Goal: Task Accomplishment & Management: Use online tool/utility

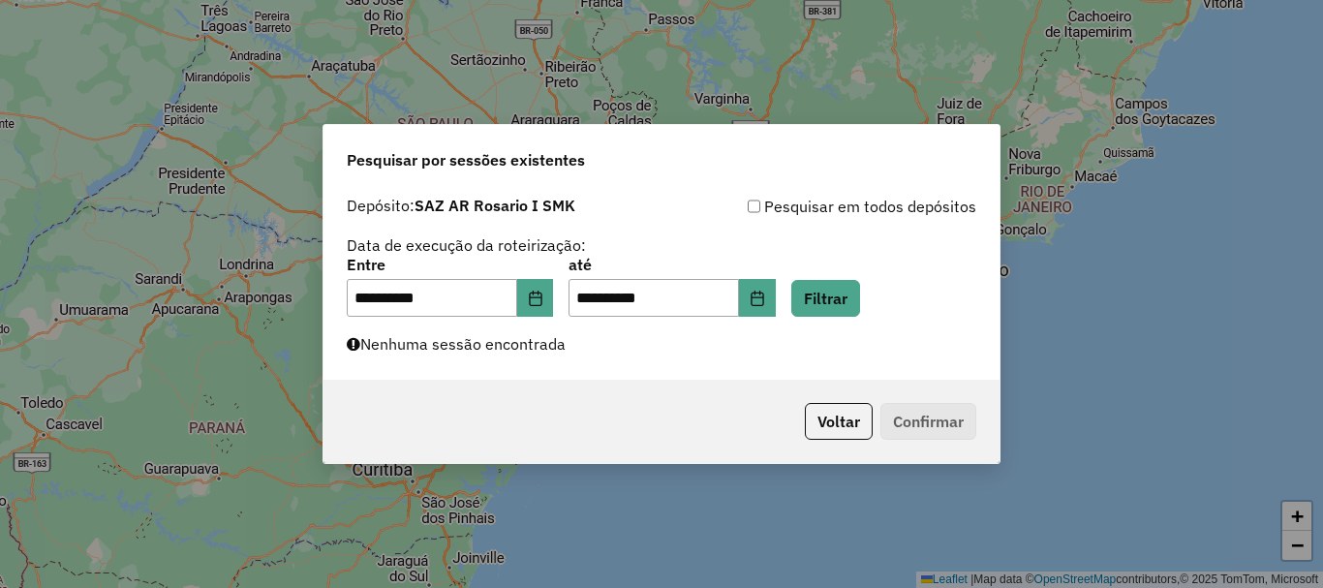
scroll to position [1270, 0]
click at [851, 294] on button "Filtrar" at bounding box center [825, 298] width 69 height 37
click at [854, 306] on button "Filtrar" at bounding box center [825, 298] width 69 height 37
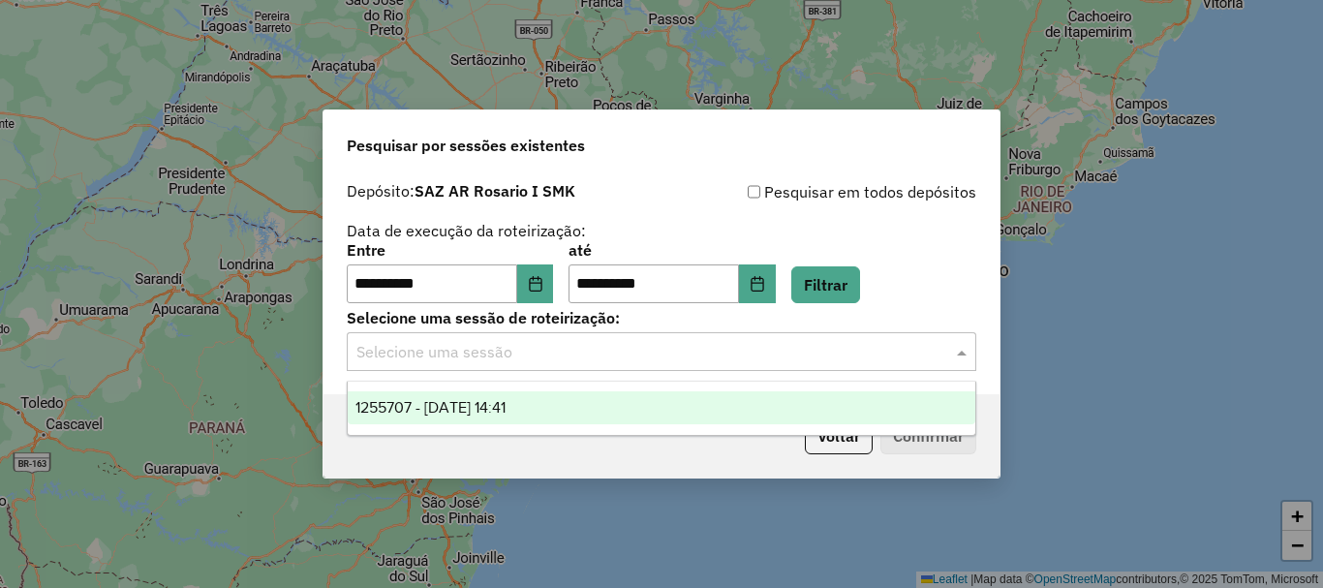
click at [970, 357] on span at bounding box center [964, 351] width 24 height 23
click at [429, 403] on span "1255707 - 30/08/2025 14:41" at bounding box center [431, 407] width 150 height 16
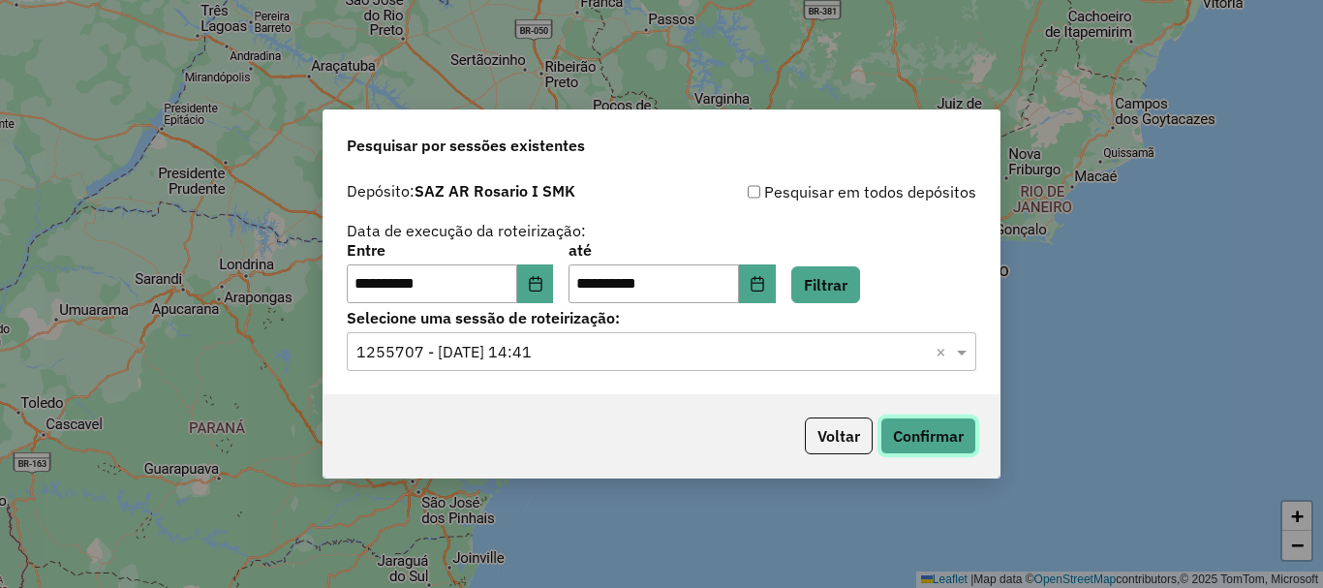
click at [930, 435] on button "Confirmar" at bounding box center [929, 436] width 96 height 37
click at [915, 432] on button "Confirmar" at bounding box center [929, 436] width 96 height 37
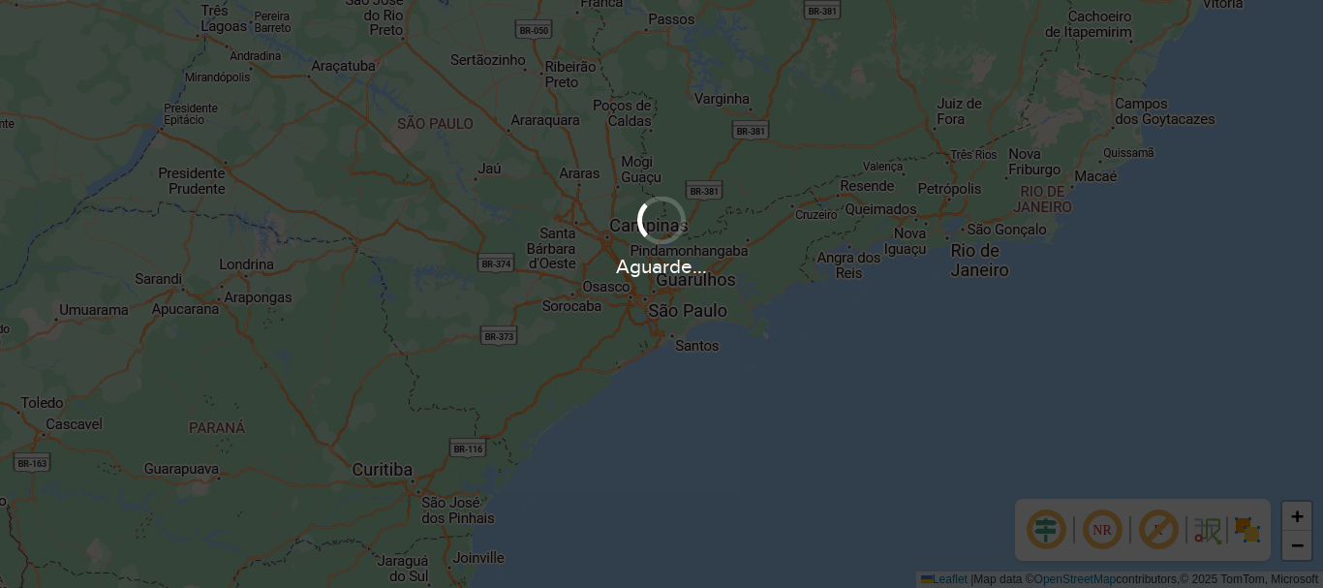
scroll to position [1270, 0]
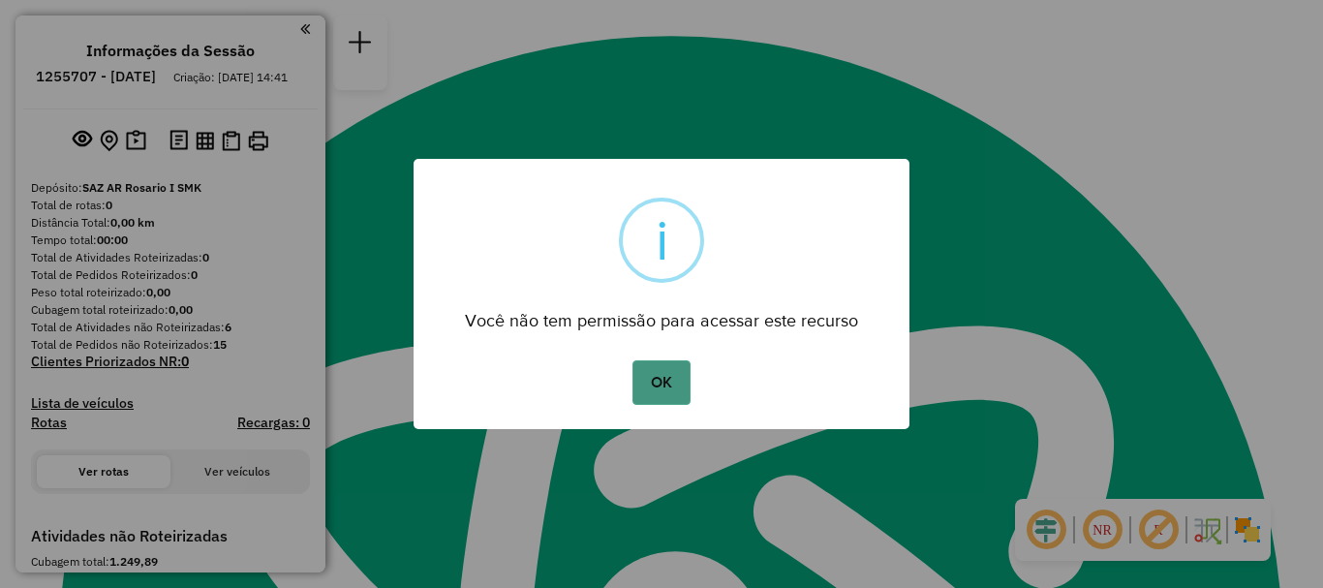
click at [666, 383] on button "OK" at bounding box center [661, 382] width 57 height 45
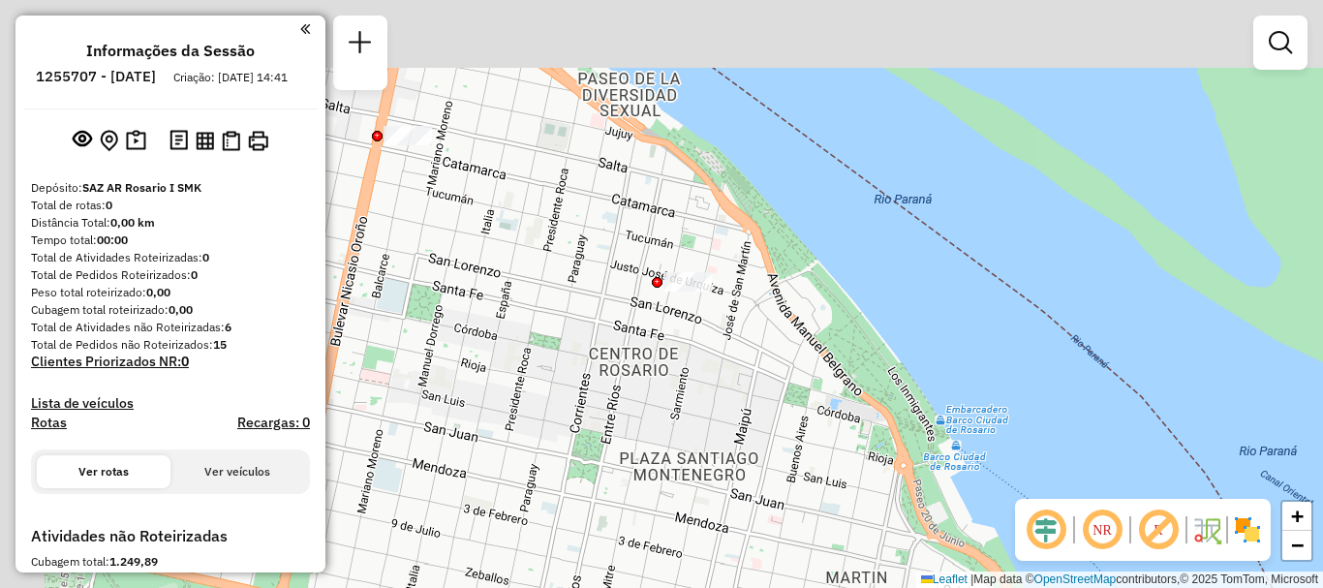
drag, startPoint x: 740, startPoint y: 482, endPoint x: 746, endPoint y: 507, distance: 24.9
click at [746, 507] on div "Janela de atendimento Grade de atendimento Capacidade Transportadoras Veículos …" at bounding box center [661, 294] width 1323 height 588
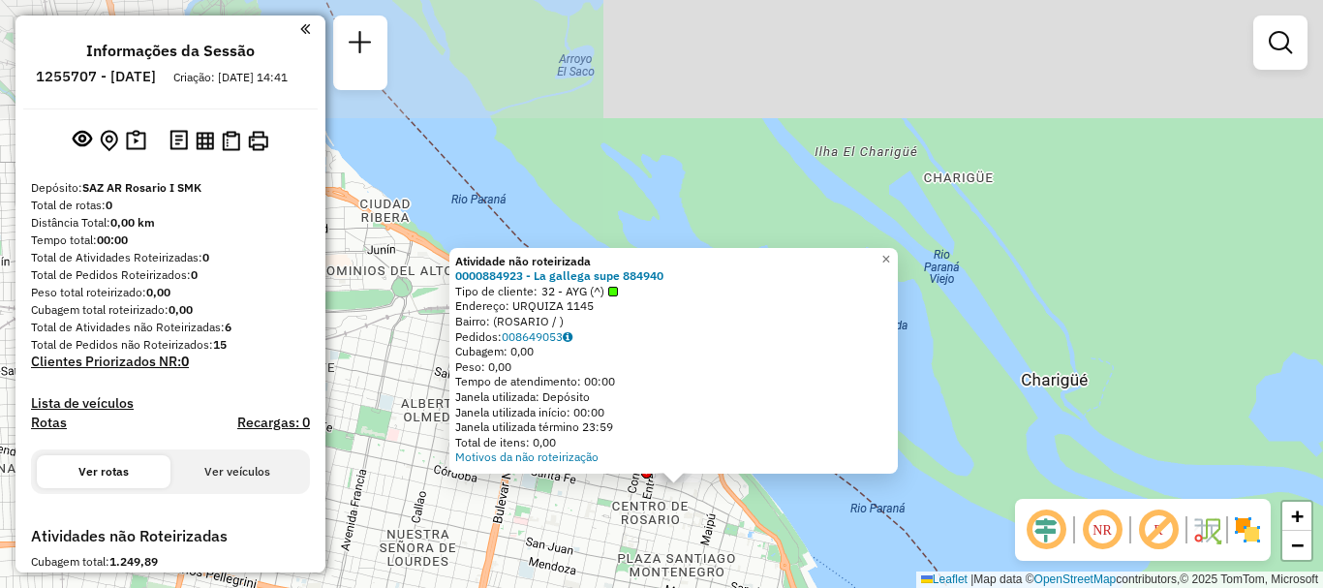
drag, startPoint x: 650, startPoint y: 382, endPoint x: 669, endPoint y: 529, distance: 148.5
click at [665, 531] on div "Atividade não roteirizada 0000884923 - La gallega supe 884940 Tipo de cliente: …" at bounding box center [661, 294] width 1323 height 588
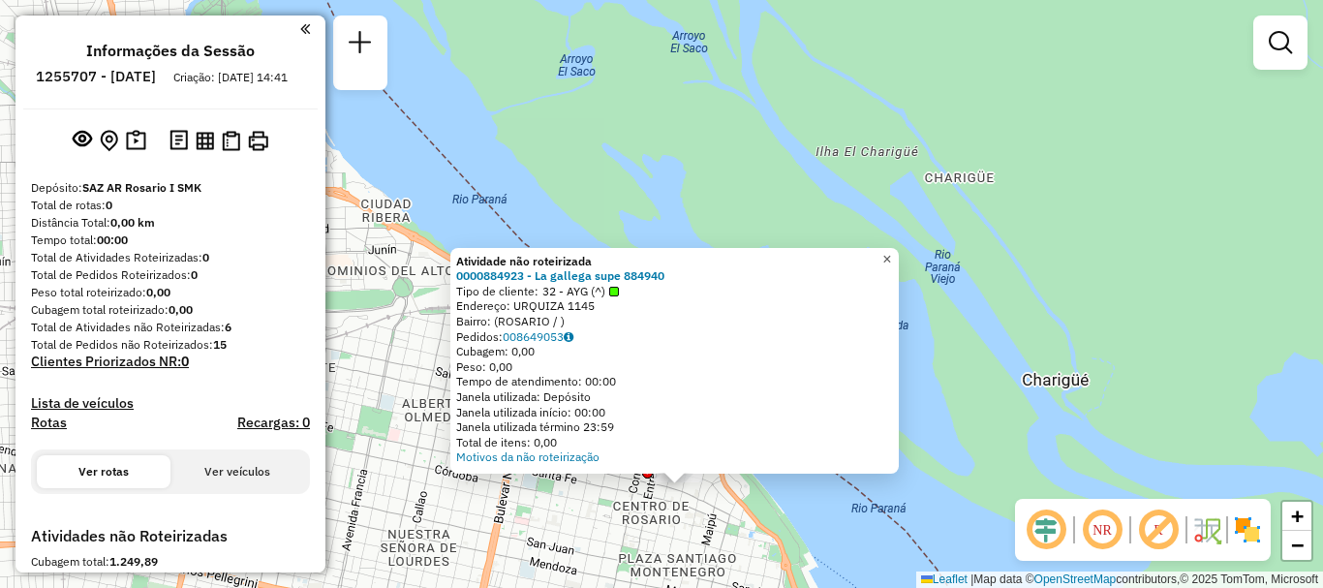
click at [899, 248] on link "×" at bounding box center [887, 259] width 23 height 23
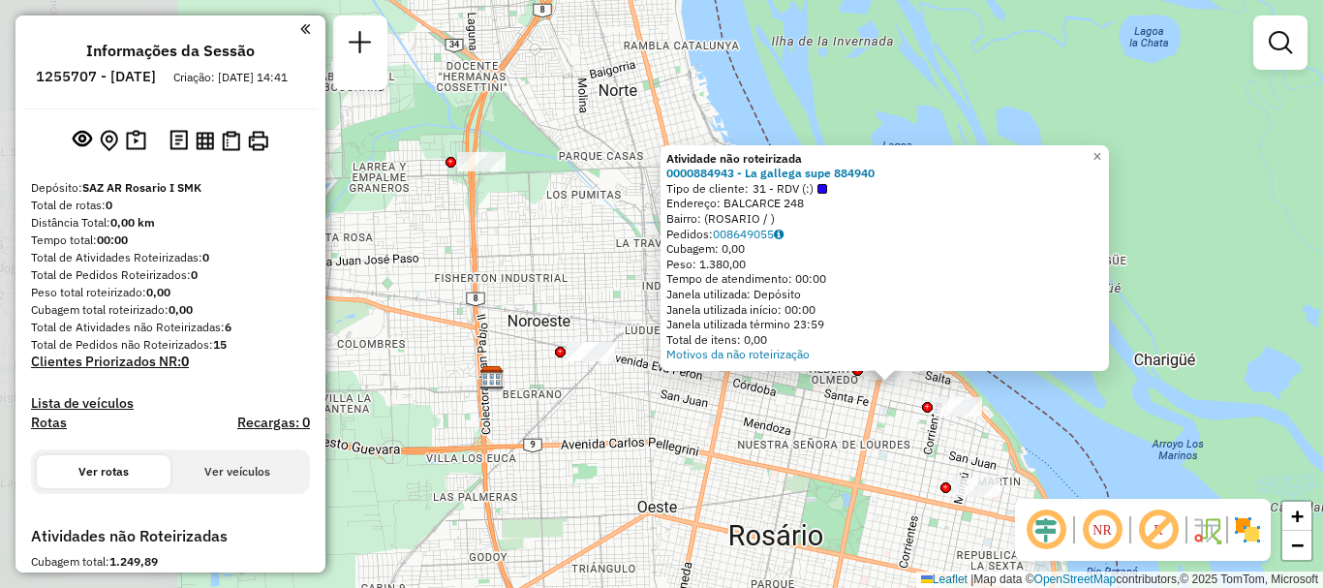
drag, startPoint x: 613, startPoint y: 420, endPoint x: 804, endPoint y: 438, distance: 191.6
click at [804, 438] on div "Atividade não roteirizada 0000884943 - La gallega supe 884940 Tipo de cliente: …" at bounding box center [661, 294] width 1323 height 588
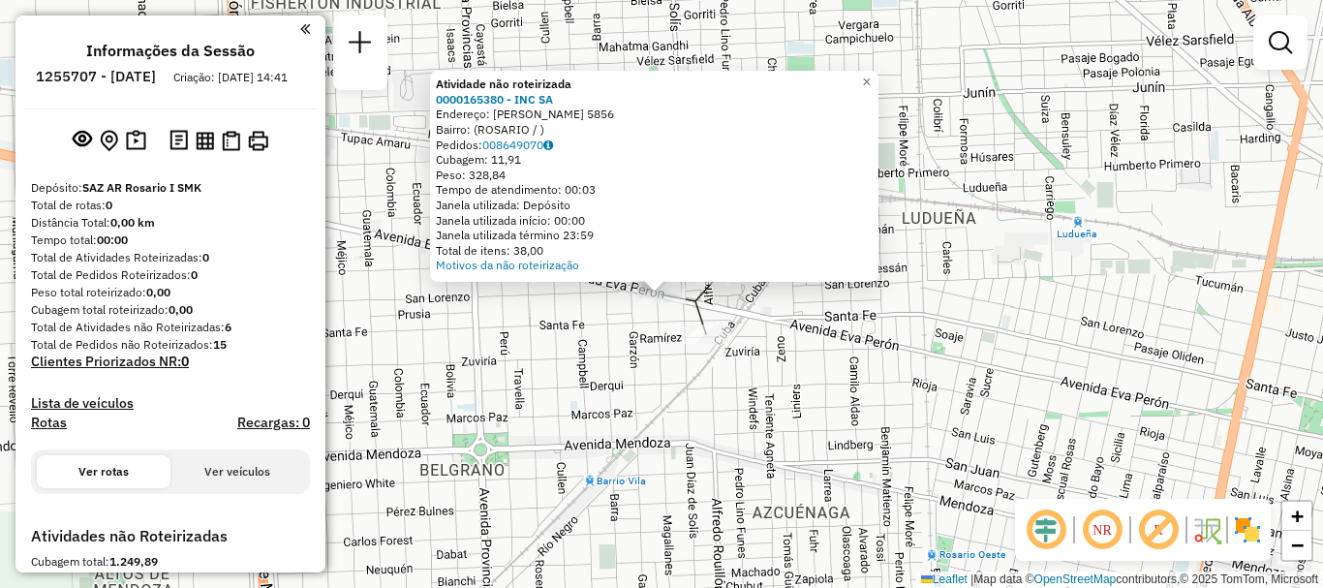
click at [596, 392] on div "Atividade não roteirizada 0000165380 - INC SA Endereço: EVA PERON 5856 Bairro: …" at bounding box center [661, 294] width 1323 height 588
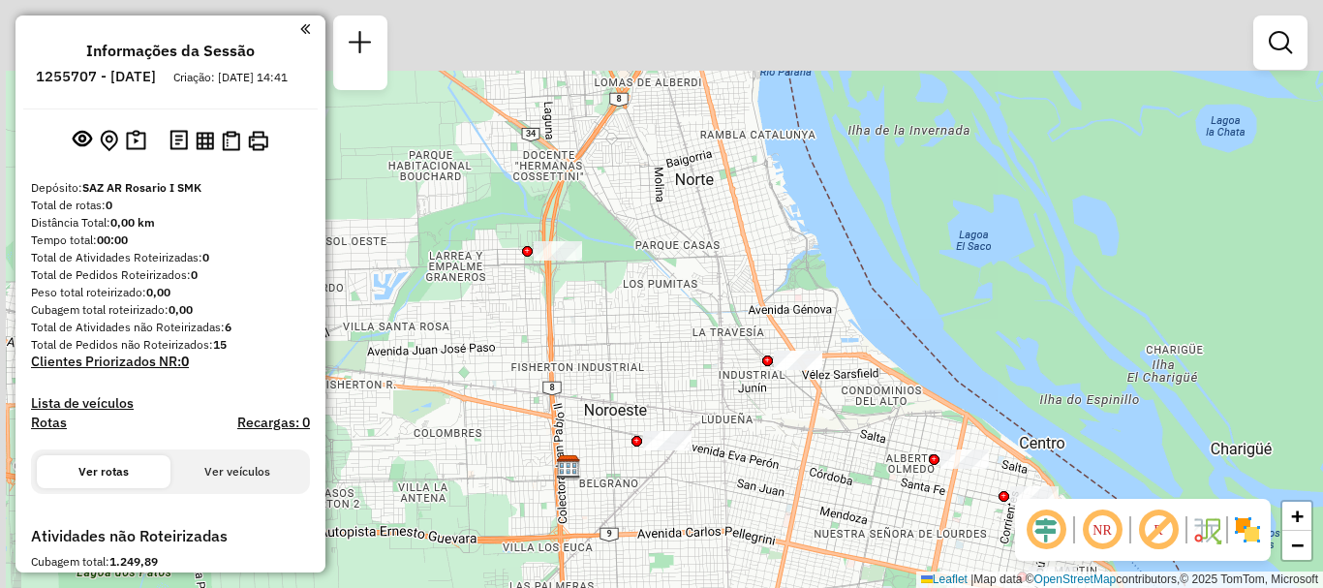
drag, startPoint x: 567, startPoint y: 358, endPoint x: 620, endPoint y: 440, distance: 97.3
click at [620, 440] on div "Janela de atendimento Grade de atendimento Capacidade Transportadoras Veículos …" at bounding box center [661, 294] width 1323 height 588
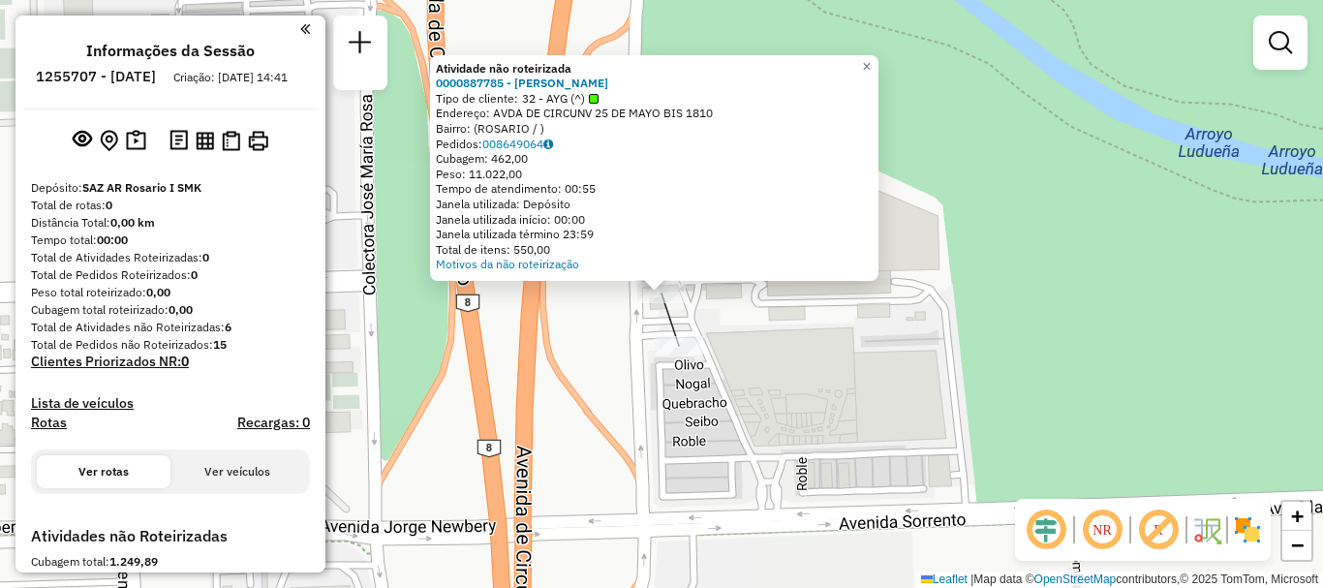
click at [752, 413] on div "Atividade não roteirizada 0000887785 - LUCIO DI SANTO Tipo de cliente: 32 - AYG…" at bounding box center [661, 294] width 1323 height 588
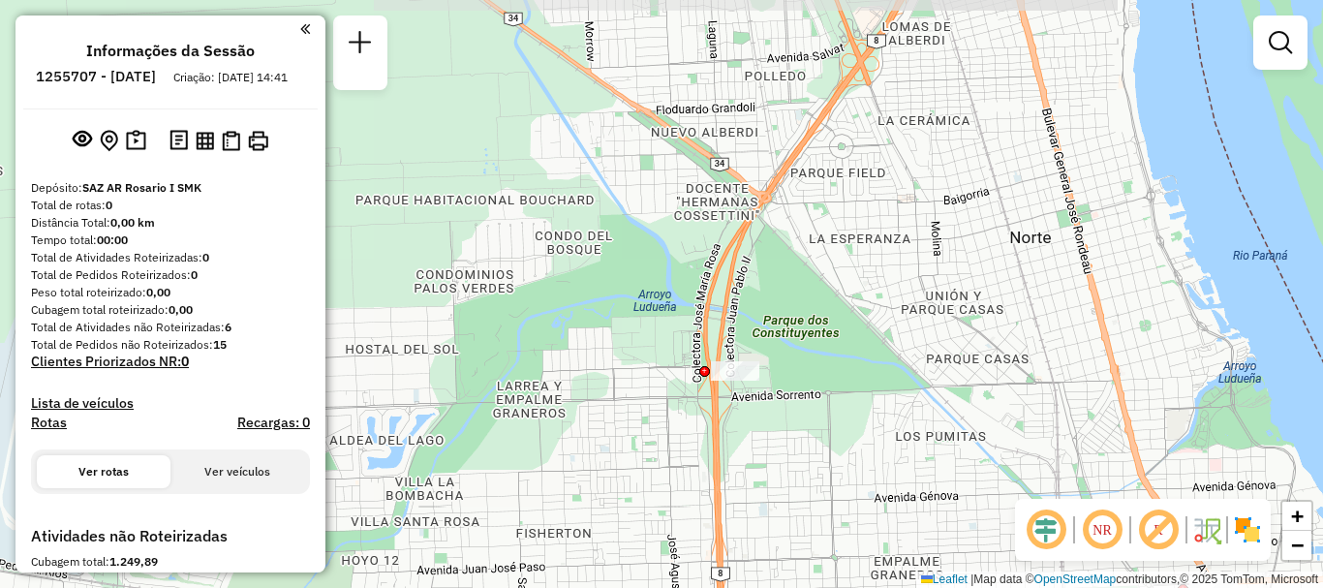
drag, startPoint x: 665, startPoint y: 431, endPoint x: 652, endPoint y: 284, distance: 147.8
click at [652, 285] on div "Janela de atendimento Grade de atendimento Capacidade Transportadoras Veículos …" at bounding box center [661, 294] width 1323 height 588
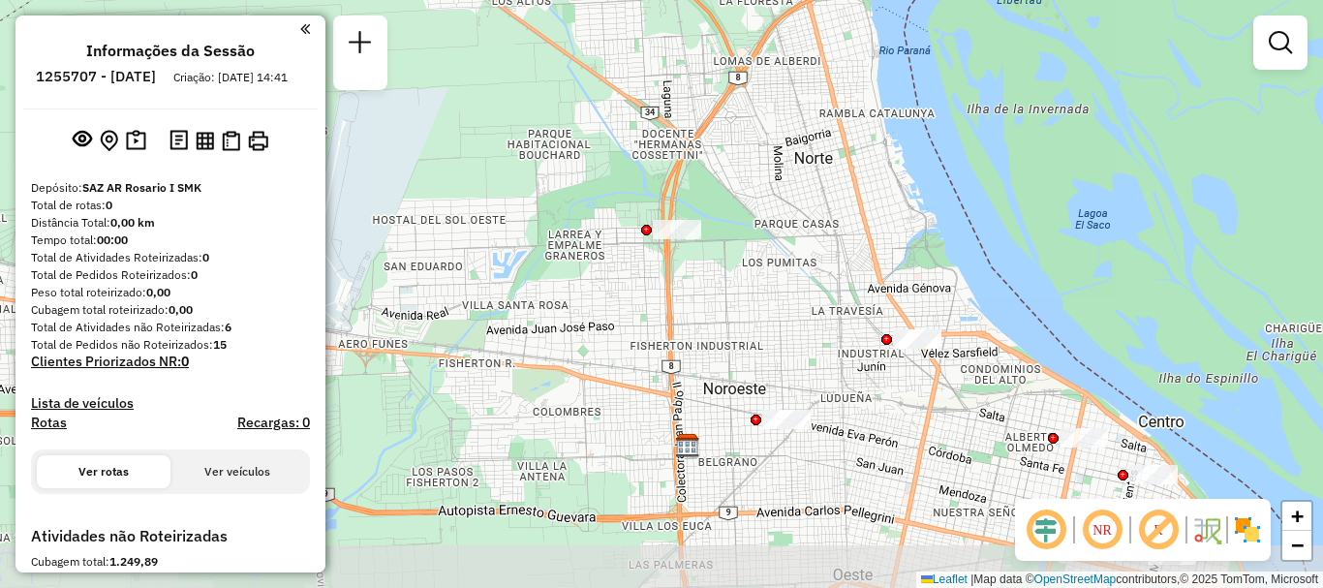
drag, startPoint x: 677, startPoint y: 415, endPoint x: 666, endPoint y: 370, distance: 45.8
click at [666, 370] on div "Janela de atendimento Grade de atendimento Capacidade Transportadoras Veículos …" at bounding box center [661, 294] width 1323 height 588
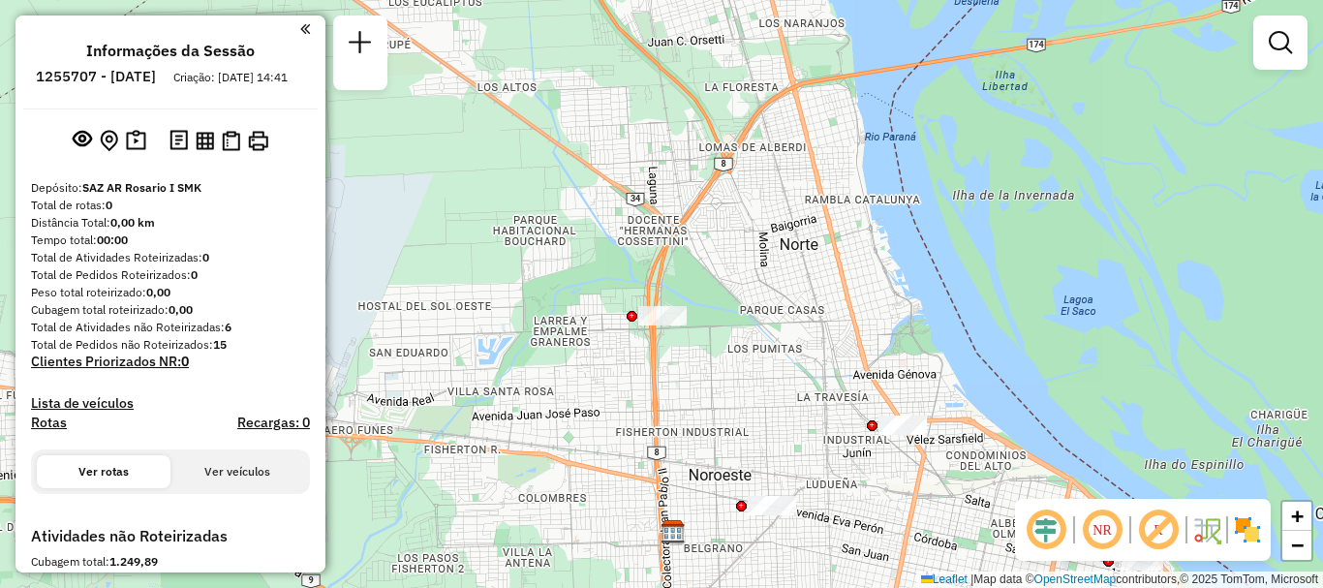
drag, startPoint x: 697, startPoint y: 358, endPoint x: 682, endPoint y: 447, distance: 89.5
click at [682, 447] on div "Janela de atendimento Grade de atendimento Capacidade Transportadoras Veículos …" at bounding box center [661, 294] width 1323 height 588
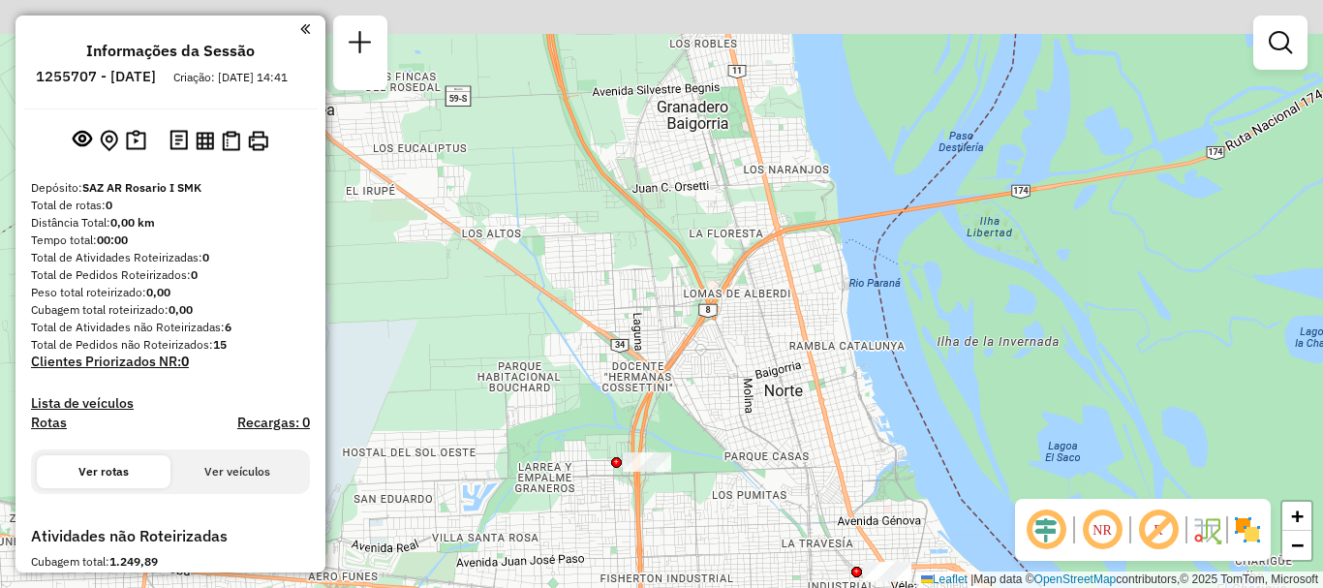
drag, startPoint x: 666, startPoint y: 511, endPoint x: 664, endPoint y: 521, distance: 10.1
click at [664, 521] on div "Janela de atendimento Grade de atendimento Capacidade Transportadoras Veículos …" at bounding box center [661, 294] width 1323 height 588
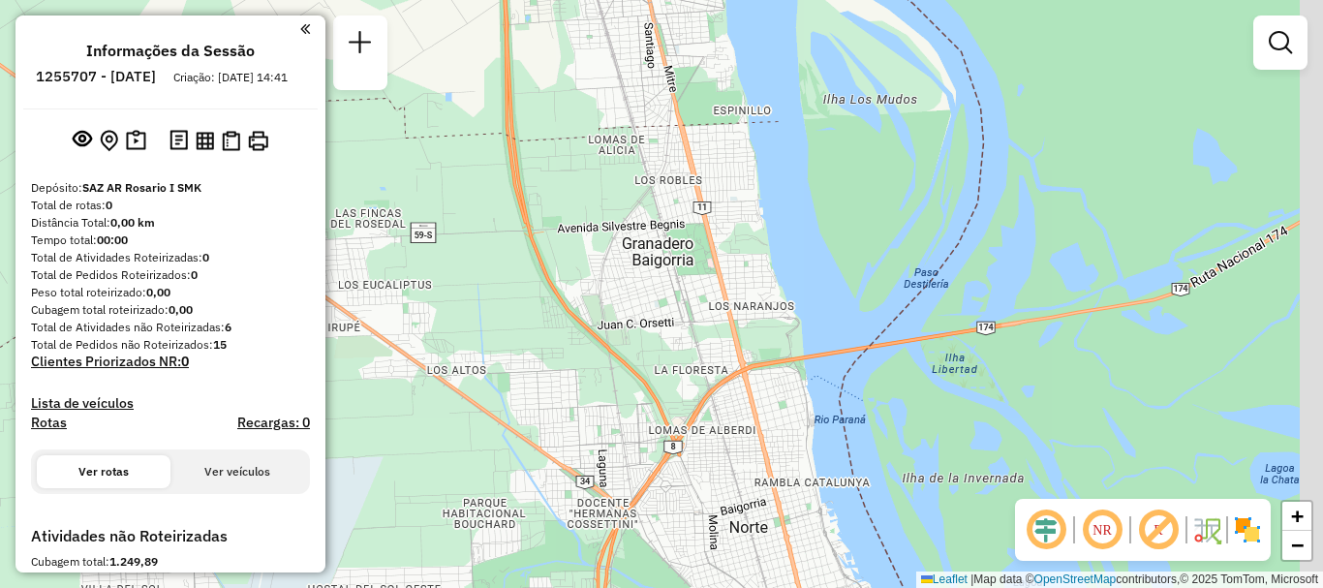
drag, startPoint x: 674, startPoint y: 474, endPoint x: 659, endPoint y: 507, distance: 36.4
click at [659, 507] on div "Janela de atendimento Grade de atendimento Capacidade Transportadoras Veículos …" at bounding box center [661, 294] width 1323 height 588
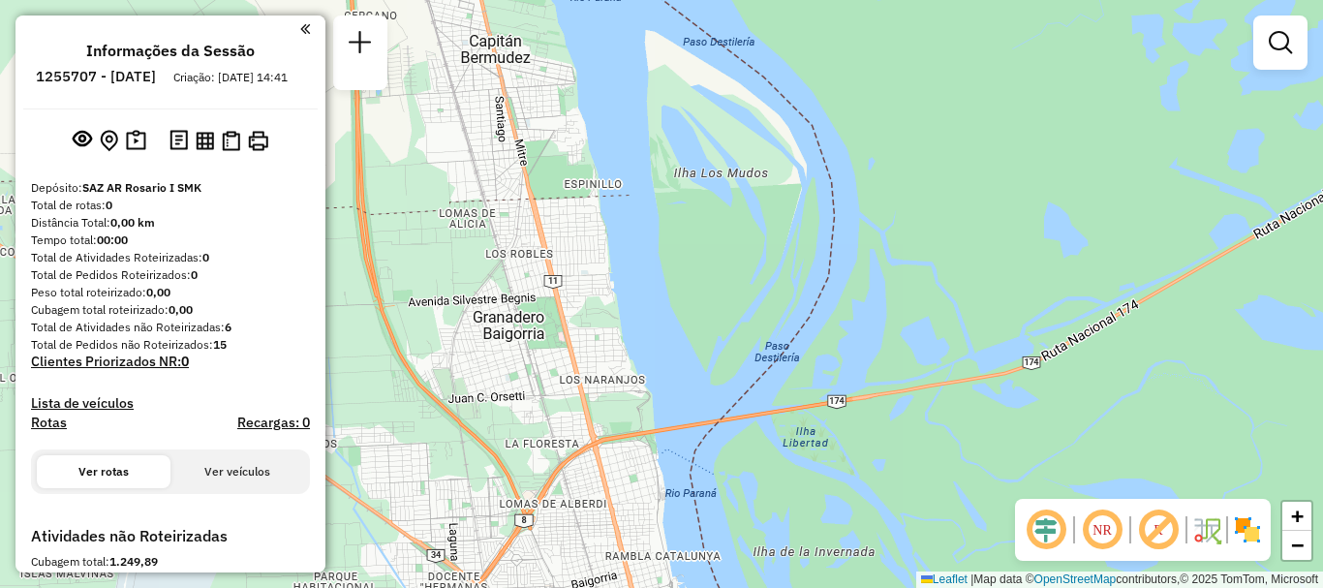
drag, startPoint x: 671, startPoint y: 425, endPoint x: 594, endPoint y: 347, distance: 110.3
click at [586, 358] on div "Janela de atendimento Grade de atendimento Capacidade Transportadoras Veículos …" at bounding box center [661, 294] width 1323 height 588
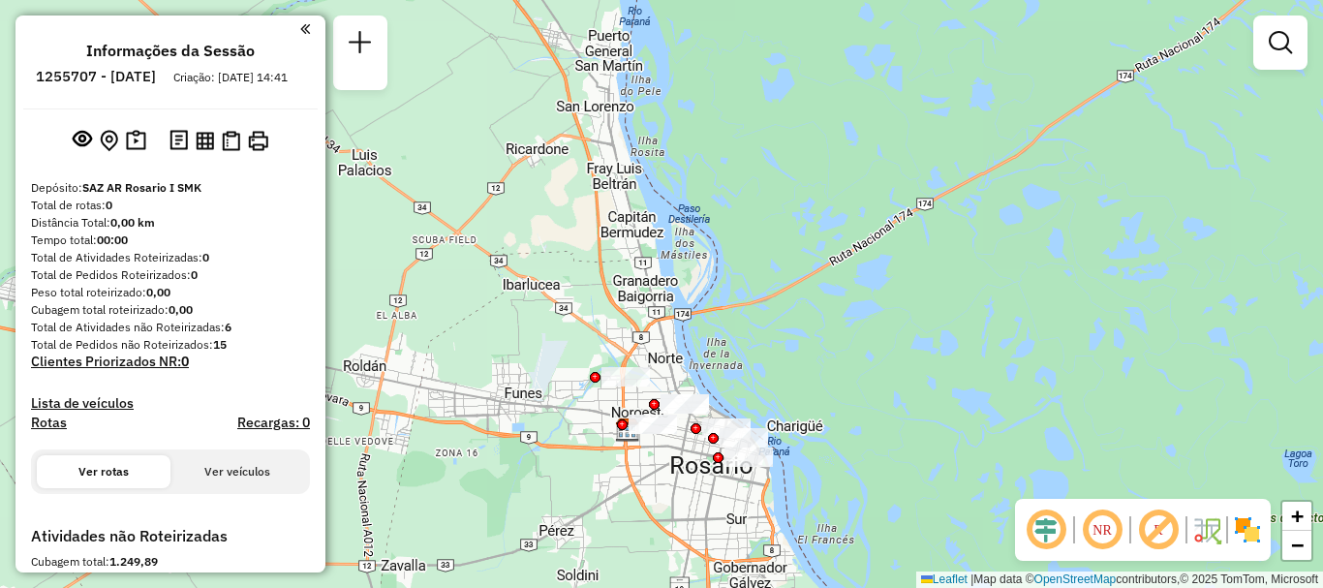
drag, startPoint x: 747, startPoint y: 431, endPoint x: 737, endPoint y: 382, distance: 50.3
click at [737, 382] on div "Janela de atendimento Grade de atendimento Capacidade Transportadoras Veículos …" at bounding box center [661, 294] width 1323 height 588
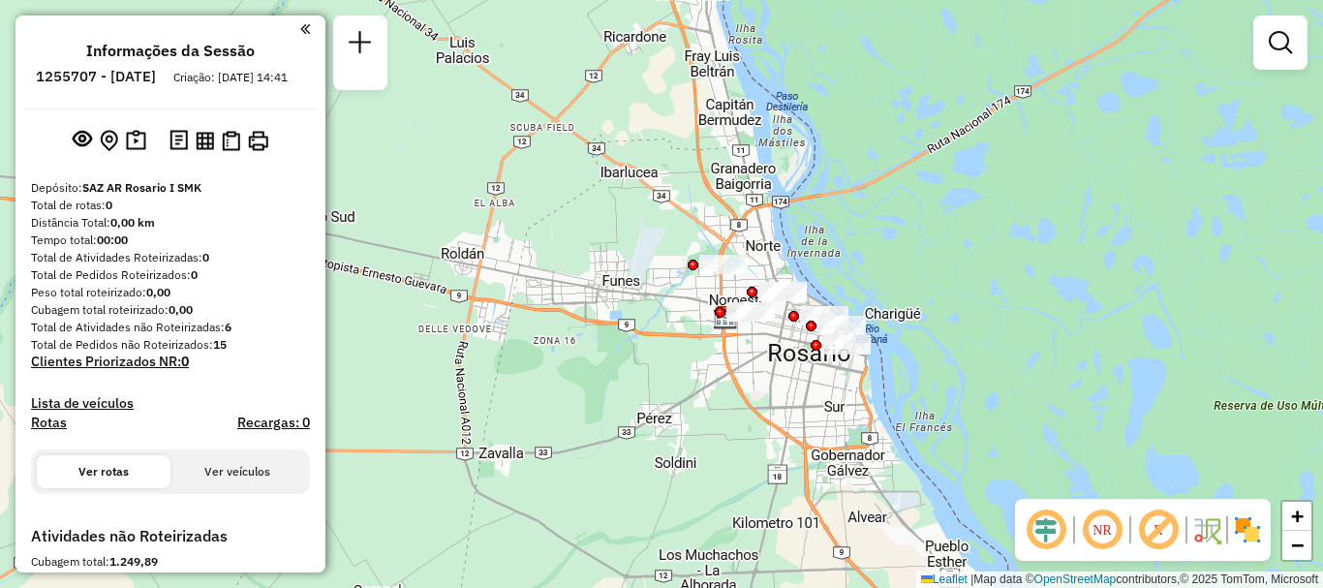
drag, startPoint x: 743, startPoint y: 548, endPoint x: 841, endPoint y: 436, distance: 149.0
click at [841, 436] on div "Janela de atendimento Grade de atendimento Capacidade Transportadoras Veículos …" at bounding box center [661, 294] width 1323 height 588
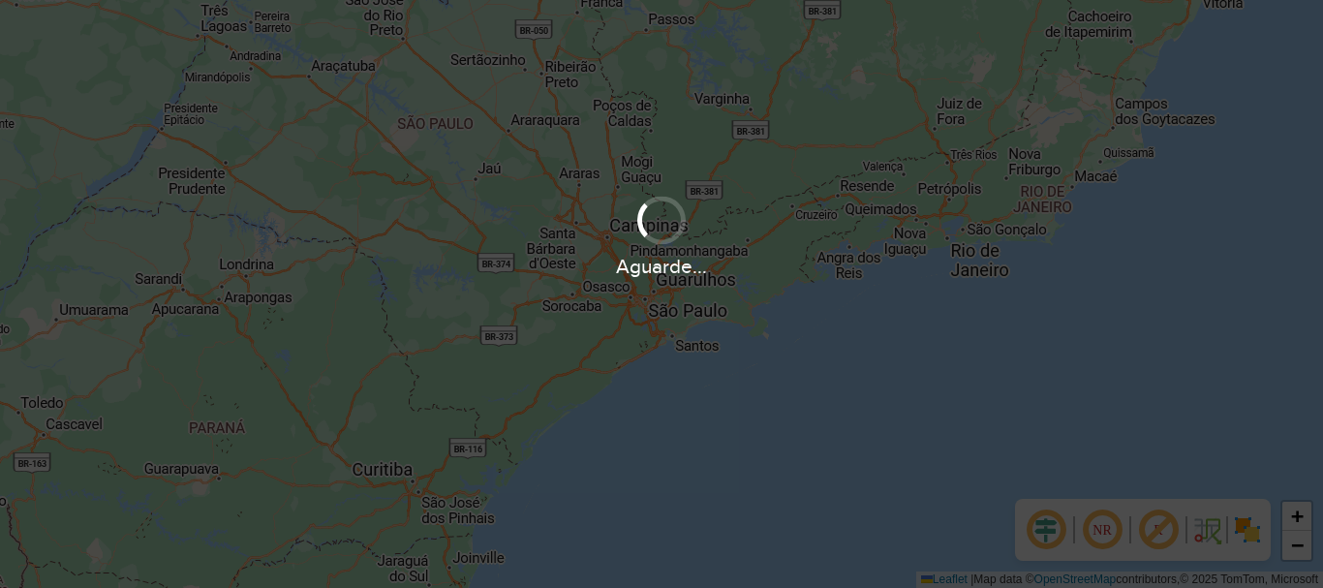
scroll to position [1270, 0]
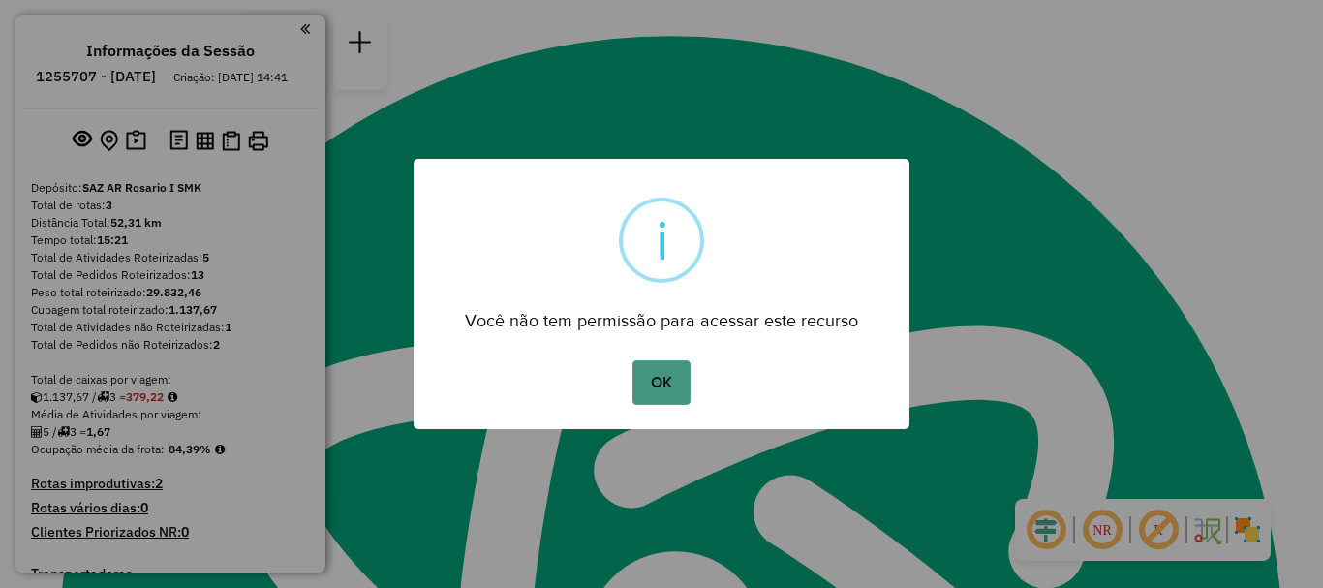
click at [666, 379] on button "OK" at bounding box center [661, 382] width 57 height 45
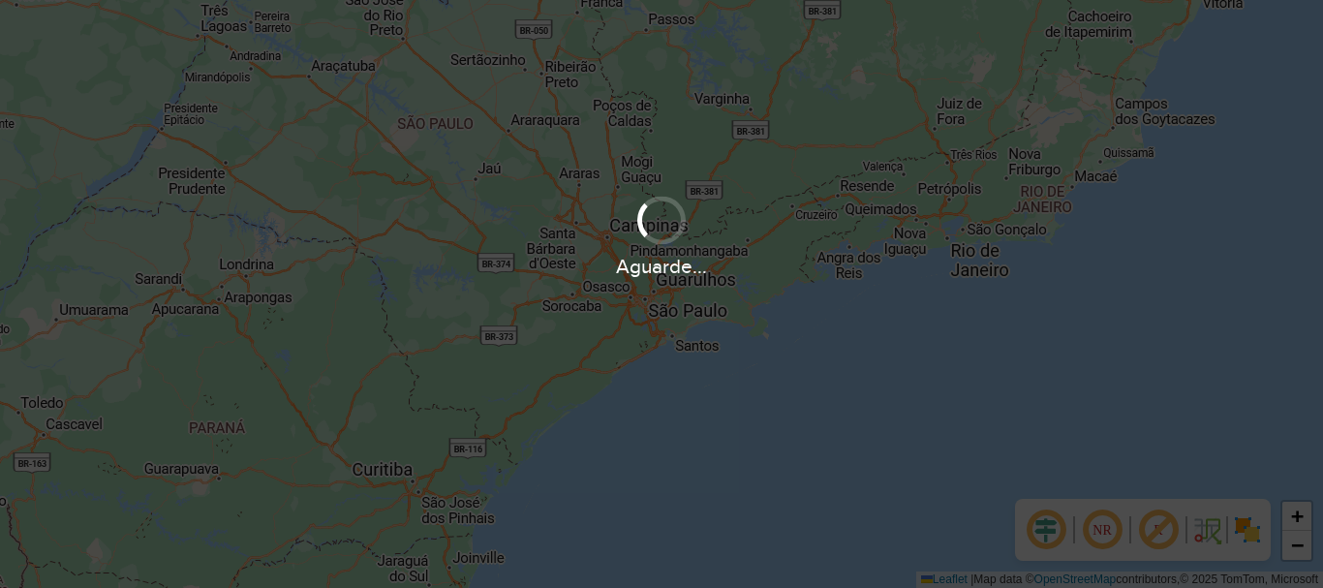
scroll to position [1270, 0]
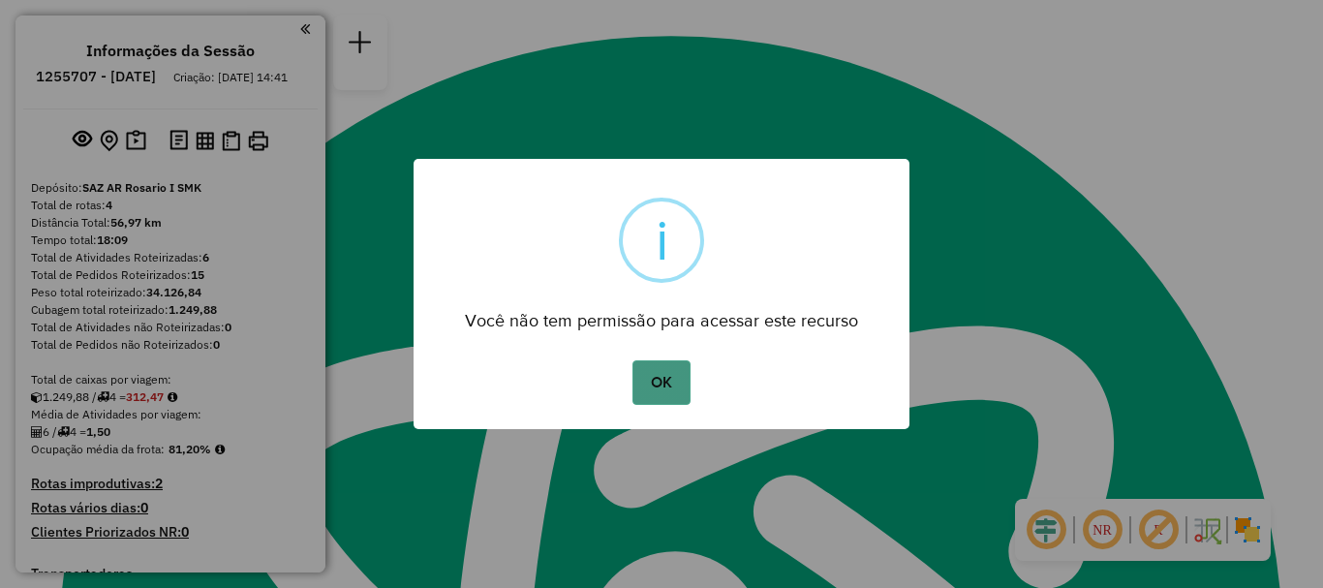
click at [666, 386] on button "OK" at bounding box center [661, 382] width 57 height 45
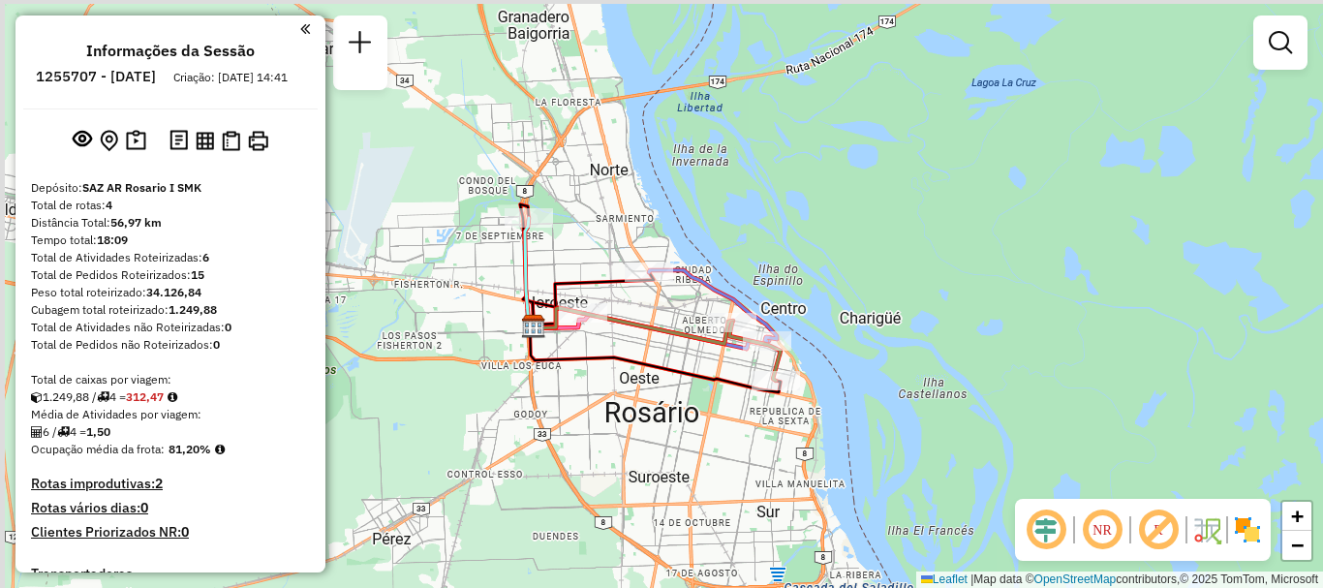
drag, startPoint x: 664, startPoint y: 340, endPoint x: 672, endPoint y: 349, distance: 12.3
click at [672, 344] on icon at bounding box center [634, 326] width 200 height 36
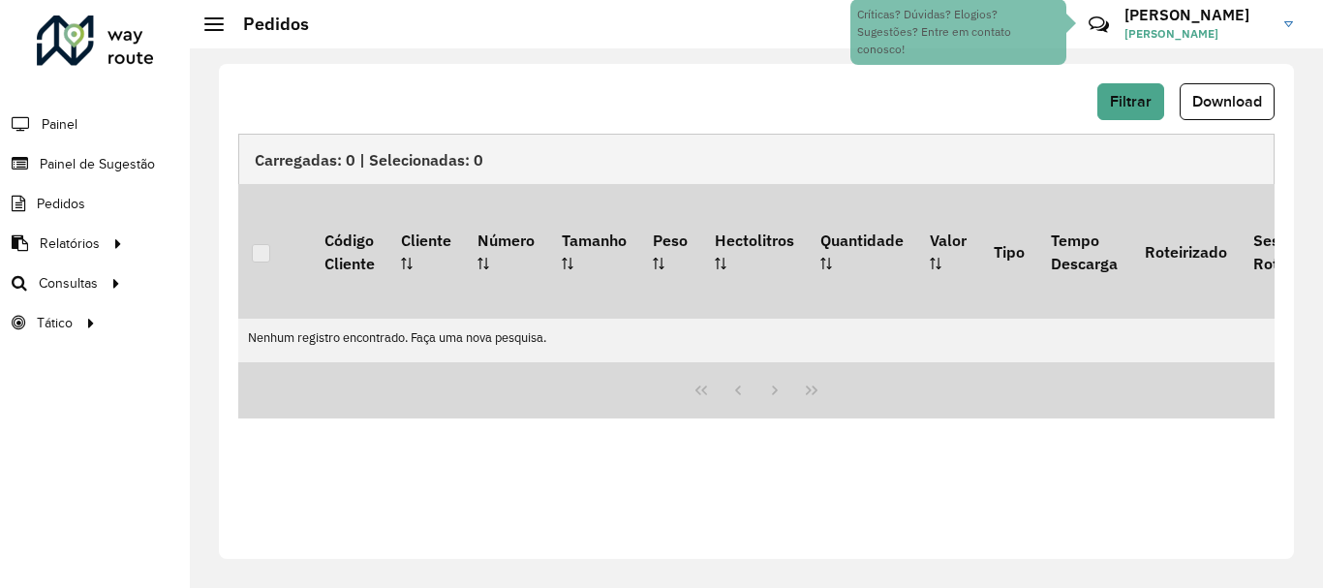
scroll to position [1270, 0]
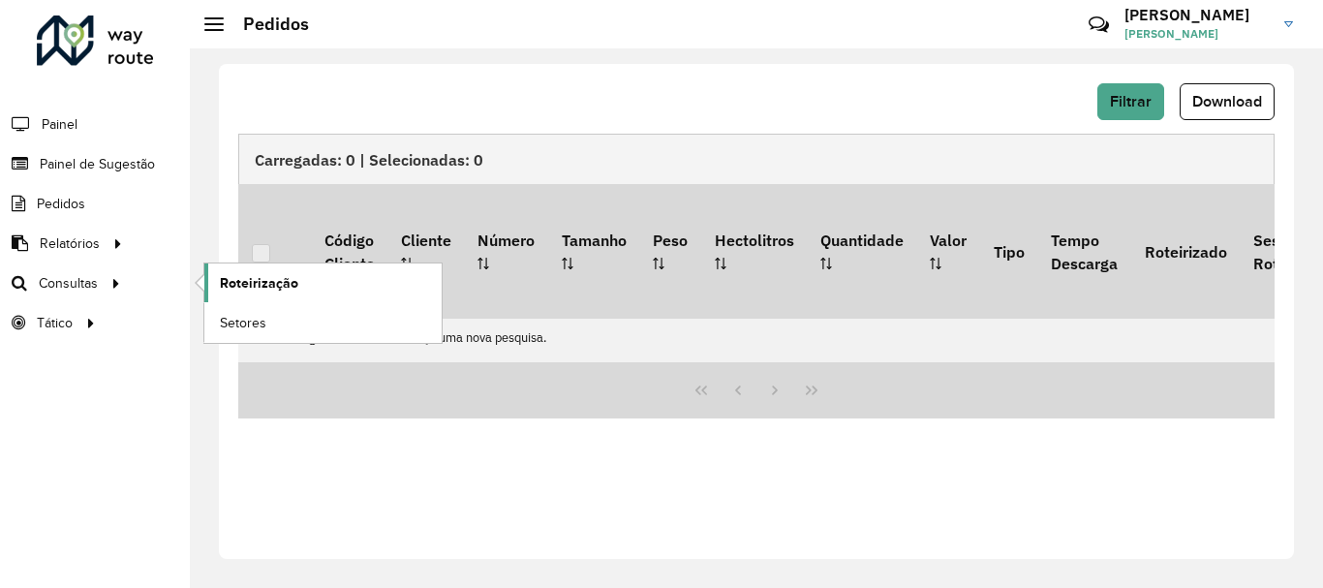
click at [230, 281] on span "Roteirização" at bounding box center [259, 283] width 78 height 20
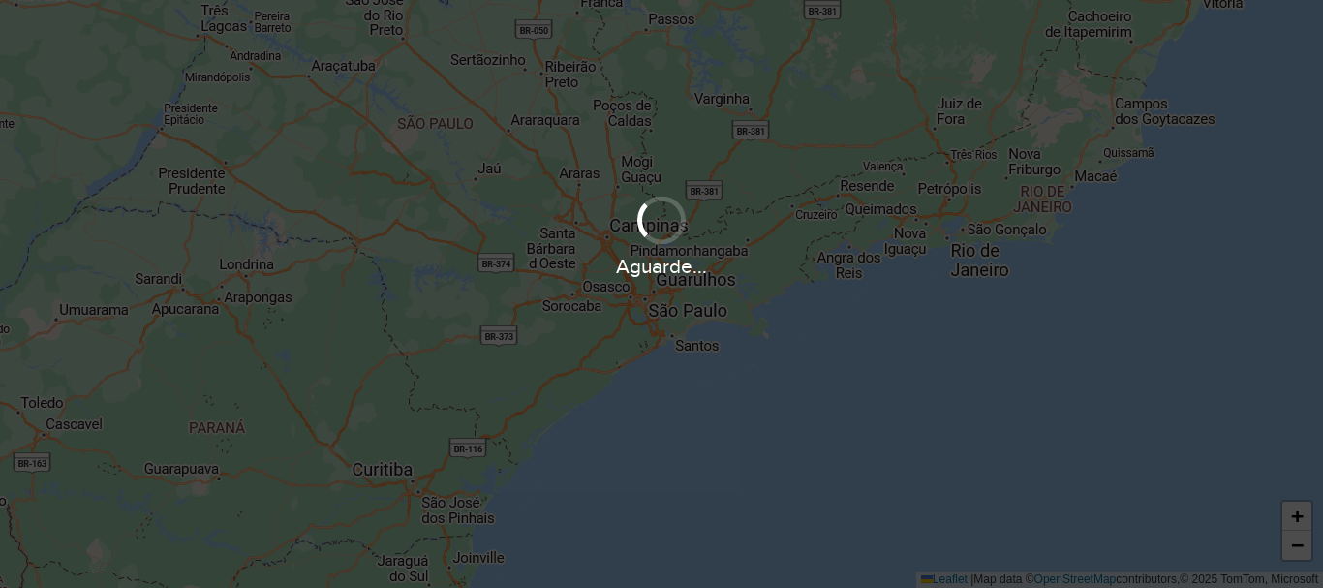
scroll to position [1270, 0]
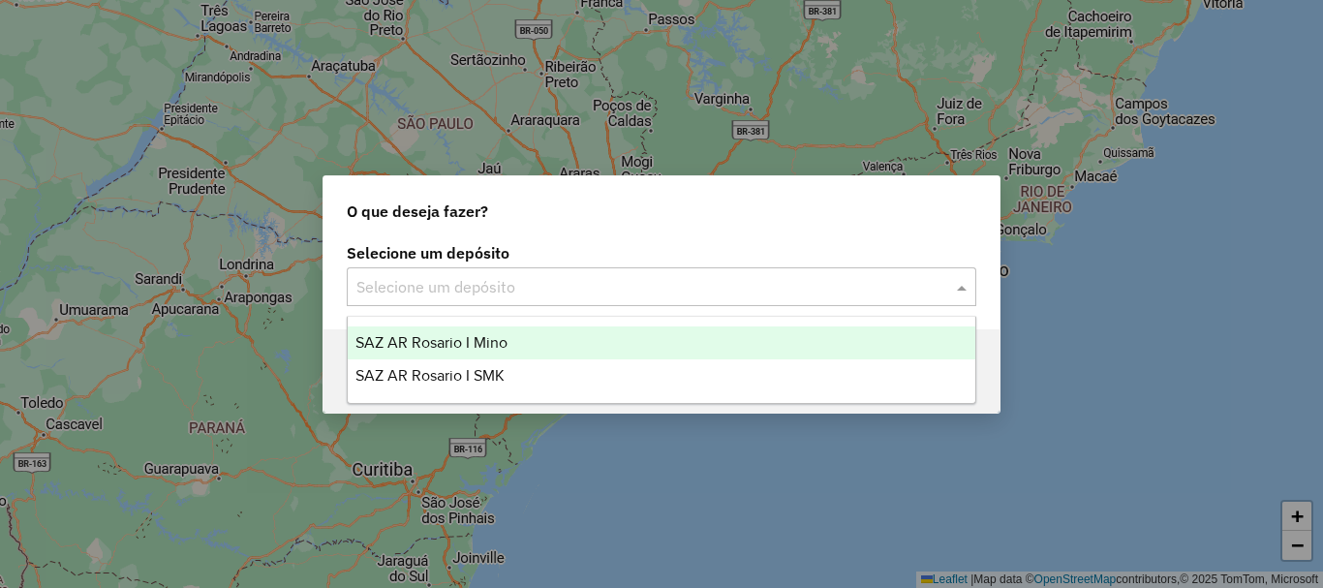
click at [956, 289] on span at bounding box center [964, 286] width 24 height 23
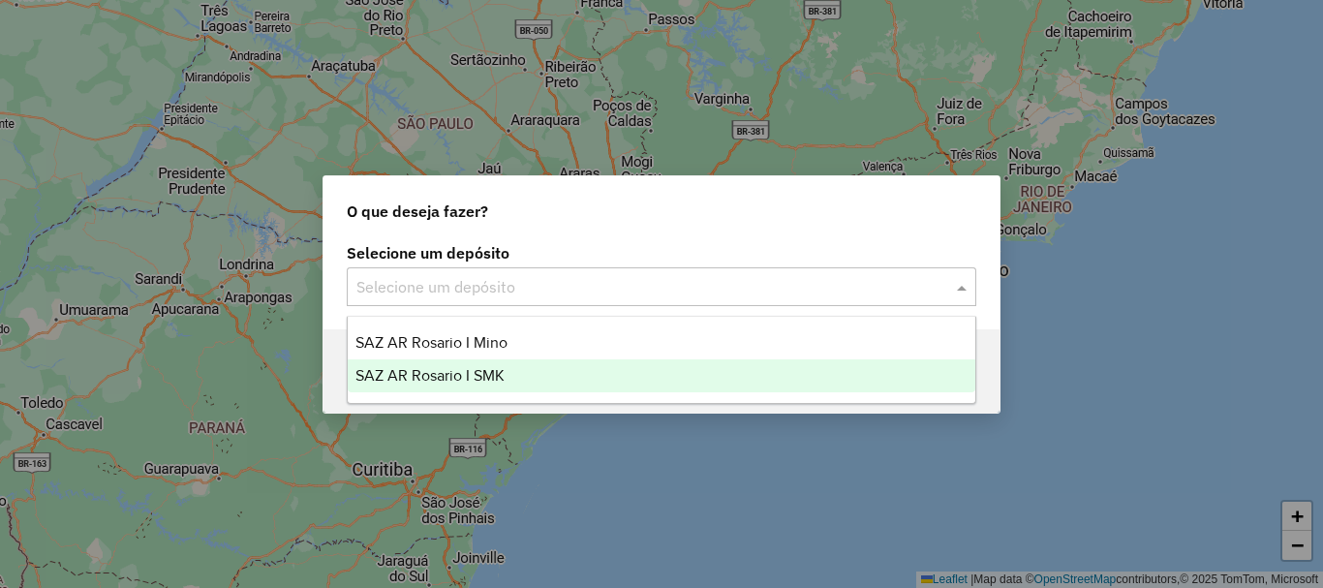
click at [464, 376] on span "SAZ AR Rosario I SMK" at bounding box center [430, 375] width 149 height 16
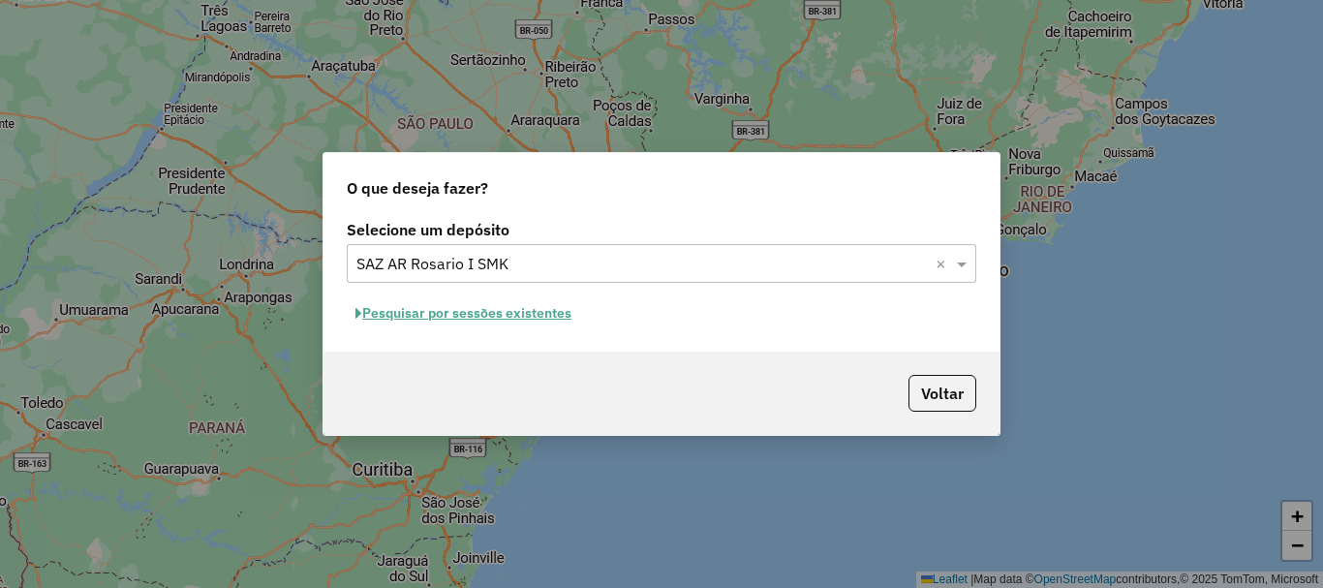
click at [470, 318] on button "Pesquisar por sessões existentes" at bounding box center [463, 313] width 233 height 30
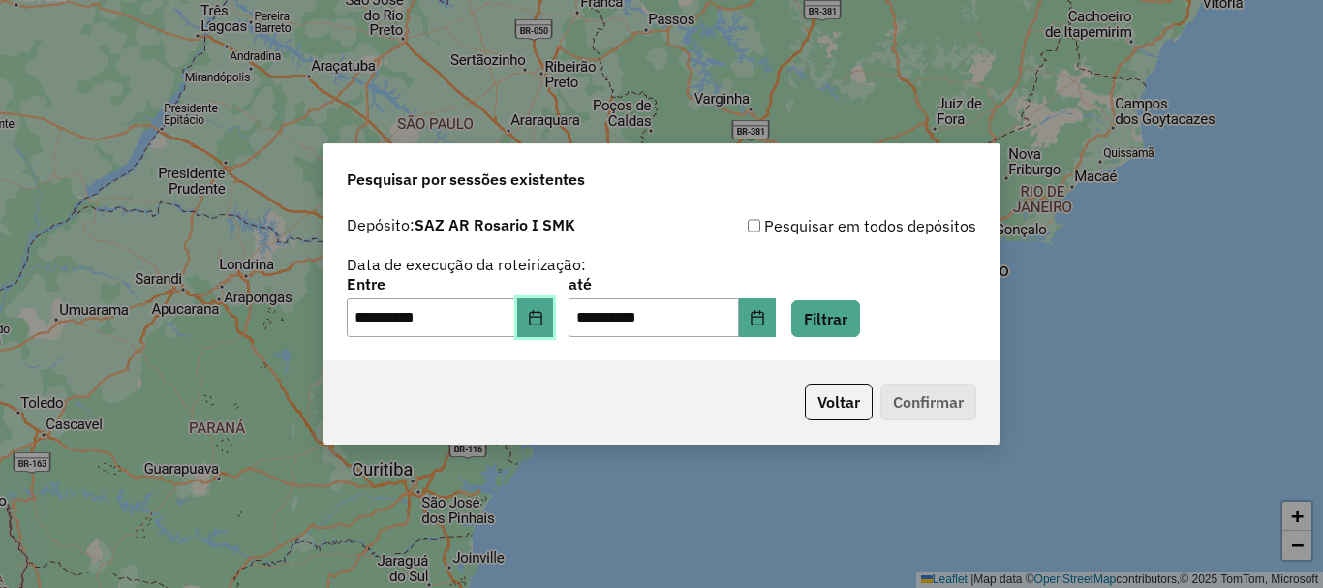
click at [543, 320] on icon "Choose Date" at bounding box center [535, 317] width 15 height 15
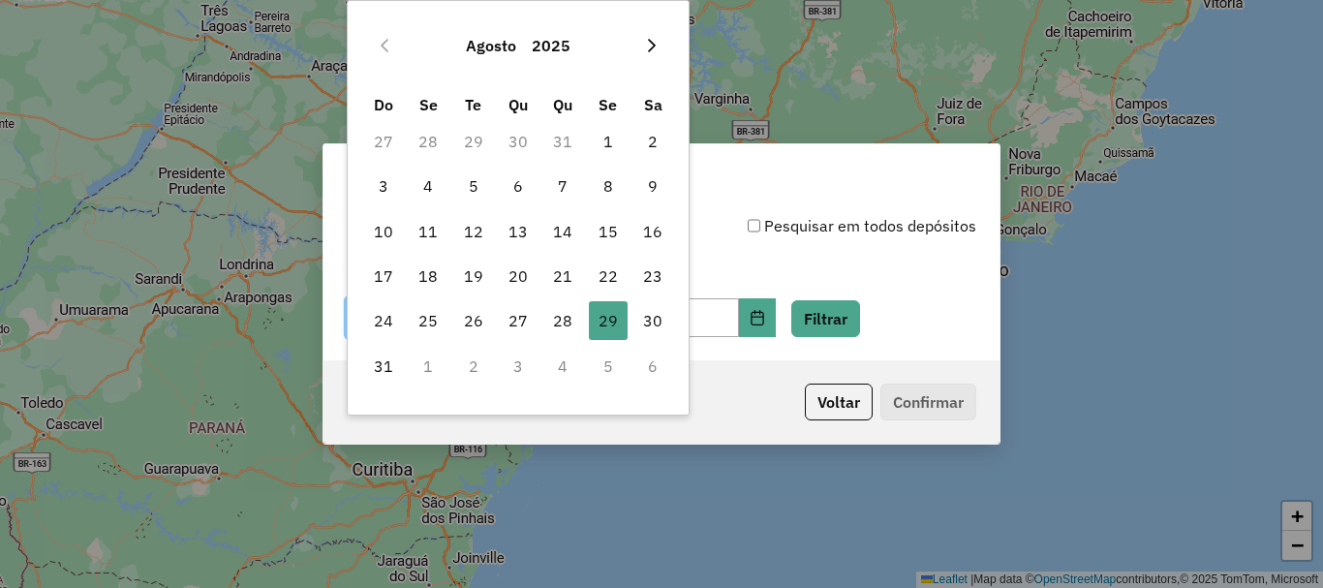
click at [655, 49] on icon "Next Month" at bounding box center [651, 45] width 15 height 15
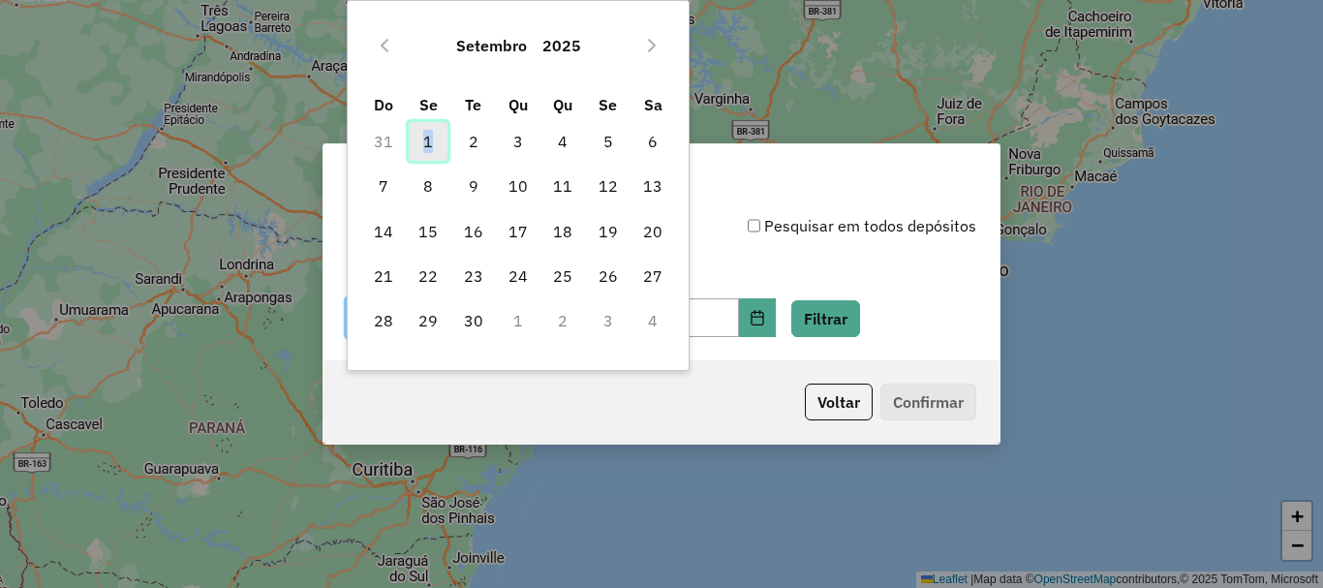
type textarea "*"
click at [429, 147] on span "1" at bounding box center [428, 141] width 39 height 39
type input "**********"
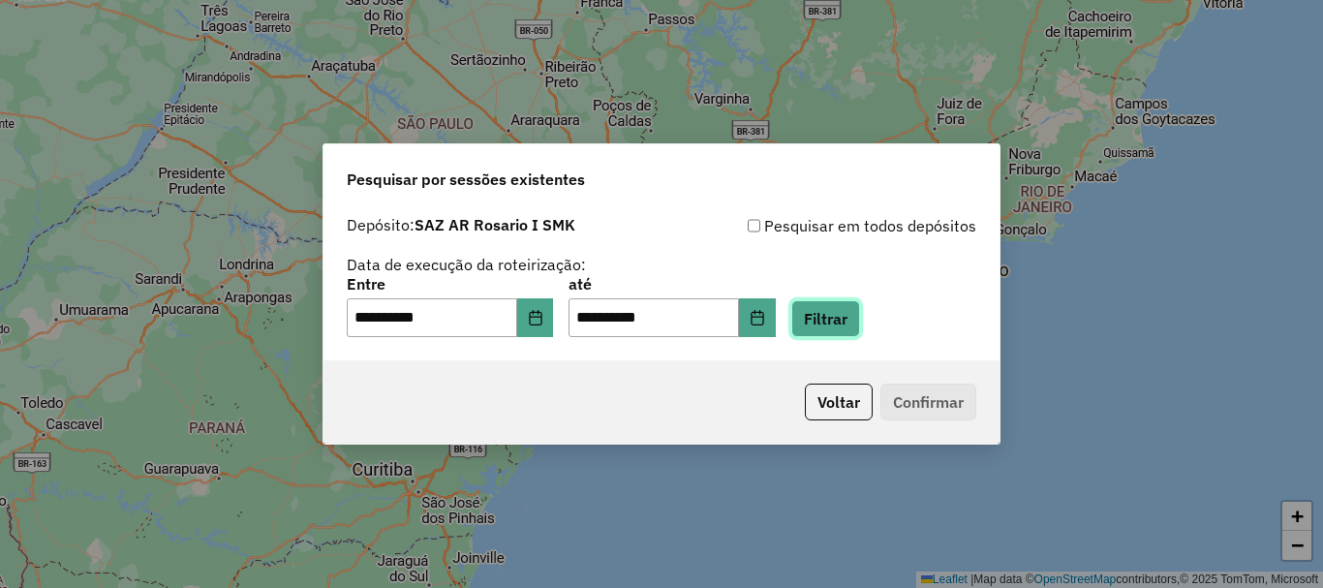
click at [848, 320] on button "Filtrar" at bounding box center [825, 318] width 69 height 37
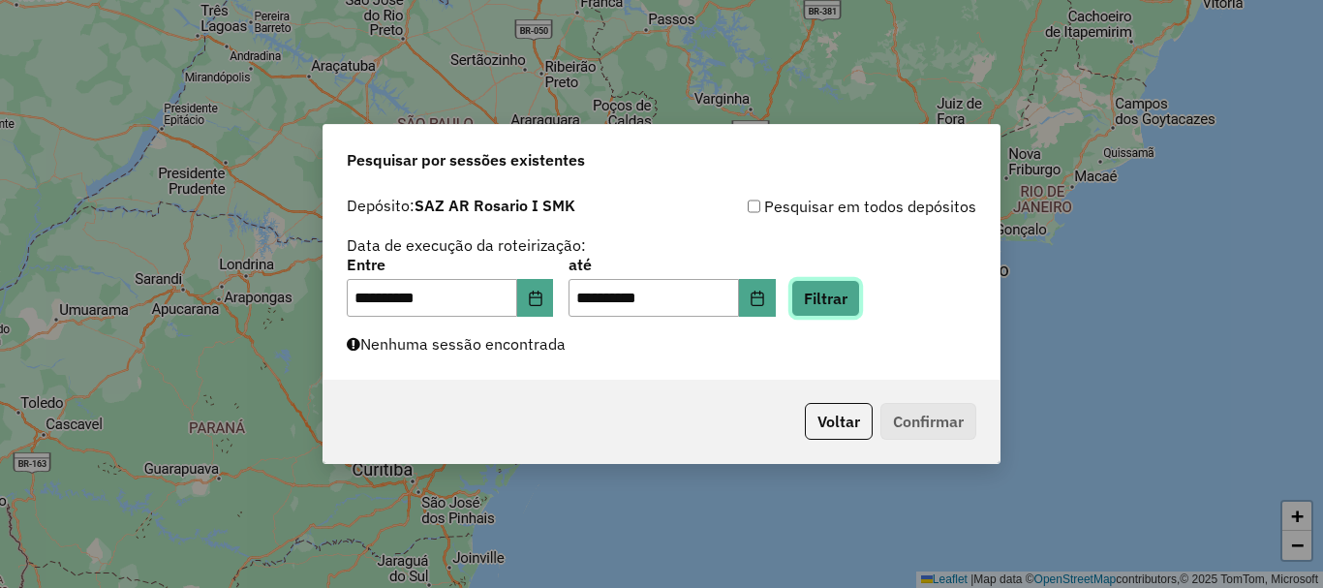
click at [856, 300] on button "Filtrar" at bounding box center [825, 298] width 69 height 37
click at [860, 301] on button "Filtrar" at bounding box center [825, 298] width 69 height 37
click at [860, 296] on button "Filtrar" at bounding box center [825, 298] width 69 height 37
click at [860, 293] on button "Filtrar" at bounding box center [825, 298] width 69 height 37
click at [838, 306] on button "Filtrar" at bounding box center [825, 298] width 69 height 37
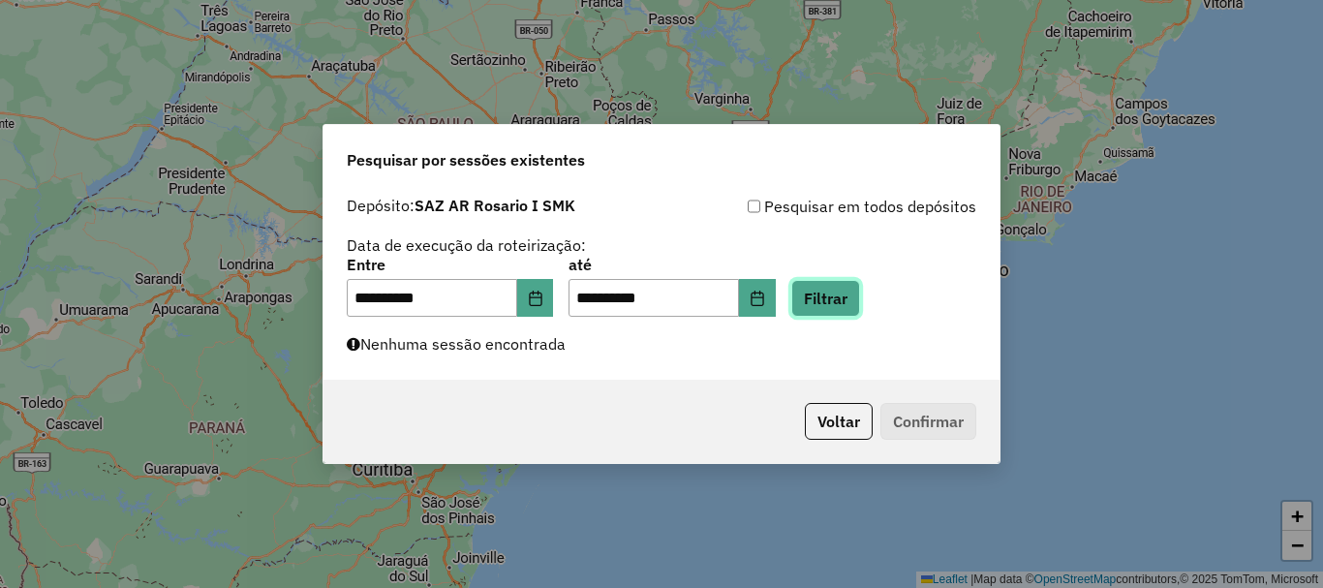
click at [838, 306] on button "Filtrar" at bounding box center [825, 298] width 69 height 37
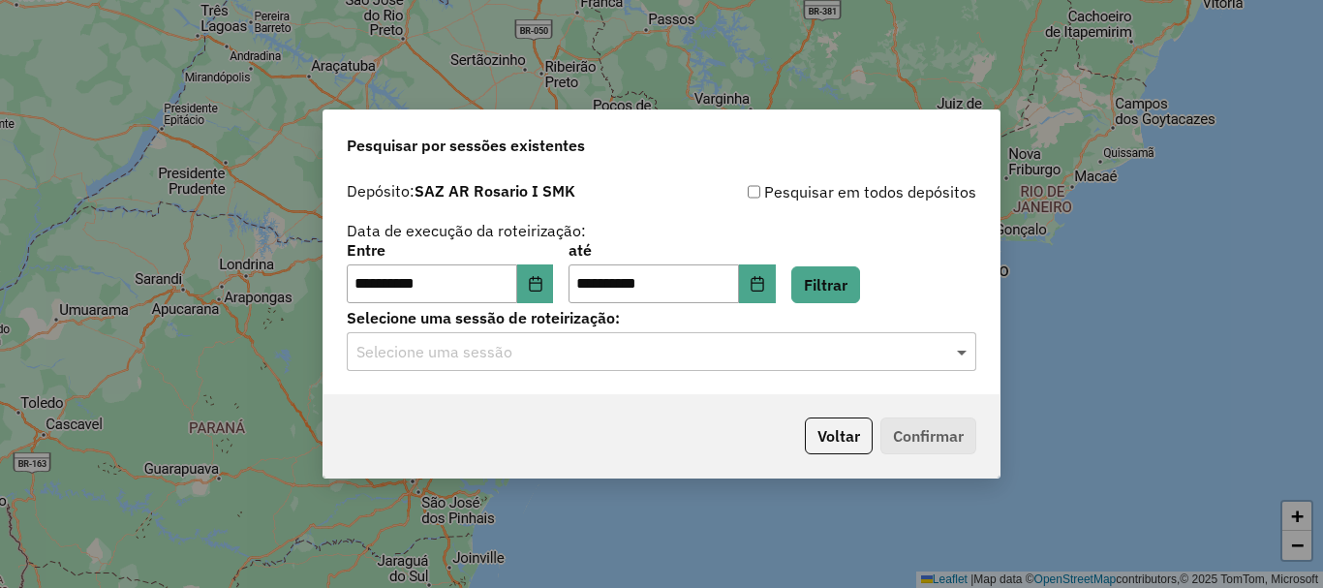
click at [962, 357] on span at bounding box center [964, 351] width 24 height 23
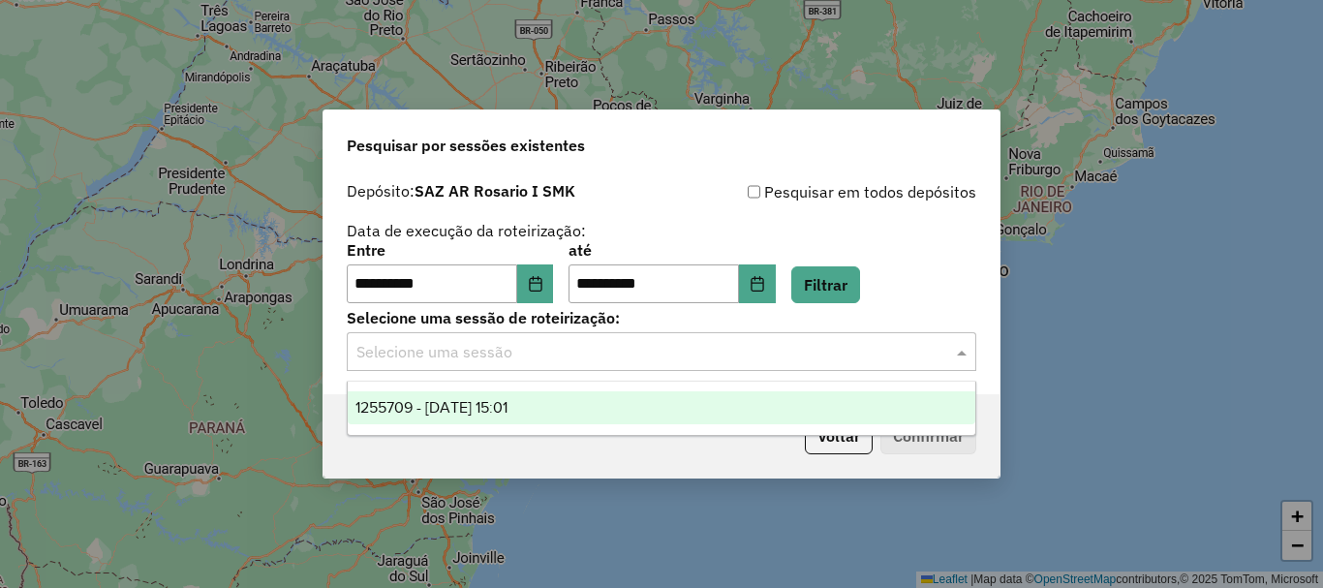
click at [493, 401] on span "1255709 - 01/09/2025 15:01" at bounding box center [432, 407] width 152 height 16
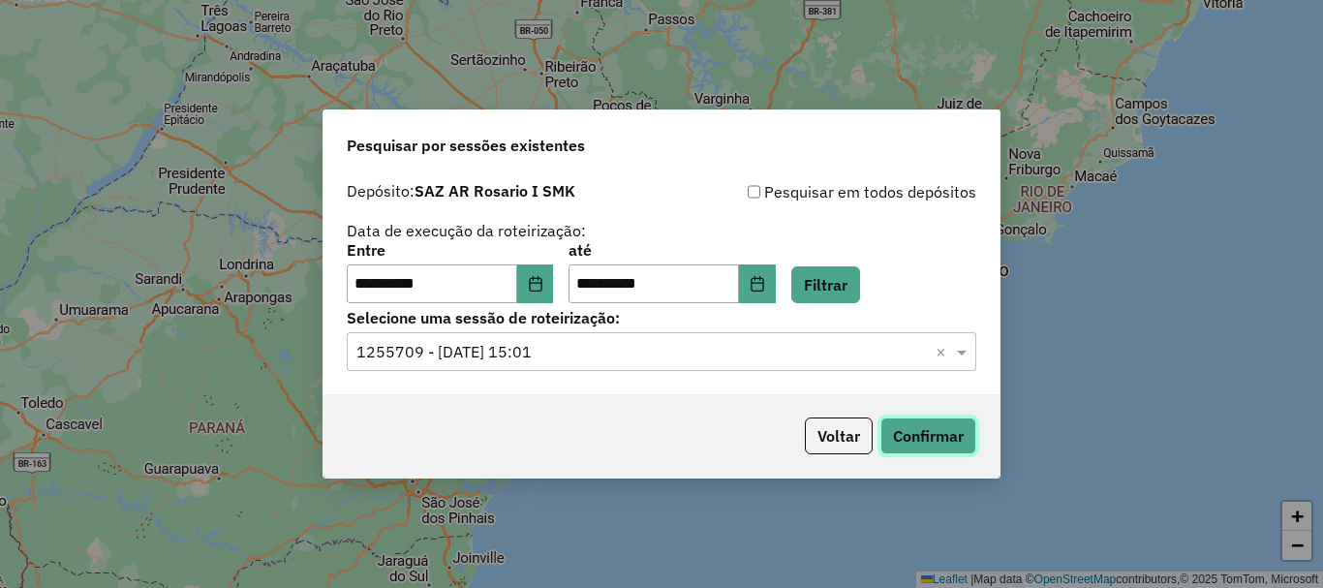
click at [937, 432] on button "Confirmar" at bounding box center [929, 436] width 96 height 37
click at [935, 436] on button "Confirmar" at bounding box center [929, 436] width 96 height 37
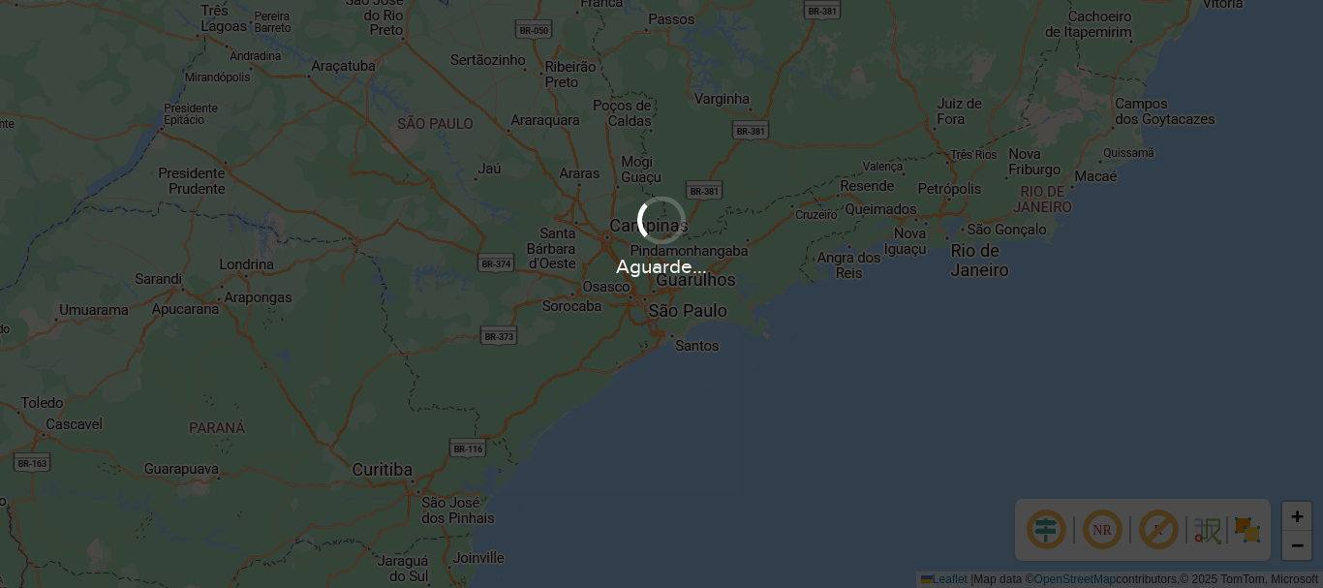
scroll to position [1270, 0]
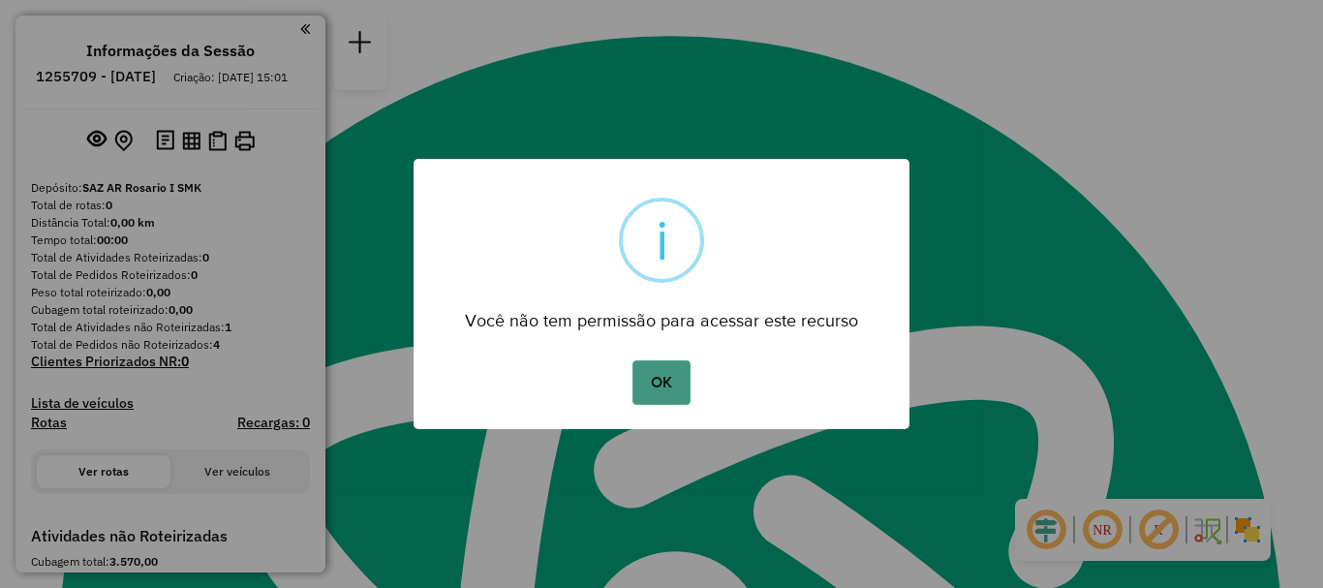
click at [654, 384] on button "OK" at bounding box center [661, 382] width 57 height 45
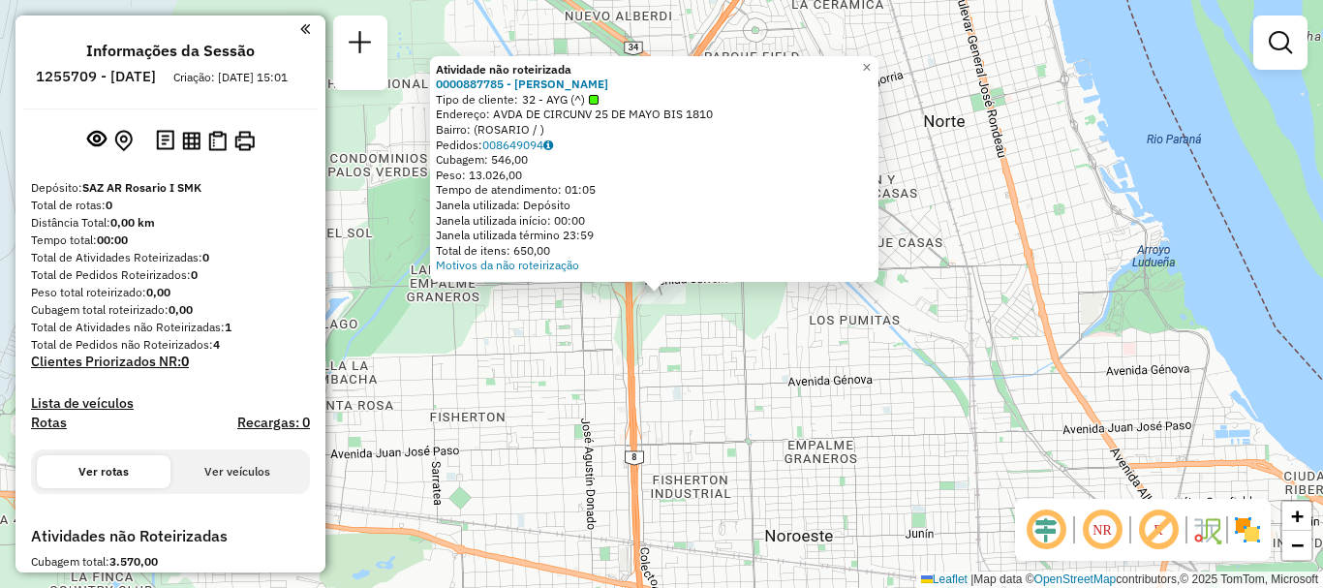
click at [635, 348] on div "Atividade não roteirizada 0000887785 - LUCIO DI SANTO Tipo de cliente: 32 - AYG…" at bounding box center [661, 294] width 1323 height 588
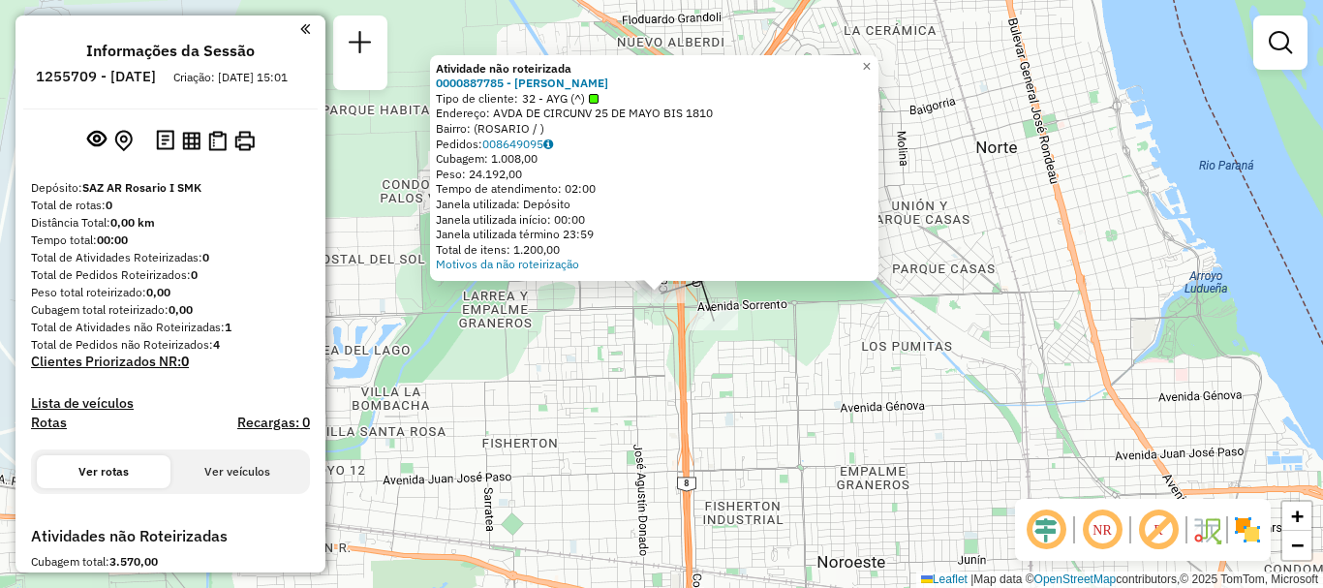
click at [603, 315] on div "Atividade não roteirizada 0000887785 - LUCIO DI SANTO Tipo de cliente: 32 - AYG…" at bounding box center [661, 294] width 1323 height 588
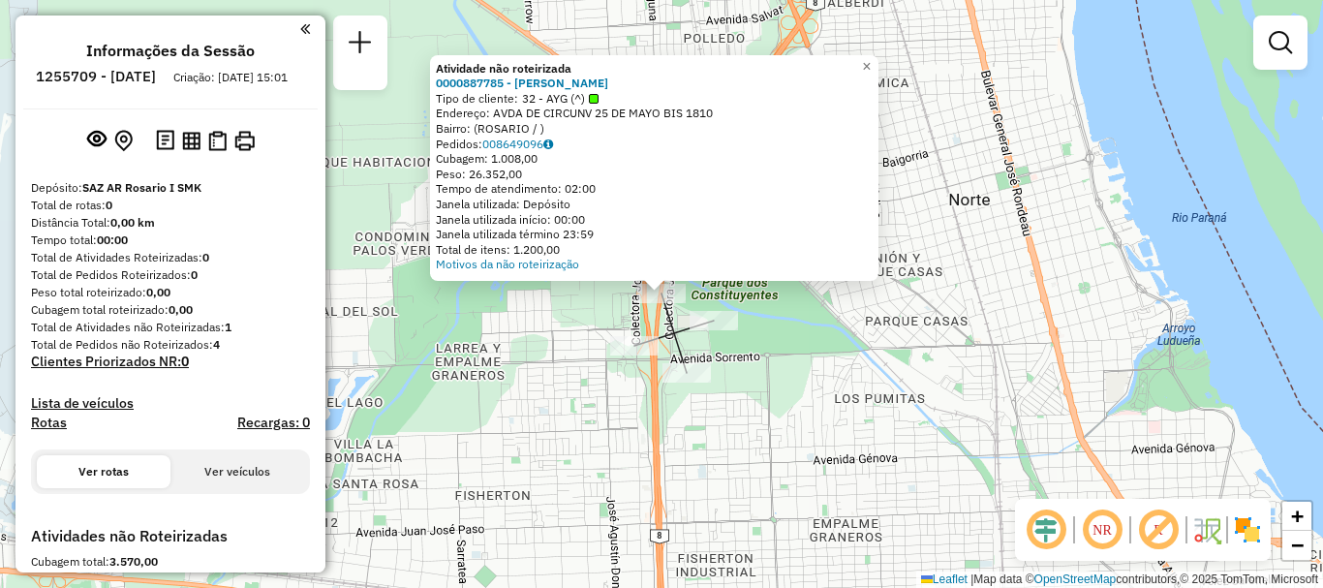
click at [767, 343] on div "Atividade não roteirizada 0000887785 - LUCIO DI SANTO Tipo de cliente: 32 - AYG…" at bounding box center [661, 294] width 1323 height 588
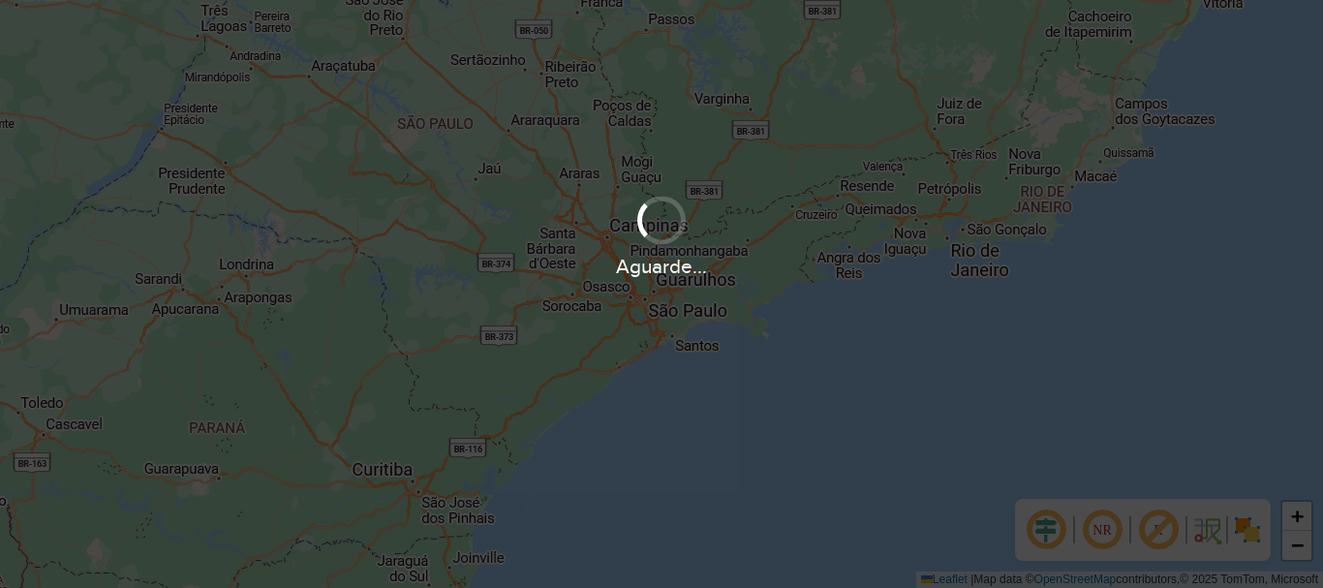
scroll to position [1270, 0]
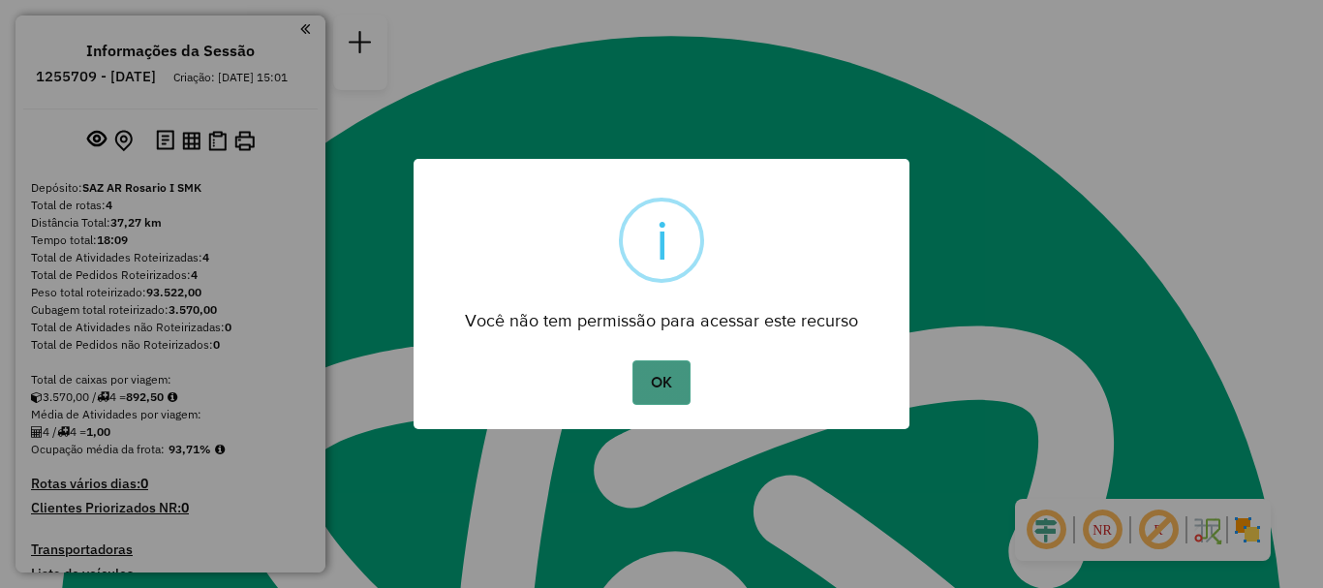
click at [645, 371] on button "OK" at bounding box center [661, 382] width 57 height 45
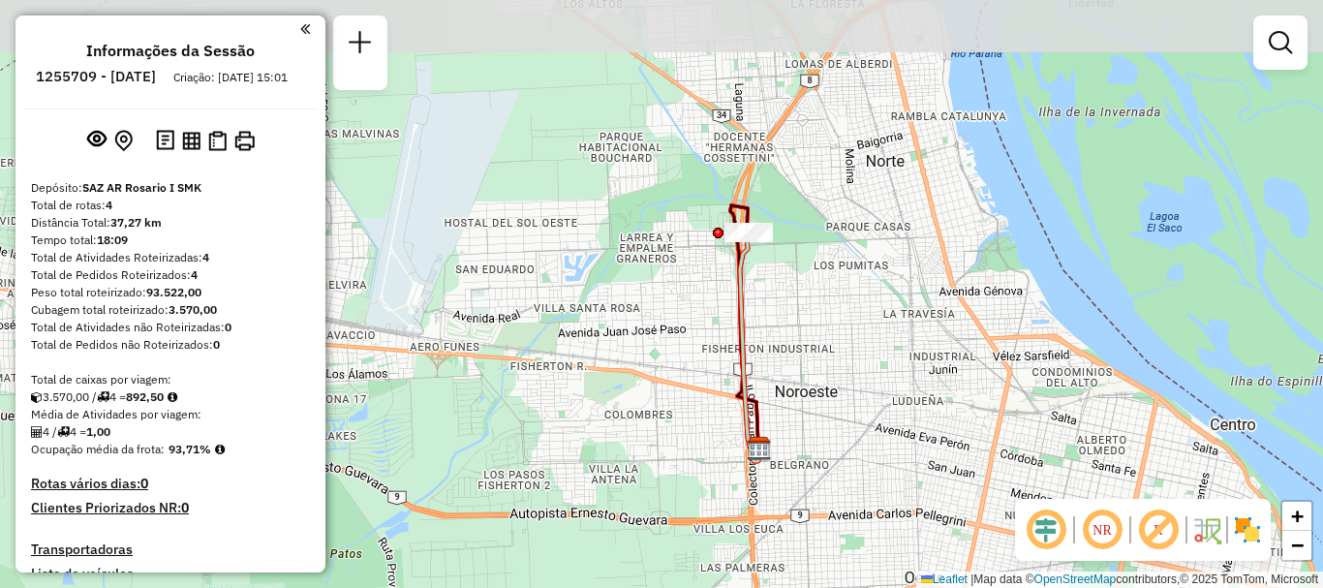
drag, startPoint x: 769, startPoint y: 226, endPoint x: 738, endPoint y: 338, distance: 116.6
click at [740, 338] on icon at bounding box center [749, 346] width 18 height 231
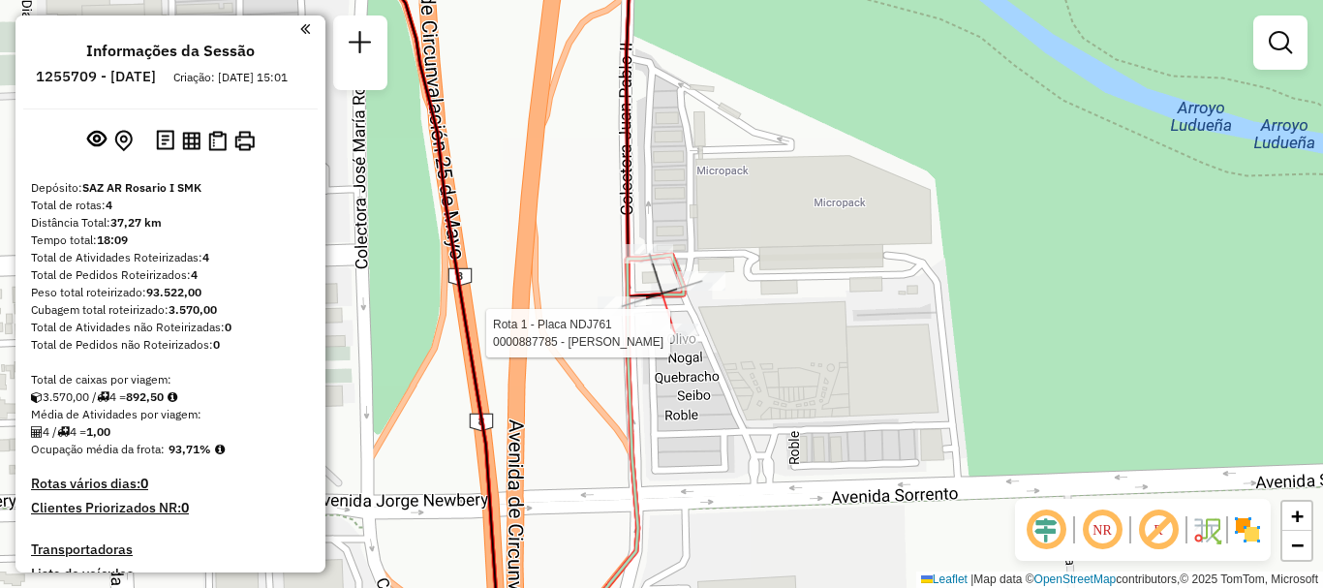
select select "**********"
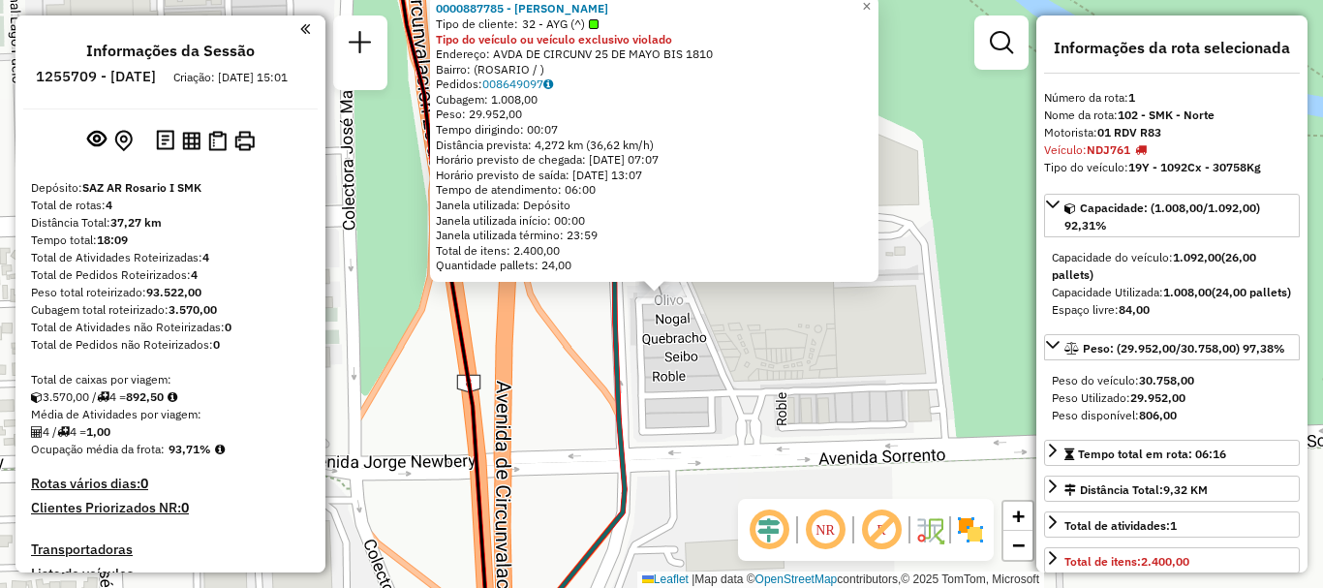
scroll to position [541, 0]
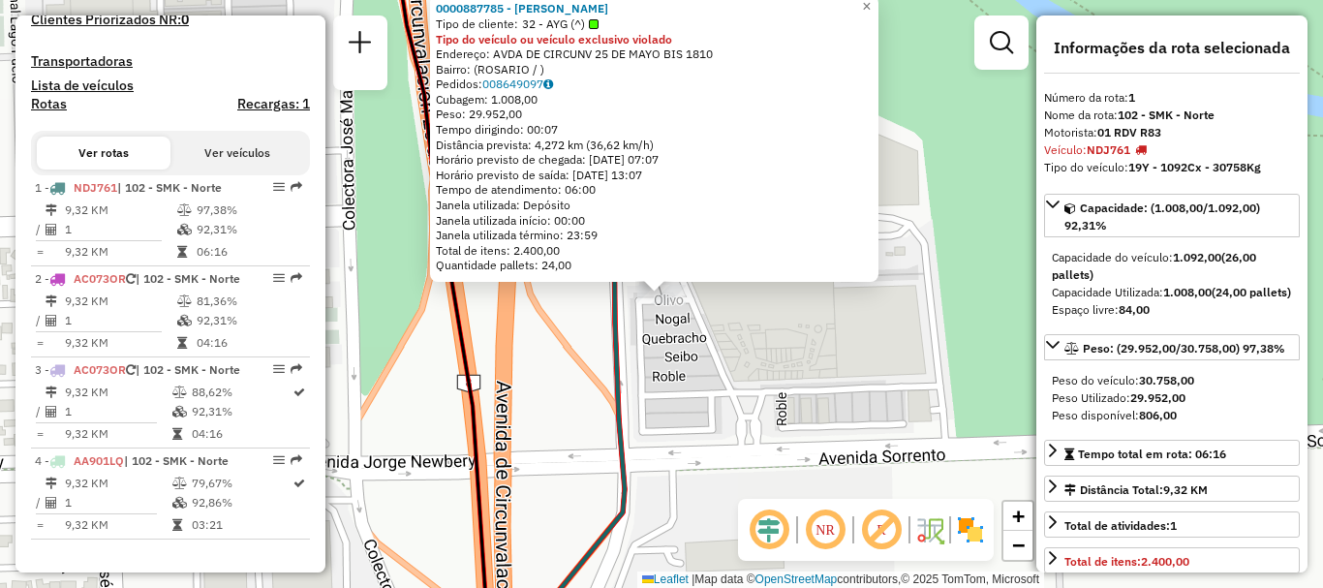
click at [664, 426] on div "0000887785 - LUCIO DI SANTO Tipo de cliente: 32 - AYG (^) Tipo do veículo ou ve…" at bounding box center [661, 294] width 1323 height 588
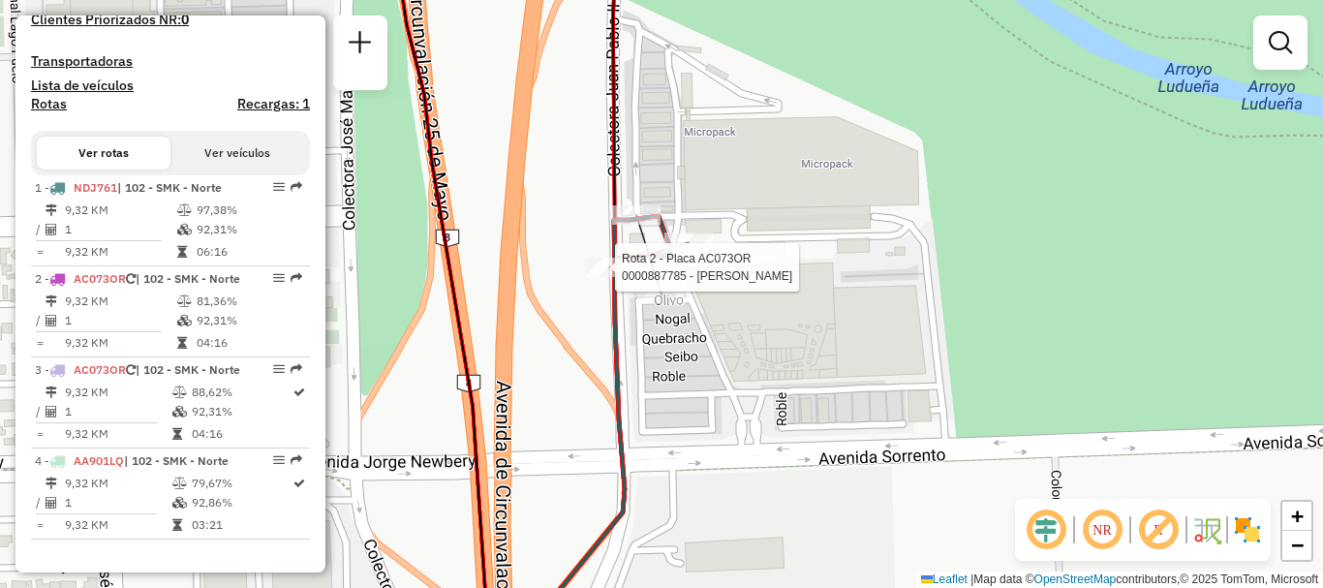
select select "**********"
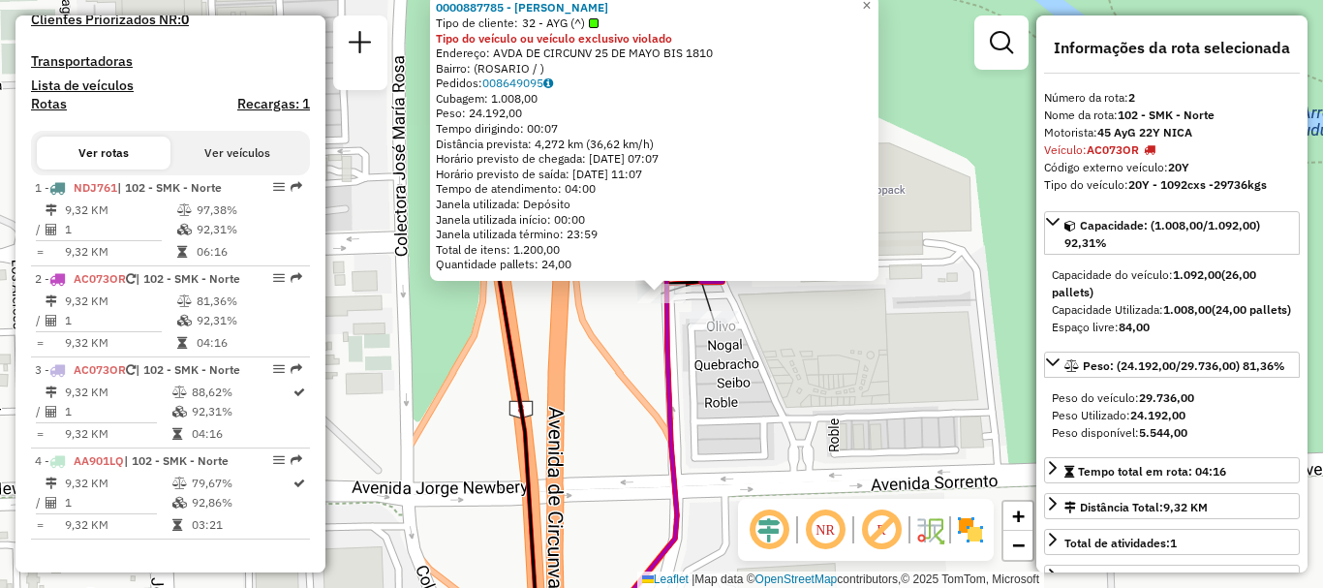
click at [614, 352] on div "0000887785 - LUCIO DI SANTO Tipo de cliente: 32 - AYG (^) Tipo do veículo ou ve…" at bounding box center [661, 294] width 1323 height 588
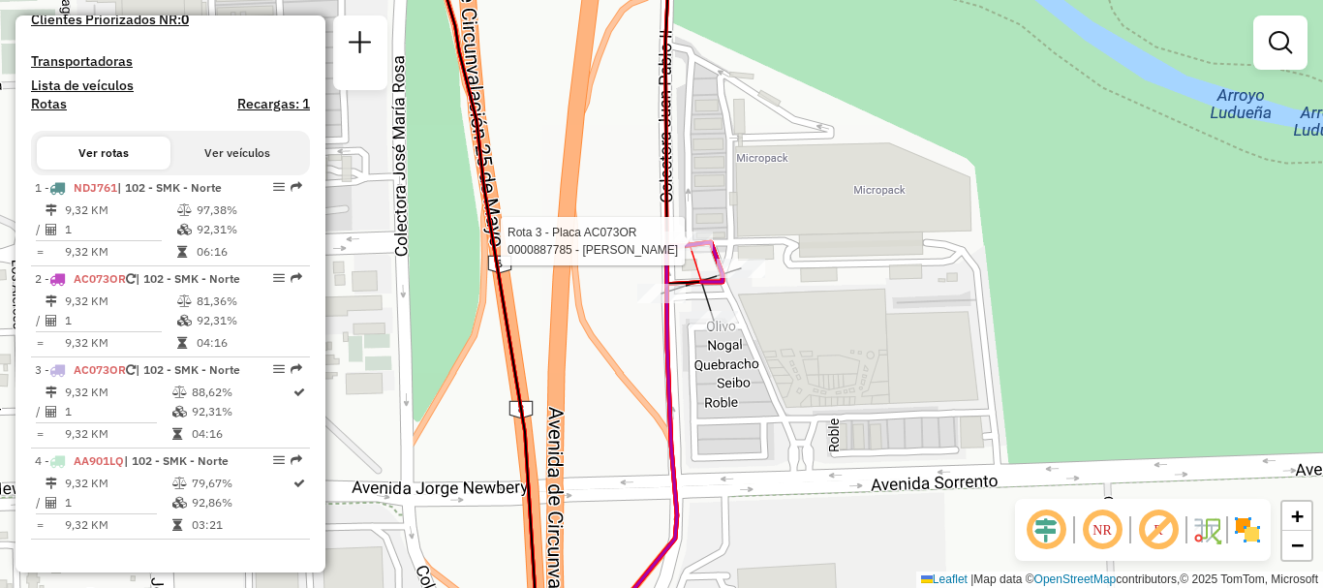
select select "**********"
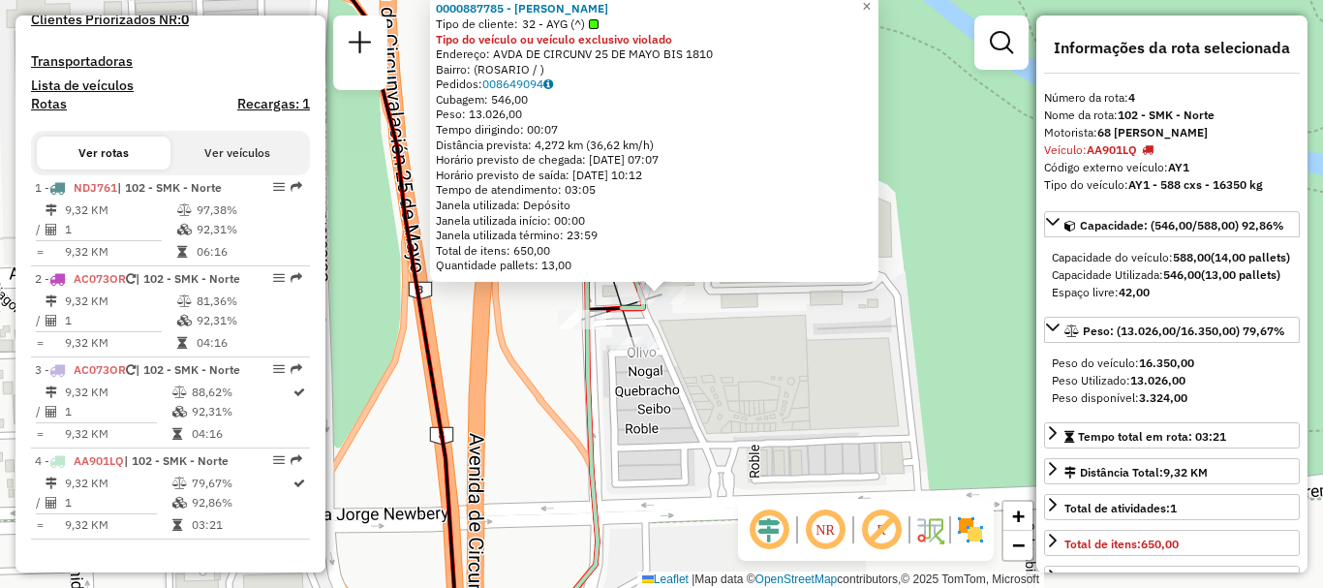
click at [714, 327] on div "0000887785 - LUCIO DI SANTO Tipo de cliente: 32 - AYG (^) Tipo do veículo ou ve…" at bounding box center [661, 294] width 1323 height 588
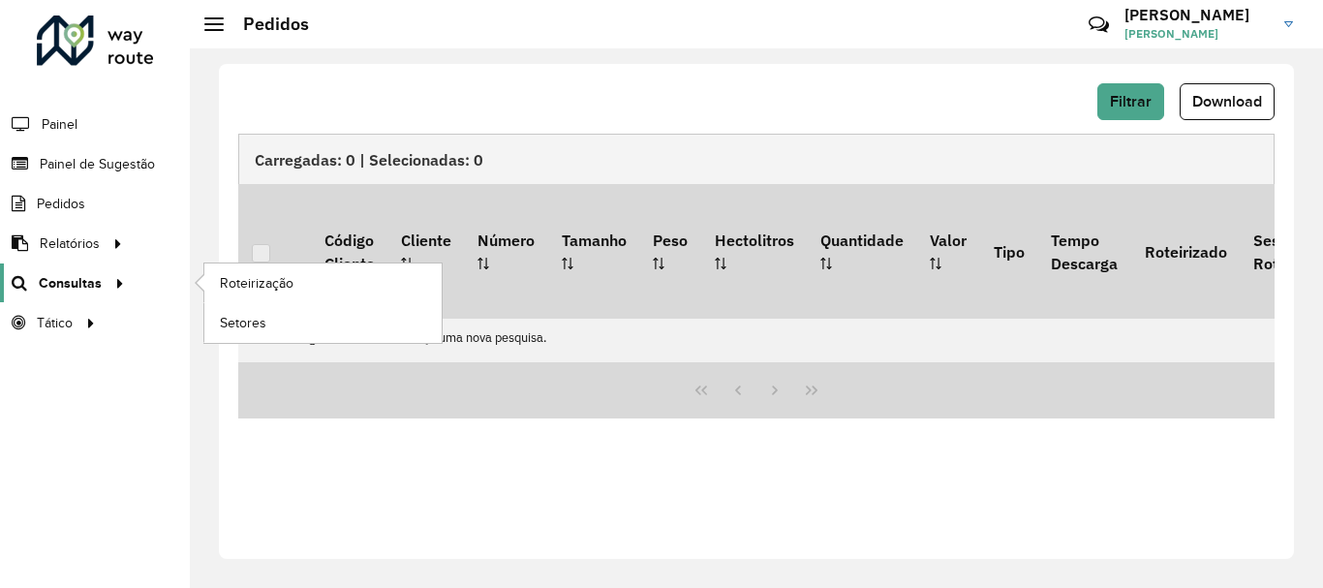
scroll to position [1270, 0]
click at [247, 278] on span "Roteirização" at bounding box center [259, 283] width 78 height 20
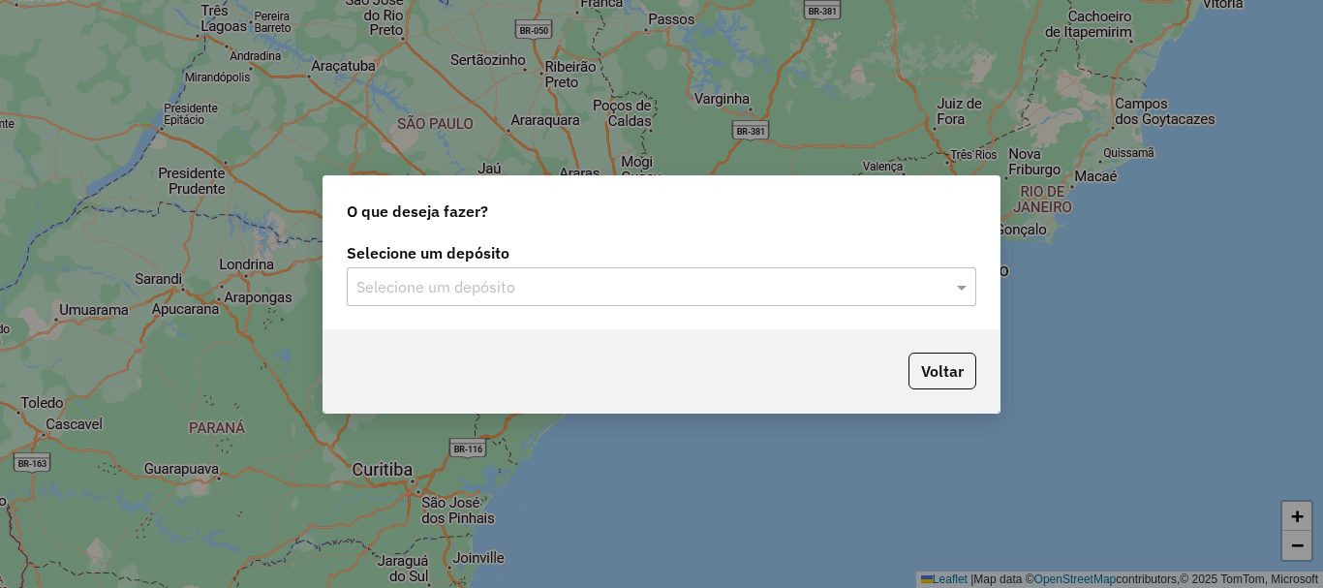
scroll to position [1270, 0]
click at [958, 286] on span at bounding box center [964, 286] width 24 height 23
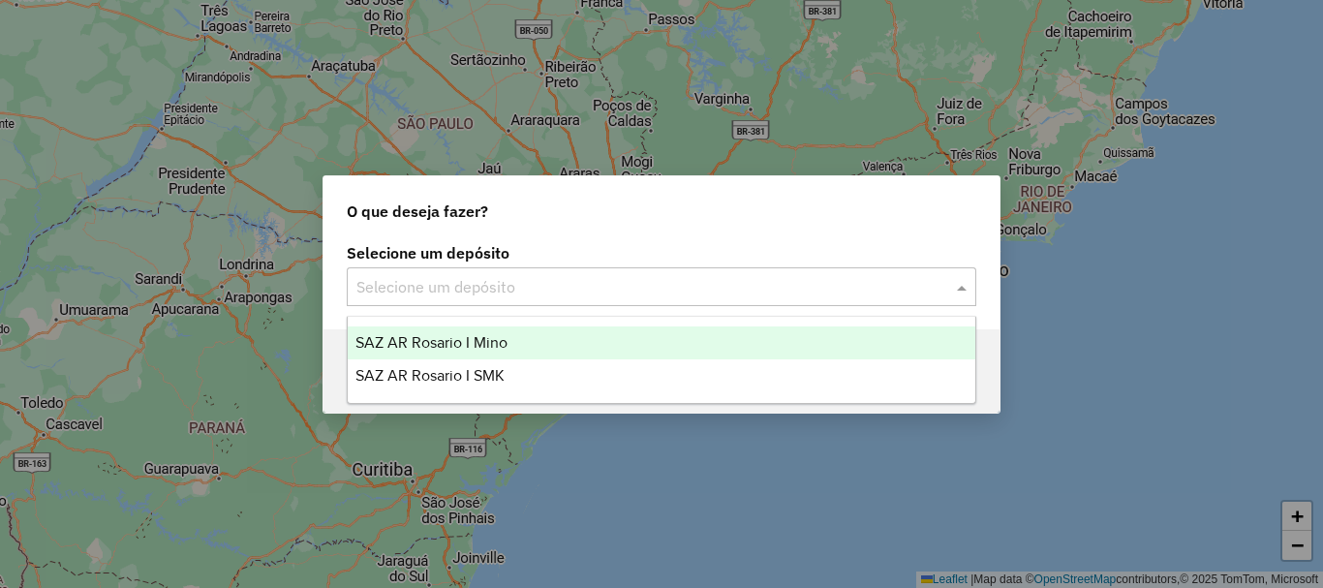
click at [459, 344] on span "SAZ AR Rosario I Mino" at bounding box center [432, 342] width 152 height 16
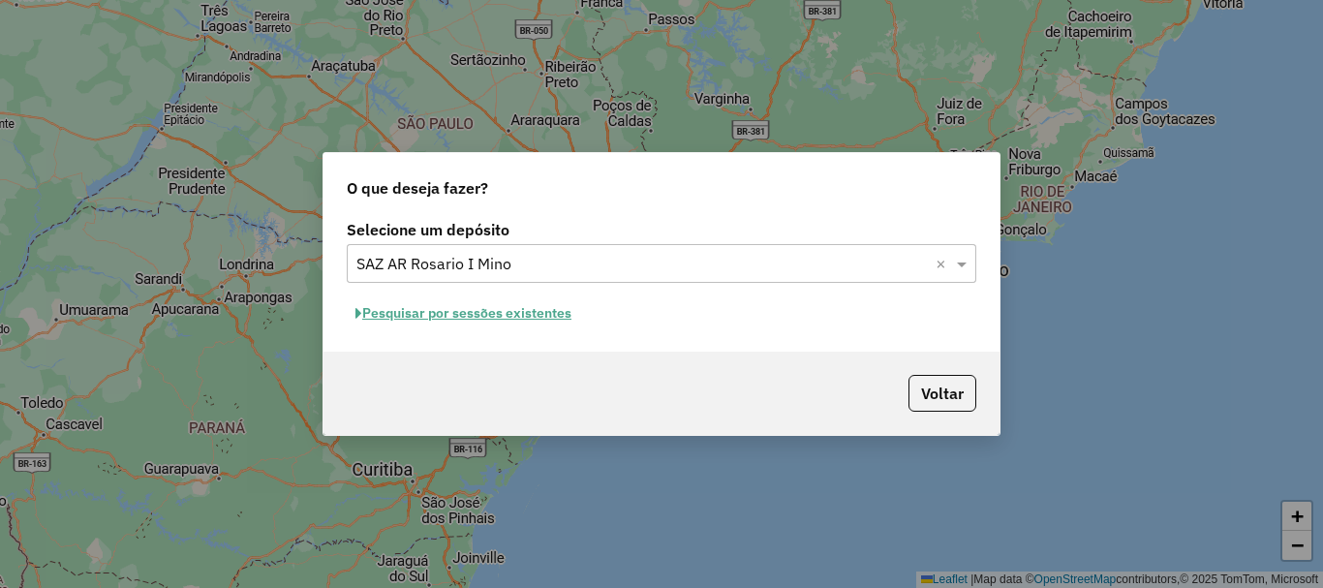
click at [477, 309] on button "Pesquisar por sessões existentes" at bounding box center [463, 313] width 233 height 30
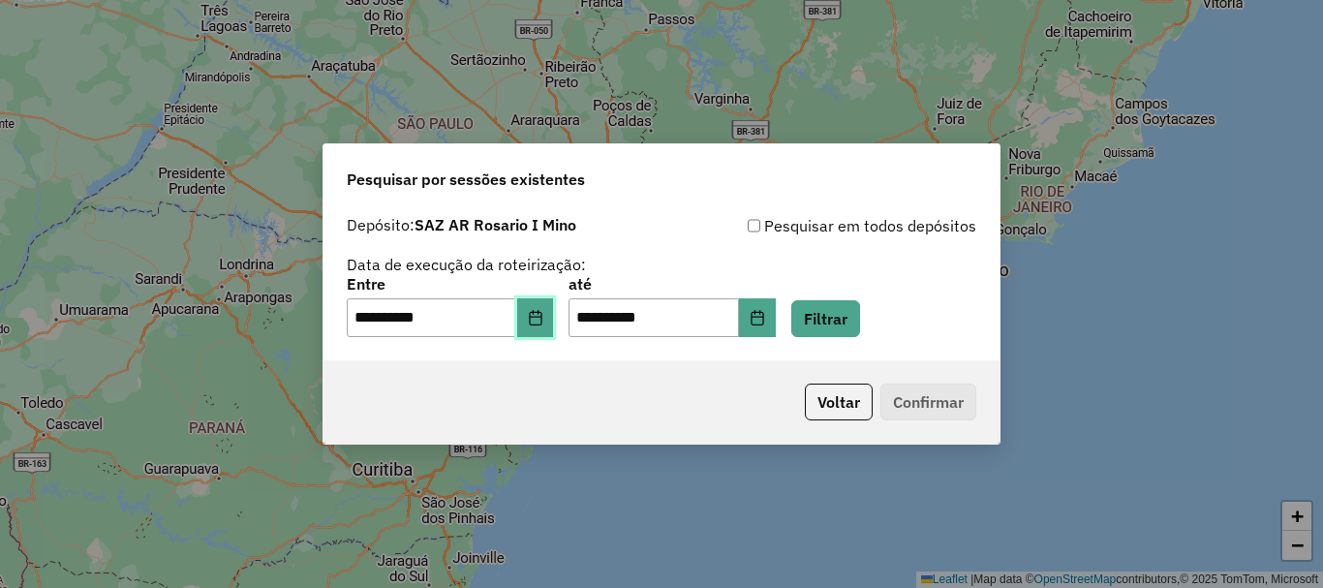
click at [547, 325] on button "Choose Date" at bounding box center [535, 317] width 37 height 39
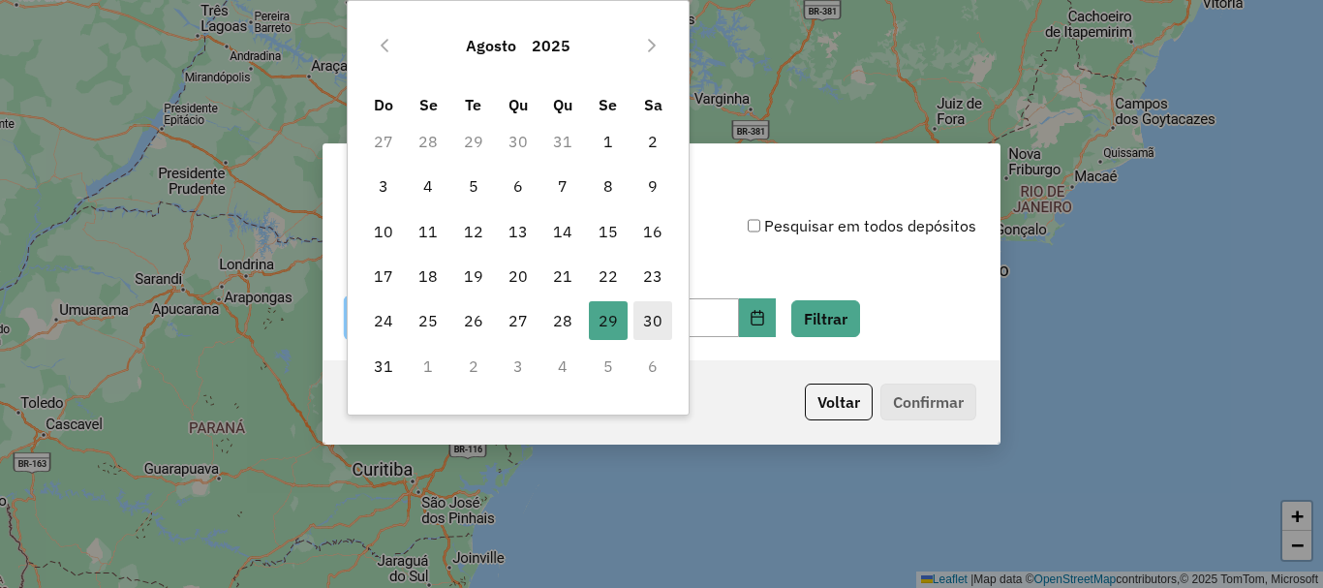
click at [655, 321] on span "30" at bounding box center [653, 320] width 39 height 39
type input "**********"
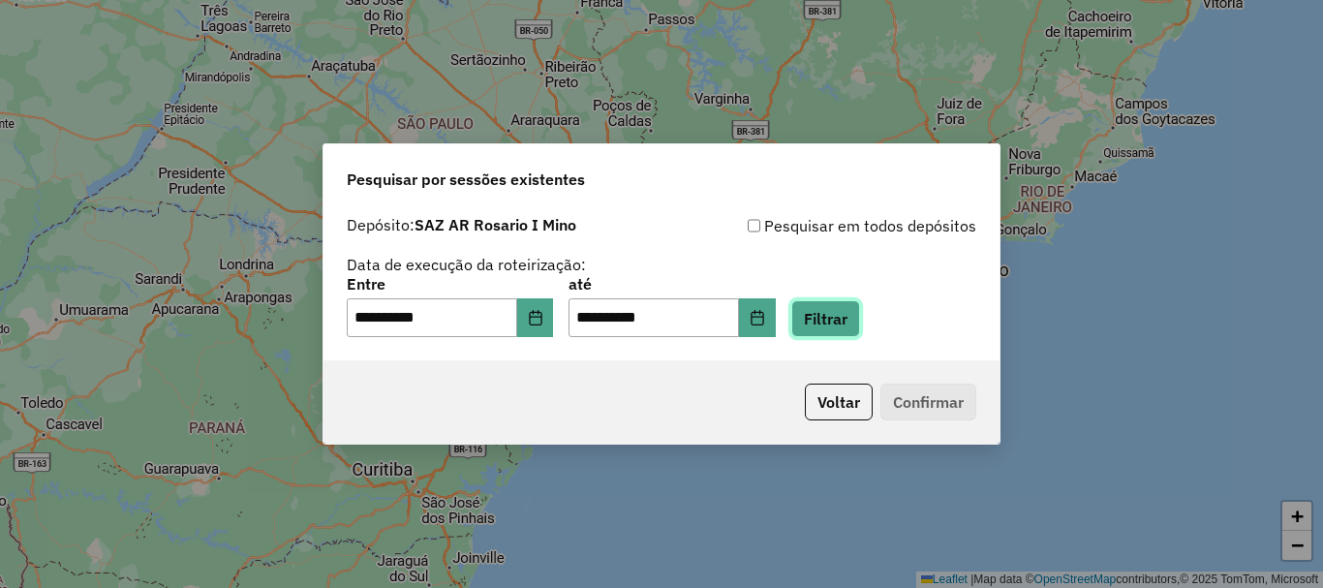
click at [857, 308] on button "Filtrar" at bounding box center [825, 318] width 69 height 37
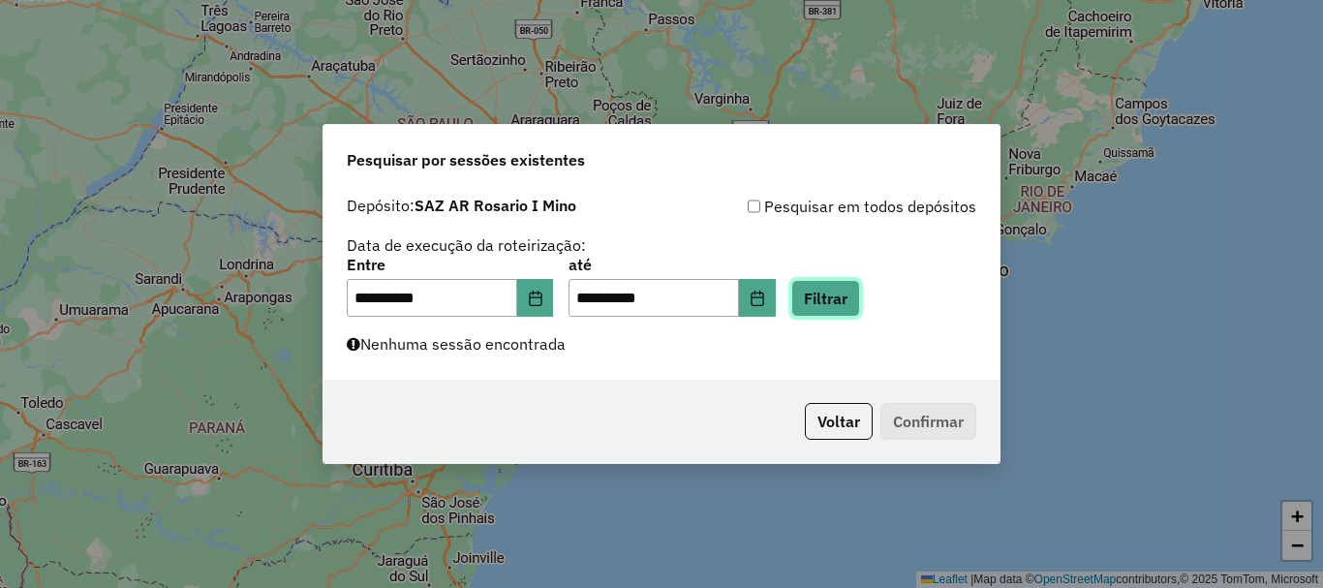
click at [855, 298] on button "Filtrar" at bounding box center [825, 298] width 69 height 37
click at [851, 304] on button "Filtrar" at bounding box center [825, 298] width 69 height 37
click at [860, 302] on button "Filtrar" at bounding box center [825, 298] width 69 height 37
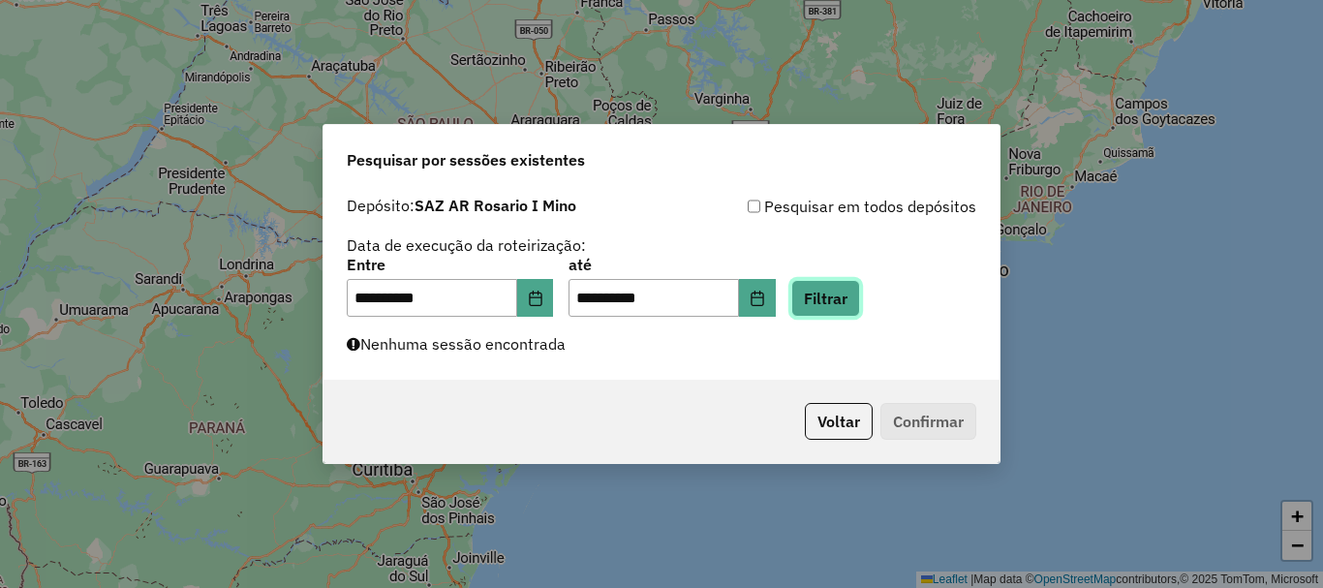
click at [860, 302] on button "Filtrar" at bounding box center [825, 298] width 69 height 37
click at [860, 301] on button "Filtrar" at bounding box center [825, 298] width 69 height 37
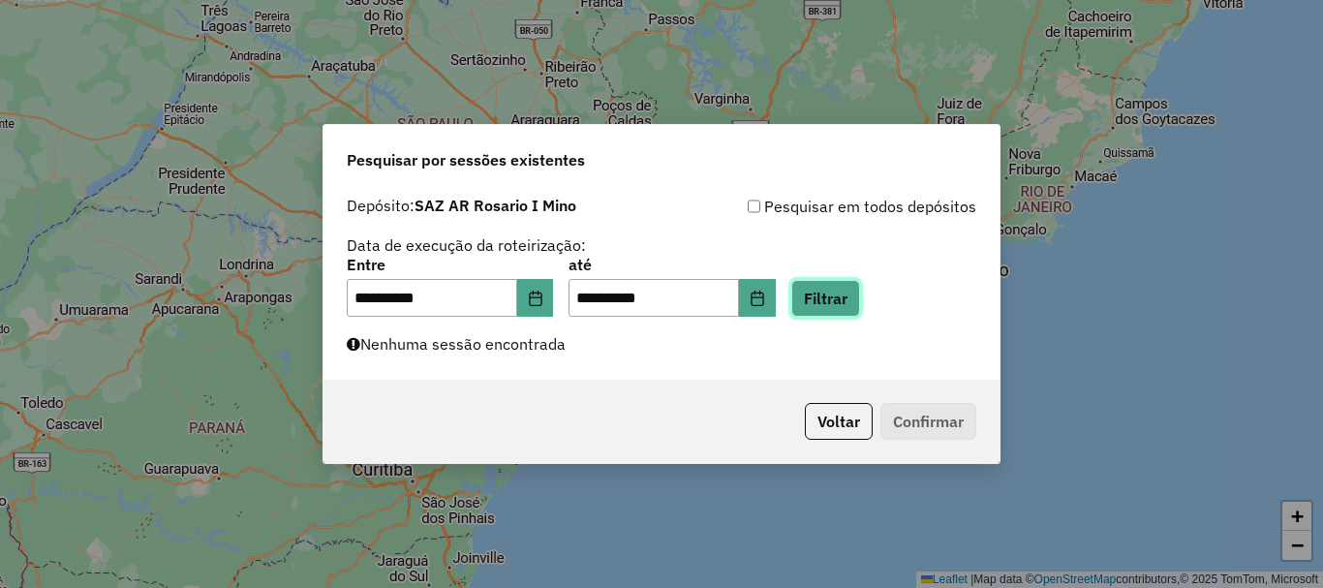
click at [860, 301] on button "Filtrar" at bounding box center [825, 298] width 69 height 37
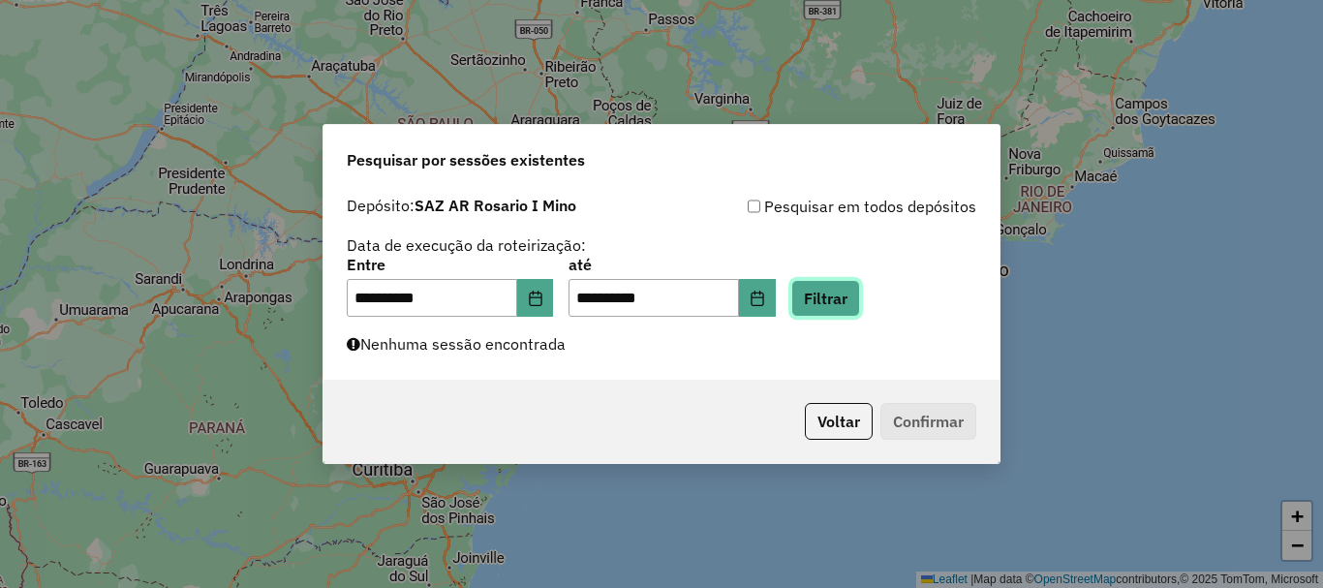
click at [860, 301] on button "Filtrar" at bounding box center [825, 298] width 69 height 37
click at [860, 300] on button "Filtrar" at bounding box center [825, 298] width 69 height 37
click at [856, 292] on button "Filtrar" at bounding box center [825, 298] width 69 height 37
click at [860, 299] on button "Filtrar" at bounding box center [825, 298] width 69 height 37
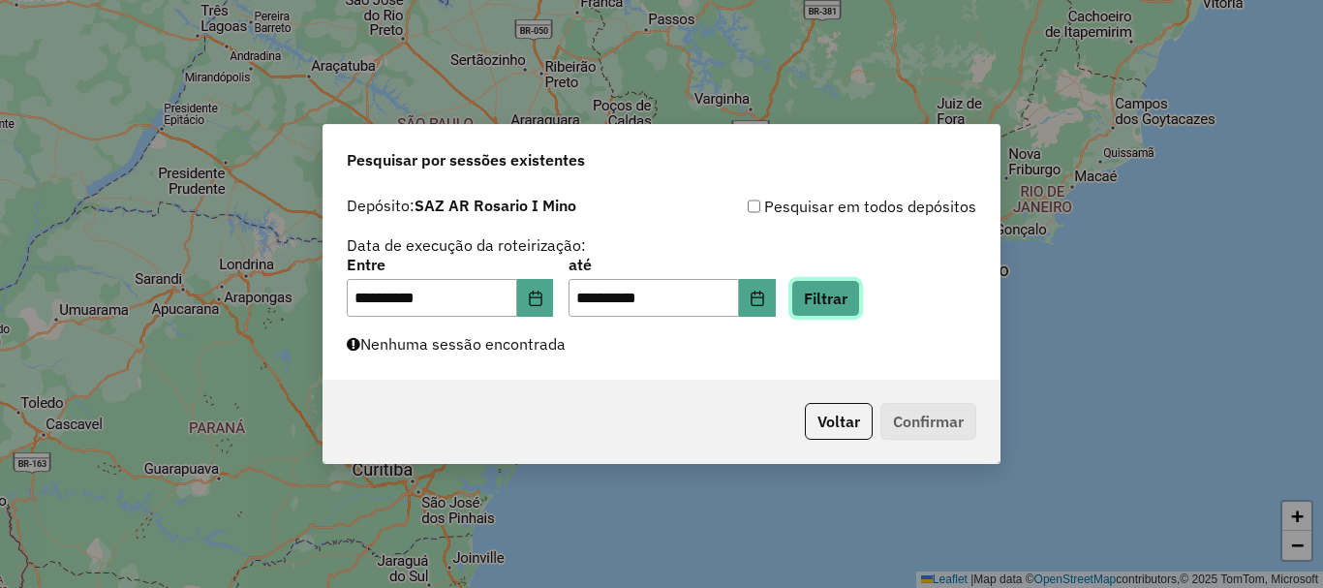
click at [860, 300] on button "Filtrar" at bounding box center [825, 298] width 69 height 37
click at [860, 292] on button "Filtrar" at bounding box center [825, 298] width 69 height 37
drag, startPoint x: 859, startPoint y: 292, endPoint x: 849, endPoint y: 316, distance: 26.5
click at [849, 316] on button "Filtrar" at bounding box center [825, 298] width 69 height 37
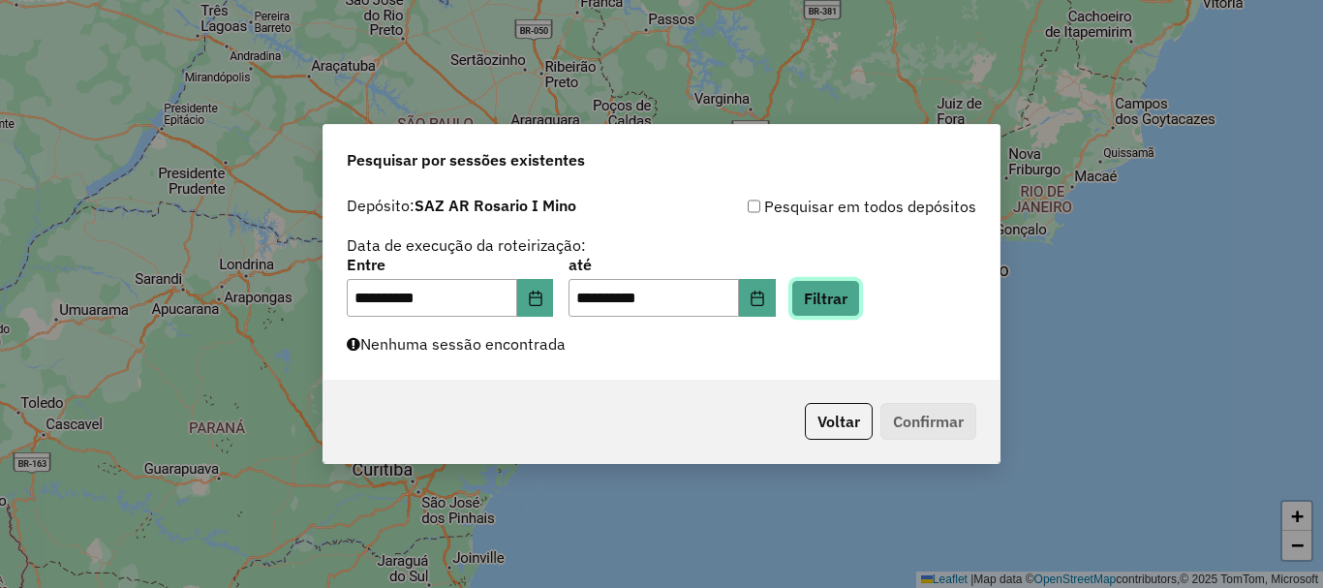
click at [850, 294] on button "Filtrar" at bounding box center [825, 298] width 69 height 37
click at [860, 296] on button "Filtrar" at bounding box center [825, 298] width 69 height 37
click at [860, 298] on button "Filtrar" at bounding box center [825, 298] width 69 height 37
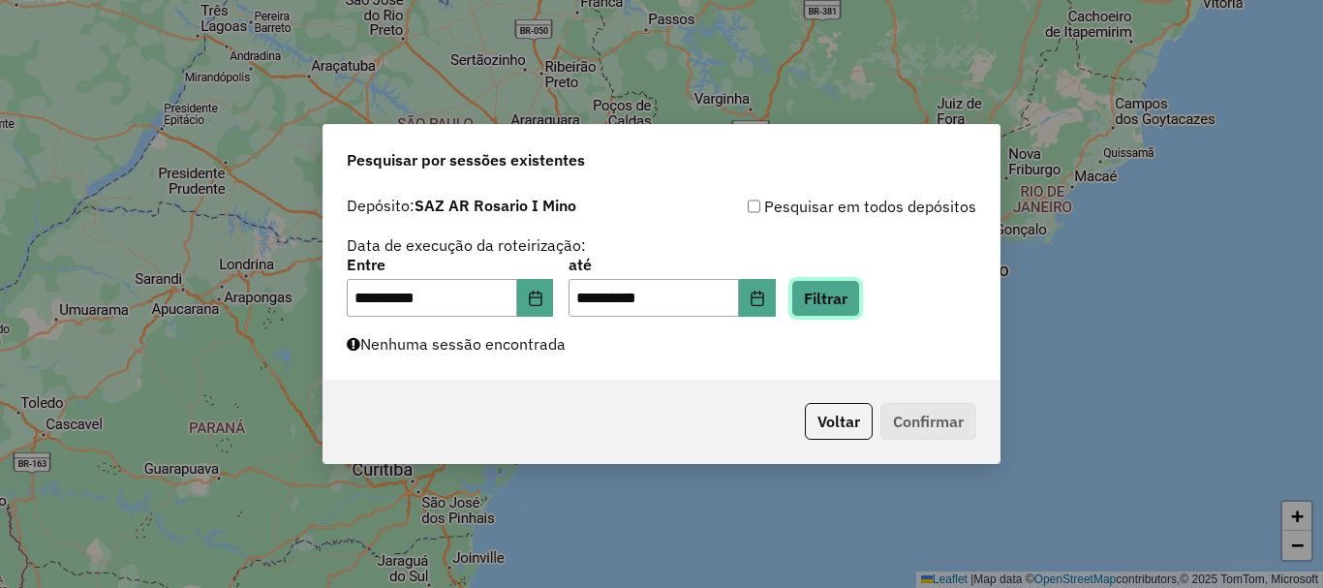
click at [860, 298] on button "Filtrar" at bounding box center [825, 298] width 69 height 37
click at [843, 296] on button "Filtrar" at bounding box center [825, 298] width 69 height 37
click at [860, 295] on button "Filtrar" at bounding box center [825, 298] width 69 height 37
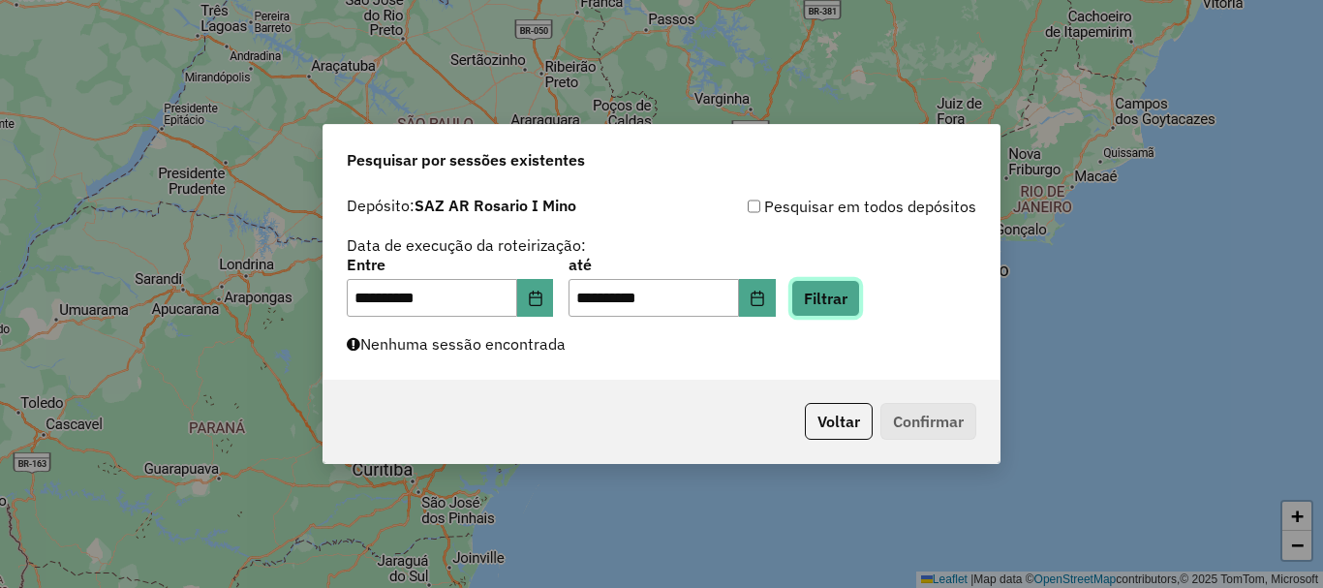
click at [860, 295] on button "Filtrar" at bounding box center [825, 298] width 69 height 37
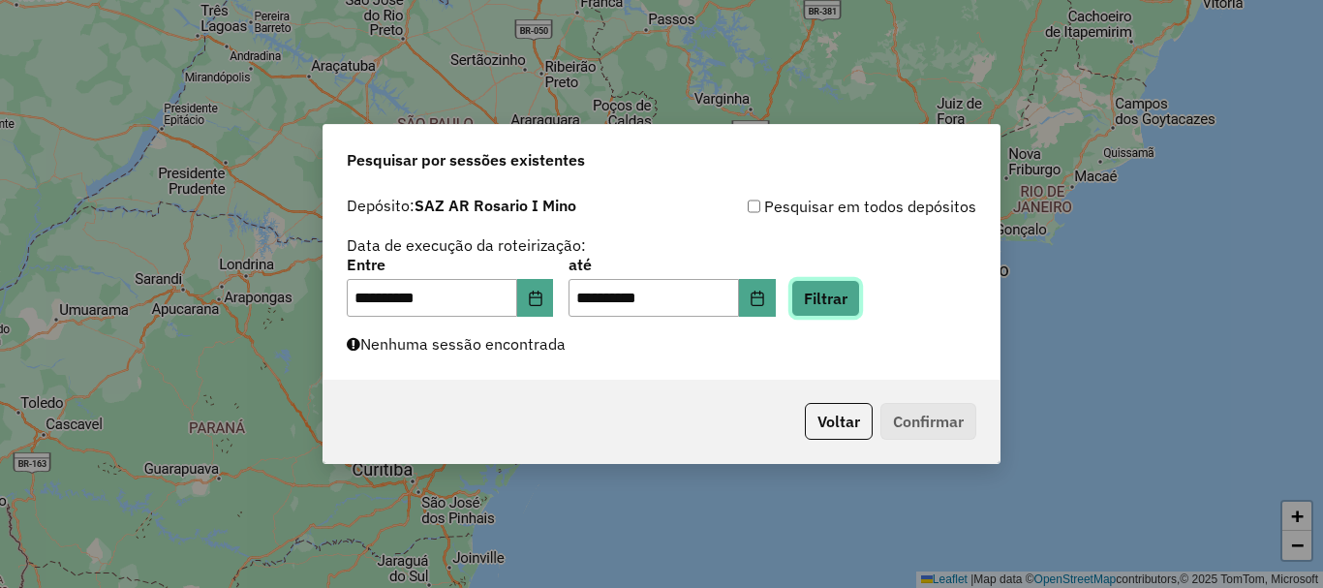
click at [846, 302] on button "Filtrar" at bounding box center [825, 298] width 69 height 37
click at [860, 304] on button "Filtrar" at bounding box center [825, 298] width 69 height 37
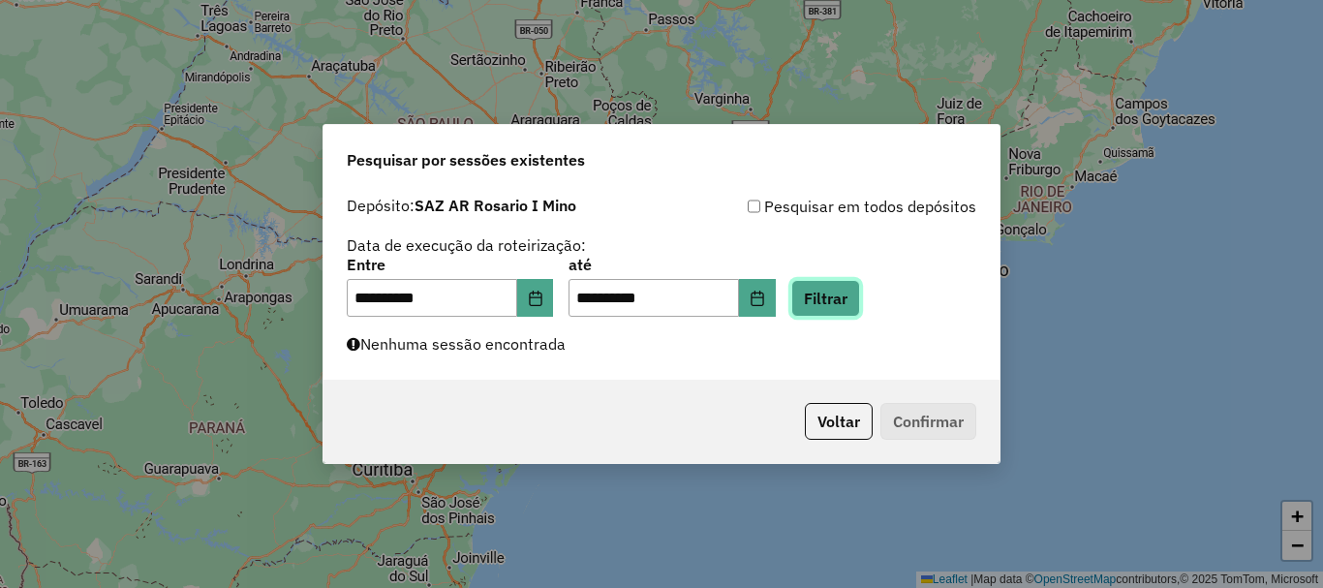
click at [860, 304] on button "Filtrar" at bounding box center [825, 298] width 69 height 37
click at [860, 297] on button "Filtrar" at bounding box center [825, 298] width 69 height 37
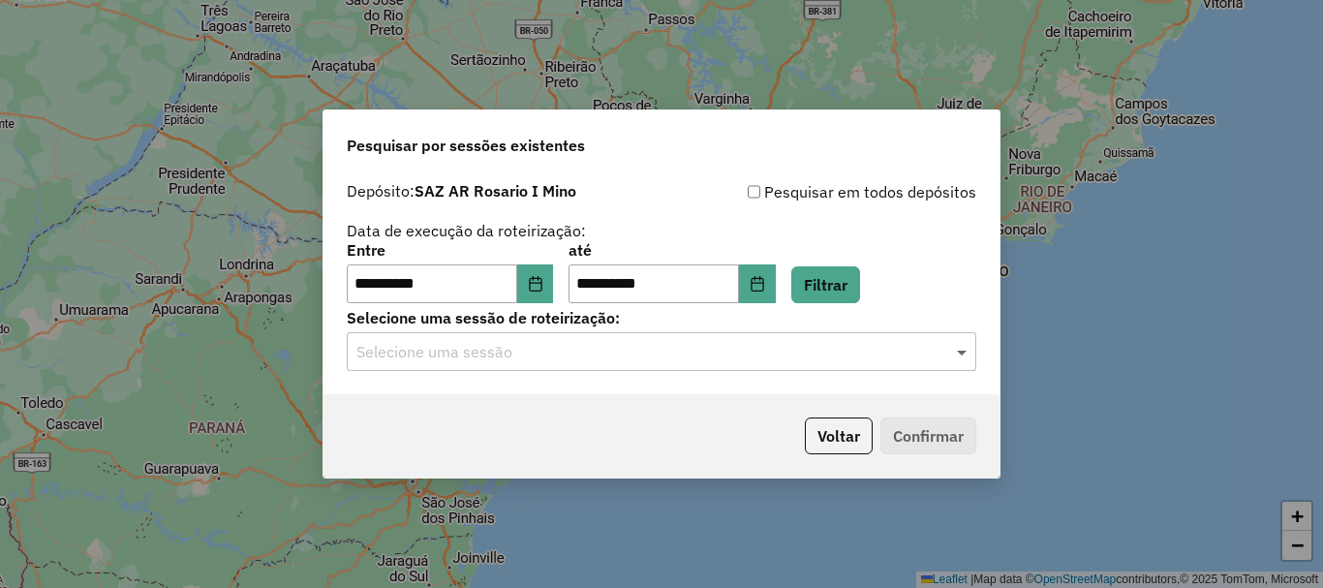
click at [965, 345] on span at bounding box center [964, 351] width 24 height 23
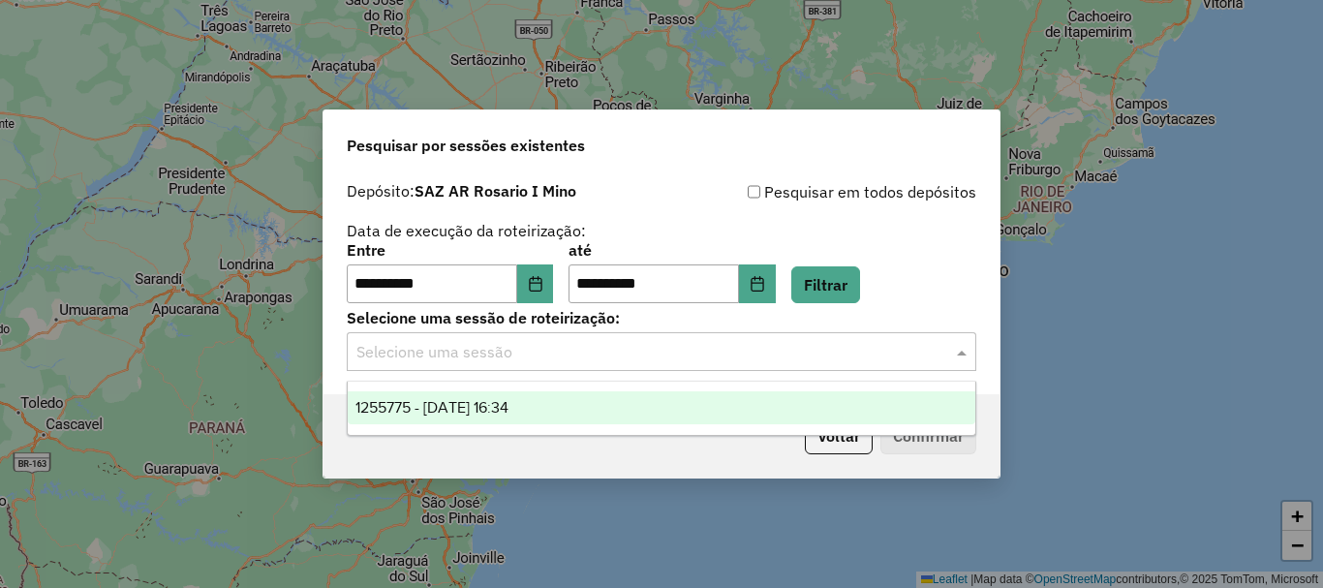
click at [509, 405] on span "1255775 - 30/08/2025 16:34" at bounding box center [432, 407] width 153 height 16
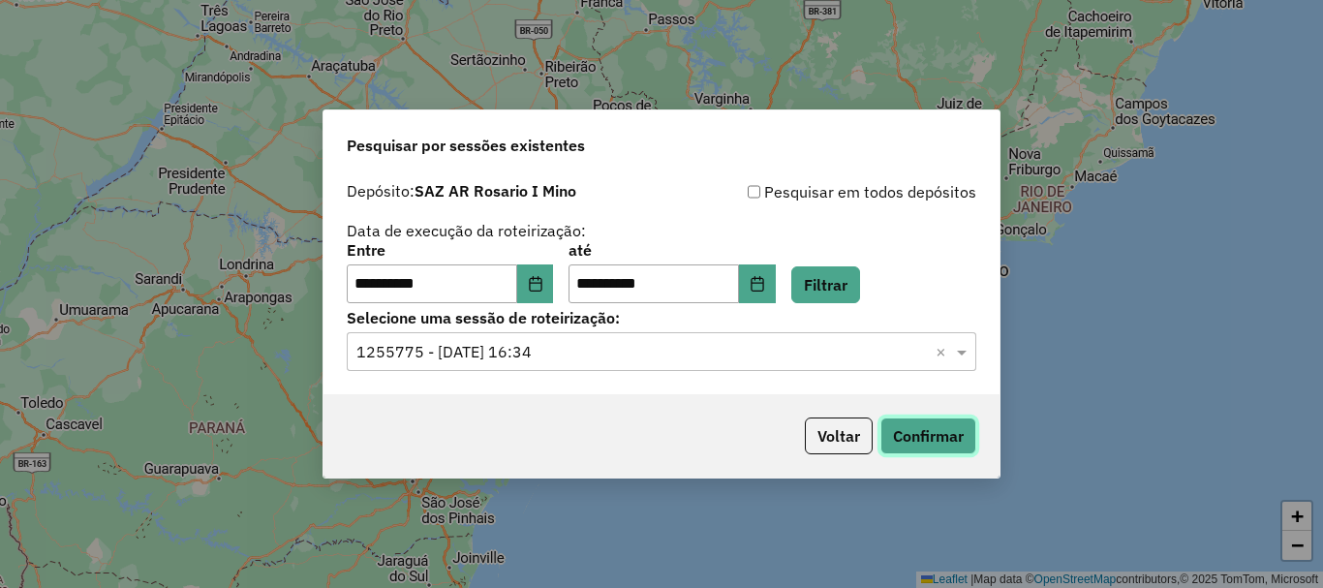
click at [944, 432] on button "Confirmar" at bounding box center [929, 436] width 96 height 37
click at [958, 434] on button "Confirmar" at bounding box center [929, 436] width 96 height 37
click at [905, 437] on button "Confirmar" at bounding box center [929, 436] width 96 height 37
click at [911, 440] on button "Confirmar" at bounding box center [929, 436] width 96 height 37
click at [920, 434] on button "Confirmar" at bounding box center [929, 436] width 96 height 37
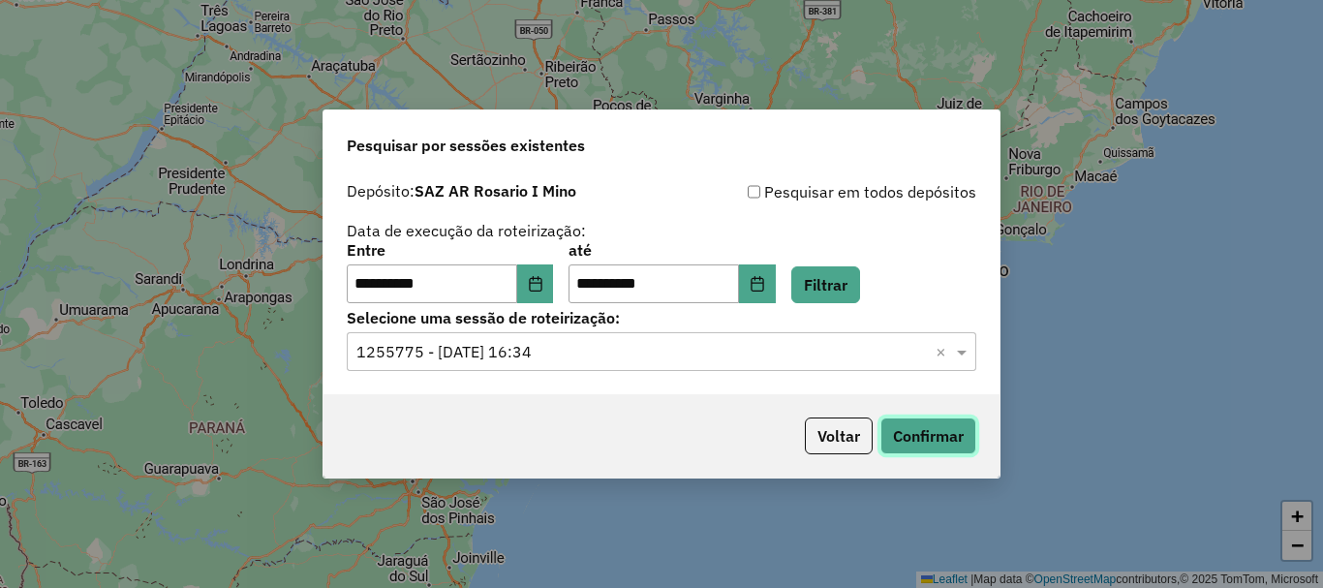
click at [939, 431] on button "Confirmar" at bounding box center [929, 436] width 96 height 37
click at [938, 420] on button "Confirmar" at bounding box center [929, 436] width 96 height 37
click at [916, 435] on button "Confirmar" at bounding box center [929, 436] width 96 height 37
click at [939, 437] on button "Confirmar" at bounding box center [929, 436] width 96 height 37
click at [914, 443] on button "Confirmar" at bounding box center [929, 436] width 96 height 37
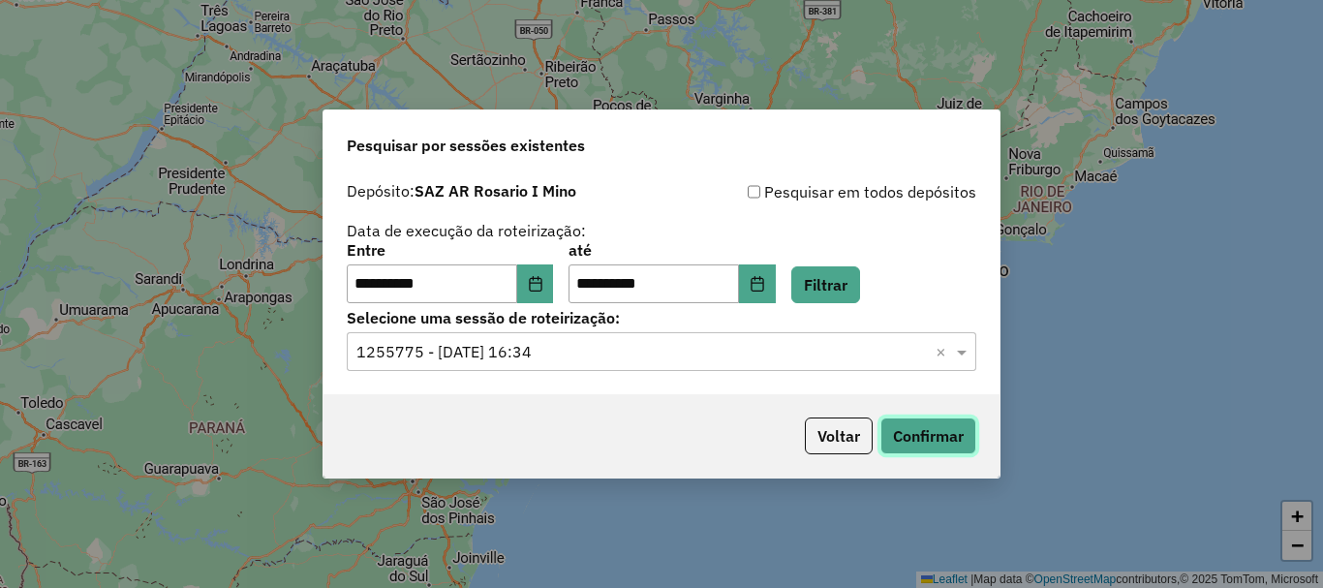
click at [951, 434] on button "Confirmar" at bounding box center [929, 436] width 96 height 37
click at [941, 428] on button "Confirmar" at bounding box center [929, 436] width 96 height 37
click at [944, 440] on button "Confirmar" at bounding box center [929, 436] width 96 height 37
click at [931, 427] on button "Confirmar" at bounding box center [929, 436] width 96 height 37
click at [930, 427] on button "Confirmar" at bounding box center [929, 436] width 96 height 37
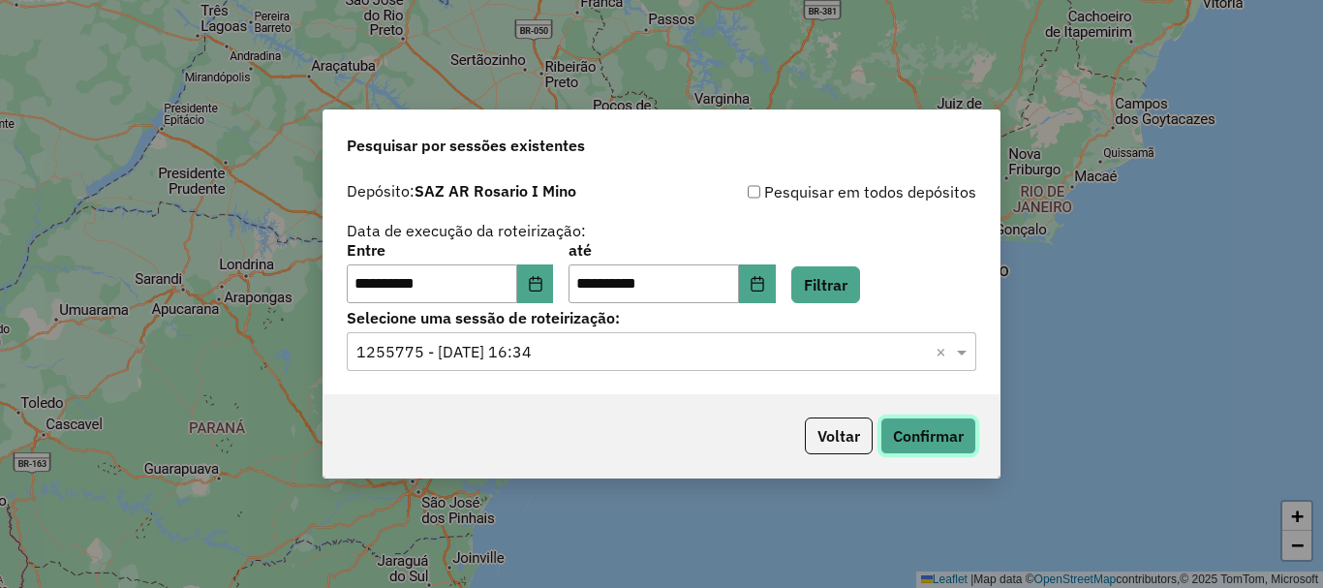
click at [944, 437] on button "Confirmar" at bounding box center [929, 436] width 96 height 37
click at [944, 443] on button "Confirmar" at bounding box center [929, 436] width 96 height 37
click at [926, 443] on button "Confirmar" at bounding box center [929, 436] width 96 height 37
click at [942, 435] on button "Confirmar" at bounding box center [929, 436] width 96 height 37
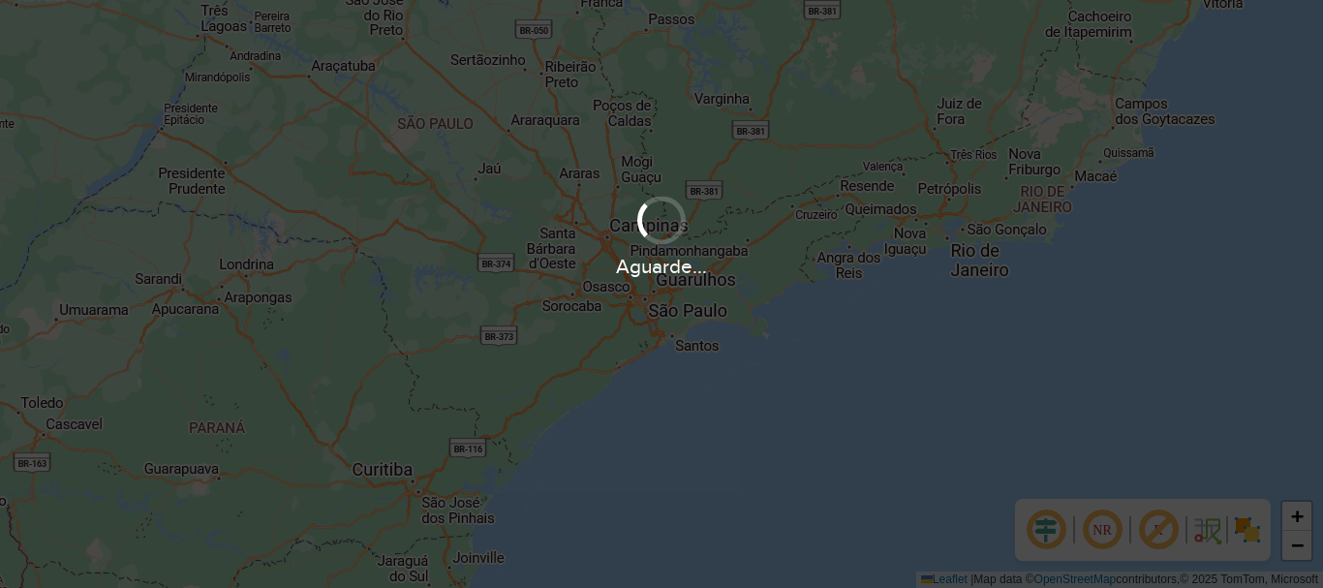
scroll to position [1270, 0]
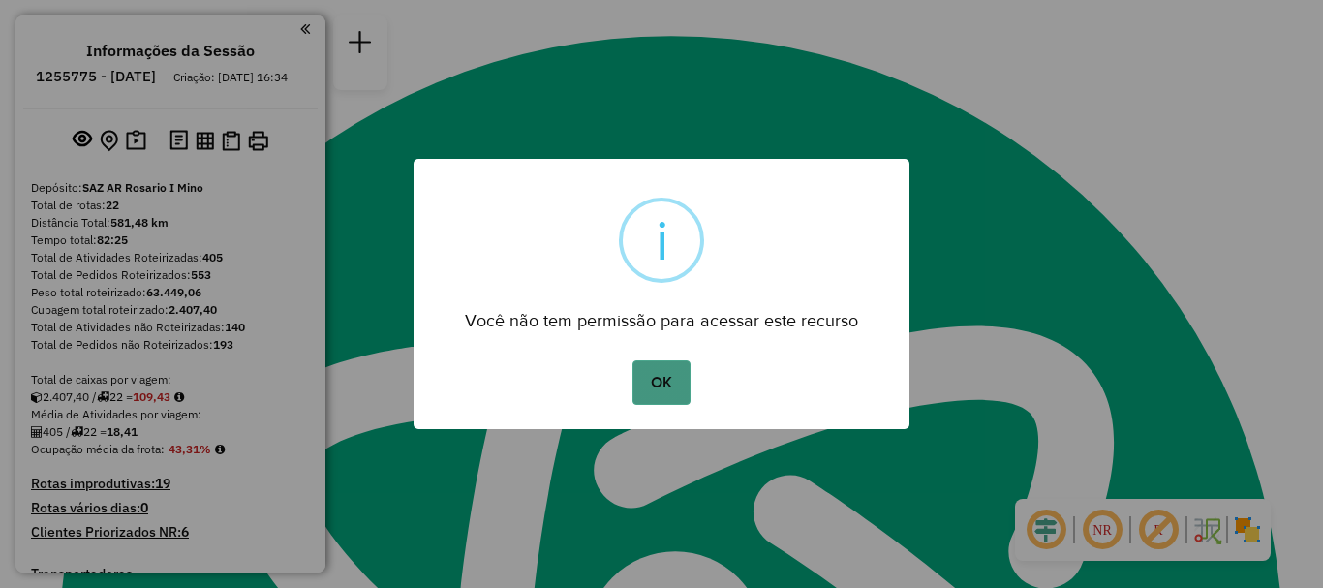
click at [671, 369] on button "OK" at bounding box center [661, 382] width 57 height 45
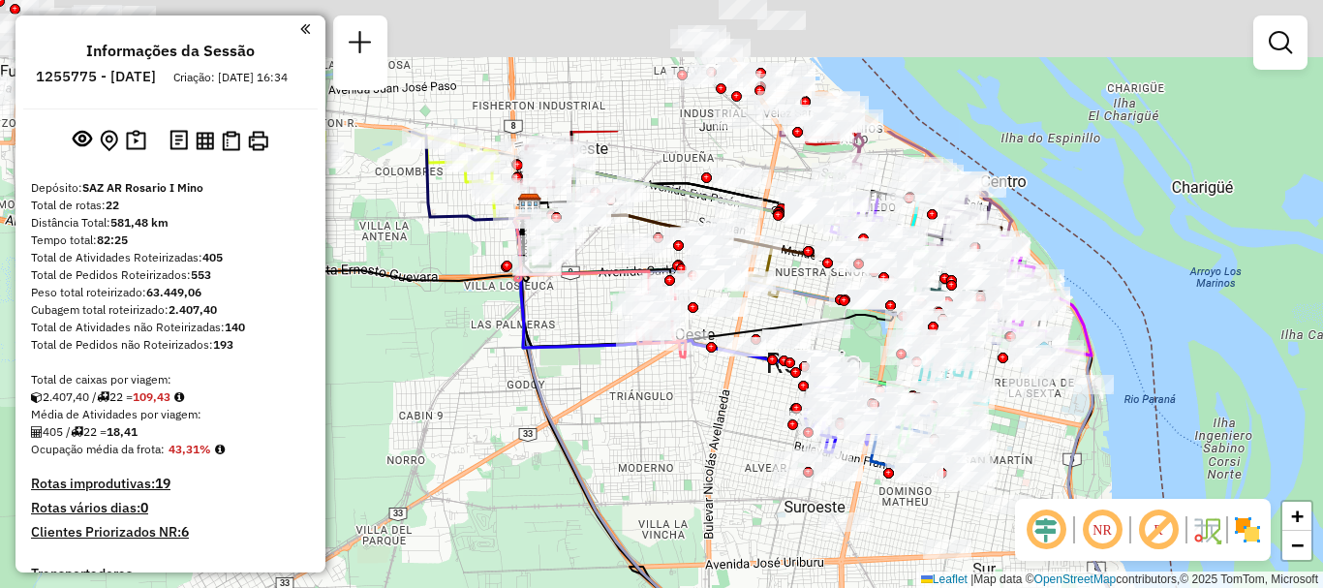
drag, startPoint x: 618, startPoint y: 383, endPoint x: 795, endPoint y: 517, distance: 222.6
click at [799, 517] on div "Janela de atendimento Grade de atendimento Capacidade Transportadoras Veículos …" at bounding box center [661, 294] width 1323 height 588
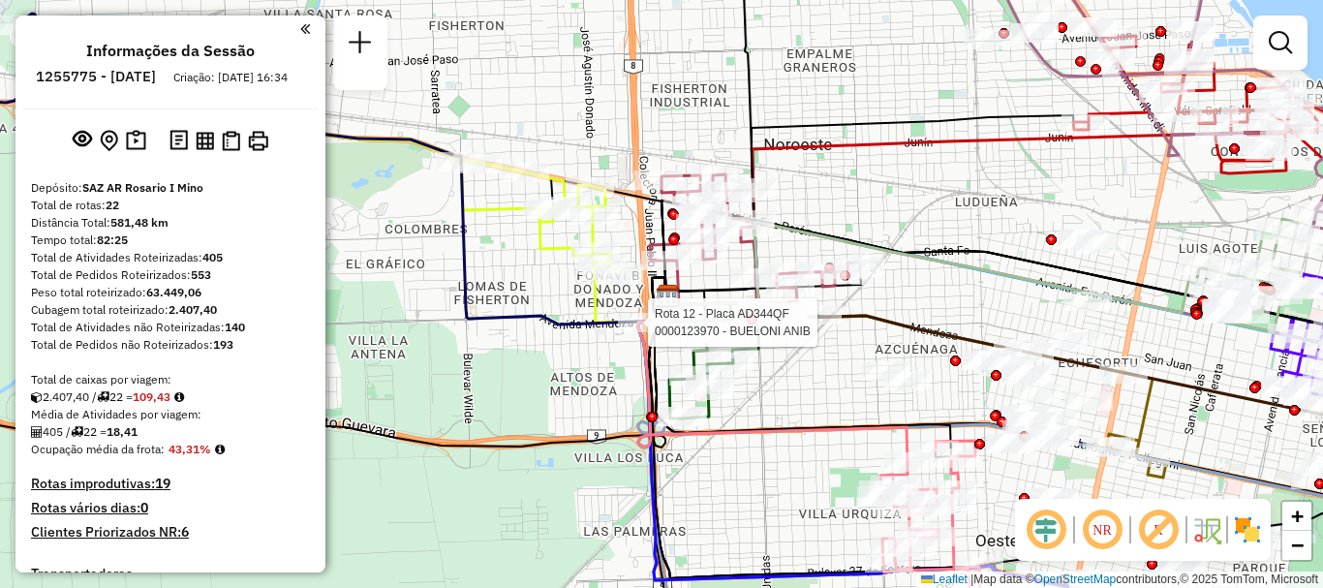
select select "**********"
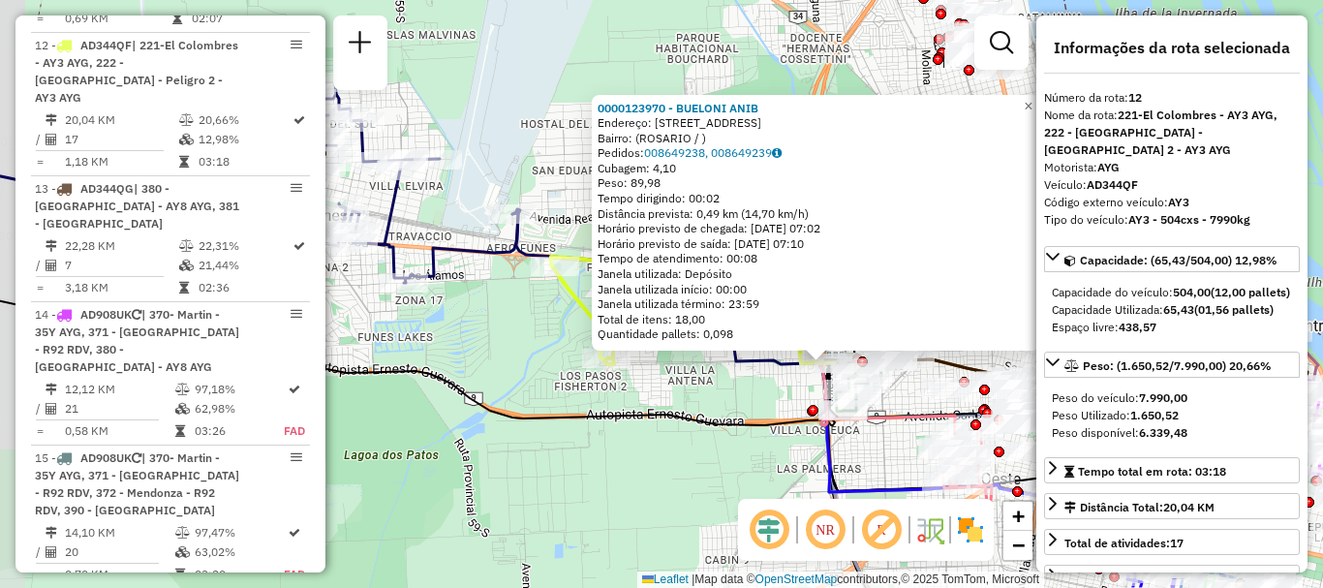
scroll to position [97, 0]
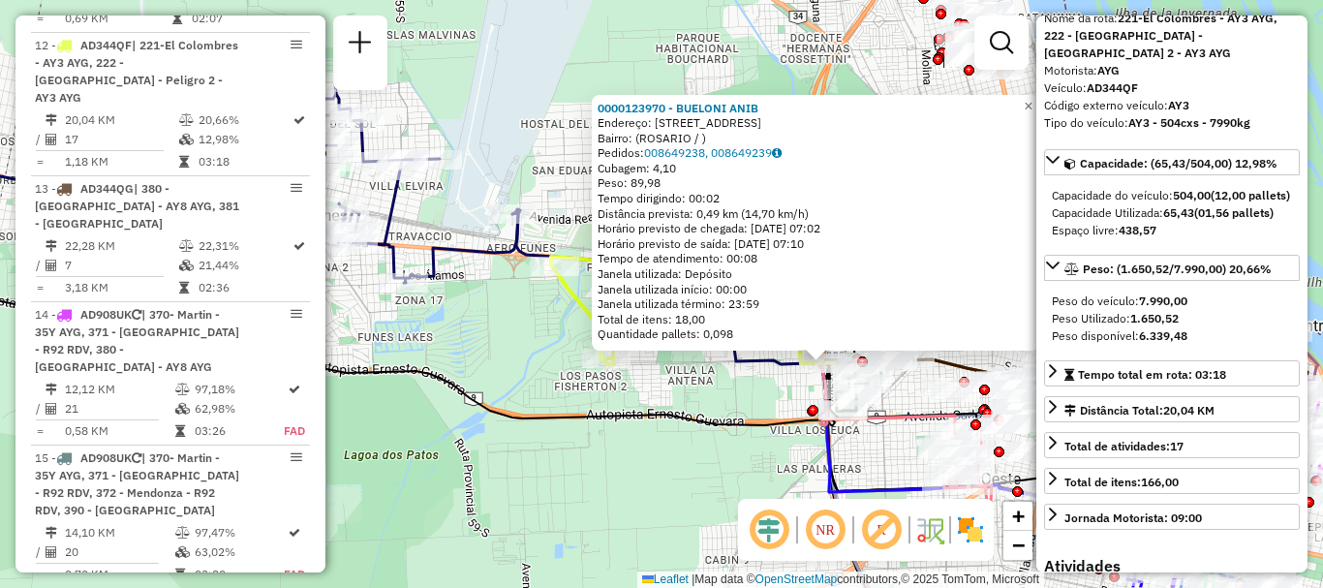
click at [754, 481] on div "0000123970 - BUELONI ANIB Endereço: AVDA MENDOZA 7508 Bairro: (ROSARIO / ) Pedi…" at bounding box center [661, 294] width 1323 height 588
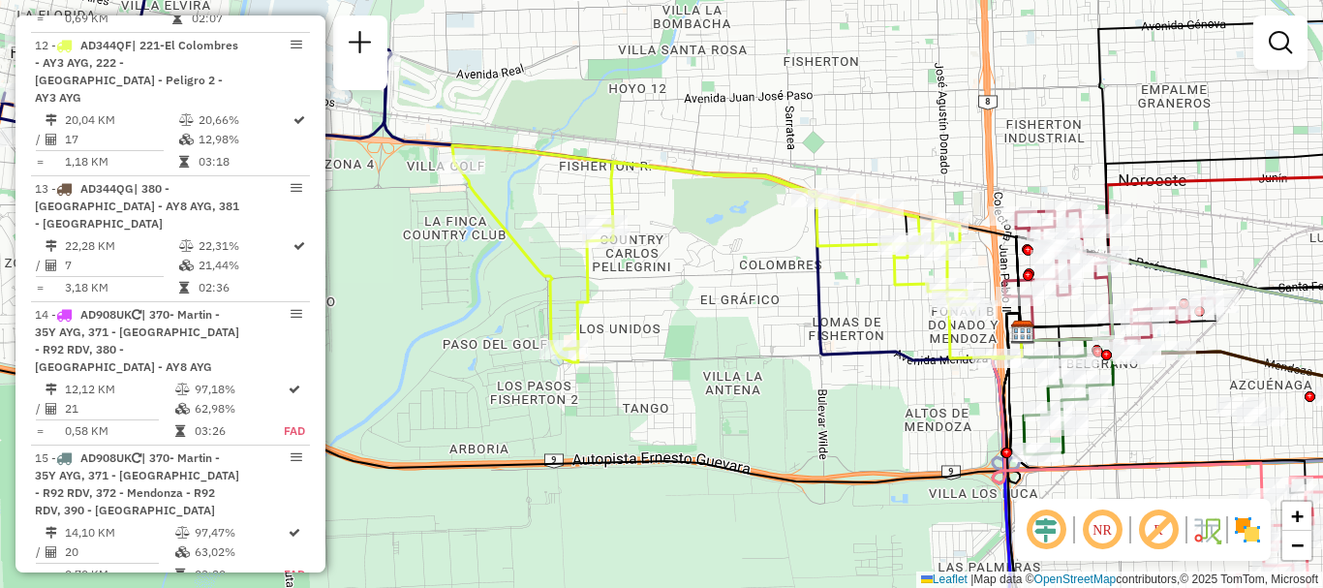
click at [467, 191] on icon at bounding box center [730, 253] width 557 height 217
select select "**********"
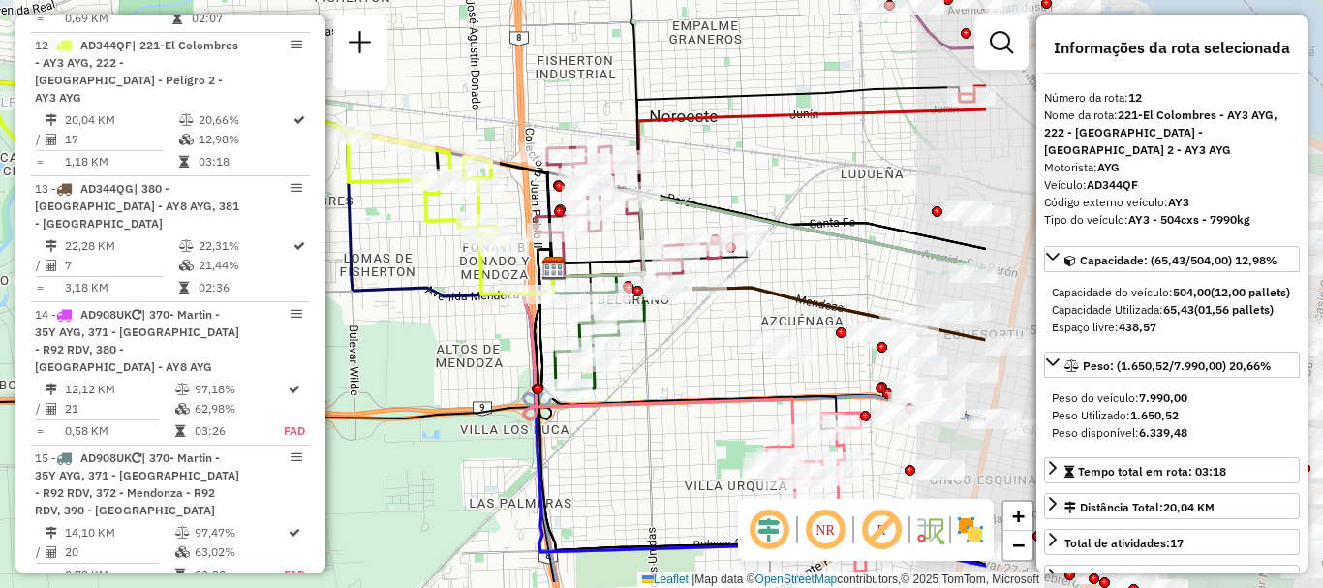
drag, startPoint x: 832, startPoint y: 336, endPoint x: 386, endPoint y: 276, distance: 450.6
click at [386, 276] on div "Janela de atendimento Grade de atendimento Capacidade Transportadoras Veículos …" at bounding box center [661, 294] width 1323 height 588
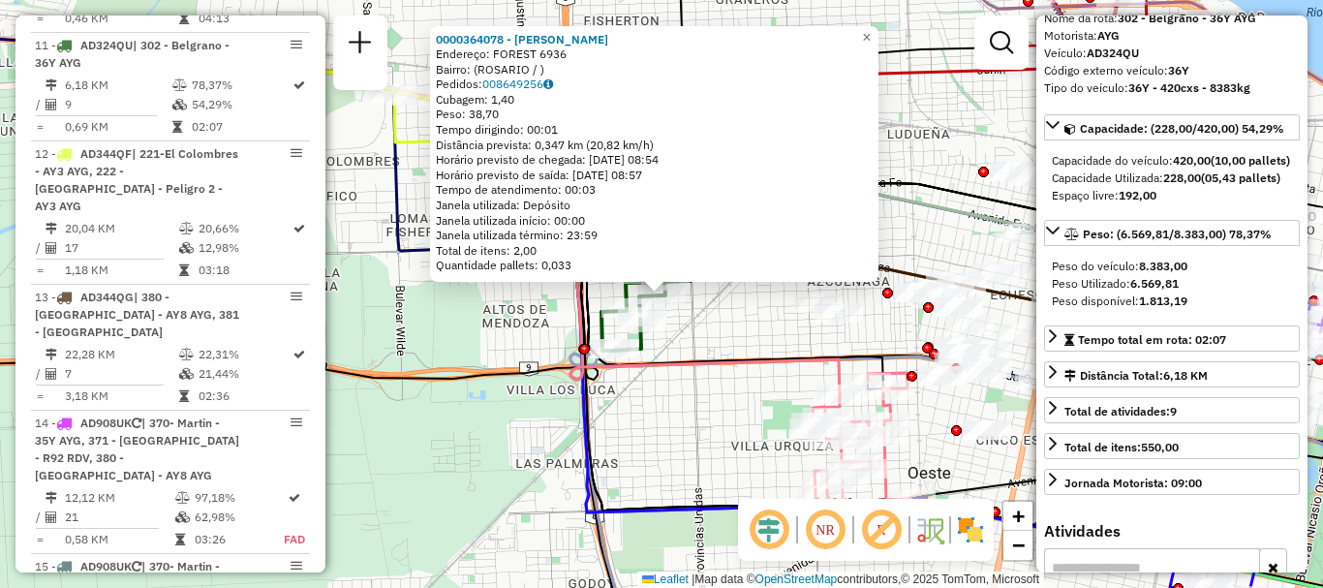
click at [687, 463] on div "0000364078 - FUCCI ANDREA Endereço: FOREST 6936 Bairro: (ROSARIO / ) Pedidos: 0…" at bounding box center [661, 294] width 1323 height 588
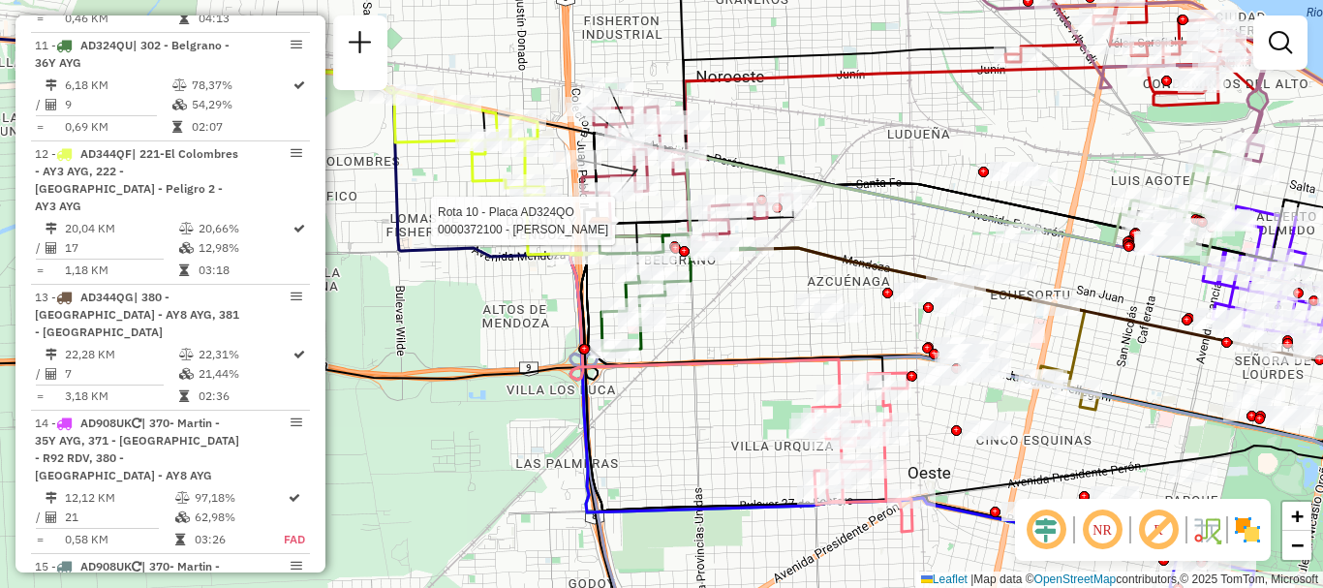
select select "**********"
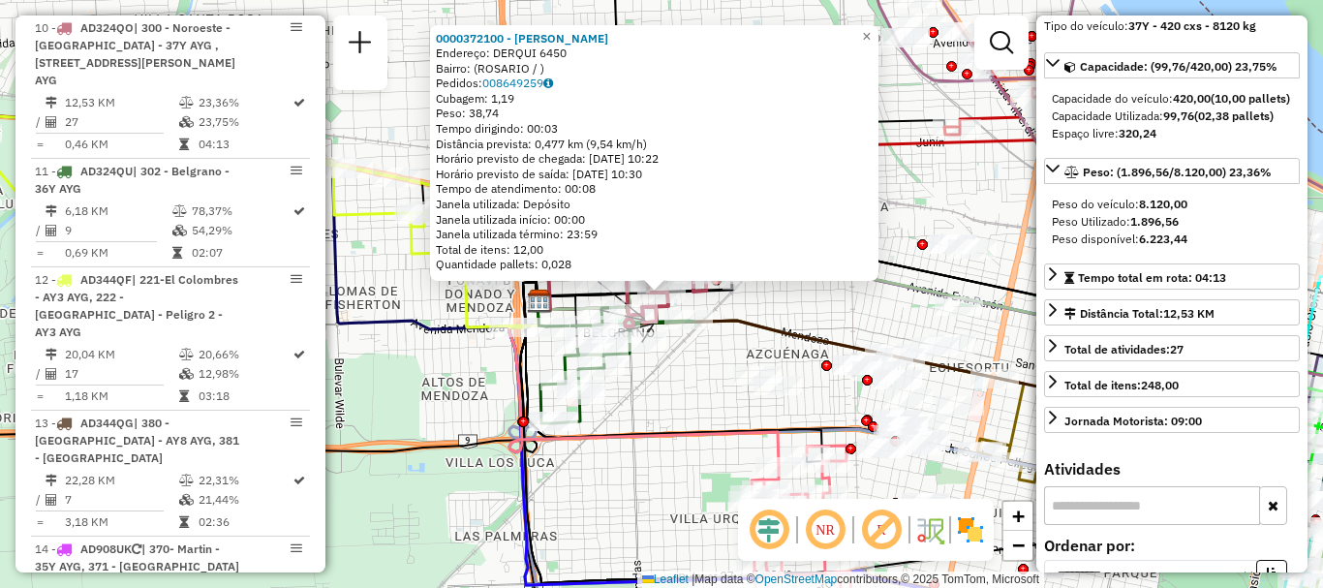
scroll to position [0, 0]
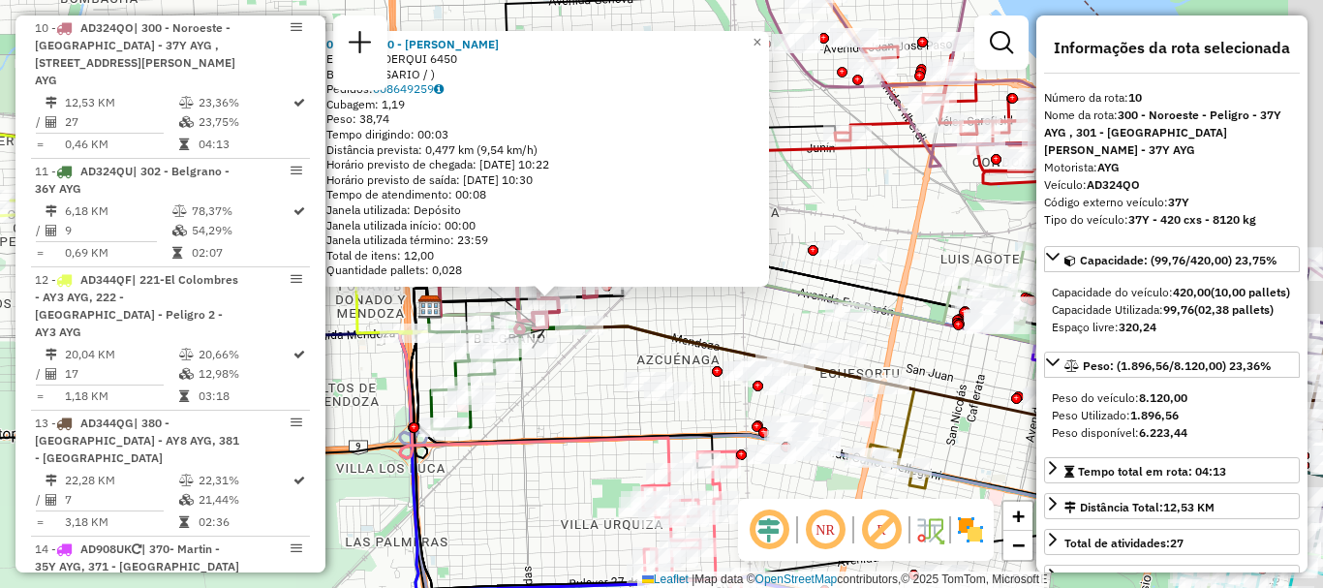
drag, startPoint x: 649, startPoint y: 377, endPoint x: 505, endPoint y: 388, distance: 144.8
click at [505, 388] on div "0000372100 - BARATTI MARCELA ALEJANDRA RA Endereço: DERQUI 6450 Bairro: (ROSARI…" at bounding box center [661, 294] width 1323 height 588
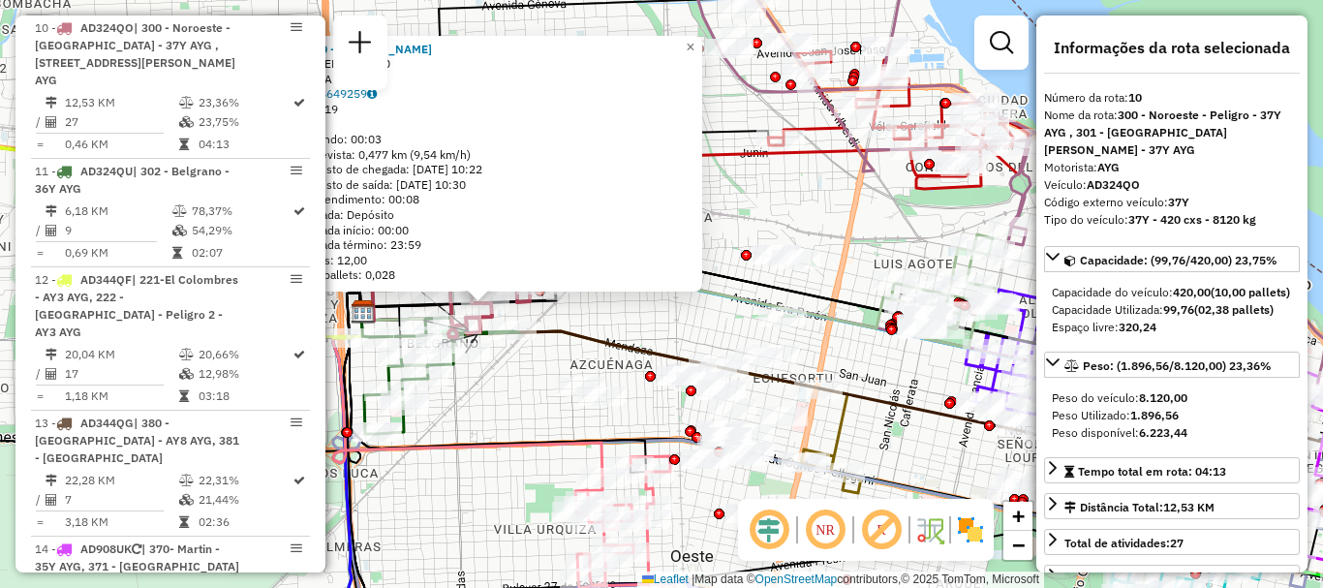
click at [612, 337] on icon at bounding box center [872, 409] width 1022 height 194
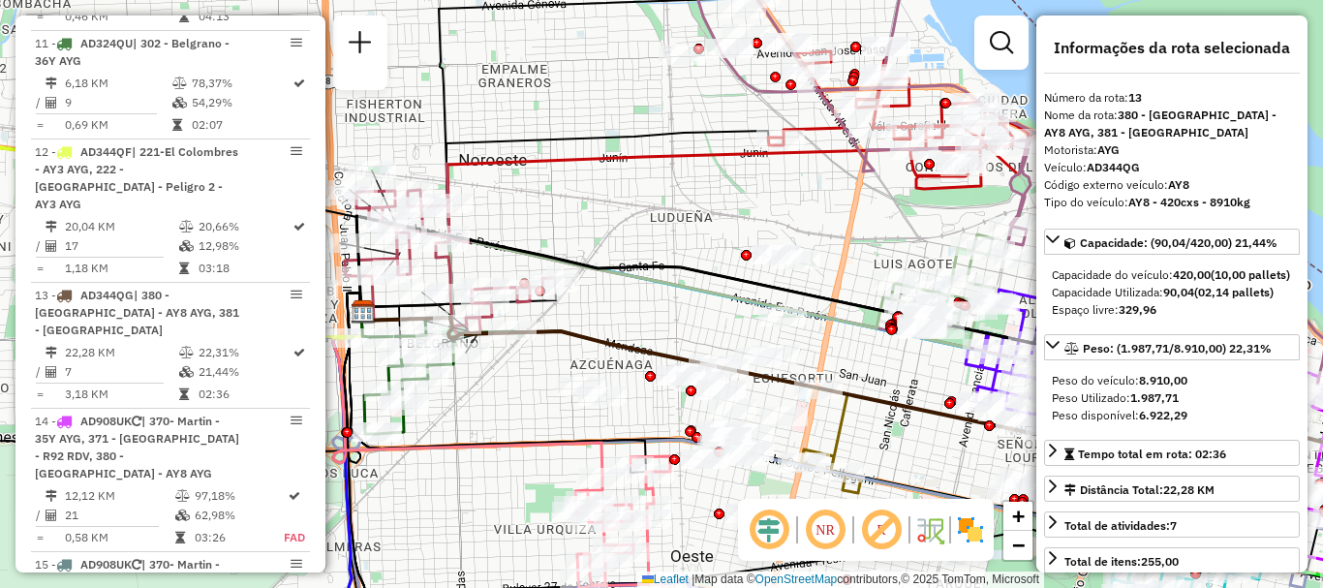
scroll to position [2114, 0]
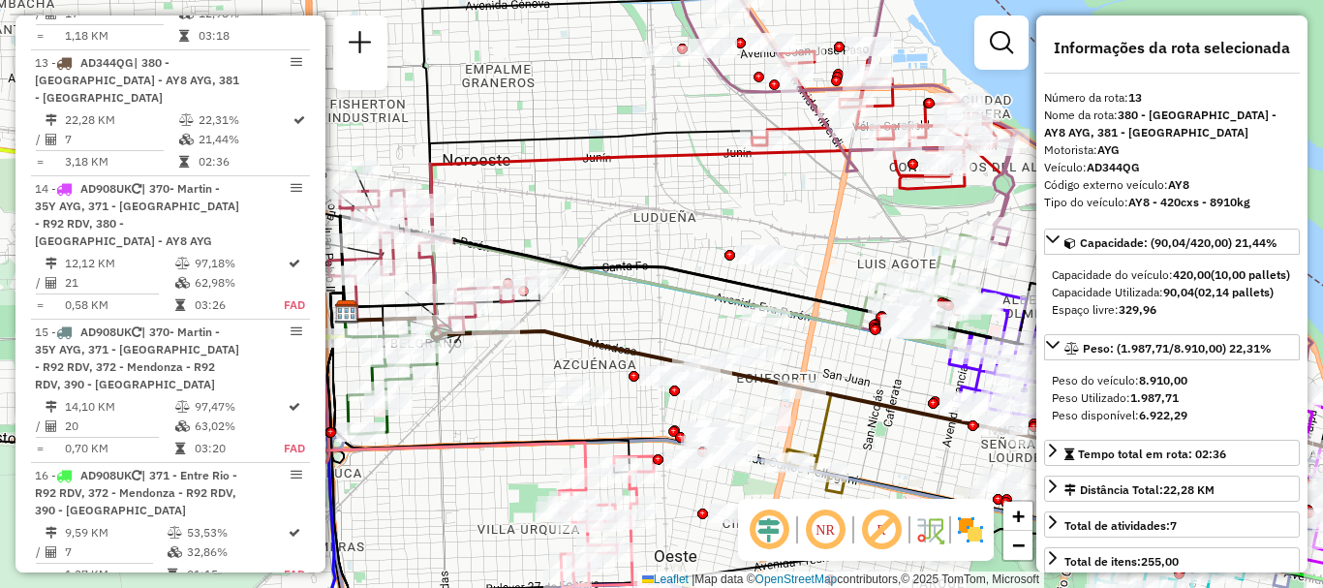
drag, startPoint x: 841, startPoint y: 351, endPoint x: 534, endPoint y: 309, distance: 309.9
click at [534, 309] on div "Janela de atendimento Grade de atendimento Capacidade Transportadoras Veículos …" at bounding box center [661, 294] width 1323 height 588
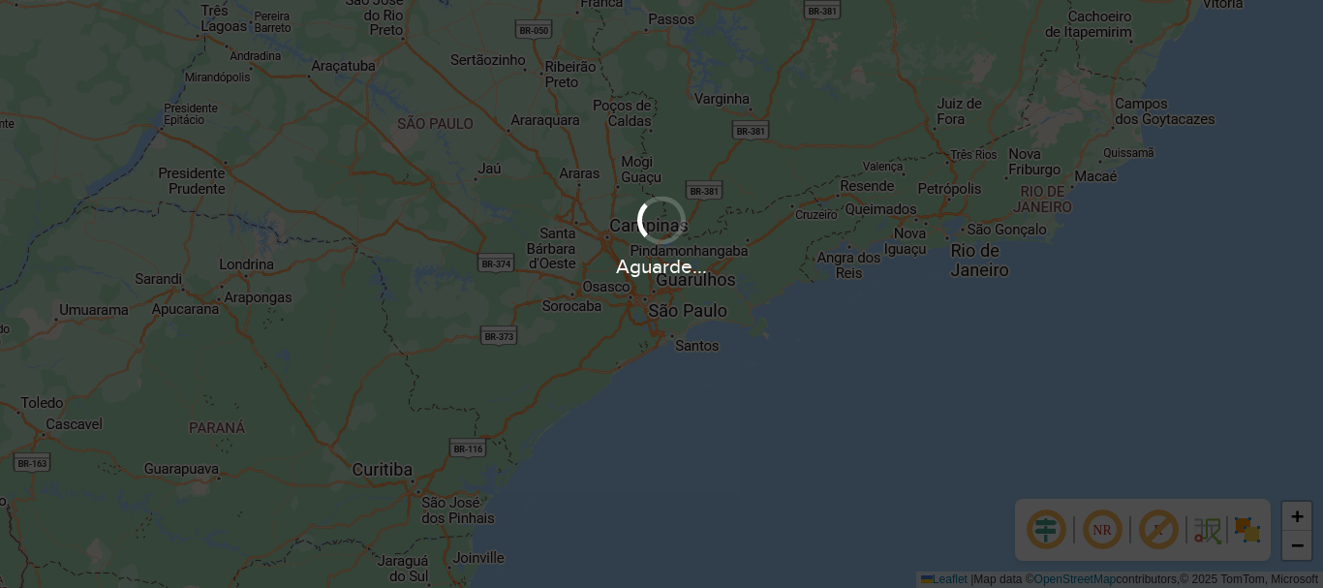
scroll to position [1270, 0]
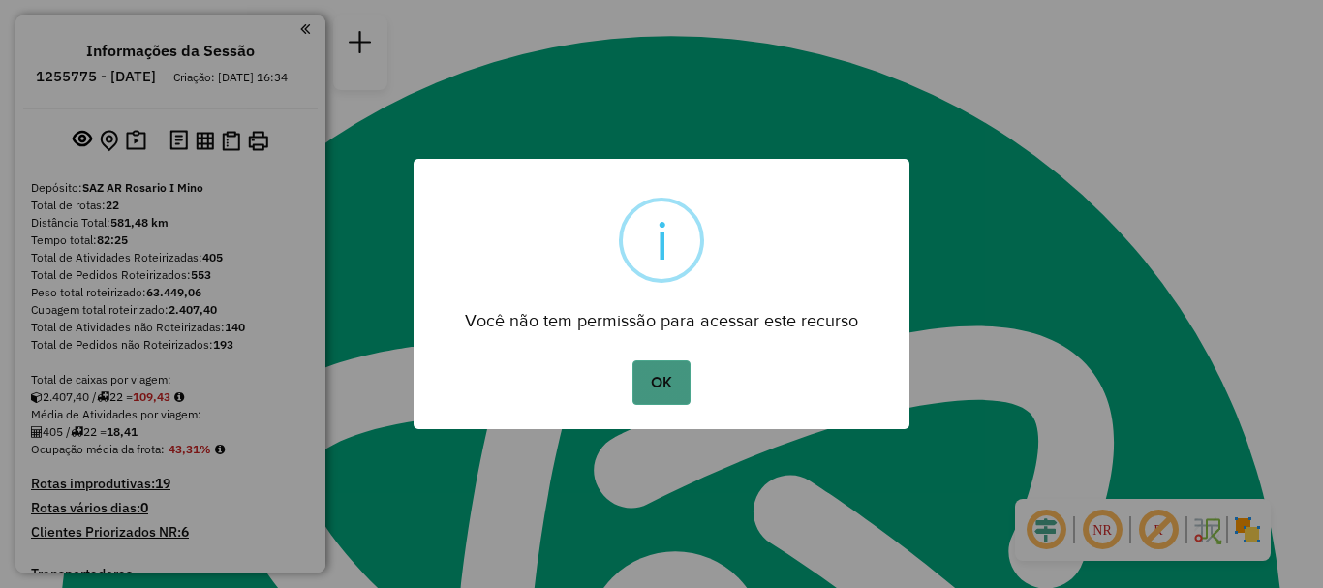
click at [660, 381] on button "OK" at bounding box center [661, 382] width 57 height 45
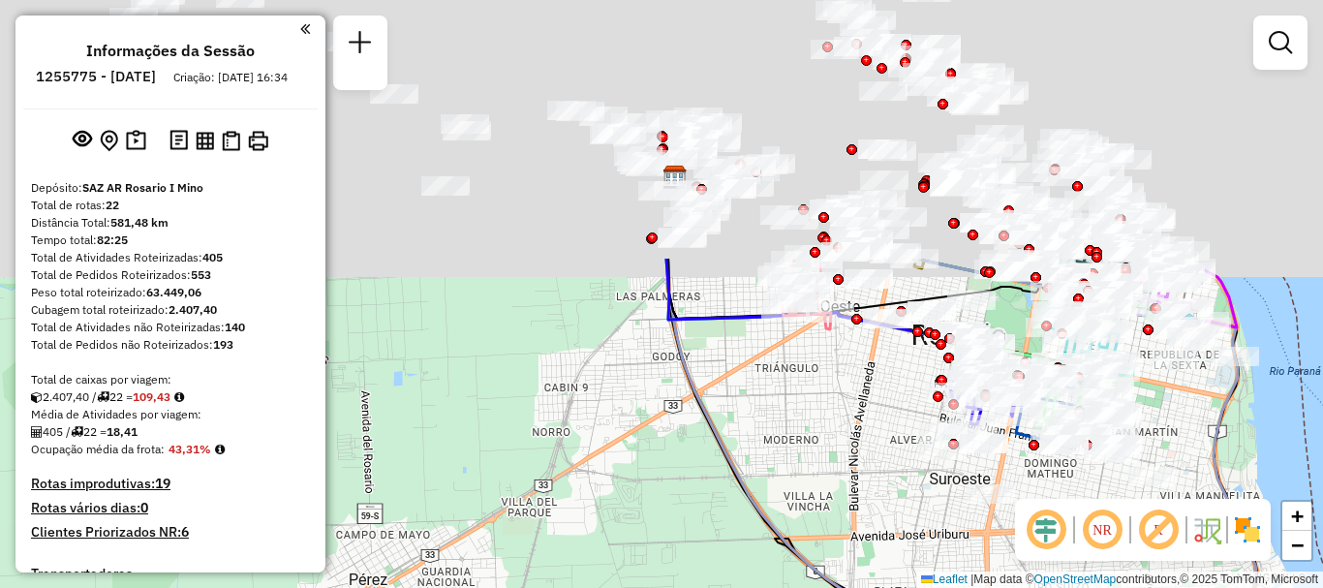
drag, startPoint x: 713, startPoint y: 387, endPoint x: 665, endPoint y: 532, distance: 152.2
click at [665, 532] on div "Janela de atendimento Grade de atendimento Capacidade Transportadoras Veículos …" at bounding box center [661, 294] width 1323 height 588
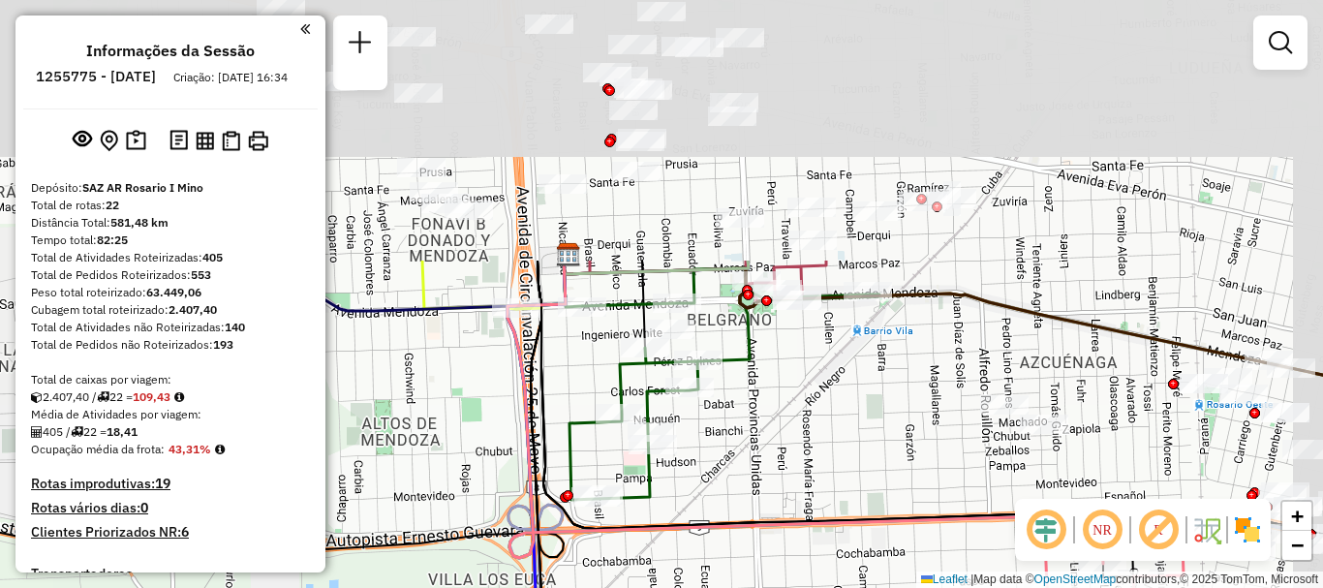
drag, startPoint x: 677, startPoint y: 429, endPoint x: 648, endPoint y: 626, distance: 198.8
click at [648, 587] on html "Aguarde... Pop-up bloqueado! Seu navegador bloqueou automáticamente a abertura …" at bounding box center [661, 294] width 1323 height 588
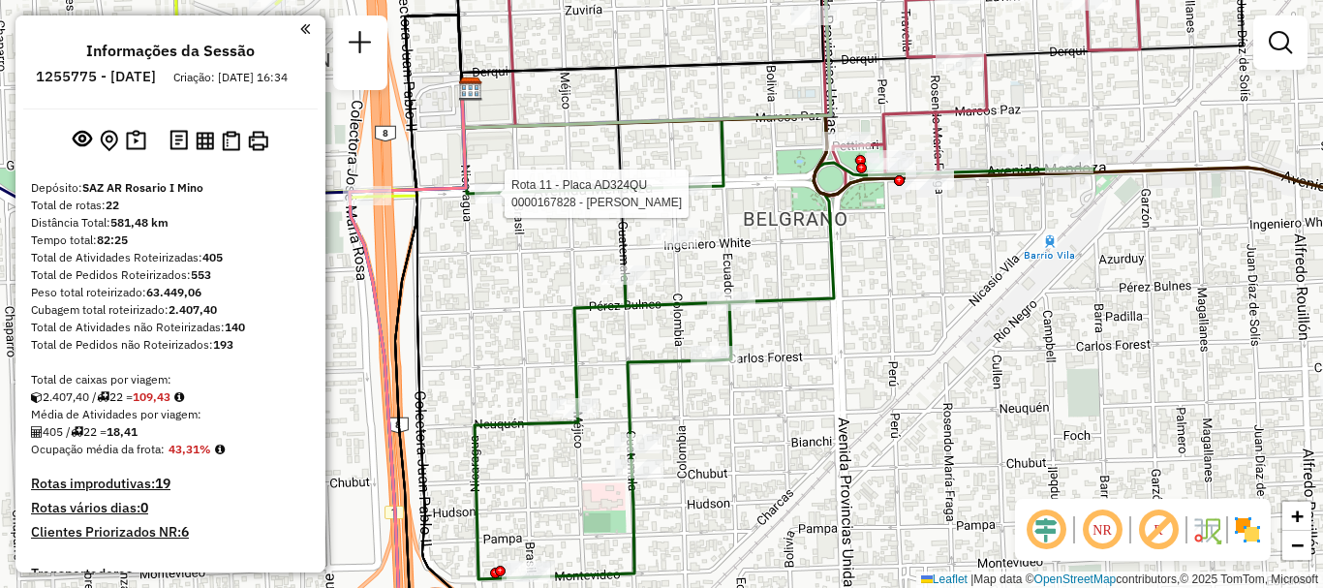
select select "**********"
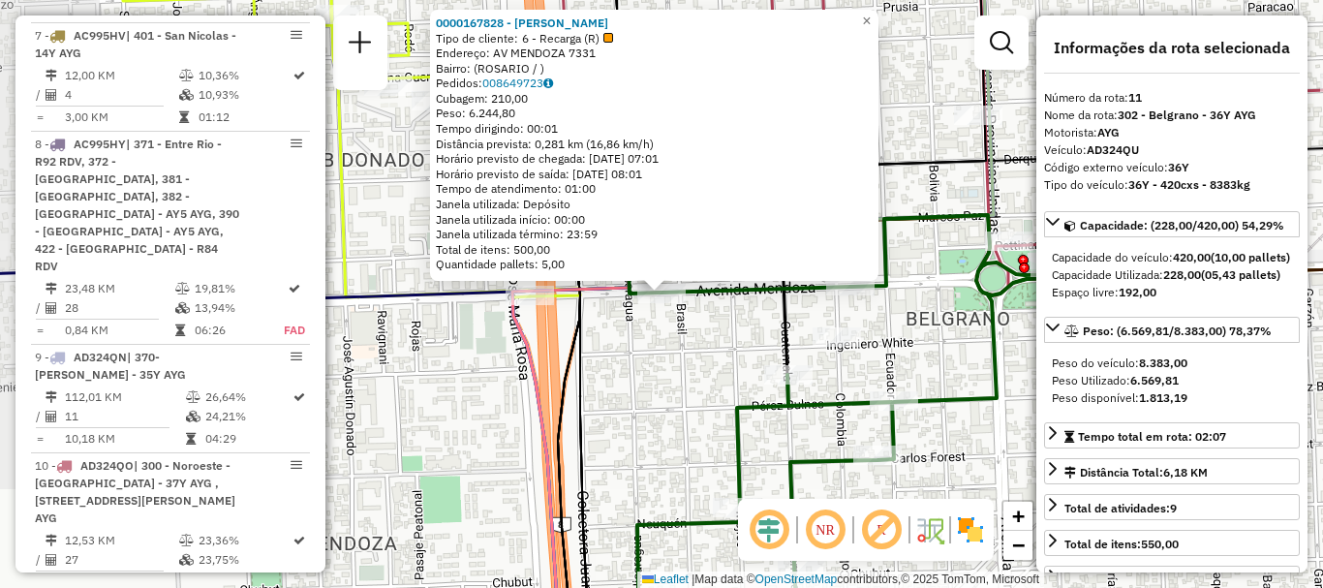
scroll to position [1879, 0]
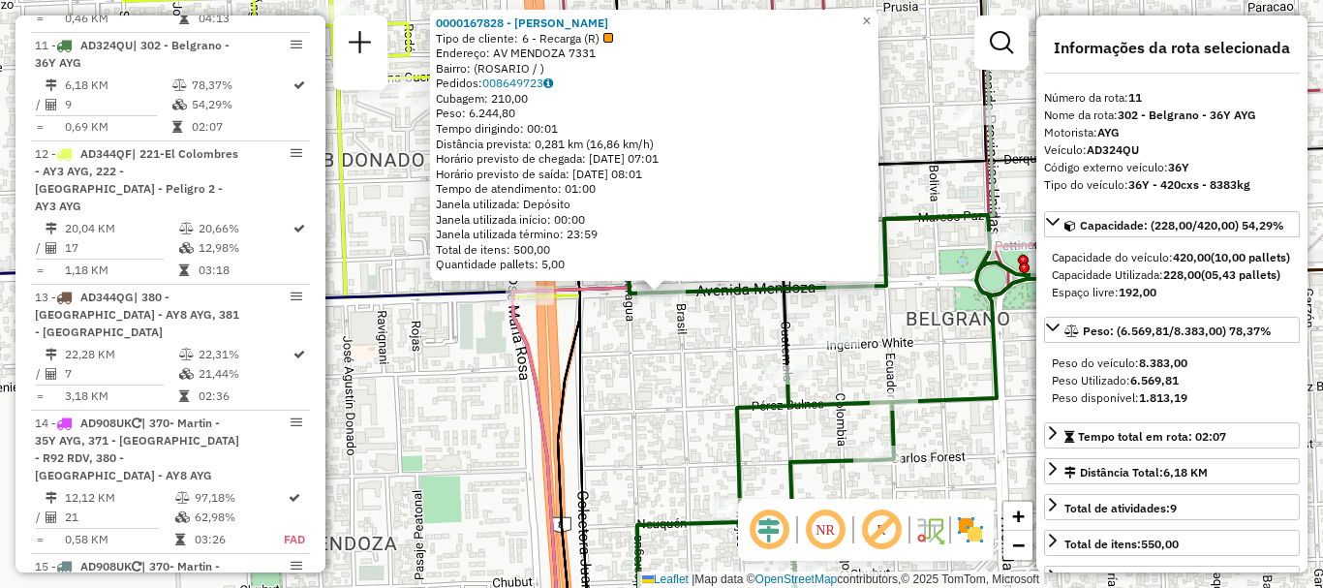
click at [604, 325] on div "0000167828 - GUALA OMAR ADOLFO Tipo de cliente: 6 - Recarga (R) Endereço: AV ME…" at bounding box center [661, 294] width 1323 height 588
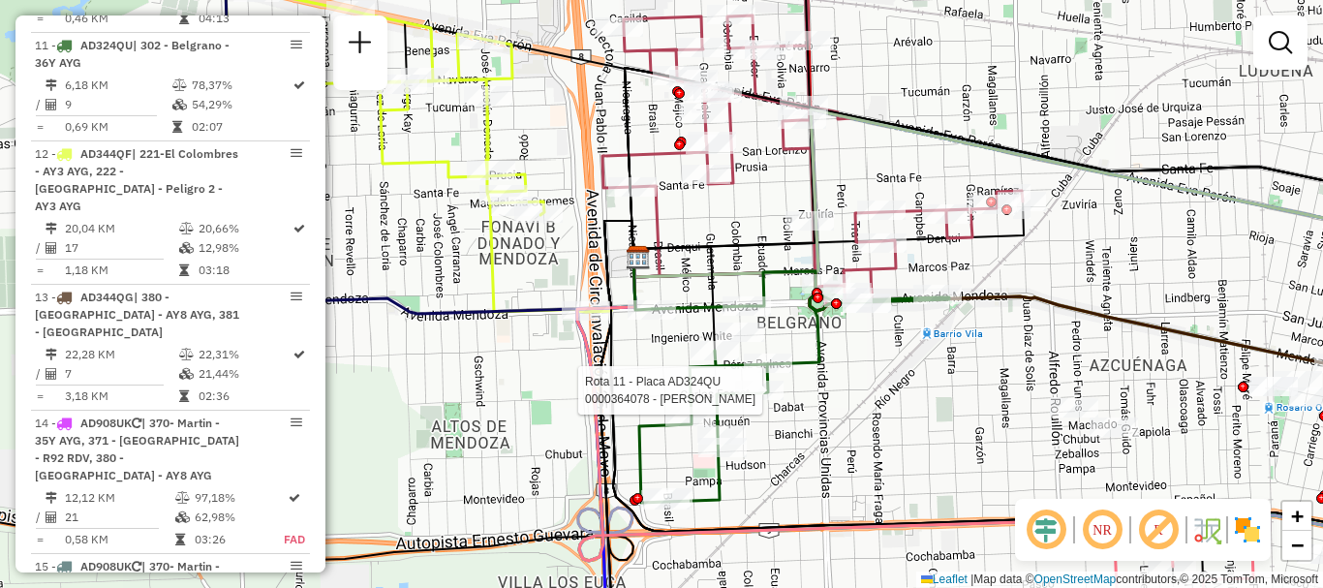
select select "**********"
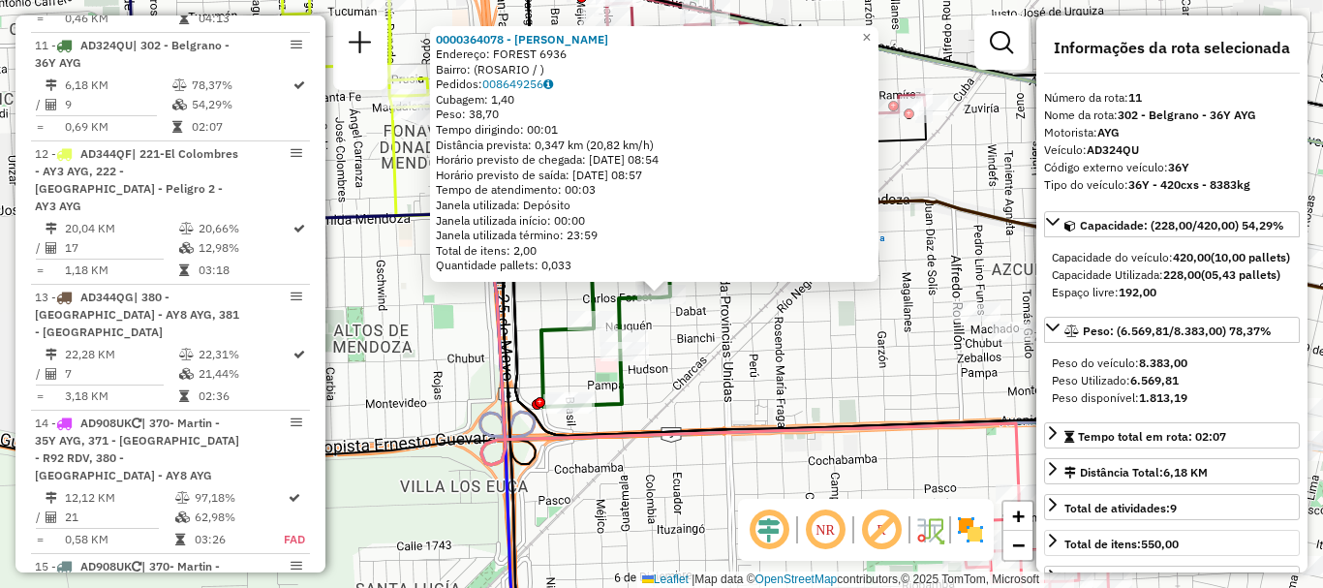
scroll to position [97, 0]
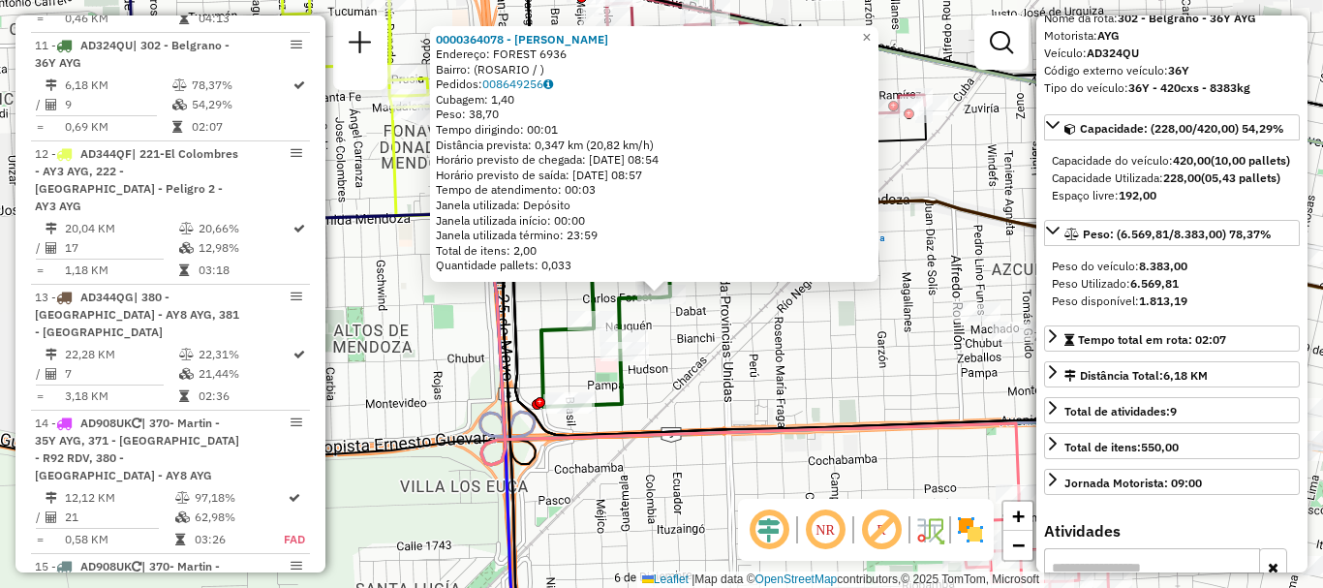
click at [816, 463] on div "0000364078 - FUCCI ANDREA Endereço: FOREST 6936 Bairro: (ROSARIO / ) Pedidos: 0…" at bounding box center [661, 294] width 1323 height 588
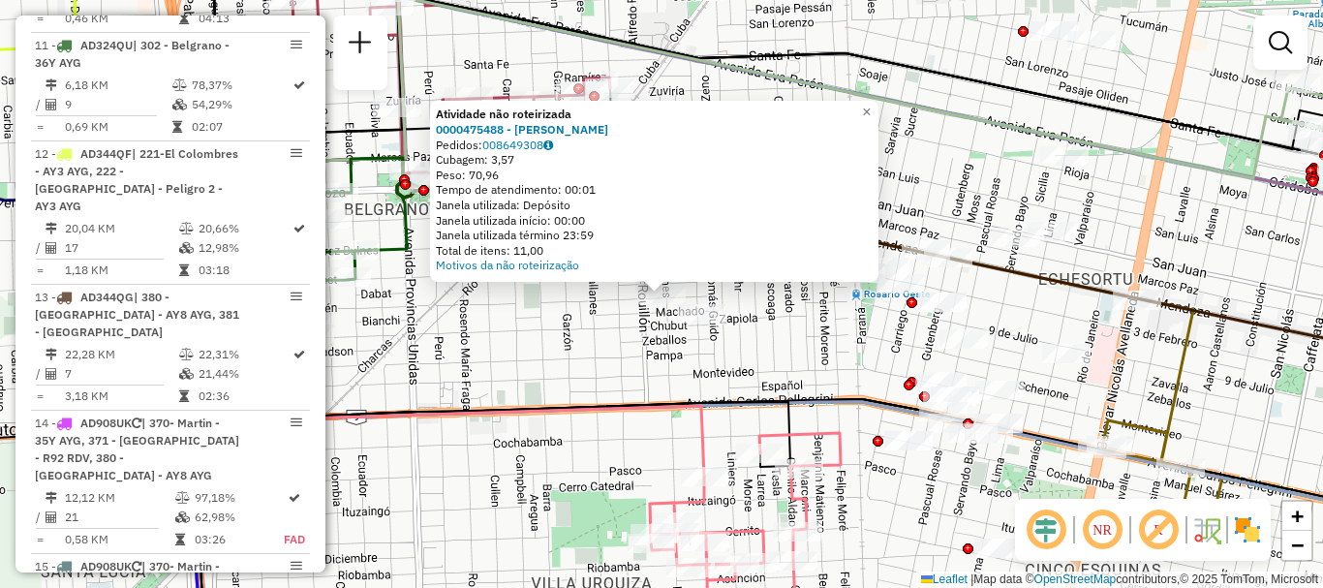
click at [849, 349] on div "Atividade não roteirizada 0000475488 - PAULETTI FLORENCIA DAIANA Pedidos: 00864…" at bounding box center [661, 294] width 1323 height 588
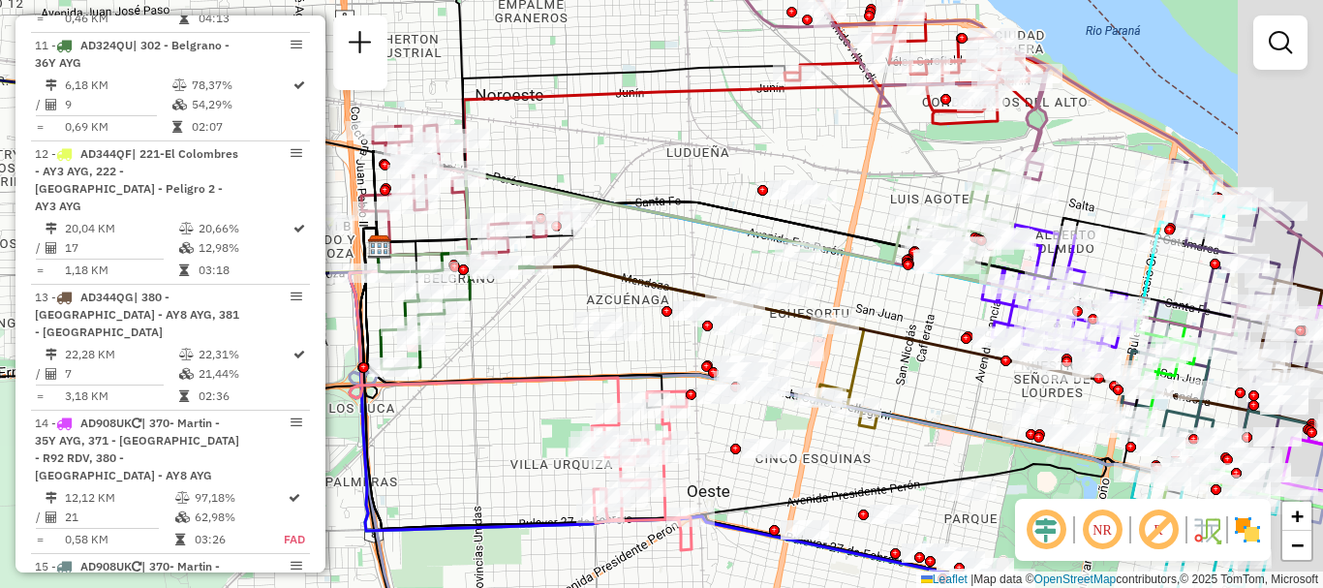
drag, startPoint x: 665, startPoint y: 353, endPoint x: 553, endPoint y: 350, distance: 111.4
click at [553, 350] on div "Janela de atendimento Grade de atendimento Capacidade Transportadoras Veículos …" at bounding box center [661, 294] width 1323 height 588
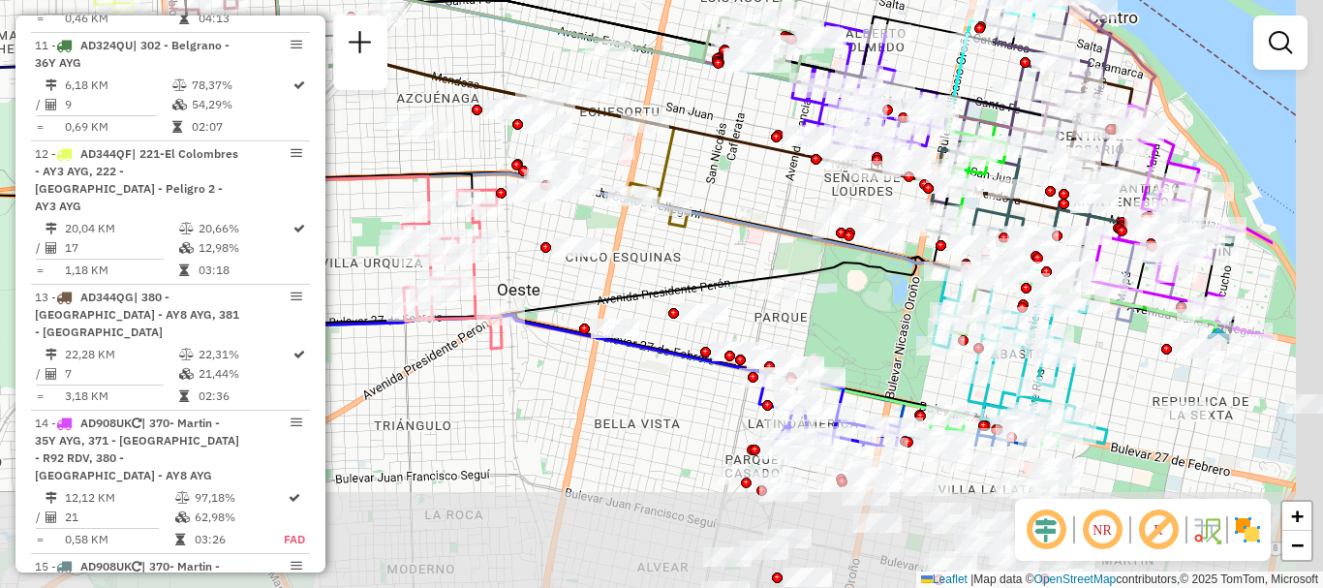
drag, startPoint x: 882, startPoint y: 419, endPoint x: 811, endPoint y: 330, distance: 113.8
click at [675, 202] on icon at bounding box center [716, 246] width 1113 height 401
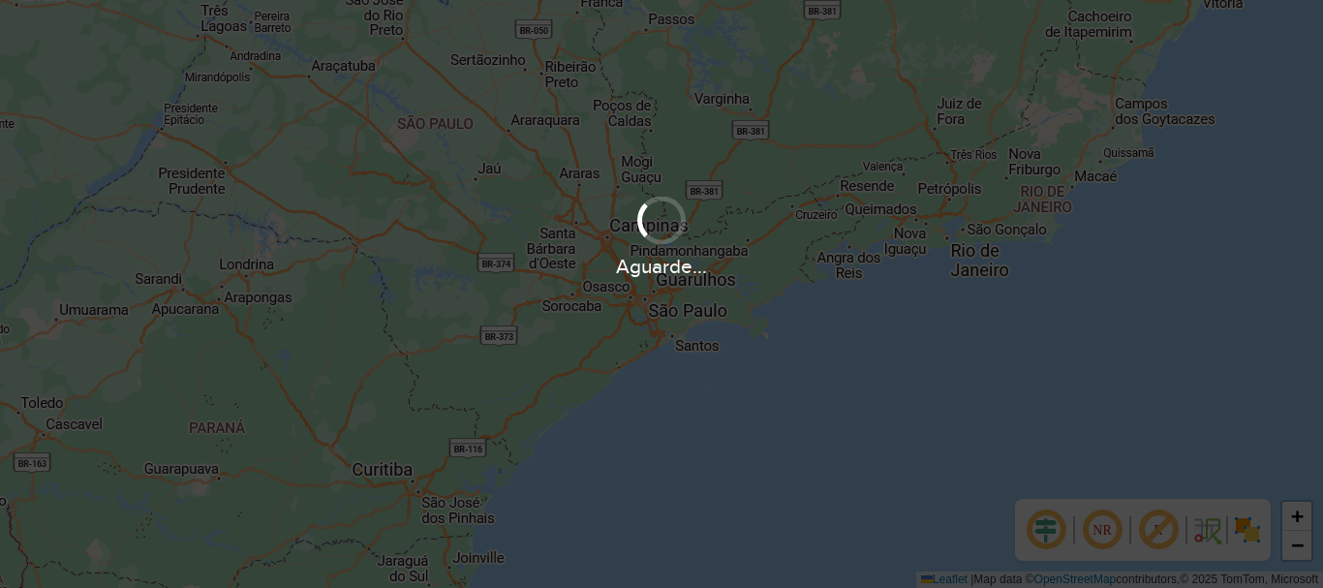
scroll to position [1270, 0]
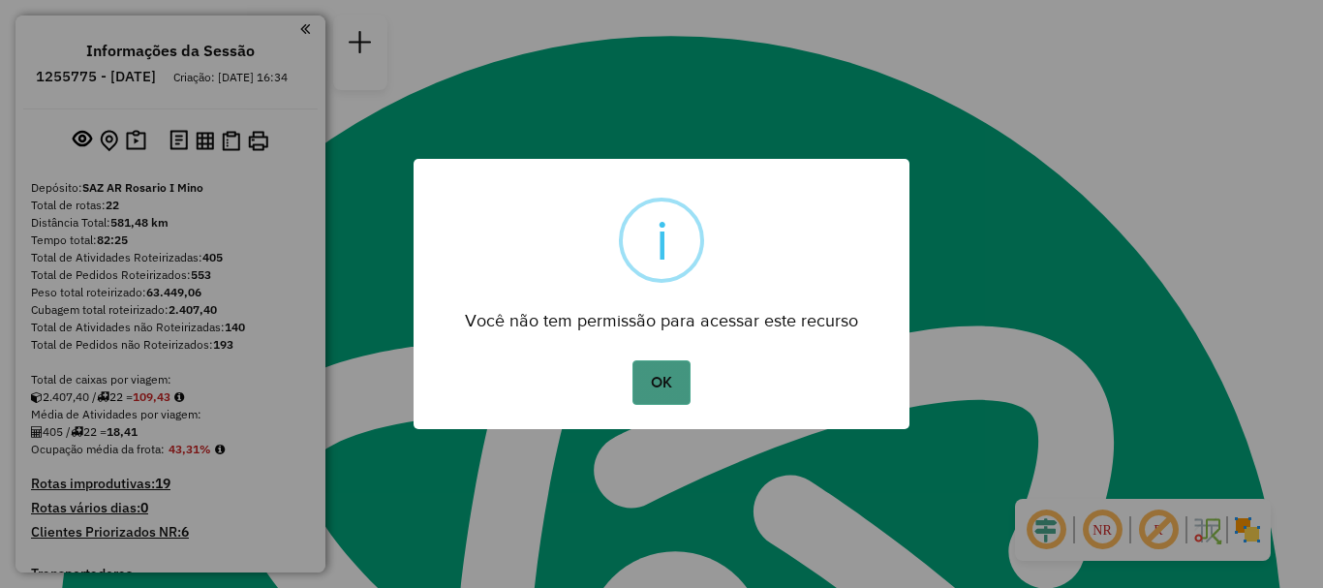
click at [657, 378] on button "OK" at bounding box center [661, 382] width 57 height 45
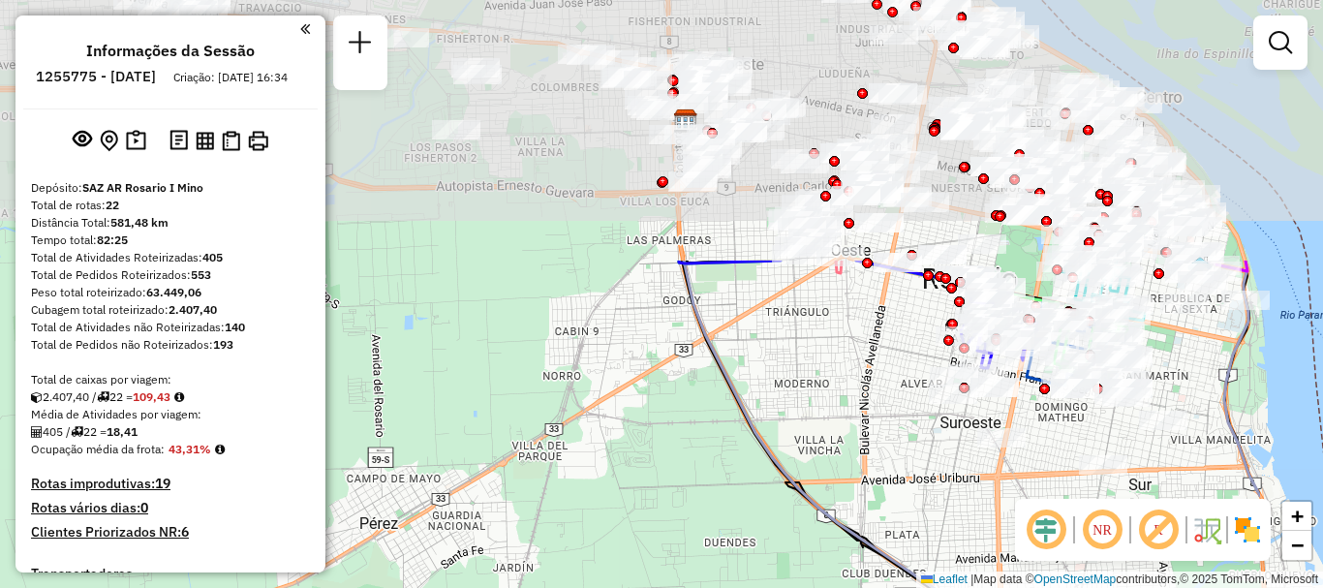
drag, startPoint x: 763, startPoint y: 180, endPoint x: 593, endPoint y: 426, distance: 299.3
click at [596, 449] on div "Janela de atendimento Grade de atendimento Capacidade Transportadoras Veículos …" at bounding box center [661, 294] width 1323 height 588
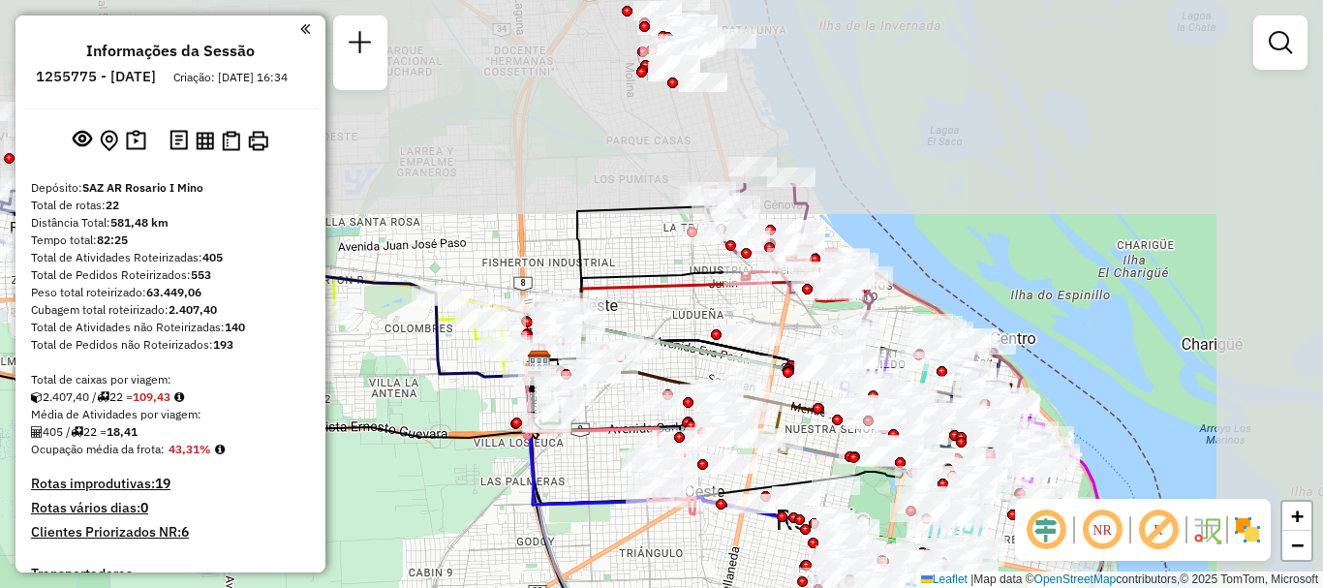
drag, startPoint x: 728, startPoint y: 267, endPoint x: 587, endPoint y: 457, distance: 236.8
click at [587, 485] on icon at bounding box center [675, 445] width 303 height 167
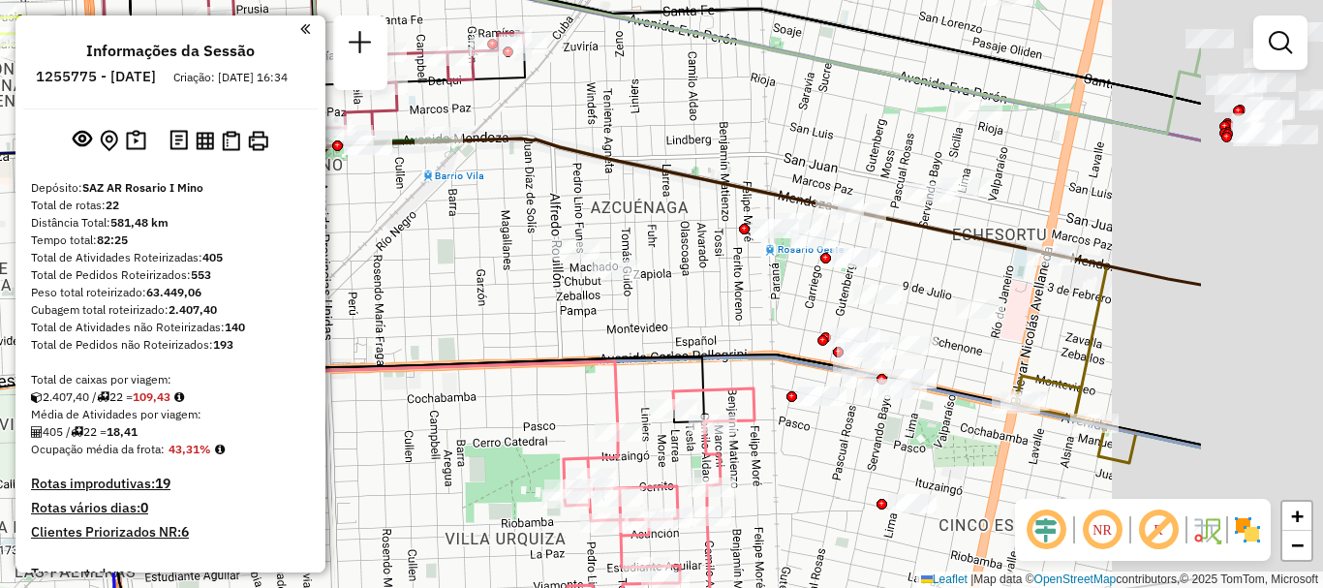
drag, startPoint x: 792, startPoint y: 356, endPoint x: 496, endPoint y: 318, distance: 298.8
click at [497, 319] on div "Janela de atendimento Grade de atendimento Capacidade Transportadoras Veículos …" at bounding box center [661, 294] width 1323 height 588
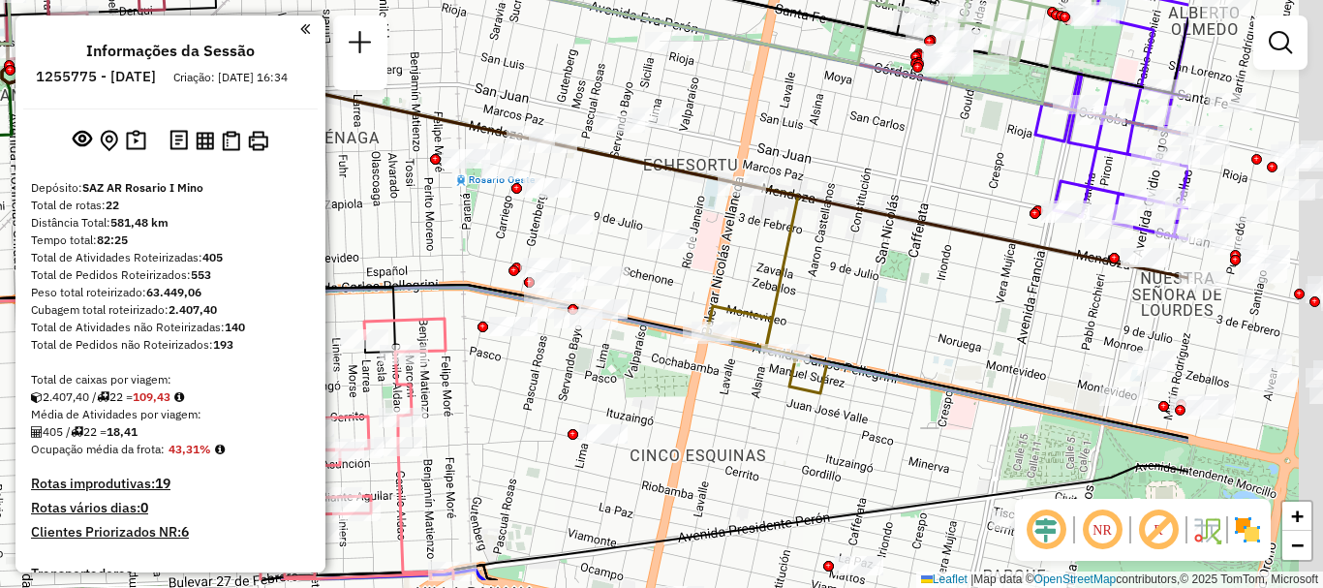
drag, startPoint x: 599, startPoint y: 269, endPoint x: 337, endPoint y: 185, distance: 274.8
click at [348, 192] on div "Janela de atendimento Grade de atendimento Capacidade Transportadoras Veículos …" at bounding box center [661, 294] width 1323 height 588
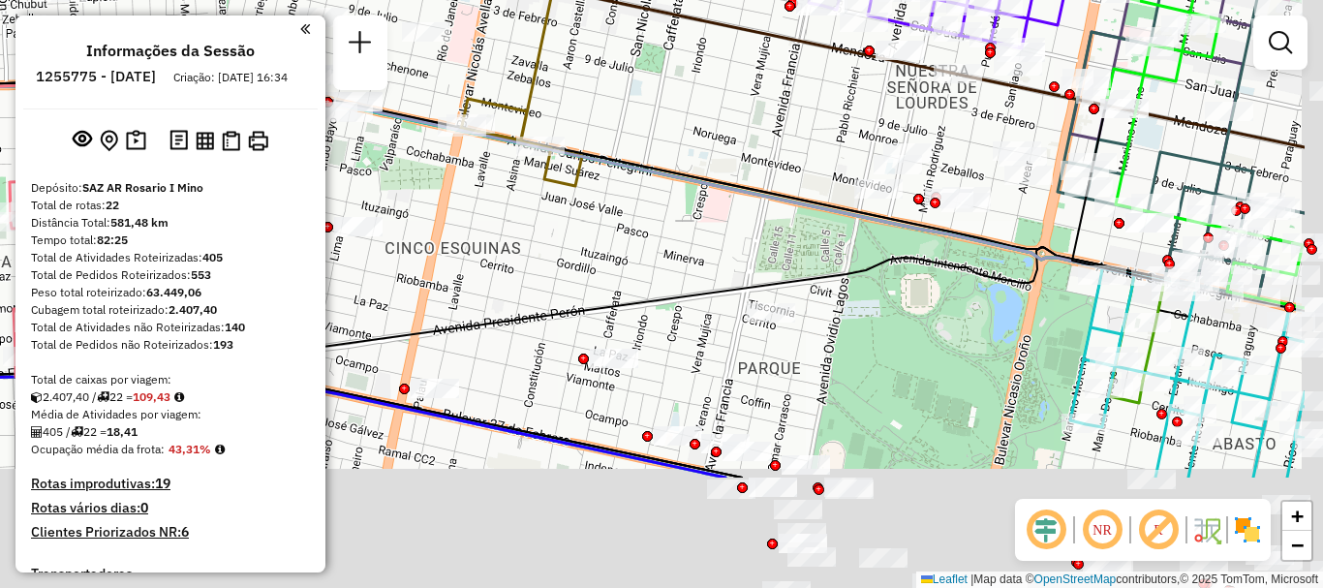
drag, startPoint x: 851, startPoint y: 257, endPoint x: 694, endPoint y: 70, distance: 244.7
click at [694, 63] on div "Janela de atendimento Grade de atendimento Capacidade Transportadoras Veículos …" at bounding box center [661, 294] width 1323 height 588
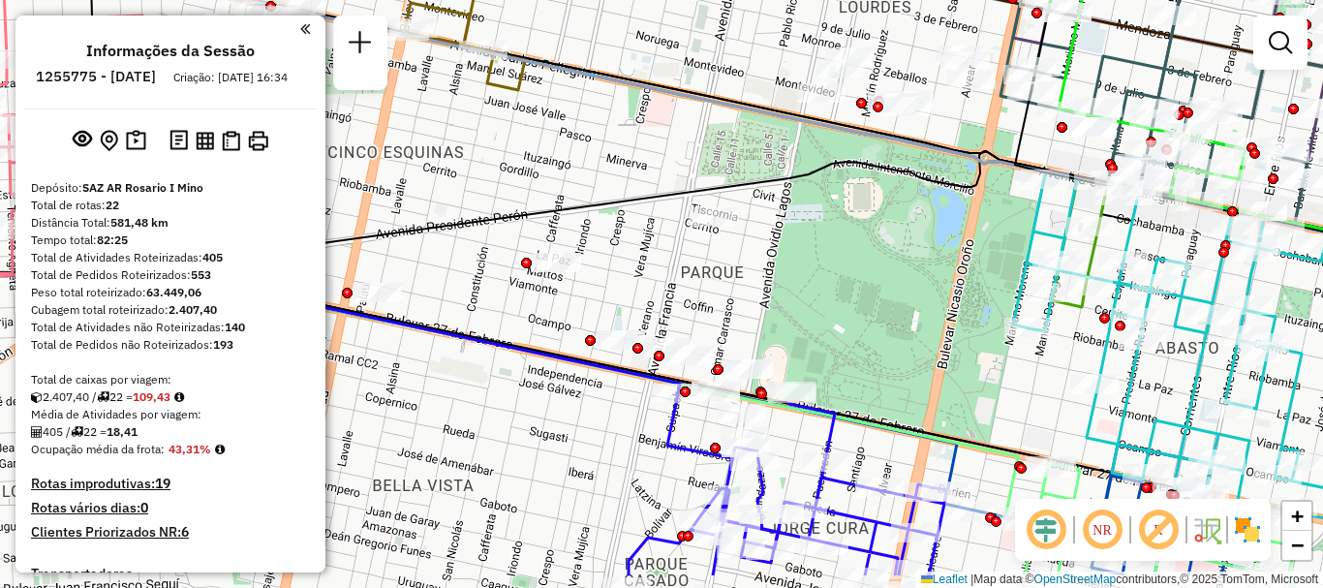
drag, startPoint x: 727, startPoint y: 186, endPoint x: 664, endPoint y: 29, distance: 169.5
click at [677, 151] on icon at bounding box center [612, 216] width 1588 height 130
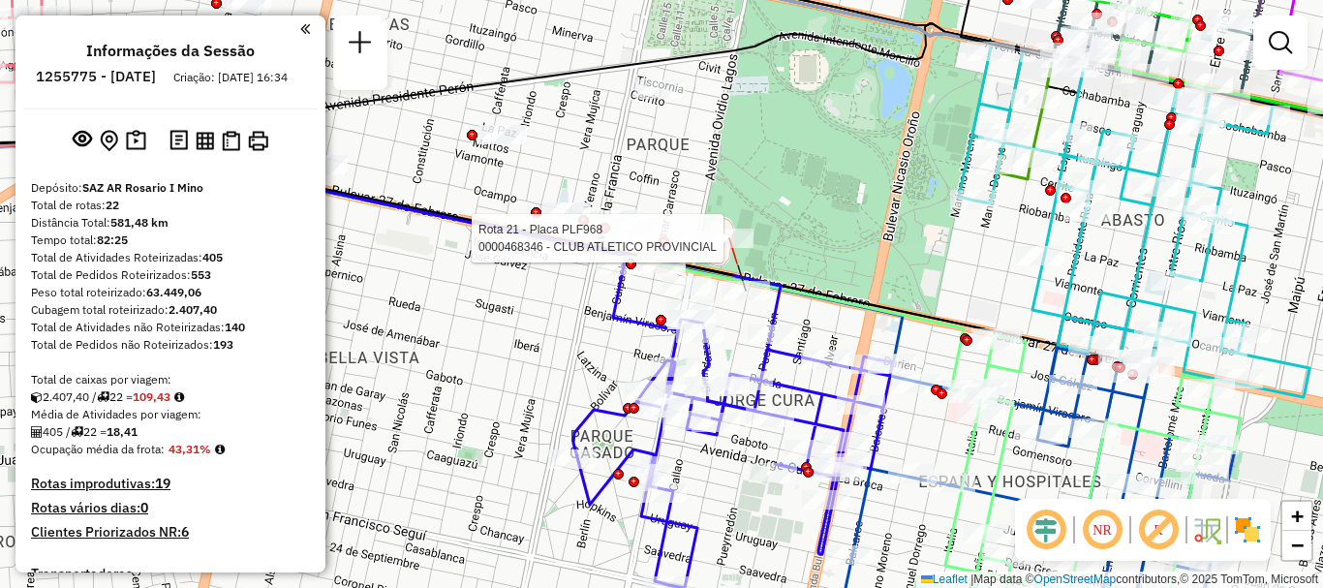
select select "**********"
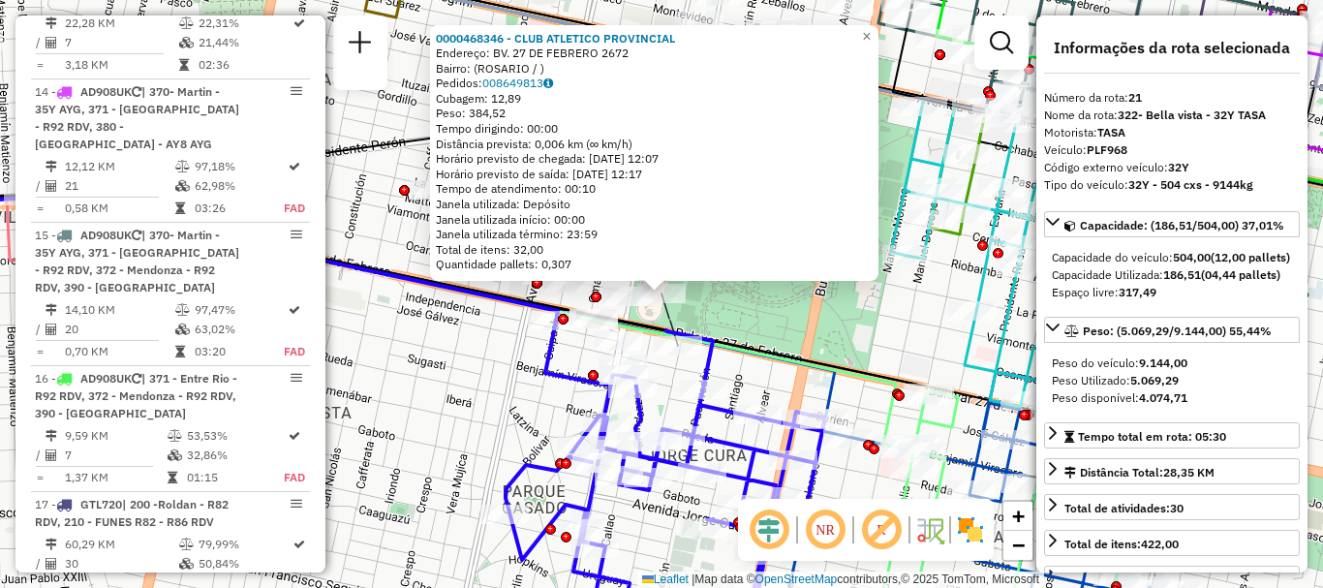
scroll to position [3154, 0]
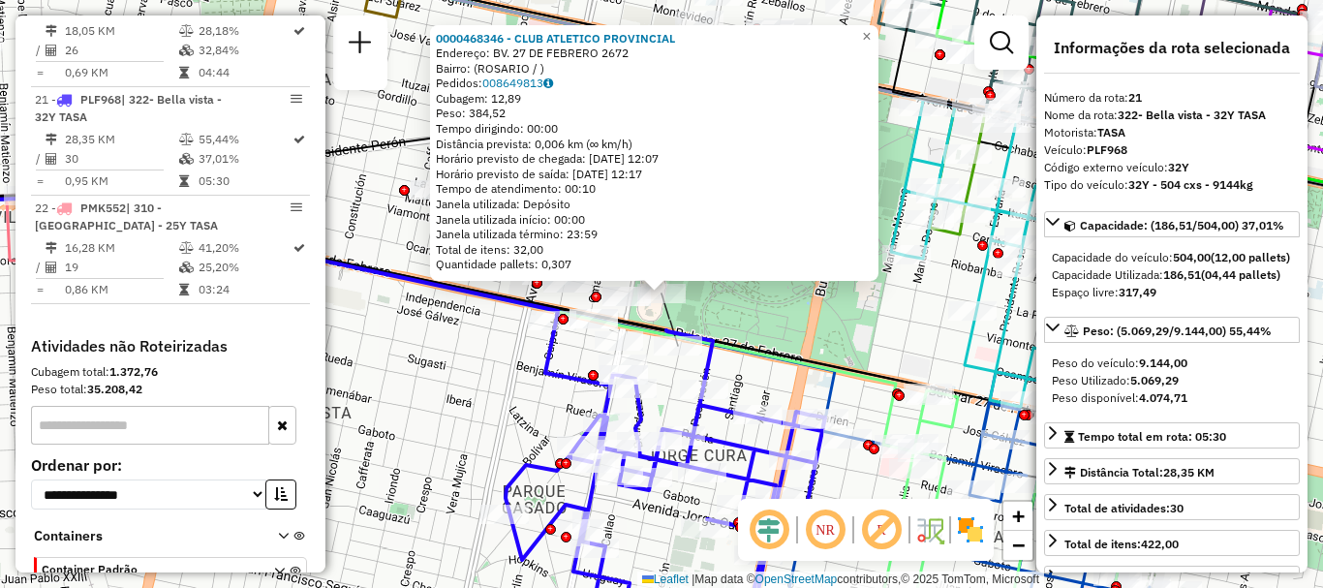
click at [744, 318] on div "0000468346 - CLUB ATLETICO PROVINCIAL Endereço: BV. 27 DE FEBRERO 2672 Bairro: …" at bounding box center [661, 294] width 1323 height 588
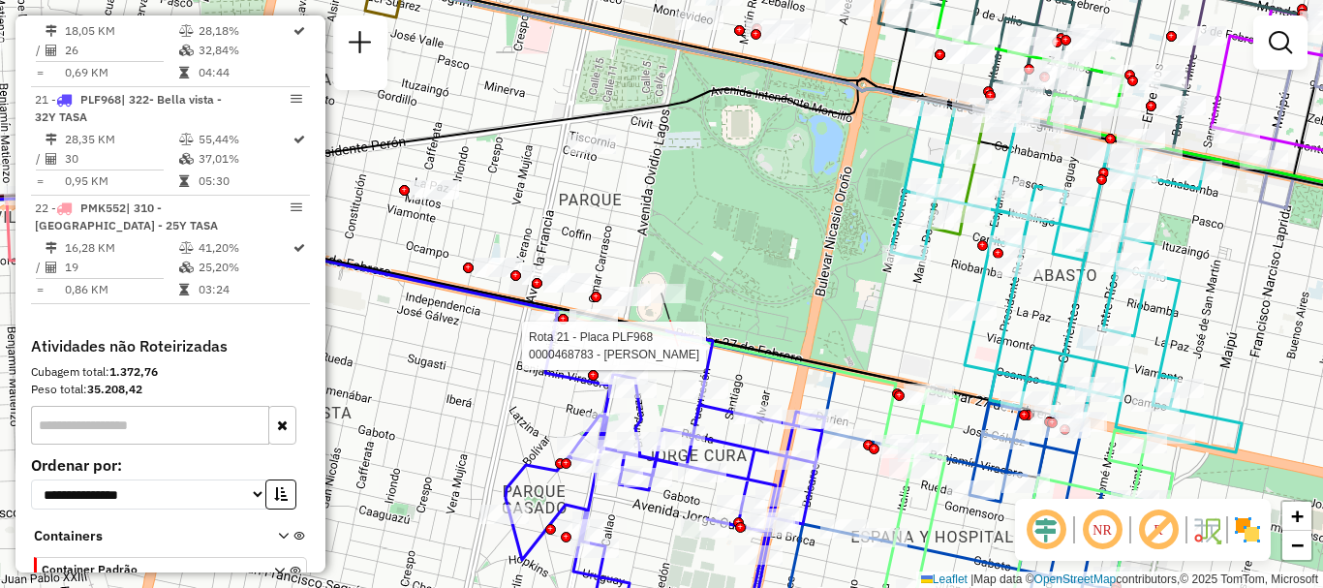
select select "**********"
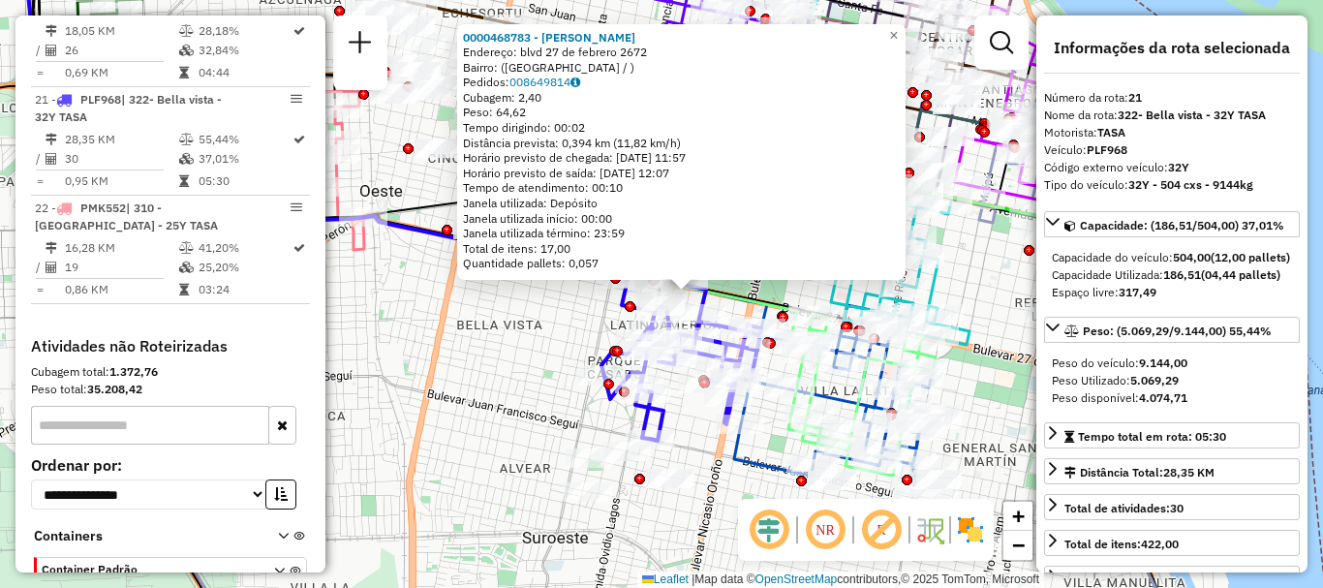
click at [722, 284] on icon at bounding box center [416, 146] width 788 height 399
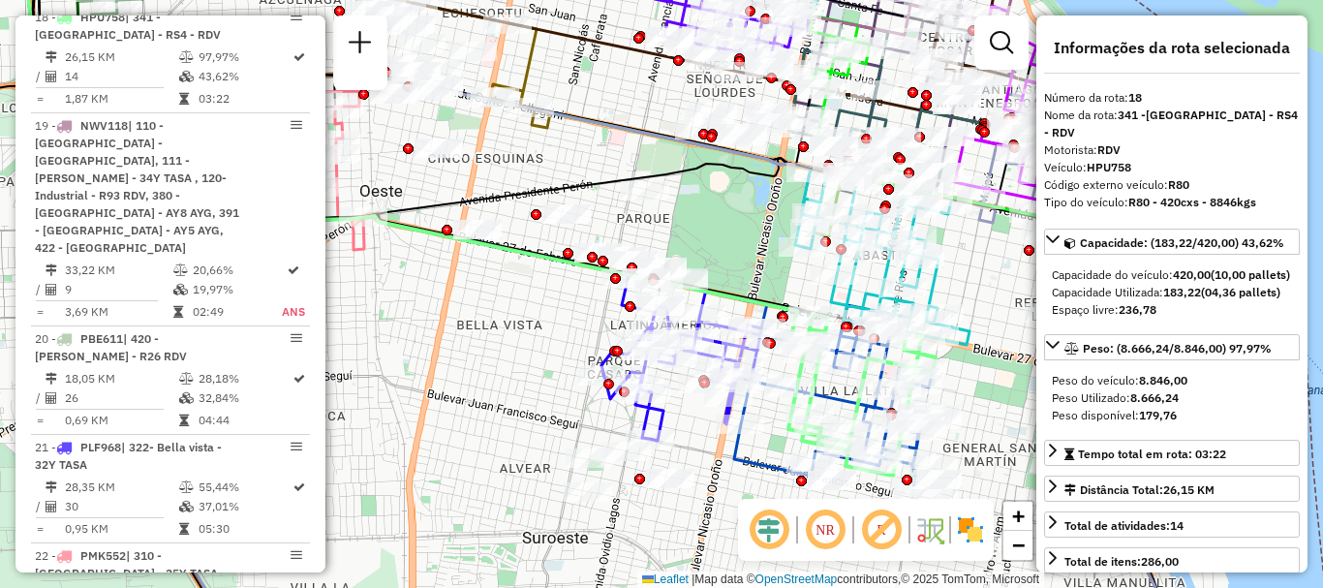
scroll to position [2743, 0]
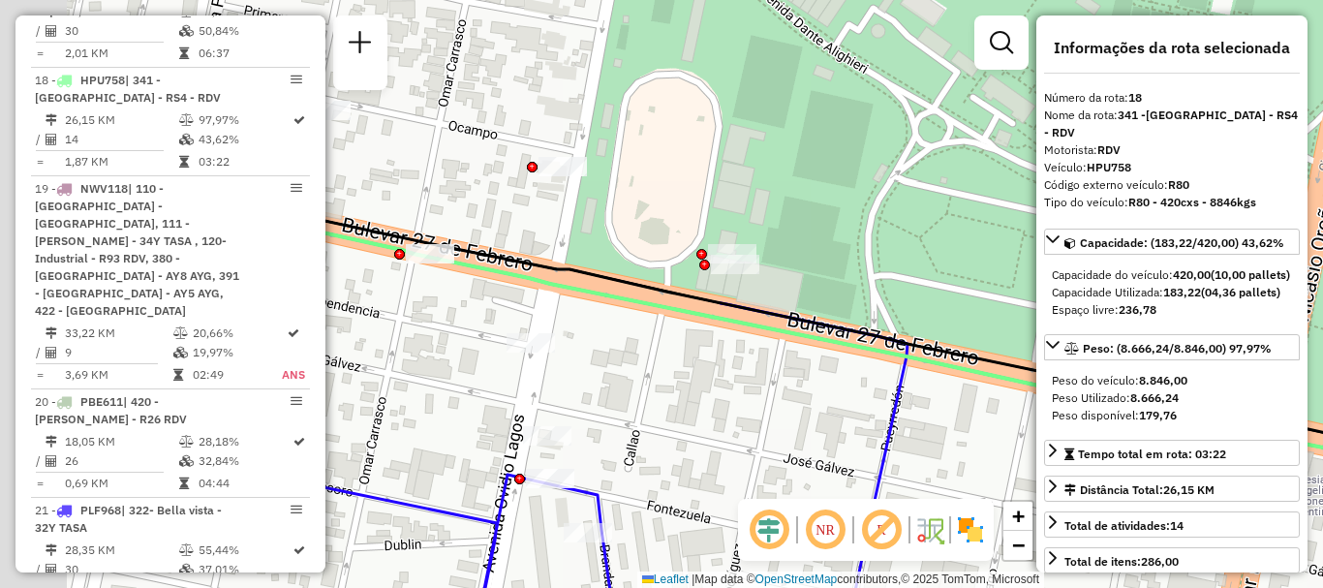
drag, startPoint x: 631, startPoint y: 268, endPoint x: 947, endPoint y: 282, distance: 317.1
click at [947, 282] on div "Janela de atendimento Grade de atendimento Capacidade Transportadoras Veículos …" at bounding box center [661, 294] width 1323 height 588
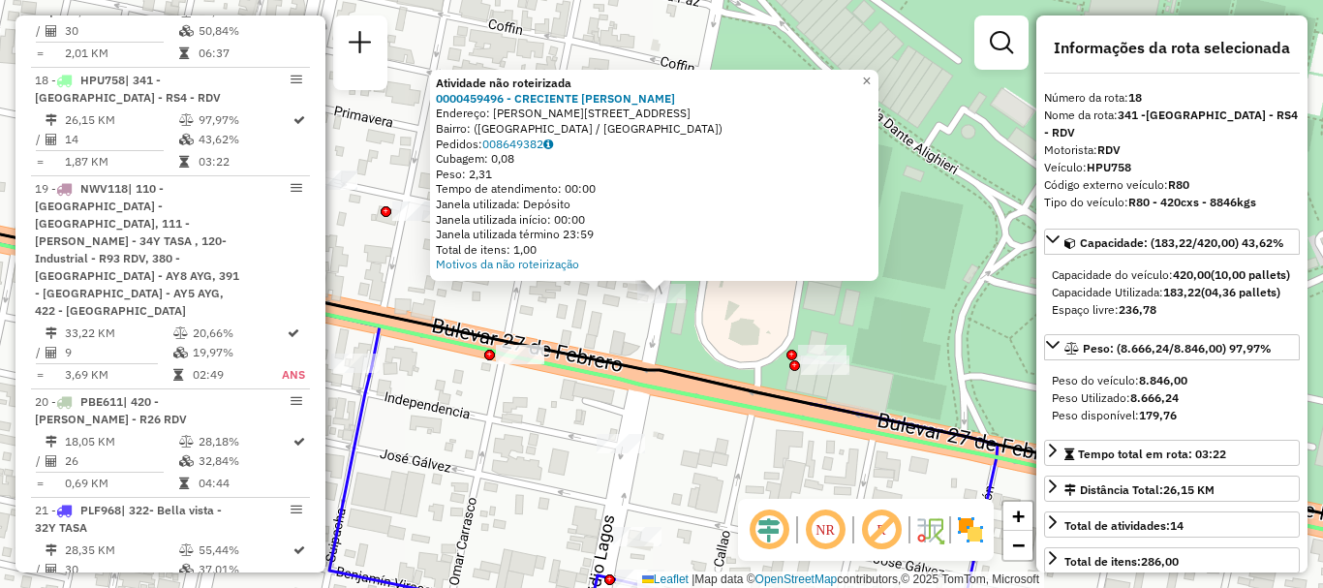
click at [598, 294] on div "Atividade não roteirizada 0000459496 - CRECIENTE NAHUEL FRANCO Endereço: Calle …" at bounding box center [661, 294] width 1323 height 588
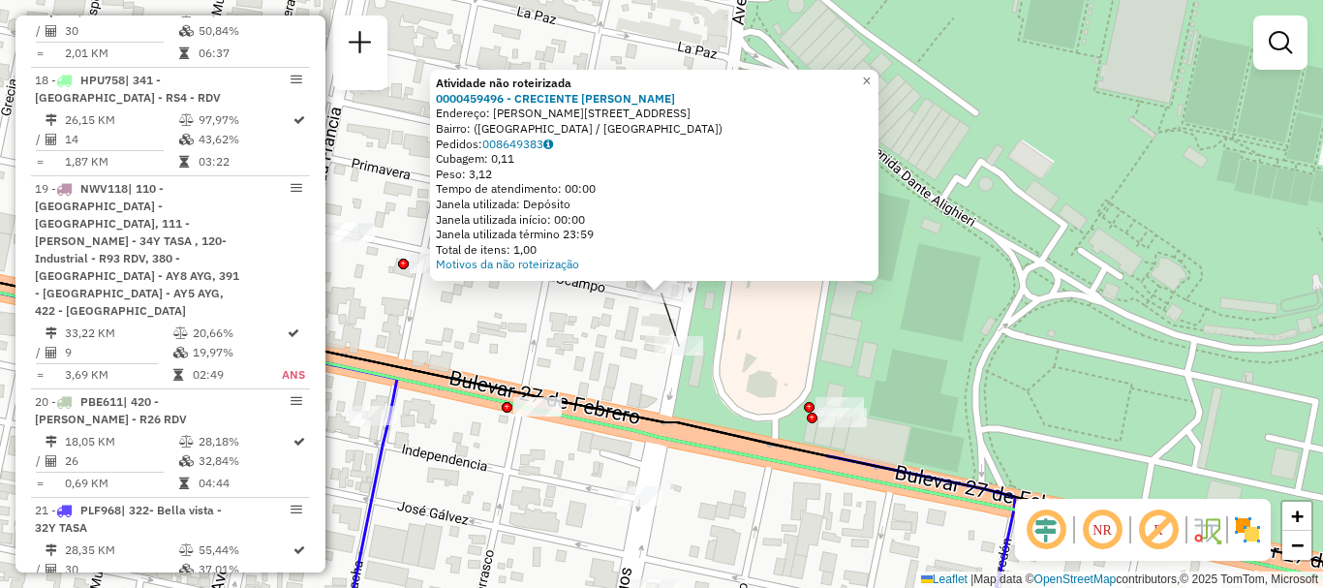
click at [629, 343] on div "Atividade não roteirizada 0000459496 - CRECIENTE NAHUEL FRANCO Endereço: Calle …" at bounding box center [661, 294] width 1323 height 588
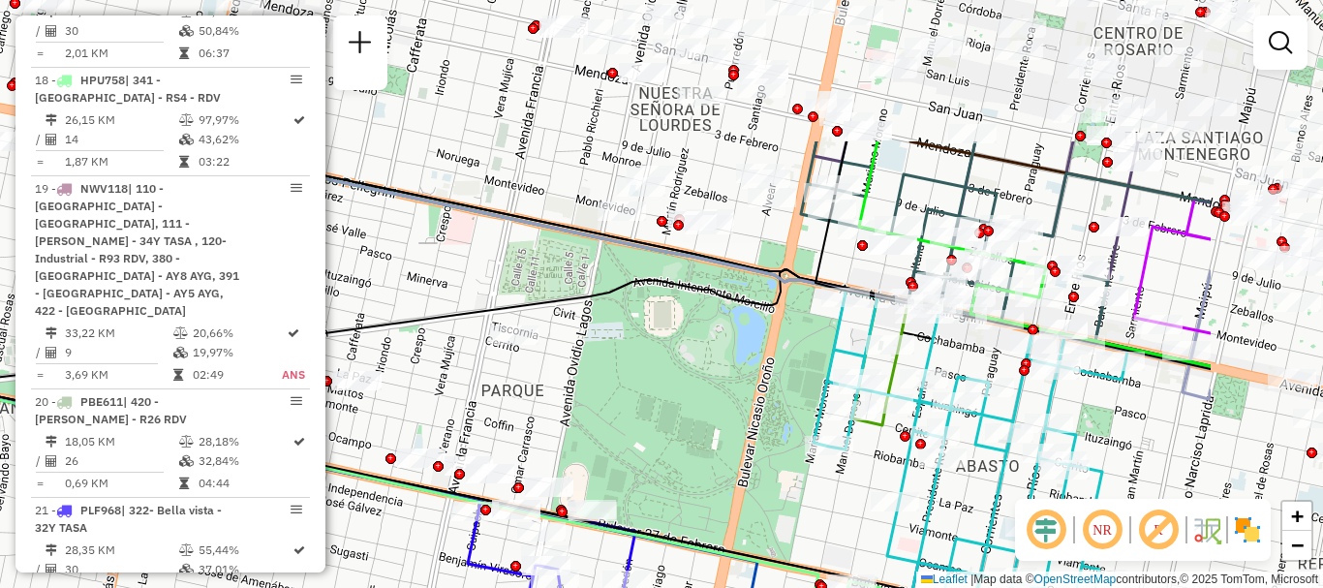
drag, startPoint x: 890, startPoint y: 248, endPoint x: 675, endPoint y: 456, distance: 299.4
click at [675, 456] on div "Janela de atendimento Grade de atendimento Capacidade Transportadoras Veículos …" at bounding box center [661, 294] width 1323 height 588
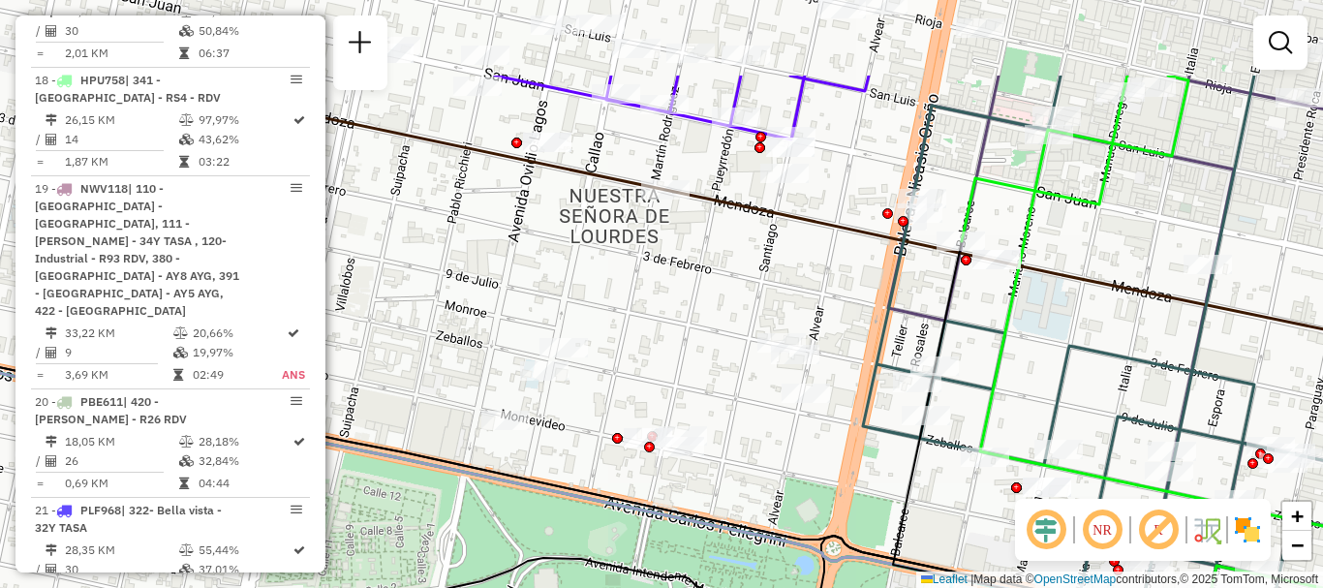
click at [733, 250] on div "Janela de atendimento Grade de atendimento Capacidade Transportadoras Veículos …" at bounding box center [661, 294] width 1323 height 588
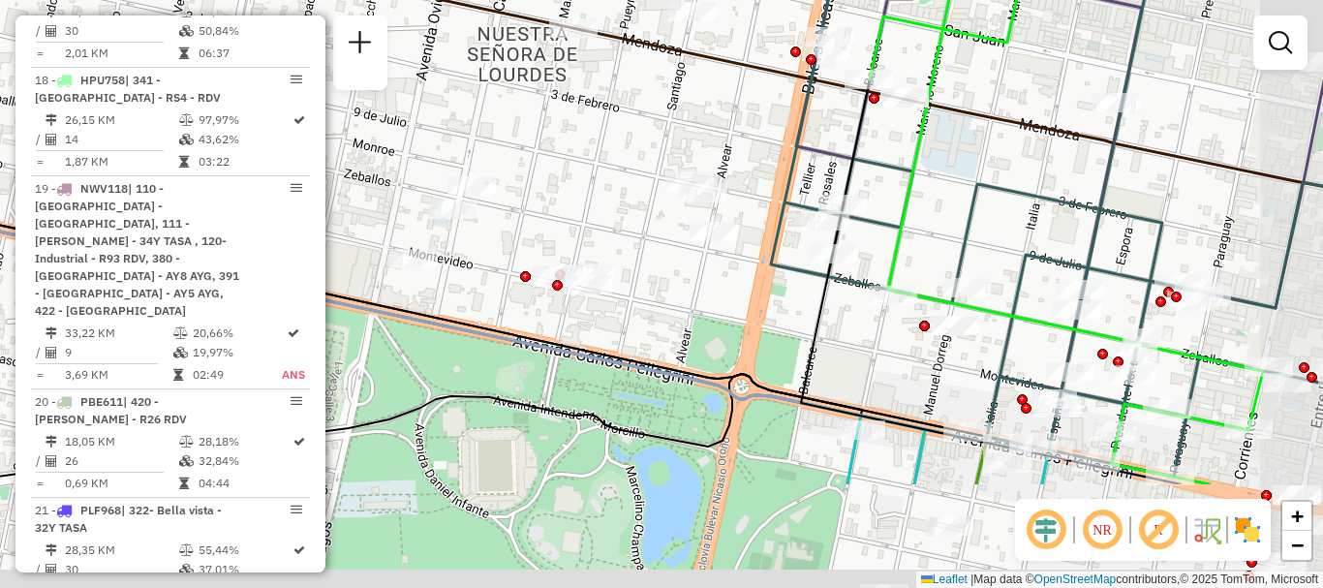
drag, startPoint x: 673, startPoint y: 289, endPoint x: 581, endPoint y: 127, distance: 186.1
click at [581, 127] on div "Janela de atendimento Grade de atendimento Capacidade Transportadoras Veículos …" at bounding box center [661, 294] width 1323 height 588
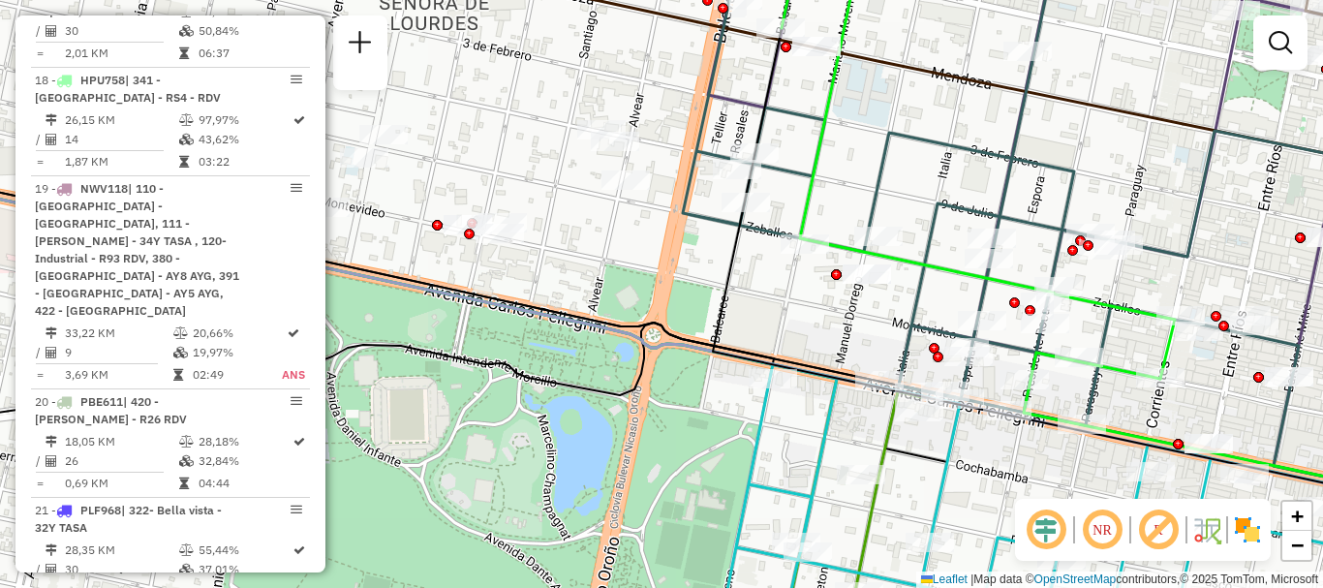
drag, startPoint x: 672, startPoint y: 276, endPoint x: 401, endPoint y: 167, distance: 292.5
click at [401, 167] on div "Janela de atendimento Grade de atendimento Capacidade Transportadoras Veículos …" at bounding box center [661, 294] width 1323 height 588
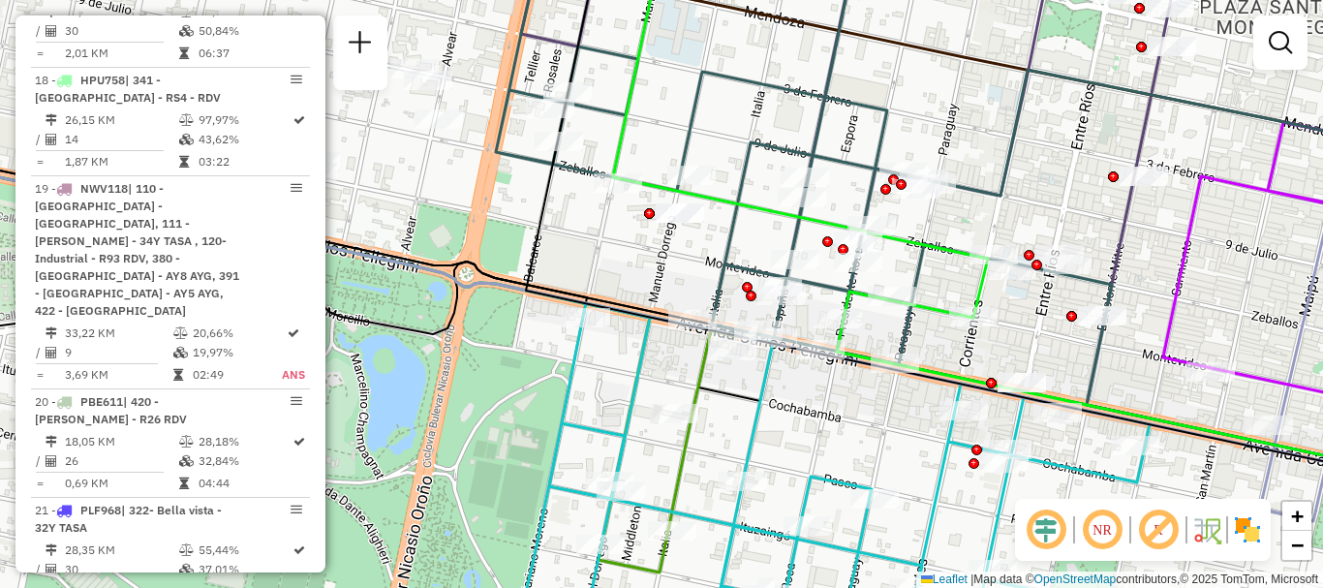
drag, startPoint x: 556, startPoint y: 274, endPoint x: 336, endPoint y: 183, distance: 238.0
click at [336, 183] on div "Janela de atendimento Grade de atendimento Capacidade Transportadoras Veículos …" at bounding box center [661, 294] width 1323 height 588
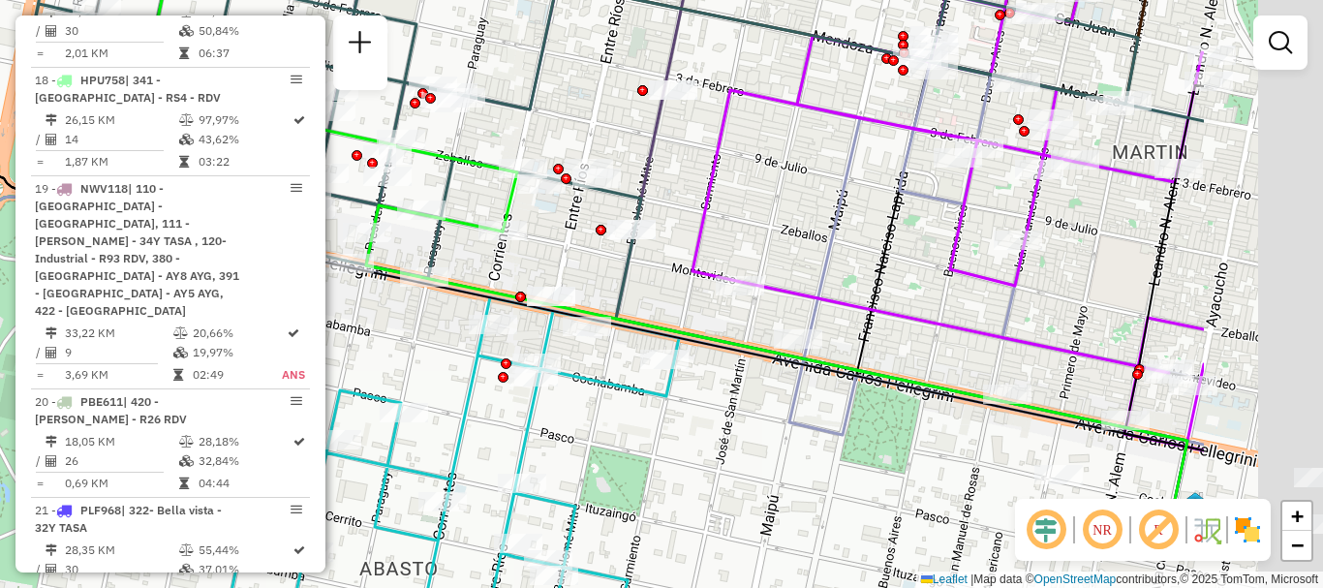
drag, startPoint x: 805, startPoint y: 338, endPoint x: 605, endPoint y: 341, distance: 199.6
click at [605, 341] on div "Rota 5 - Placa AB967EA 0000395423 - CARBO PABLO Janela de atendimento Grade de …" at bounding box center [661, 294] width 1323 height 588
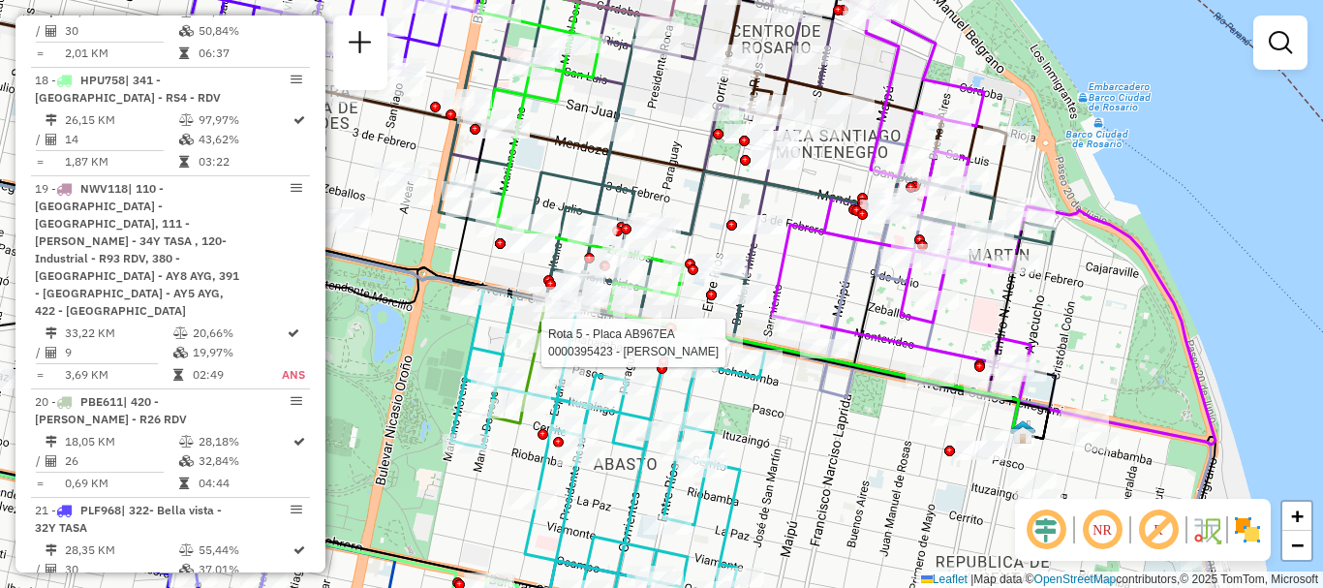
drag, startPoint x: 893, startPoint y: 448, endPoint x: 723, endPoint y: 283, distance: 237.0
click at [724, 285] on div "Rota 5 - Placa AB967EA 0000395423 - CARBO PABLO Janela de atendimento Grade de …" at bounding box center [661, 294] width 1323 height 588
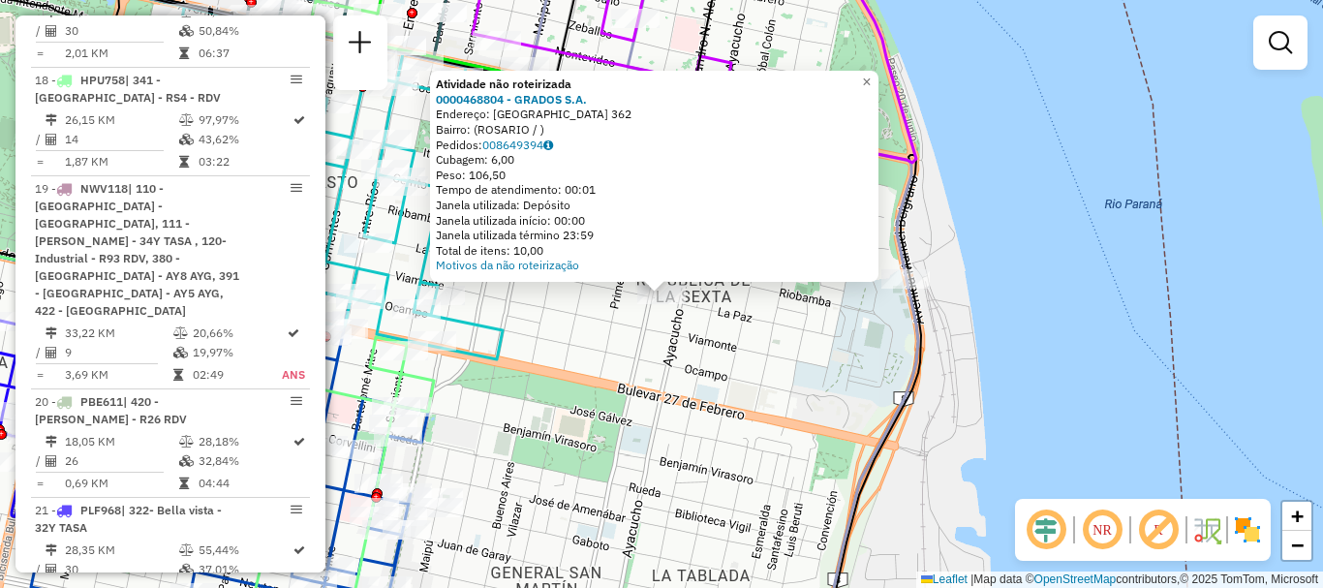
click at [789, 409] on div "Atividade não roteirizada 0000468804 - GRADOS S.A. Endereço: LA PAZ 362 Bairro:…" at bounding box center [661, 294] width 1323 height 588
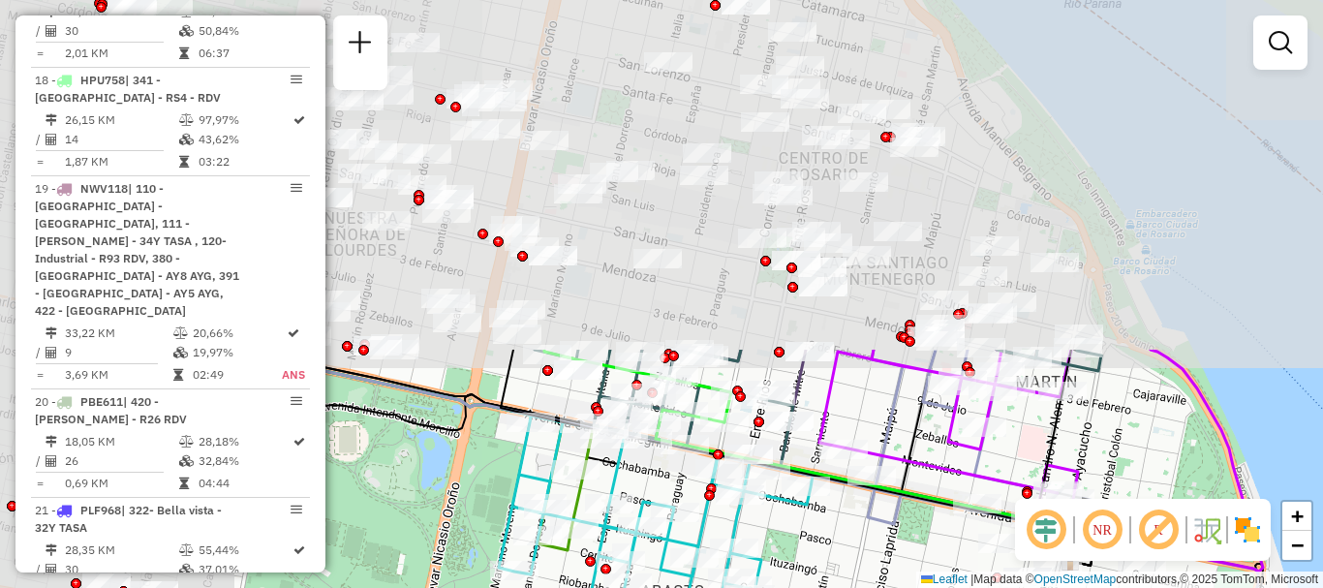
drag, startPoint x: 648, startPoint y: 231, endPoint x: 1003, endPoint y: 626, distance: 531.0
click at [1003, 587] on html "Aguarde... Pop-up bloqueado! Seu navegador bloqueou automáticamente a abertura …" at bounding box center [661, 294] width 1323 height 588
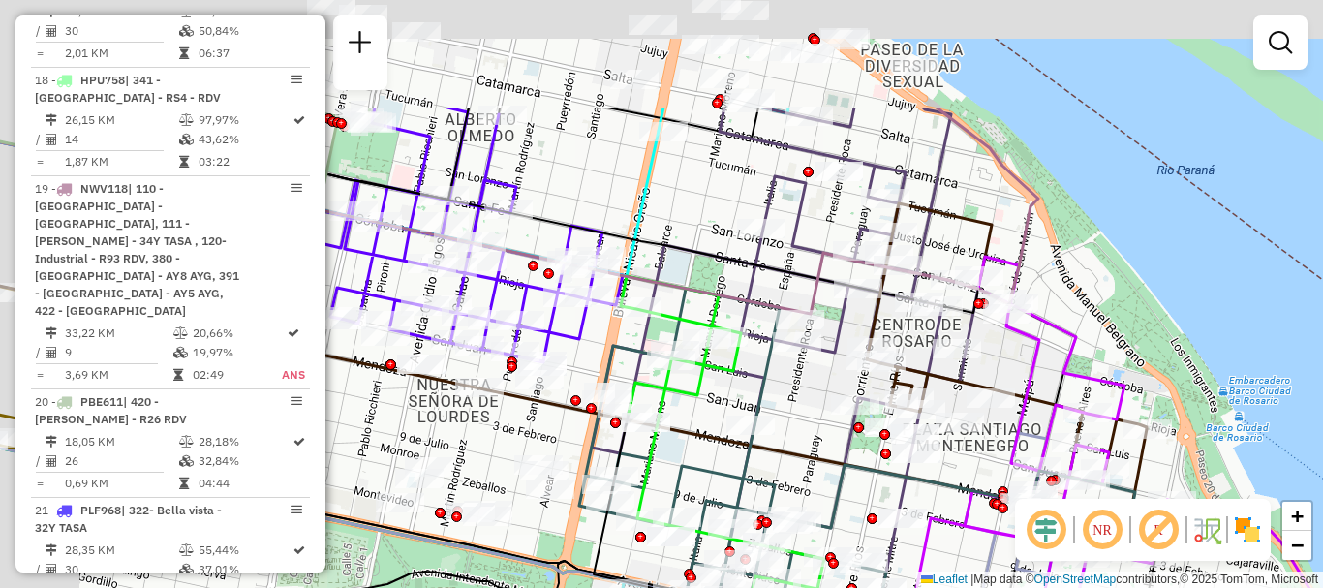
drag, startPoint x: 957, startPoint y: 626, endPoint x: 971, endPoint y: 626, distance: 13.6
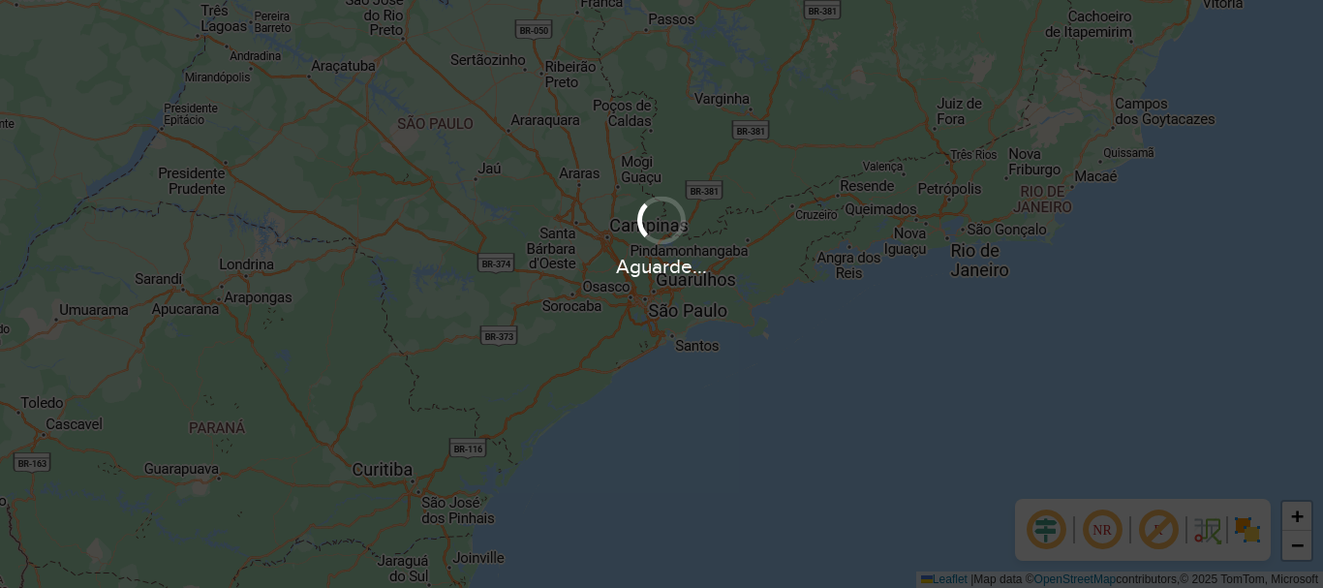
scroll to position [1270, 0]
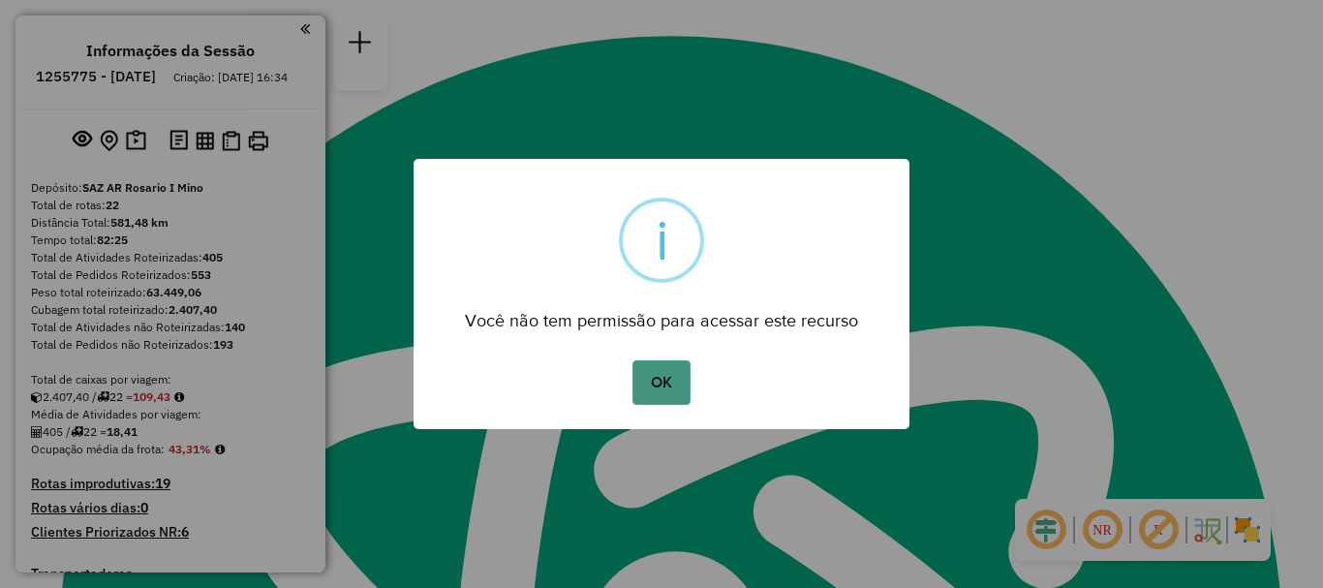
click at [662, 396] on button "OK" at bounding box center [661, 382] width 57 height 45
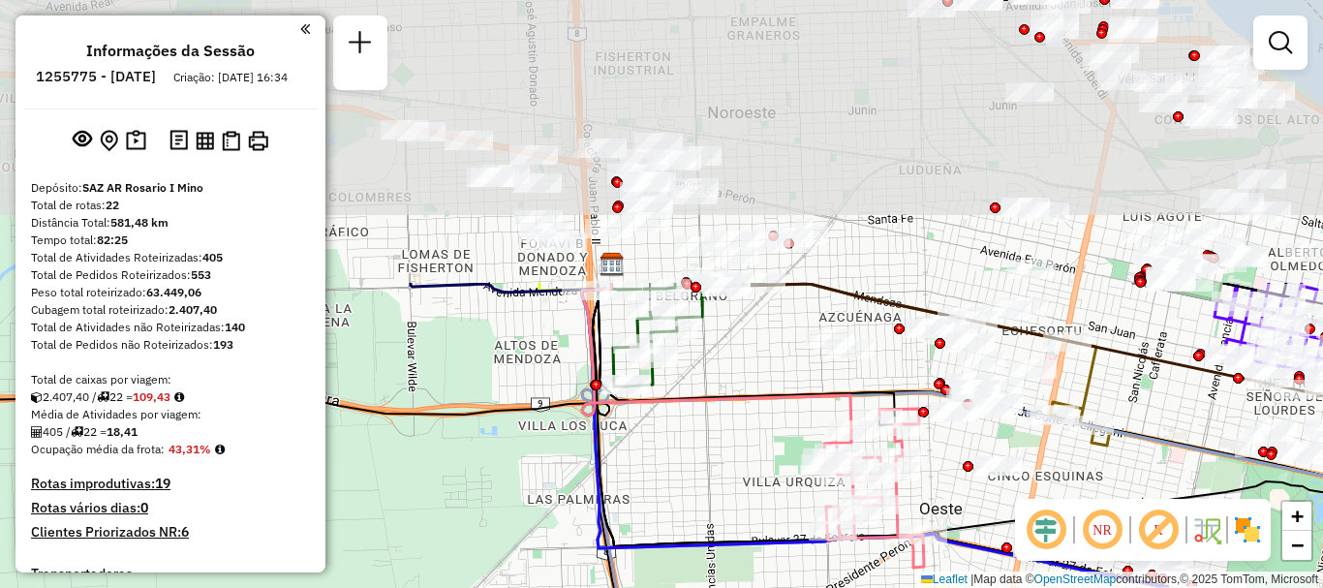
drag, startPoint x: 724, startPoint y: 201, endPoint x: 694, endPoint y: 431, distance: 232.5
click at [694, 431] on div "Janela de atendimento Grade de atendimento Capacidade Transportadoras Veículos …" at bounding box center [661, 294] width 1323 height 588
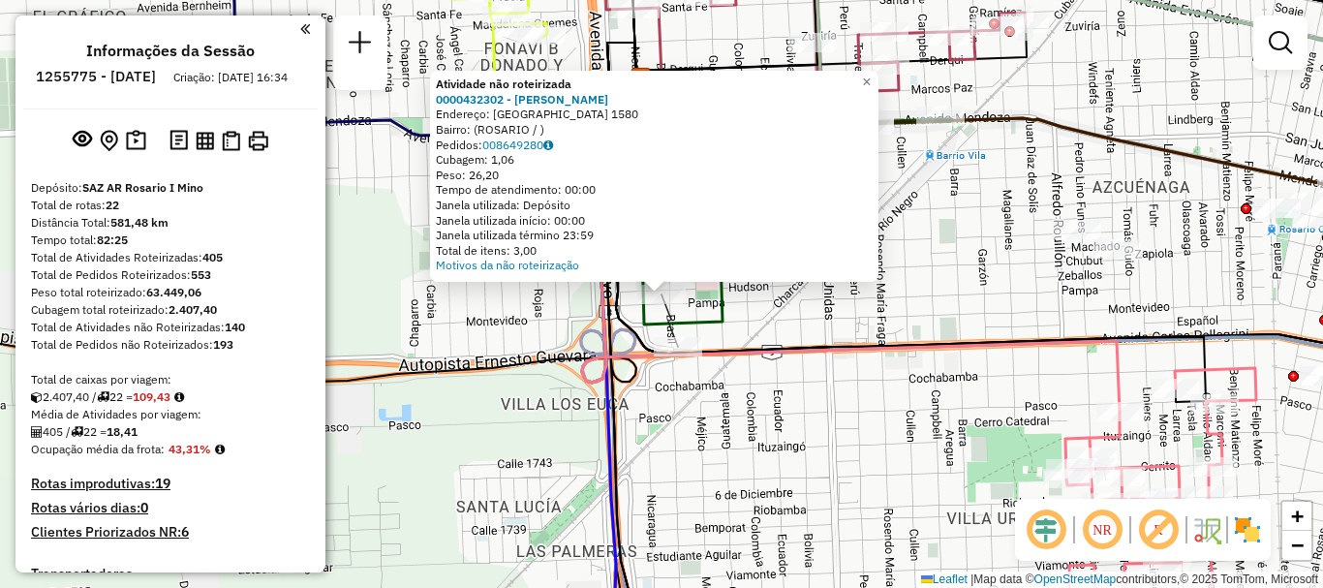
click at [704, 346] on icon at bounding box center [850, 245] width 540 height 332
select select "**********"
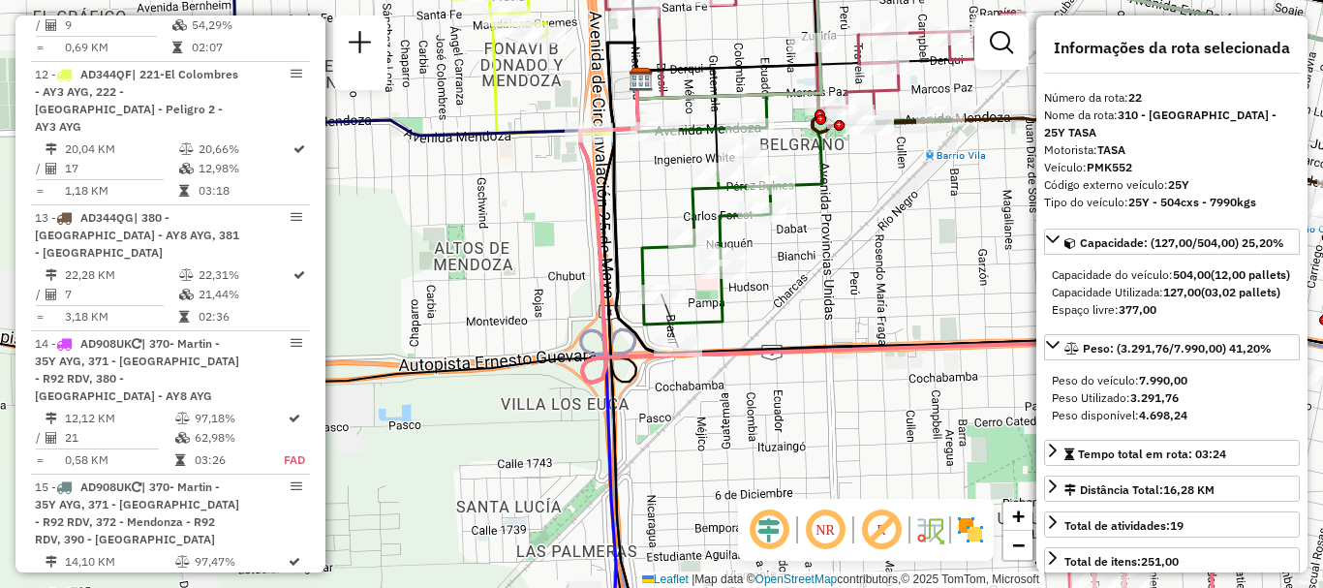
scroll to position [3154, 0]
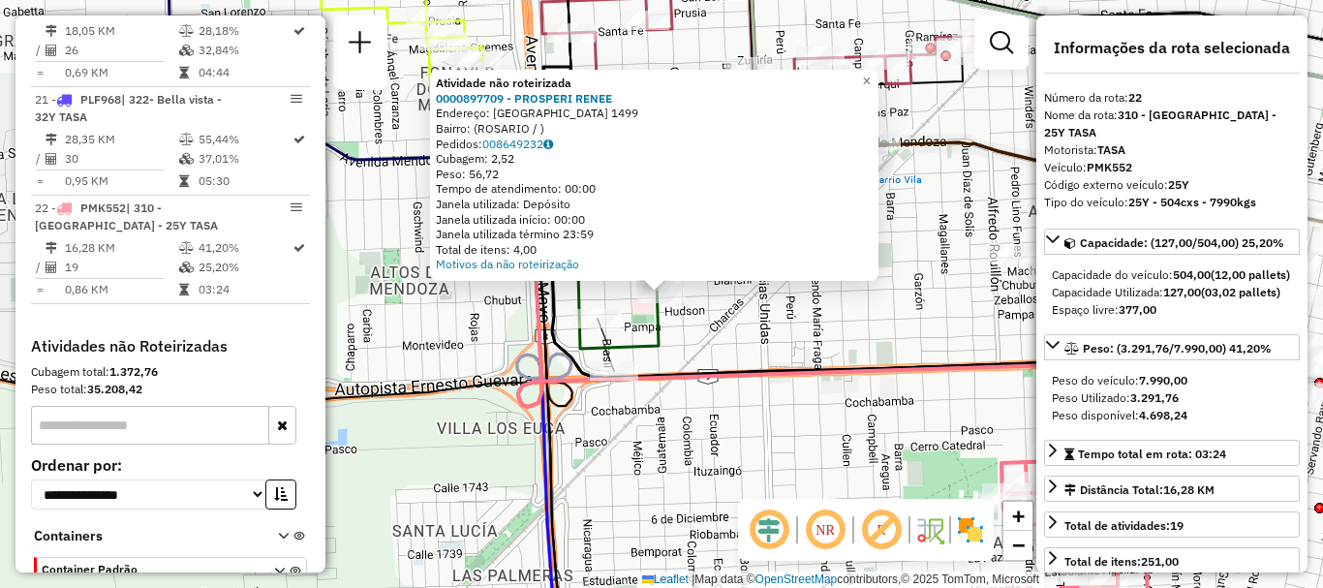
click at [727, 360] on div "Atividade não roteirizada 0000897709 - PROSPERI RENEE Endereço: GUATEMALA 1499 …" at bounding box center [661, 294] width 1323 height 588
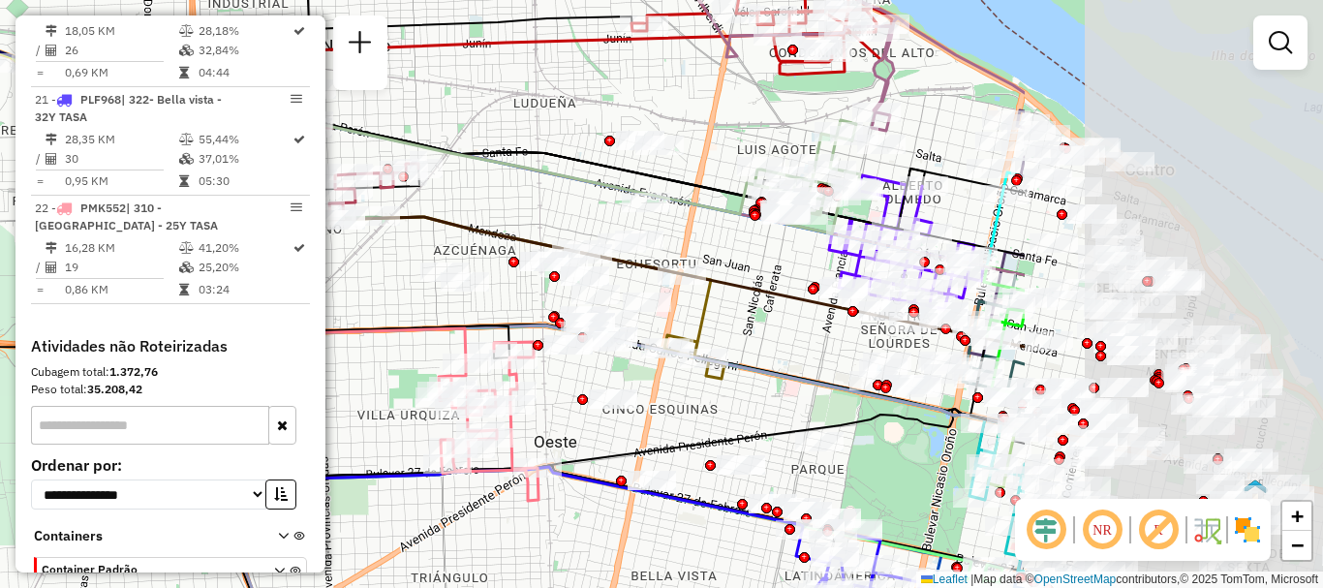
drag, startPoint x: 743, startPoint y: 323, endPoint x: 398, endPoint y: 291, distance: 346.3
click at [398, 291] on div "Janela de atendimento Grade de atendimento Capacidade Transportadoras Veículos …" at bounding box center [661, 294] width 1323 height 588
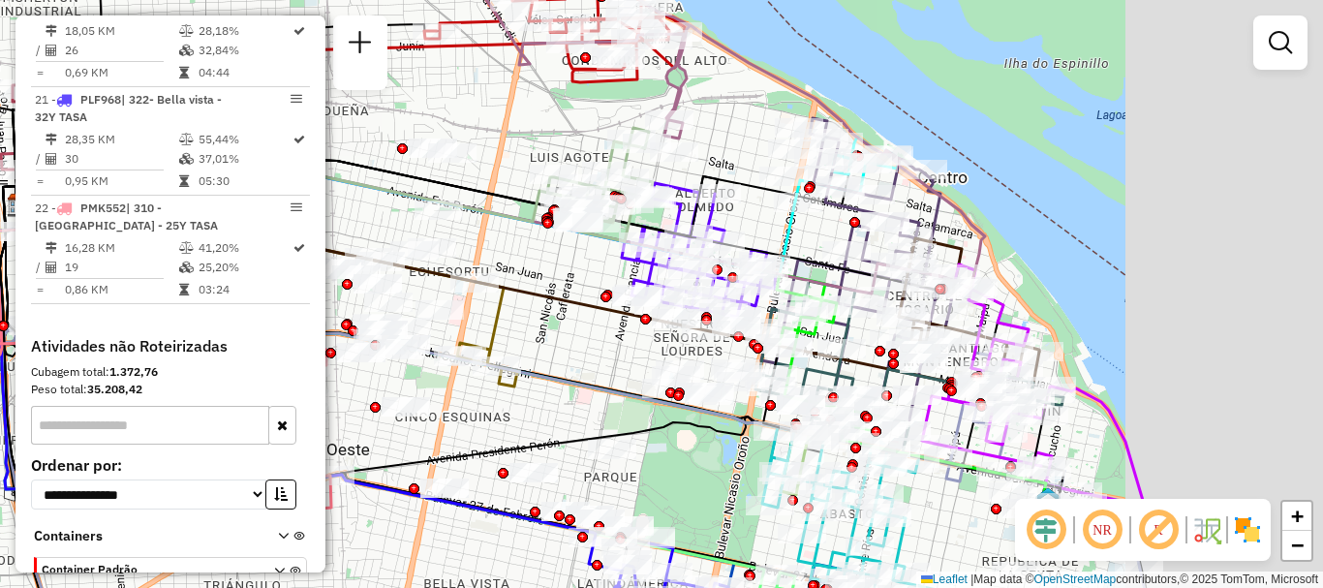
drag, startPoint x: 700, startPoint y: 262, endPoint x: 493, endPoint y: 269, distance: 207.4
click at [493, 269] on div "Rota 11 - Placa AD324QU 0000891078 - QUIROS GUSTA Janela de atendimento Grade d…" at bounding box center [661, 294] width 1323 height 588
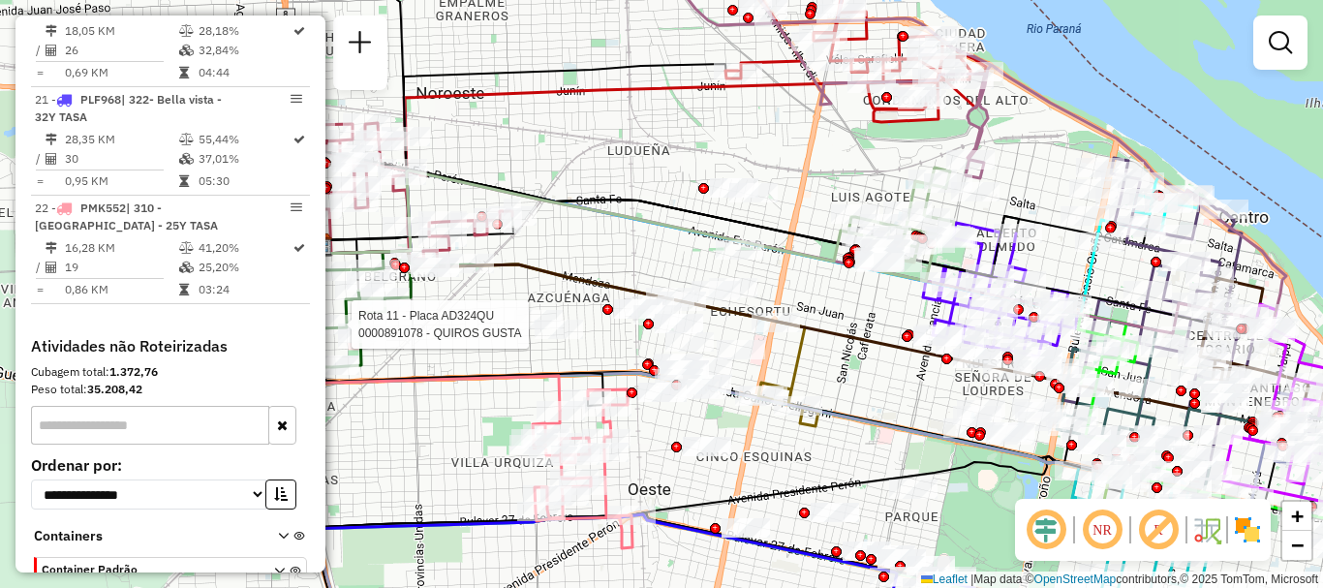
drag, startPoint x: 485, startPoint y: 258, endPoint x: 787, endPoint y: 297, distance: 303.9
click at [787, 297] on div "Rota 11 - Placa AD324QU 0000891078 - QUIROS GUSTA Janela de atendimento Grade d…" at bounding box center [661, 294] width 1323 height 588
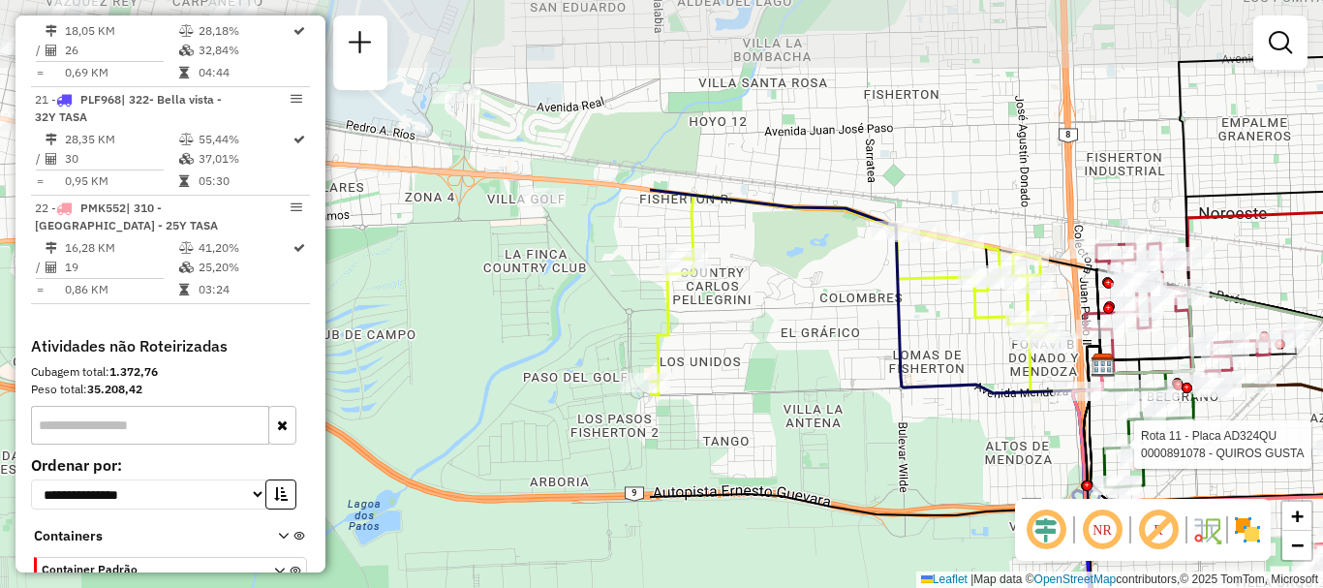
drag, startPoint x: 544, startPoint y: 399, endPoint x: 1322, endPoint y: 503, distance: 784.7
click at [1322, 503] on html "Aguarde... Pop-up bloqueado! Seu navegador bloqueou automáticamente a abertura …" at bounding box center [661, 294] width 1323 height 588
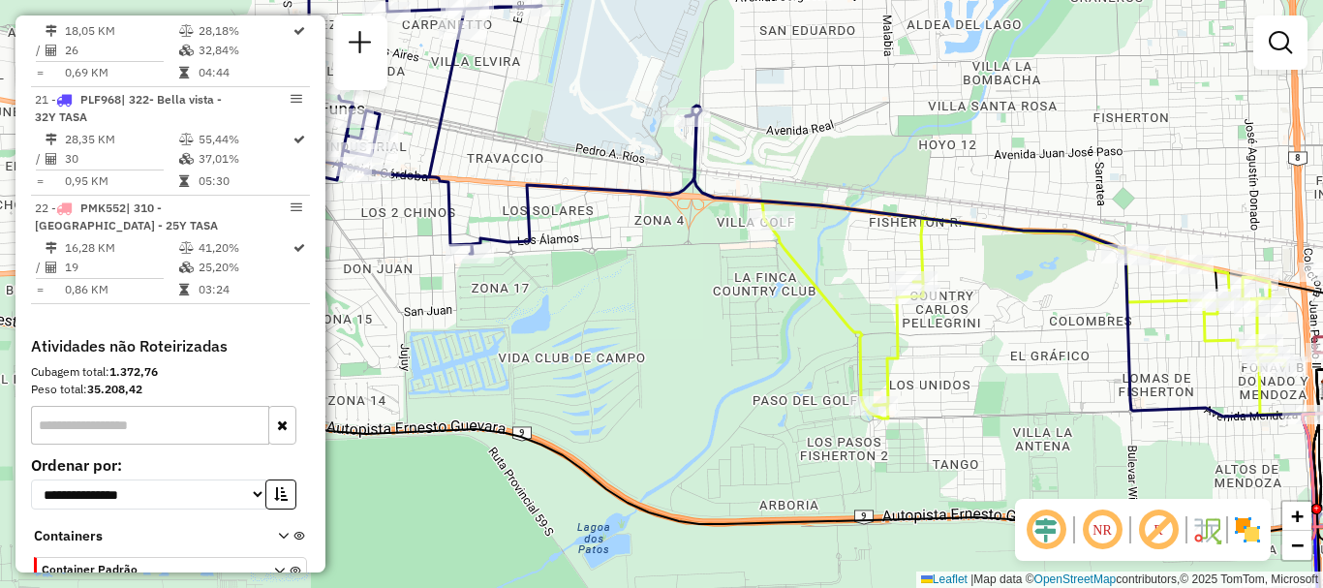
drag, startPoint x: 854, startPoint y: 454, endPoint x: 957, endPoint y: 473, distance: 104.3
click at [957, 473] on div "Rota 11 - Placa AD324QU 0000891078 - QUIROS GUSTA Rota 1 - Placa AB951JL 000037…" at bounding box center [661, 294] width 1323 height 588
select select "**********"
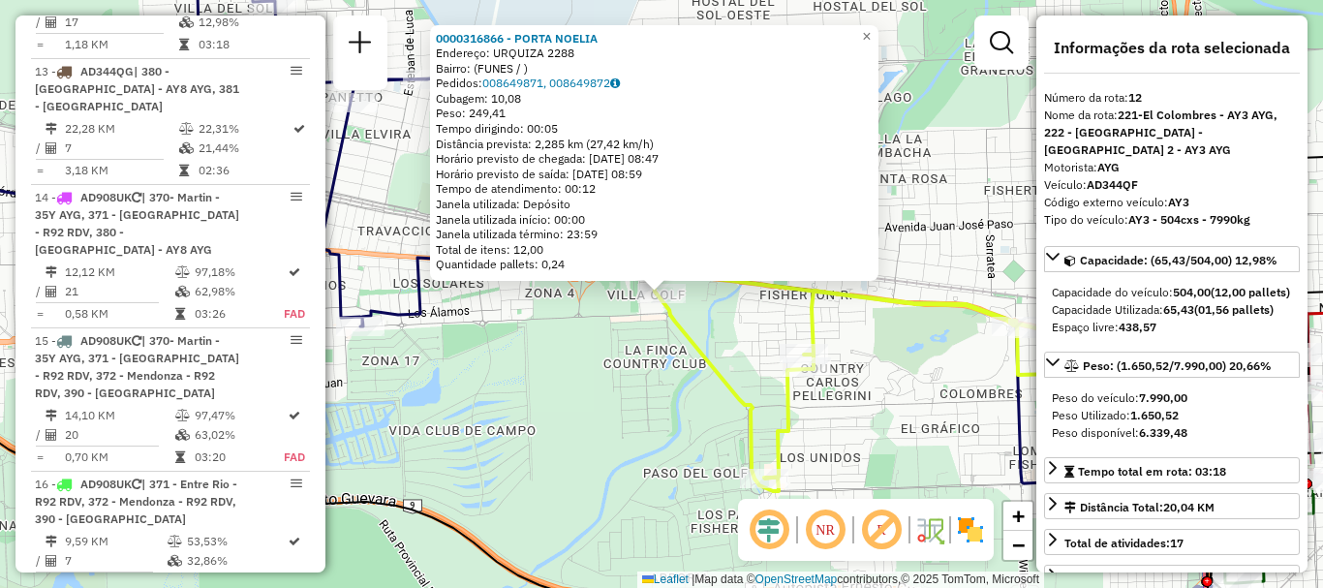
scroll to position [1988, 0]
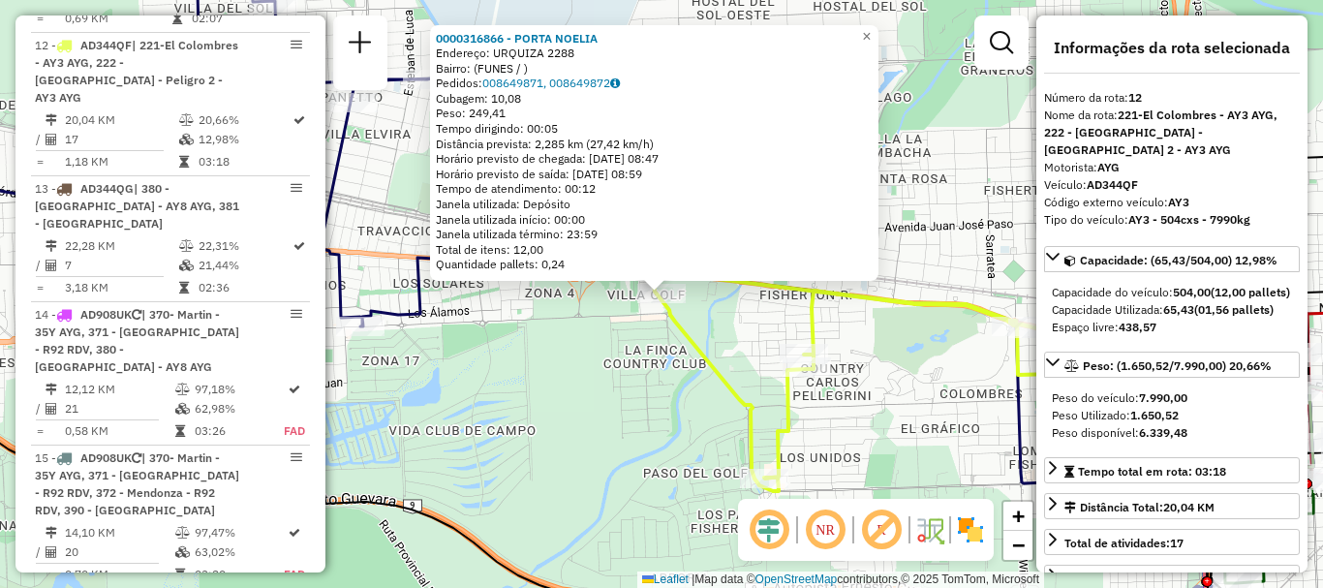
click at [659, 396] on div "0000316866 - PORTA NOELIA Endereço: URQUIZA 2288 Bairro: (FUNES / ) Pedidos: 00…" at bounding box center [661, 294] width 1323 height 588
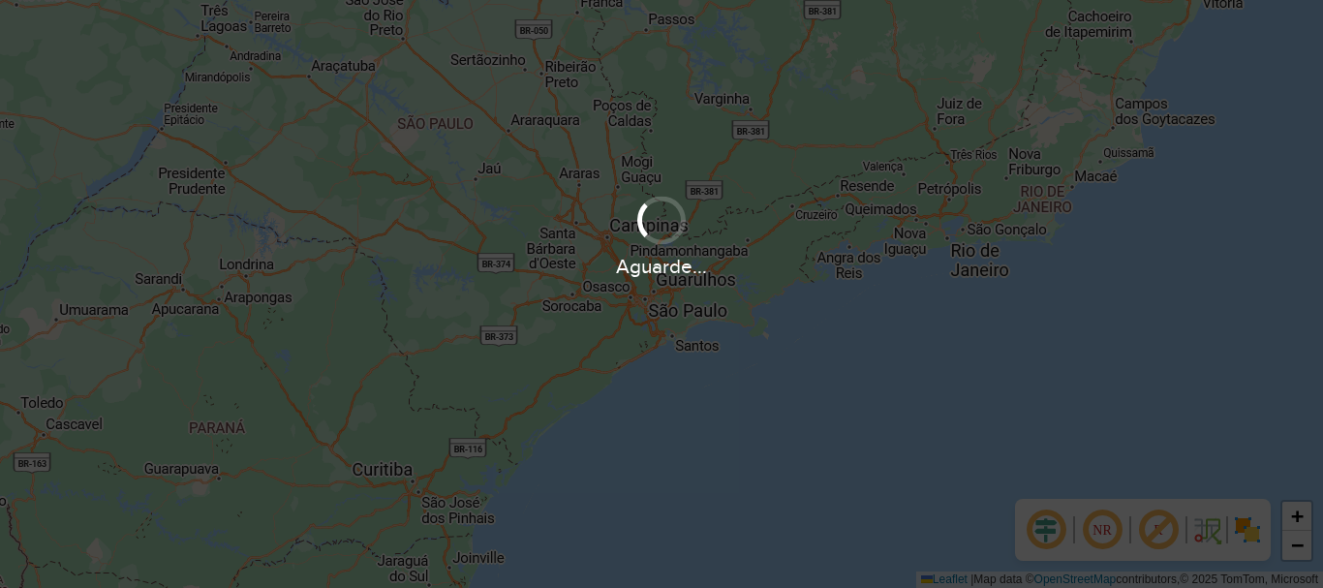
scroll to position [1270, 0]
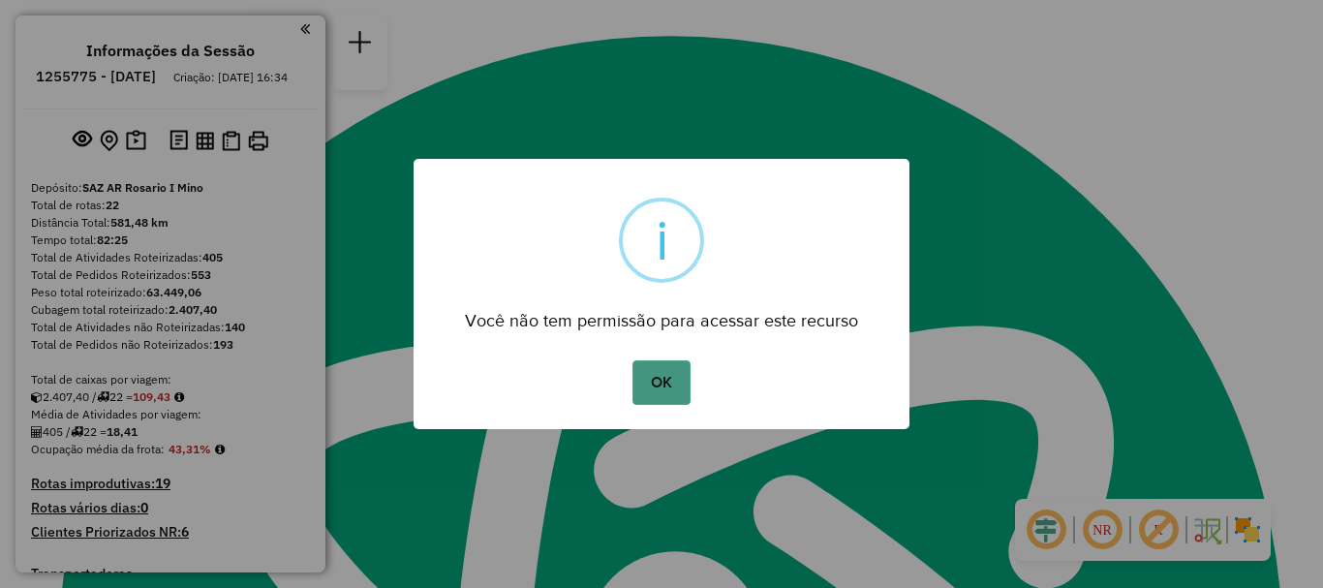
click at [672, 388] on button "OK" at bounding box center [661, 382] width 57 height 45
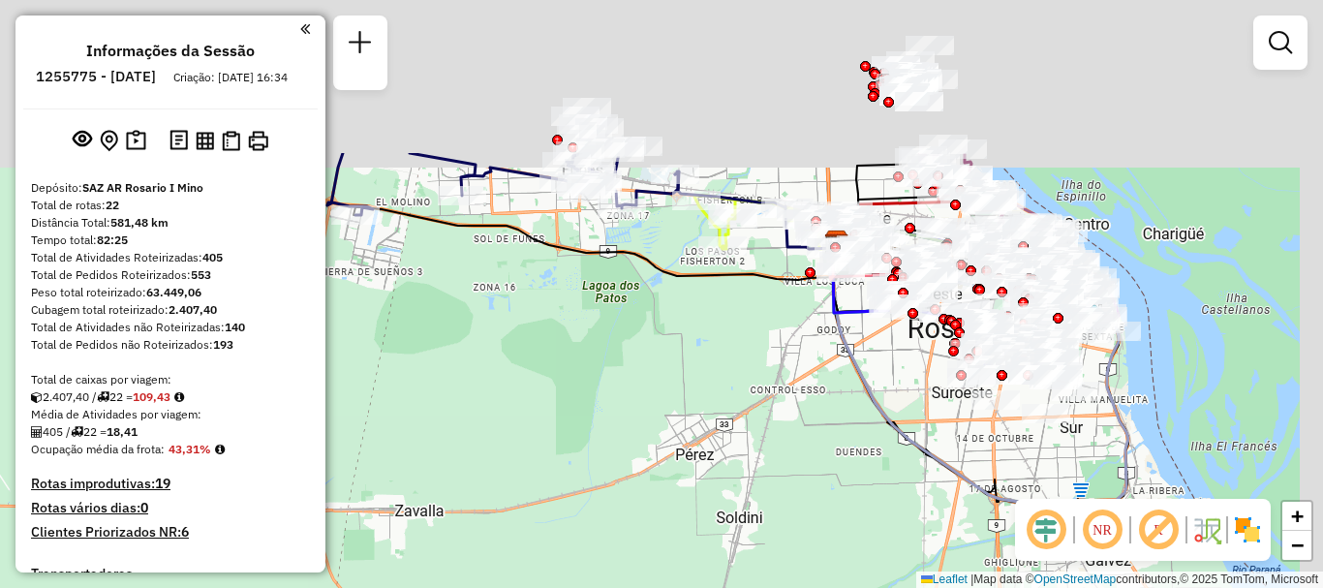
drag, startPoint x: 797, startPoint y: 329, endPoint x: 787, endPoint y: 368, distance: 40.2
click at [787, 368] on div "Janela de atendimento Grade de atendimento Capacidade Transportadoras Veículos …" at bounding box center [661, 294] width 1323 height 588
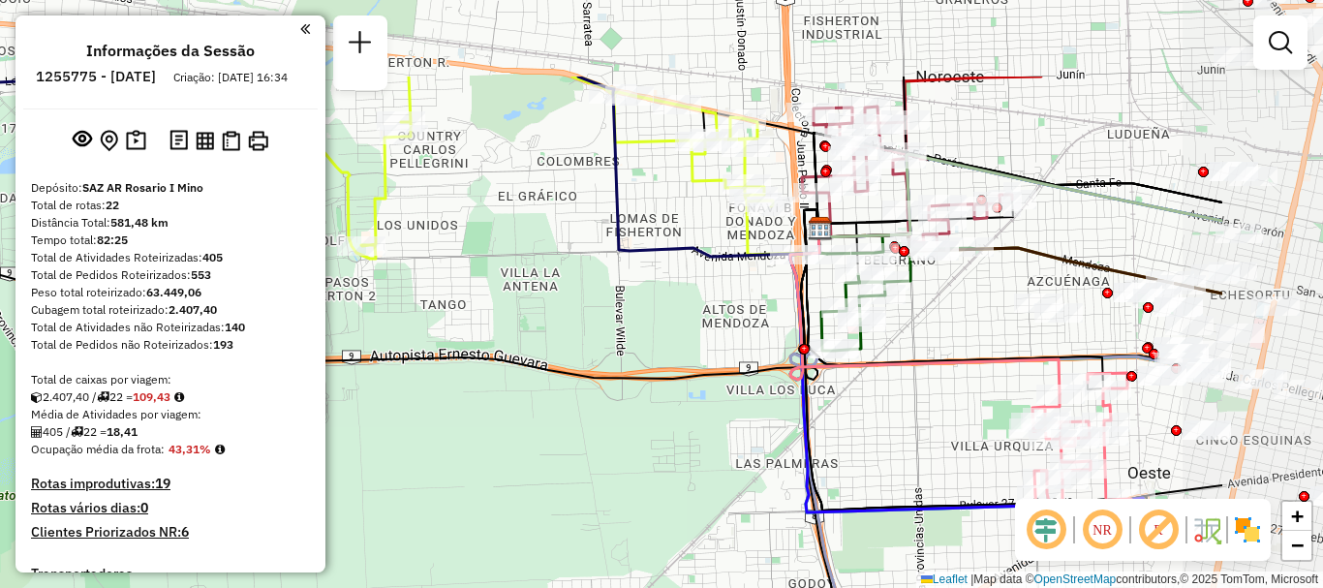
drag, startPoint x: 673, startPoint y: 280, endPoint x: 592, endPoint y: 309, distance: 86.4
click at [593, 307] on div "Janela de atendimento Grade de atendimento Capacidade Transportadoras Veículos …" at bounding box center [661, 294] width 1323 height 588
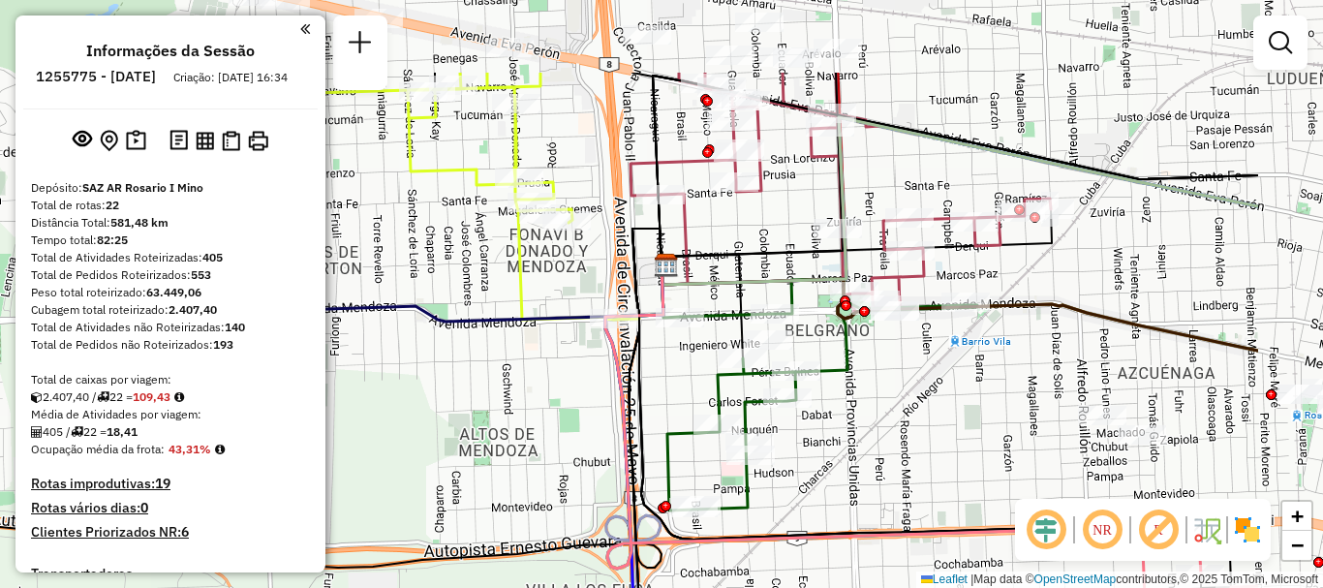
drag, startPoint x: 723, startPoint y: 340, endPoint x: 619, endPoint y: 403, distance: 121.3
click at [619, 403] on icon at bounding box center [875, 431] width 540 height 332
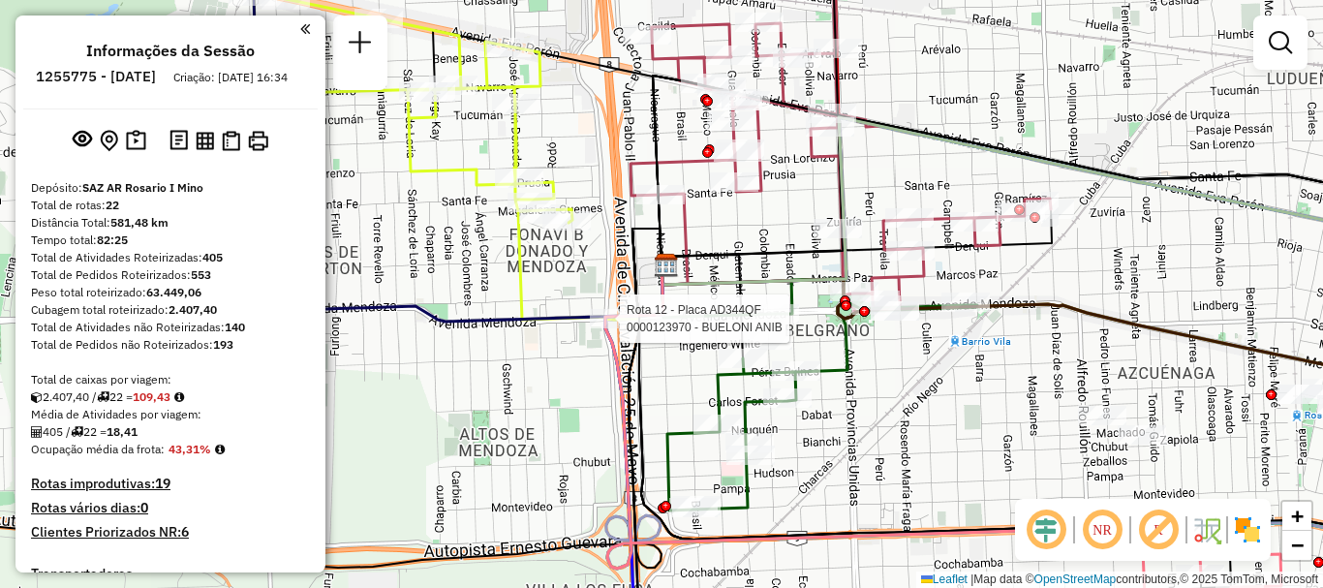
select select "**********"
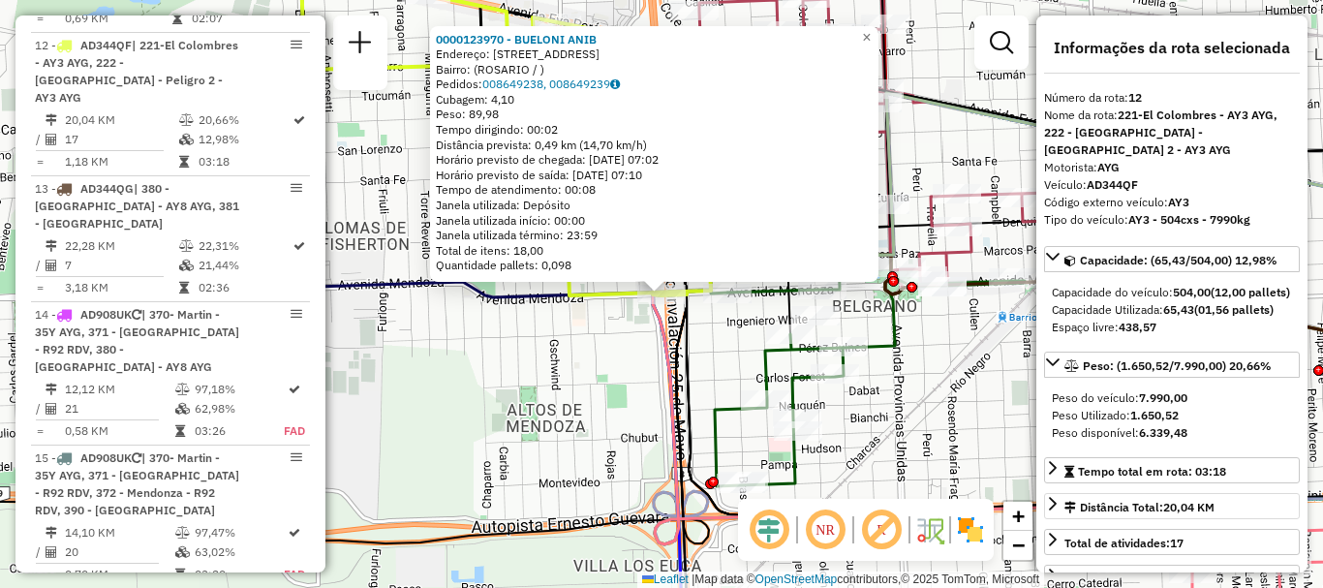
scroll to position [97, 0]
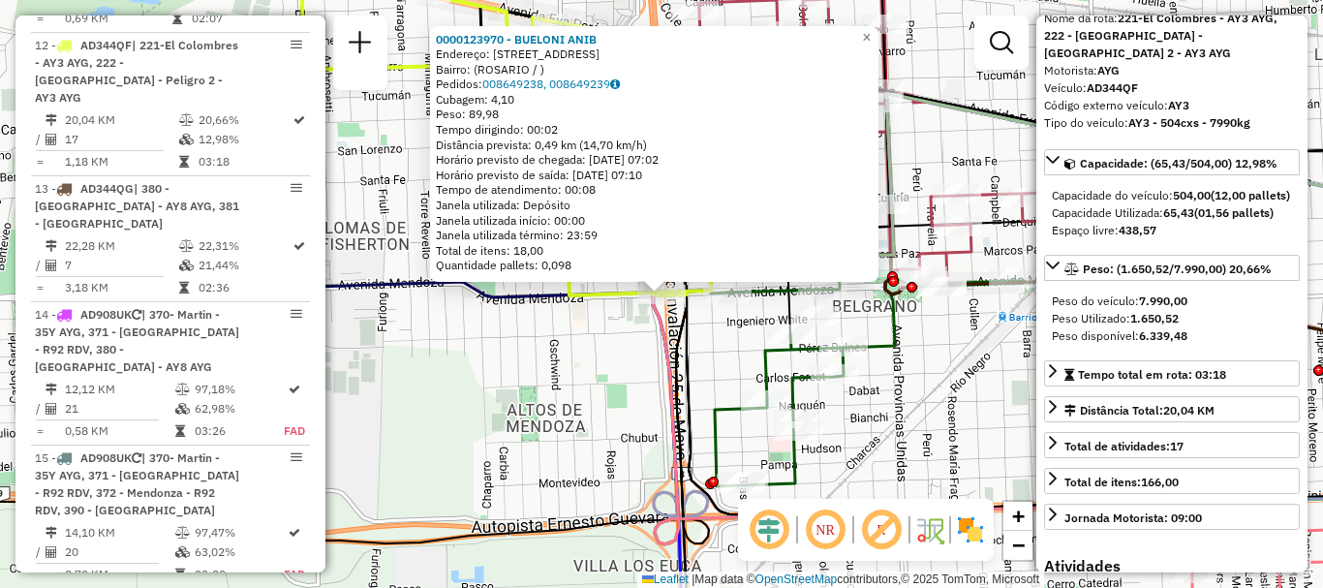
click at [937, 502] on div "NR R" at bounding box center [866, 530] width 256 height 62
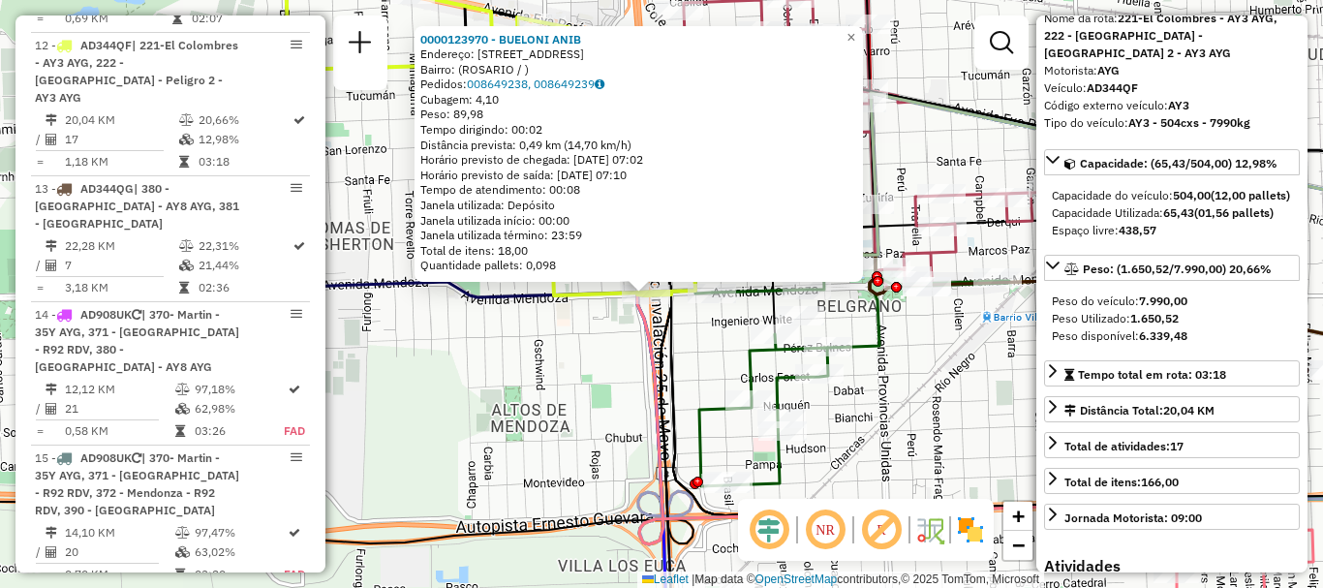
drag, startPoint x: 957, startPoint y: 417, endPoint x: 785, endPoint y: 418, distance: 172.4
click at [813, 422] on div "0000123970 - BUELONI ANIB Endereço: AVDA MENDOZA 7508 Bairro: (ROSARIO / ) Pedi…" at bounding box center [661, 294] width 1323 height 588
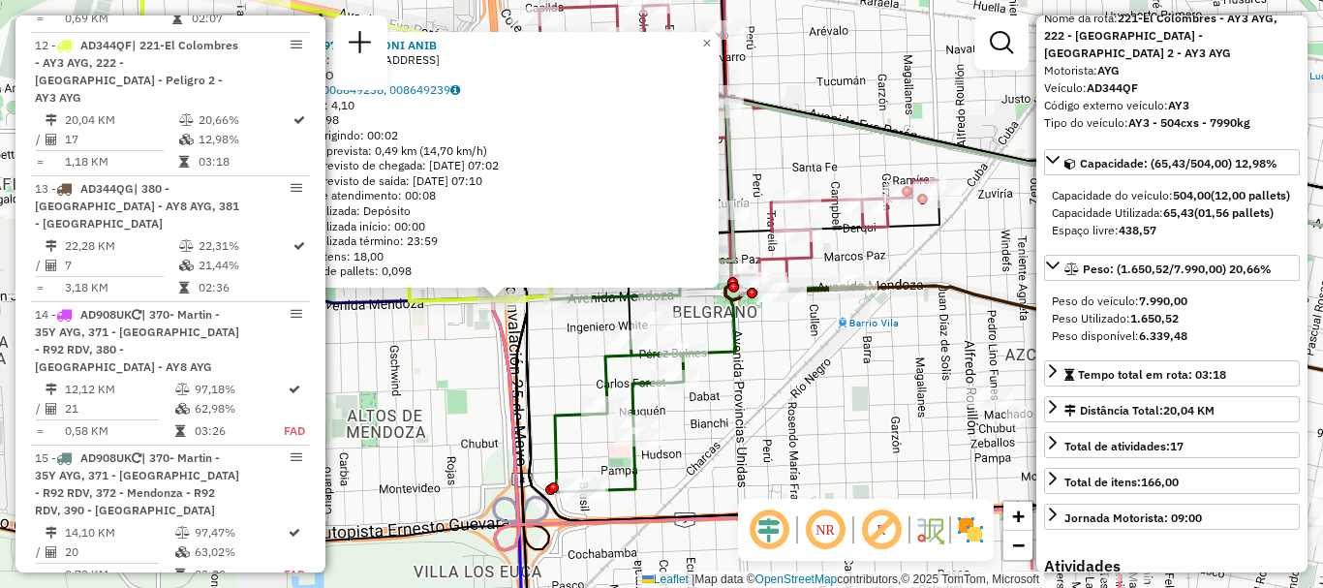
click at [791, 420] on div "0000123970 - BUELONI ANIB Endereço: AVDA MENDOZA 7508 Bairro: (ROSARIO / ) Pedi…" at bounding box center [661, 294] width 1323 height 588
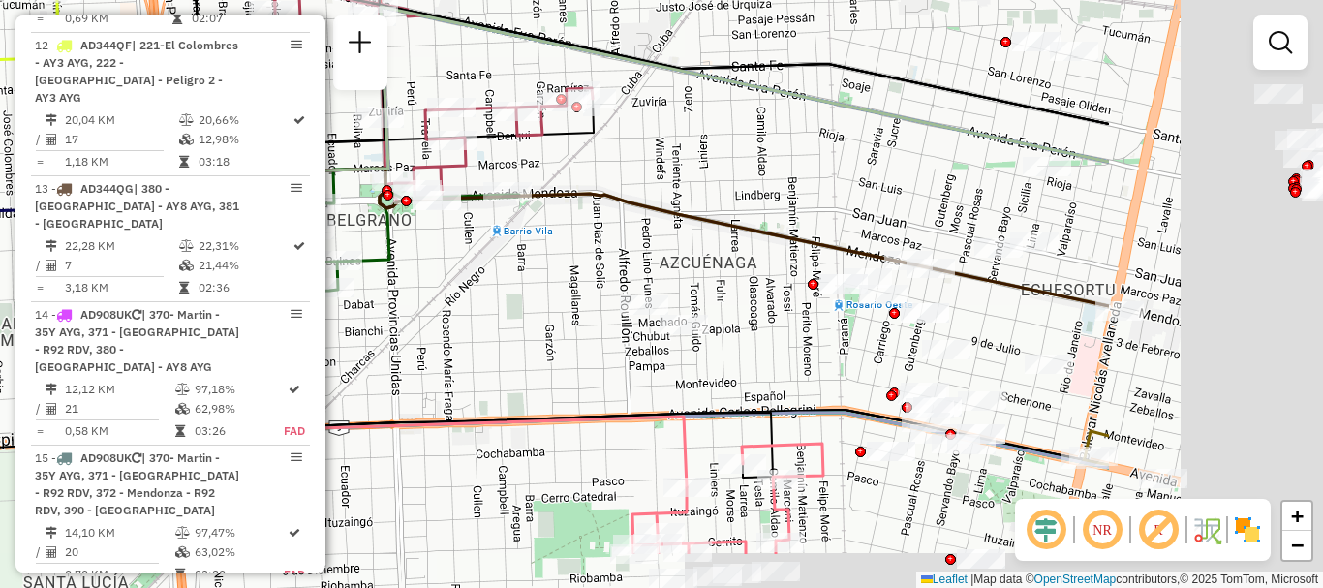
drag, startPoint x: 872, startPoint y: 394, endPoint x: 532, endPoint y: 303, distance: 352.0
click at [535, 303] on div "Janela de atendimento Grade de atendimento Capacidade Transportadoras Veículos …" at bounding box center [661, 294] width 1323 height 588
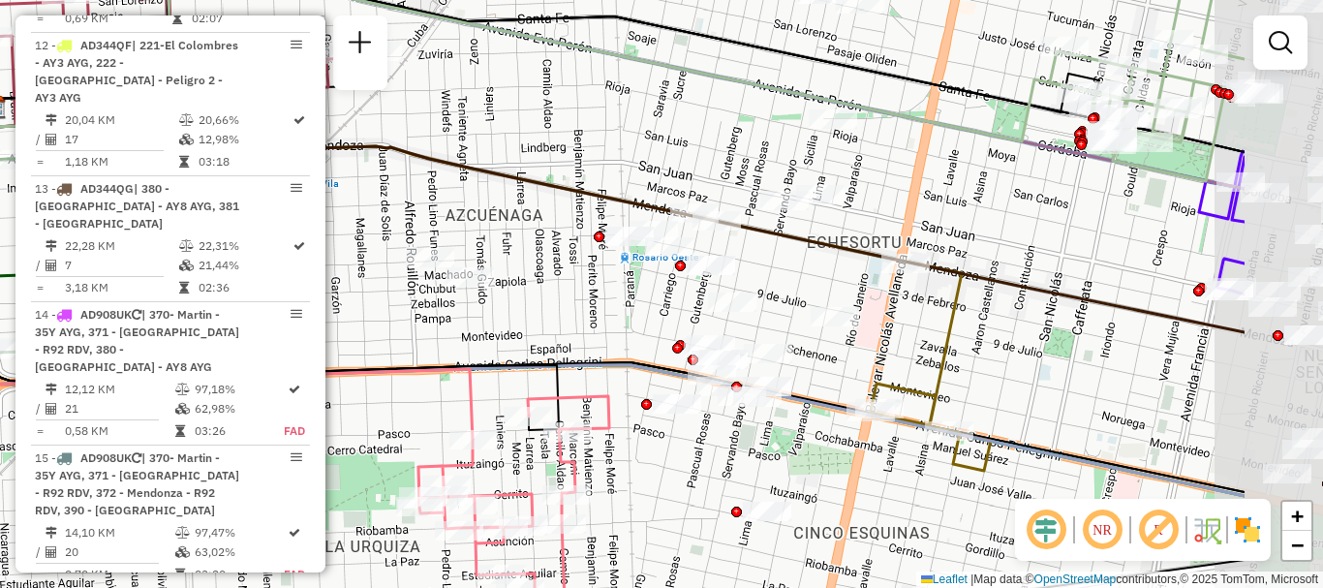
drag, startPoint x: 775, startPoint y: 387, endPoint x: 592, endPoint y: 352, distance: 186.4
click at [592, 352] on icon at bounding box center [419, 243] width 918 height 344
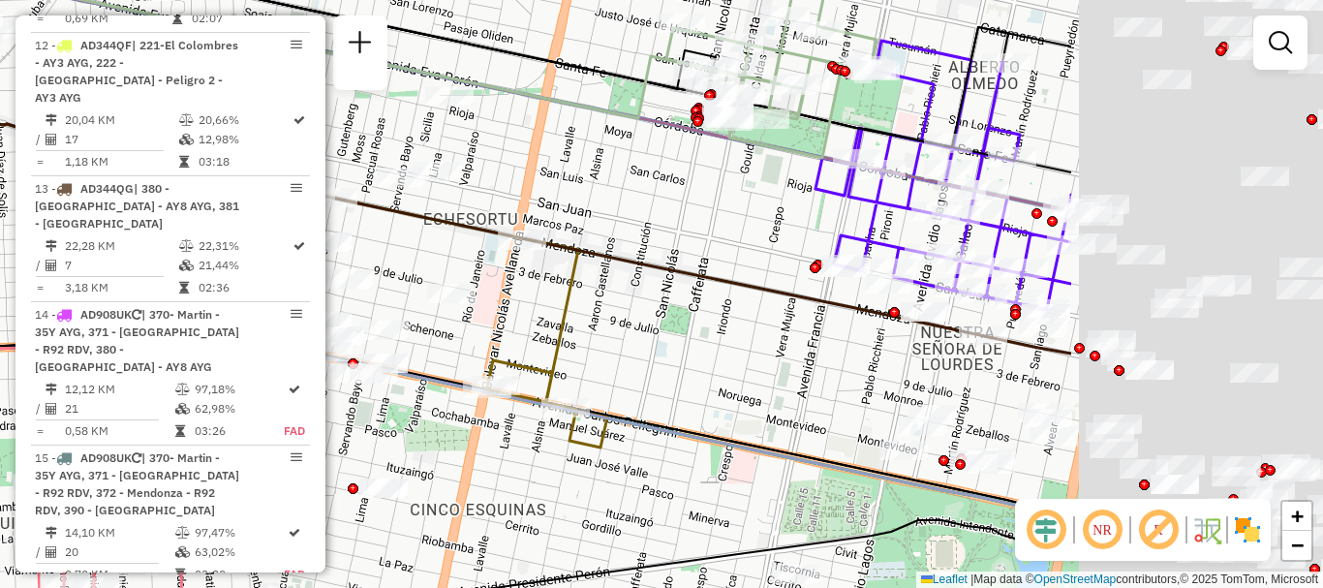
drag, startPoint x: 959, startPoint y: 383, endPoint x: 529, endPoint y: 354, distance: 431.1
click at [529, 354] on div "Janela de atendimento Grade de atendimento Capacidade Transportadoras Veículos …" at bounding box center [661, 294] width 1323 height 588
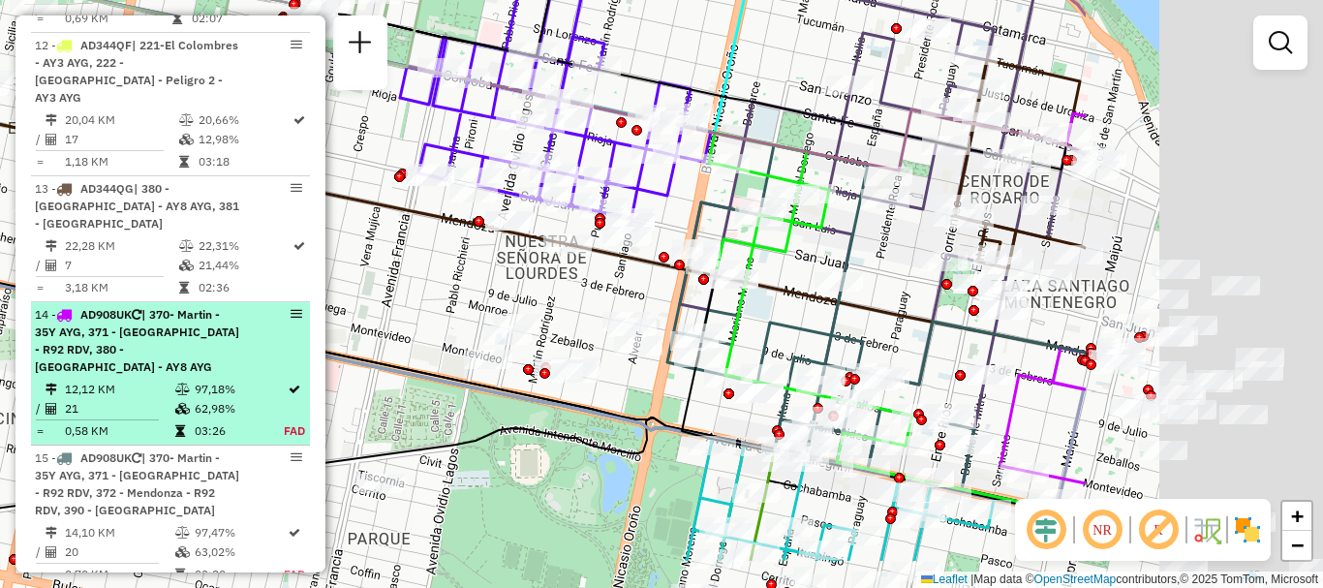
drag, startPoint x: 649, startPoint y: 383, endPoint x: 303, endPoint y: 297, distance: 356.2
click at [303, 297] on hb-router-mapa "Informações da Sessão 1255775 - 30/08/2025 Criação: 29/08/2025 16:34 Depósito: …" at bounding box center [661, 294] width 1323 height 588
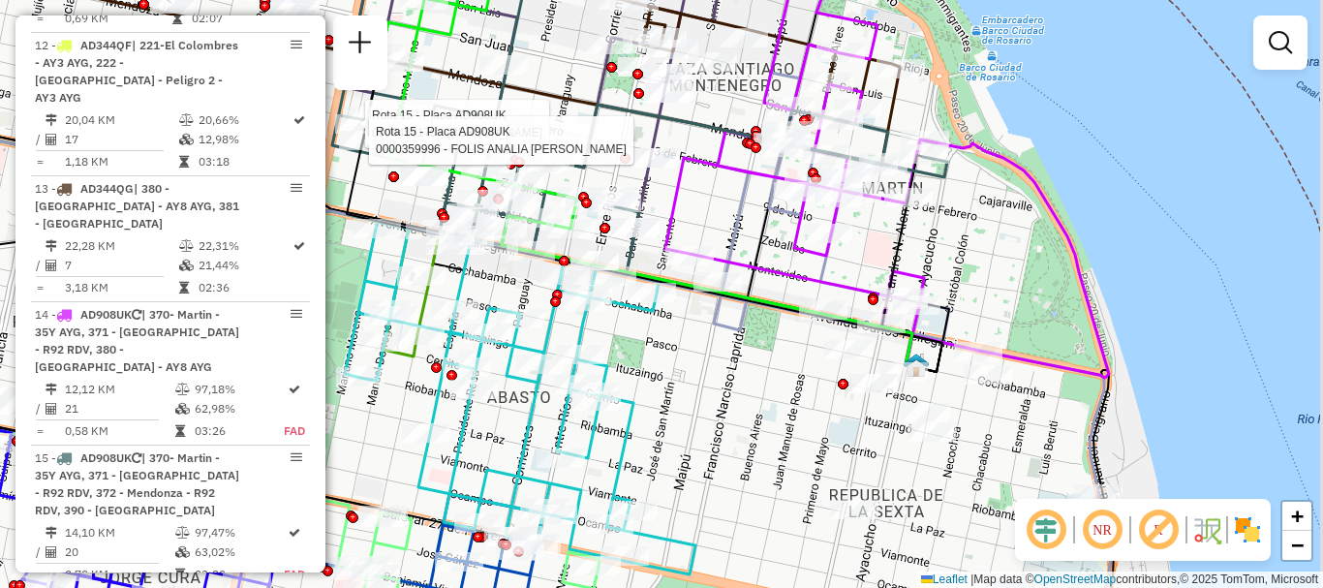
drag, startPoint x: 820, startPoint y: 381, endPoint x: 783, endPoint y: 268, distance: 118.6
click at [783, 268] on div "Rota 15 - Placa AD908UK 0000453170 - Finocchiaro Franco Rota 15 - Placa AD908UK…" at bounding box center [661, 294] width 1323 height 588
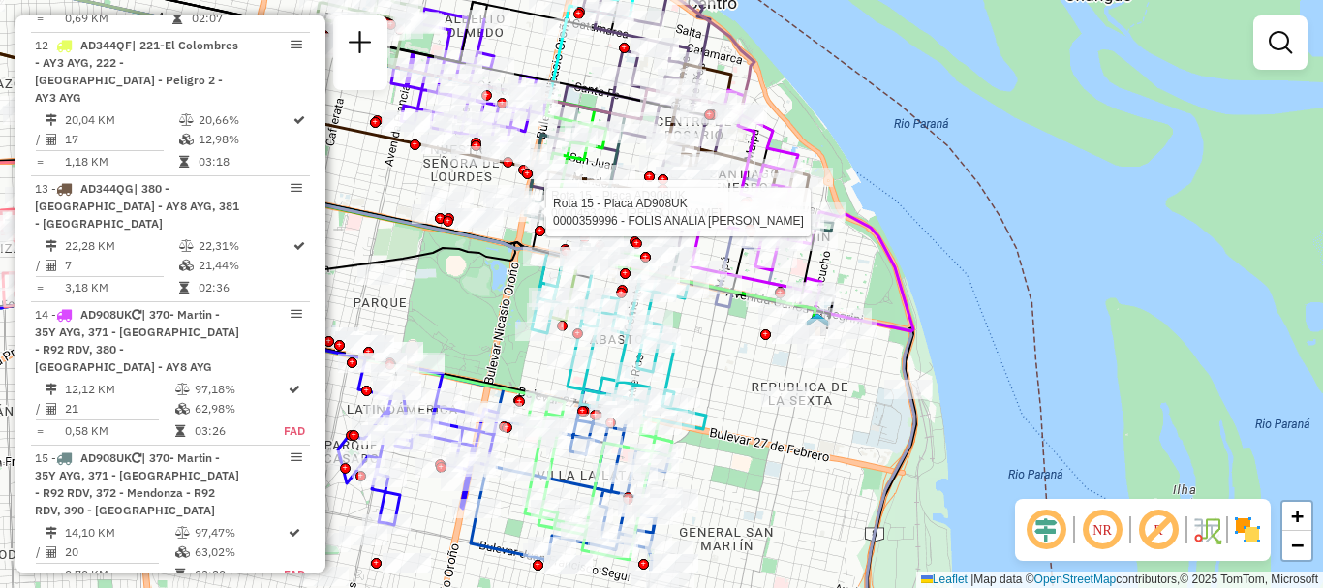
drag, startPoint x: 746, startPoint y: 450, endPoint x: 861, endPoint y: 328, distance: 167.9
click at [855, 332] on div "Rota 15 - Placa AD908UK 0000453170 - Finocchiaro Franco Rota 15 - Placa AD908UK…" at bounding box center [661, 294] width 1323 height 588
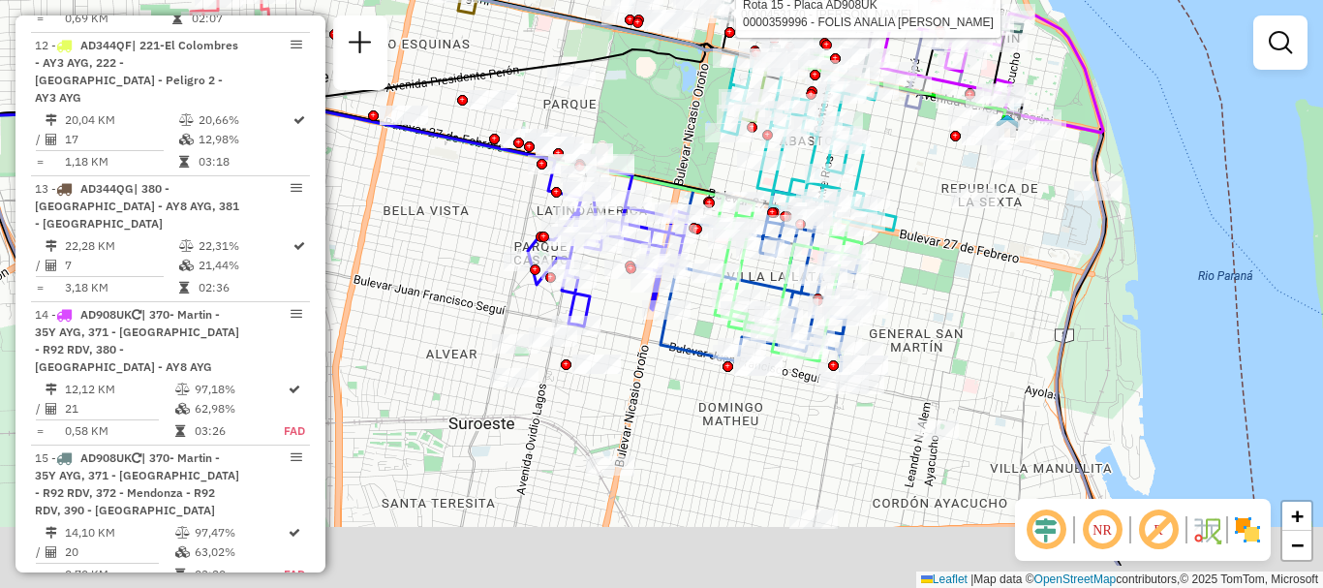
drag, startPoint x: 851, startPoint y: 472, endPoint x: 1006, endPoint y: 304, distance: 228.3
click at [997, 320] on div "Rota 15 - Placa AD908UK 0000453170 - Finocchiaro Franco Rota 15 - Placa AD908UK…" at bounding box center [661, 294] width 1323 height 588
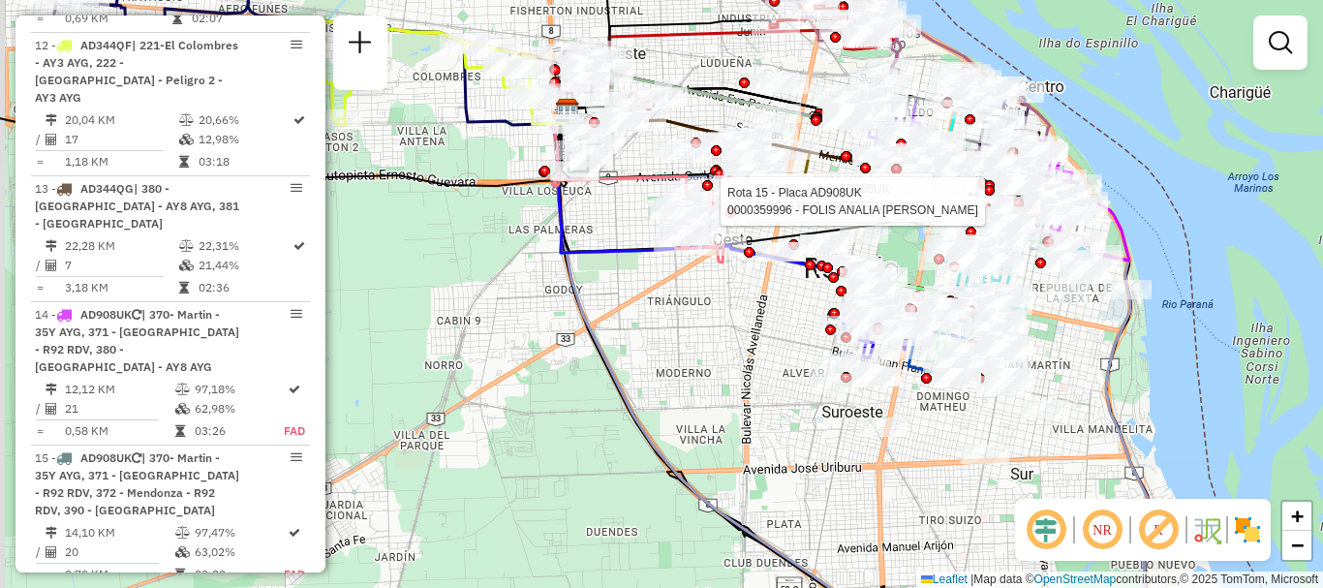
drag, startPoint x: 751, startPoint y: 452, endPoint x: 816, endPoint y: 501, distance: 81.0
click at [816, 501] on div "Rota 15 - Placa AD908UK 0000453170 - Finocchiaro Franco Rota 15 - Placa AD908UK…" at bounding box center [661, 294] width 1323 height 588
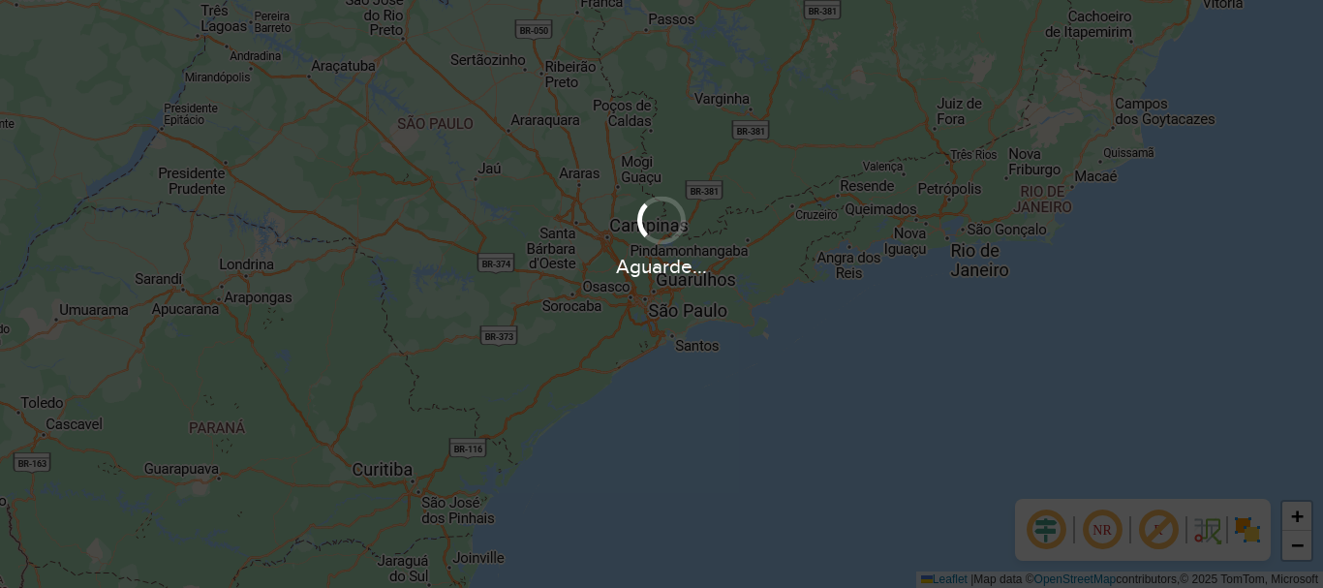
scroll to position [1270, 0]
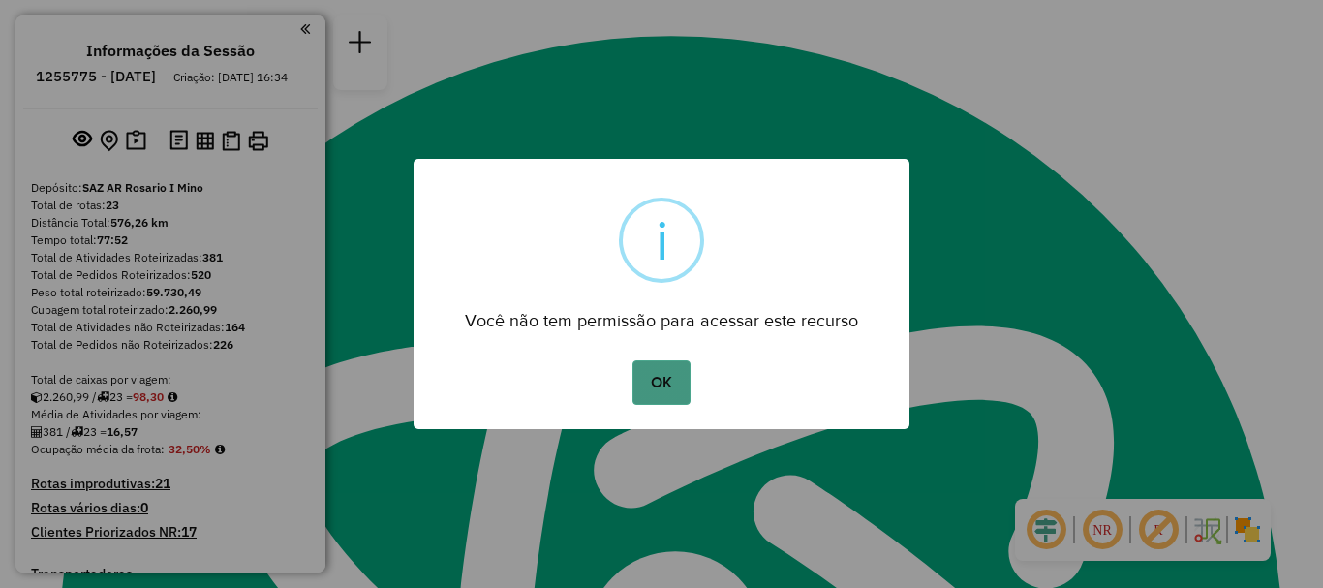
click at [657, 397] on button "OK" at bounding box center [661, 382] width 57 height 45
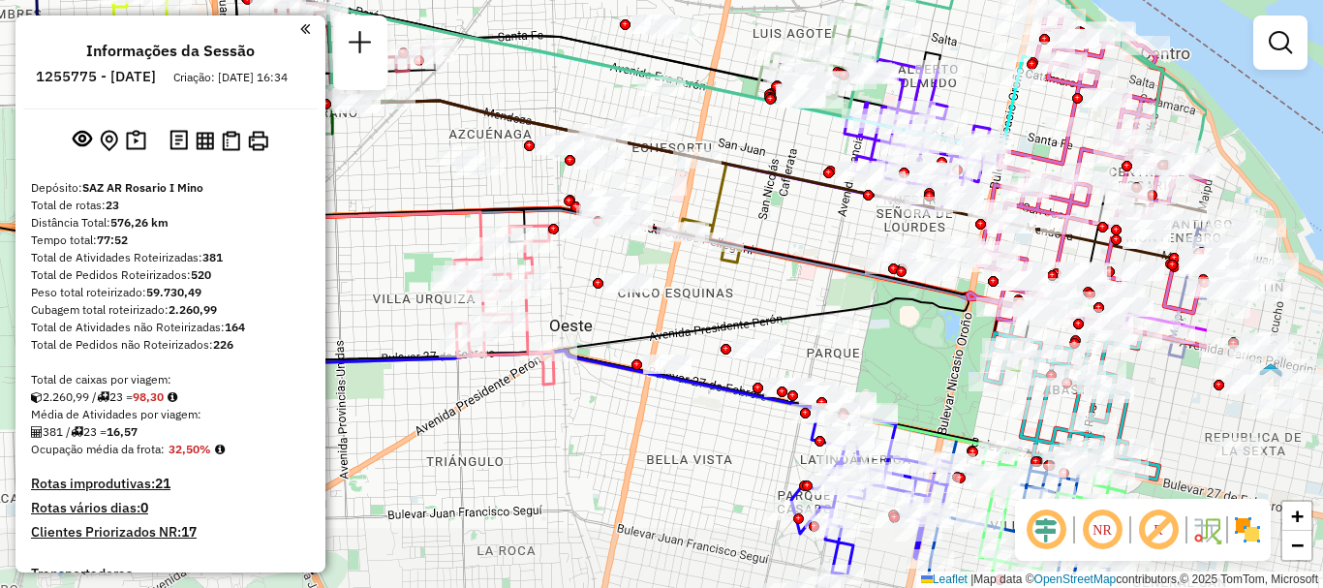
drag, startPoint x: 590, startPoint y: 227, endPoint x: 397, endPoint y: 179, distance: 198.5
click at [397, 179] on div "Janela de atendimento Grade de atendimento Capacidade Transportadoras Veículos …" at bounding box center [661, 294] width 1323 height 588
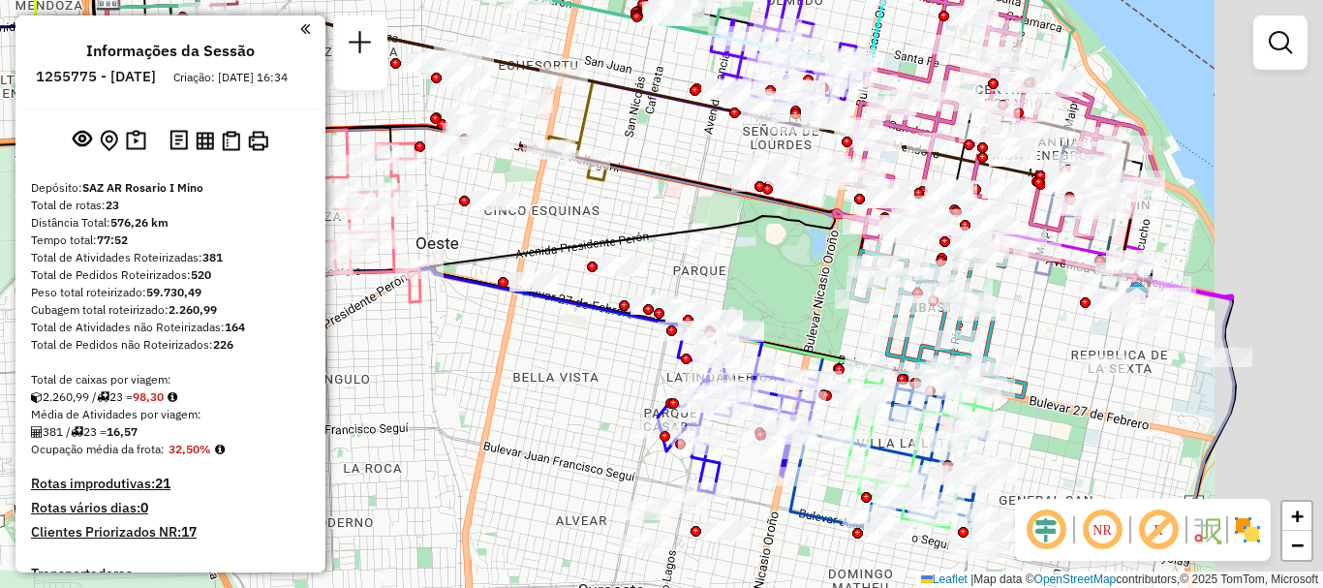
drag, startPoint x: 601, startPoint y: 281, endPoint x: 467, endPoint y: 198, distance: 157.5
click at [467, 198] on div at bounding box center [464, 201] width 11 height 11
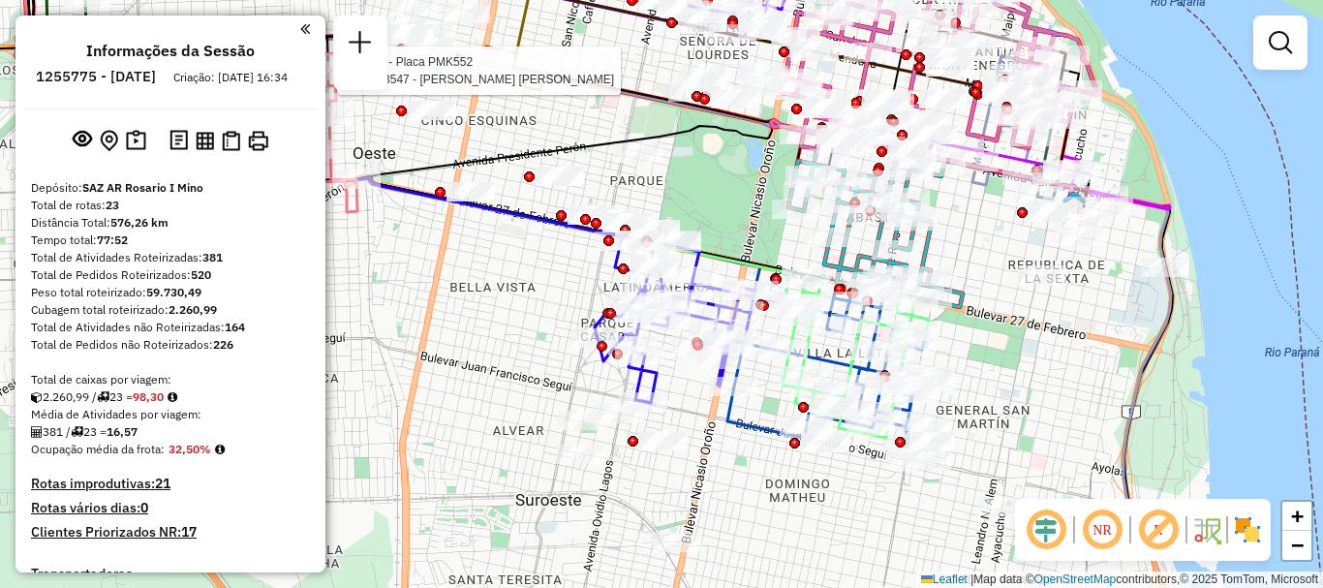
drag, startPoint x: 749, startPoint y: 228, endPoint x: 686, endPoint y: 139, distance: 109.1
click at [686, 139] on icon at bounding box center [594, 223] width 1158 height 667
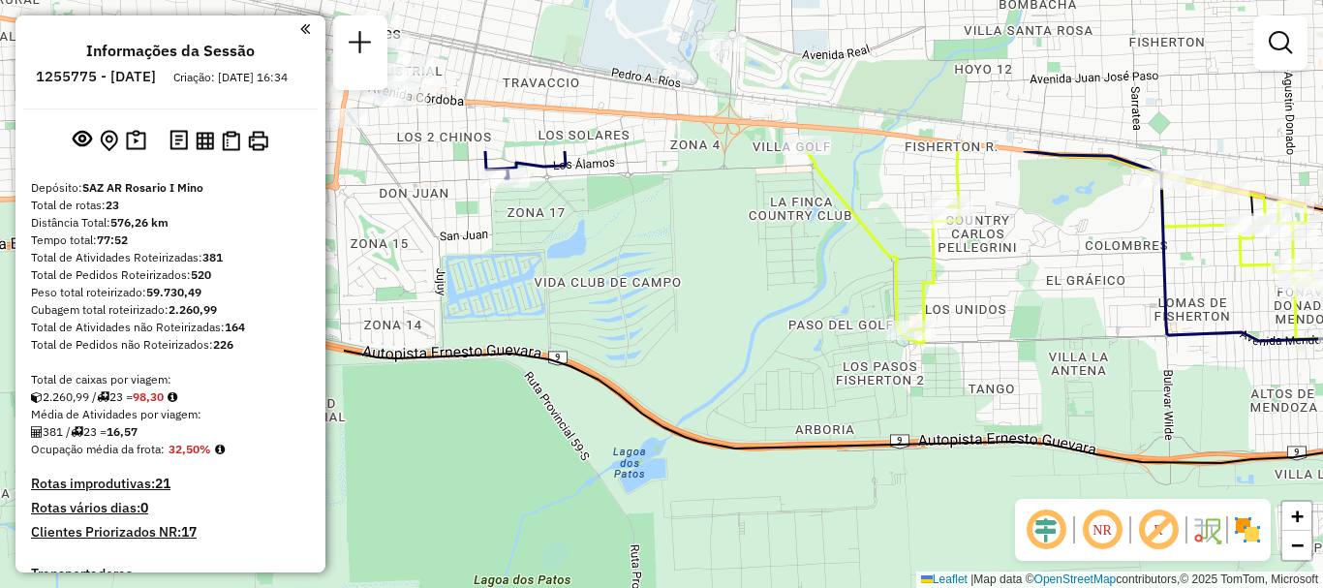
drag, startPoint x: 618, startPoint y: 297, endPoint x: 1028, endPoint y: 436, distance: 432.5
click at [1028, 436] on icon at bounding box center [855, 379] width 1023 height 170
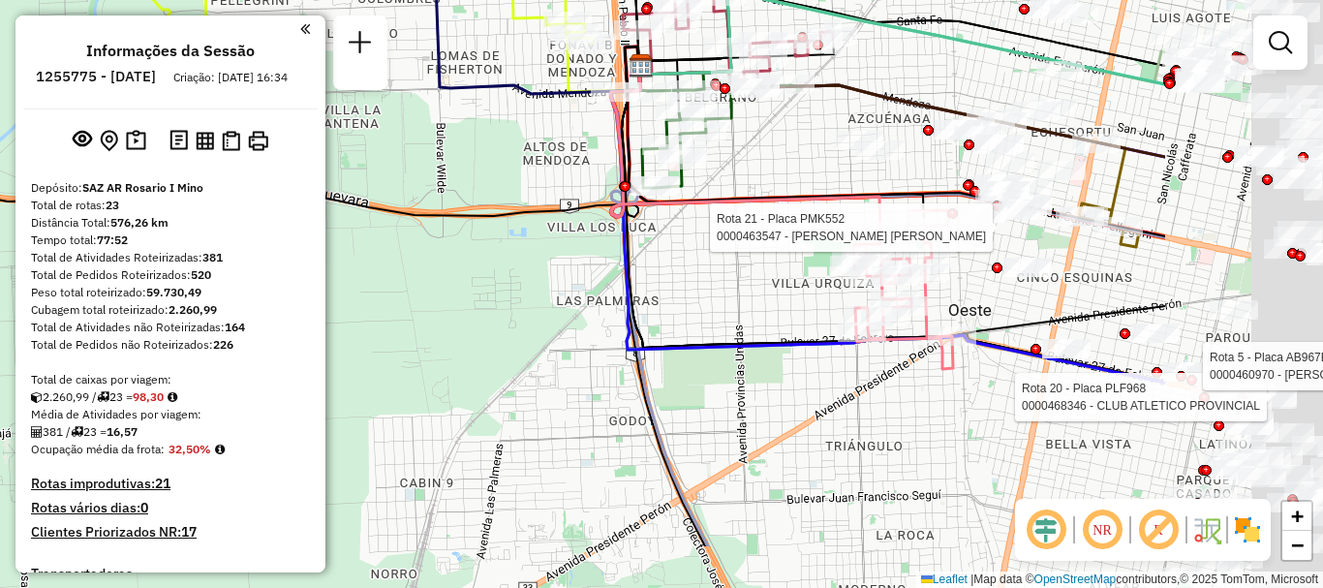
drag, startPoint x: 535, startPoint y: 139, endPoint x: 417, endPoint y: 101, distance: 124.4
click at [420, 99] on div "Rota 21 - Placa PMK552 0000463547 - Sanchez Sandra Marisa Rota 20 - Placa PLF96…" at bounding box center [661, 294] width 1323 height 588
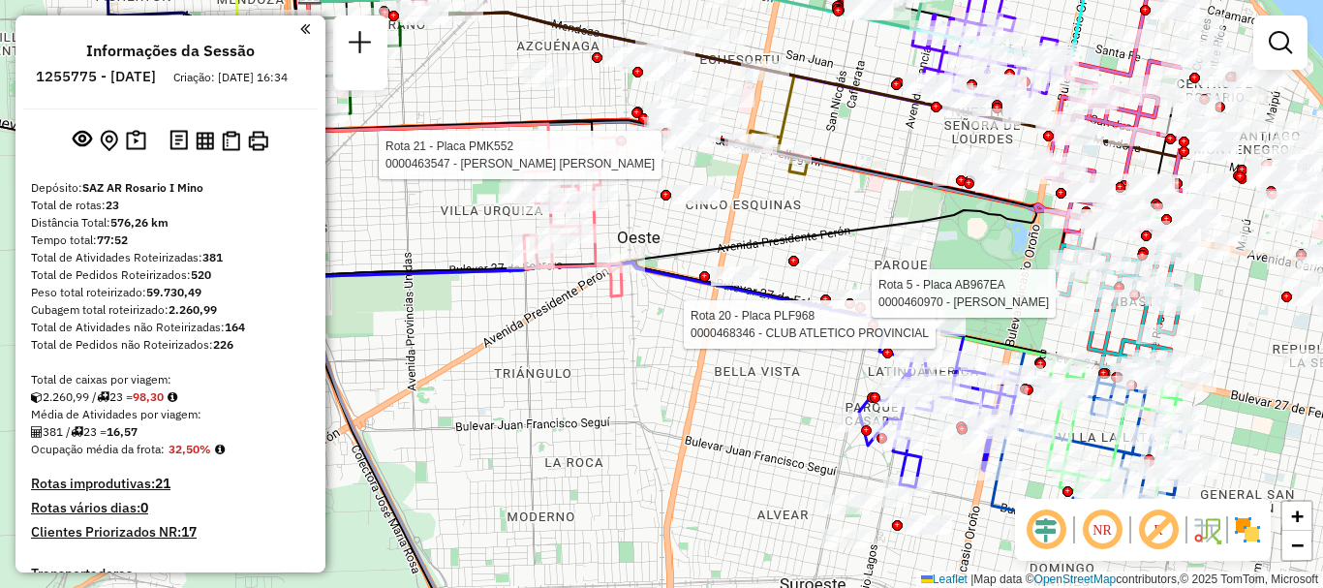
drag, startPoint x: 979, startPoint y: 268, endPoint x: 738, endPoint y: 265, distance: 241.2
click at [739, 264] on icon at bounding box center [731, 285] width 903 height 622
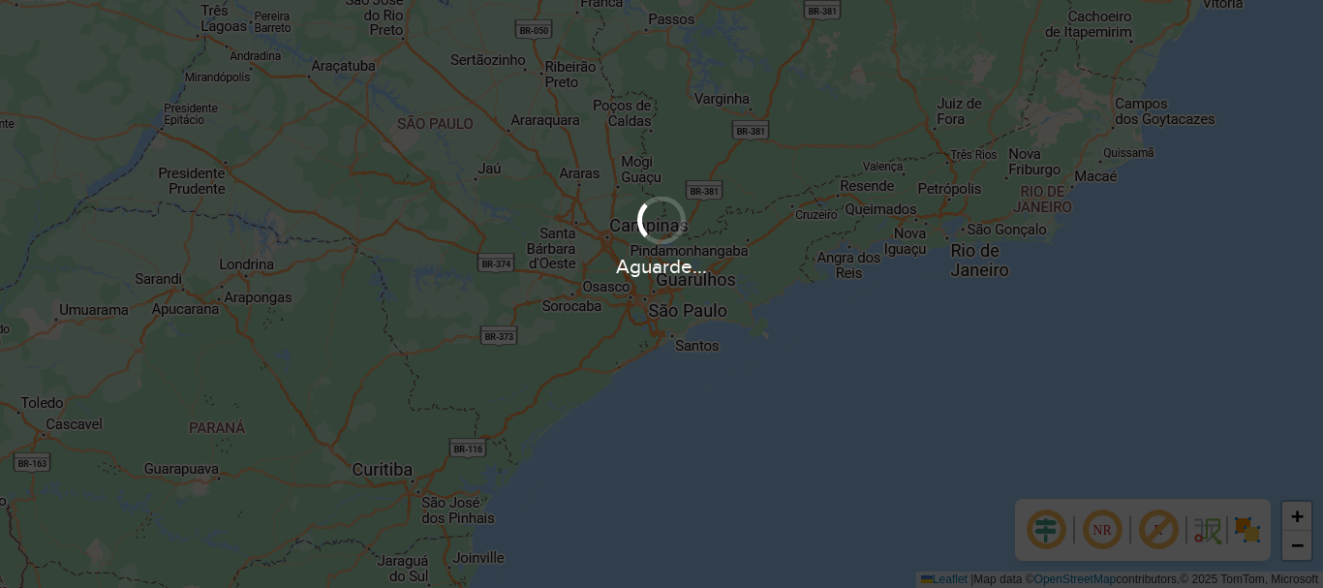
scroll to position [1270, 0]
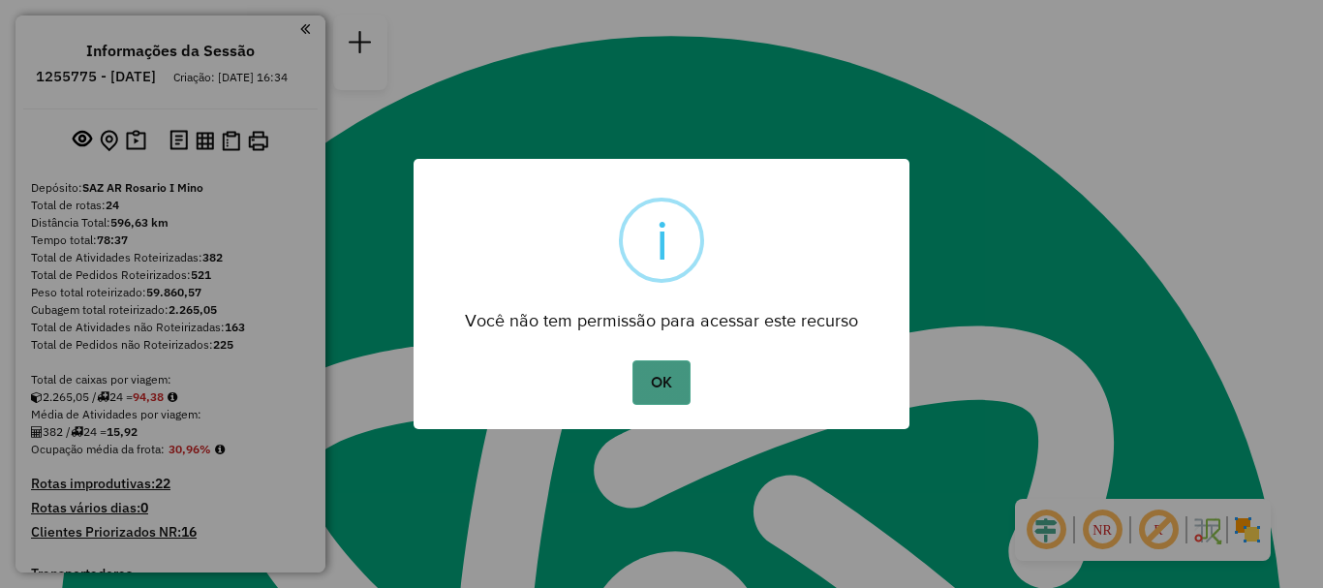
click at [651, 387] on button "OK" at bounding box center [661, 382] width 57 height 45
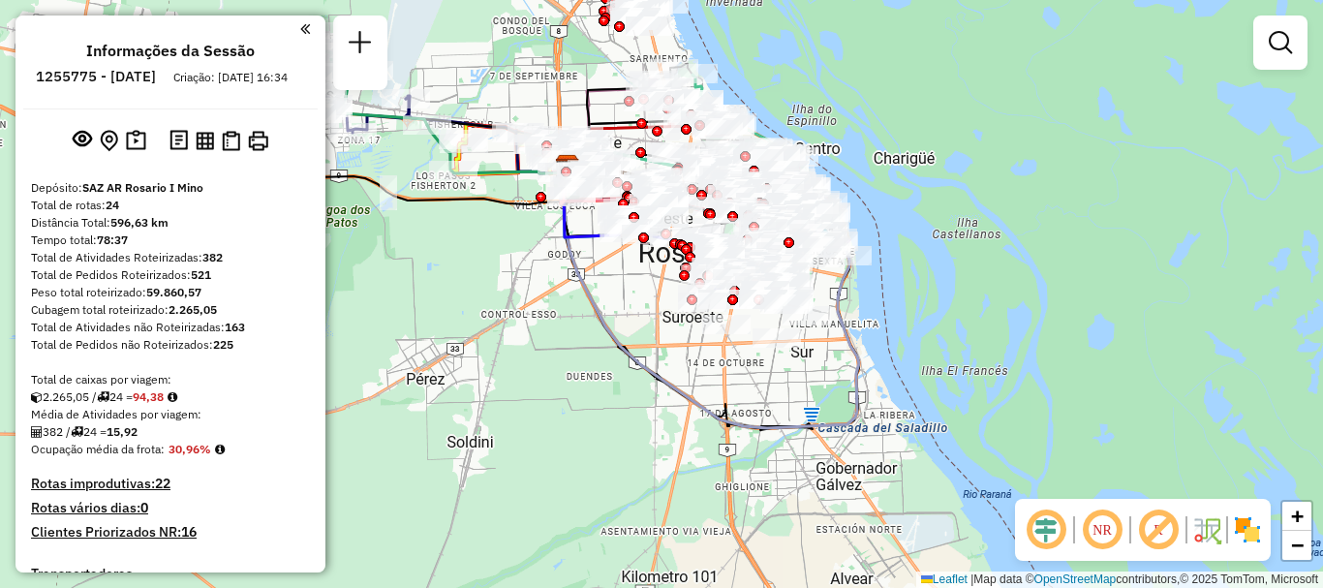
drag, startPoint x: 658, startPoint y: 351, endPoint x: 681, endPoint y: 473, distance: 124.3
click at [678, 473] on div "Janela de atendimento Grade de atendimento Capacidade Transportadoras Veículos …" at bounding box center [661, 294] width 1323 height 588
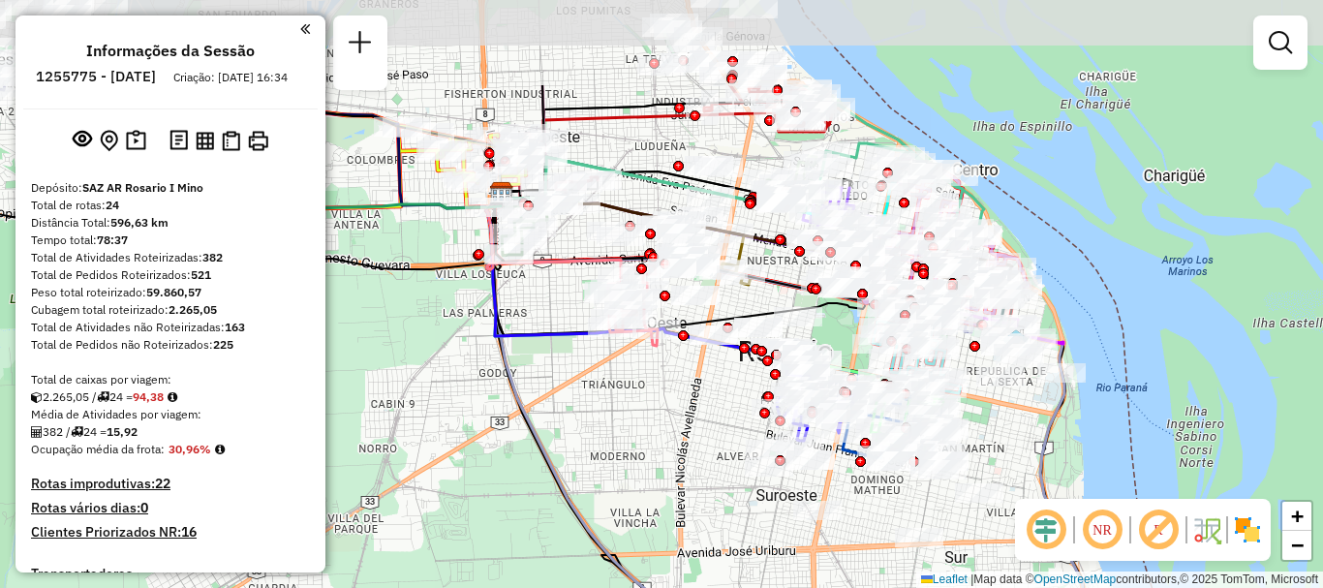
drag, startPoint x: 720, startPoint y: 419, endPoint x: 727, endPoint y: 466, distance: 47.0
click at [725, 475] on div "Janela de atendimento Grade de atendimento Capacidade Transportadoras Veículos …" at bounding box center [661, 294] width 1323 height 588
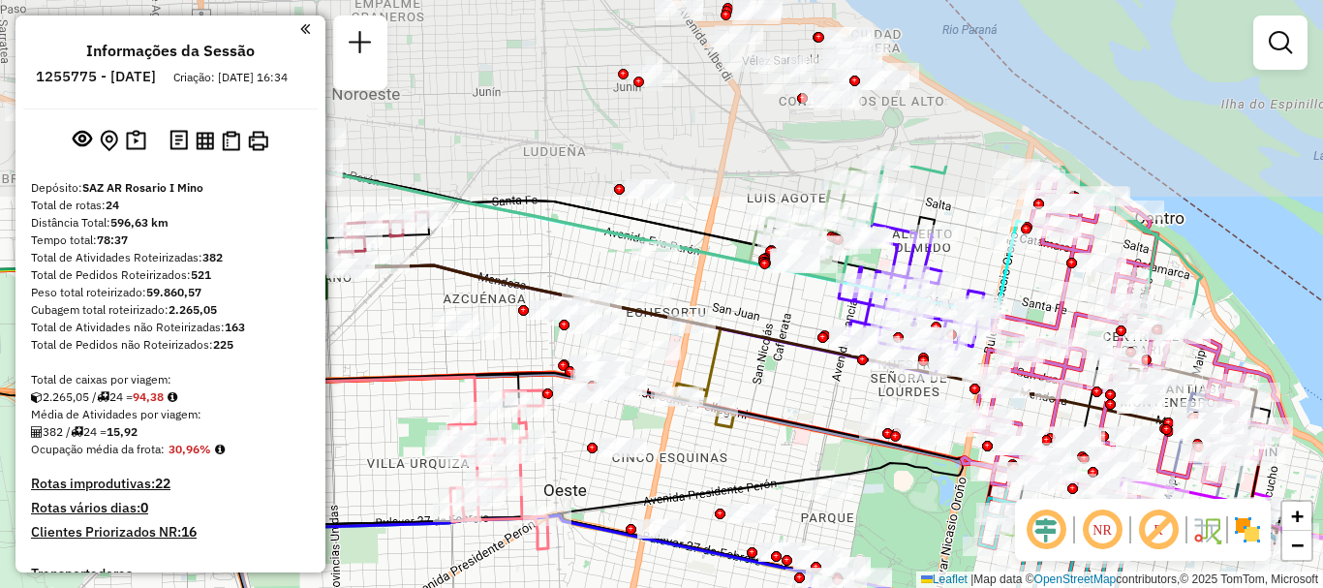
drag, startPoint x: 732, startPoint y: 446, endPoint x: 711, endPoint y: 537, distance: 93.5
click at [711, 537] on div "Janela de atendimento Grade de atendimento Capacidade Transportadoras Veículos …" at bounding box center [661, 294] width 1323 height 588
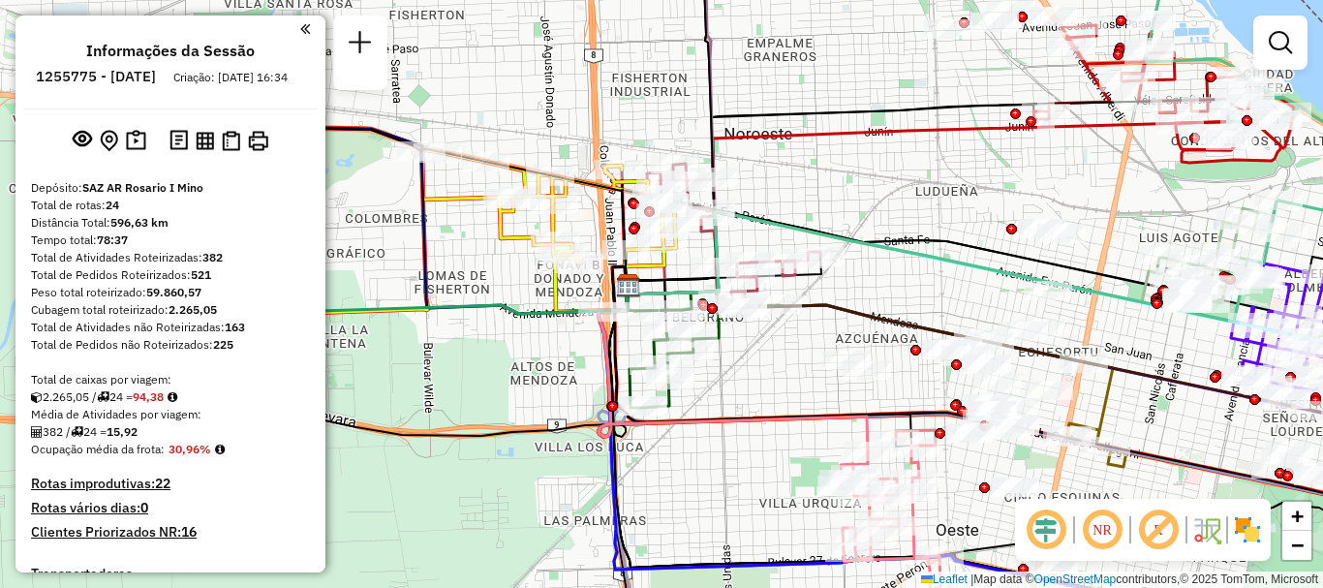
drag, startPoint x: 739, startPoint y: 471, endPoint x: 1122, endPoint y: 498, distance: 383.6
click at [1122, 498] on div "Janela de atendimento Grade de atendimento Capacidade Transportadoras Veículos …" at bounding box center [661, 294] width 1323 height 588
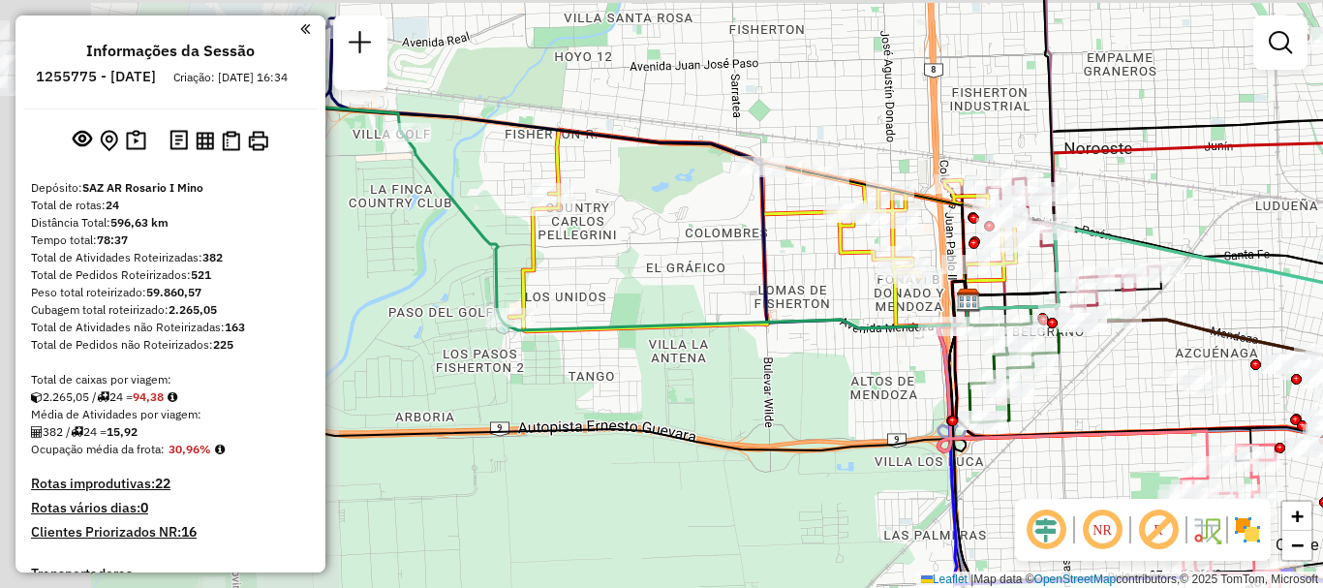
drag, startPoint x: 776, startPoint y: 433, endPoint x: 1199, endPoint y: 469, distance: 424.8
click at [1199, 469] on div "Janela de atendimento Grade de atendimento Capacidade Transportadoras Veículos …" at bounding box center [661, 294] width 1323 height 588
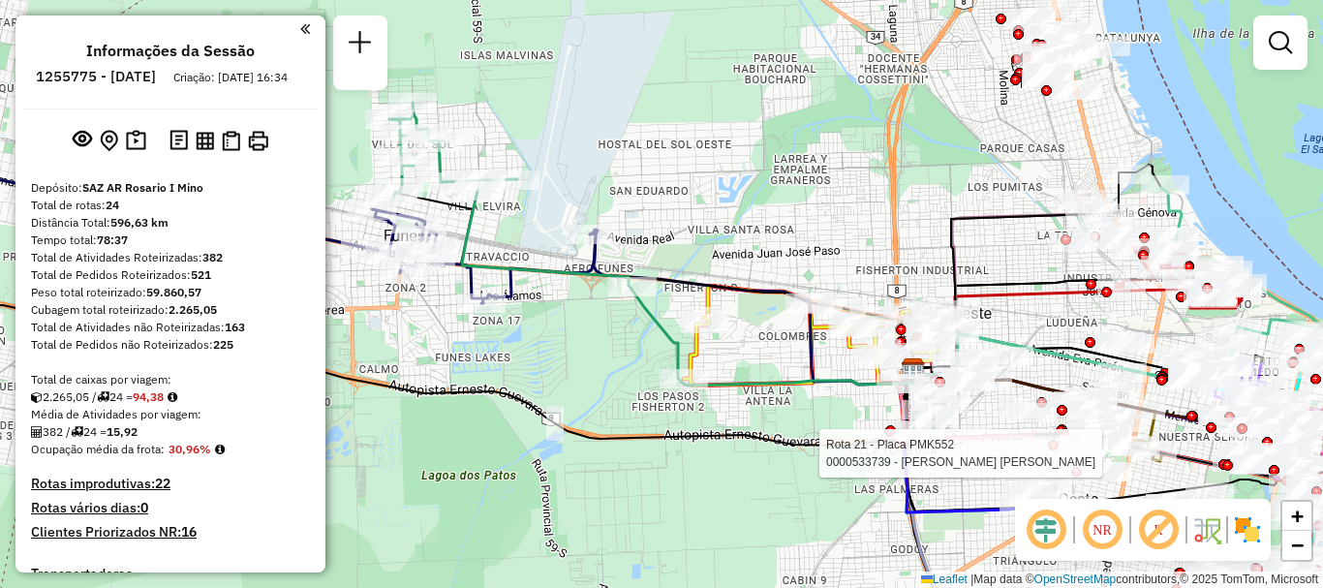
drag, startPoint x: 937, startPoint y: 474, endPoint x: 783, endPoint y: 296, distance: 234.8
click at [820, 356] on div "Rota 21 - Placa PMK552 0000533739 - Echenique Maria Belen Janela de atendimento…" at bounding box center [661, 294] width 1323 height 588
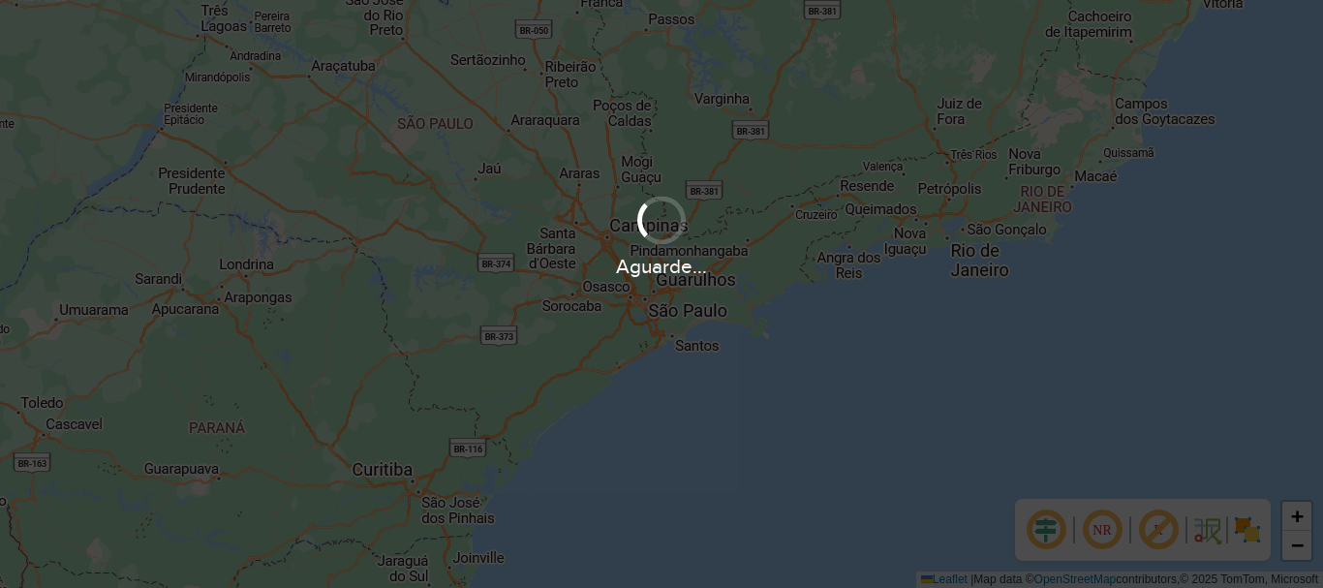
scroll to position [1270, 0]
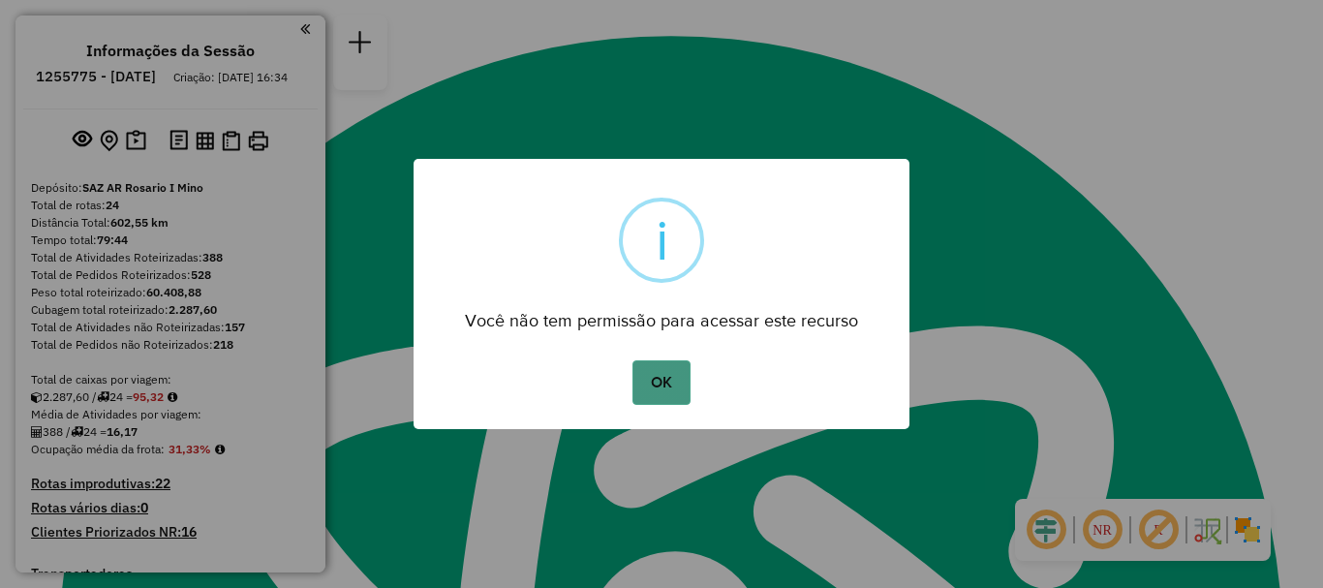
click at [650, 387] on button "OK" at bounding box center [661, 382] width 57 height 45
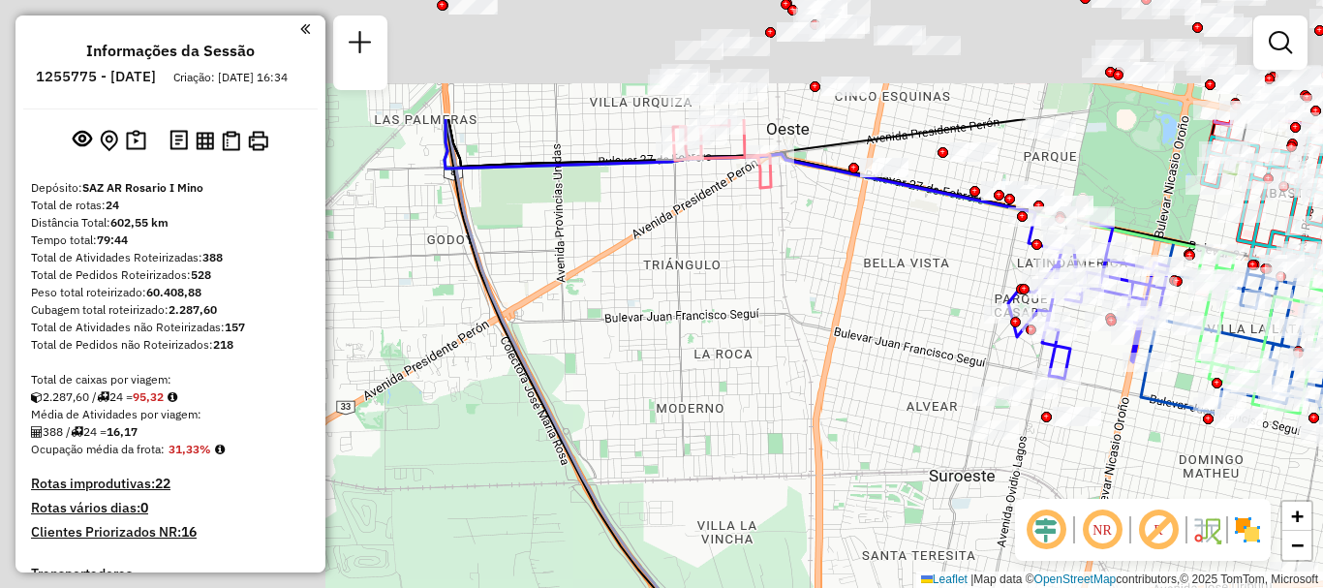
drag, startPoint x: 562, startPoint y: 314, endPoint x: 1307, endPoint y: 584, distance: 792.4
click at [1307, 584] on div "Janela de atendimento Grade de atendimento Capacidade Transportadoras Veículos …" at bounding box center [661, 294] width 1323 height 588
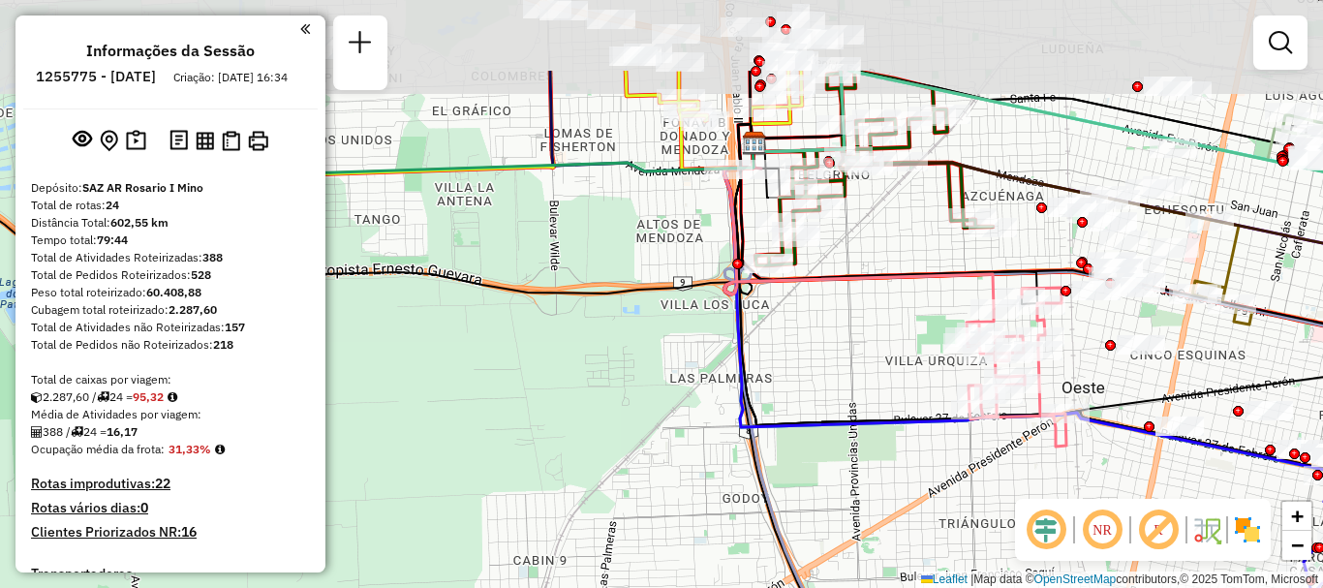
drag, startPoint x: 1160, startPoint y: 519, endPoint x: 1140, endPoint y: 626, distance: 108.3
click at [1140, 587] on html "Aguarde... Pop-up bloqueado! Seu navegador bloqueou automáticamente a abertura …" at bounding box center [661, 294] width 1323 height 588
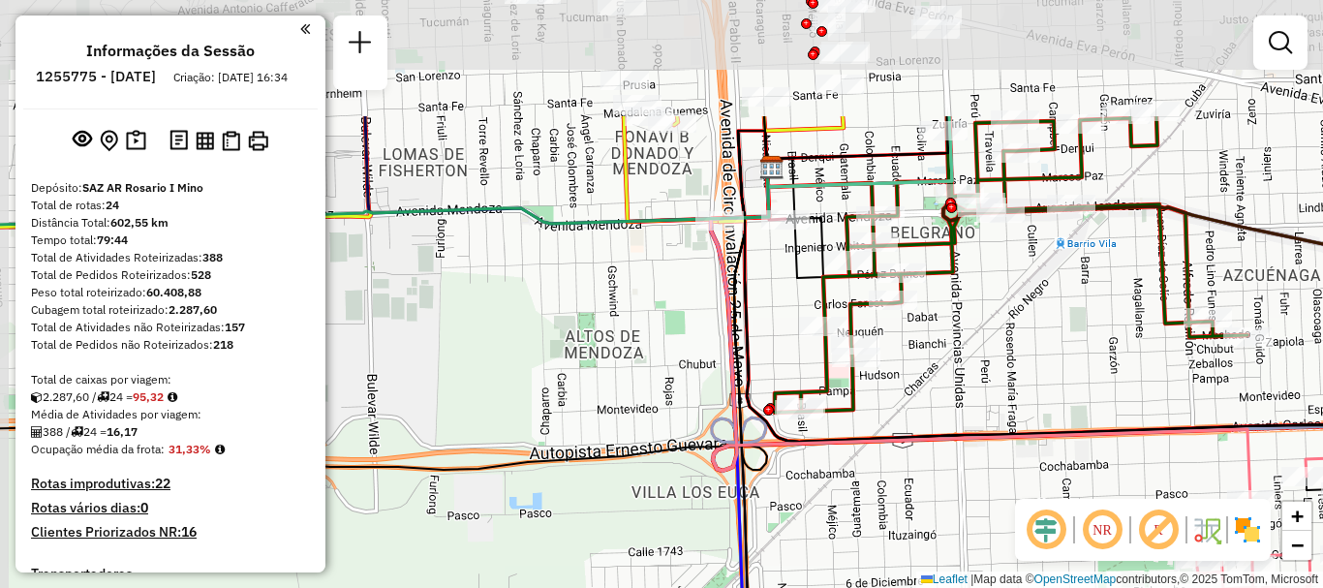
drag, startPoint x: 843, startPoint y: 229, endPoint x: 941, endPoint y: 404, distance: 200.8
click at [941, 404] on div "Janela de atendimento Grade de atendimento Capacidade Transportadoras Veículos …" at bounding box center [661, 294] width 1323 height 588
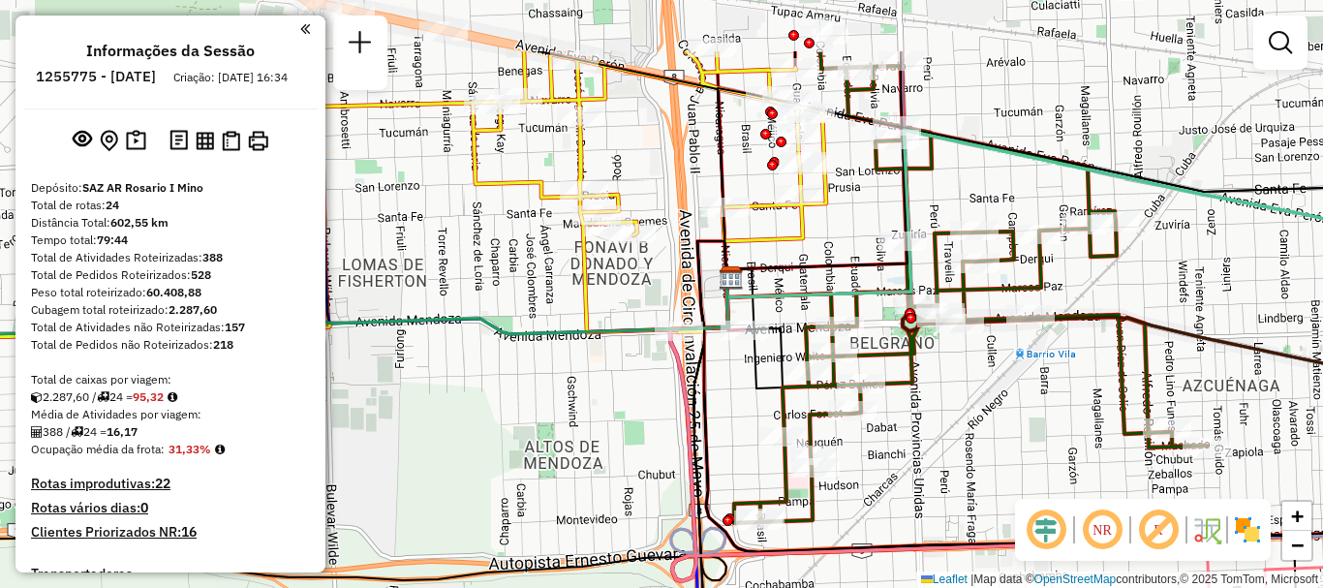
drag, startPoint x: 975, startPoint y: 400, endPoint x: 955, endPoint y: 447, distance: 50.8
click at [955, 447] on div "Janela de atendimento Grade de atendimento Capacidade Transportadoras Veículos …" at bounding box center [661, 294] width 1323 height 588
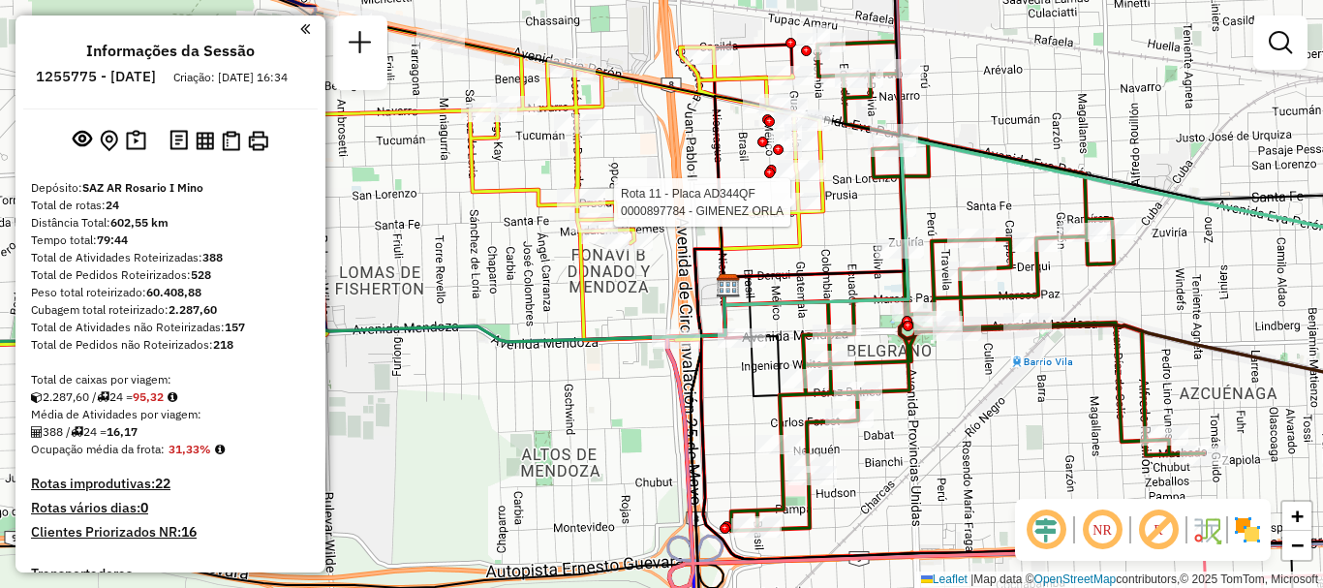
select select "**********"
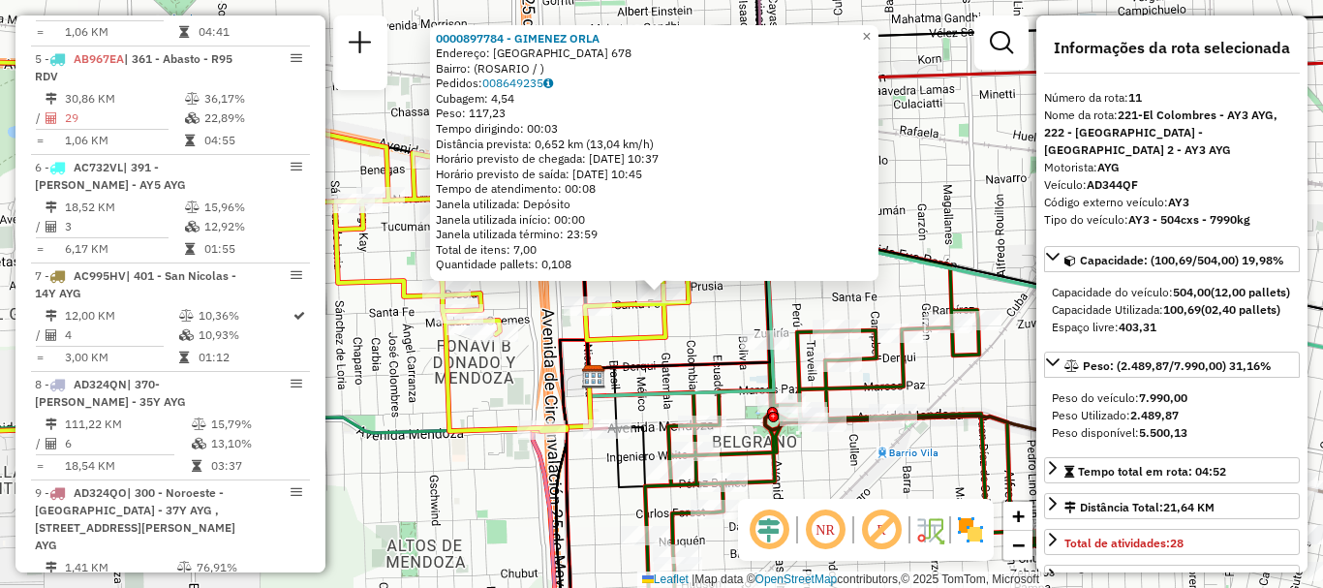
scroll to position [1792, 0]
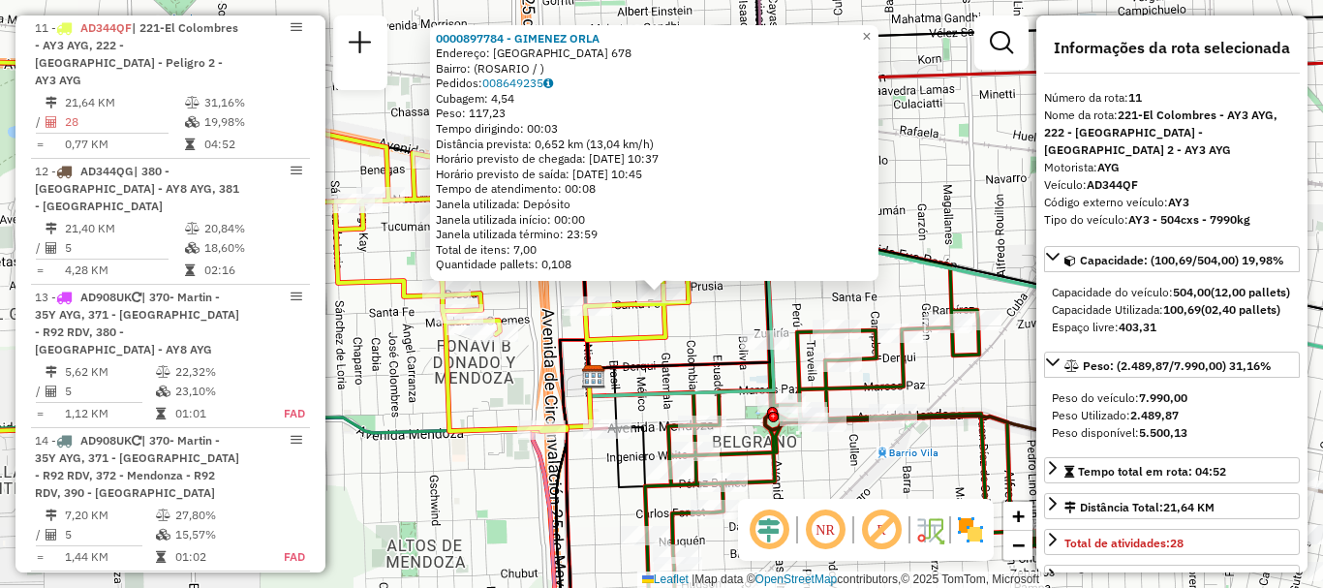
click at [782, 289] on div "0000897784 - GIMENEZ ORLA Endereço: GUATEMALA 678 Bairro: (ROSARIO / ) Pedidos:…" at bounding box center [661, 294] width 1323 height 588
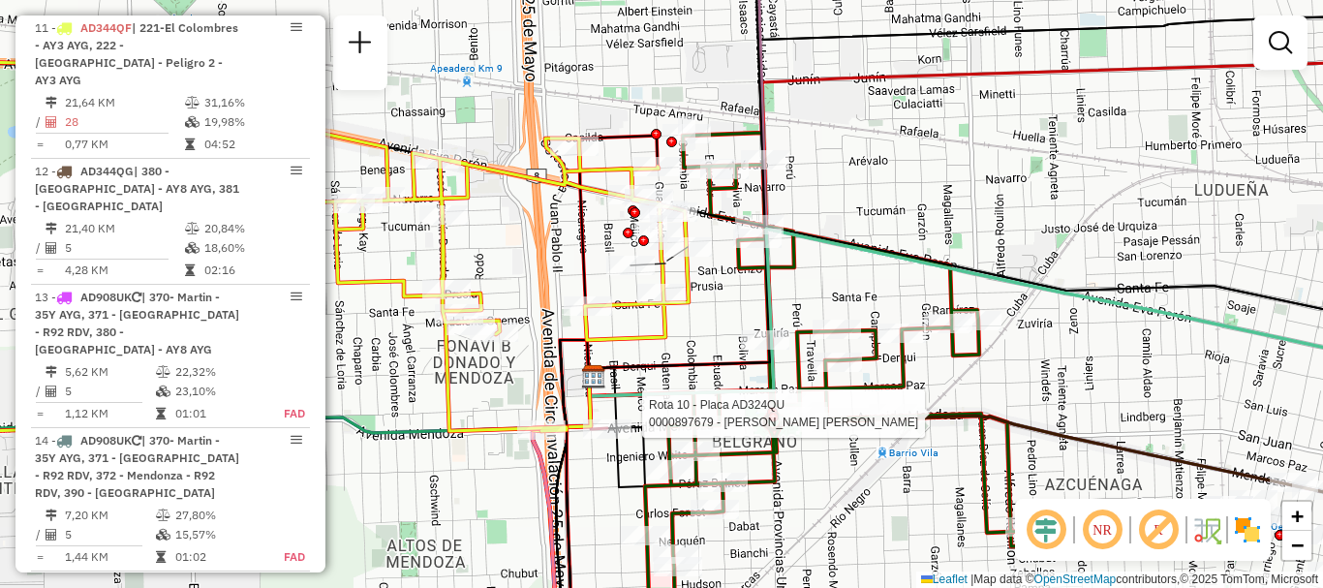
select select "**********"
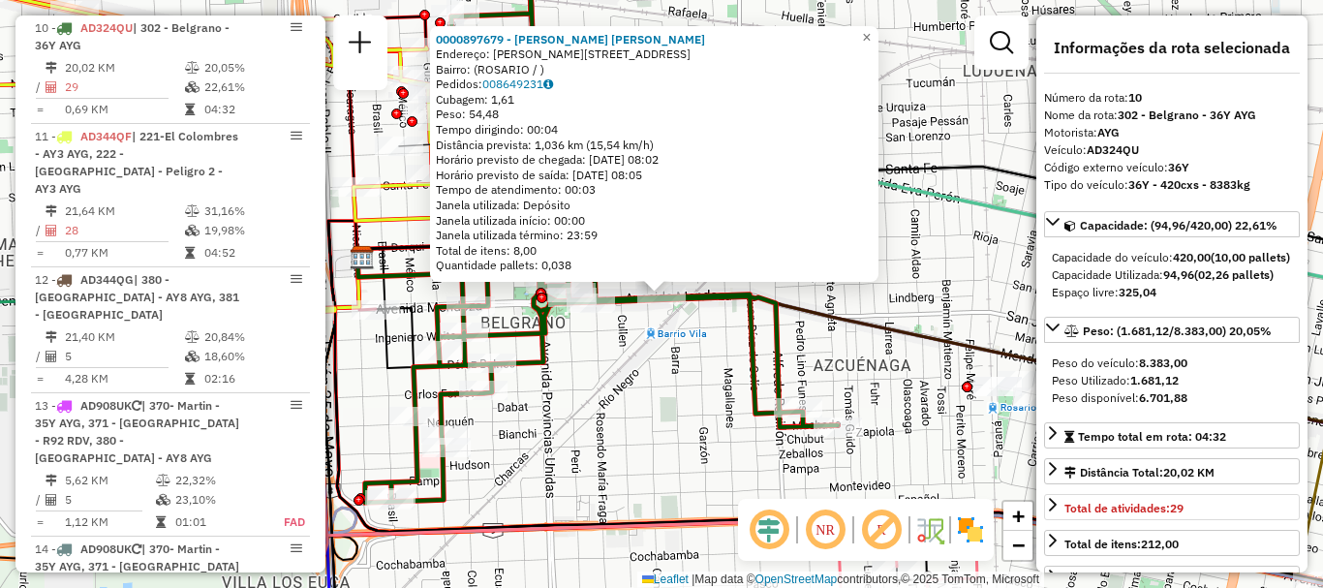
scroll to position [97, 0]
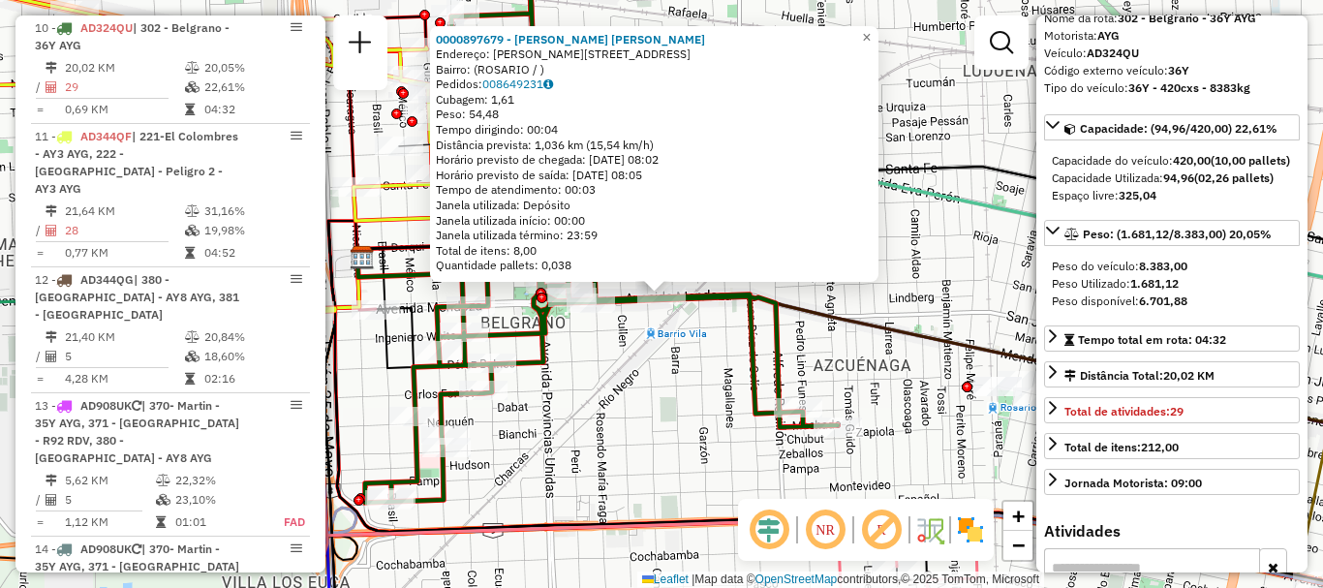
click at [699, 494] on div "0000897679 - VALADEZ PATRICIA MONICA Endereço: AVDA MENDOZA 6256 Bairro: (ROSAR…" at bounding box center [661, 294] width 1323 height 588
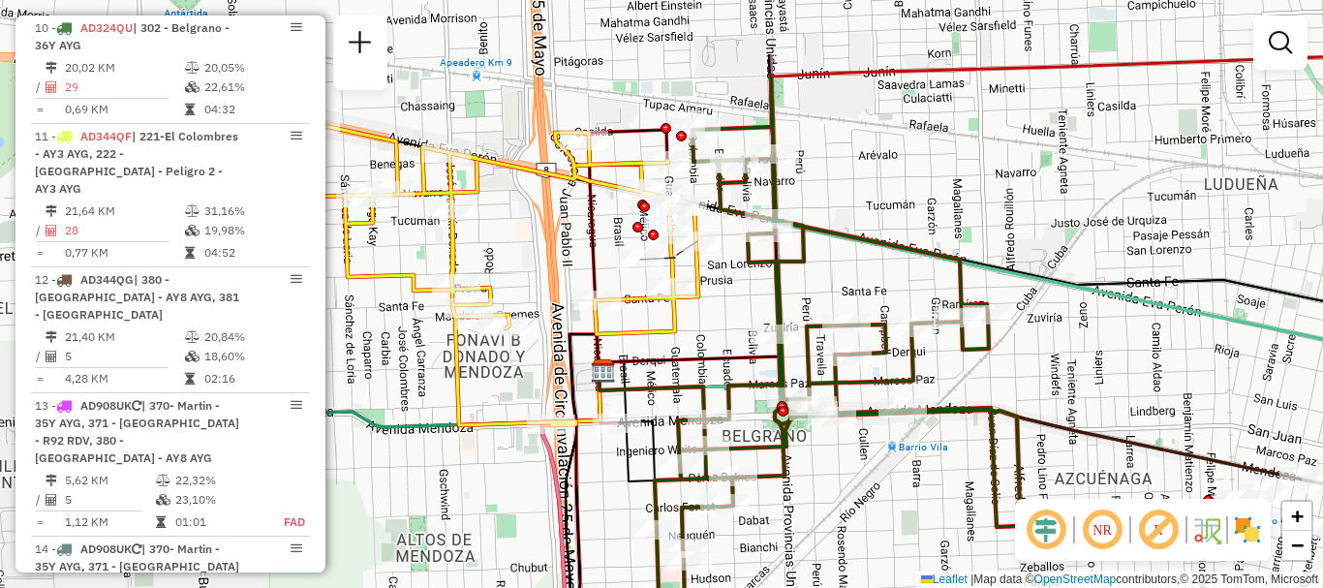
drag, startPoint x: 818, startPoint y: 511, endPoint x: 981, endPoint y: 590, distance: 182.0
click at [981, 587] on html "Aguarde... Pop-up bloqueado! Seu navegador bloqueou automáticamente a abertura …" at bounding box center [661, 294] width 1323 height 588
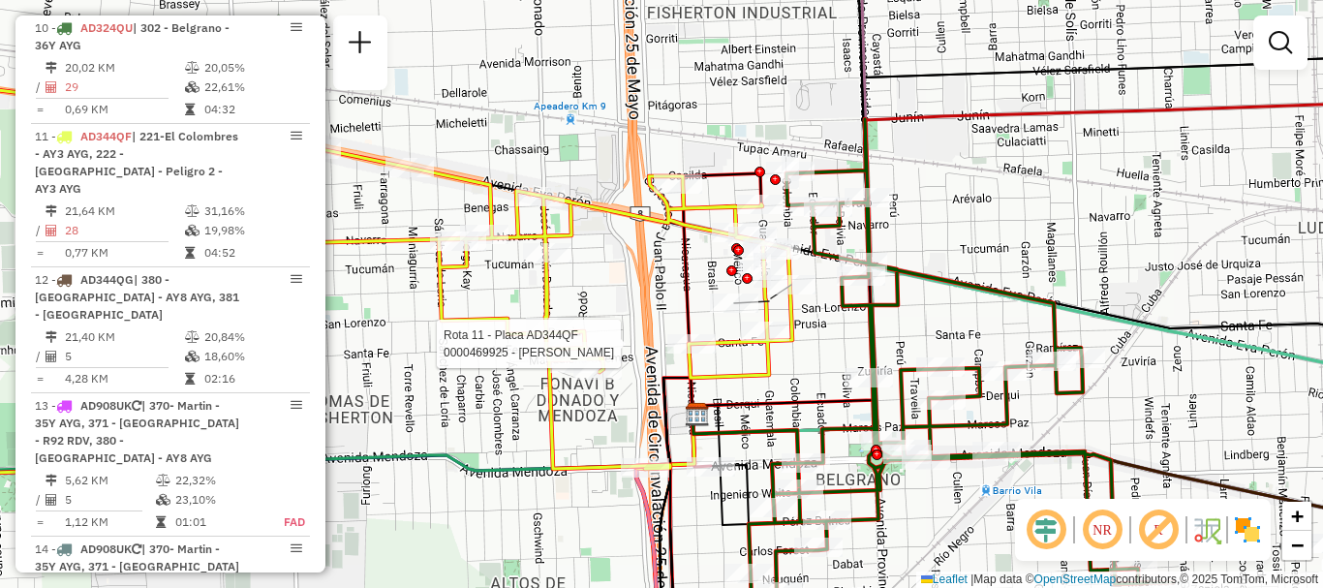
select select "**********"
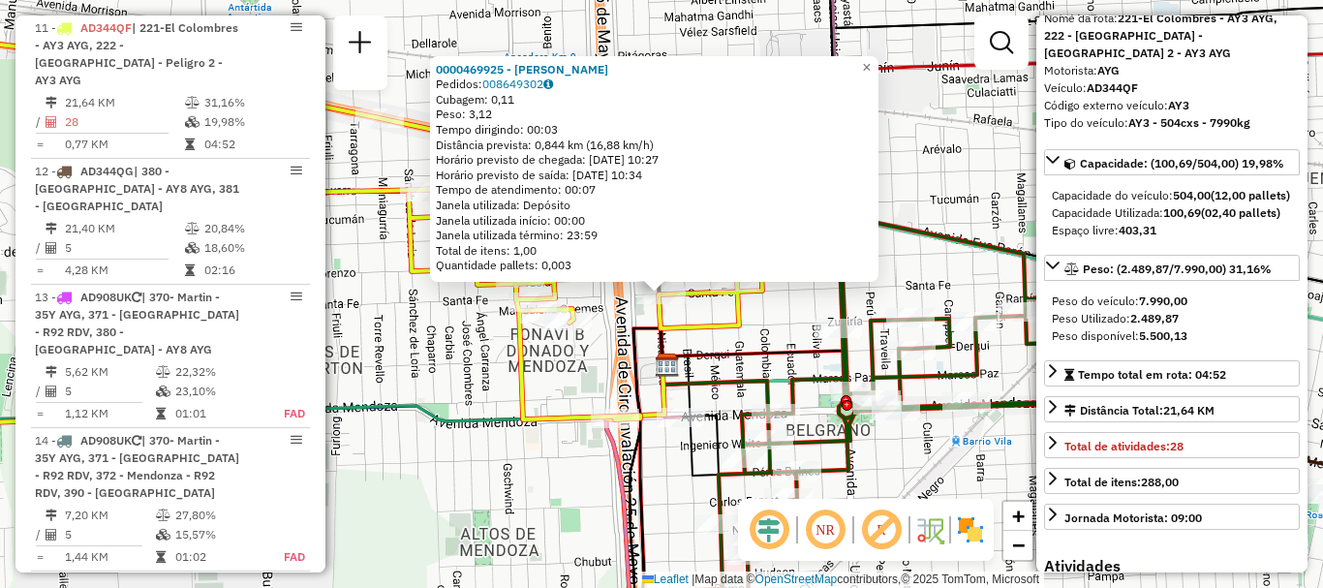
click at [910, 490] on div "0000469925 - TERESA CECILIA GALLARDO Pedidos: 008649302 Cubagem: 0,11 Peso: 3,1…" at bounding box center [661, 294] width 1323 height 588
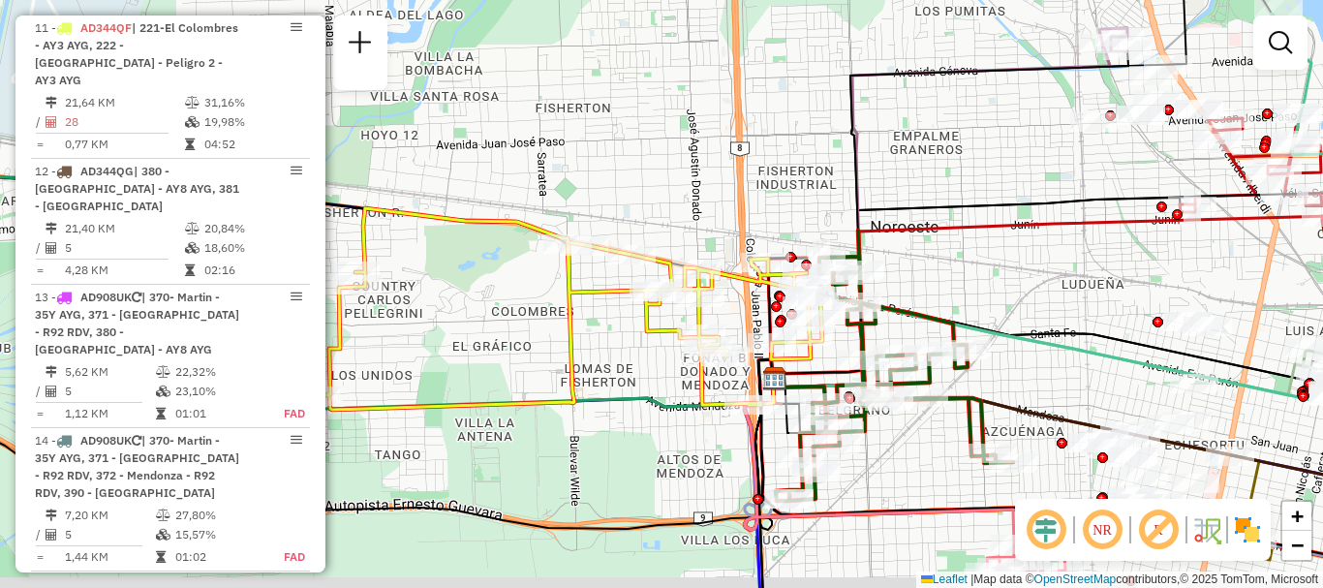
drag, startPoint x: 1060, startPoint y: 402, endPoint x: 1022, endPoint y: 314, distance: 95.9
click at [1024, 318] on div "Janela de atendimento Grade de atendimento Capacidade Transportadoras Veículos …" at bounding box center [661, 294] width 1323 height 588
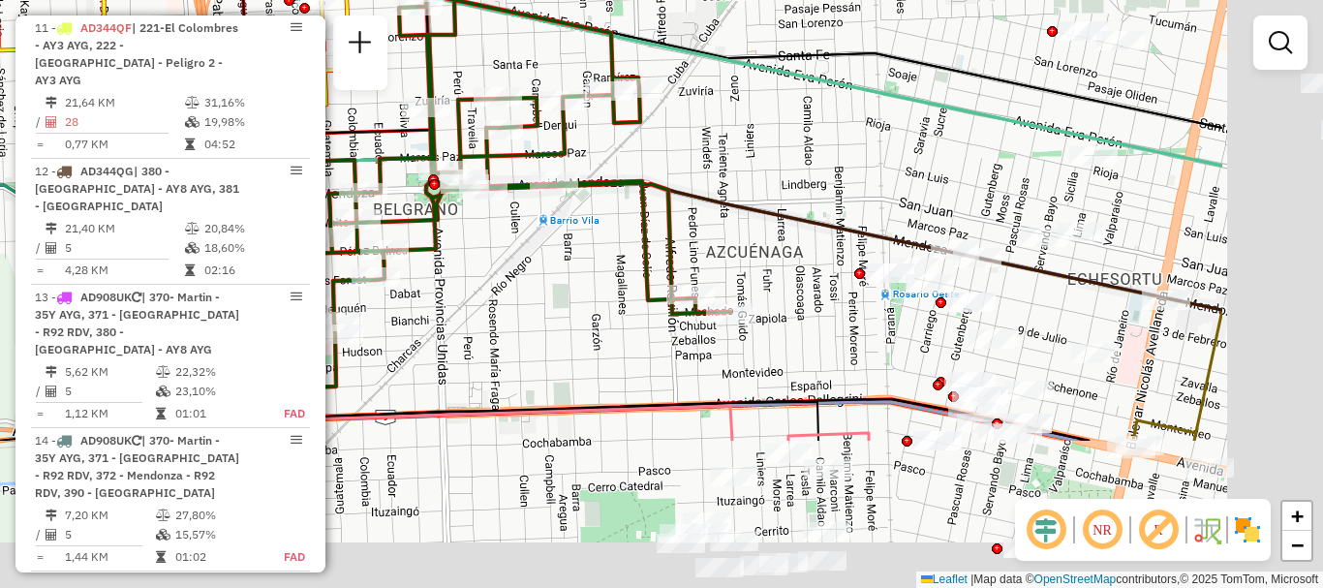
drag, startPoint x: 961, startPoint y: 307, endPoint x: 741, endPoint y: 111, distance: 294.4
click at [747, 118] on div "Janela de atendimento Grade de atendimento Capacidade Transportadoras Veículos …" at bounding box center [661, 294] width 1323 height 588
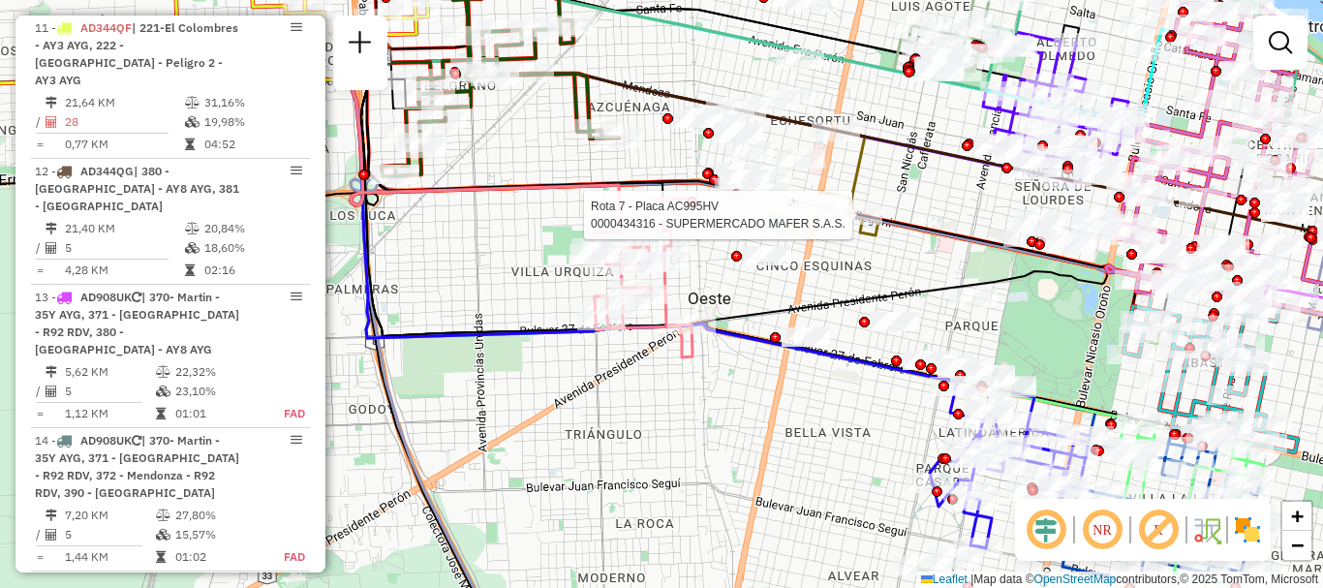
select select "**********"
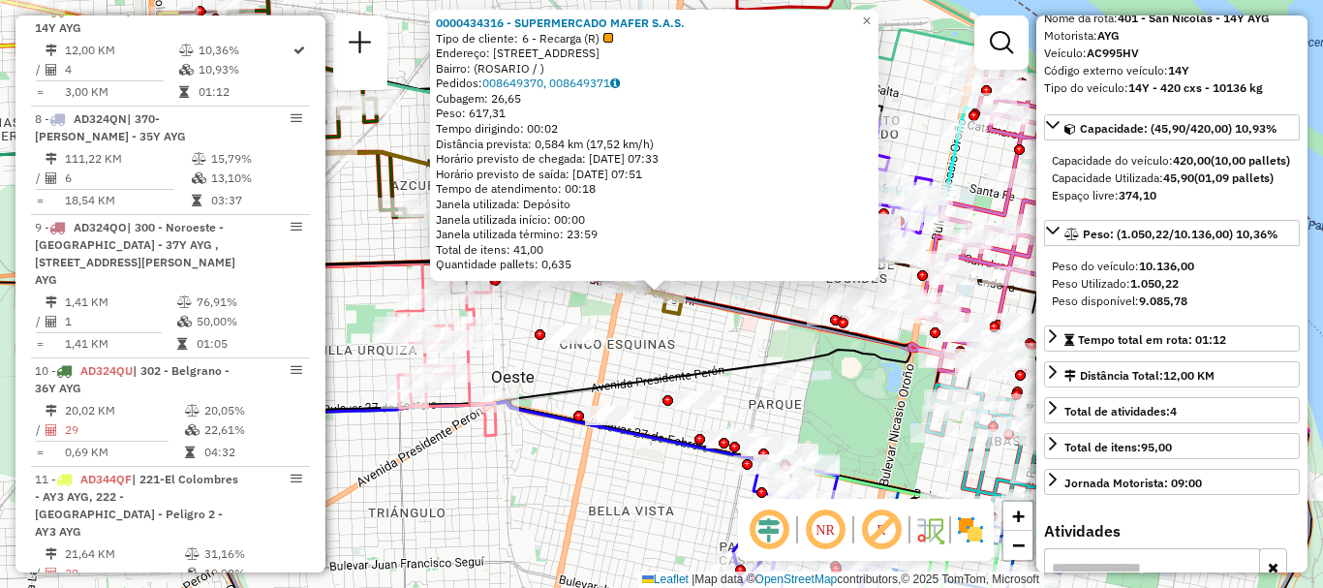
click at [705, 328] on div "0000434316 - SUPERMERCADO MAFER S.A.S. Tipo de cliente: 6 - Recarga (R) Endereç…" at bounding box center [661, 294] width 1323 height 588
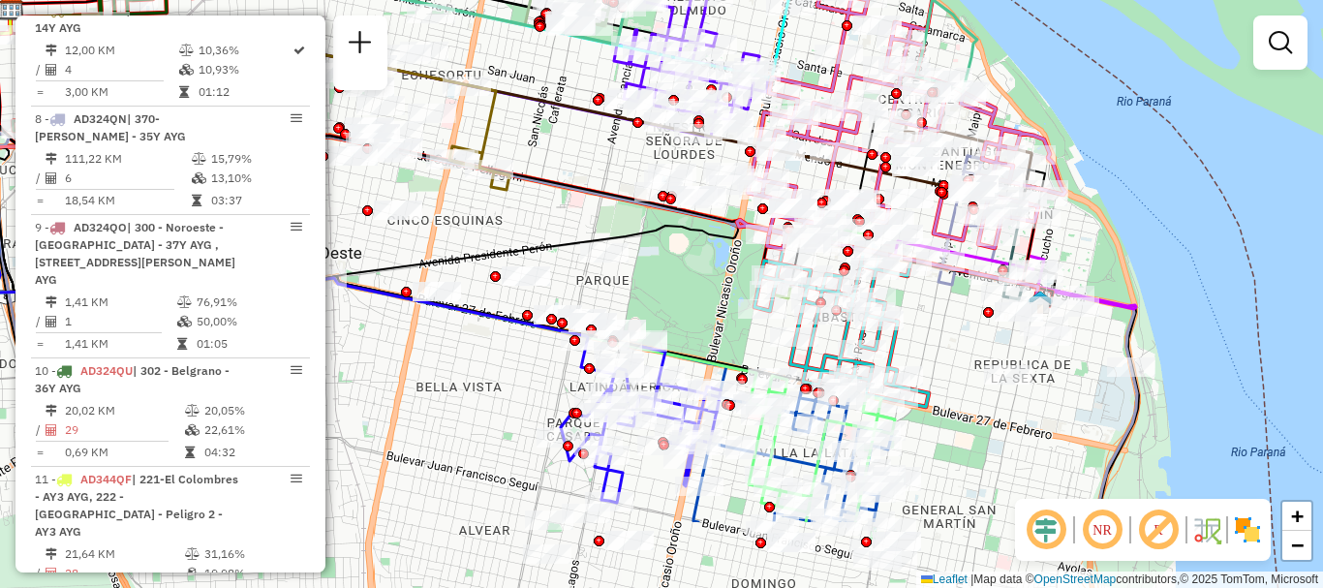
drag, startPoint x: 720, startPoint y: 290, endPoint x: 585, endPoint y: 191, distance: 167.0
click at [585, 191] on icon at bounding box center [447, 117] width 904 height 256
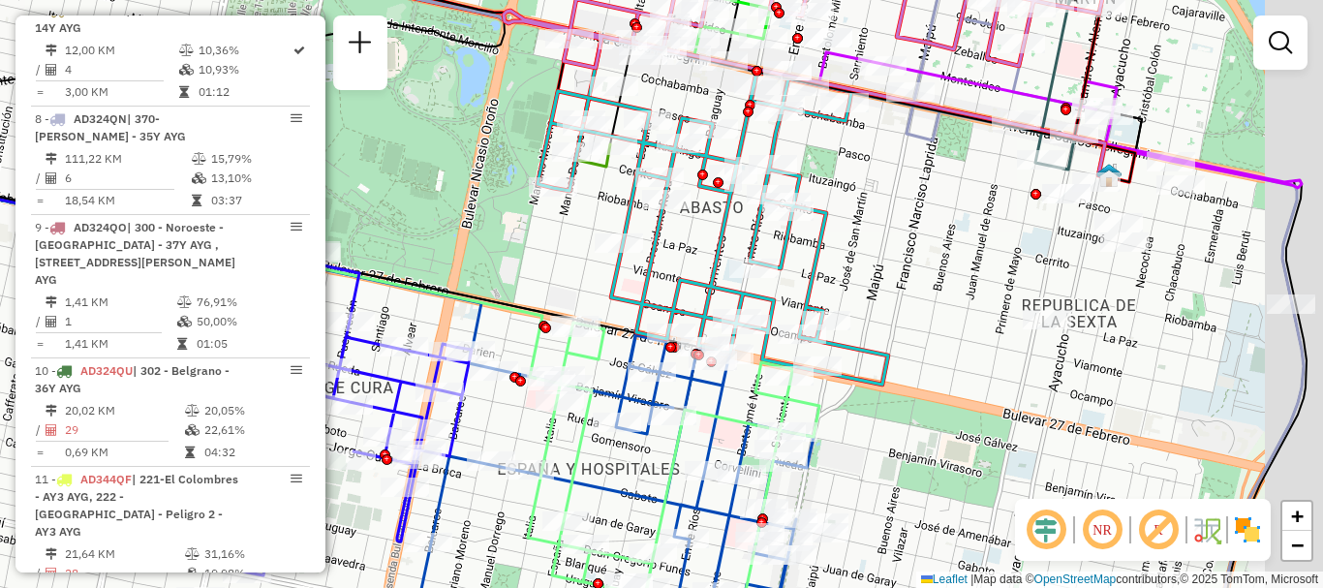
drag, startPoint x: 1014, startPoint y: 330, endPoint x: 591, endPoint y: 302, distance: 424.3
click at [592, 302] on div "Janela de atendimento Grade de atendimento Capacidade Transportadoras Veículos …" at bounding box center [661, 294] width 1323 height 588
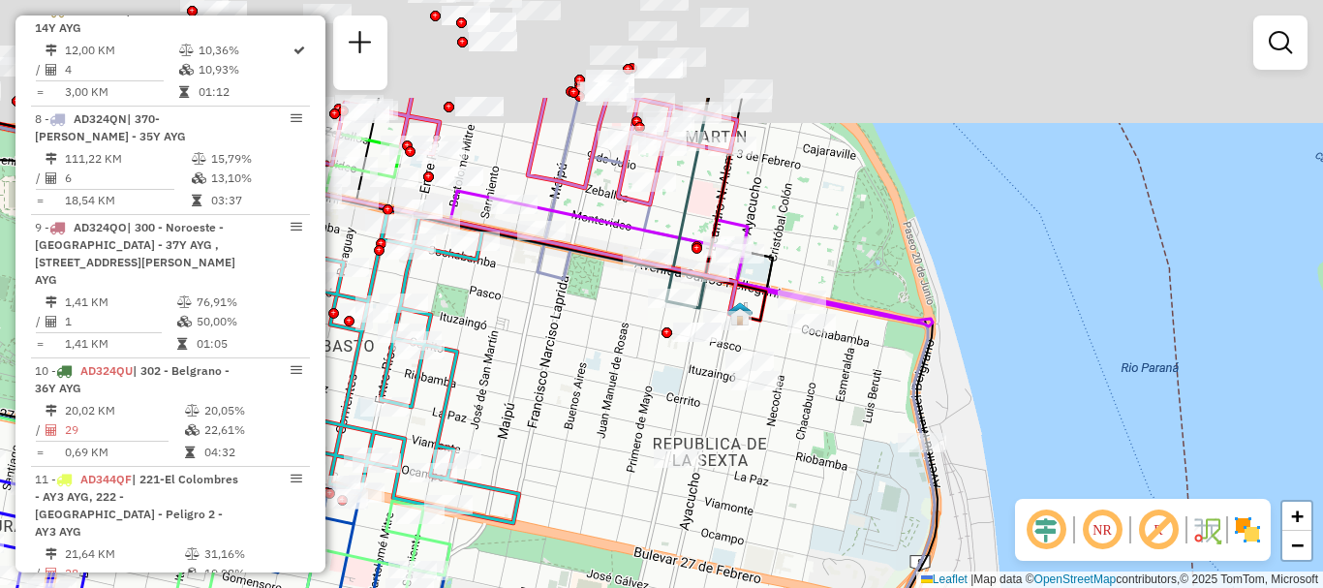
drag, startPoint x: 764, startPoint y: 450, endPoint x: 773, endPoint y: 477, distance: 27.6
click at [762, 524] on div "Janela de atendimento Grade de atendimento Capacidade Transportadoras Veículos …" at bounding box center [661, 294] width 1323 height 588
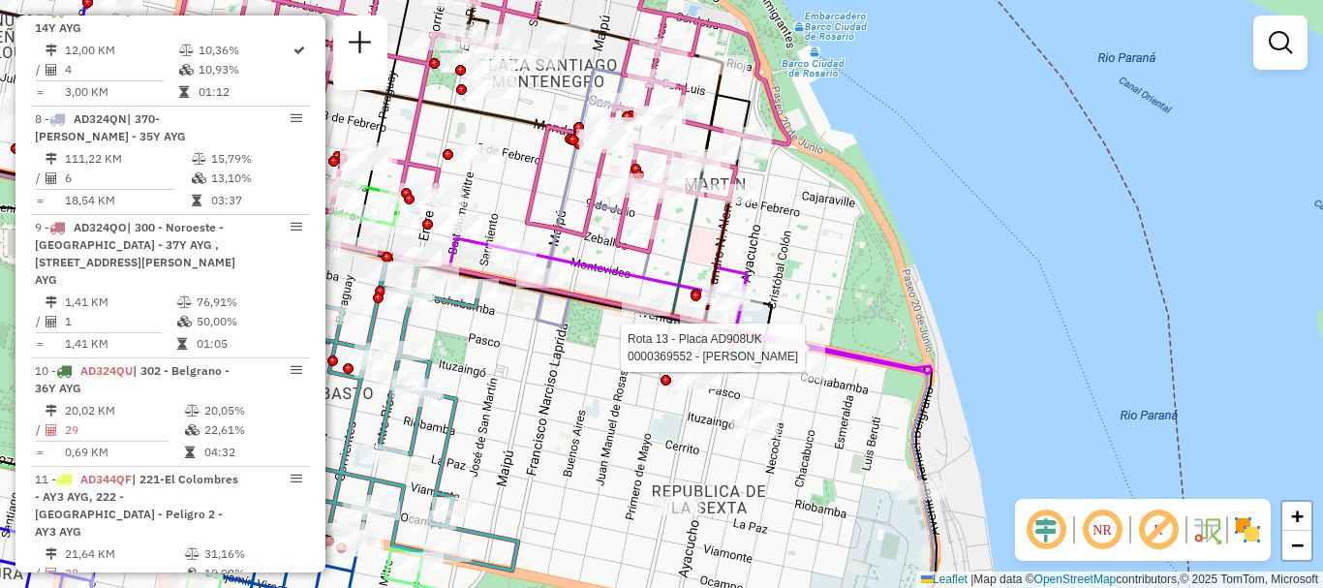
select select "**********"
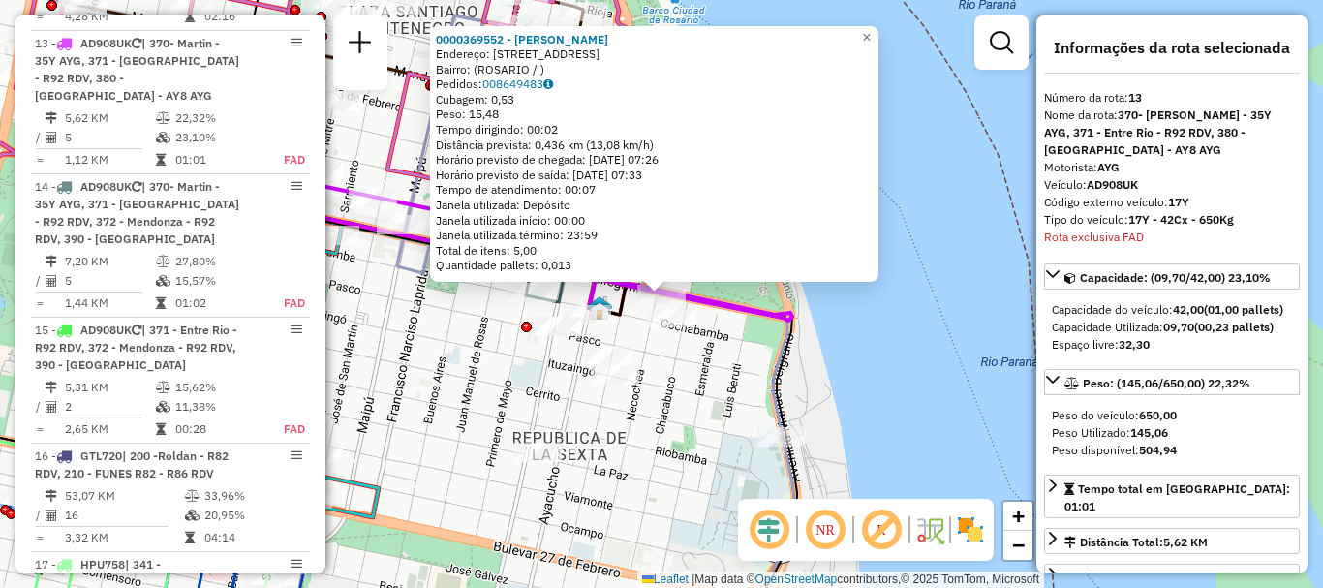
scroll to position [2044, 0]
click at [738, 397] on div "0000369552 - SHEA NANCY B Endereço: AVDA PELLEGRINI 99 Bairro: (ROSARIO / ) Ped…" at bounding box center [661, 294] width 1323 height 588
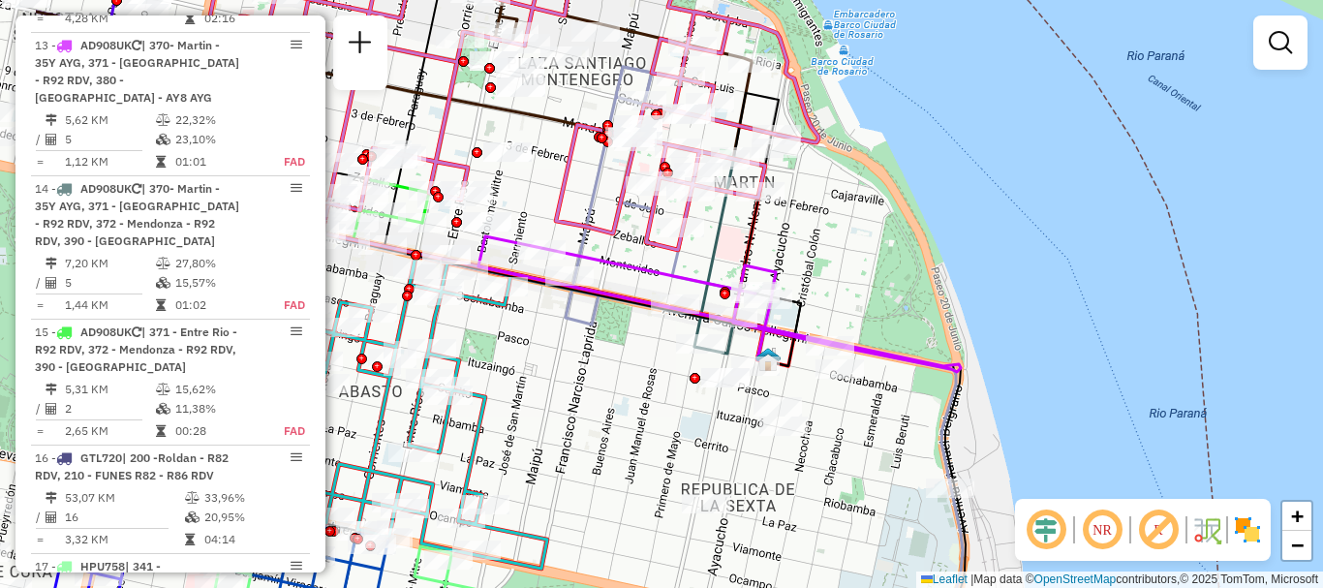
drag, startPoint x: 511, startPoint y: 340, endPoint x: 725, endPoint y: 394, distance: 220.9
click at [699, 393] on div "Janela de atendimento Grade de atendimento Capacidade Transportadoras Veículos …" at bounding box center [661, 294] width 1323 height 588
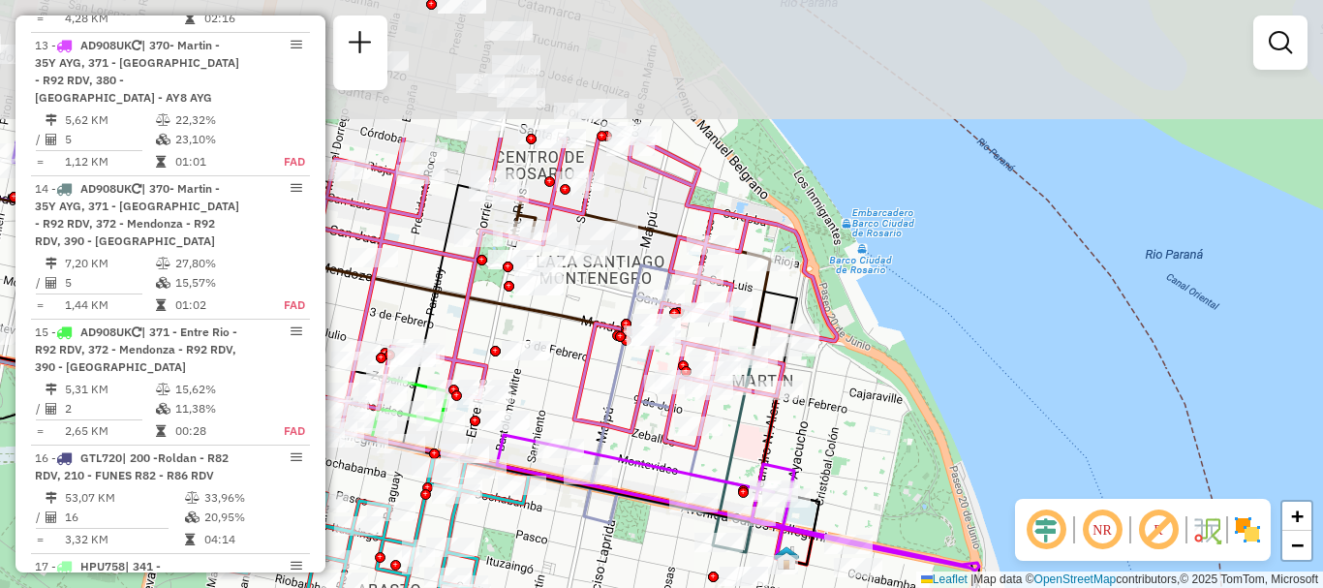
drag, startPoint x: 689, startPoint y: 291, endPoint x: 689, endPoint y: 492, distance: 201.5
click at [689, 449] on icon at bounding box center [519, 293] width 635 height 311
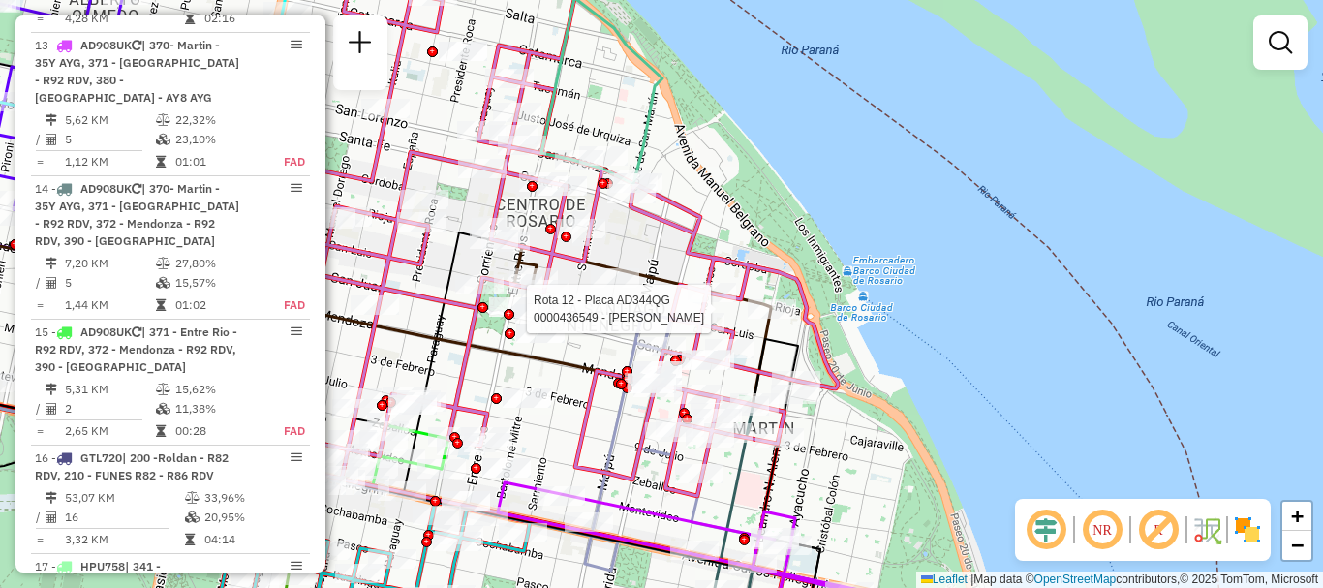
select select "**********"
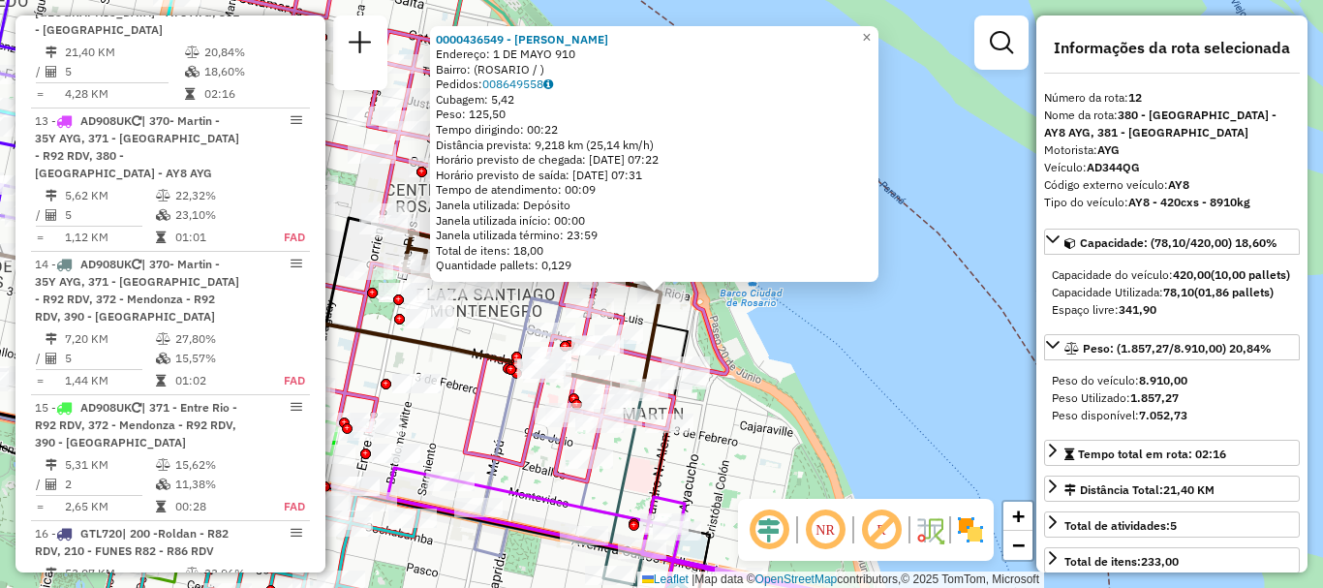
scroll to position [1918, 0]
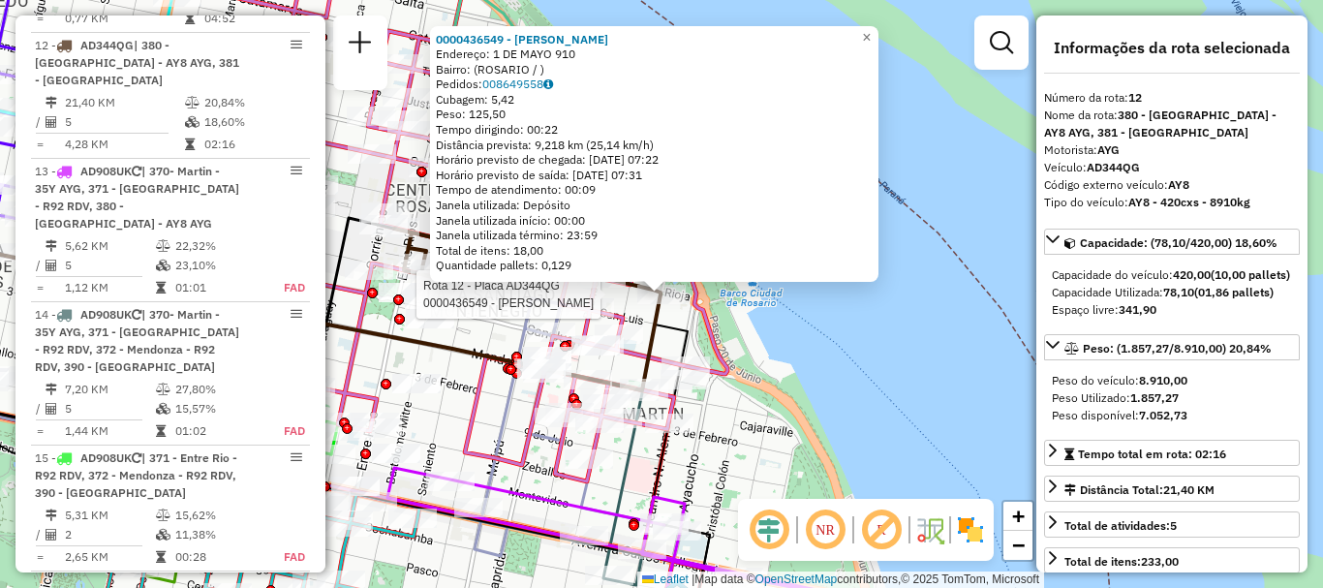
click at [872, 369] on div "Rota 12 - Placa AD344QG 0000436549 - BALAZ LEANDRO NICOLAS 0000436549 - BALAZ L…" at bounding box center [661, 294] width 1323 height 588
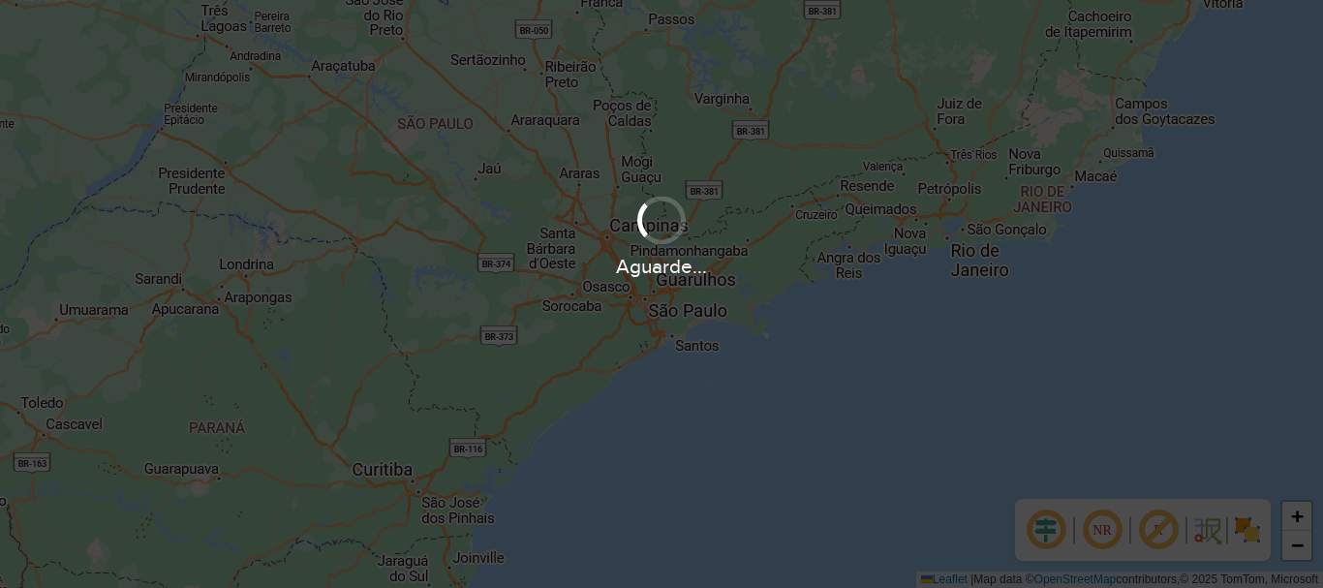
scroll to position [1270, 0]
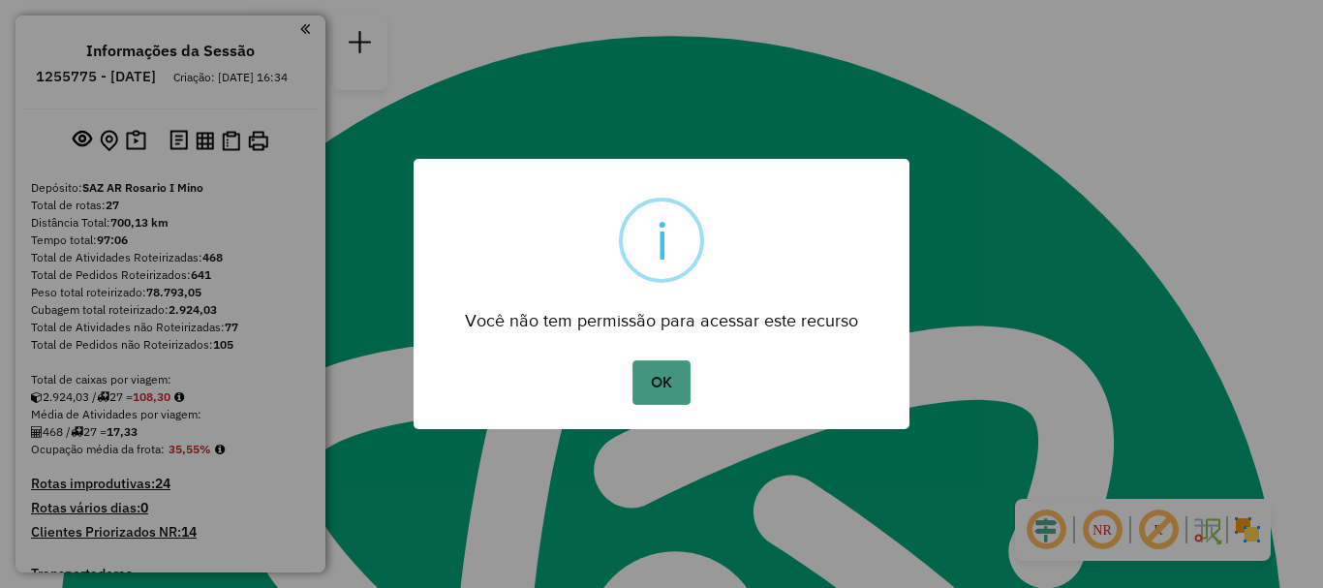
click at [649, 376] on button "OK" at bounding box center [661, 382] width 57 height 45
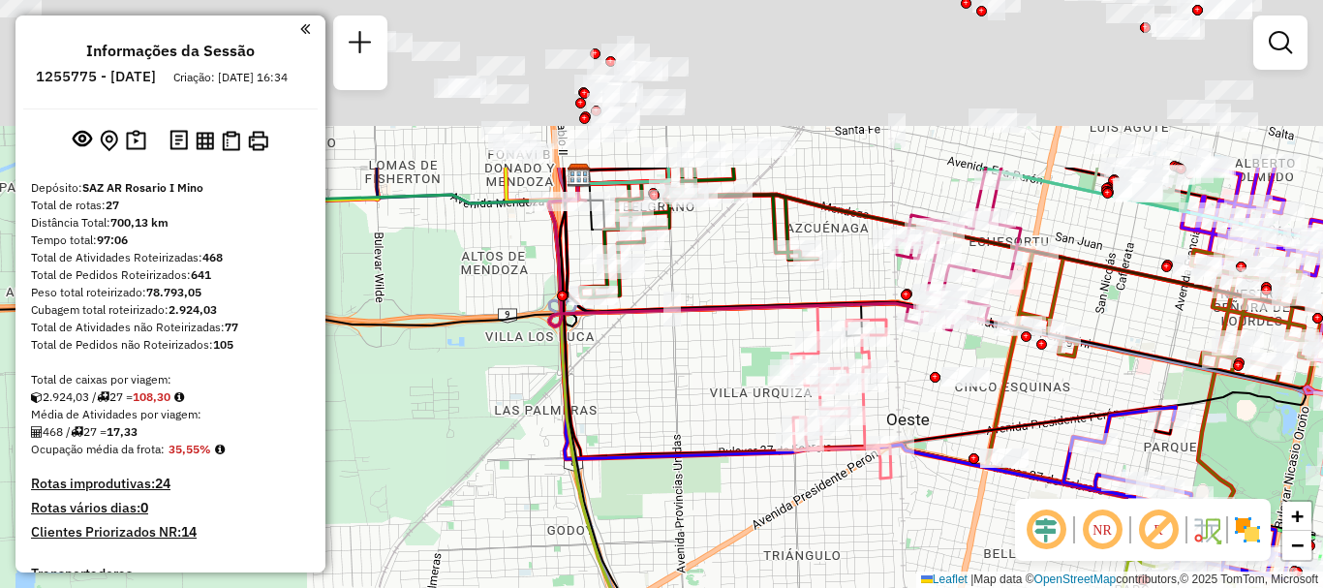
drag, startPoint x: 704, startPoint y: 188, endPoint x: 703, endPoint y: 419, distance: 231.5
click at [703, 419] on div "Janela de atendimento Grade de atendimento Capacidade Transportadoras Veículos …" at bounding box center [661, 294] width 1323 height 588
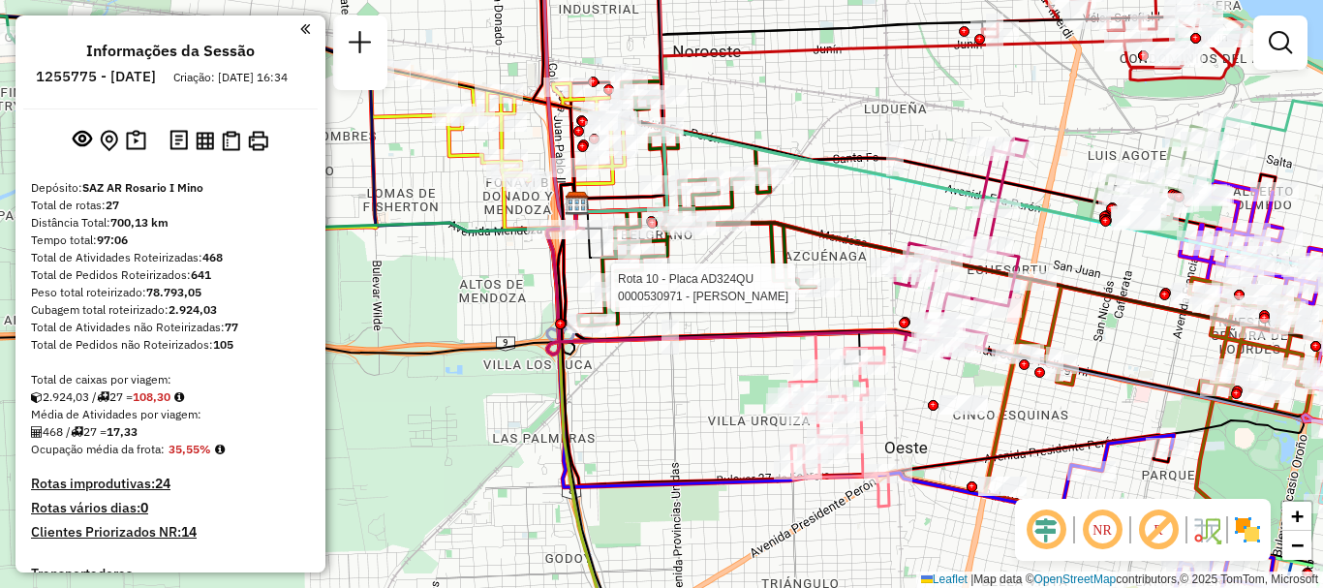
select select "**********"
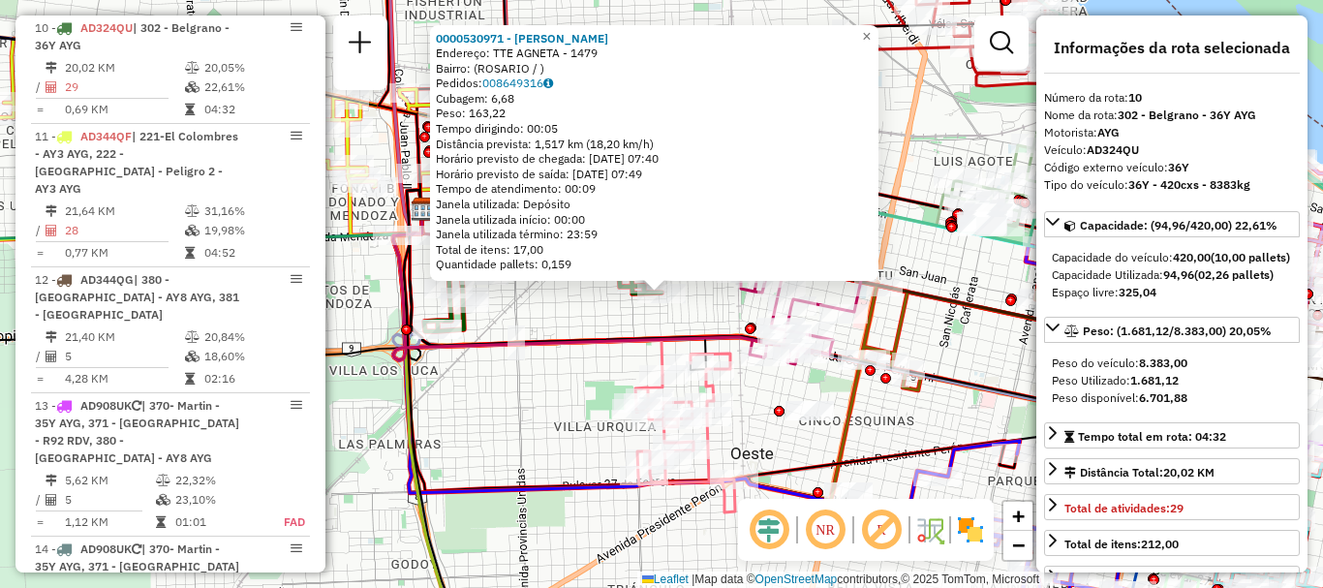
scroll to position [97, 0]
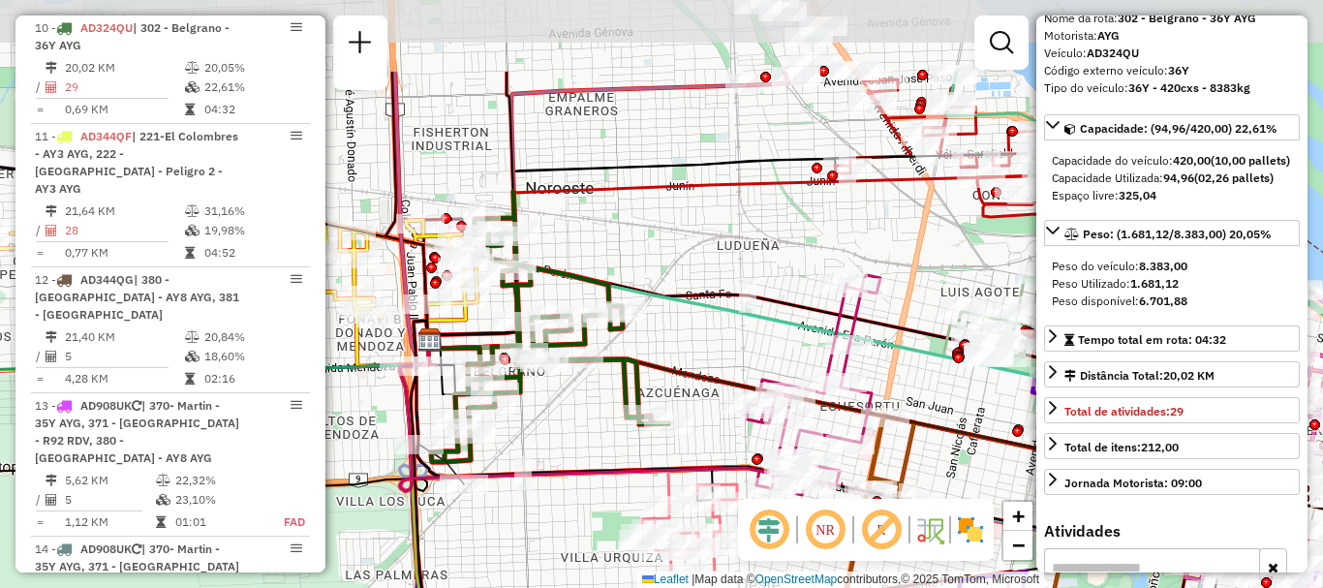
drag, startPoint x: 559, startPoint y: 377, endPoint x: 562, endPoint y: 461, distance: 84.3
click at [562, 461] on icon at bounding box center [611, 400] width 395 height 158
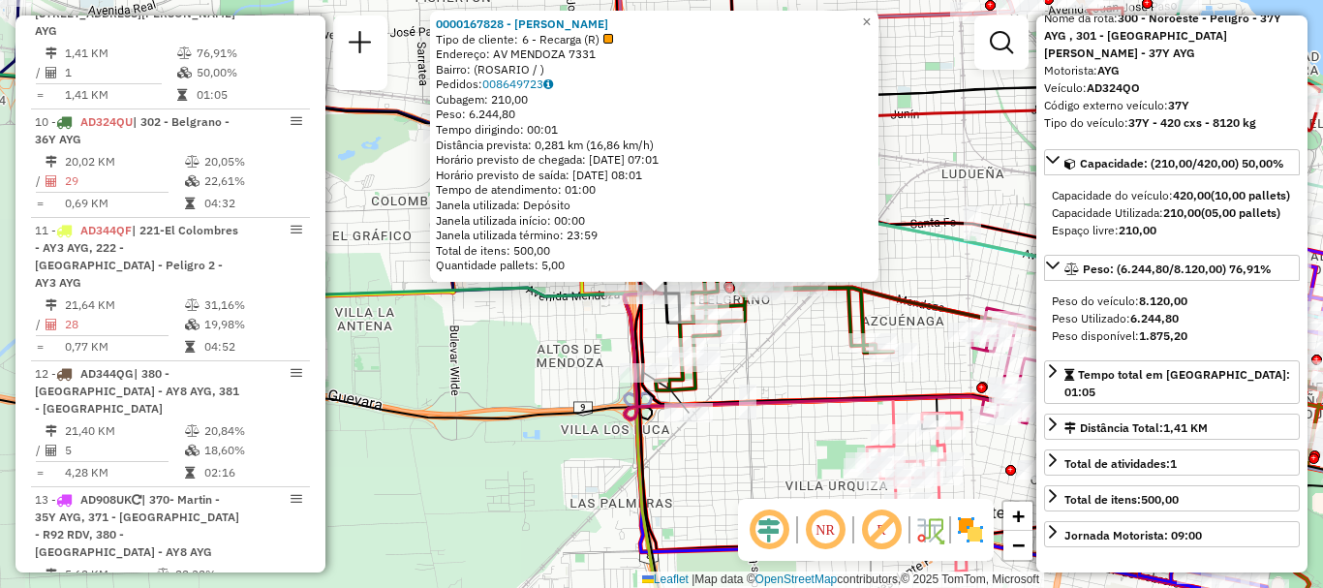
scroll to position [1558, 0]
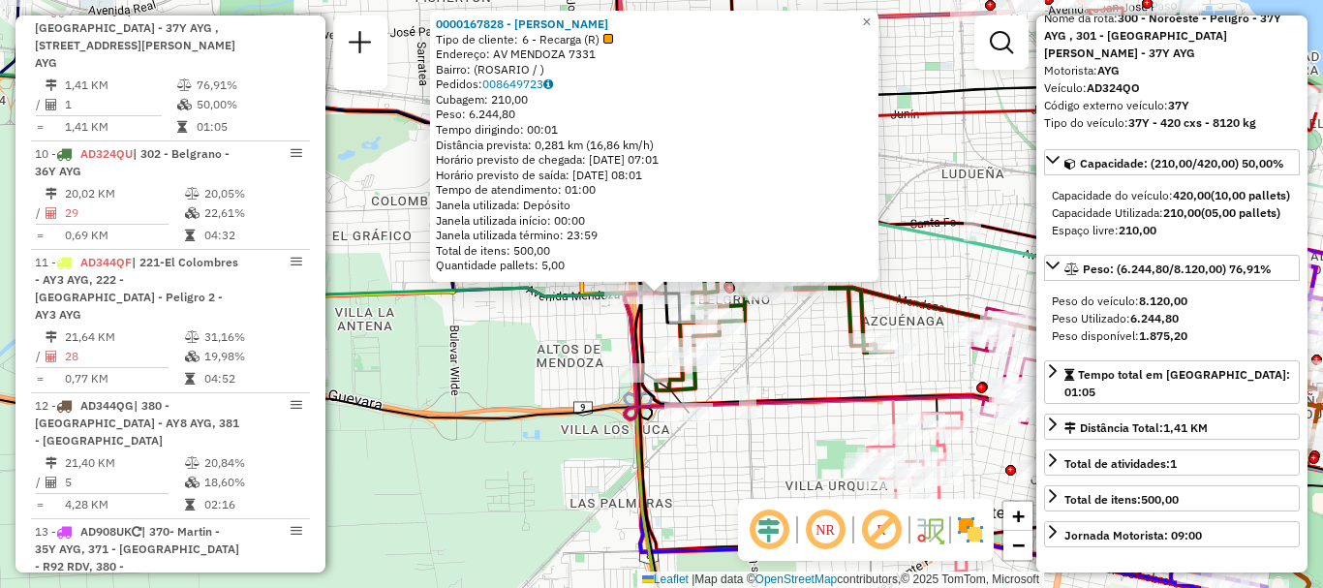
click at [437, 362] on div "0000167828 - GUALA OMAR ADOLFO Tipo de cliente: 6 - Recarga (R) Endereço: AV ME…" at bounding box center [661, 294] width 1323 height 588
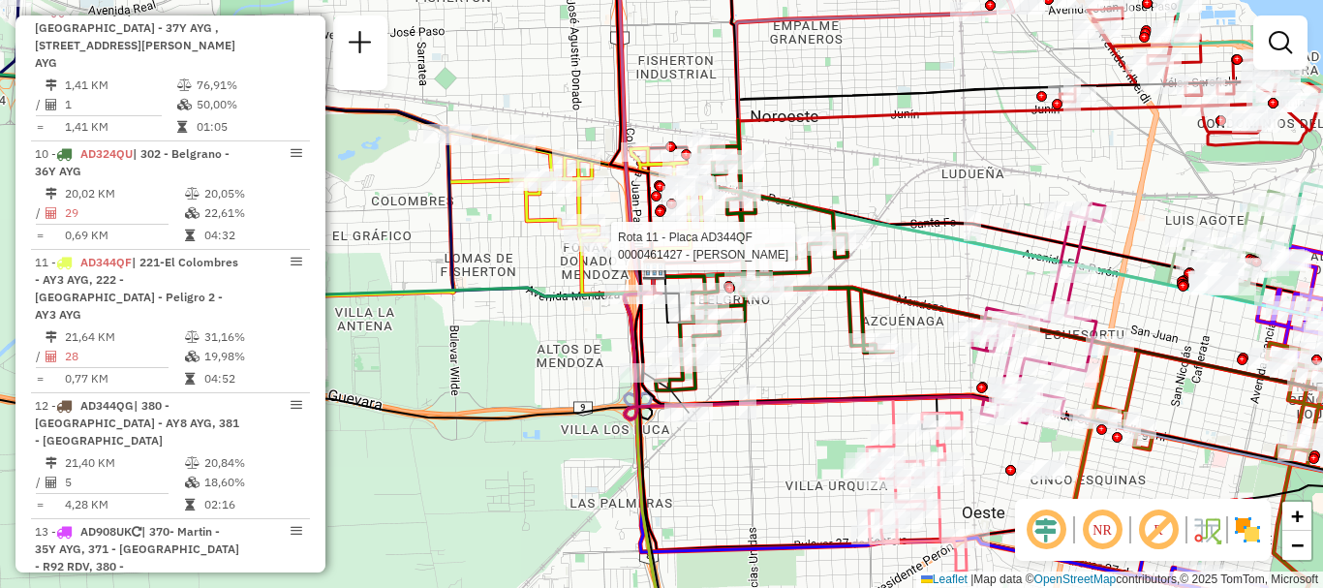
select select "**********"
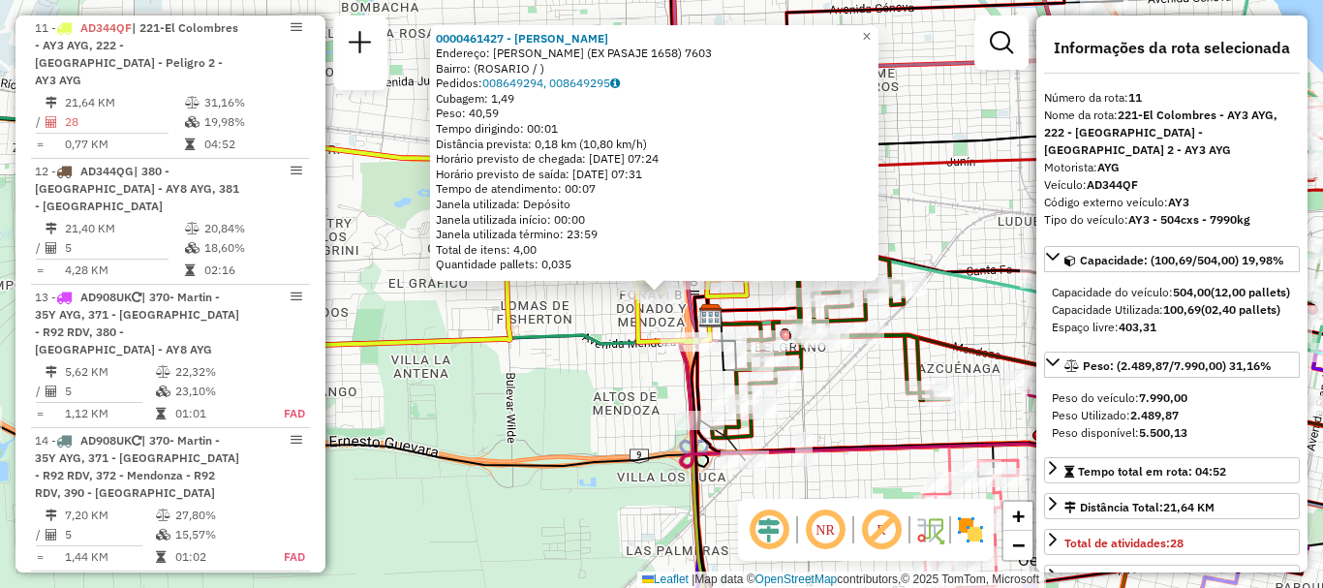
scroll to position [97, 0]
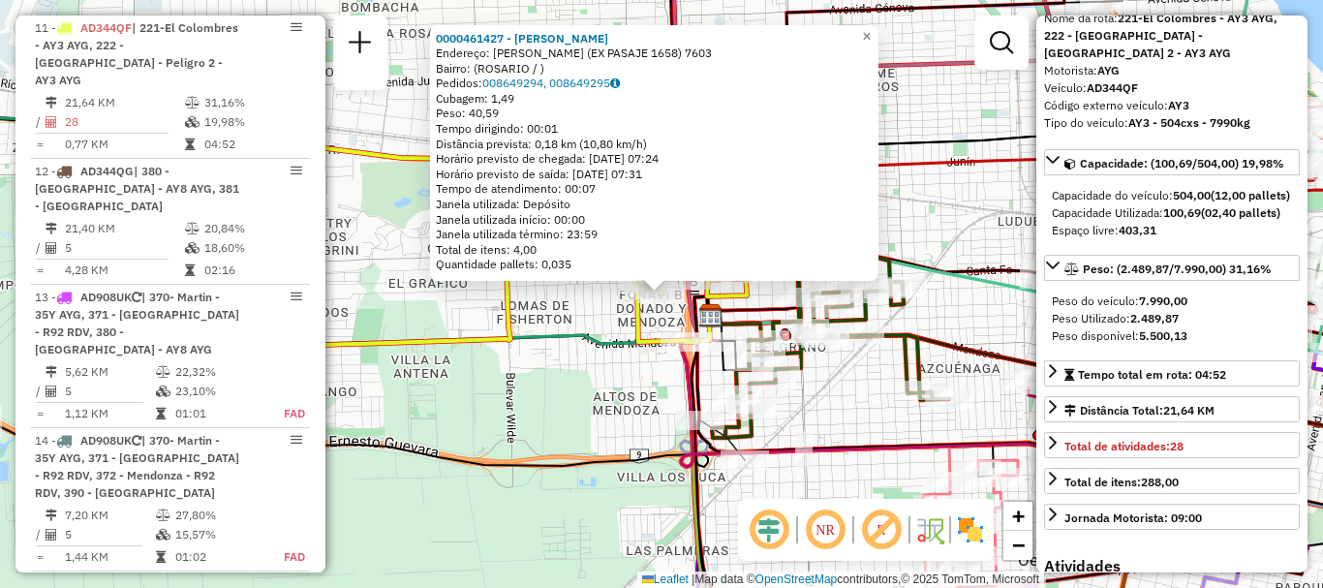
click at [857, 428] on div "0000461427 - Farley Andres Fabian Endereço: MAGDALENA GUEMEZ (EX PASAJE 1658) 7…" at bounding box center [661, 294] width 1323 height 588
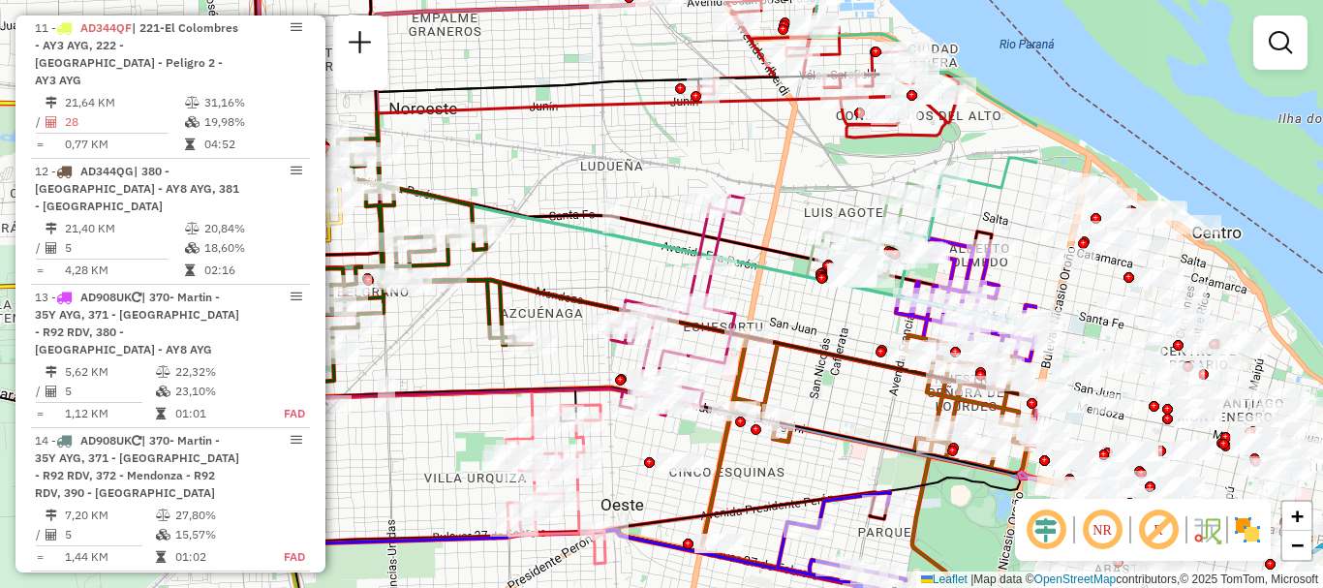
drag, startPoint x: 960, startPoint y: 261, endPoint x: 542, endPoint y: 205, distance: 421.1
click at [542, 205] on icon at bounding box center [566, 214] width 559 height 98
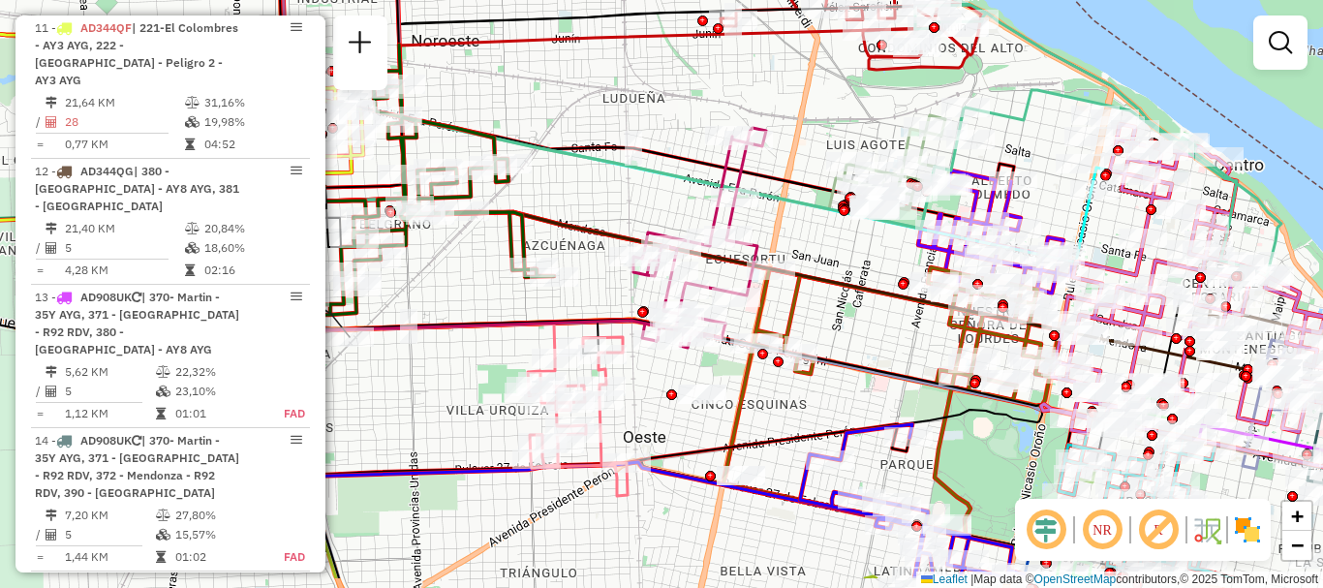
drag, startPoint x: 618, startPoint y: 272, endPoint x: 649, endPoint y: 190, distance: 88.0
click at [649, 190] on div "Janela de atendimento Grade de atendimento Capacidade Transportadoras Veículos …" at bounding box center [661, 294] width 1323 height 588
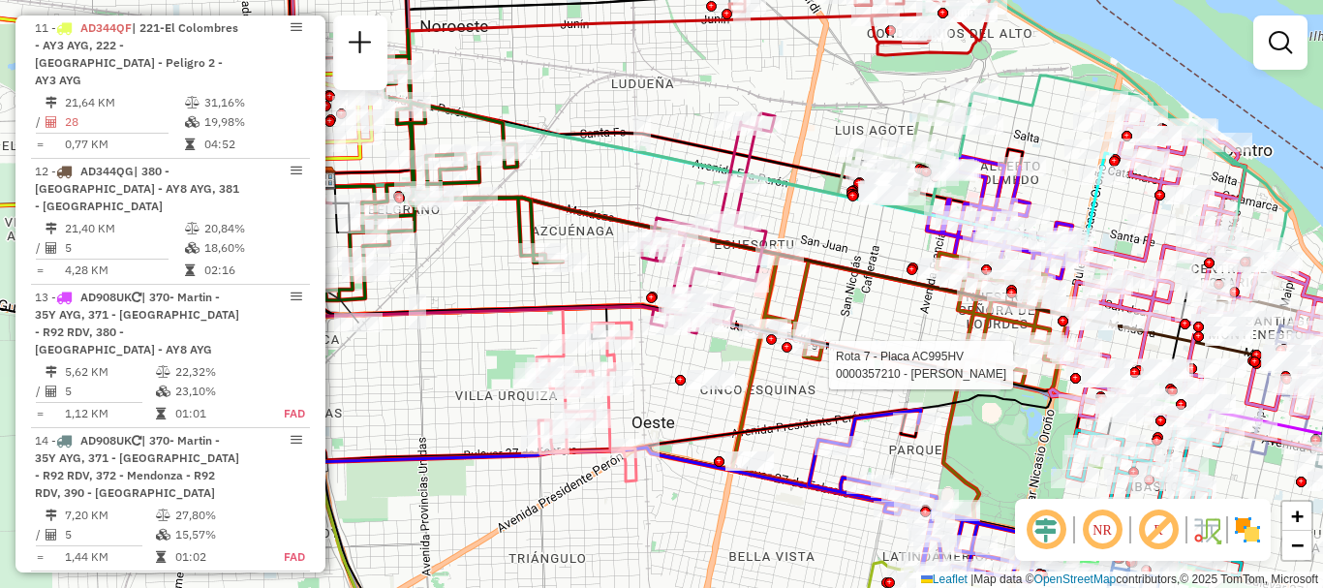
select select "**********"
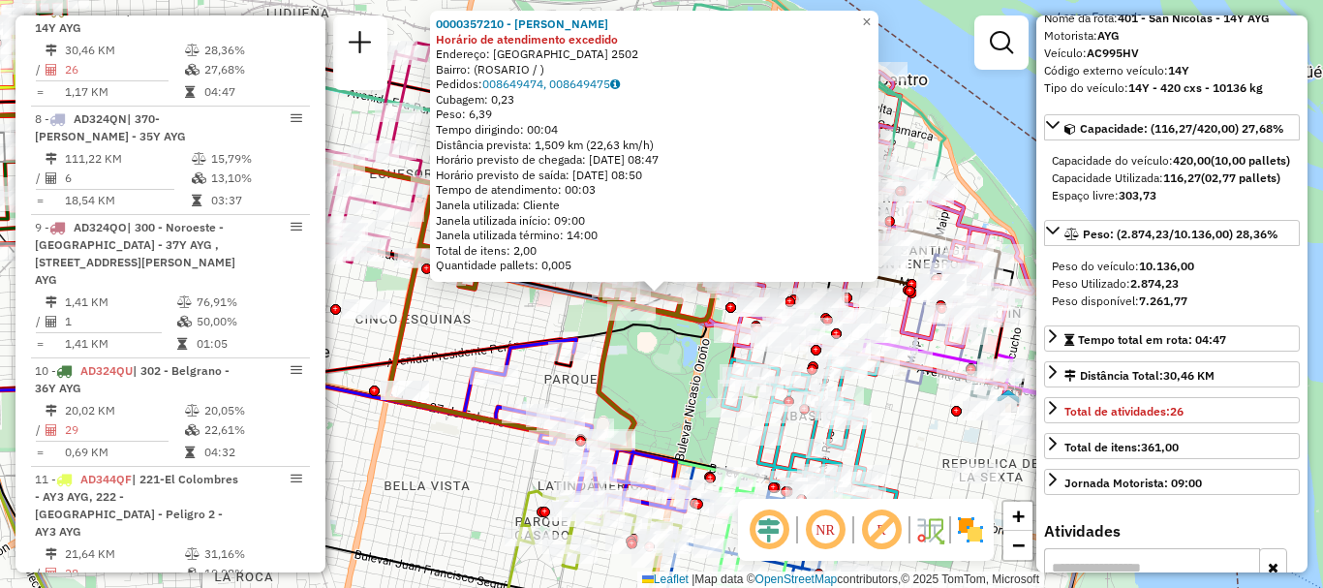
click at [930, 416] on div "0000357210 - LETO JESUS R Horário de atendimento excedido Endereço: MONTEVIDEO …" at bounding box center [661, 294] width 1323 height 588
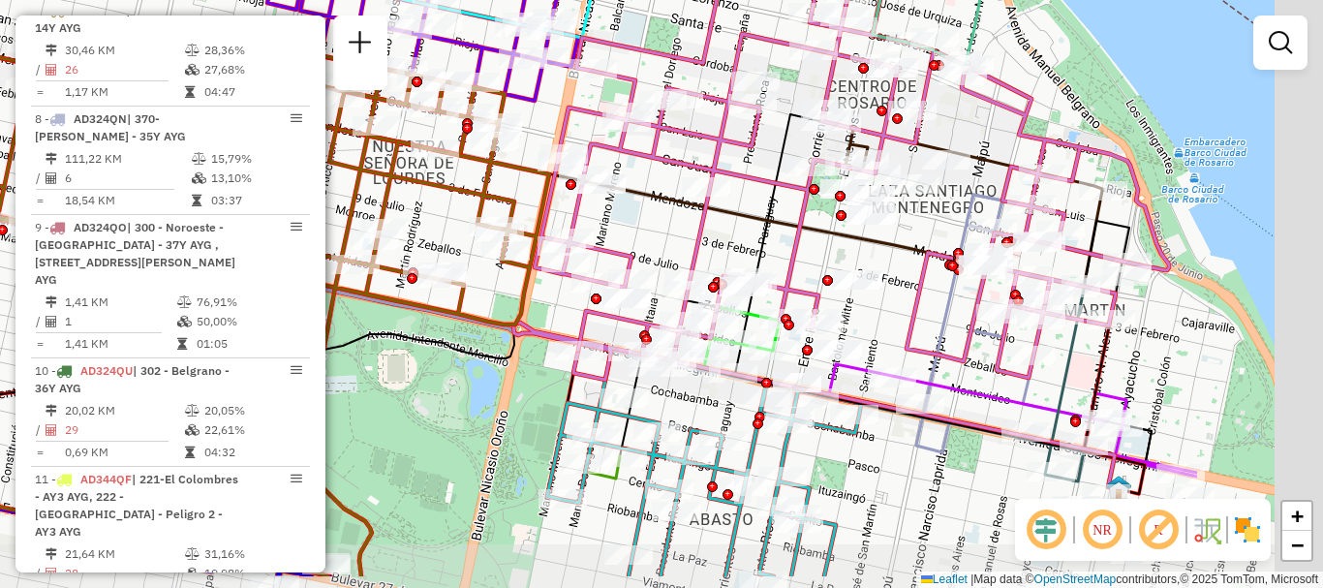
drag, startPoint x: 725, startPoint y: 261, endPoint x: 574, endPoint y: 226, distance: 154.1
click at [574, 226] on icon at bounding box center [852, 124] width 635 height 507
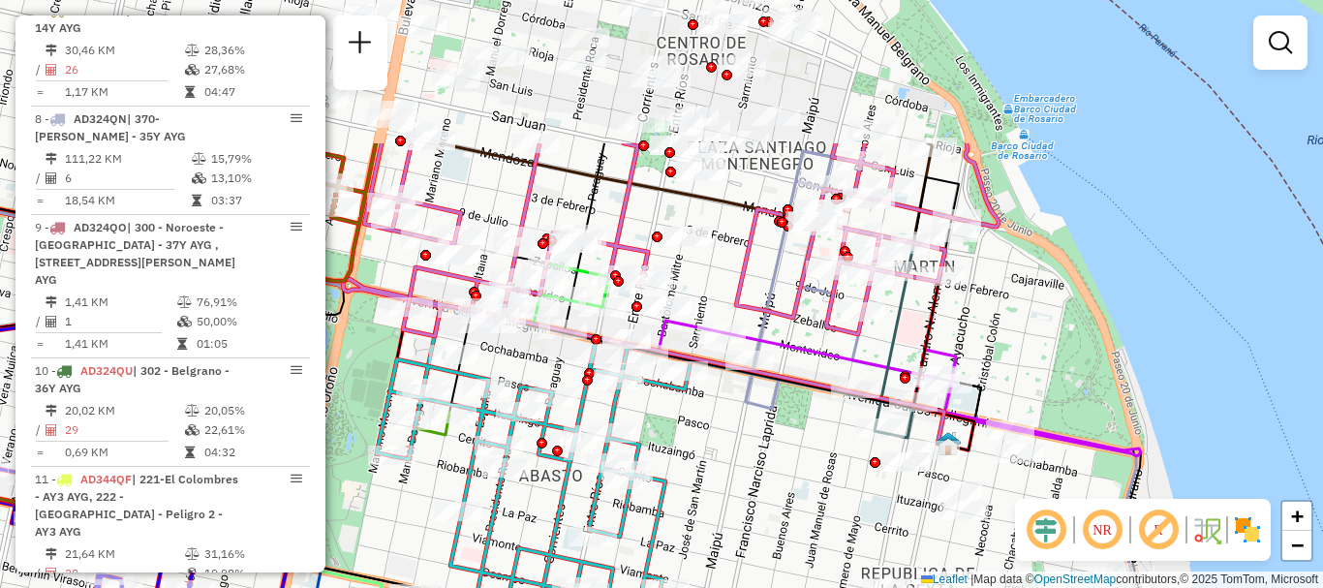
drag, startPoint x: 1012, startPoint y: 306, endPoint x: 925, endPoint y: 511, distance: 223.1
click at [925, 511] on div "Janela de atendimento Grade de atendimento Capacidade Transportadoras Veículos …" at bounding box center [661, 294] width 1323 height 588
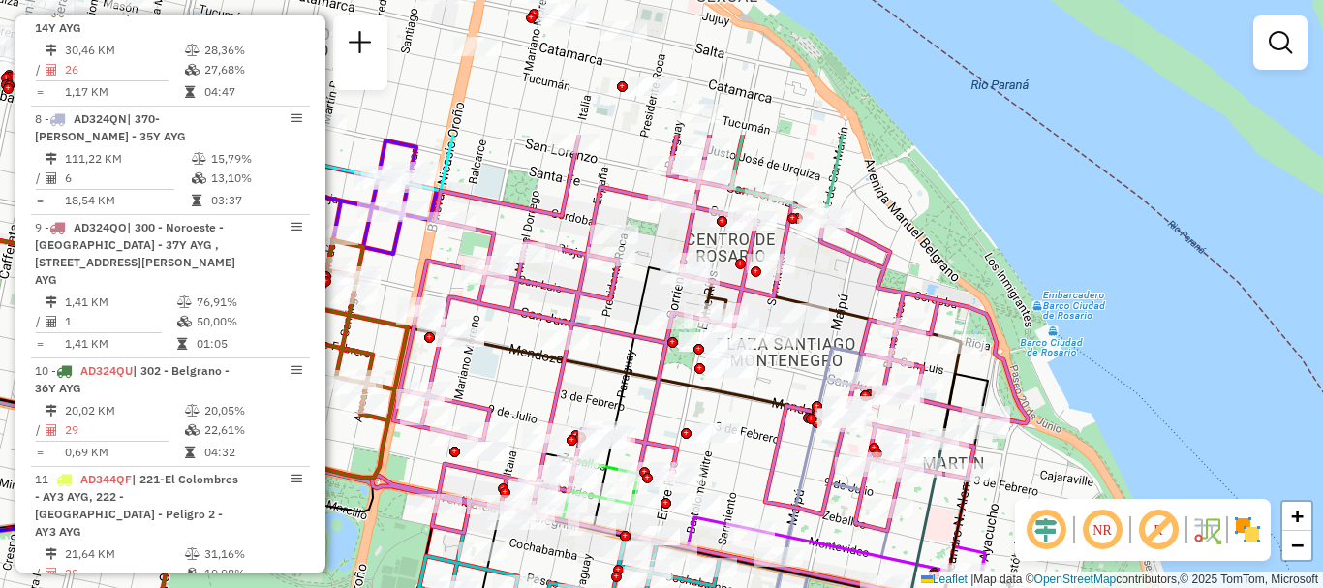
drag, startPoint x: 808, startPoint y: 322, endPoint x: 860, endPoint y: 571, distance: 254.4
click at [860, 531] on icon at bounding box center [710, 333] width 635 height 396
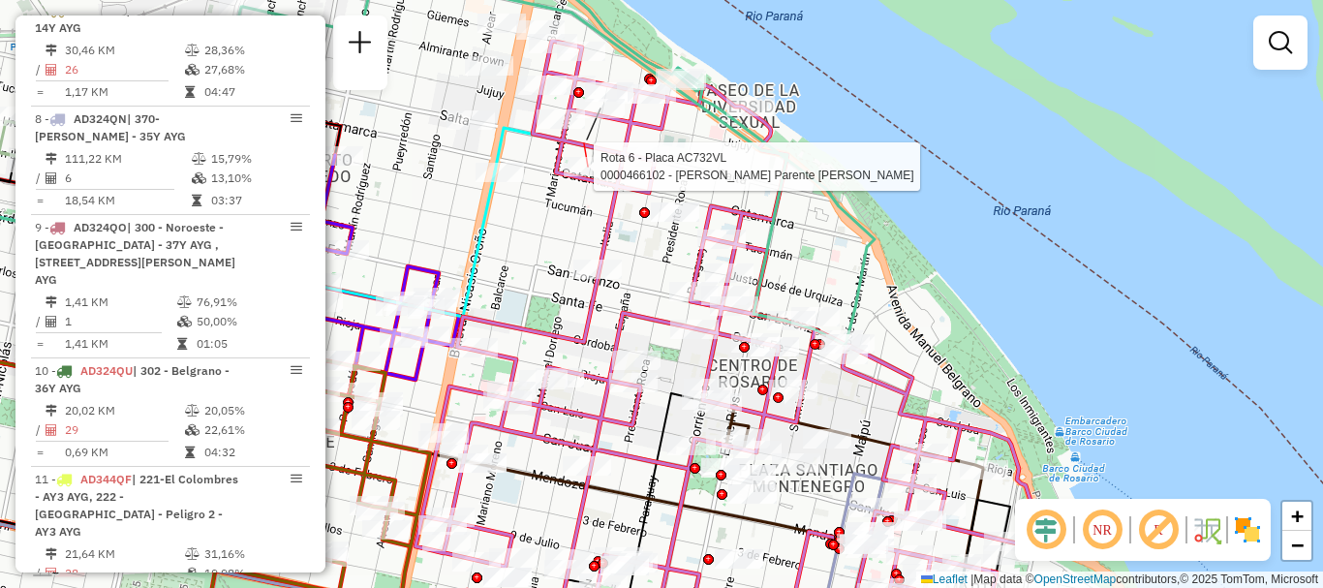
select select "**********"
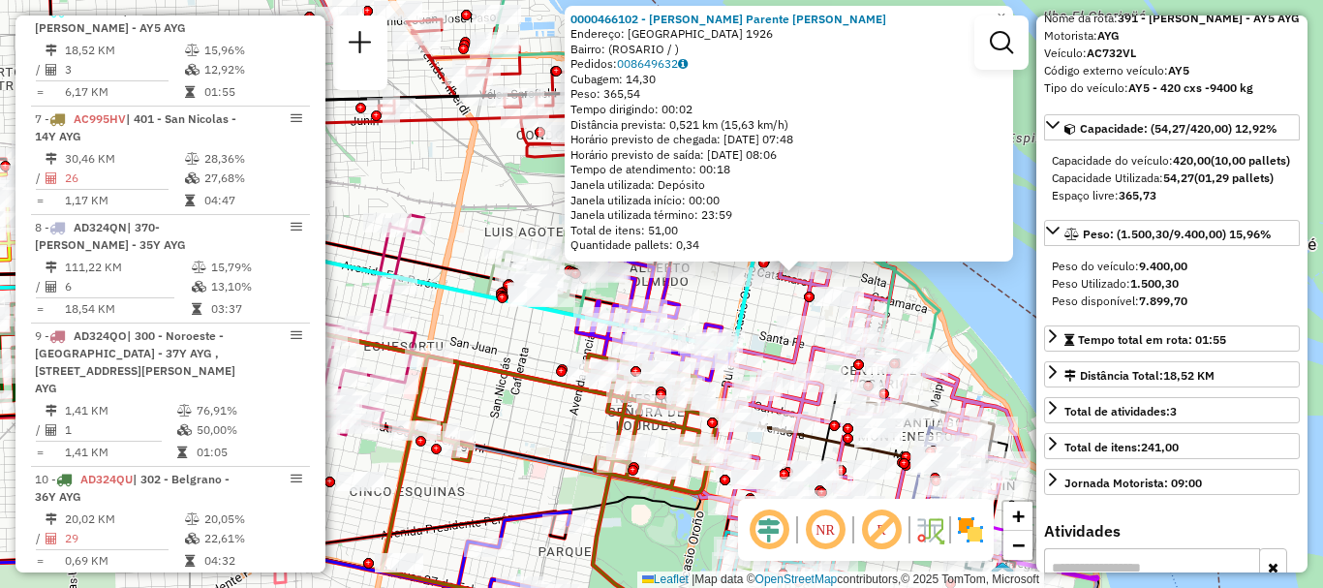
click at [997, 325] on div "0000466102 - Hernandez Parente Matias Ignacio Endereço: SALTA 1926 Bairro: (ROS…" at bounding box center [661, 294] width 1323 height 588
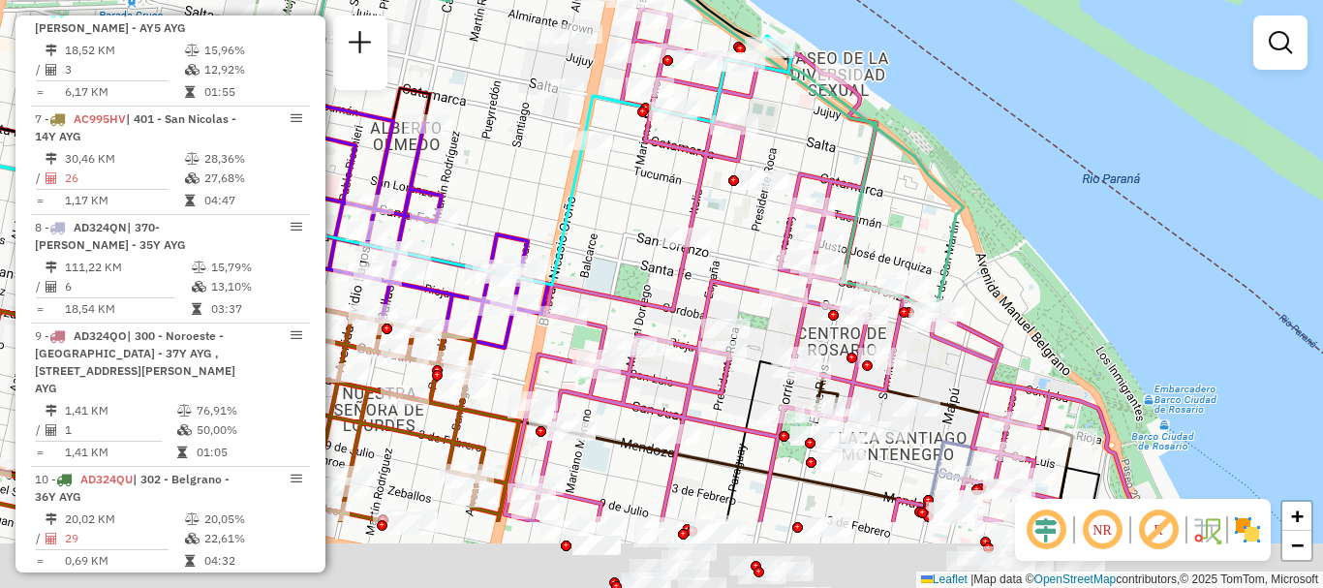
click at [820, 154] on icon at bounding box center [822, 265] width 635 height 513
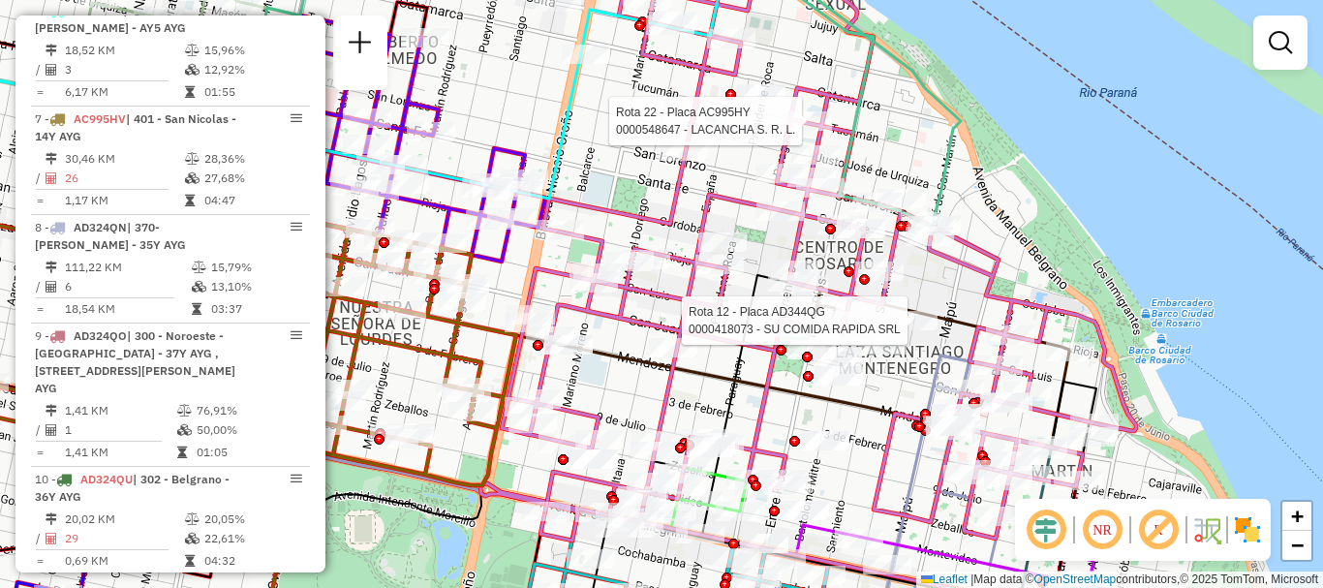
select select "**********"
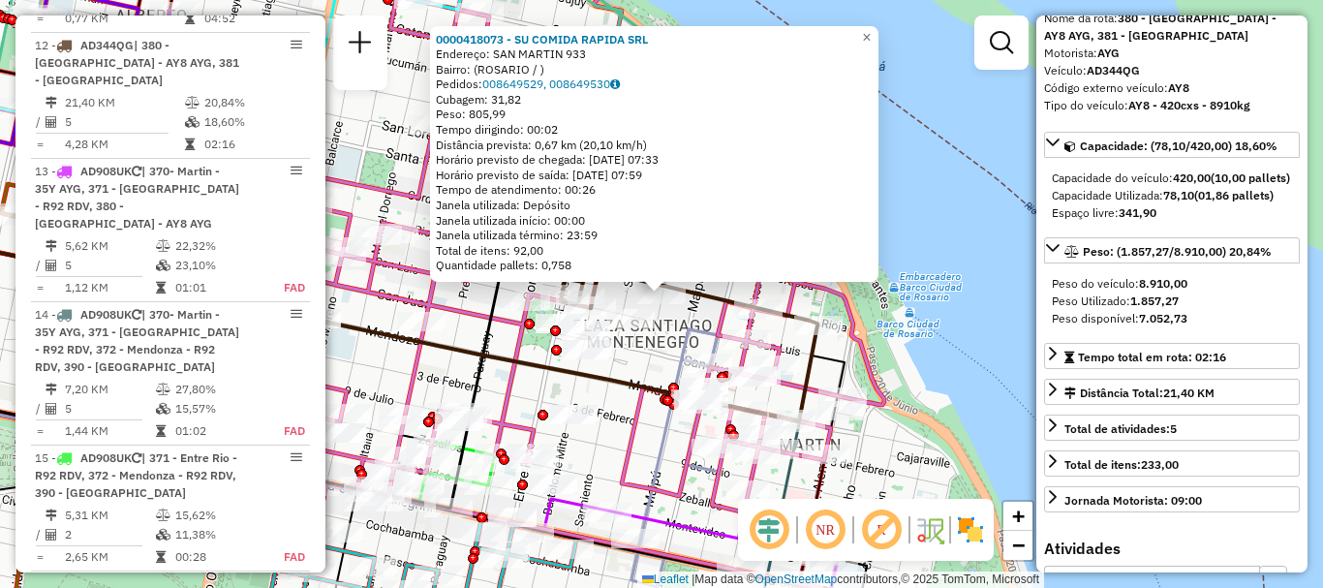
click at [984, 359] on div "0000418073 - SU COMIDA RAPIDA SRL Endereço: SAN MARTIN 933 Bairro: (ROSARIO / )…" at bounding box center [661, 294] width 1323 height 588
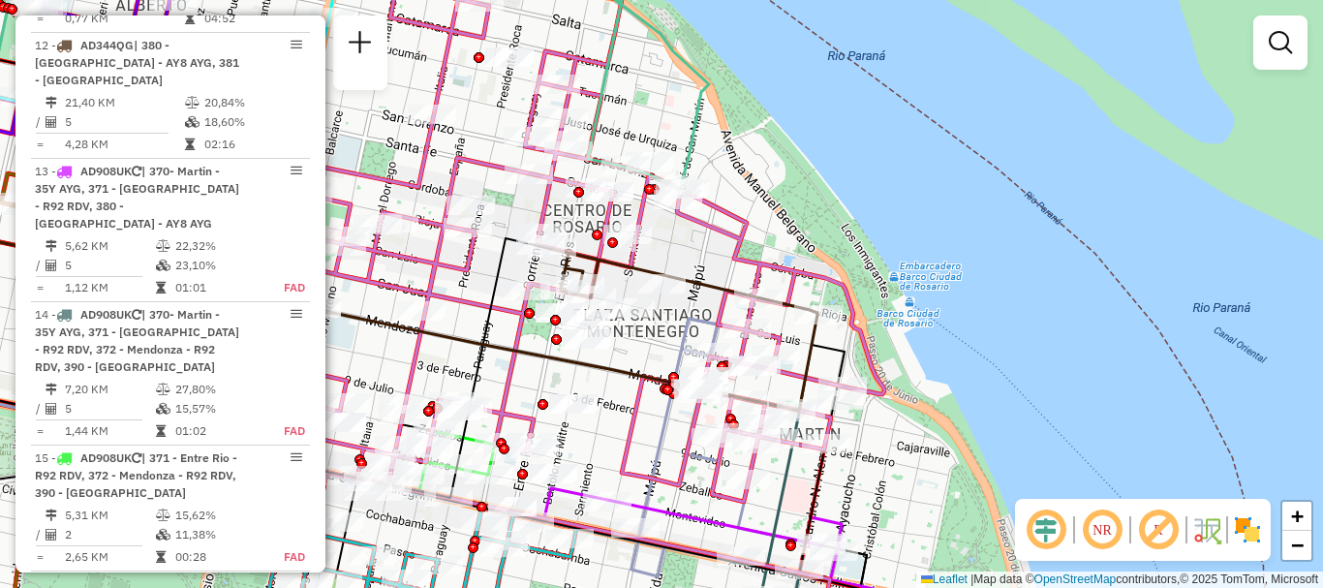
drag, startPoint x: 794, startPoint y: 384, endPoint x: 916, endPoint y: 115, distance: 294.8
click at [818, 214] on icon at bounding box center [342, 312] width 950 height 197
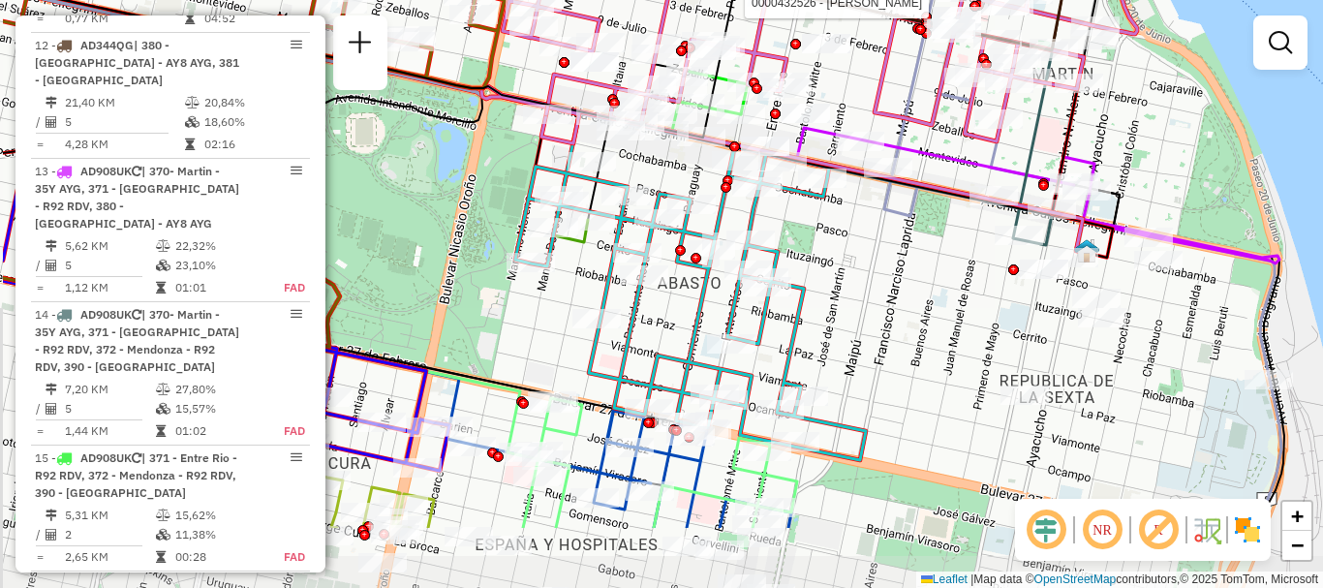
drag, startPoint x: 827, startPoint y: 291, endPoint x: 932, endPoint y: 230, distance: 121.1
click at [932, 230] on div "Rota 12 - Placa AD344QG 0000436549 - BALAZ LEANDRO NICOLAS Rota 22 - Placa AC99…" at bounding box center [661, 294] width 1323 height 588
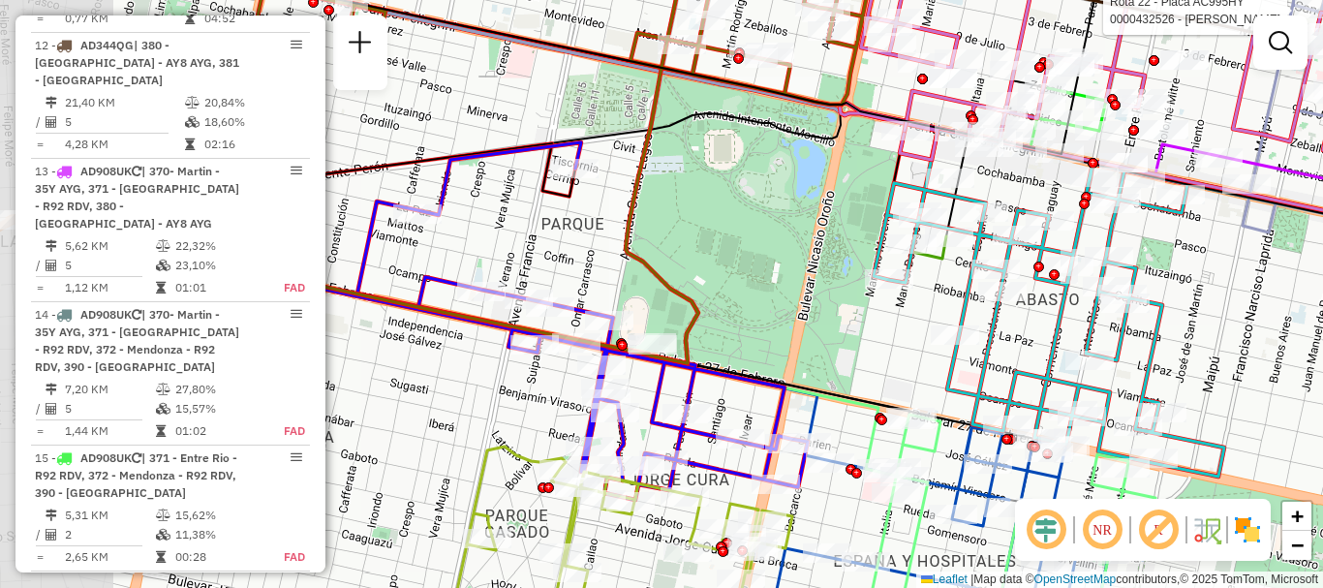
drag, startPoint x: 804, startPoint y: 310, endPoint x: 1145, endPoint y: 323, distance: 341.2
click at [1145, 323] on div "Rota 12 - Placa AD344QG 0000436549 - BALAZ LEANDRO NICOLAS Rota 22 - Placa AC99…" at bounding box center [661, 294] width 1323 height 588
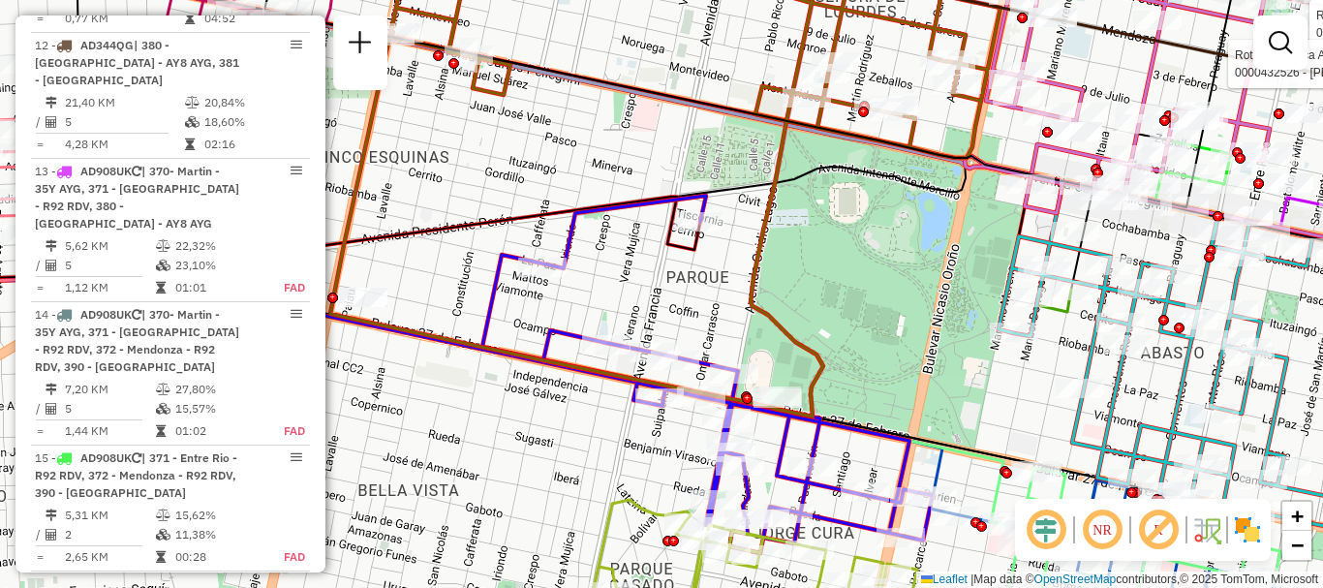
drag, startPoint x: 546, startPoint y: 257, endPoint x: 669, endPoint y: 310, distance: 134.1
click at [669, 310] on div "Rota 12 - Placa AD344QG 0000436549 - BALAZ LEANDRO NICOLAS Rota 22 - Placa AC99…" at bounding box center [661, 294] width 1323 height 588
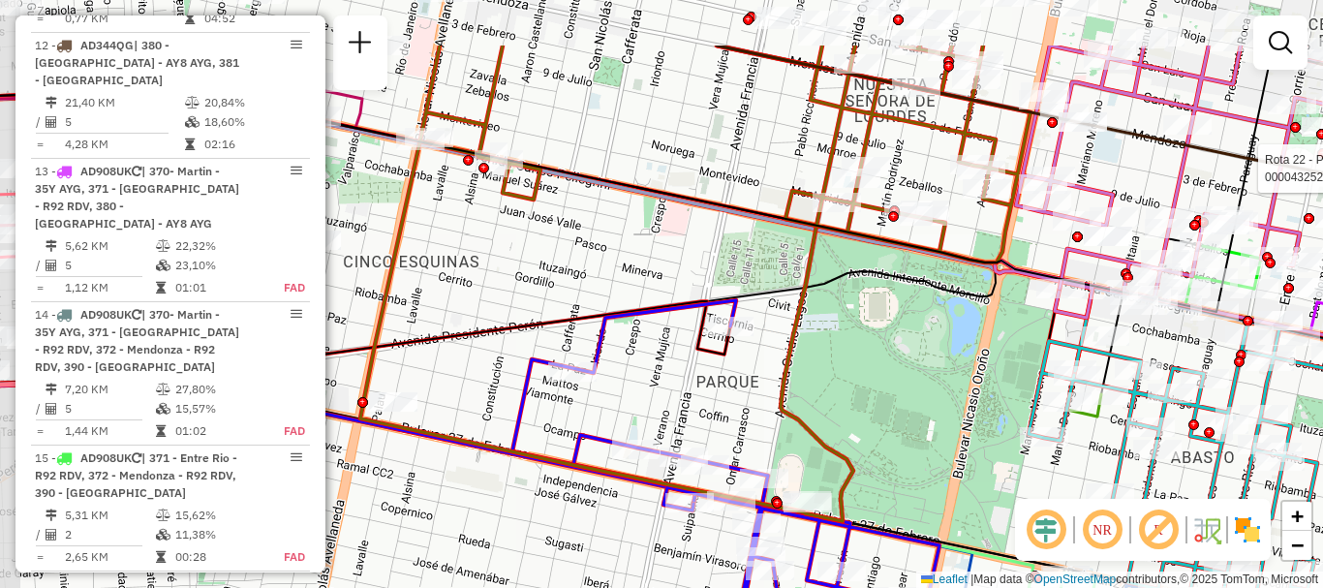
drag, startPoint x: 672, startPoint y: 333, endPoint x: 702, endPoint y: 438, distance: 108.8
click at [702, 438] on div "Rota 12 - Placa AD344QG 0000436549 - BALAZ LEANDRO NICOLAS Rota 22 - Placa AC99…" at bounding box center [661, 294] width 1323 height 588
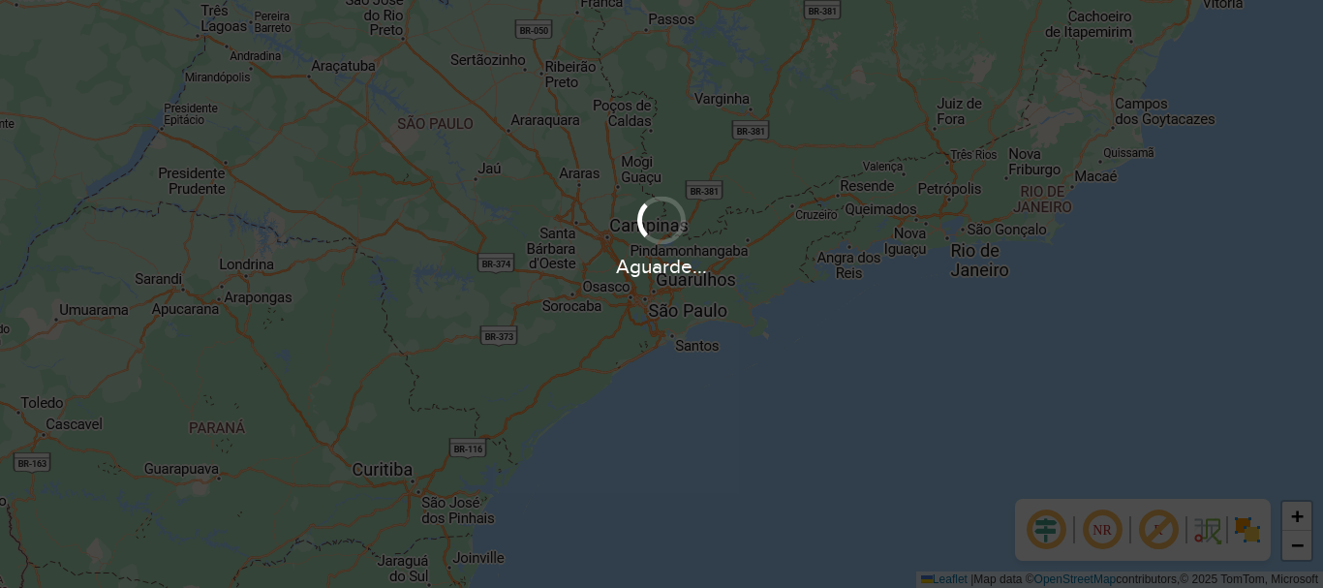
scroll to position [1270, 0]
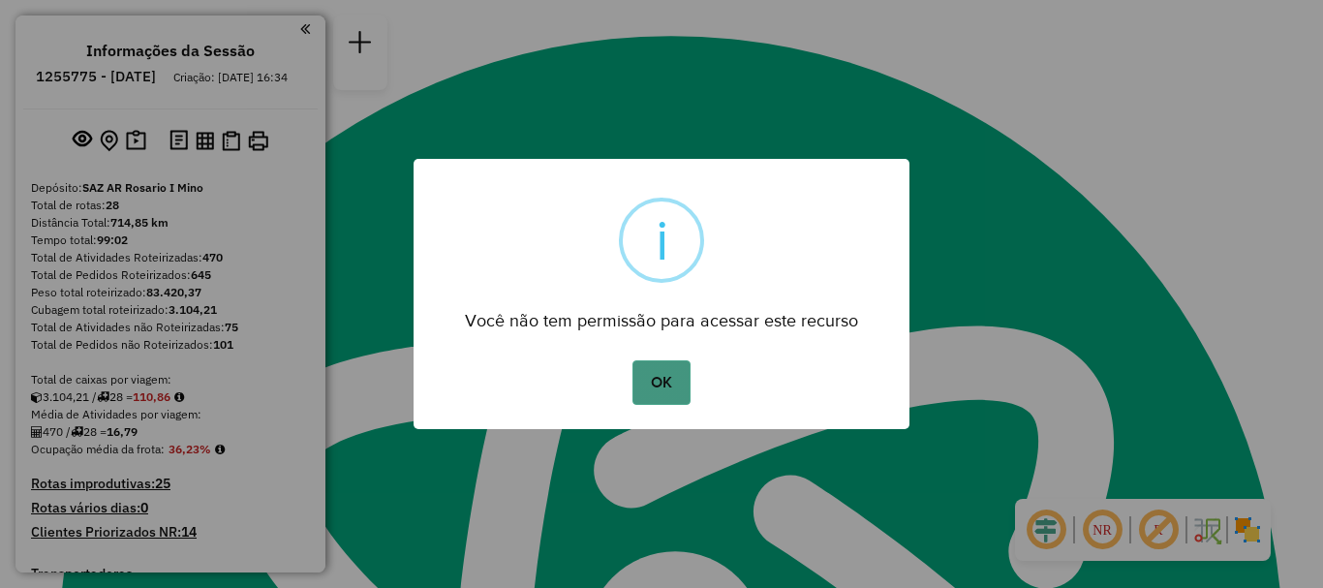
click at [651, 388] on button "OK" at bounding box center [661, 382] width 57 height 45
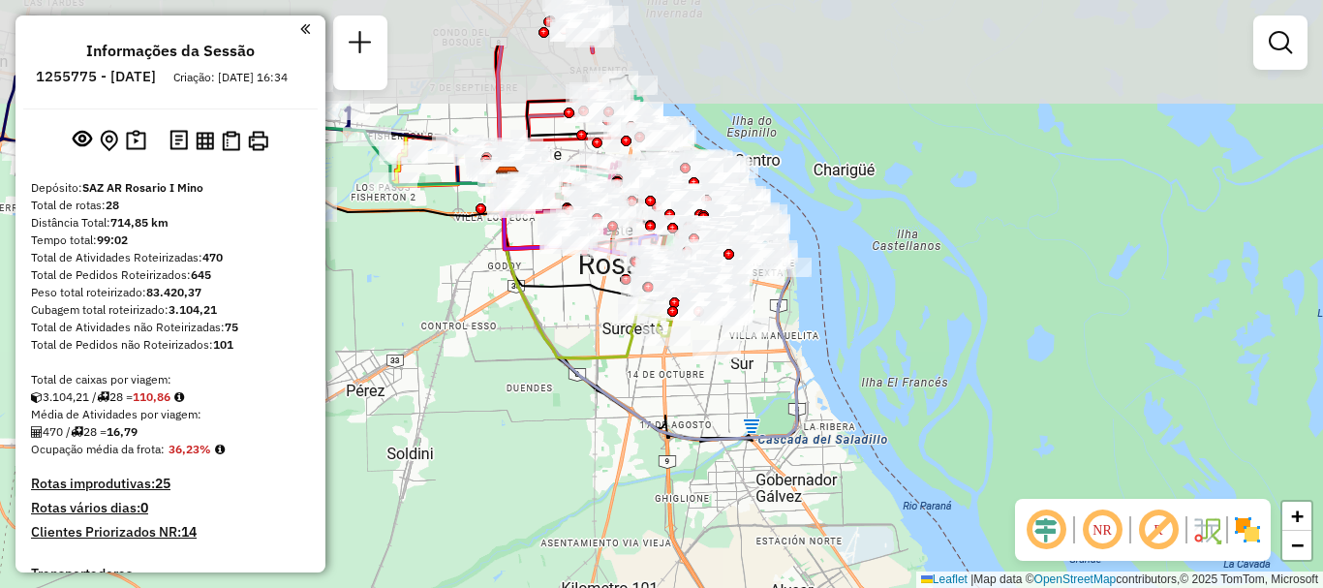
drag, startPoint x: 708, startPoint y: 310, endPoint x: 873, endPoint y: 510, distance: 258.7
click at [873, 510] on div "Janela de atendimento Grade de atendimento Capacidade Transportadoras Veículos …" at bounding box center [661, 294] width 1323 height 588
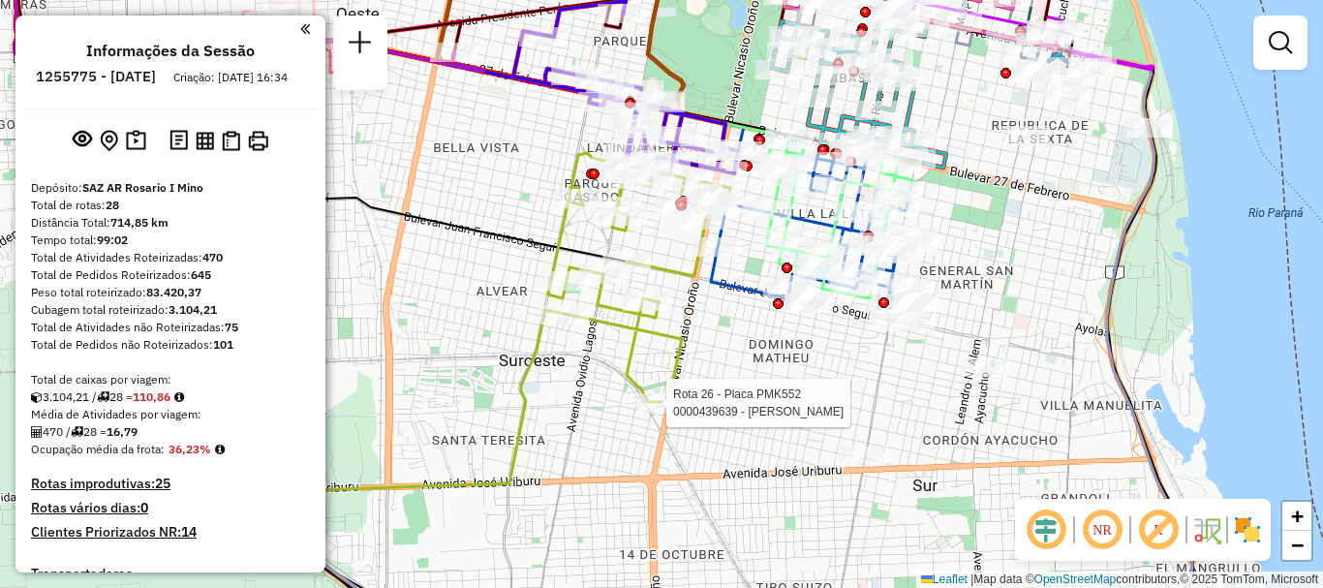
select select "**********"
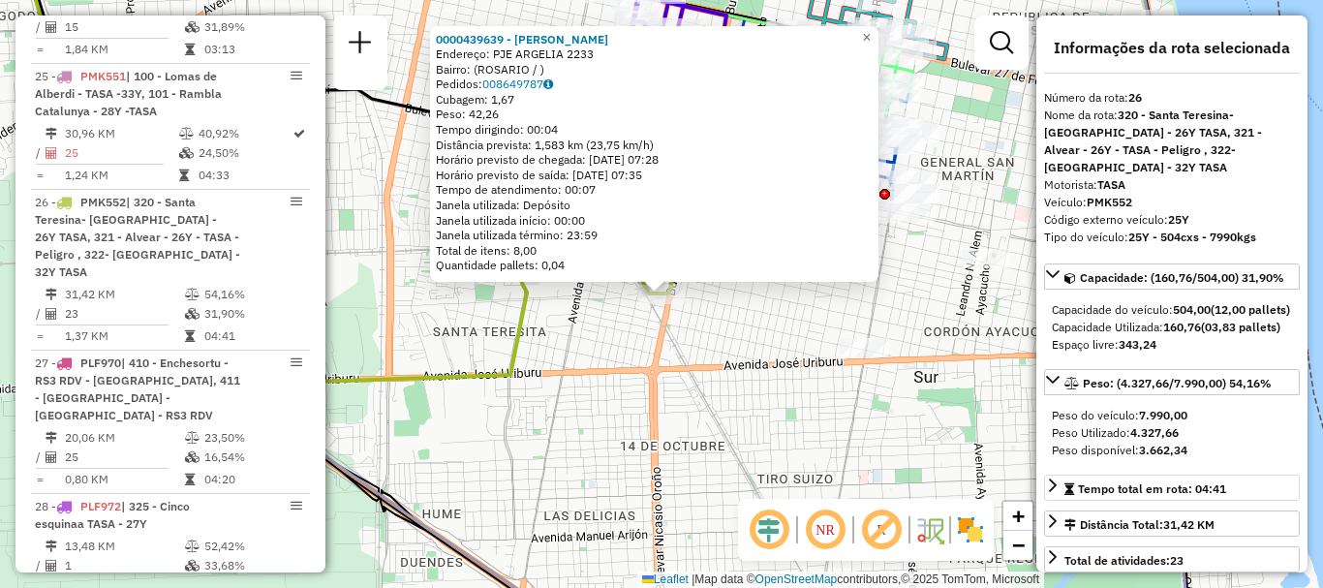
scroll to position [97, 0]
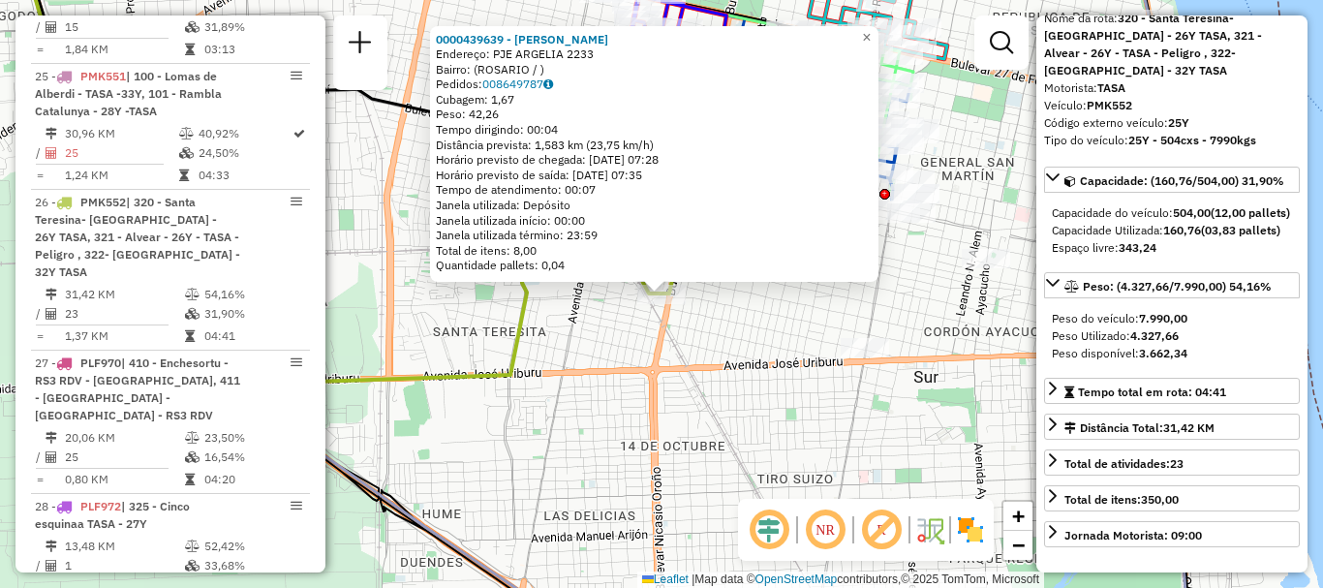
click at [850, 450] on div "0000439639 - PONCE ALFONSO MIGUEL Endereço: PJE ARGELIA 2233 Bairro: (ROSARIO /…" at bounding box center [661, 294] width 1323 height 588
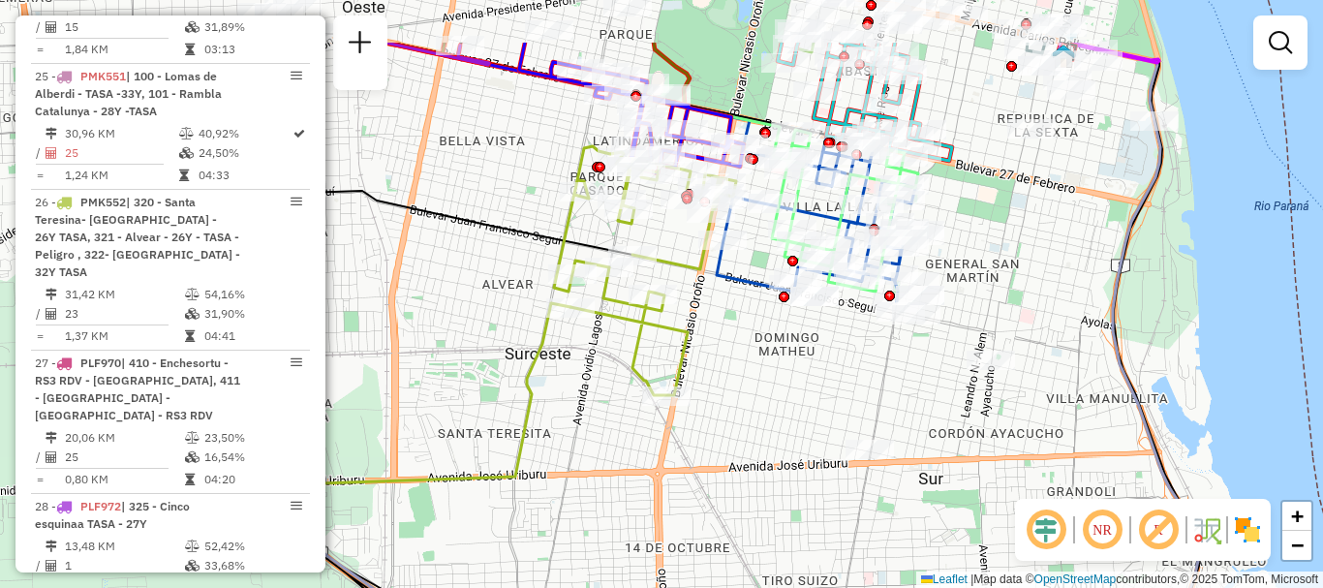
drag, startPoint x: 783, startPoint y: 502, endPoint x: 788, endPoint y: 549, distance: 47.7
click at [788, 549] on div "Janela de atendimento Grade de atendimento Capacidade Transportadoras Veículos …" at bounding box center [661, 294] width 1323 height 588
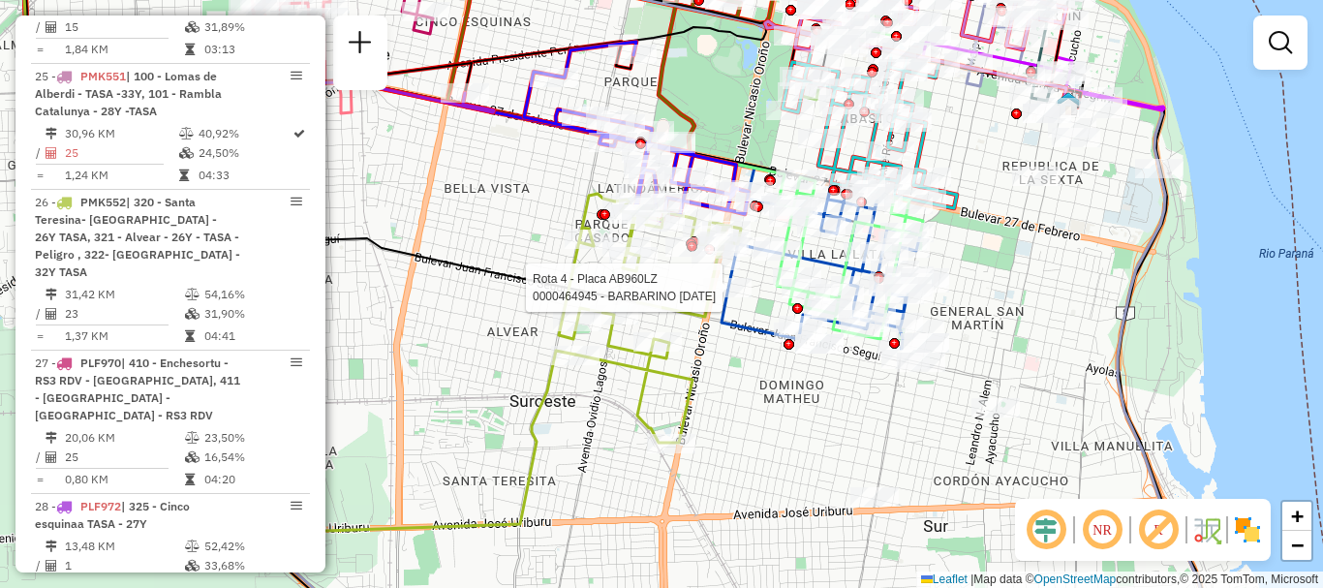
select select "**********"
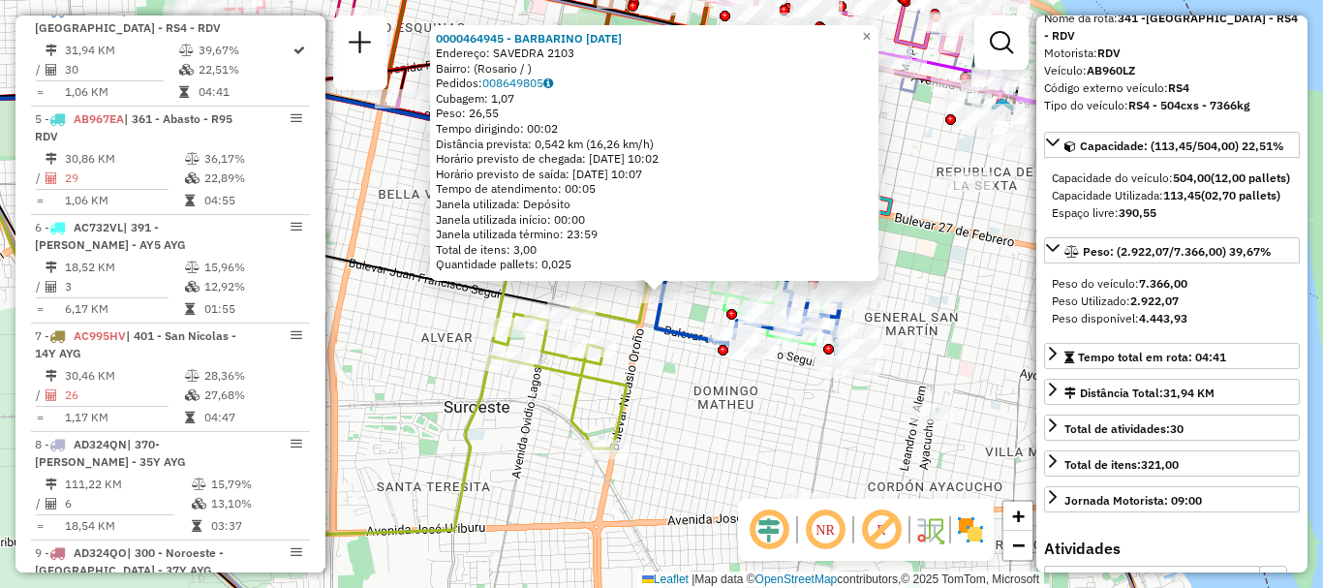
click at [943, 470] on div "0000464945 - BARBARINO NATAL Endereço: SAVEDRA 2103 Bairro: (Rosario / ) Pedido…" at bounding box center [661, 294] width 1323 height 588
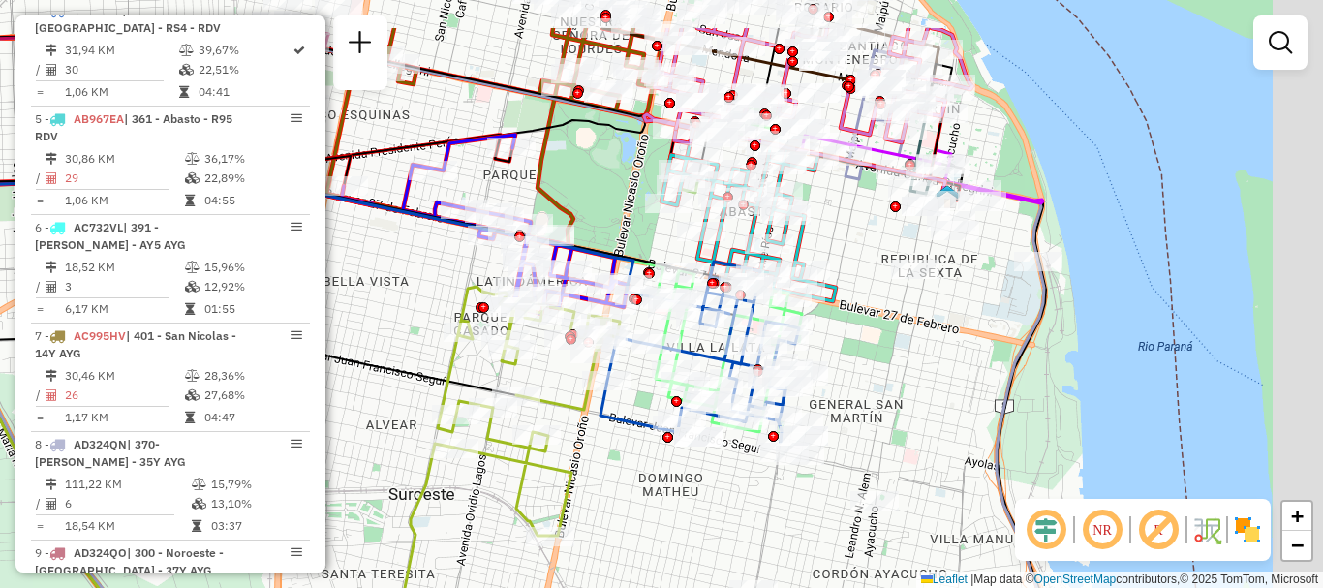
drag, startPoint x: 816, startPoint y: 507, endPoint x: 791, endPoint y: 529, distance: 32.9
click at [796, 542] on div "Janela de atendimento Grade de atendimento Capacidade Transportadoras Veículos …" at bounding box center [661, 294] width 1323 height 588
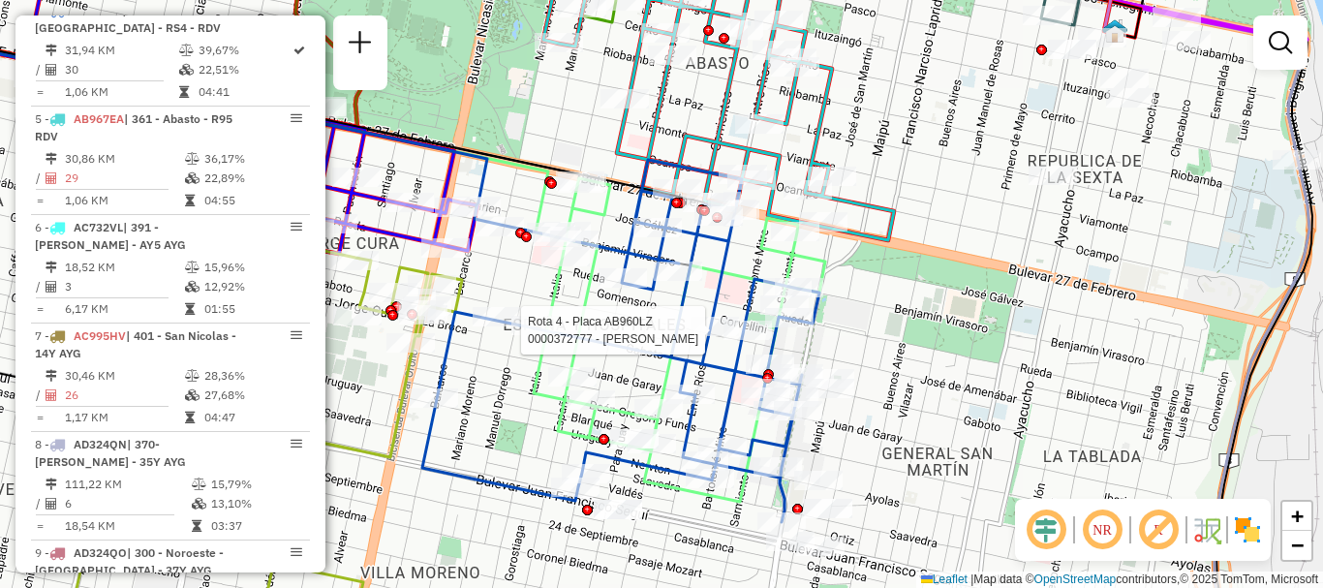
select select "**********"
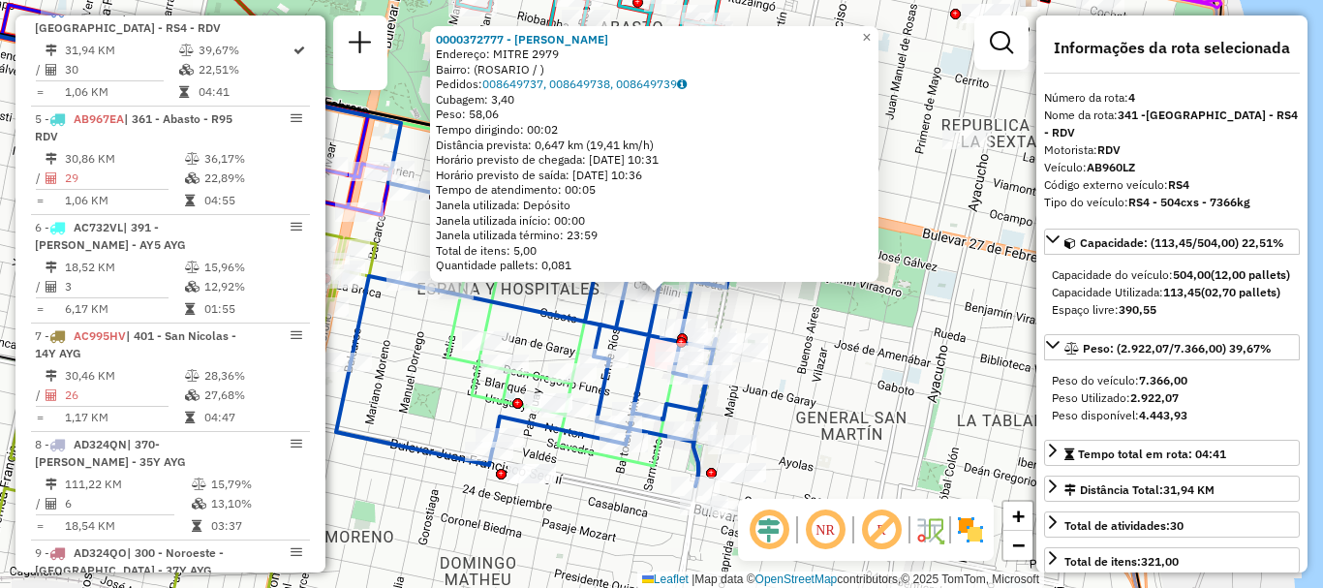
click at [947, 357] on div "0000372777 - RIZZO MARIO ALBERTO Endereço: MITRE 2979 Bairro: (ROSARIO / ) Pedi…" at bounding box center [661, 294] width 1323 height 588
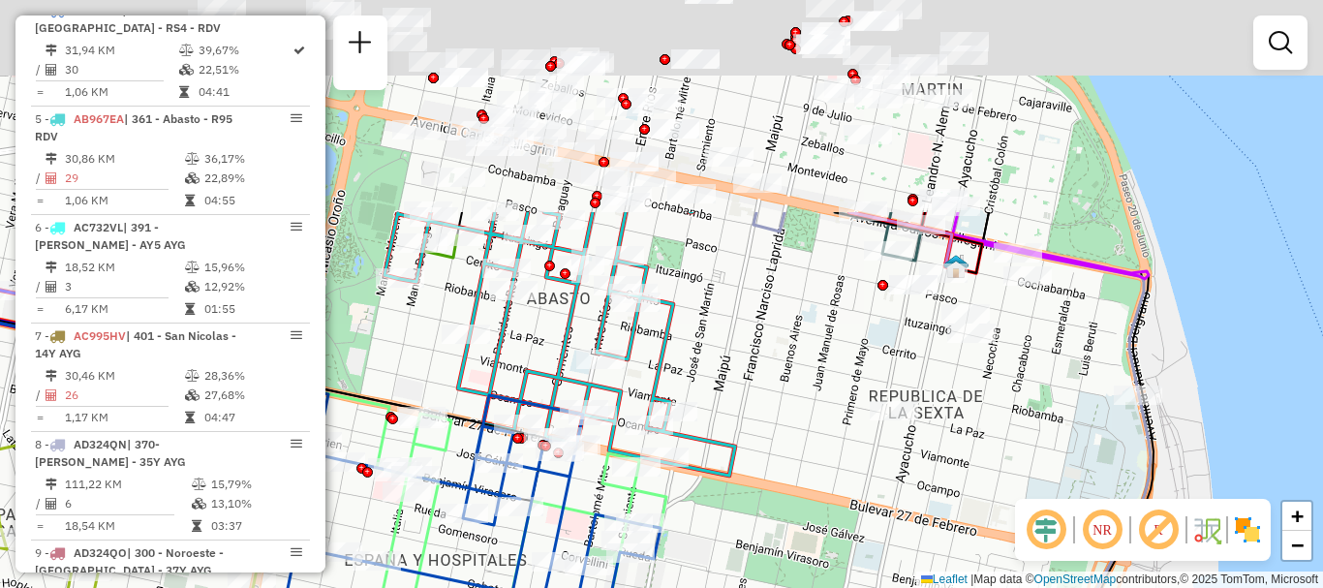
drag, startPoint x: 917, startPoint y: 388, endPoint x: 859, endPoint y: 606, distance: 225.6
click at [859, 587] on html "Aguarde... Pop-up bloqueado! Seu navegador bloqueou automáticamente a abertura …" at bounding box center [661, 294] width 1323 height 588
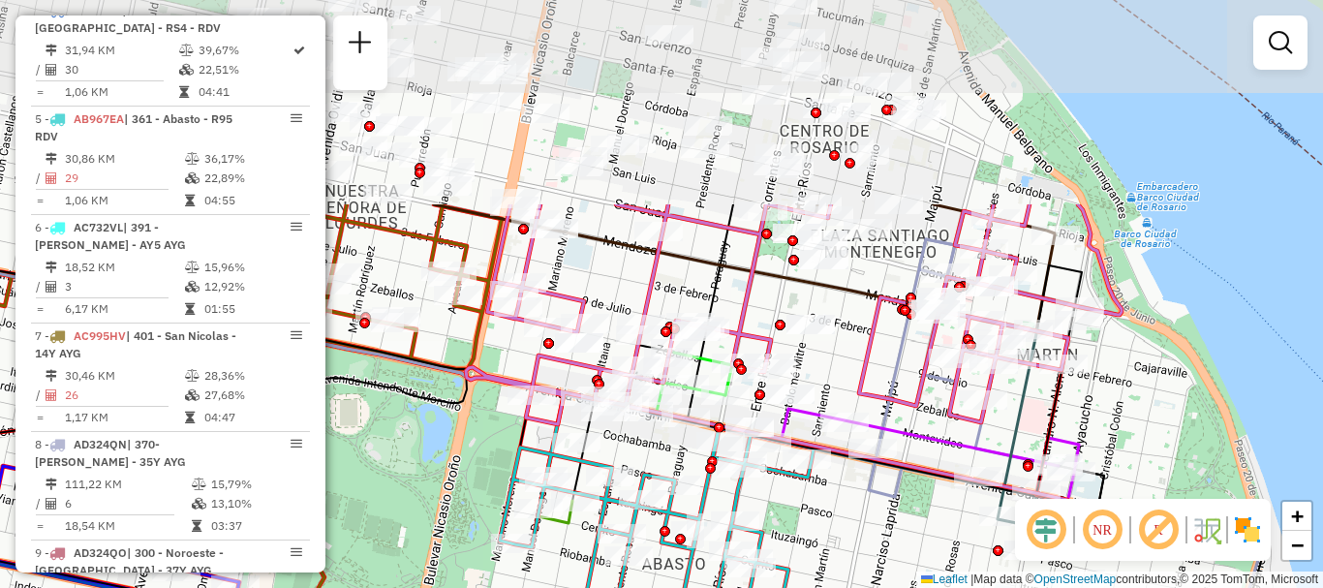
drag, startPoint x: 898, startPoint y: 443, endPoint x: 1006, endPoint y: 626, distance: 212.3
click at [1006, 587] on html "Aguarde... Pop-up bloqueado! Seu navegador bloqueou automáticamente a abertura …" at bounding box center [661, 294] width 1323 height 588
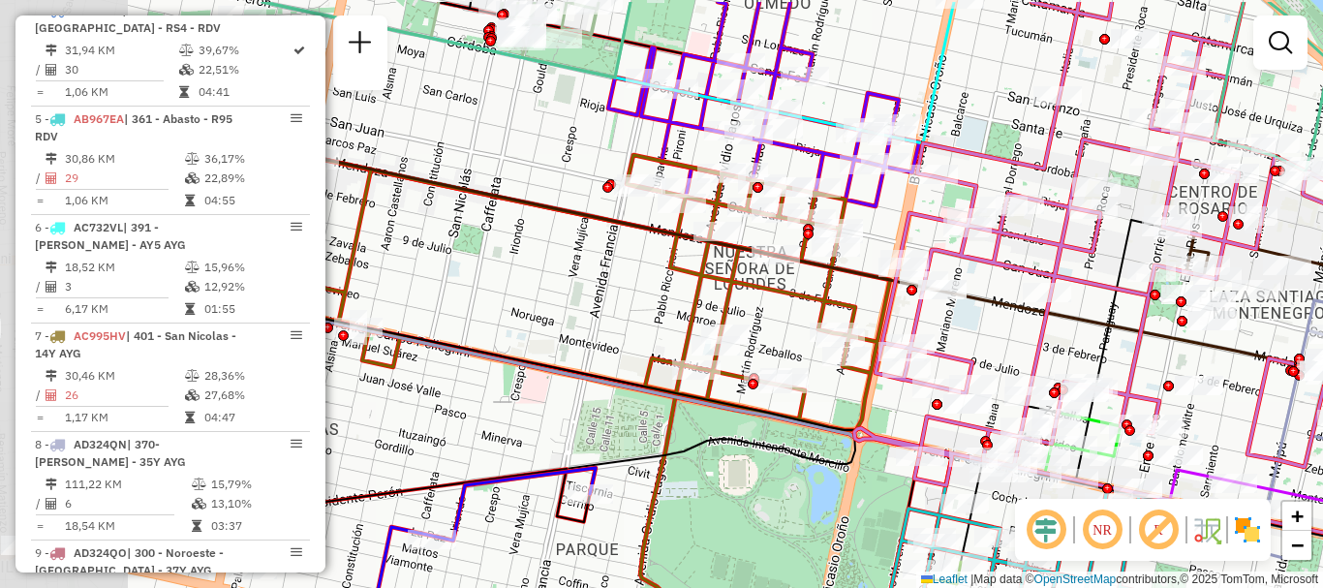
drag, startPoint x: 983, startPoint y: 626, endPoint x: 1322, endPoint y: 582, distance: 341.8
click at [1322, 582] on div "Janela de atendimento Grade de atendimento Capacidade Transportadoras Veículos …" at bounding box center [661, 294] width 1323 height 588
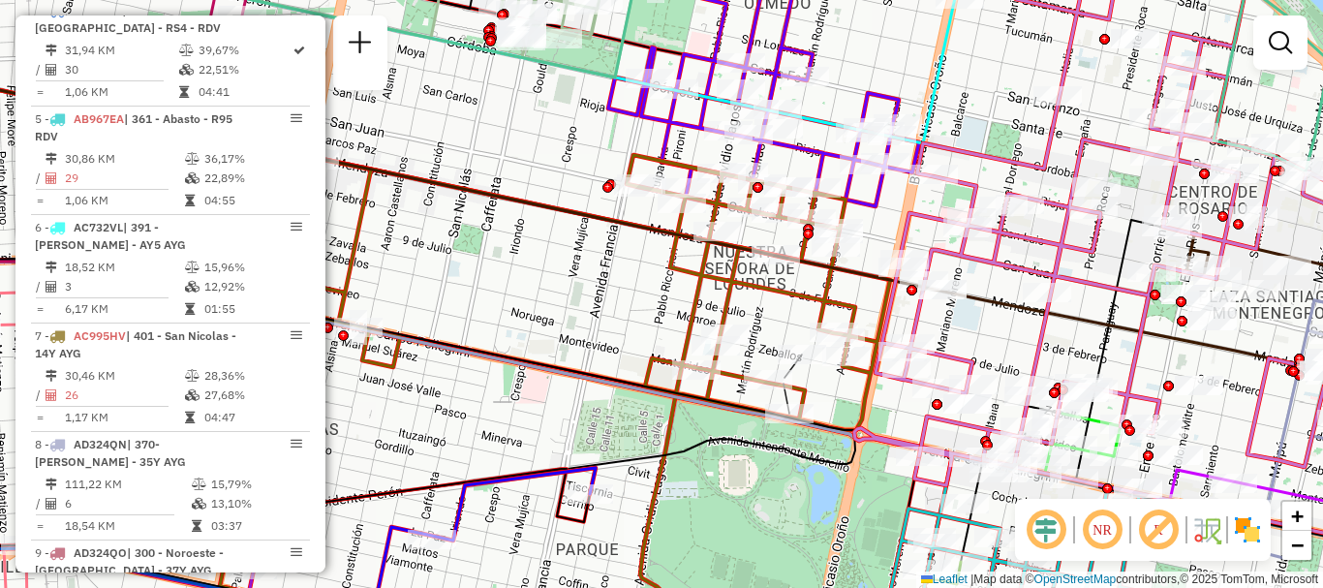
select select "**********"
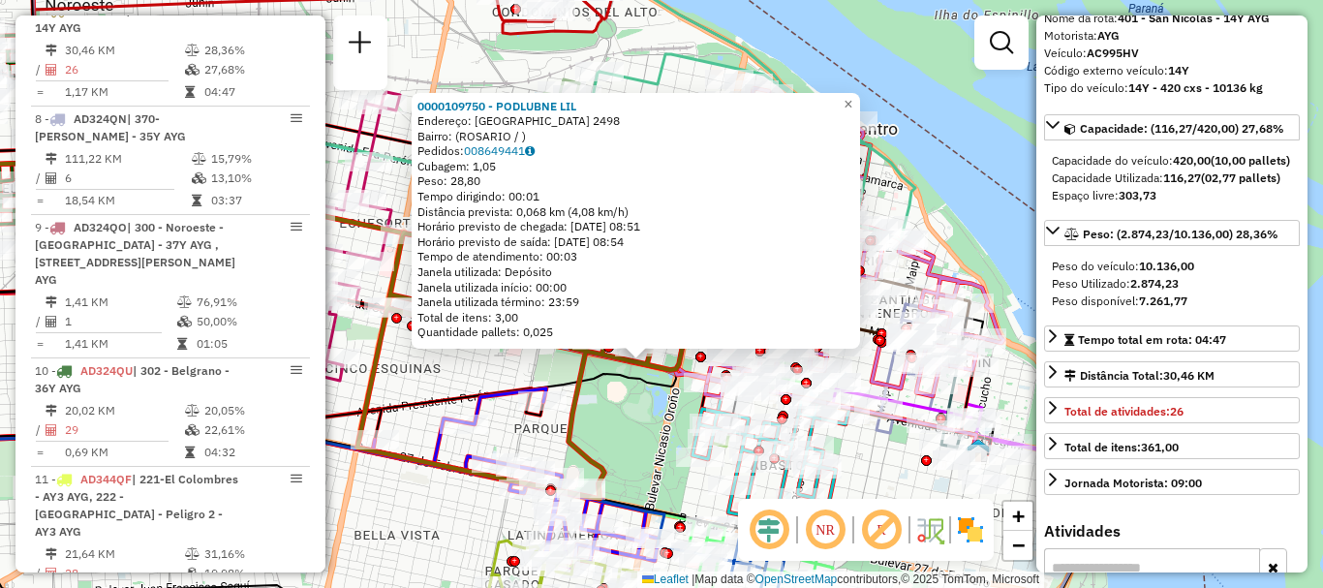
click at [685, 454] on div "0000109750 - PODLUBNE LIL Endereço: MONTEVIDEO 2498 Bairro: (ROSARIO / ) Pedido…" at bounding box center [661, 294] width 1323 height 588
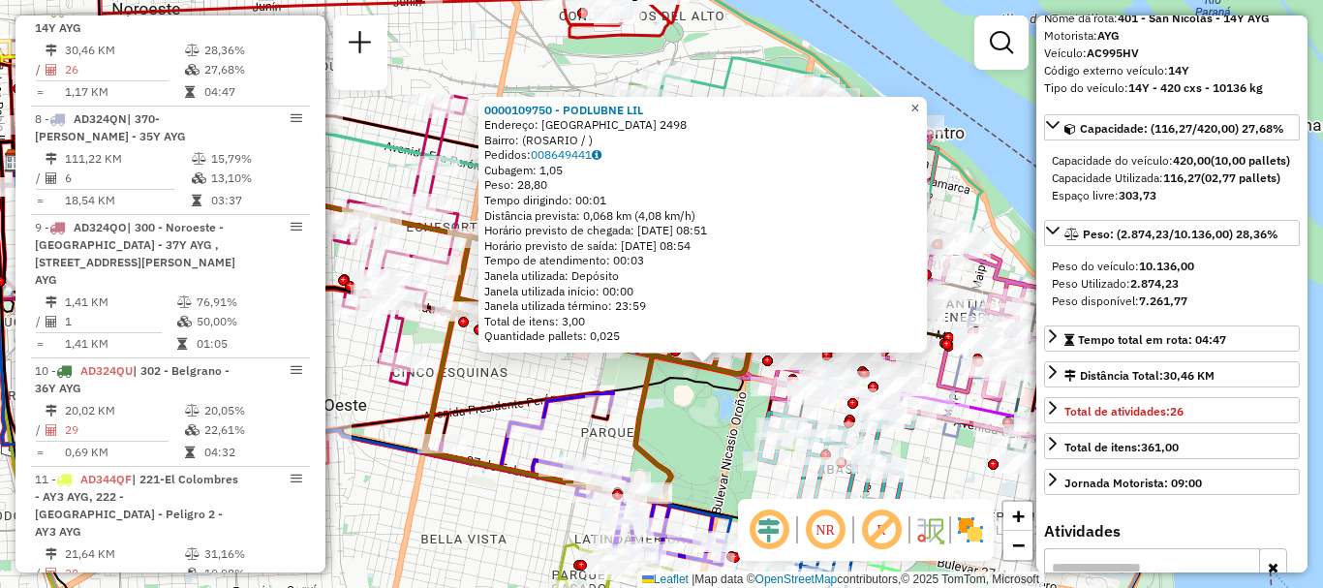
click at [919, 100] on span "×" at bounding box center [915, 108] width 9 height 16
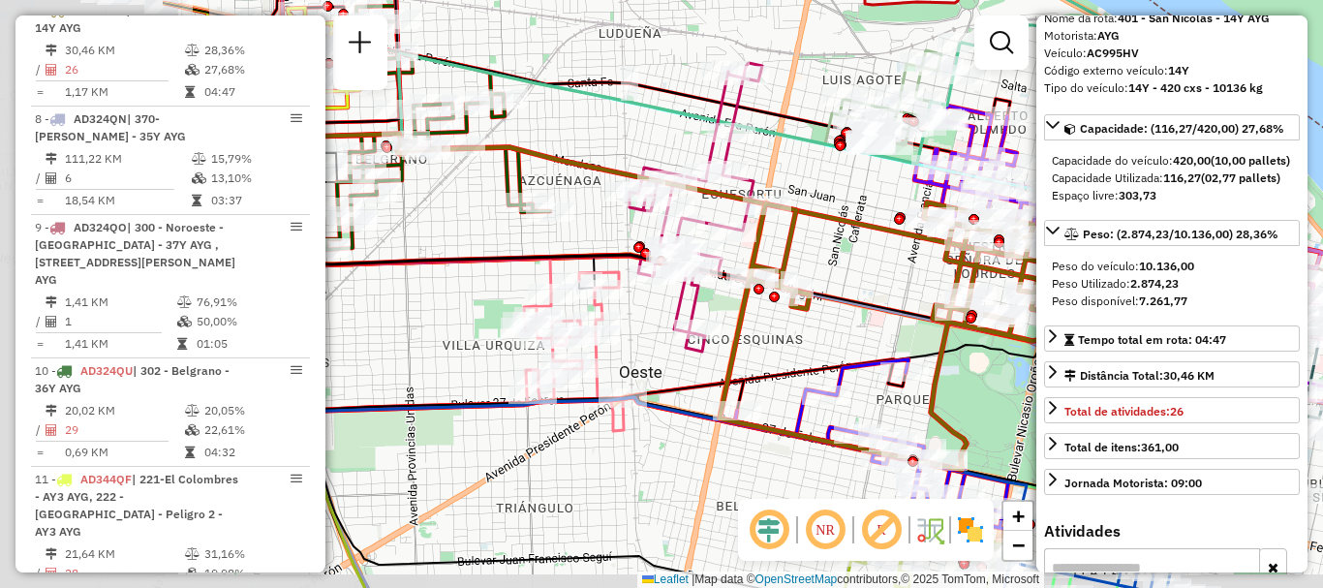
drag, startPoint x: 556, startPoint y: 360, endPoint x: 896, endPoint y: 325, distance: 341.9
click at [896, 325] on div "Janela de atendimento Grade de atendimento Capacidade Transportadoras Veículos …" at bounding box center [661, 294] width 1323 height 588
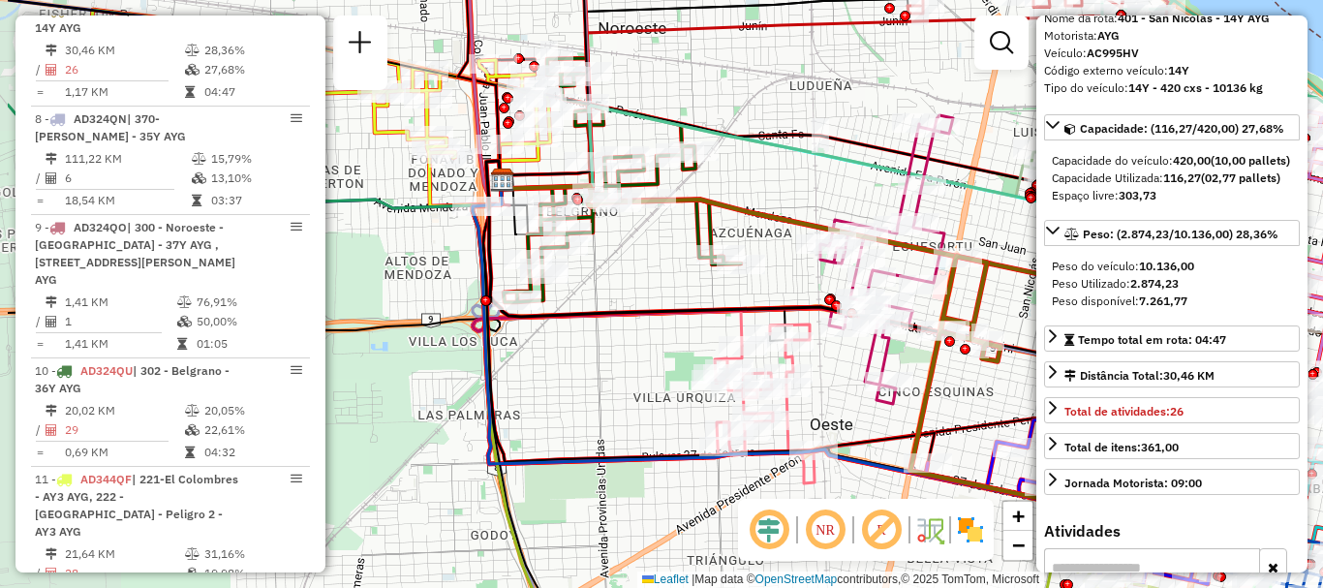
drag, startPoint x: 826, startPoint y: 346, endPoint x: 967, endPoint y: 400, distance: 150.6
click at [967, 400] on div "Janela de atendimento Grade de atendimento Capacidade Transportadoras Veículos …" at bounding box center [661, 294] width 1323 height 588
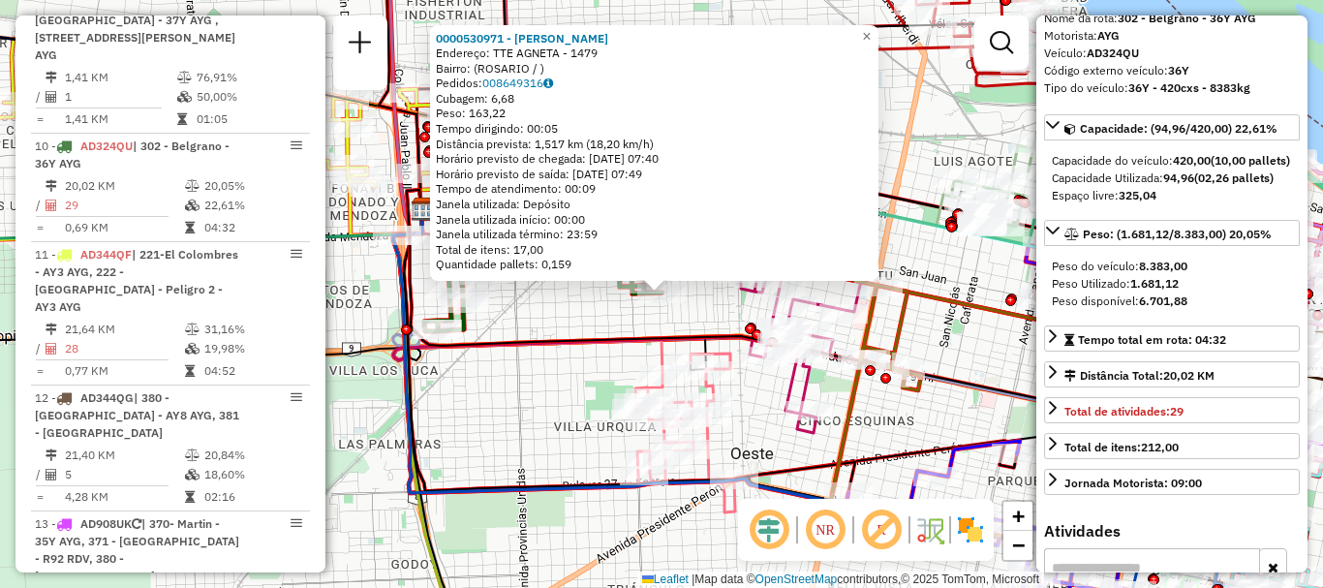
scroll to position [1684, 0]
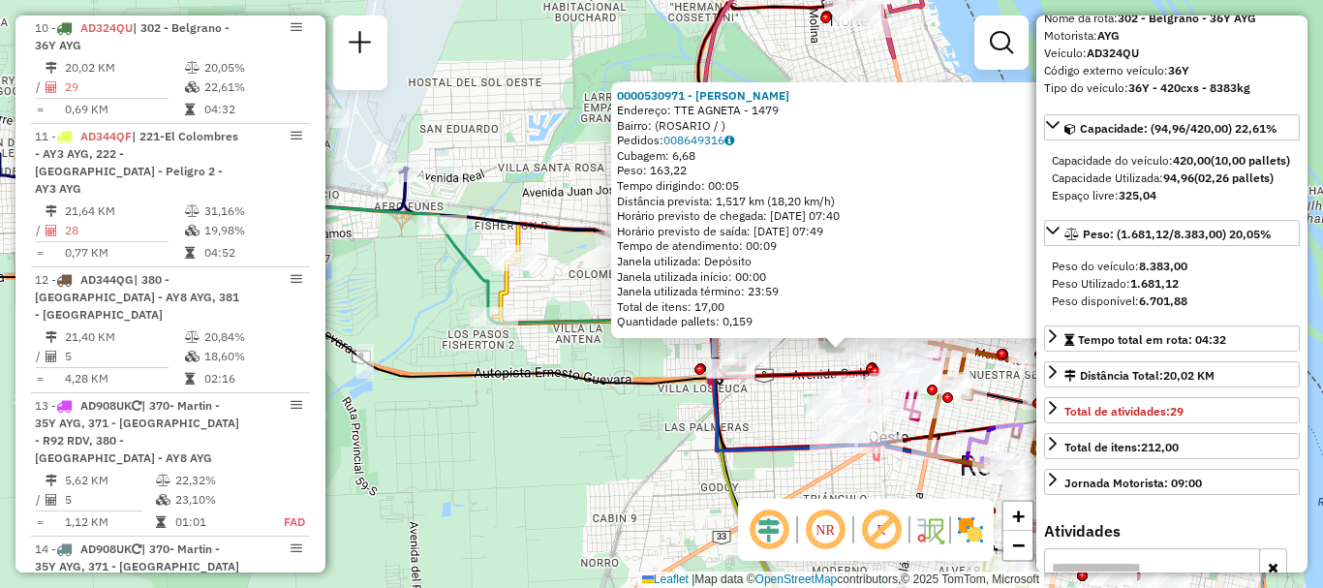
click at [755, 481] on div "0000530971 - Villena Becerra Elidia Endereço: TTE AGNETA - 1479 Bairro: (ROSARI…" at bounding box center [661, 294] width 1323 height 588
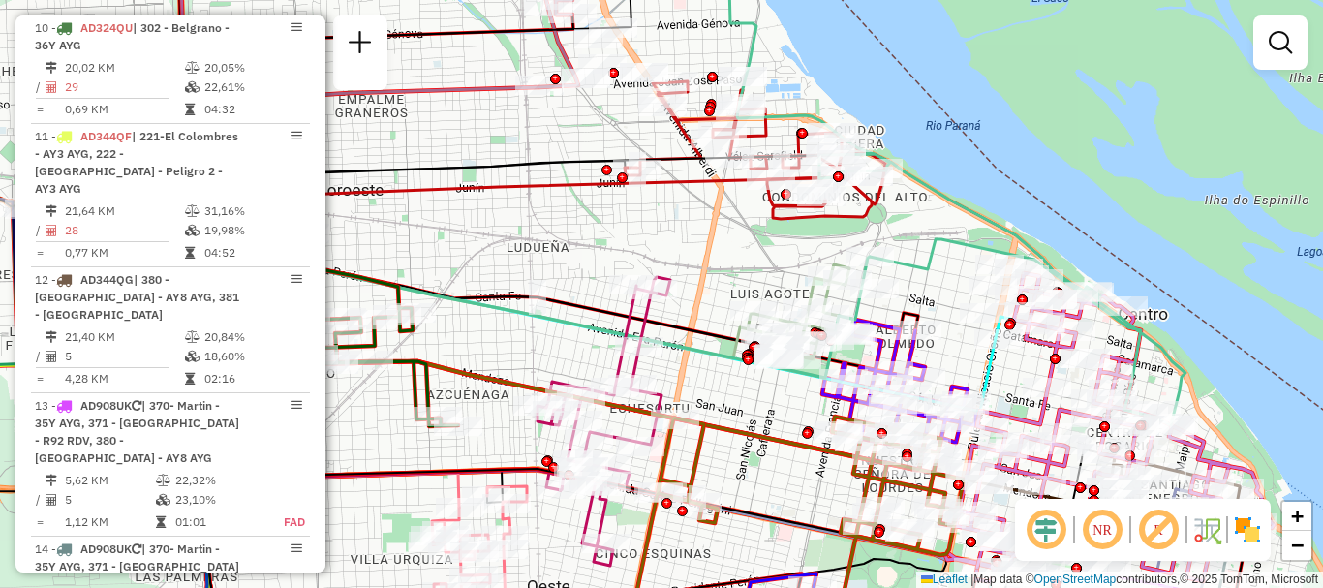
drag, startPoint x: 958, startPoint y: 320, endPoint x: 769, endPoint y: 172, distance: 239.5
click at [775, 182] on div "Rota 1 - Placa AB951JL 0000475127 - RUIZ FRANCO NICOLAS Janela de atendimento G…" at bounding box center [661, 294] width 1323 height 588
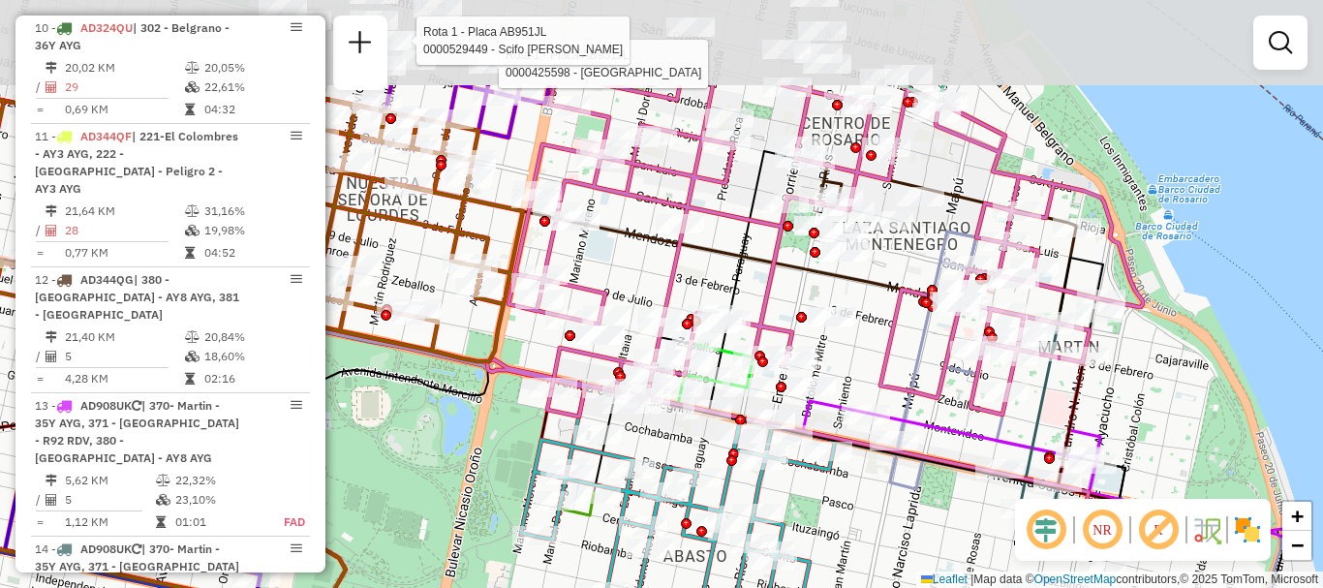
drag, startPoint x: 1027, startPoint y: 374, endPoint x: 991, endPoint y: 506, distance: 136.5
click at [991, 506] on div "Rota 23 - Placa NWV118 0000429847 - ROSARIO BEER SRL Rota 1 - Placa AB951JL 000…" at bounding box center [661, 294] width 1323 height 588
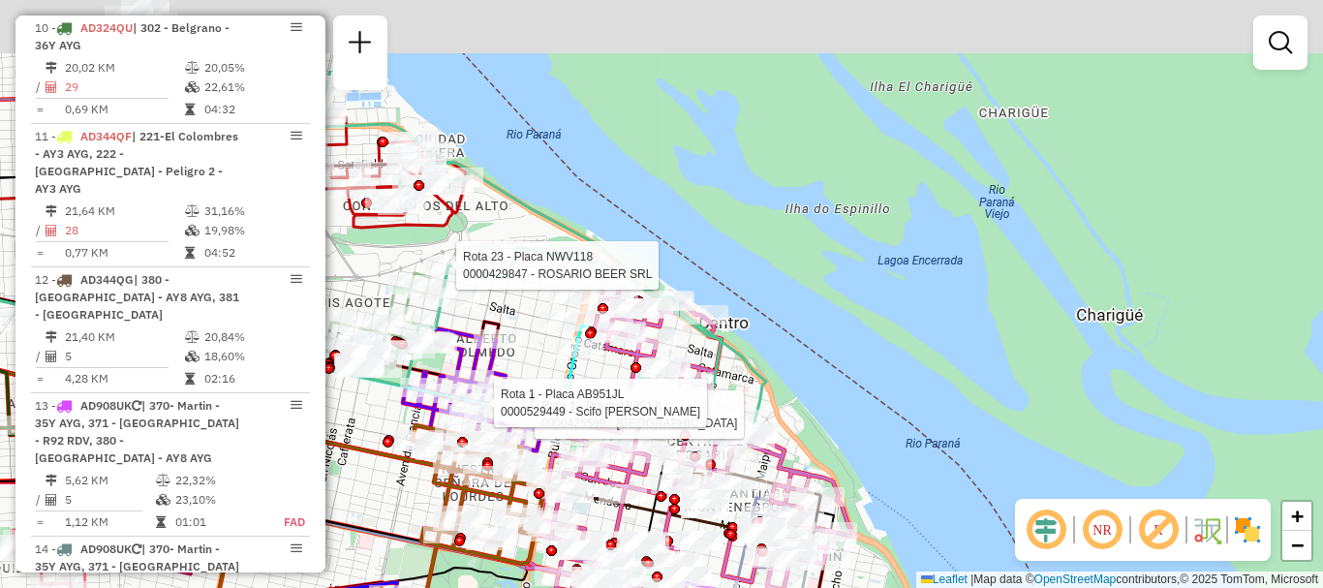
drag, startPoint x: 916, startPoint y: 300, endPoint x: 897, endPoint y: 430, distance: 131.2
click at [897, 430] on div "Rota 23 - Placa NWV118 0000429847 - ROSARIO BEER SRL Rota 1 - Placa AB951JL 000…" at bounding box center [661, 294] width 1323 height 588
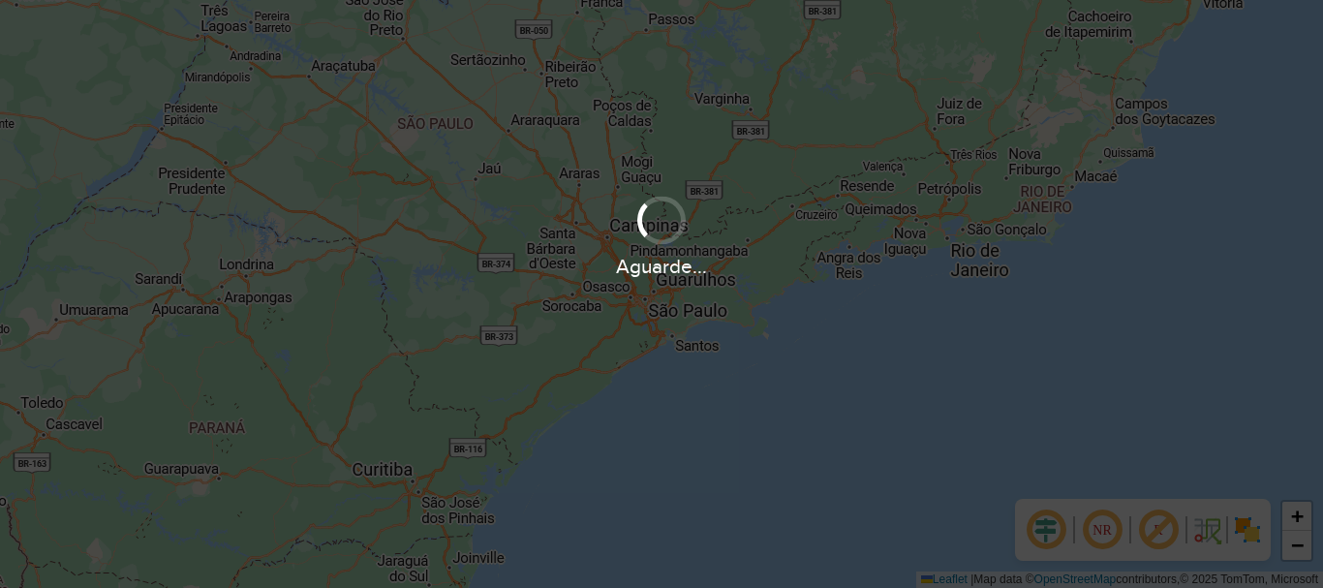
scroll to position [1270, 0]
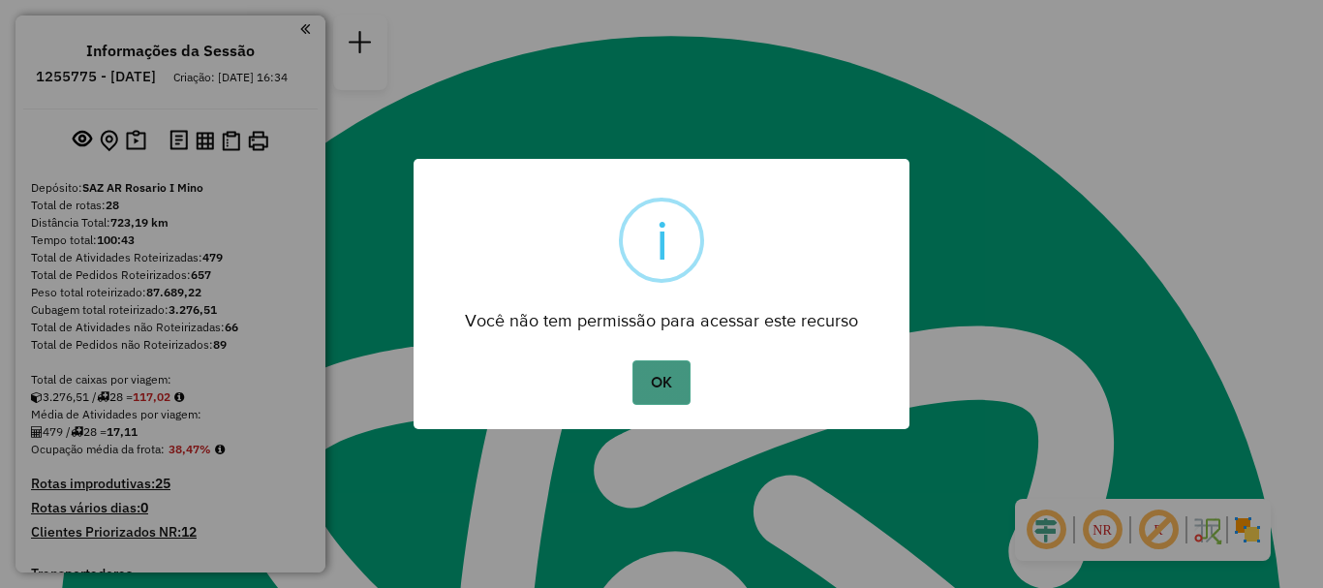
click at [648, 376] on button "OK" at bounding box center [661, 382] width 57 height 45
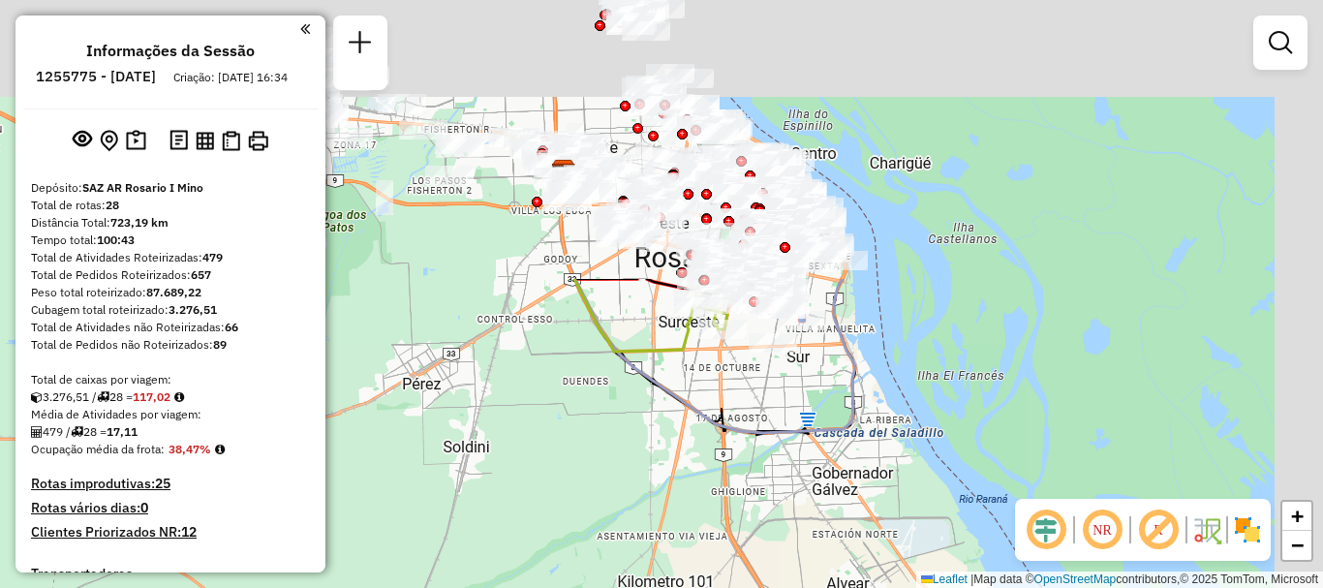
drag, startPoint x: 766, startPoint y: 378, endPoint x: 653, endPoint y: 590, distance: 240.5
click at [653, 587] on html "Aguarde... Pop-up bloqueado! Seu navegador bloqueou automáticamente a abertura …" at bounding box center [661, 294] width 1323 height 588
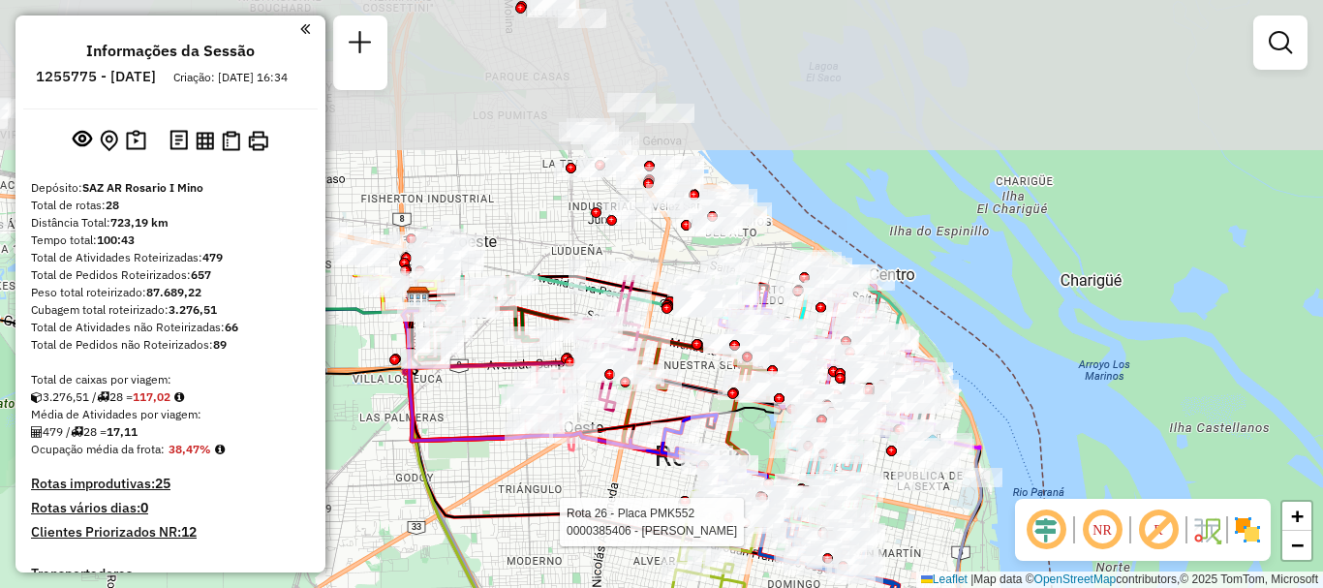
drag, startPoint x: 674, startPoint y: 246, endPoint x: 705, endPoint y: 535, distance: 290.3
click at [705, 532] on div at bounding box center [716, 521] width 48 height 19
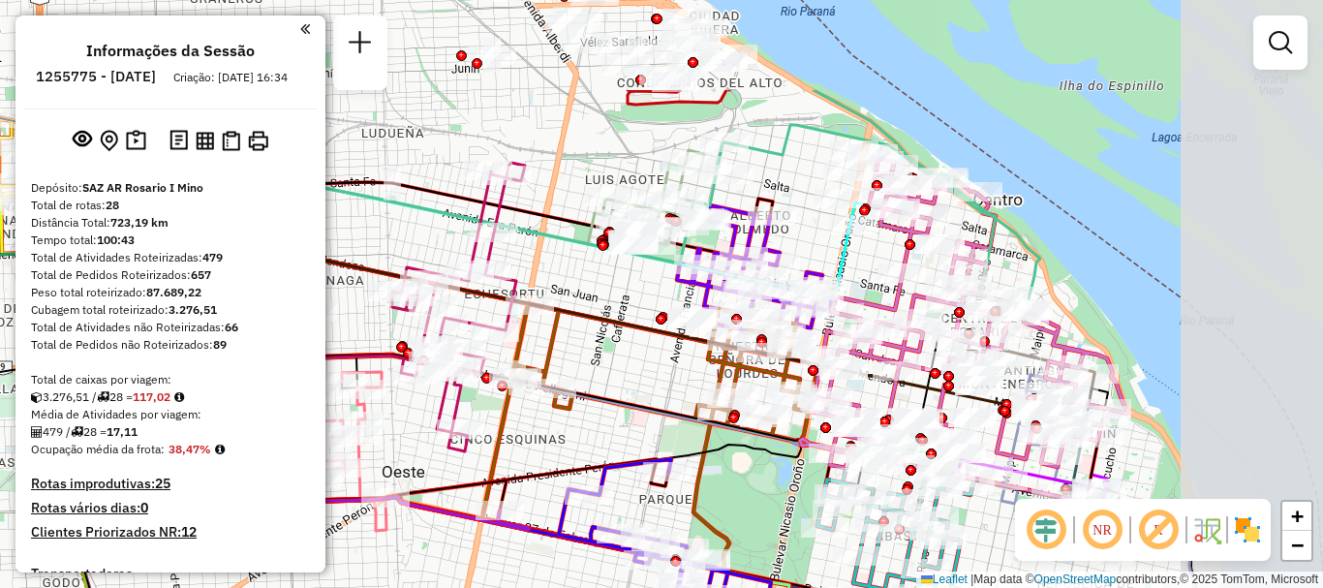
click at [968, 587] on html "Aguarde... Pop-up bloqueado! Seu navegador bloqueou automáticamente a abertura …" at bounding box center [661, 294] width 1323 height 588
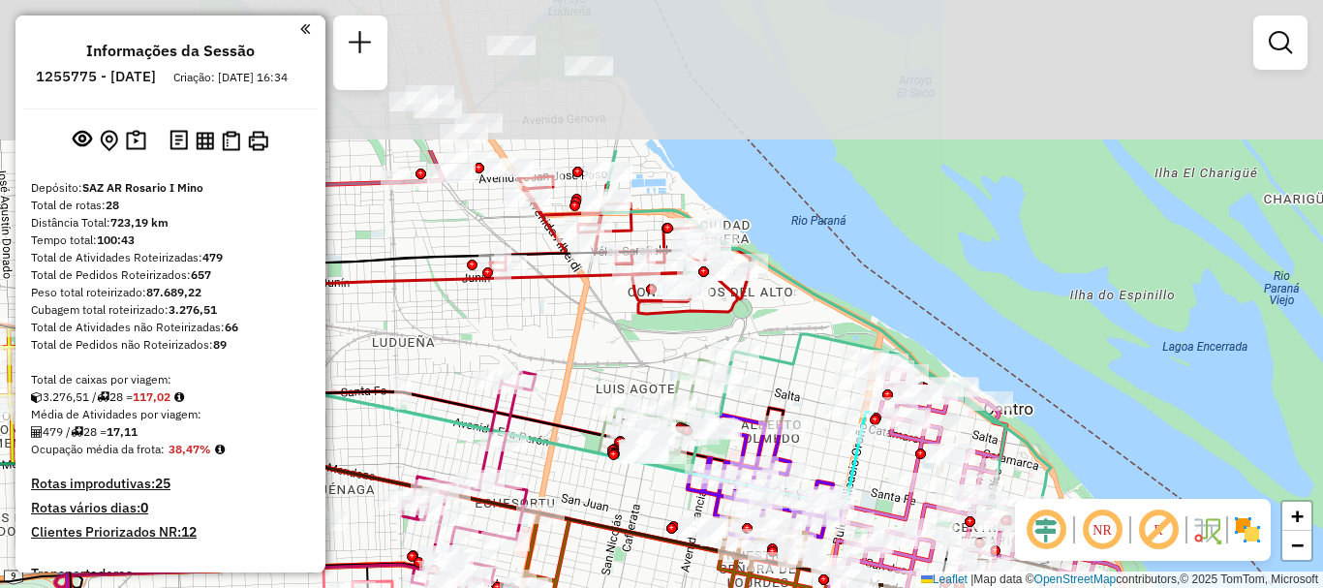
click at [1053, 587] on html "Aguarde... Pop-up bloqueado! Seu navegador bloqueou automáticamente a abertura …" at bounding box center [661, 294] width 1323 height 588
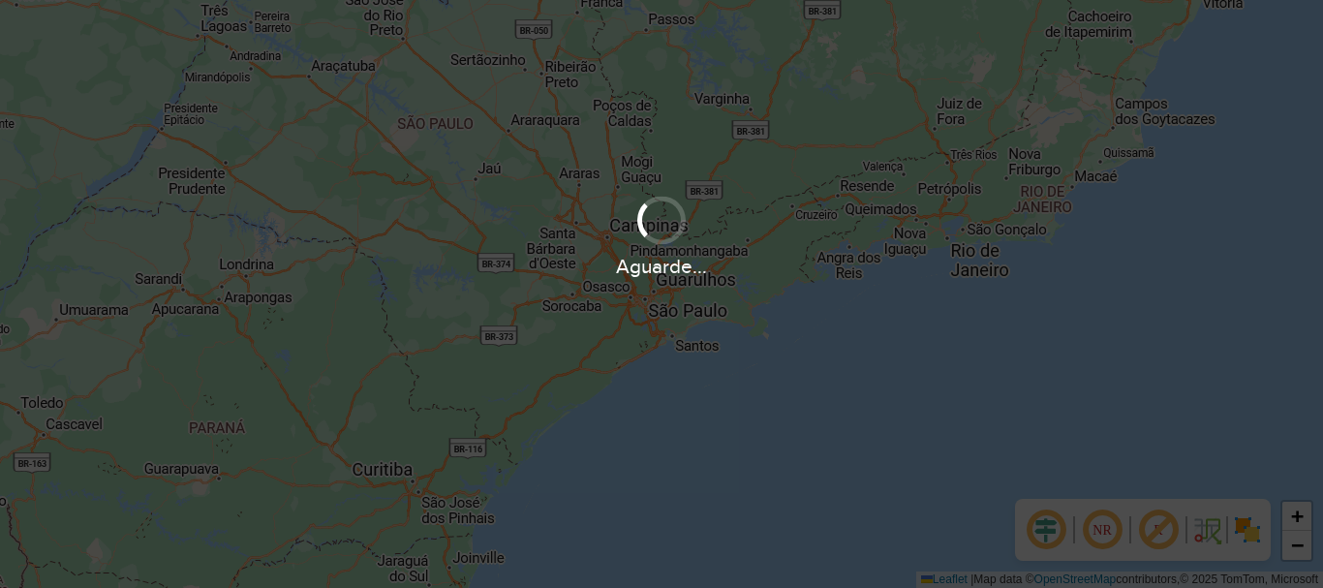
scroll to position [1270, 0]
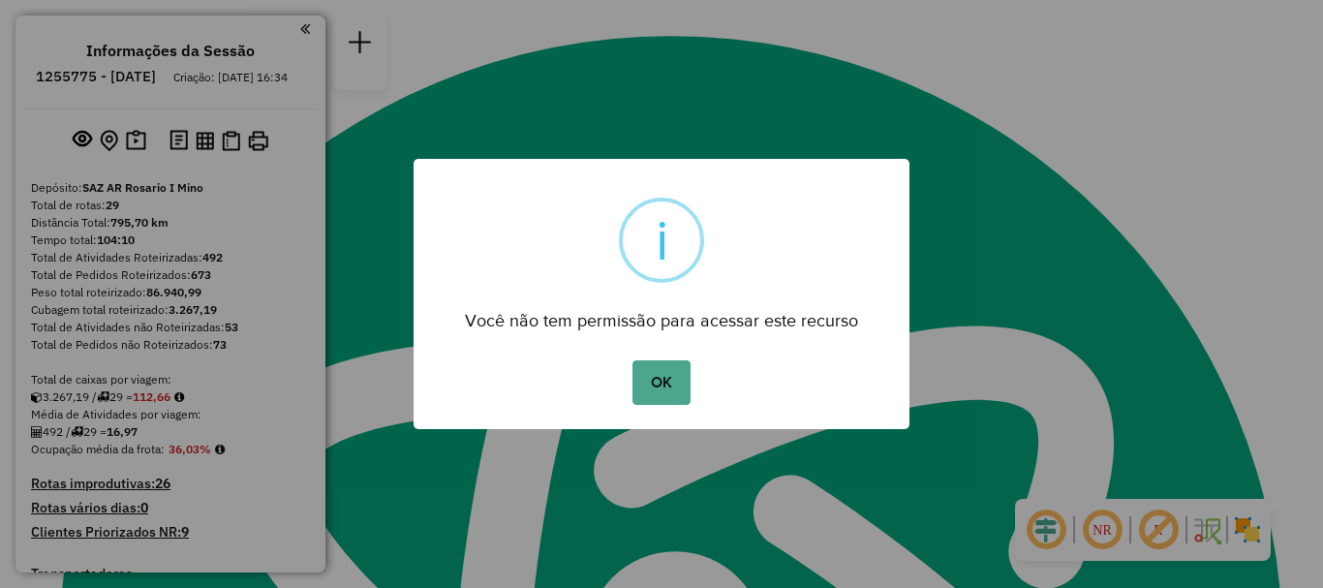
drag, startPoint x: 638, startPoint y: 383, endPoint x: 634, endPoint y: 453, distance: 70.9
click at [638, 382] on button "OK" at bounding box center [661, 382] width 57 height 45
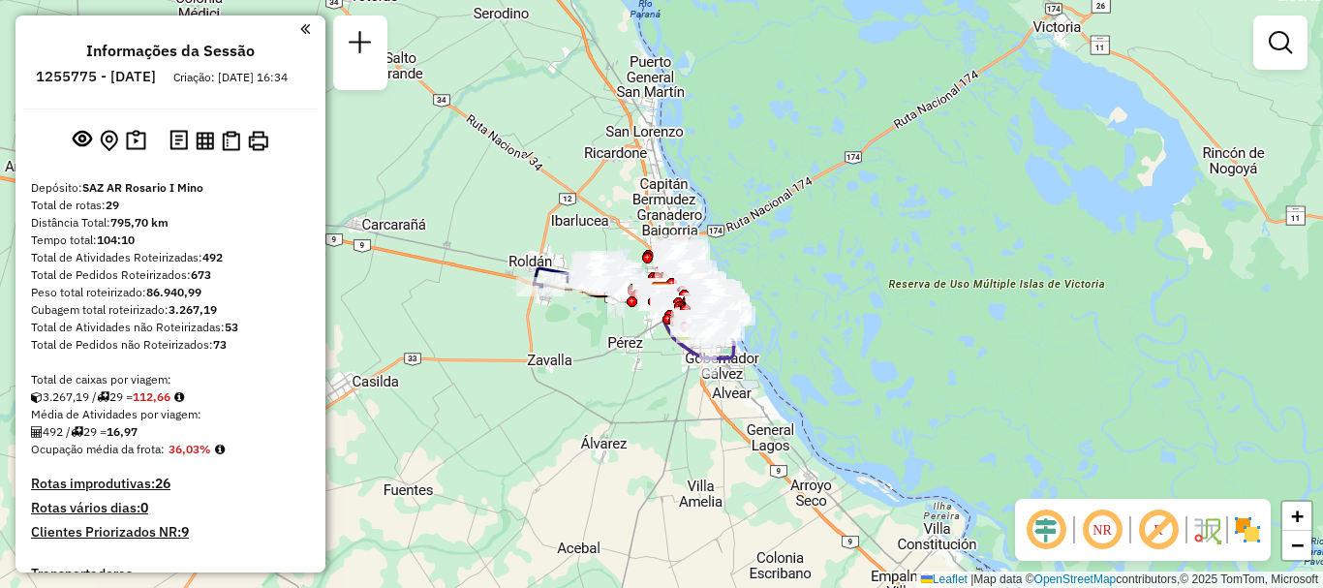
click at [684, 541] on div "Janela de atendimento Grade de atendimento Capacidade Transportadoras Veículos …" at bounding box center [661, 294] width 1323 height 588
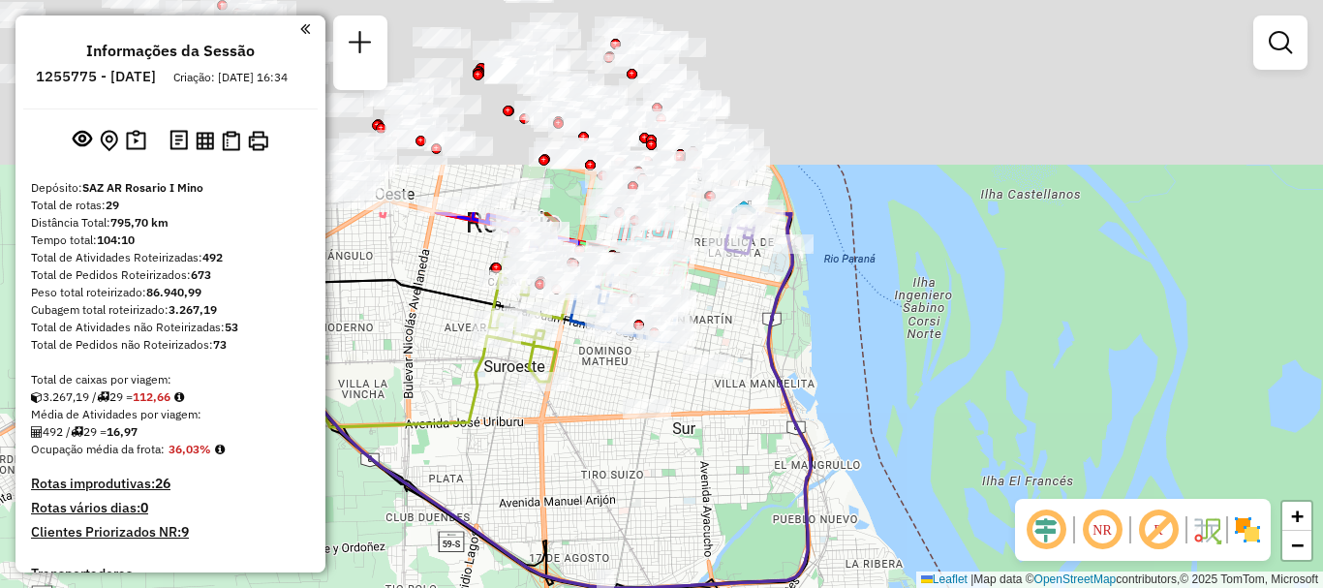
drag, startPoint x: 615, startPoint y: 228, endPoint x: 701, endPoint y: 485, distance: 271.7
click at [701, 485] on div "Janela de atendimento Grade de atendimento Capacidade Transportadoras Veículos …" at bounding box center [661, 294] width 1323 height 588
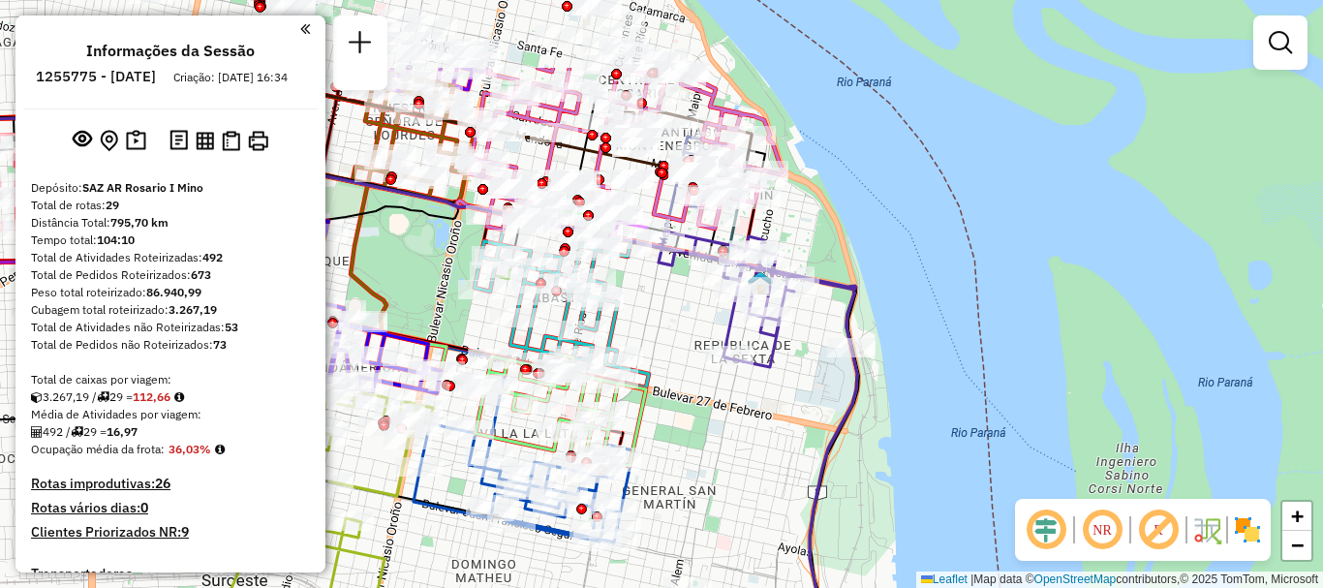
drag, startPoint x: 710, startPoint y: 251, endPoint x: 644, endPoint y: 425, distance: 186.4
click at [644, 425] on div "Janela de atendimento Grade de atendimento Capacidade Transportadoras Veículos …" at bounding box center [661, 294] width 1323 height 588
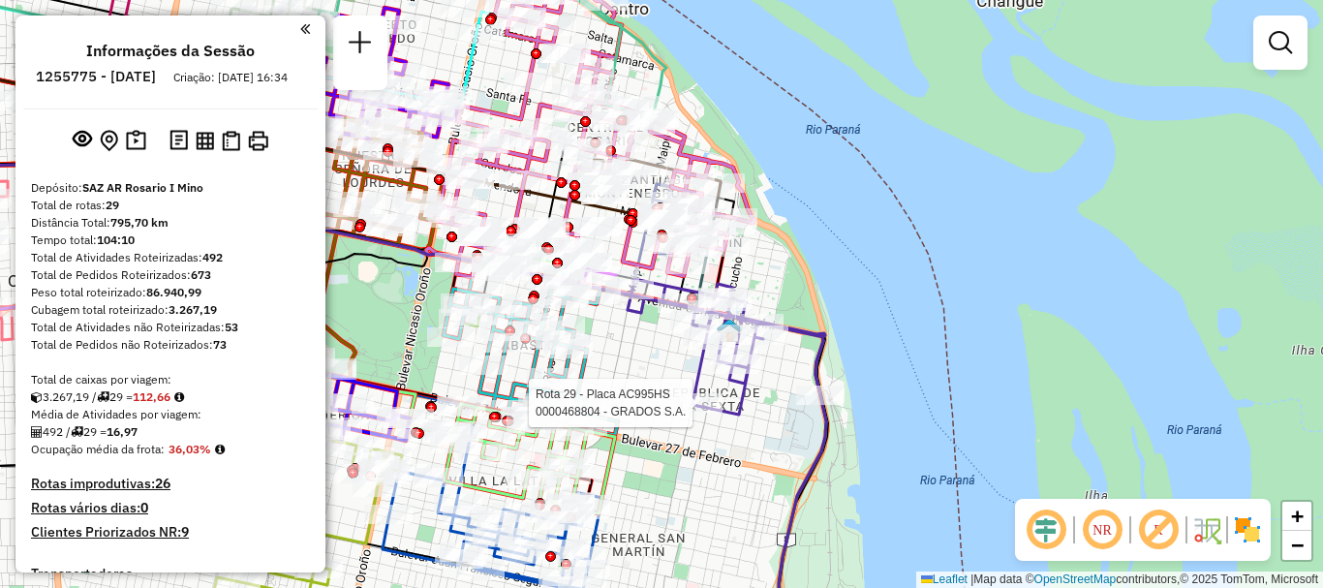
select select "**********"
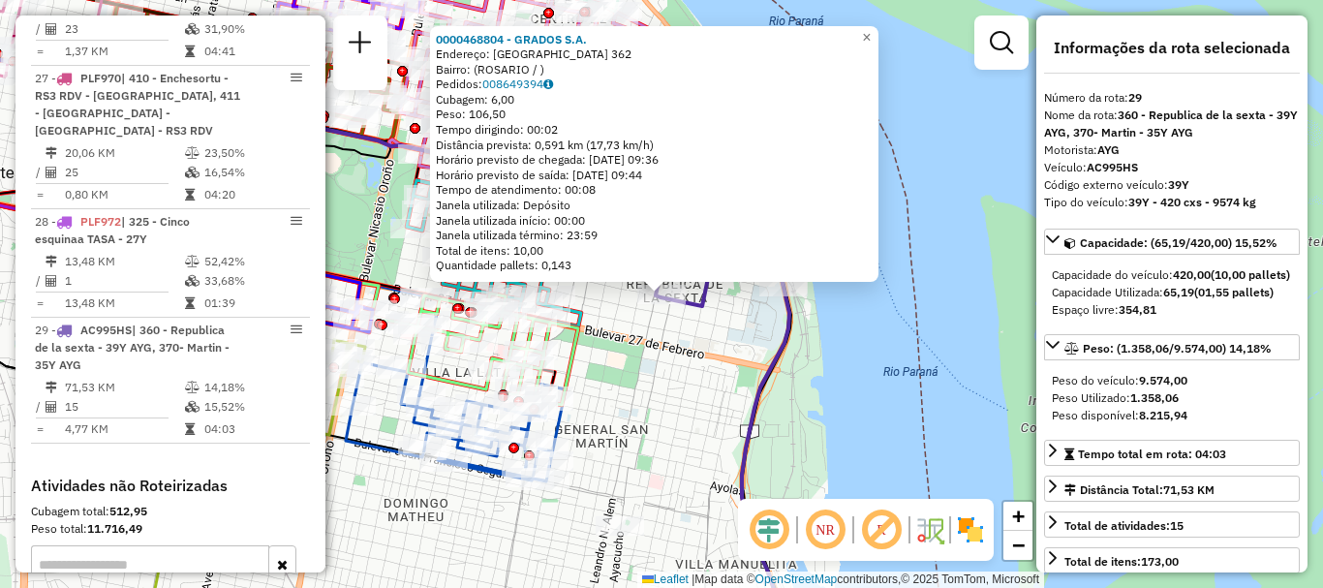
scroll to position [97, 0]
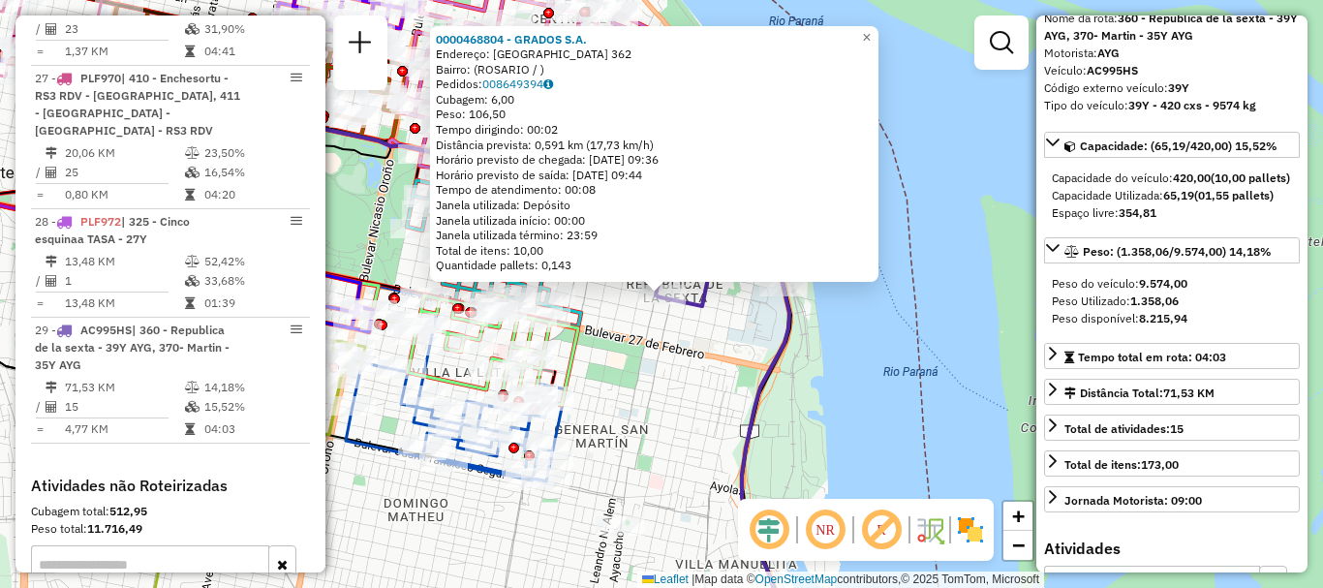
click at [864, 434] on div "0000468804 - GRADOS S.A. Endereço: LA PAZ 362 Bairro: (ROSARIO / ) Pedidos: 008…" at bounding box center [661, 294] width 1323 height 588
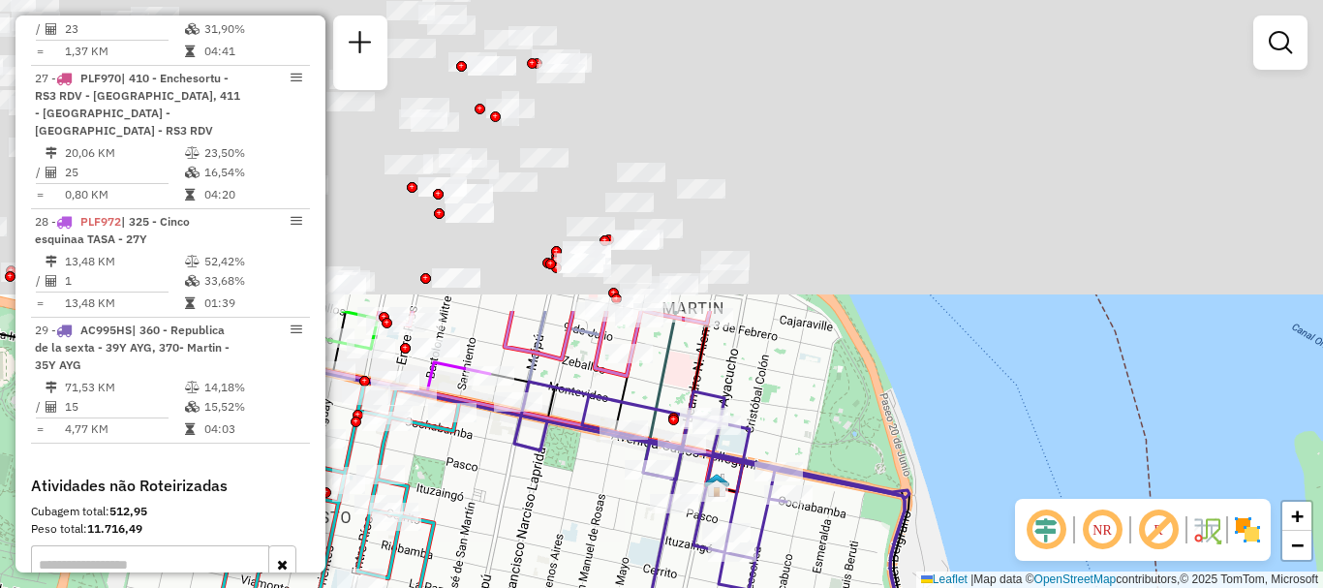
drag, startPoint x: 605, startPoint y: 208, endPoint x: 613, endPoint y: 547, distance: 339.1
click at [613, 547] on div "Janela de atendimento Grade de atendimento Capacidade Transportadoras Veículos …" at bounding box center [661, 294] width 1323 height 588
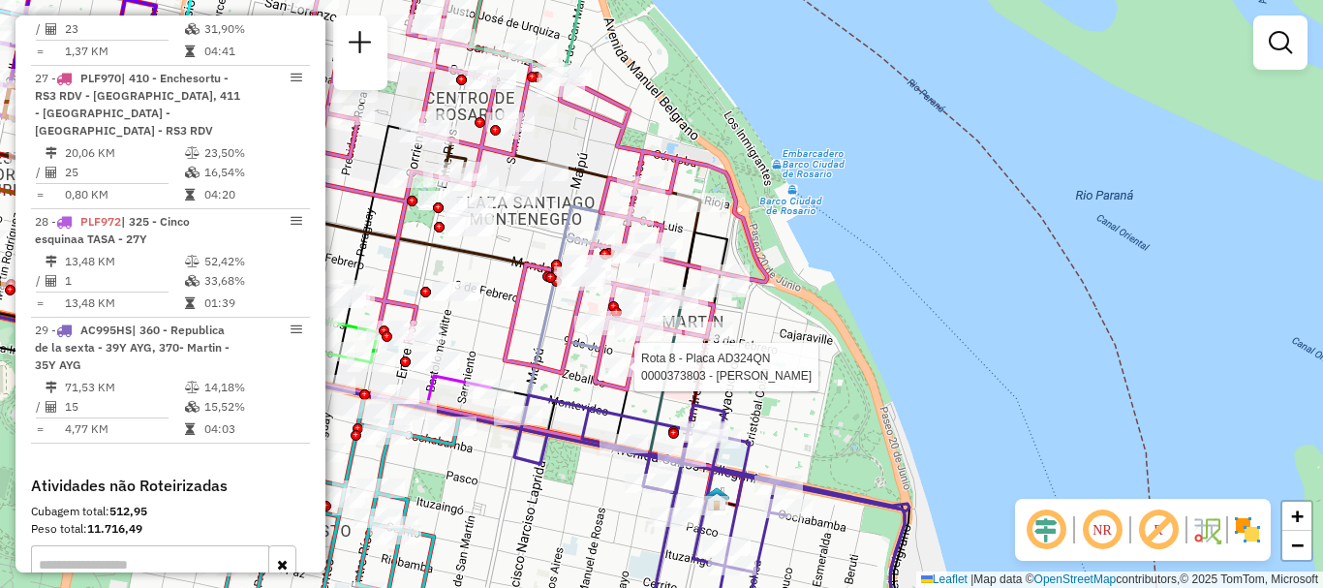
select select "**********"
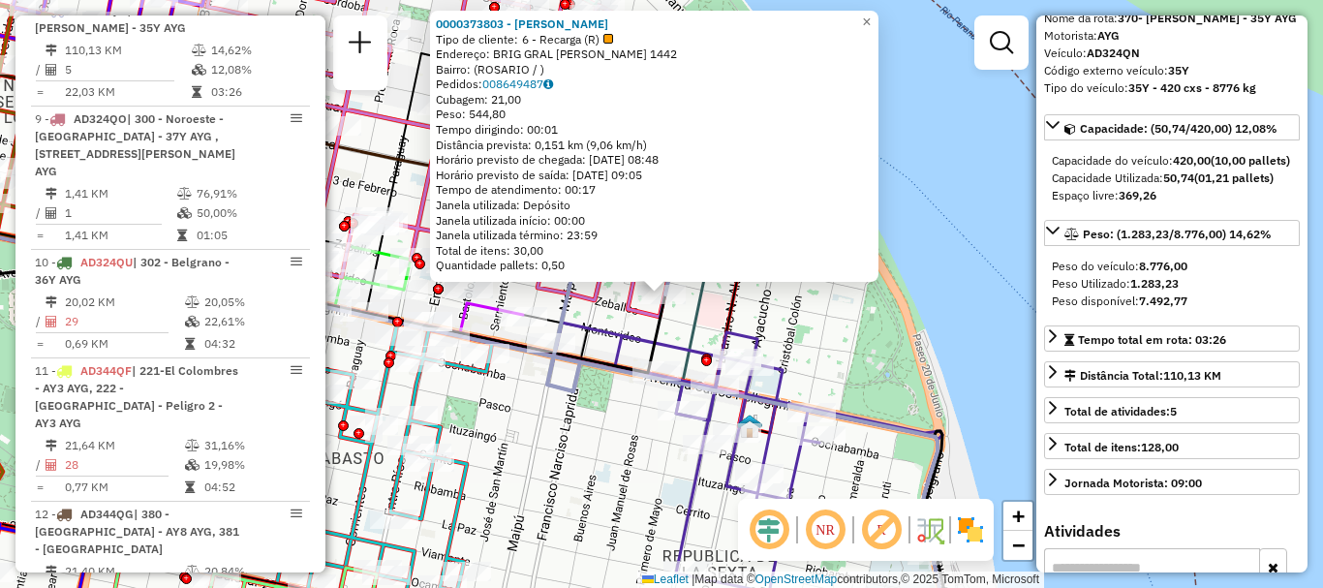
click at [999, 393] on div "0000373803 - Amadio Andres Alejandro Tipo de cliente: 6 - Recarga (R) Endereço:…" at bounding box center [661, 294] width 1323 height 588
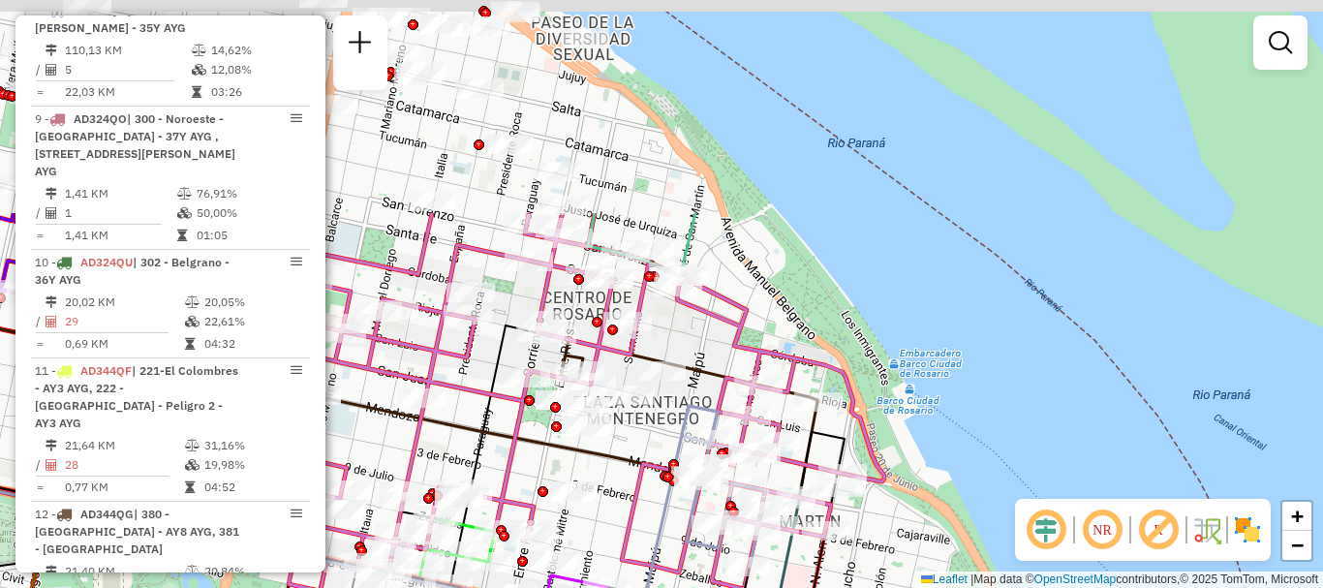
drag, startPoint x: 932, startPoint y: 411, endPoint x: 988, endPoint y: 616, distance: 212.9
click at [988, 587] on html "Aguarde... Pop-up bloqueado! Seu navegador bloqueou automáticamente a abertura …" at bounding box center [661, 294] width 1323 height 588
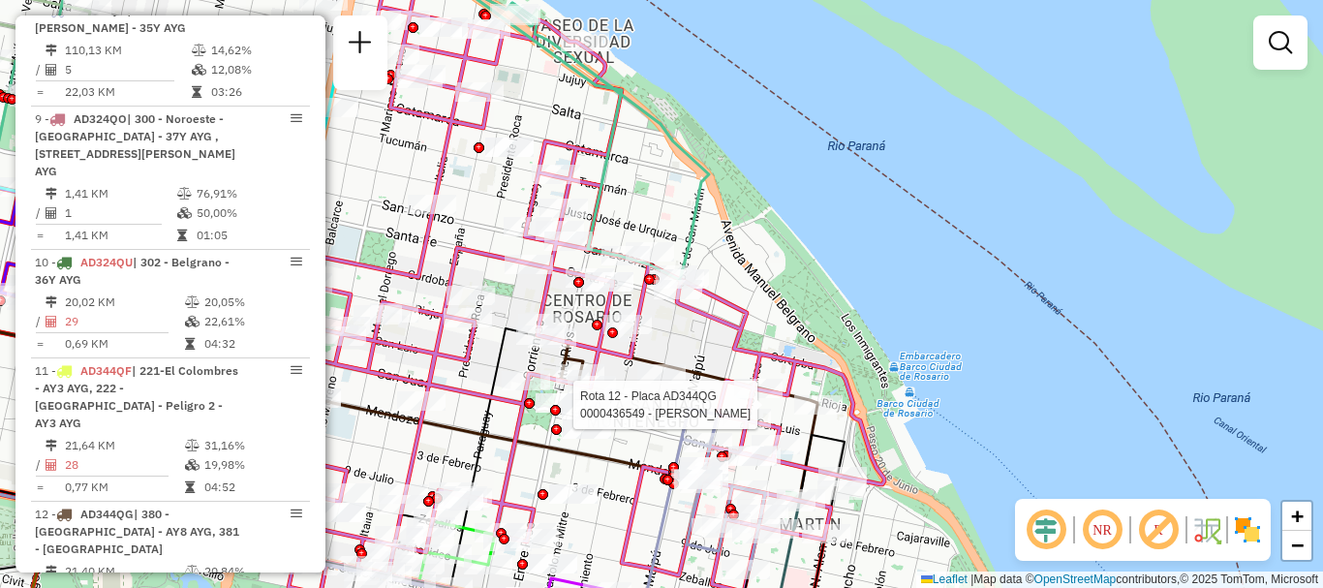
select select "**********"
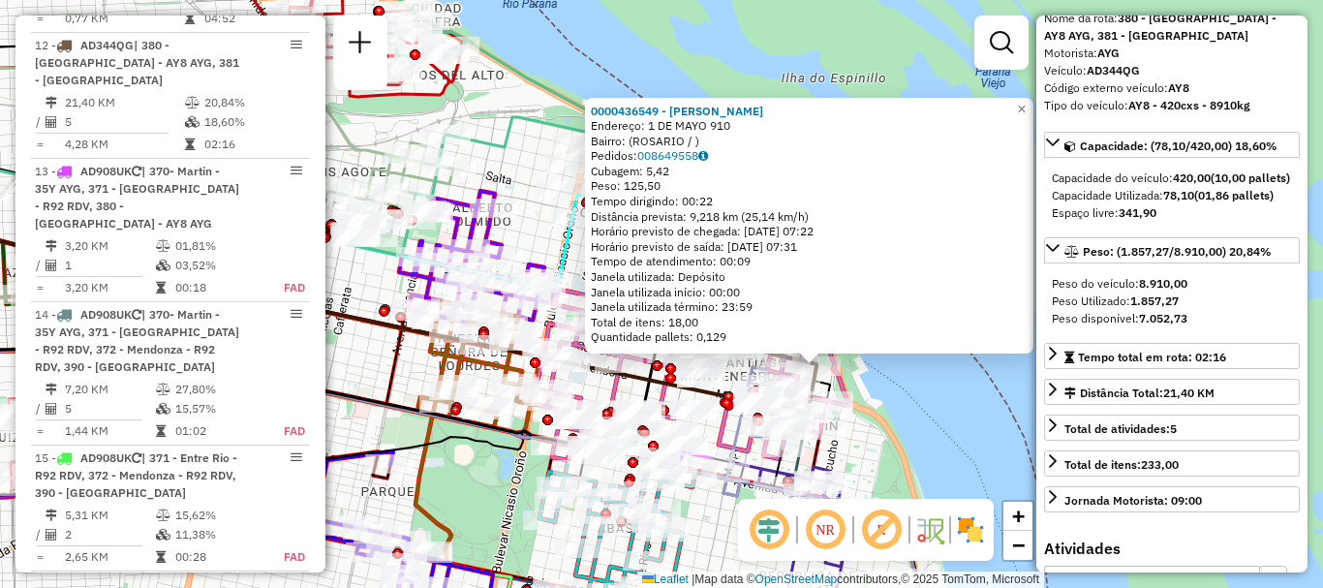
click at [971, 429] on div "0000436549 - BALAZ LEANDRO NICOLAS Endereço: 1 DE MAYO 910 Bairro: (ROSARIO / )…" at bounding box center [661, 294] width 1323 height 588
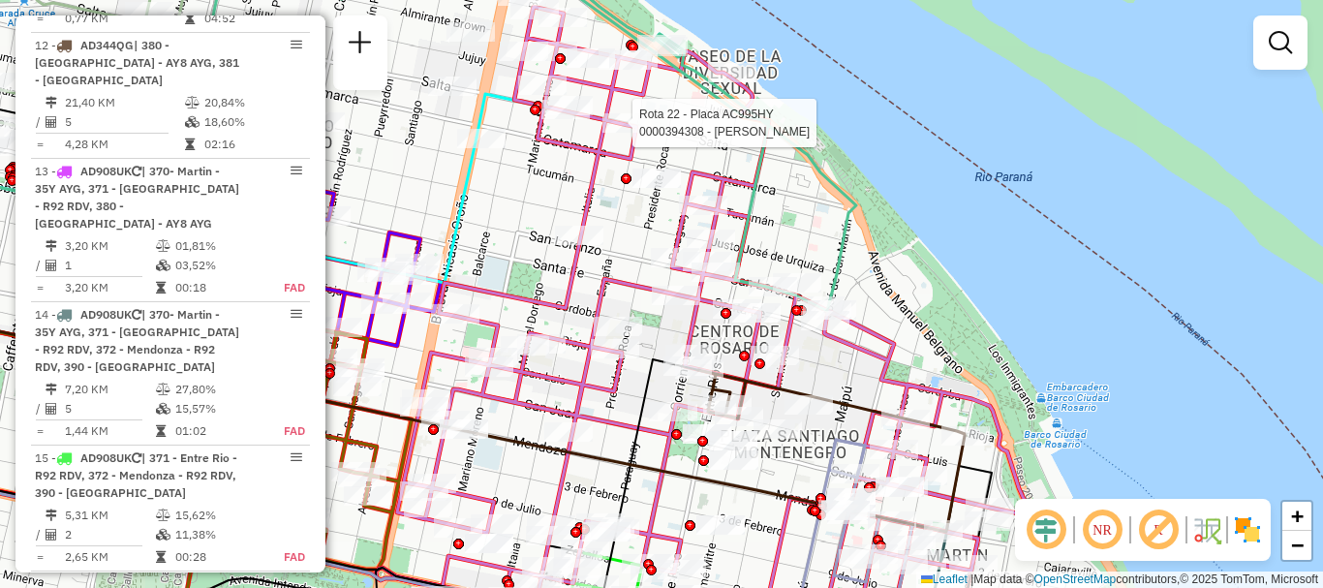
select select "**********"
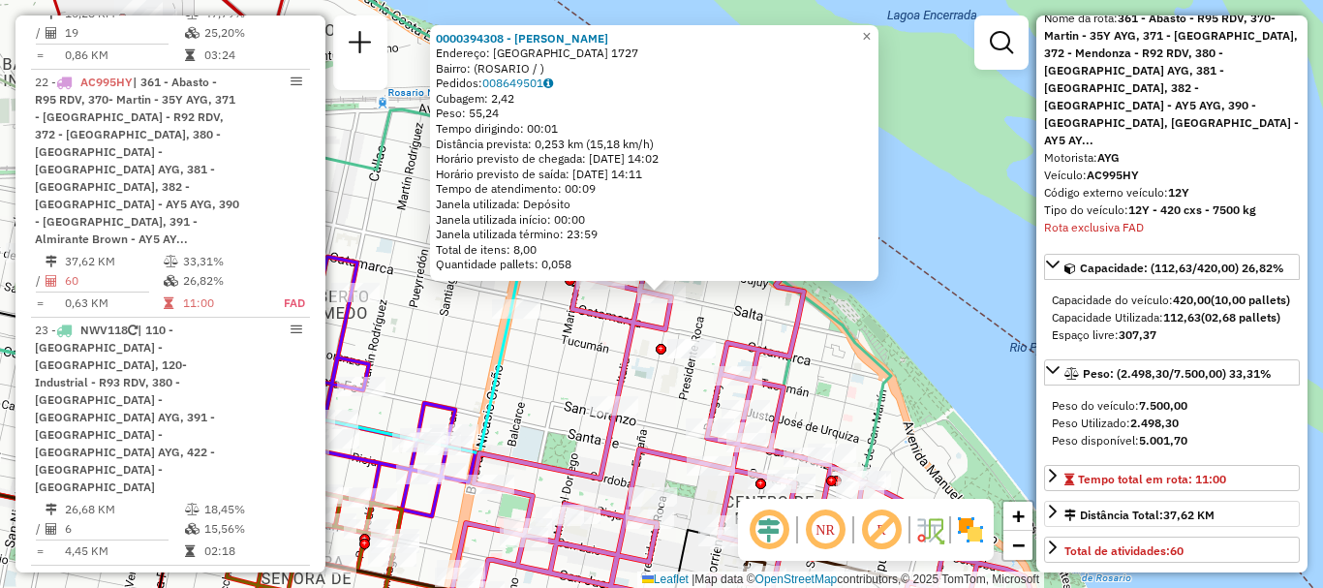
scroll to position [194, 0]
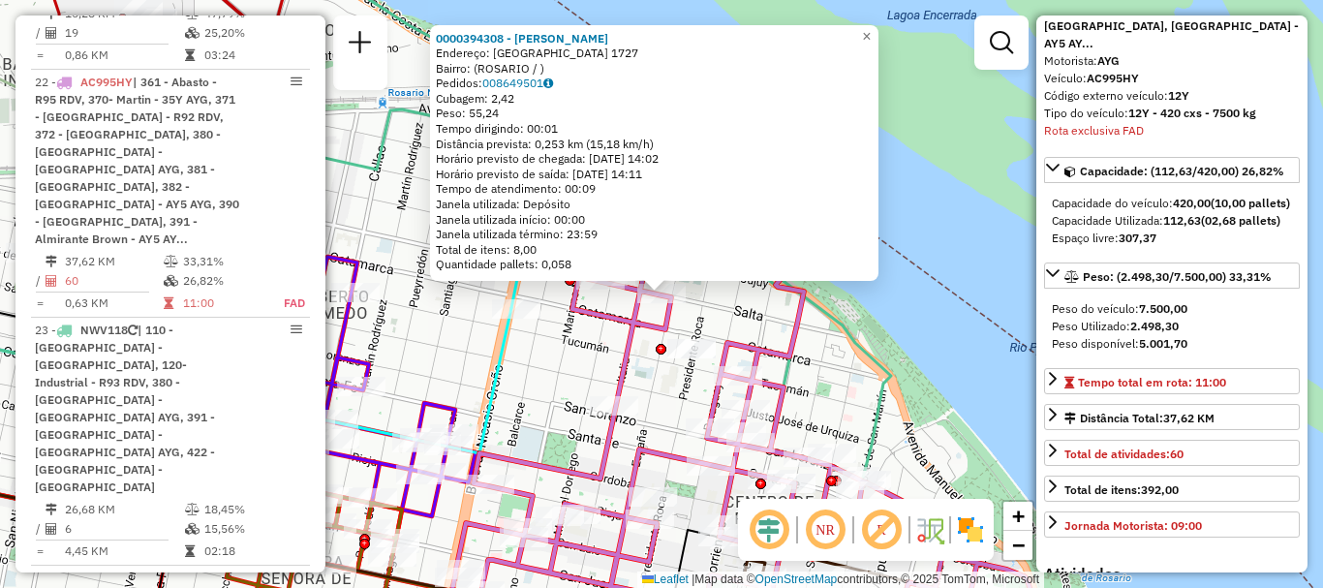
click at [990, 396] on div "0000394308 - CHEN ZHI Endereço: SALTA 1727 Bairro: (ROSARIO / ) Pedidos: 008649…" at bounding box center [661, 294] width 1323 height 588
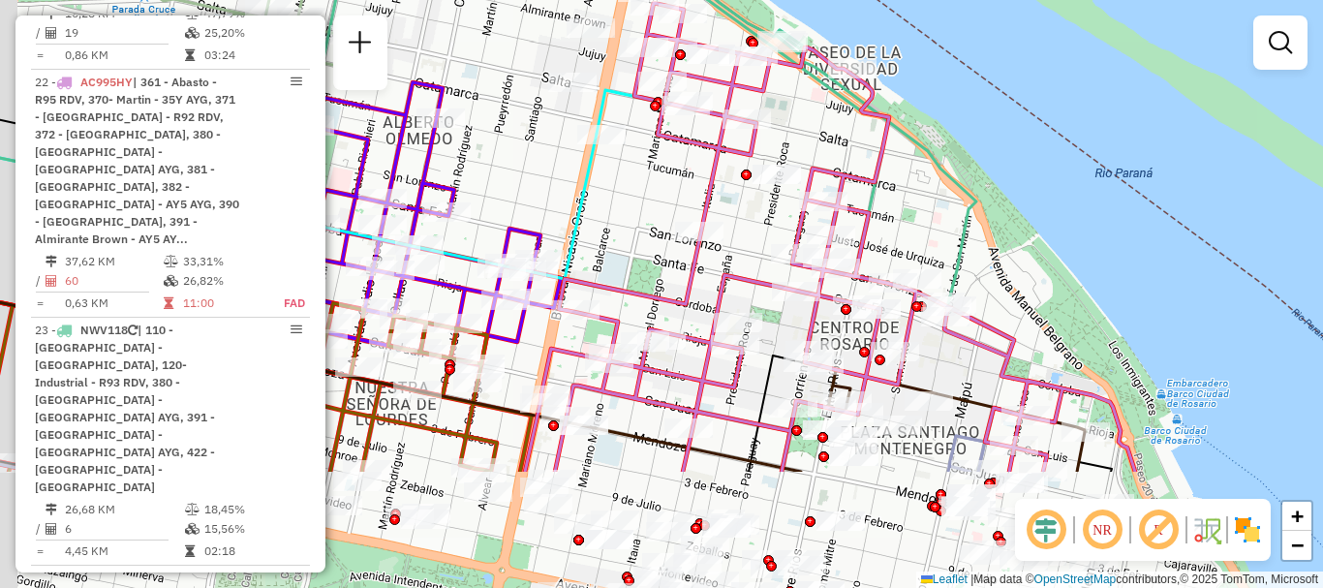
drag, startPoint x: 899, startPoint y: 349, endPoint x: 984, endPoint y: 173, distance: 195.0
click at [984, 173] on div "Janela de atendimento Grade de atendimento Capacidade Transportadoras Veículos …" at bounding box center [661, 294] width 1323 height 588
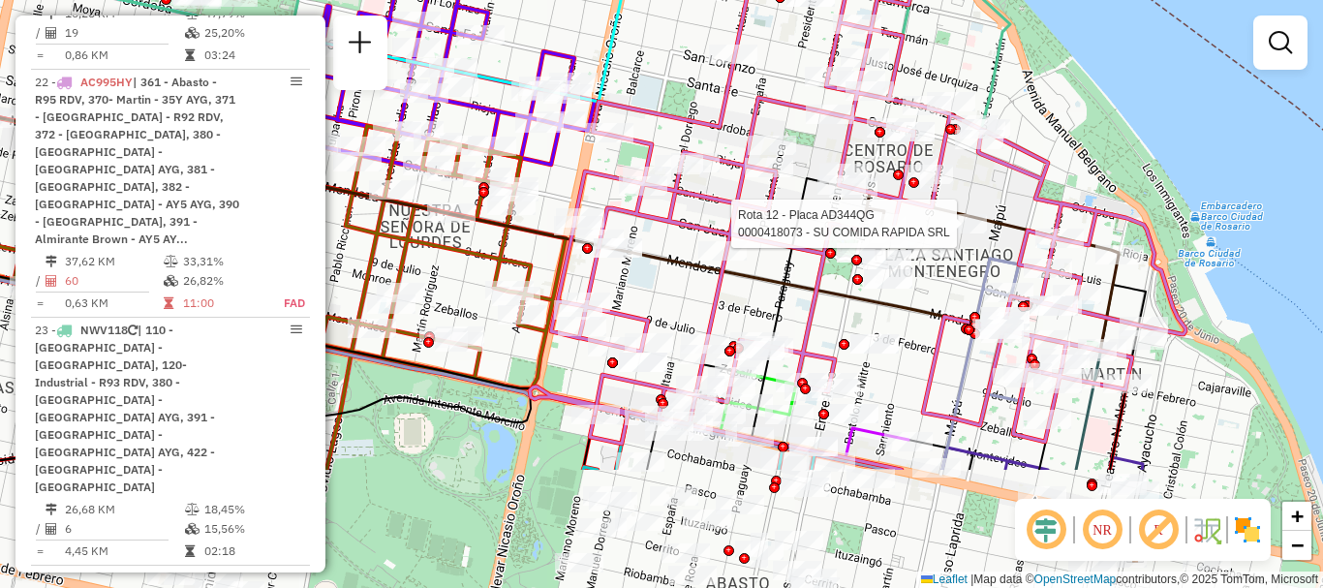
drag, startPoint x: 930, startPoint y: 325, endPoint x: 944, endPoint y: 235, distance: 91.1
click at [944, 232] on div at bounding box center [963, 223] width 48 height 19
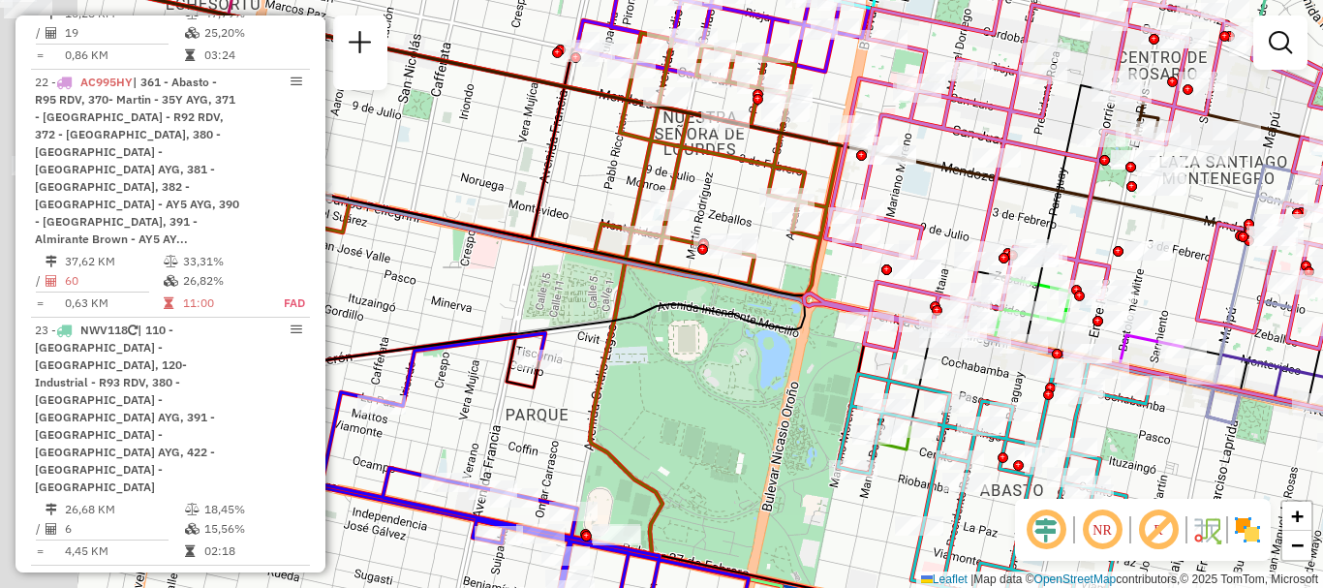
click at [897, 199] on div "Janela de atendimento Grade de atendimento Capacidade Transportadoras Veículos …" at bounding box center [661, 294] width 1323 height 588
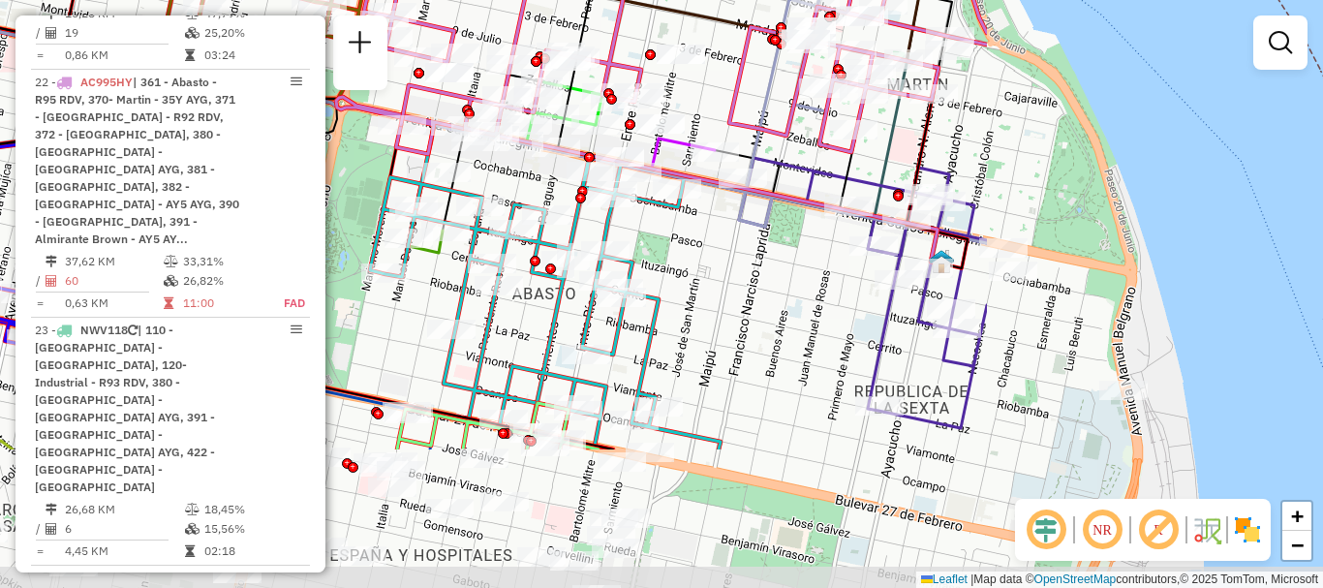
drag, startPoint x: 1091, startPoint y: 417, endPoint x: 708, endPoint y: 280, distance: 406.3
click at [708, 280] on div "Janela de atendimento Grade de atendimento Capacidade Transportadoras Veículos …" at bounding box center [661, 294] width 1323 height 588
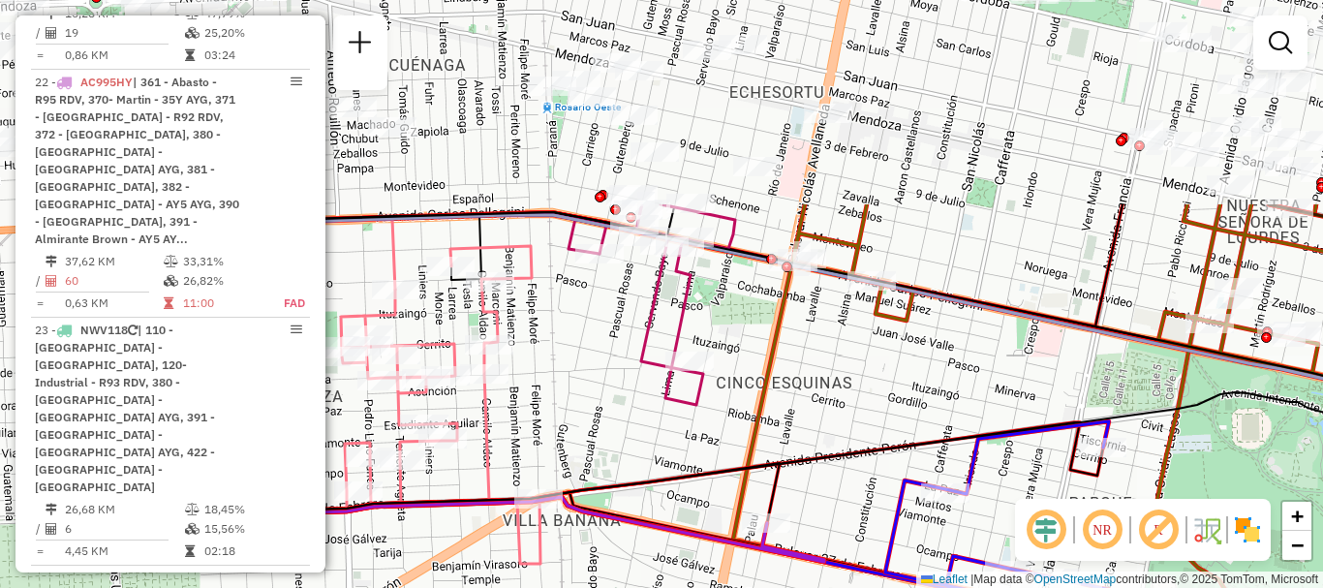
drag, startPoint x: 1057, startPoint y: 303, endPoint x: 1305, endPoint y: 567, distance: 361.8
click at [1305, 567] on div "Rota 5 - Placa AB967EA 0000888855 - CIPRE MARIA Janela de atendimento Grade de …" at bounding box center [661, 294] width 1323 height 588
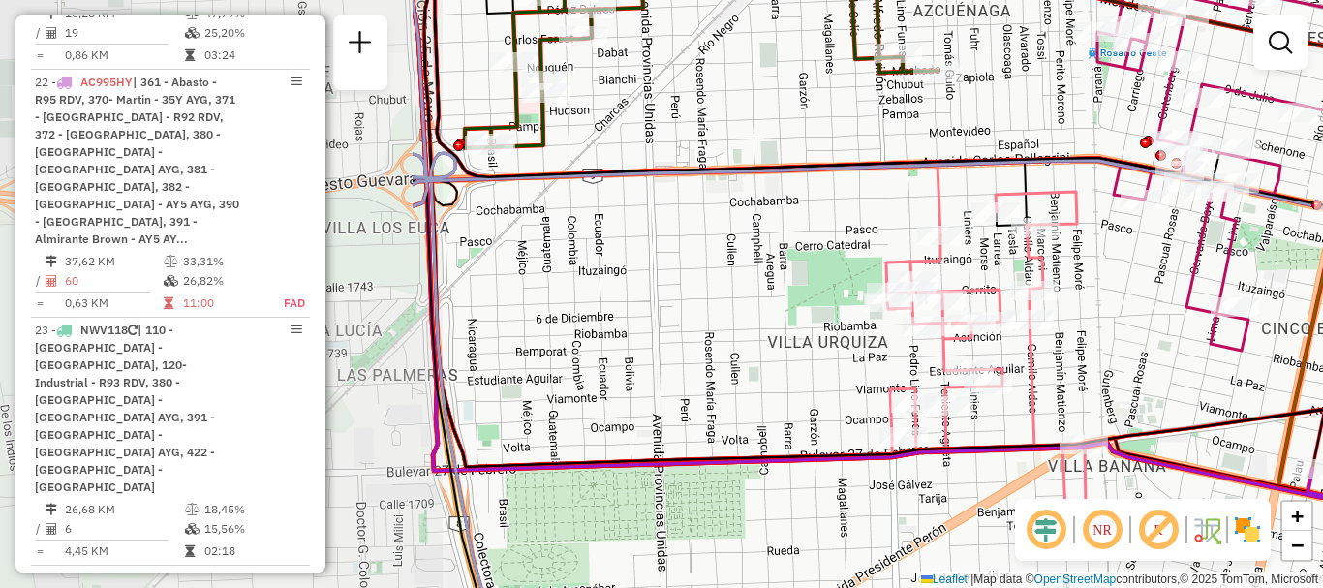
drag, startPoint x: 702, startPoint y: 416, endPoint x: 1248, endPoint y: 361, distance: 548.1
click at [1248, 361] on div "Rota 5 - Placa AB967EA 0000888855 - CIPRE MARIA Janela de atendimento Grade de …" at bounding box center [661, 294] width 1323 height 588
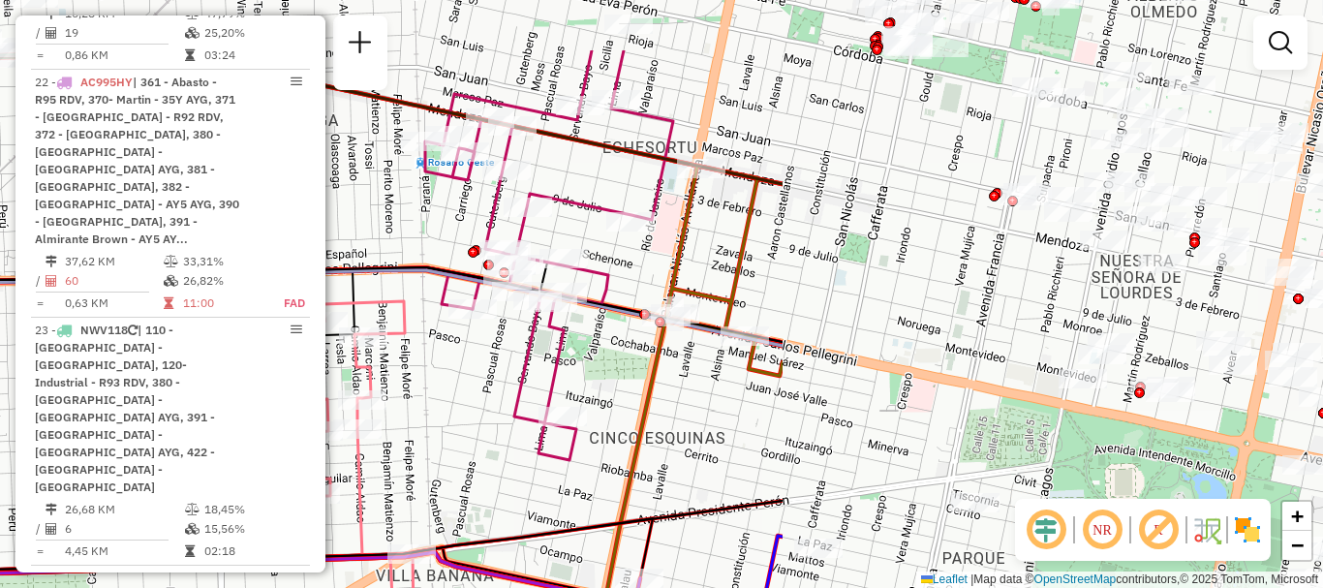
drag, startPoint x: 617, startPoint y: 413, endPoint x: 446, endPoint y: 441, distance: 173.7
click at [446, 441] on div "Rota 5 - Placa AB967EA 0000888855 - CIPRE MARIA Janela de atendimento Grade de …" at bounding box center [661, 294] width 1323 height 588
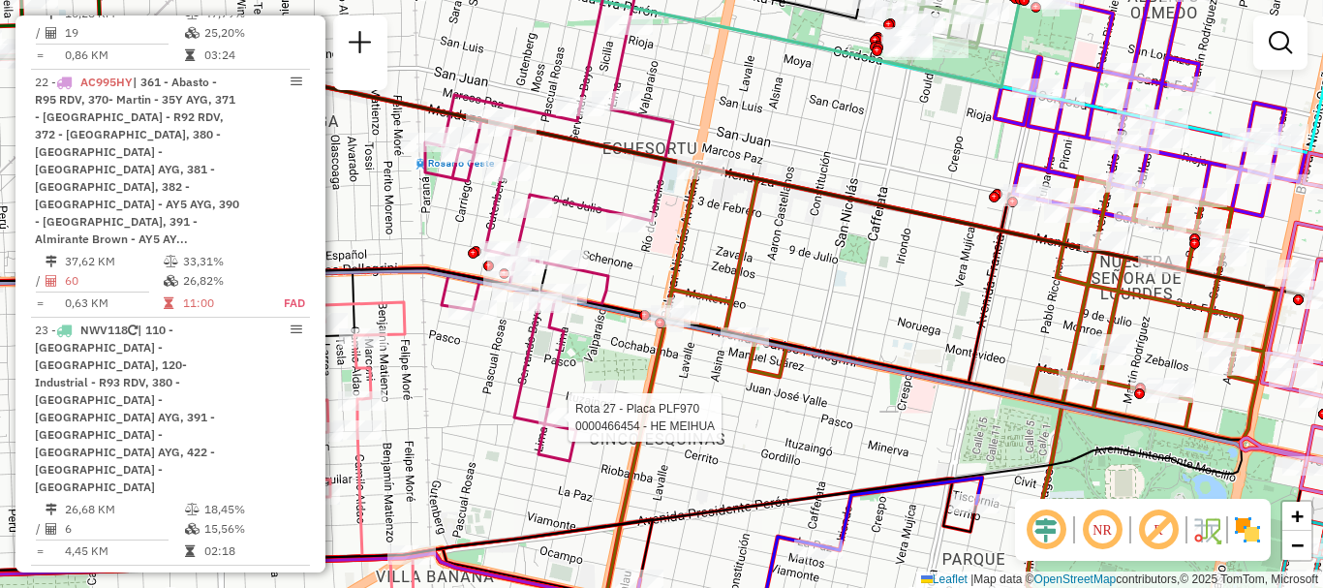
select select "**********"
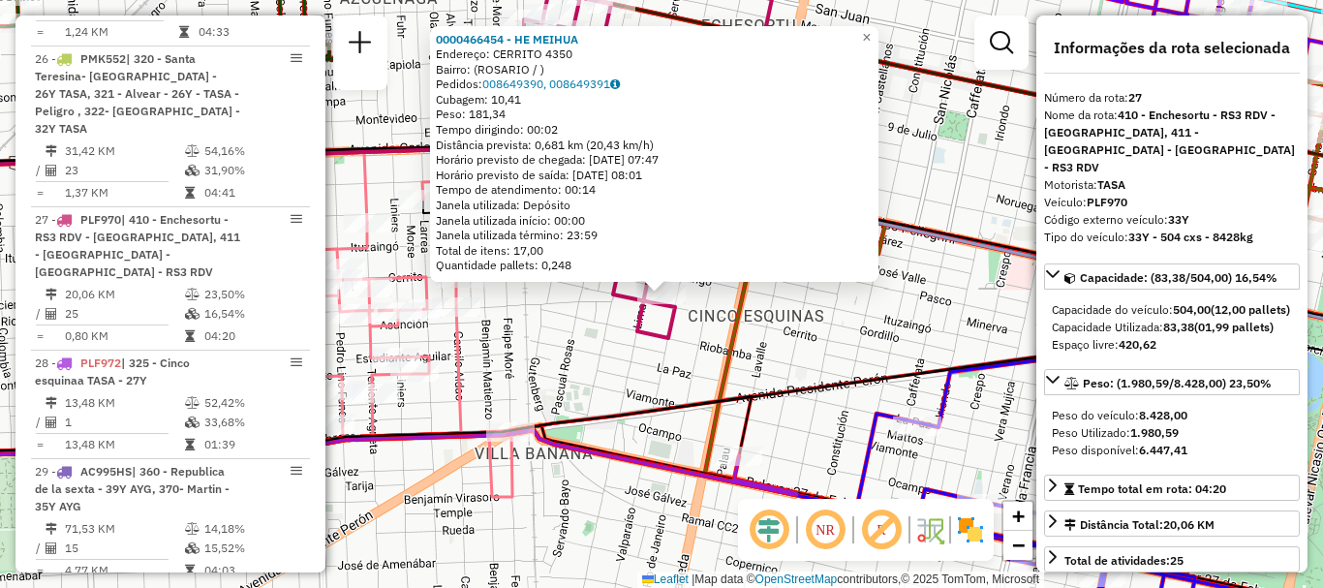
scroll to position [97, 0]
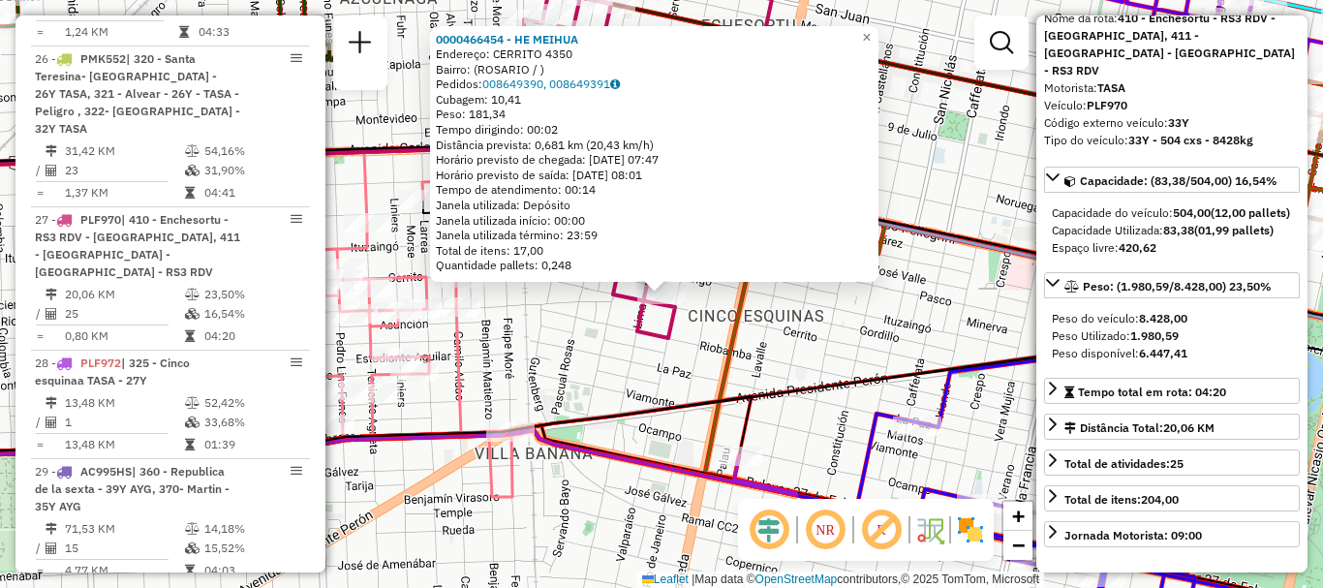
click at [919, 477] on div "0000466454 - HE MEIHUA Endereço: CERRITO 4350 Bairro: (ROSARIO / ) Pedidos: 008…" at bounding box center [661, 294] width 1323 height 588
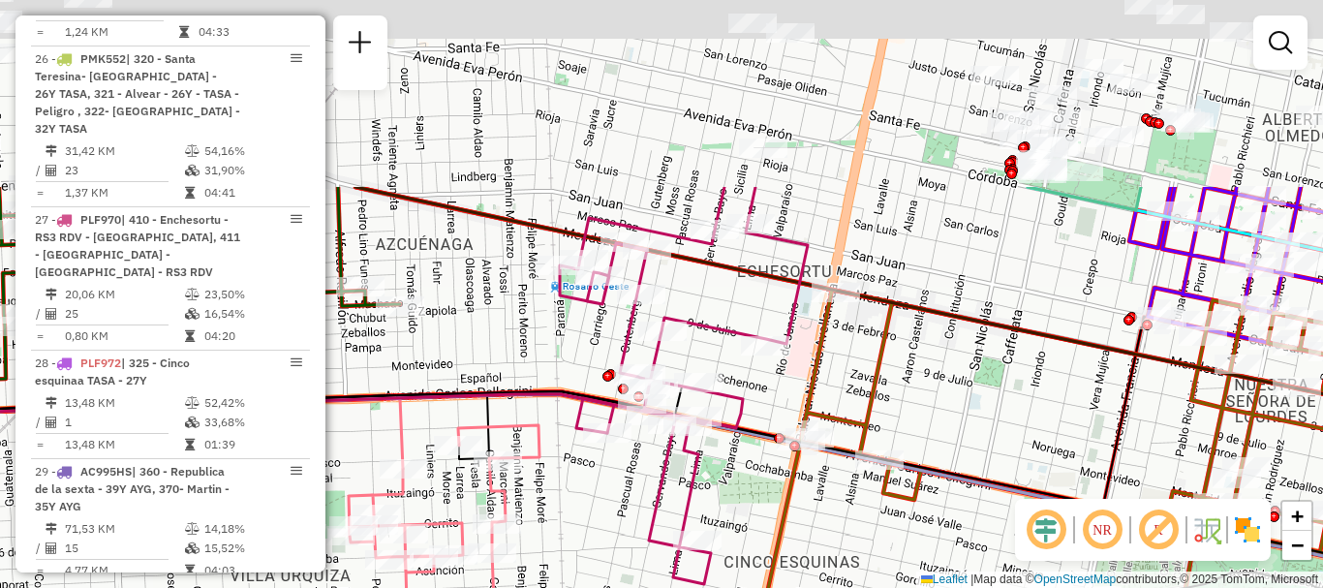
click at [939, 587] on html "Aguarde... Pop-up bloqueado! Seu navegador bloqueou automáticamente a abertura …" at bounding box center [661, 294] width 1323 height 588
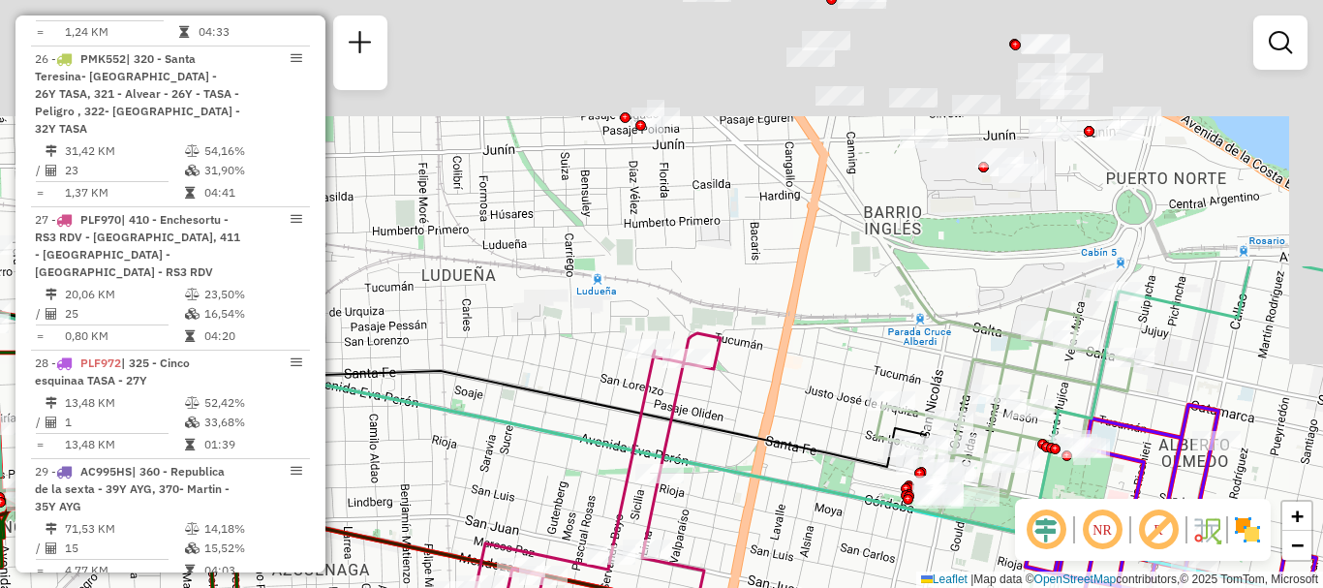
drag, startPoint x: 843, startPoint y: 527, endPoint x: 831, endPoint y: 626, distance: 99.5
click at [831, 587] on html "Aguarde... Pop-up bloqueado! Seu navegador bloqueou automáticamente a abertura …" at bounding box center [661, 294] width 1323 height 588
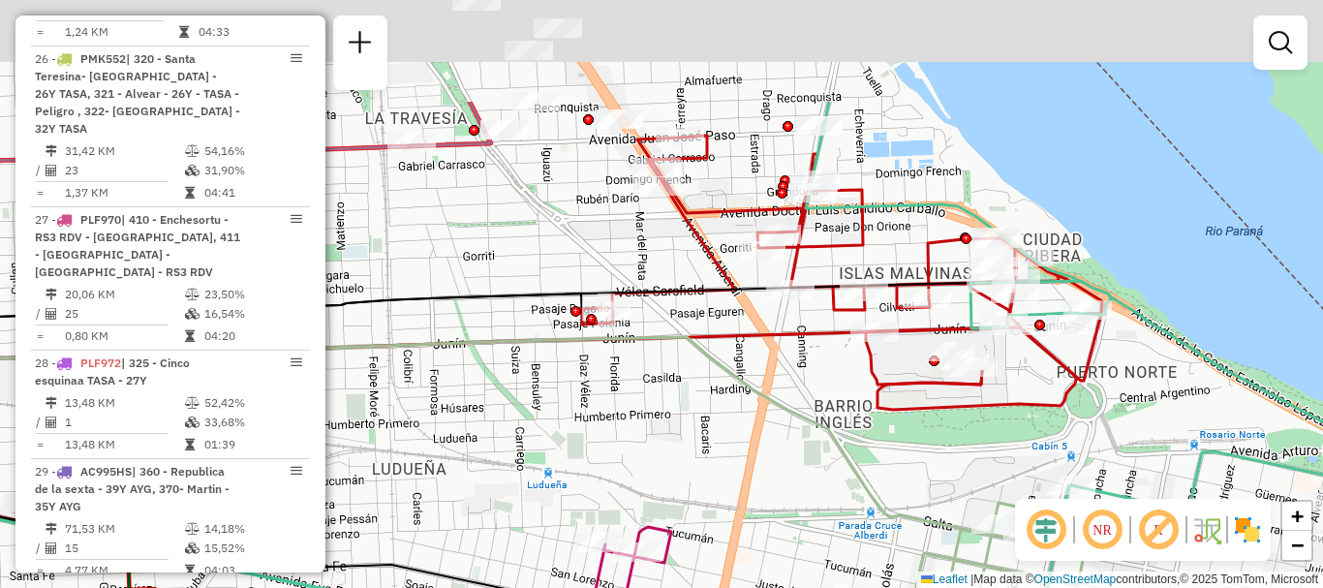
drag, startPoint x: 800, startPoint y: 522, endPoint x: 802, endPoint y: 469, distance: 53.3
click at [798, 515] on div "Janela de atendimento Grade de atendimento Capacidade Transportadoras Veículos …" at bounding box center [661, 294] width 1323 height 588
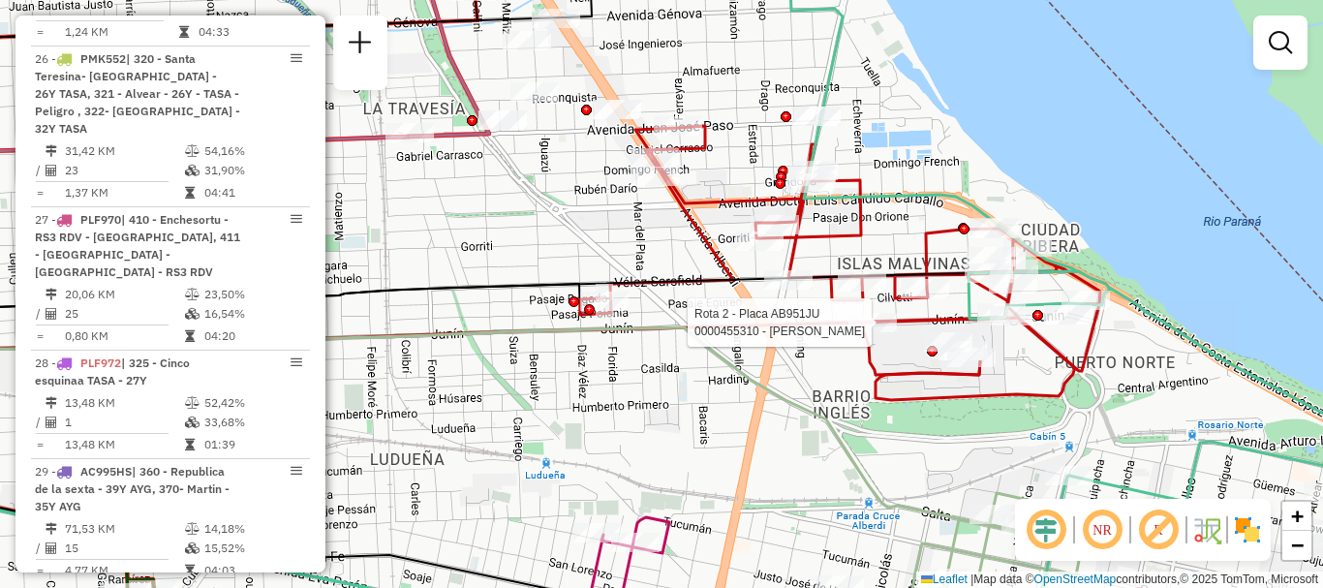
select select "**********"
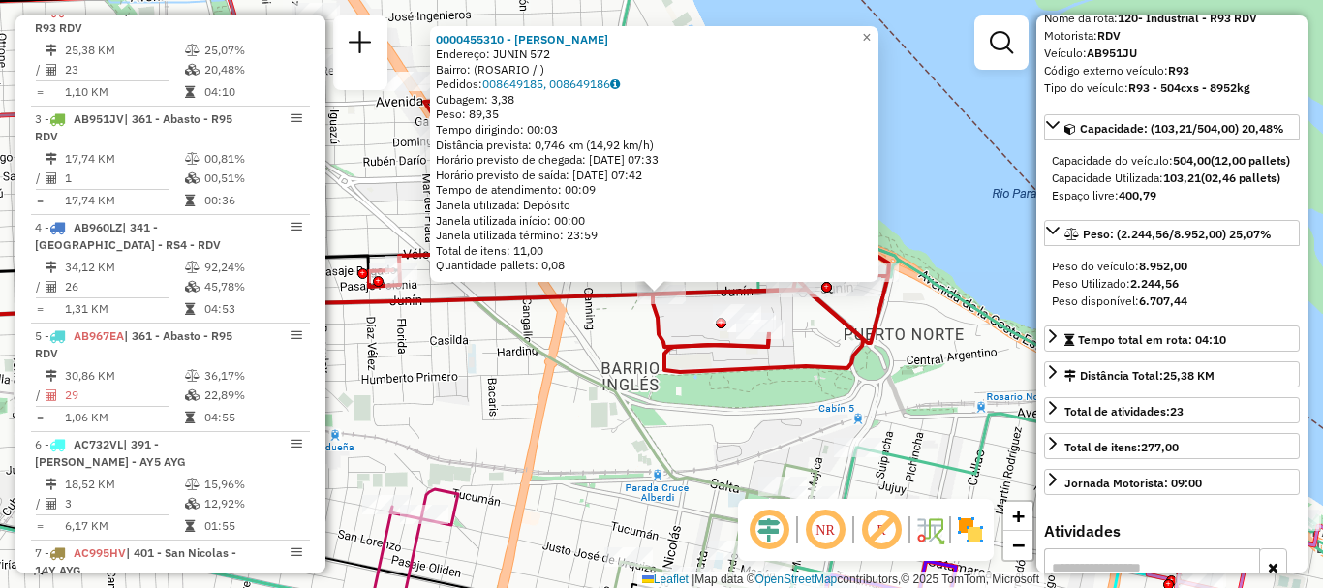
click at [999, 270] on div "0000455310 - MAKHAT JAVIER Endereço: JUNIN 572 Bairro: (ROSARIO / ) Pedidos: 00…" at bounding box center [661, 294] width 1323 height 588
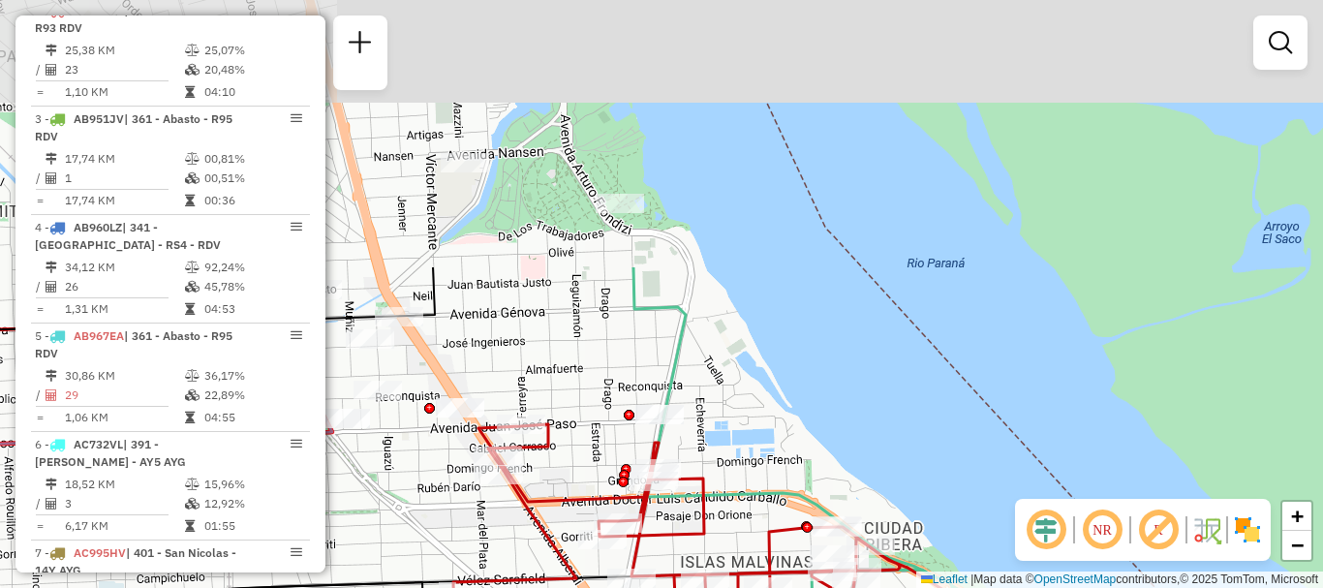
drag, startPoint x: 922, startPoint y: 357, endPoint x: 1021, endPoint y: 626, distance: 285.9
click at [1021, 587] on html "Aguarde... Pop-up bloqueado! Seu navegador bloqueou automáticamente a abertura …" at bounding box center [661, 294] width 1323 height 588
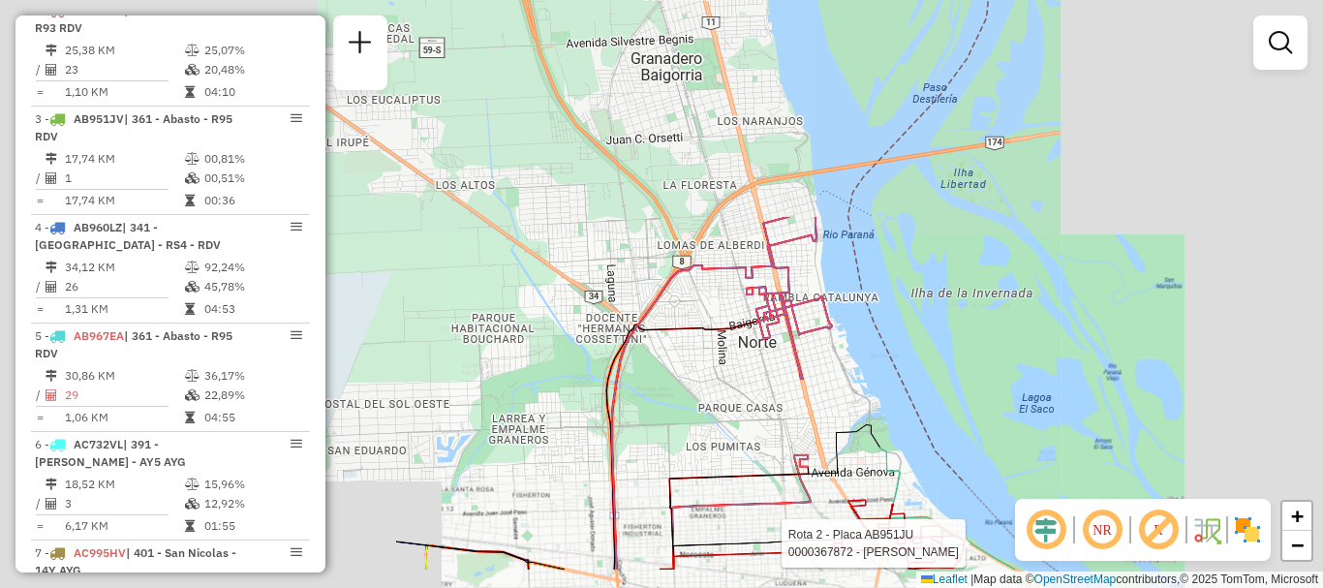
drag, startPoint x: 893, startPoint y: 480, endPoint x: 1322, endPoint y: 525, distance: 431.5
click at [1322, 525] on div "Rota 2 - Placa AB951JU 0000367872 - MOREIRA HEDI Janela de atendimento Grade de…" at bounding box center [661, 294] width 1323 height 588
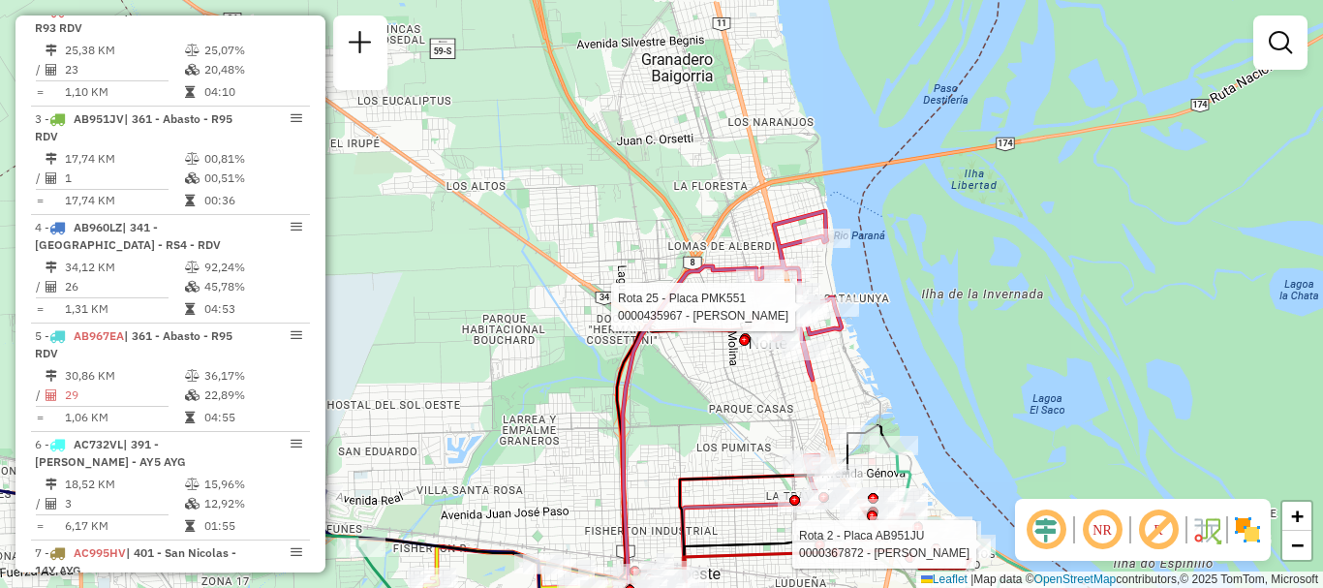
select select "**********"
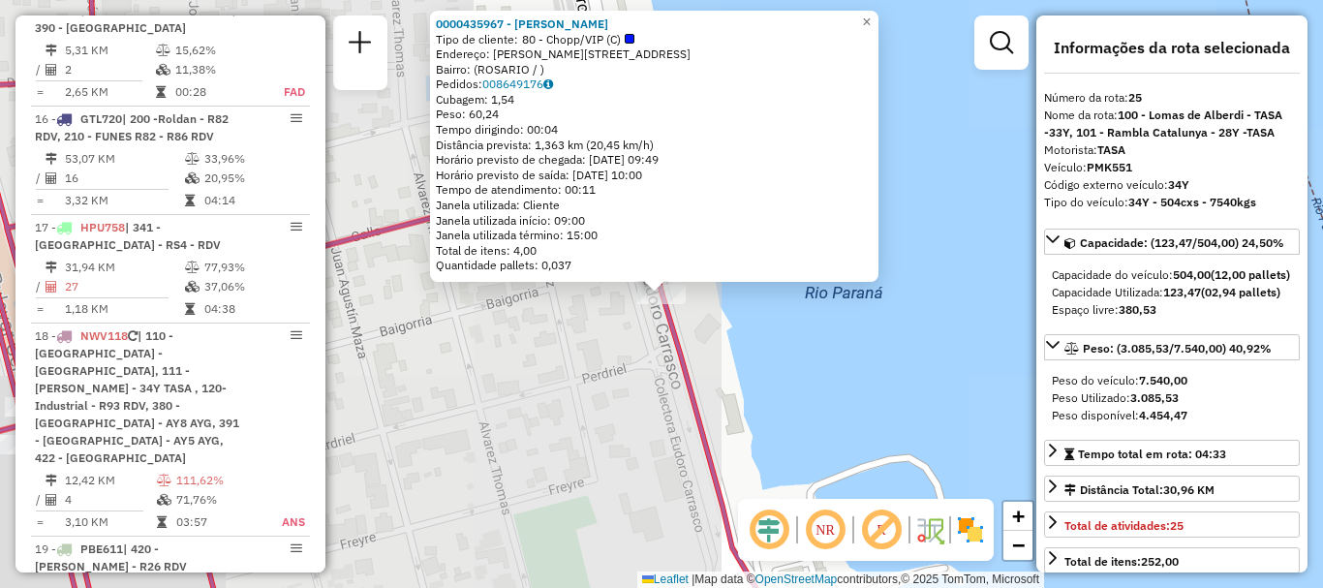
scroll to position [3677, 0]
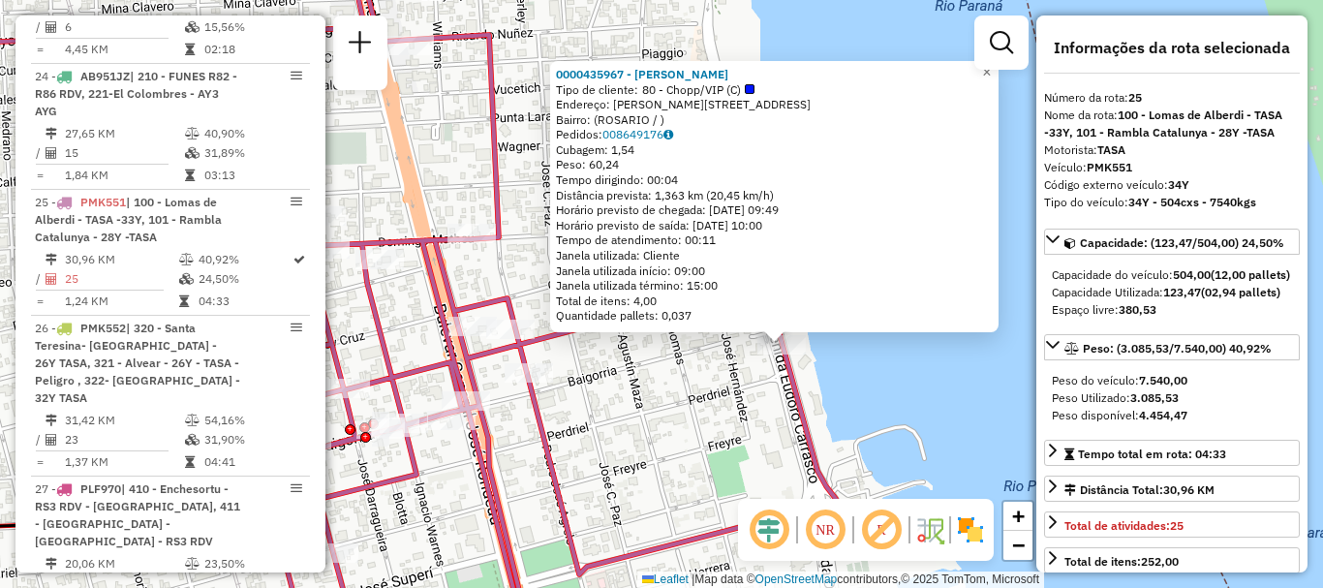
click at [889, 407] on div "0000435967 - CHAMORRO MARCELO Tipo de cliente: 80 - Chopp/VIP (C) Endereço: EUD…" at bounding box center [661, 294] width 1323 height 588
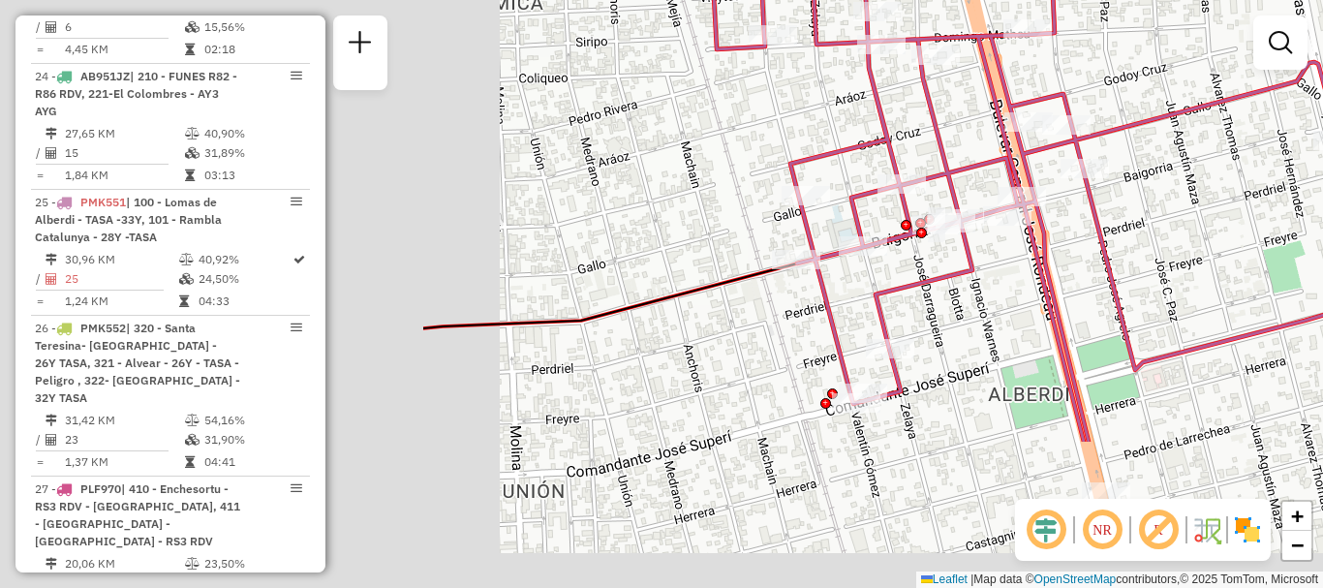
drag, startPoint x: 766, startPoint y: 449, endPoint x: 1271, endPoint y: 262, distance: 538.6
click at [1322, 243] on div "Janela de atendimento Grade de atendimento Capacidade Transportadoras Veículos …" at bounding box center [661, 294] width 1323 height 588
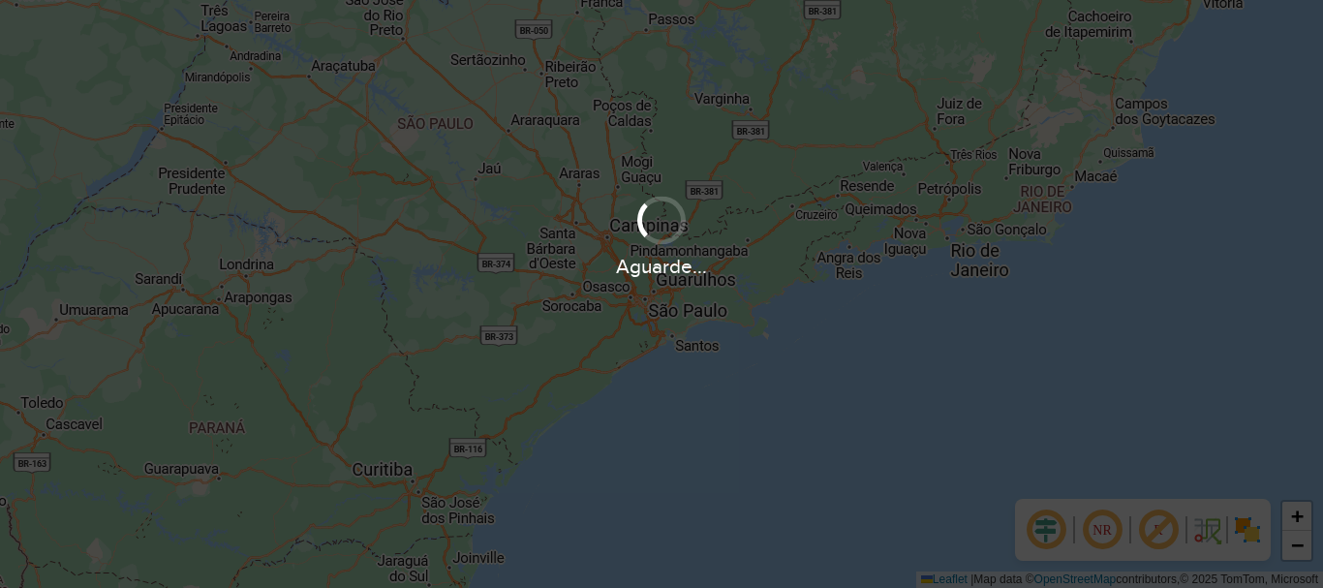
scroll to position [1270, 0]
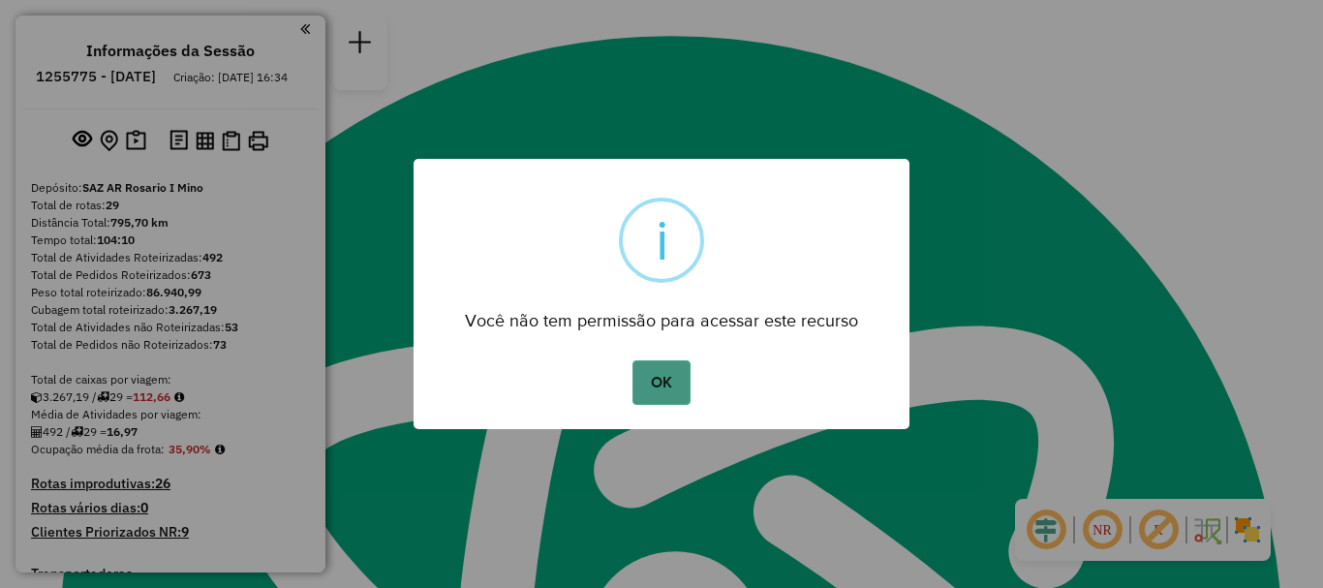
click at [669, 388] on button "OK" at bounding box center [661, 382] width 57 height 45
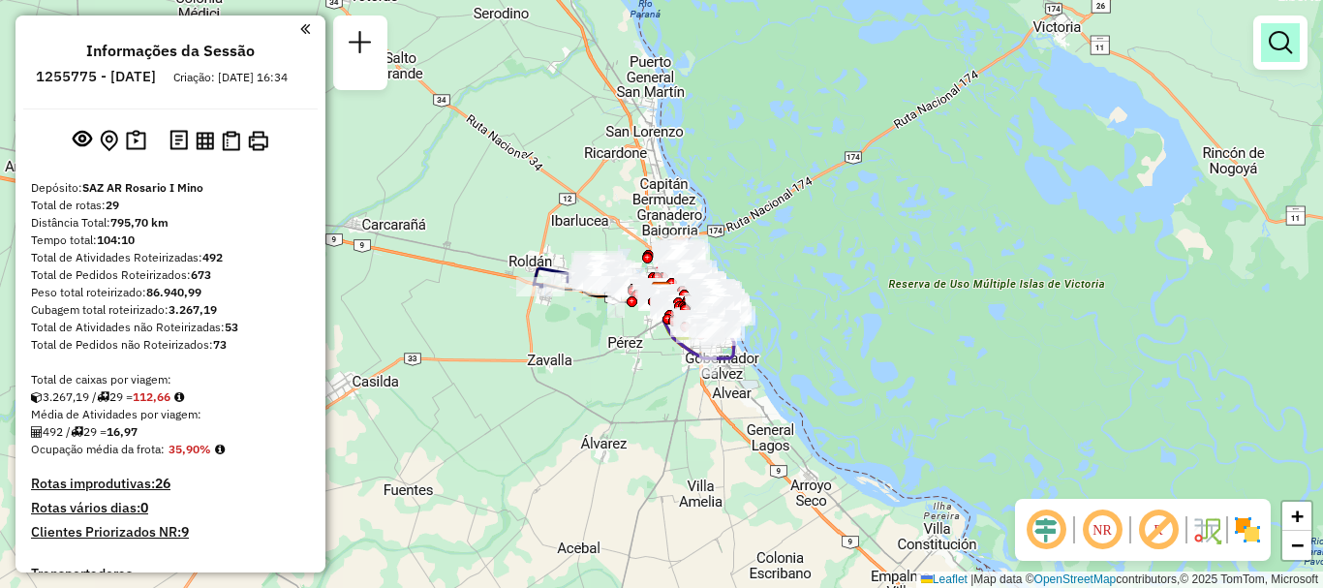
click at [1275, 40] on em at bounding box center [1280, 42] width 23 height 23
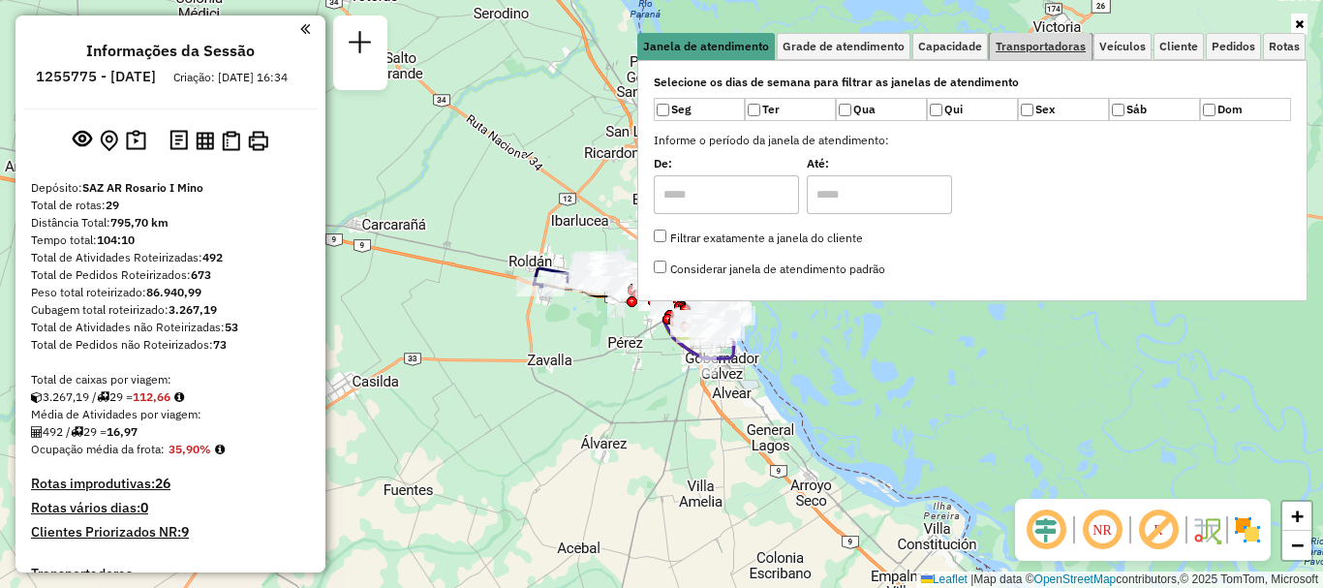
click at [1053, 41] on span "Transportadoras" at bounding box center [1041, 47] width 90 height 12
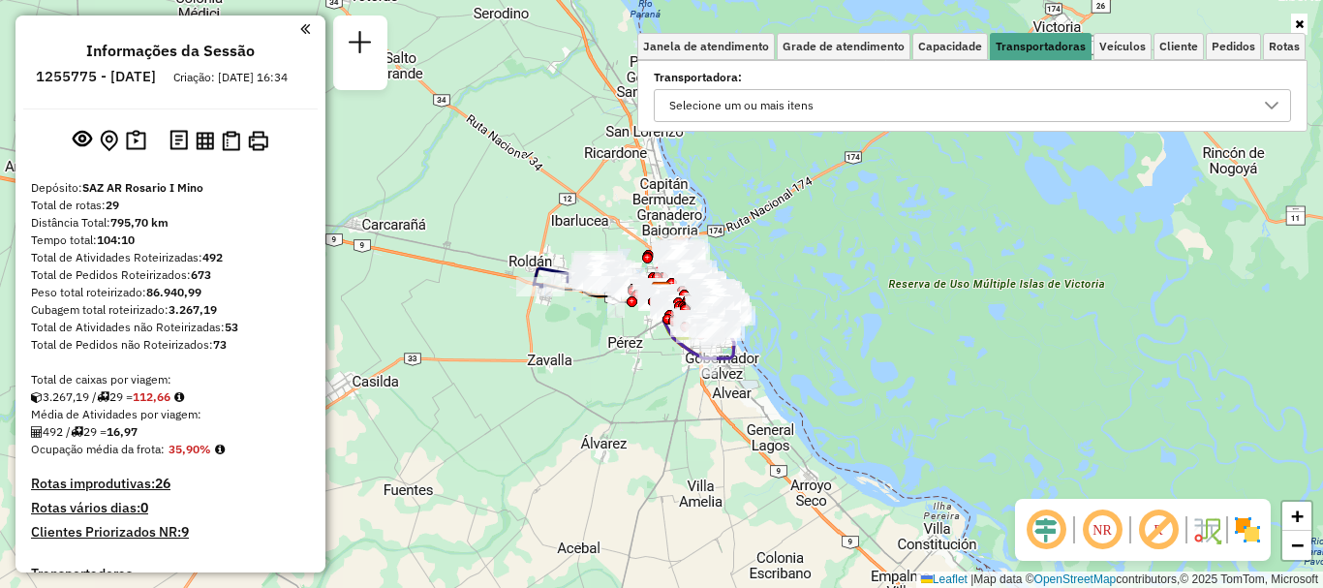
click at [1270, 106] on icon at bounding box center [1272, 106] width 14 height 8
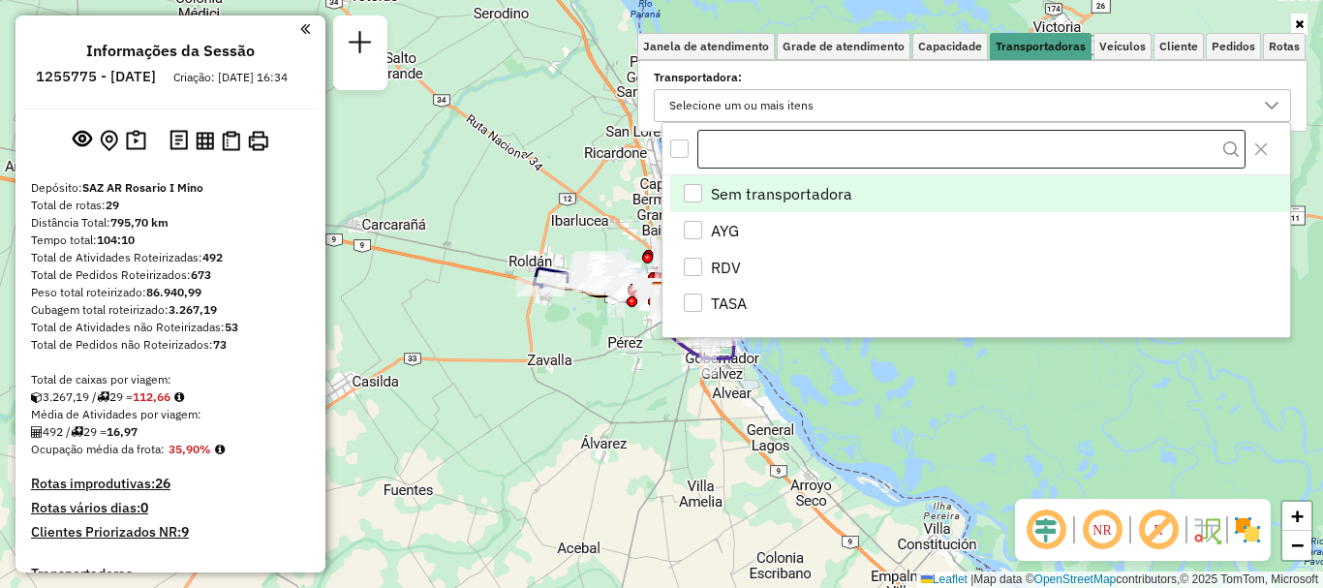
scroll to position [12, 67]
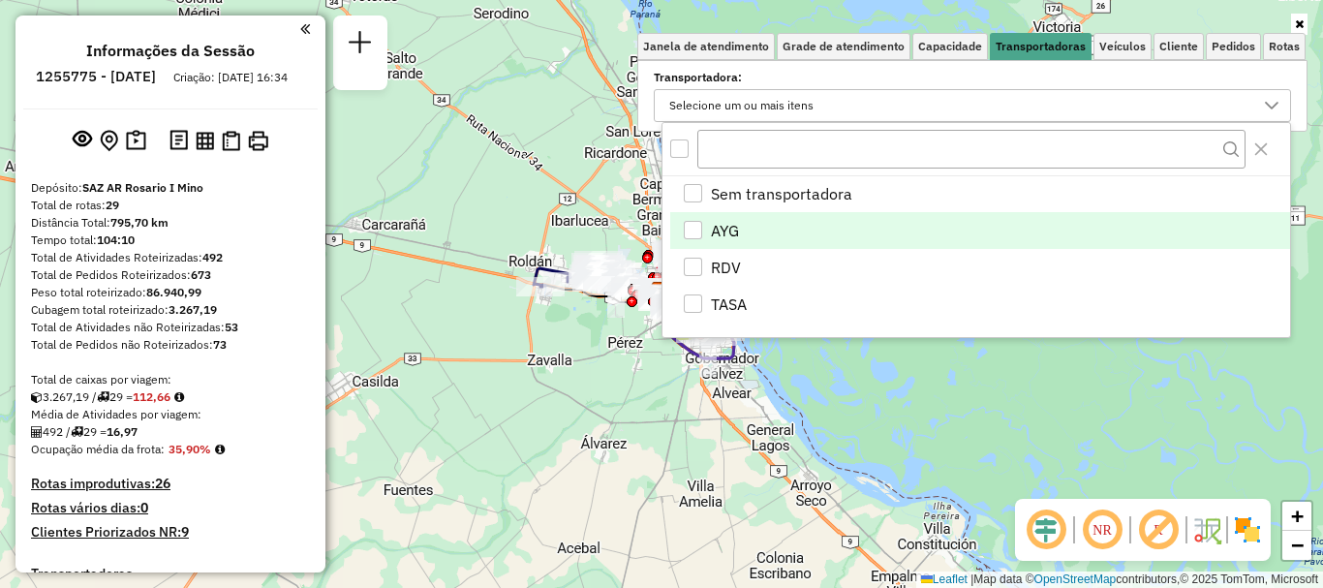
click at [687, 222] on div "AYG" at bounding box center [693, 230] width 18 height 18
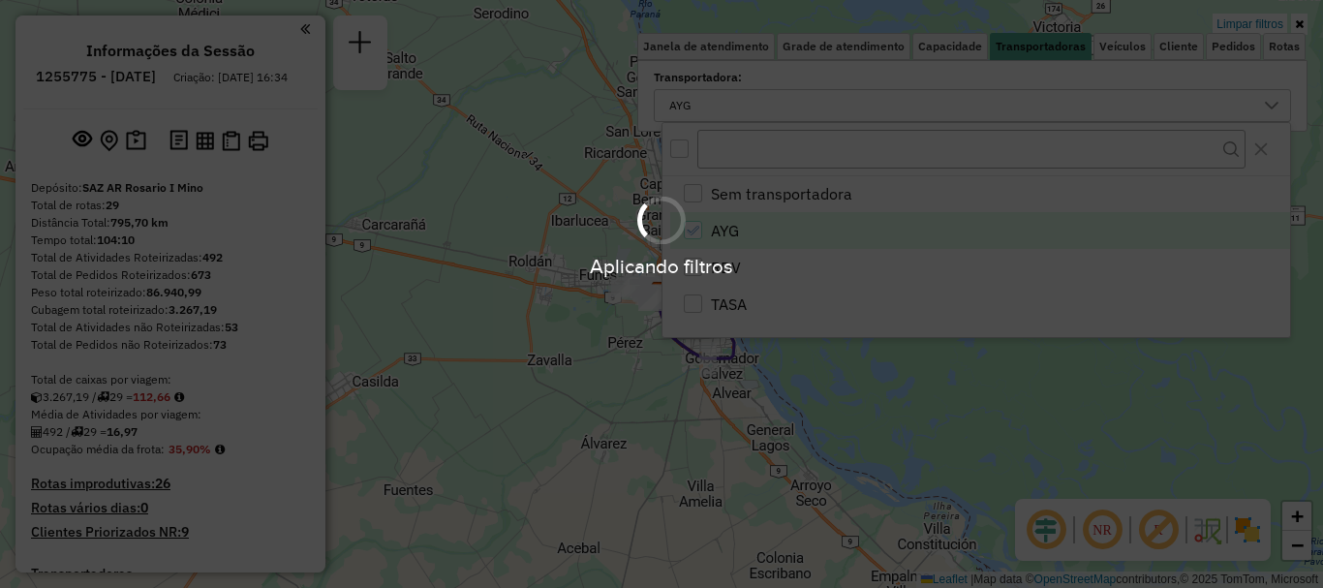
drag, startPoint x: 921, startPoint y: 394, endPoint x: 912, endPoint y: 370, distance: 26.1
click at [920, 392] on div "Aplicando filtros" at bounding box center [661, 294] width 1323 height 588
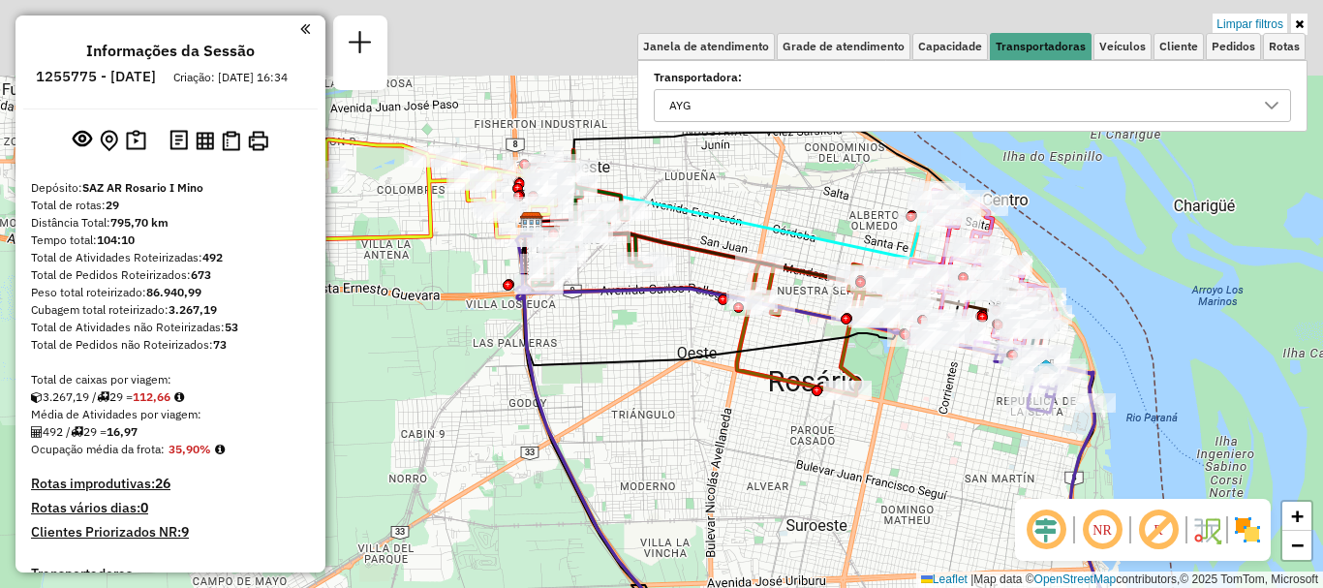
drag, startPoint x: 604, startPoint y: 438, endPoint x: 601, endPoint y: 476, distance: 37.9
click at [601, 476] on div "Limpar filtros Janela de atendimento Grade de atendimento Capacidade Transporta…" at bounding box center [661, 294] width 1323 height 588
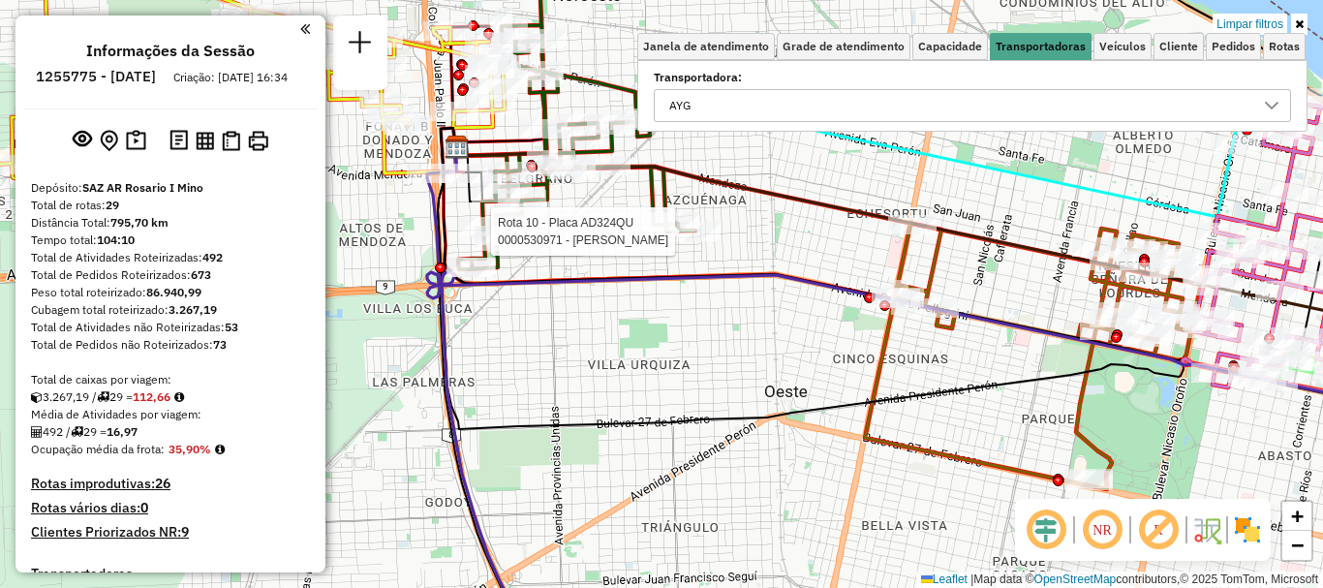
select select "**********"
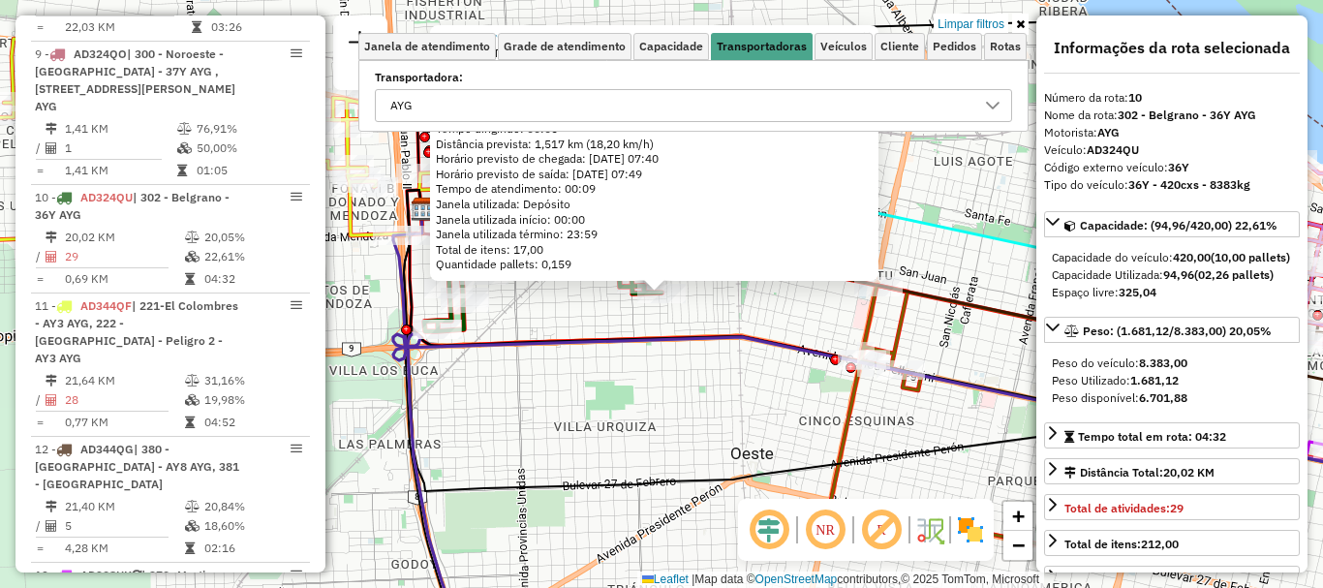
scroll to position [1141, 0]
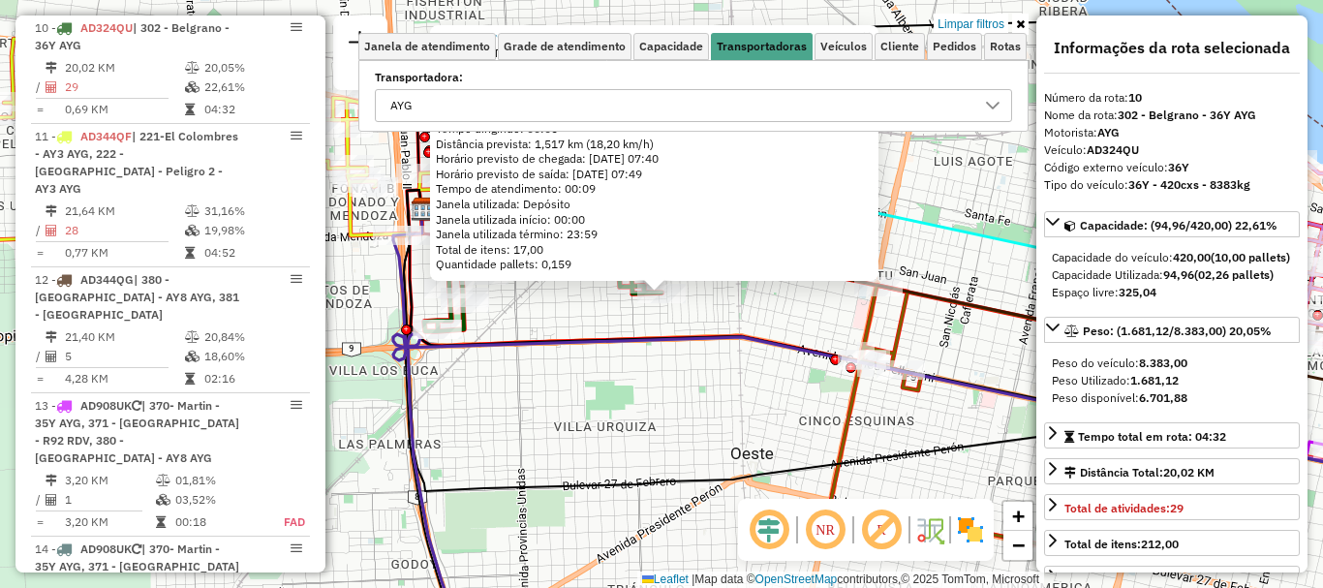
click at [651, 396] on div "0000530971 - [PERSON_NAME]: TTE AGNETA - 1479 Bairro: ([GEOGRAPHIC_DATA] / ) Pe…" at bounding box center [661, 294] width 1323 height 588
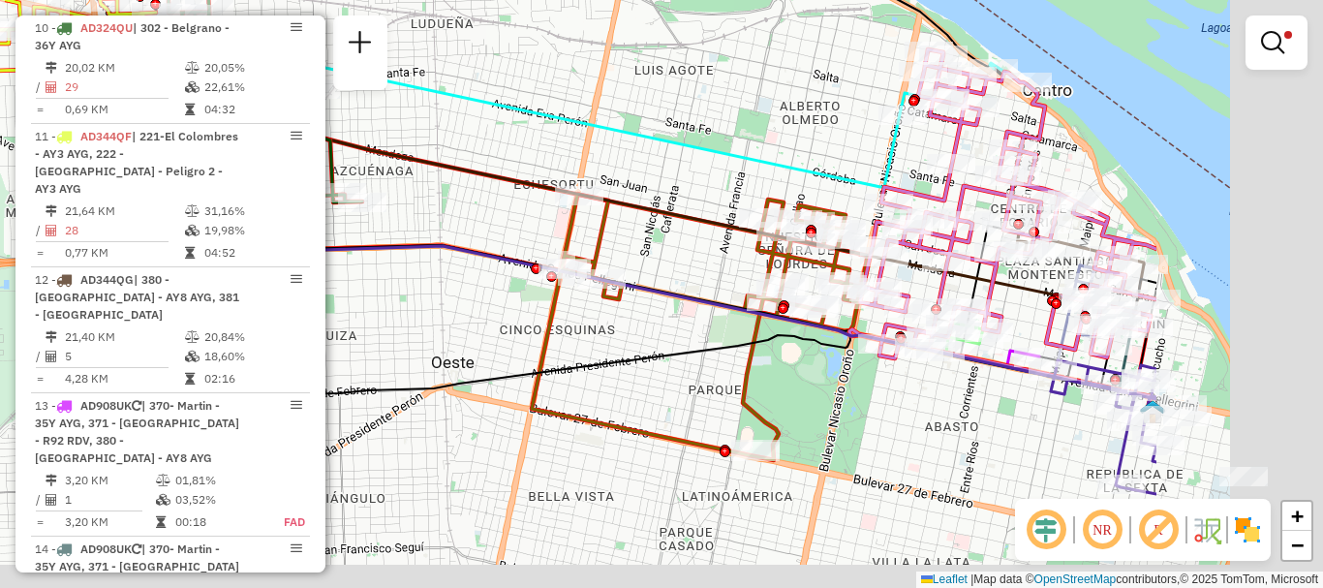
drag, startPoint x: 604, startPoint y: 294, endPoint x: 395, endPoint y: 190, distance: 232.6
click at [532, 194] on icon at bounding box center [700, 327] width 336 height 266
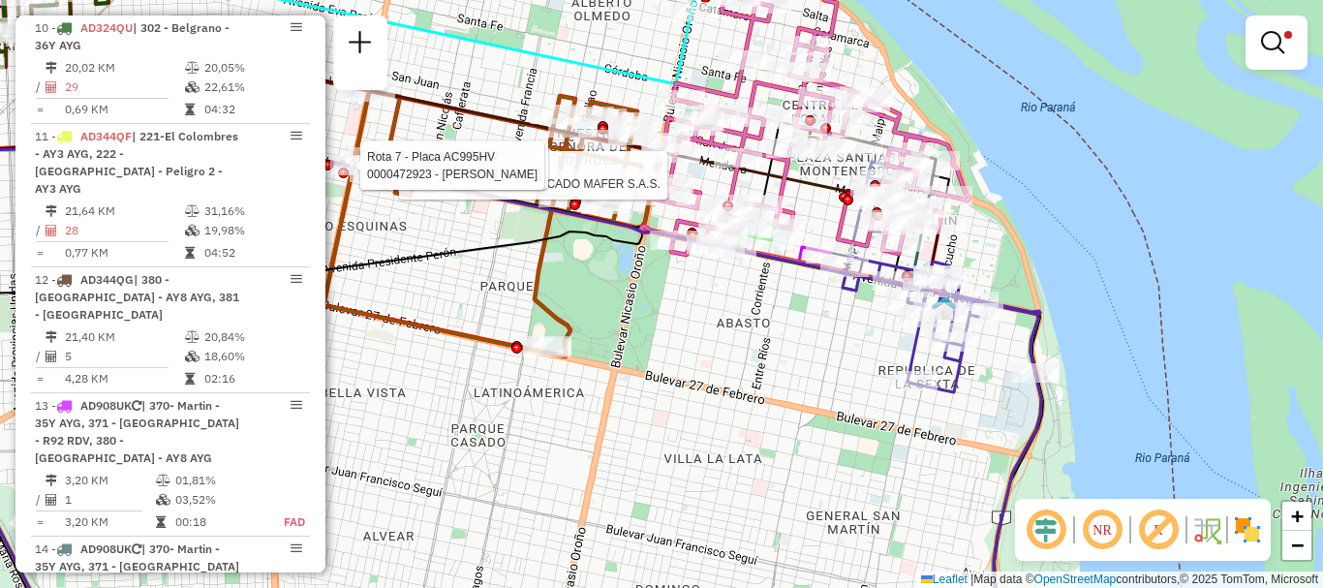
drag, startPoint x: 797, startPoint y: 355, endPoint x: 792, endPoint y: 314, distance: 41.0
click at [792, 320] on div "Rota 7 - Placa AC995HV 0000434316 - SUPERMERCADO MAFER S.A.S. Rota 7 - Placa AC…" at bounding box center [661, 294] width 1323 height 588
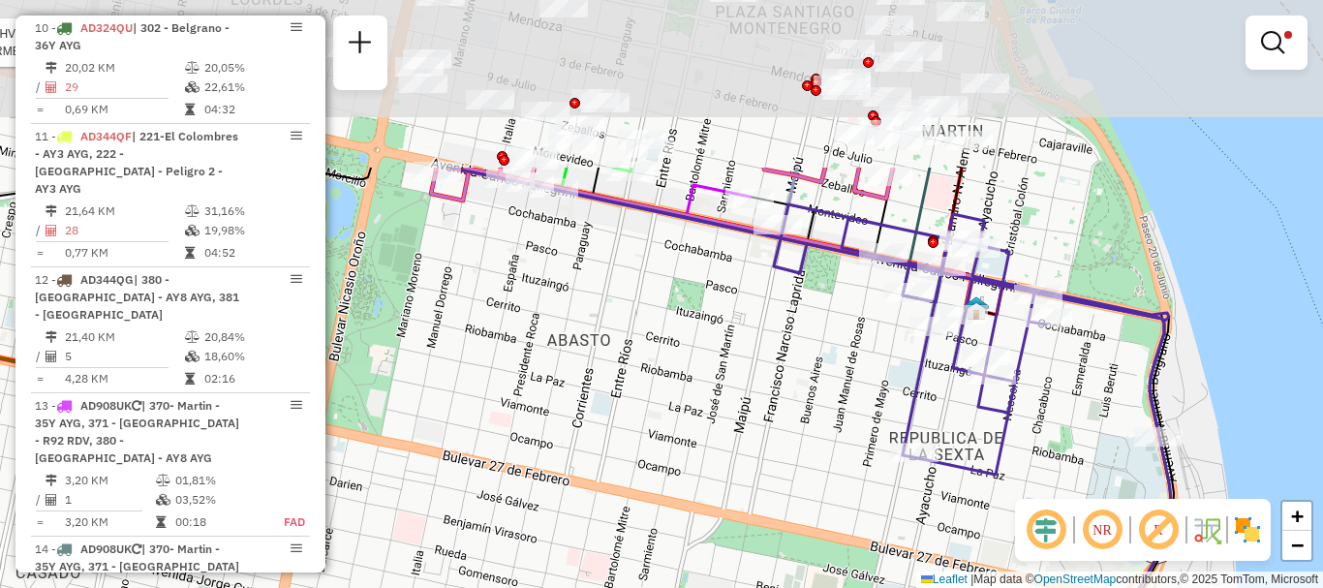
drag, startPoint x: 766, startPoint y: 337, endPoint x: 755, endPoint y: 554, distance: 217.3
click at [754, 552] on div "Rota 7 - Placa AC995HV 0000434316 - SUPERMERCADO MAFER S.A.S. Rota 7 - Placa AC…" at bounding box center [661, 294] width 1323 height 588
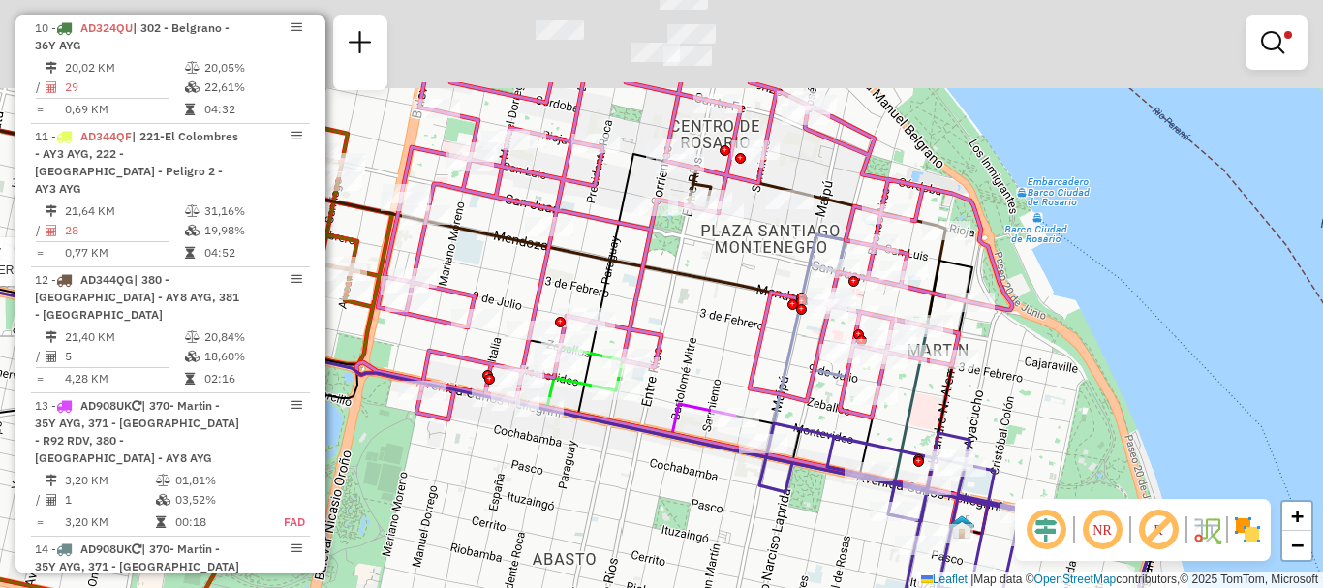
drag, startPoint x: 771, startPoint y: 518, endPoint x: 761, endPoint y: 550, distance: 33.4
click at [761, 550] on div "Rota 7 - Placa AC995HV 0000434316 - SUPERMERCADO MAFER S.A.S. Rota 7 - Placa AC…" at bounding box center [661, 294] width 1323 height 588
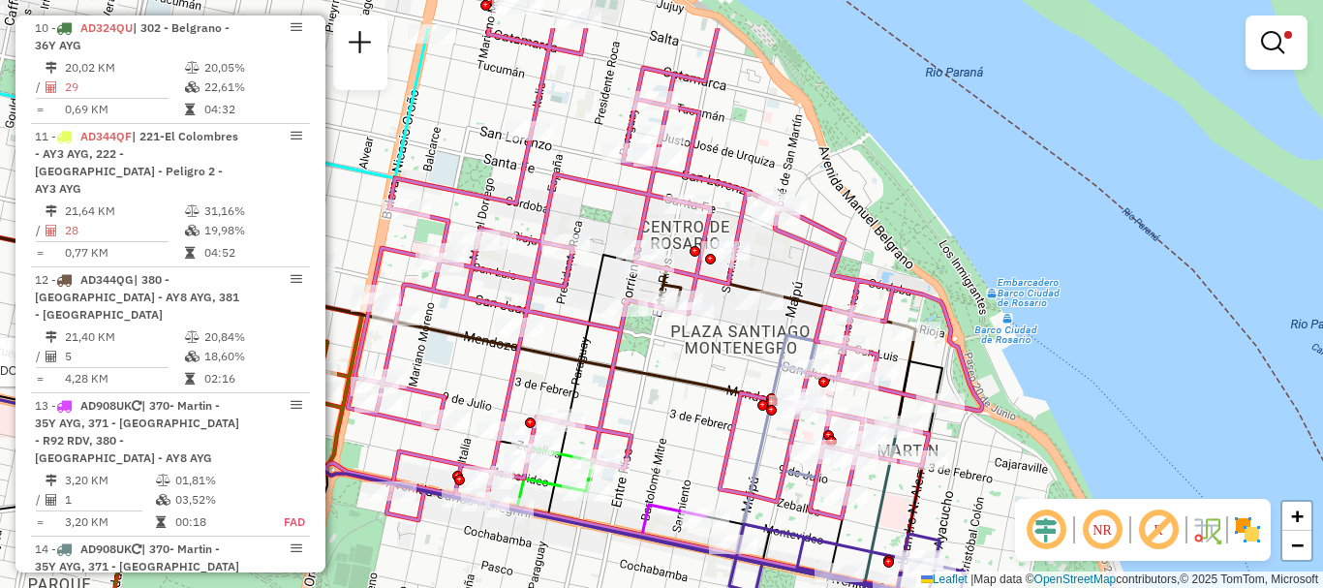
drag, startPoint x: 745, startPoint y: 396, endPoint x: 744, endPoint y: 420, distance: 24.2
click at [743, 413] on icon at bounding box center [665, 273] width 635 height 490
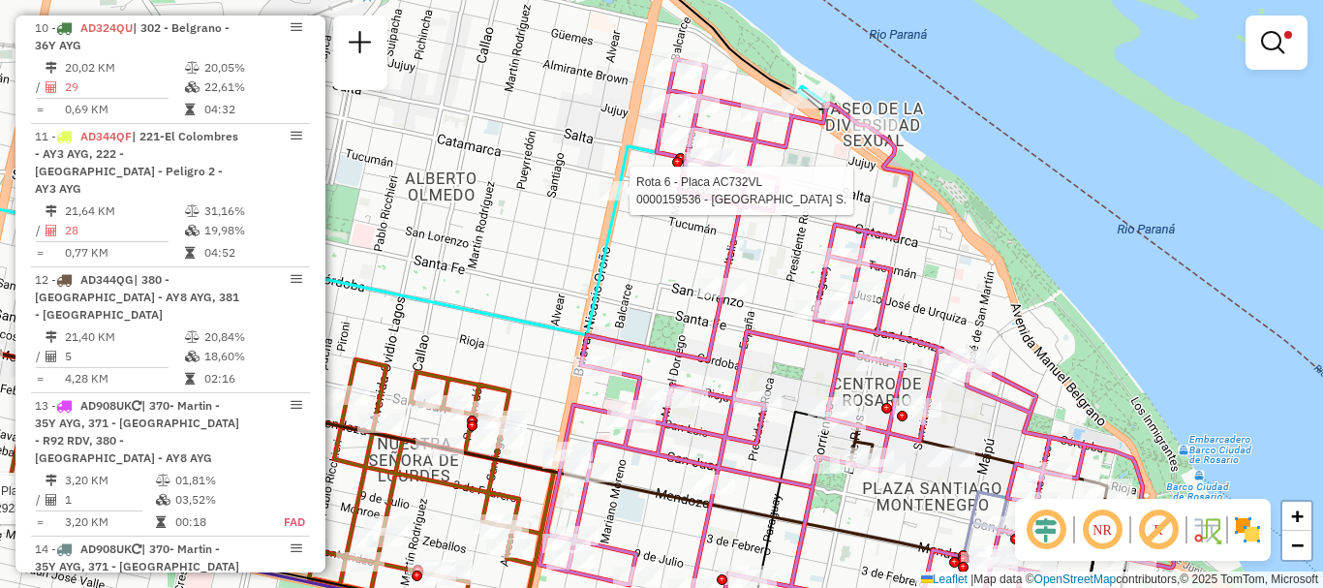
select select "**********"
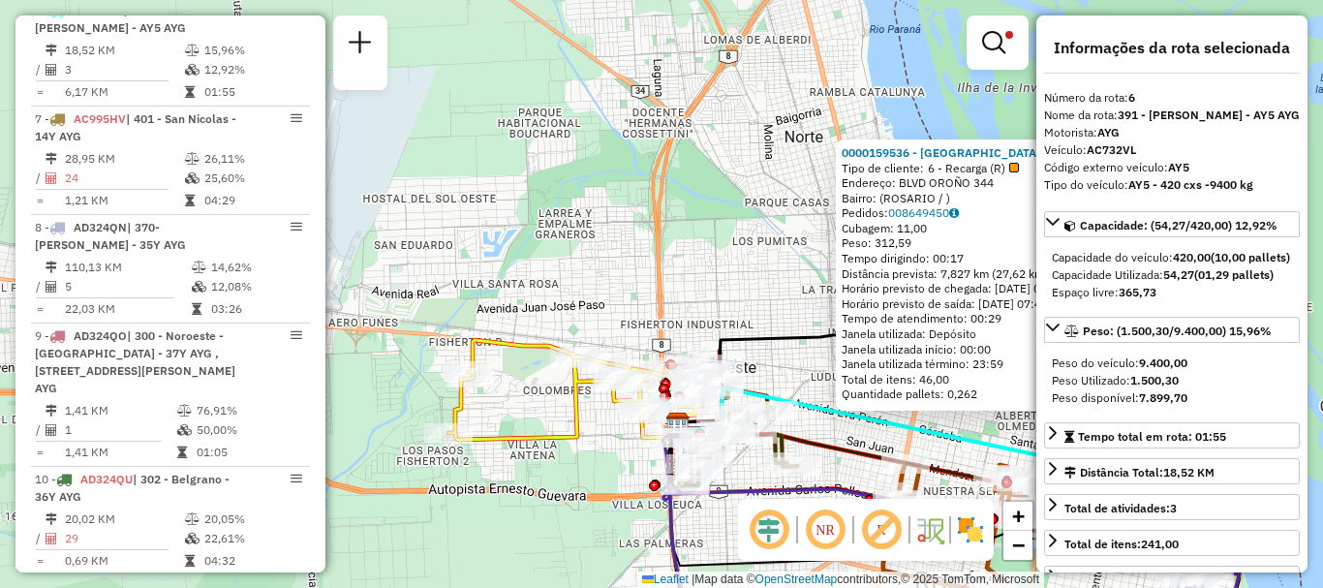
scroll to position [194, 0]
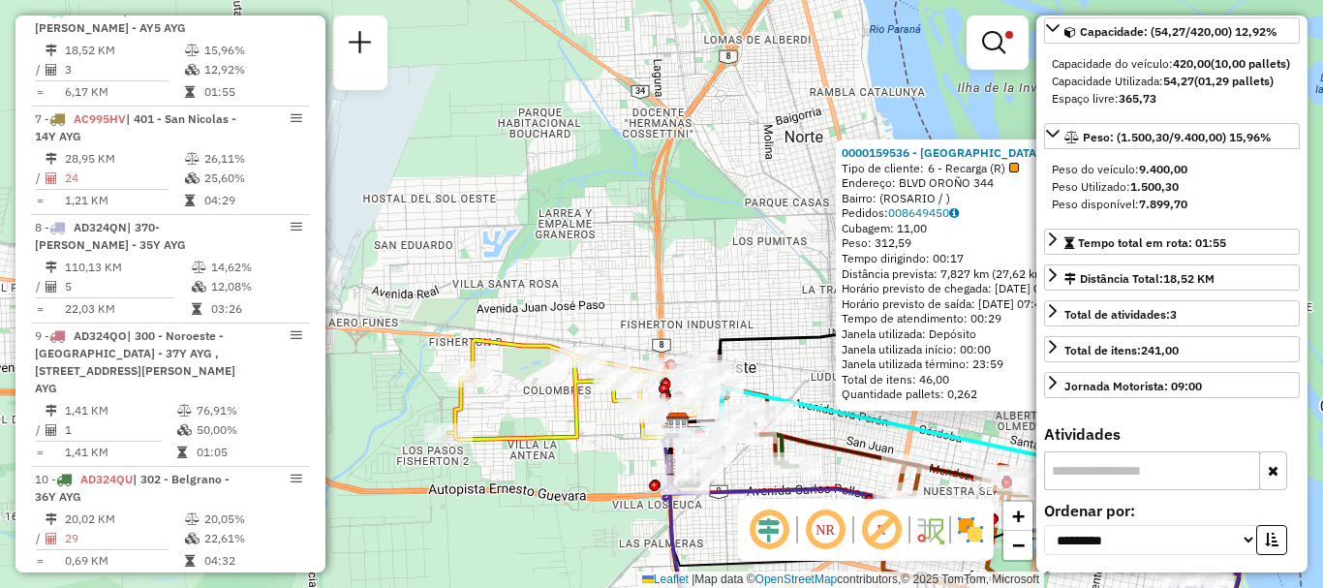
click at [944, 424] on icon at bounding box center [871, 423] width 388 height 72
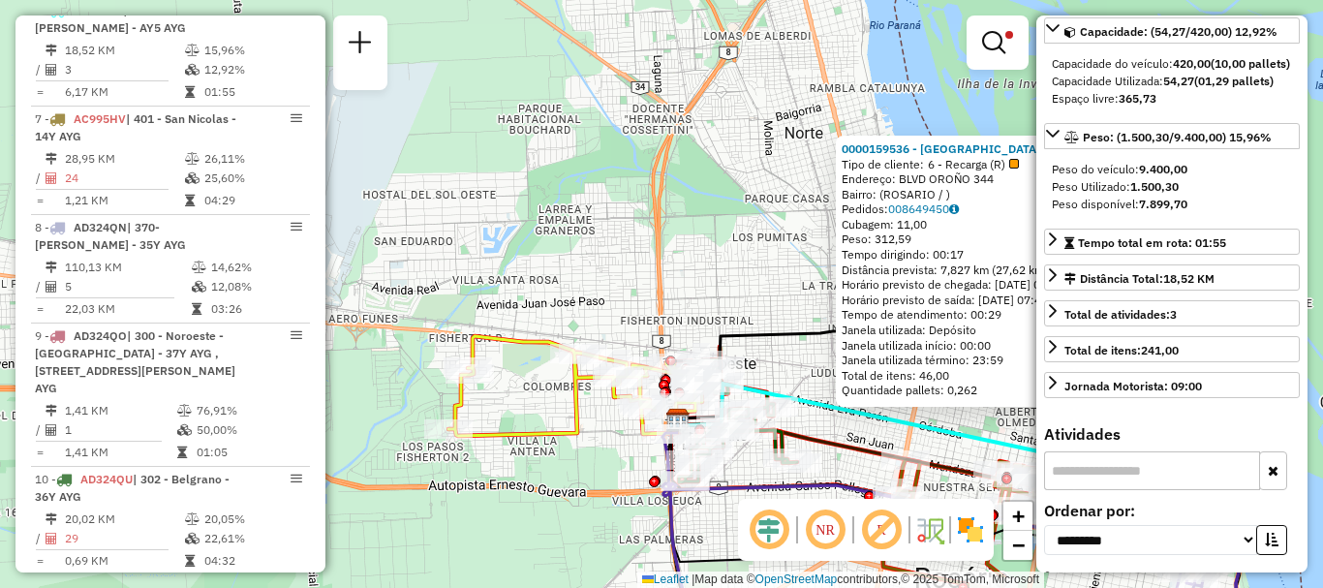
click at [825, 312] on div "0000159536 - [GEOGRAPHIC_DATA] S. Tipo de cliente: 6 - Recarga (R) Endereço: BL…" at bounding box center [661, 294] width 1323 height 588
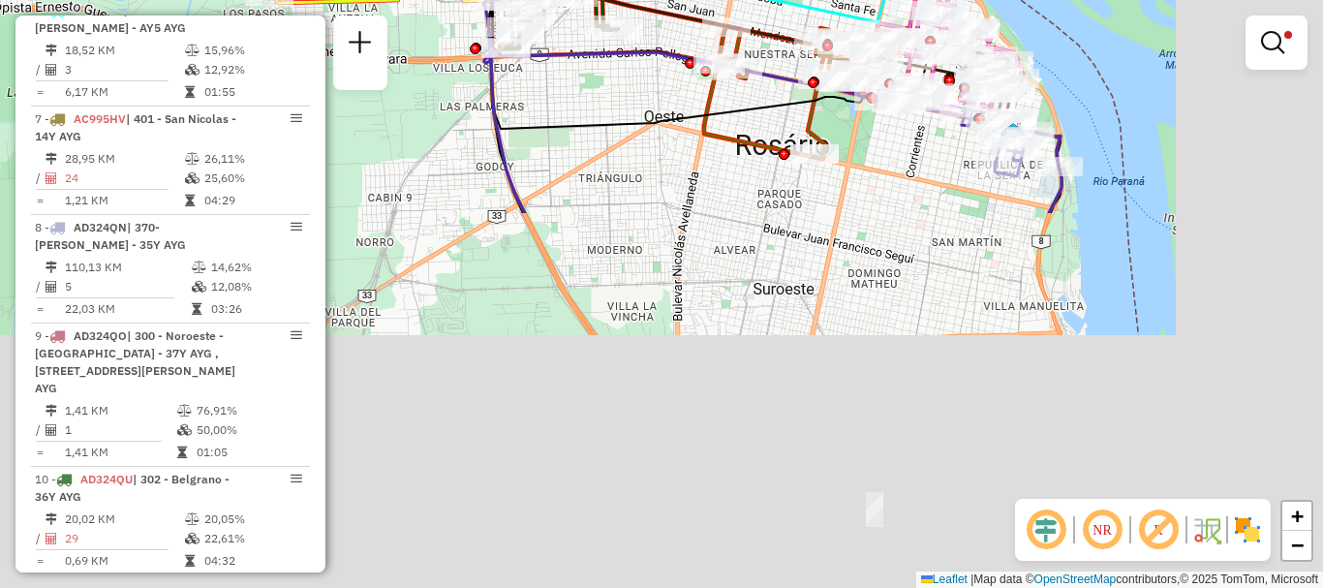
drag, startPoint x: 849, startPoint y: 134, endPoint x: 720, endPoint y: -117, distance: 282.0
click at [720, 0] on html "Aplicando filtros Pop-up bloqueado! Seu navegador bloqueou automáticamente a ab…" at bounding box center [661, 294] width 1323 height 588
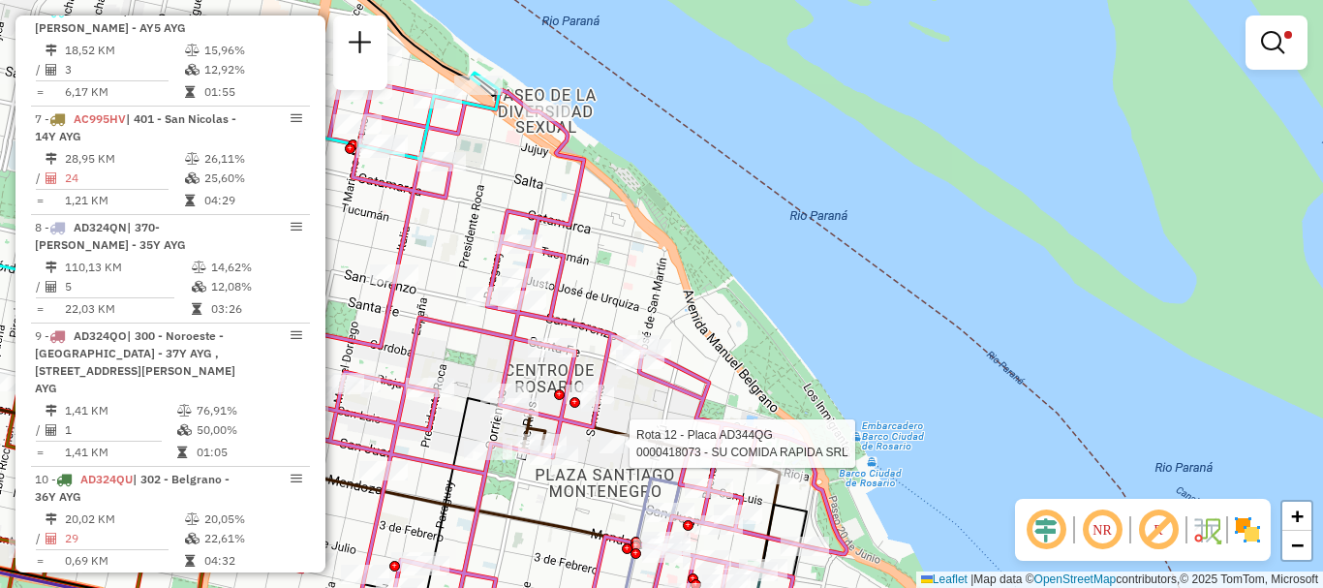
select select "**********"
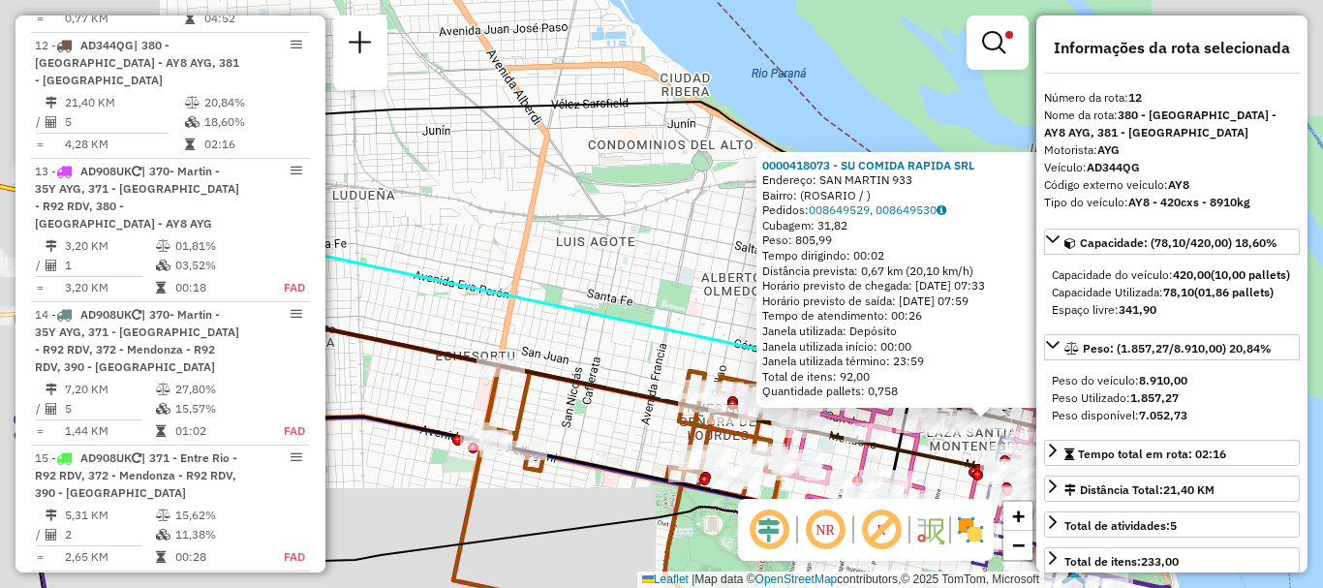
scroll to position [97, 0]
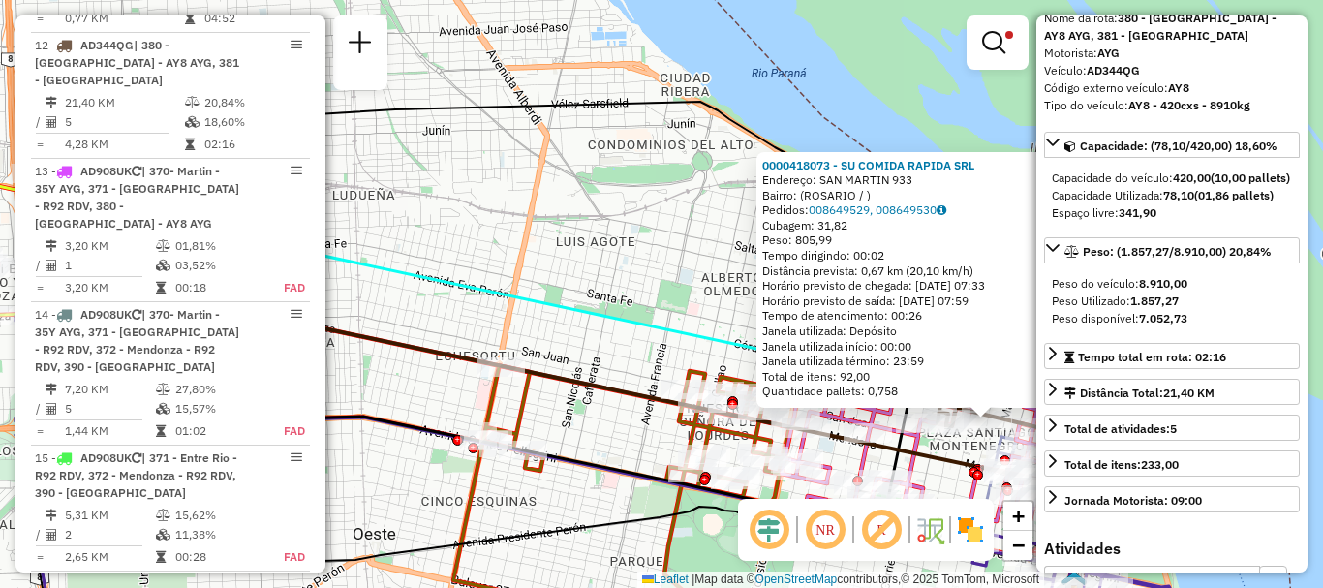
click at [948, 472] on icon at bounding box center [555, 387] width 1022 height 194
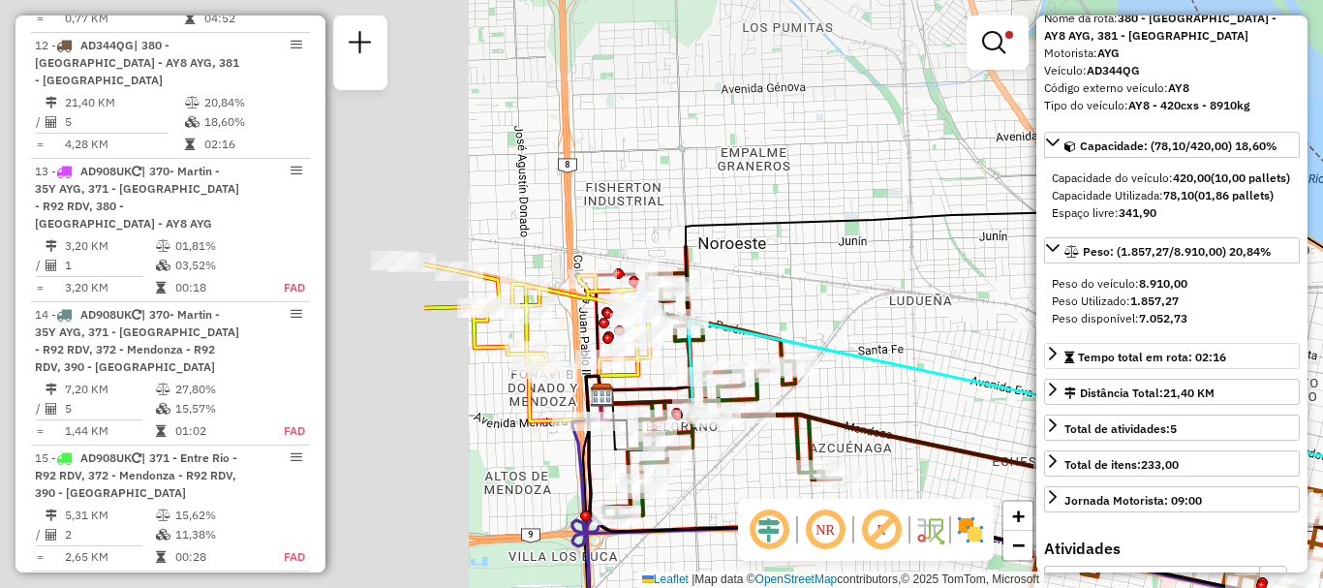
drag, startPoint x: 846, startPoint y: 322, endPoint x: 1244, endPoint y: 382, distance: 402.6
click at [1244, 382] on hb-router-mapa "Informações da Sessão 1255775 - [DATE] Criação: [DATE] 16:34 Depósito: SAZ AR R…" at bounding box center [661, 294] width 1323 height 588
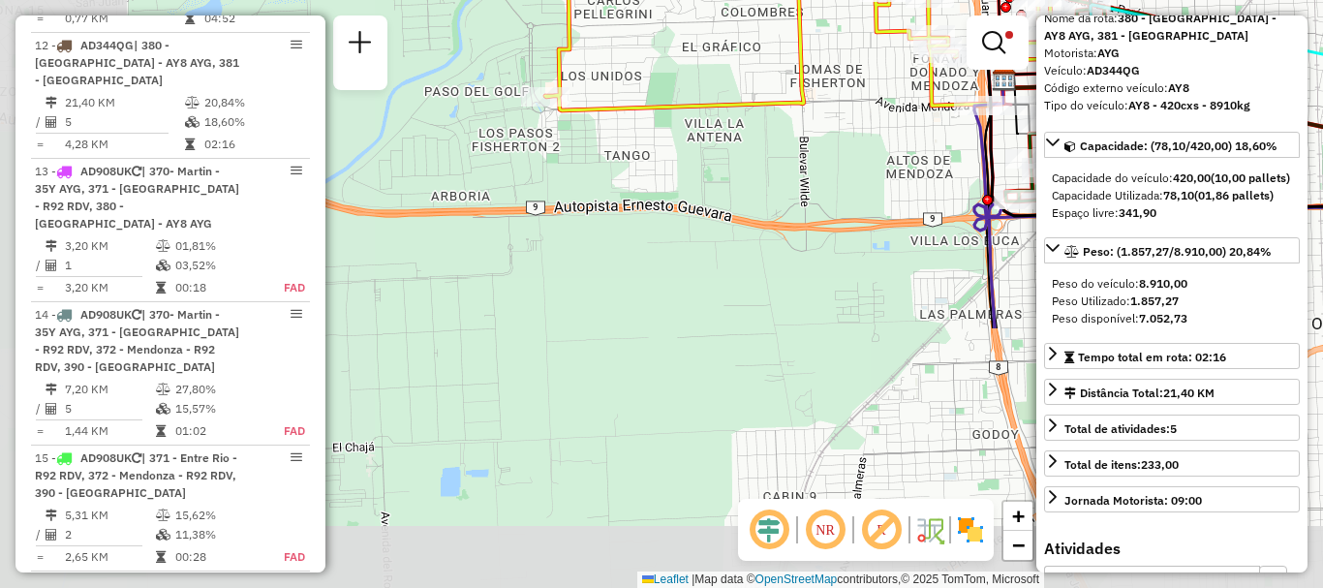
drag, startPoint x: 1228, startPoint y: 265, endPoint x: 1322, endPoint y: 93, distance: 196.4
click at [1322, 93] on div "Limpar filtros Janela de atendimento Grade de atendimento Capacidade Transporta…" at bounding box center [661, 294] width 1323 height 588
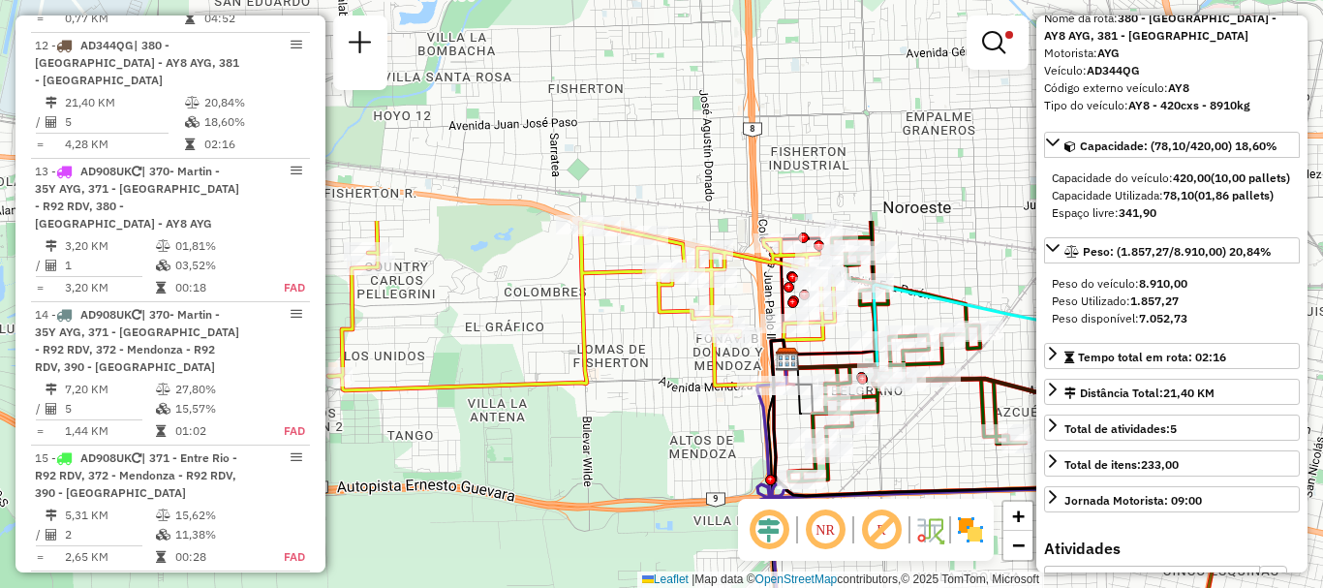
drag, startPoint x: 885, startPoint y: 290, endPoint x: 662, endPoint y: 486, distance: 297.9
click at [662, 486] on div "Limpar filtros Janela de atendimento Grade de atendimento Capacidade Transporta…" at bounding box center [661, 294] width 1323 height 588
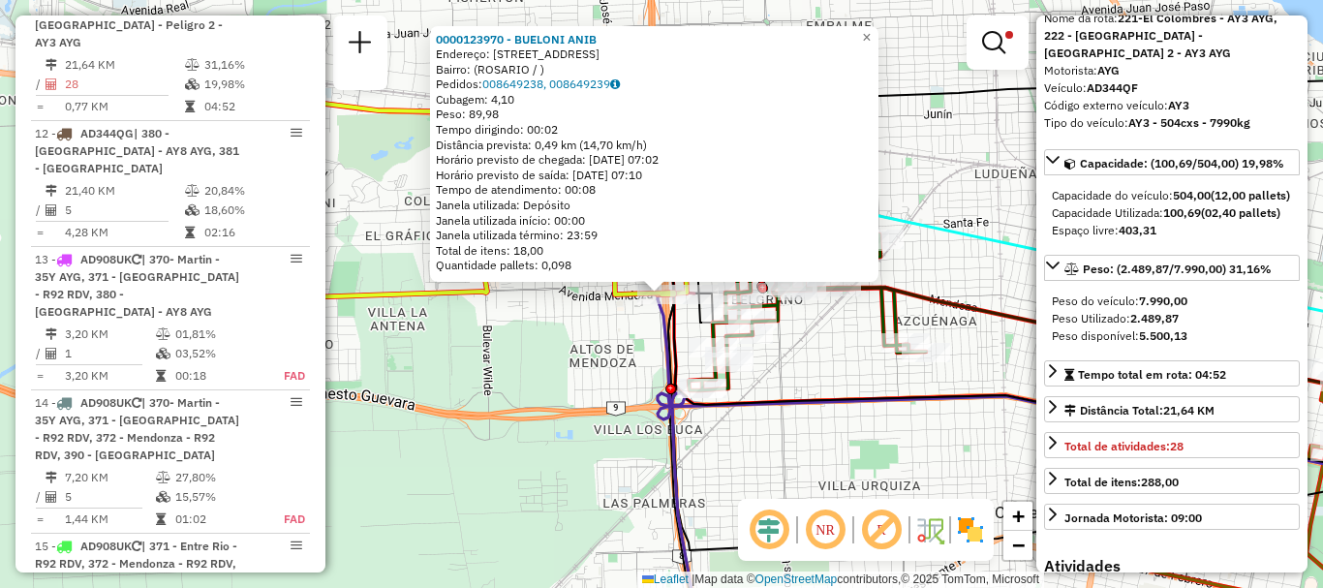
scroll to position [1250, 0]
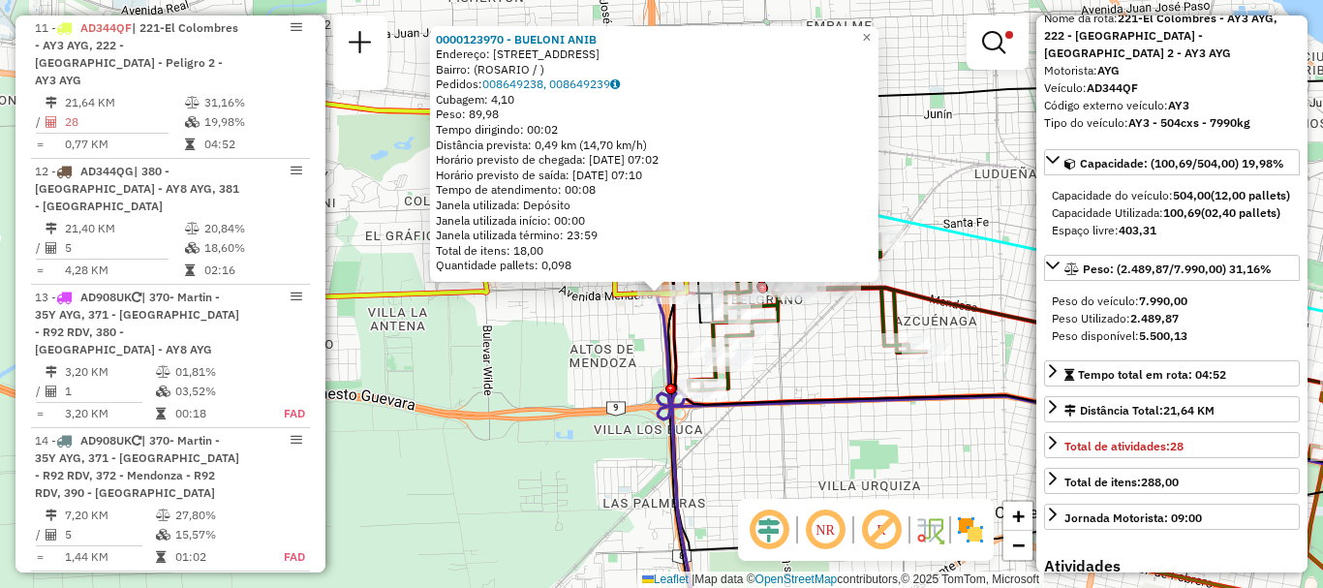
drag, startPoint x: 864, startPoint y: 427, endPoint x: 851, endPoint y: 411, distance: 20.7
click at [855, 411] on div "0000123970 - BUELONI ANIB Endereço: [STREET_ADDRESS] Bairro: ([GEOGRAPHIC_DATA]…" at bounding box center [661, 294] width 1323 height 588
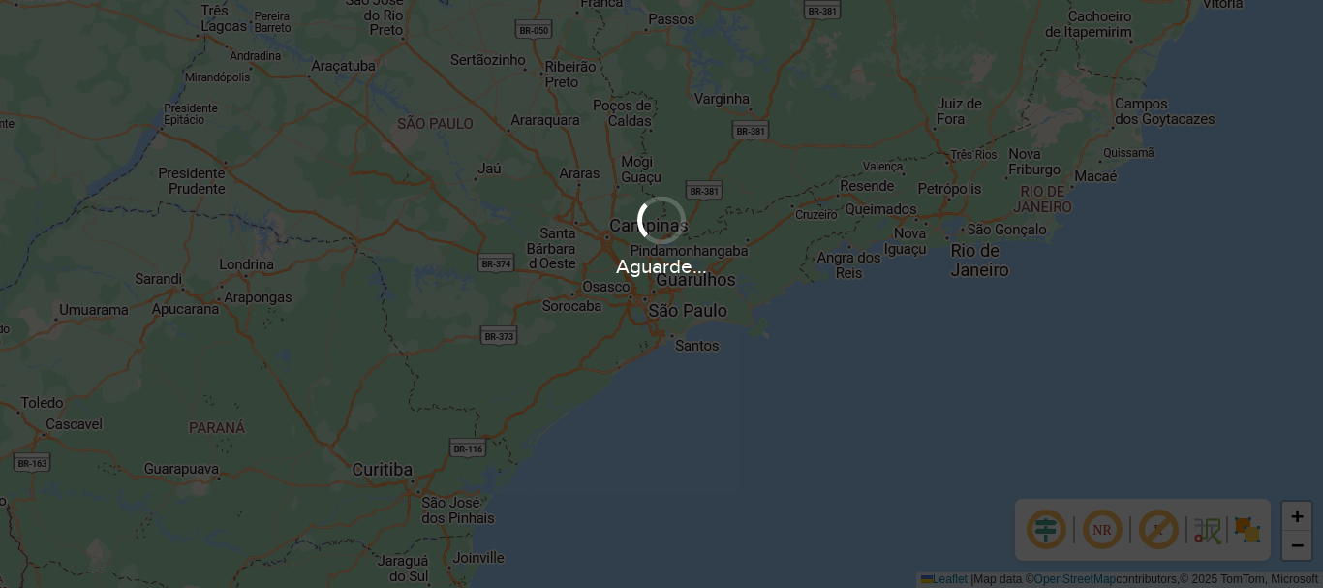
scroll to position [1270, 0]
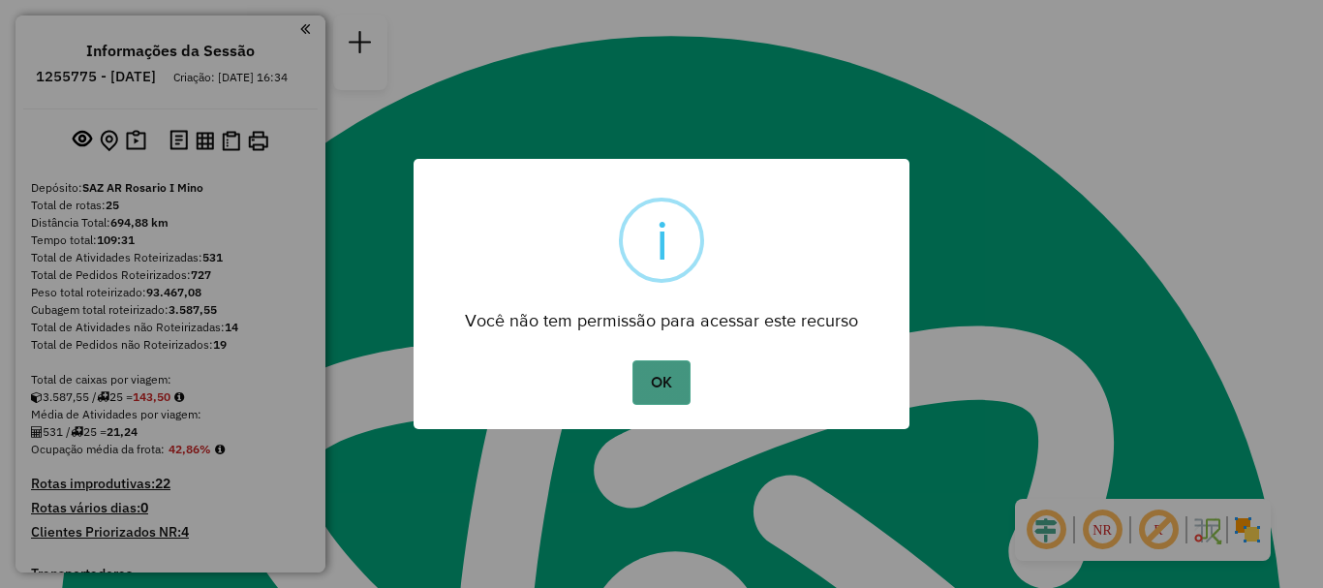
click at [667, 387] on button "OK" at bounding box center [661, 382] width 57 height 45
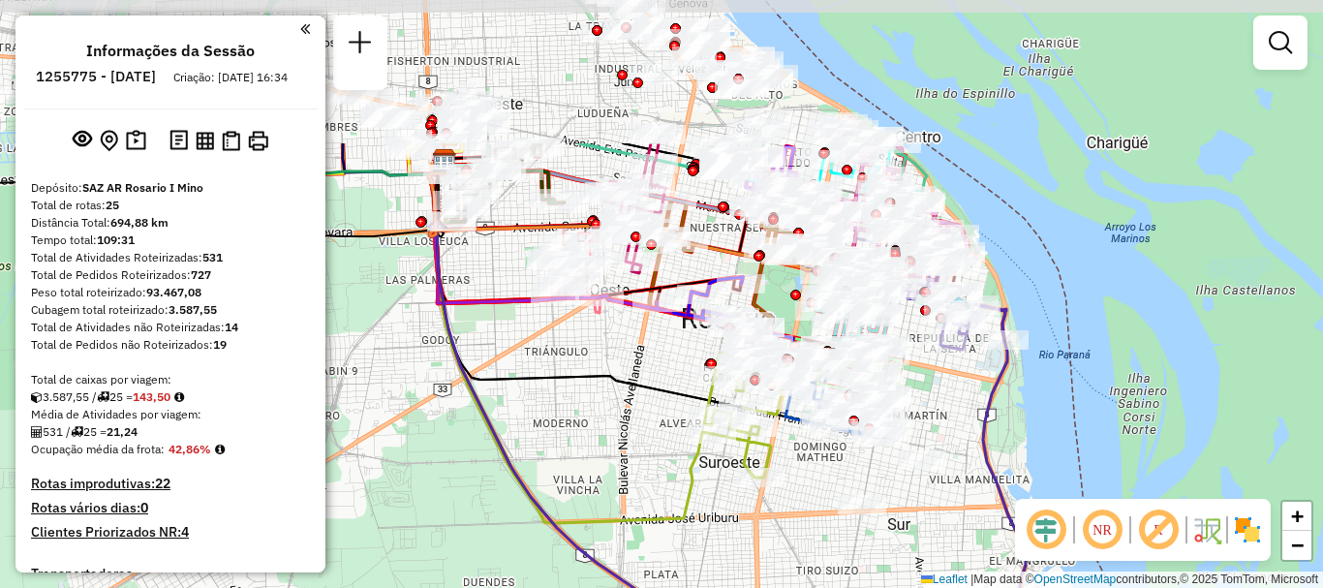
drag, startPoint x: 773, startPoint y: 304, endPoint x: 710, endPoint y: 449, distance: 158.4
click at [710, 449] on icon at bounding box center [571, 342] width 284 height 362
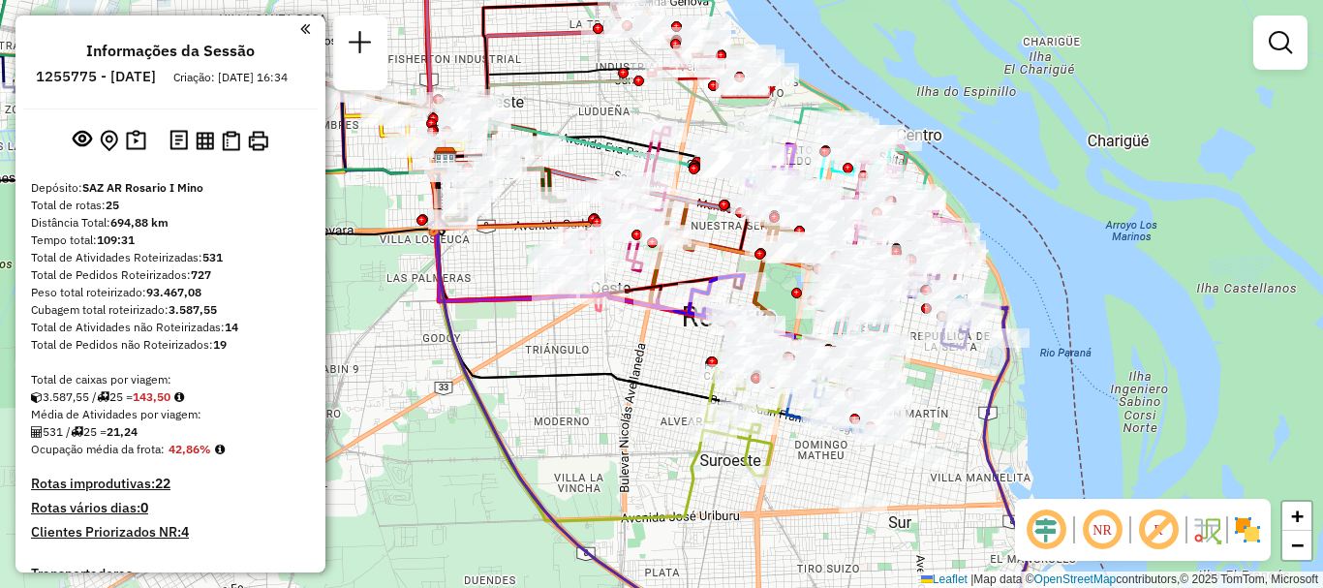
click at [1285, 36] on em at bounding box center [1280, 42] width 23 height 23
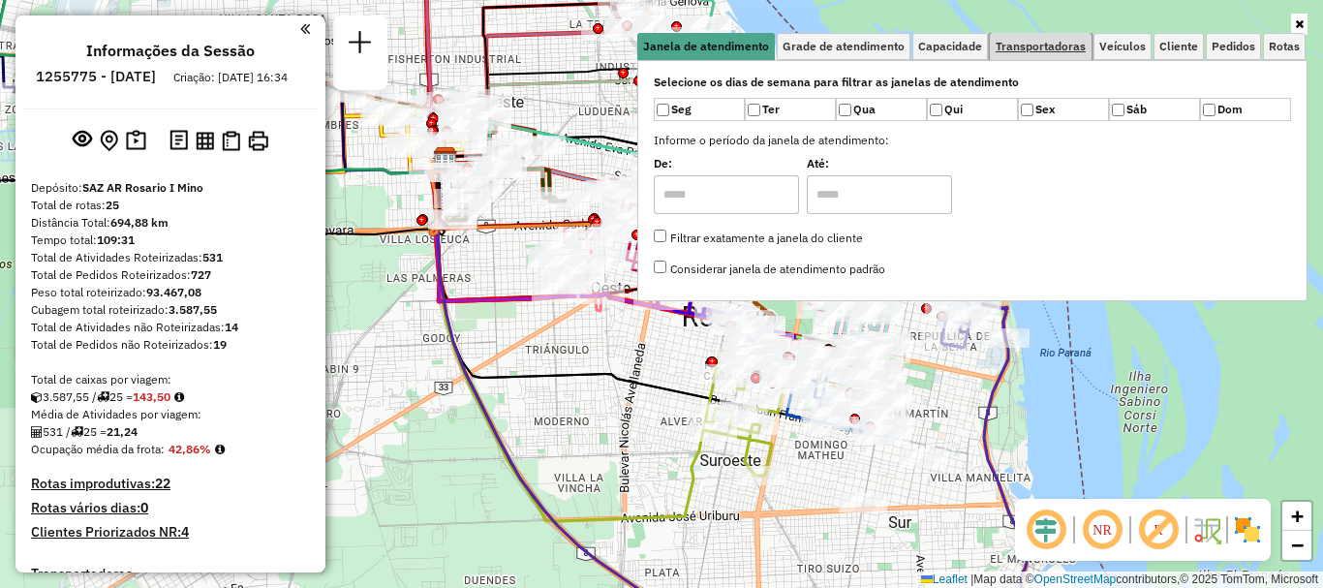
click at [1066, 35] on link "Transportadoras" at bounding box center [1041, 46] width 102 height 27
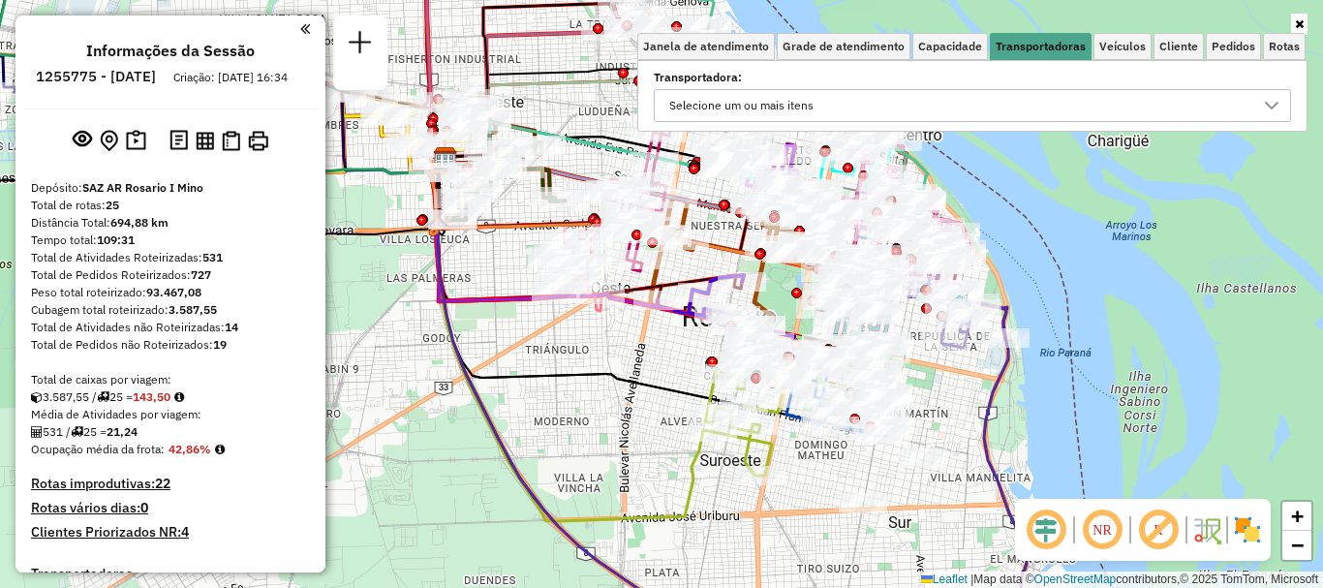
click at [1270, 107] on icon at bounding box center [1272, 106] width 14 height 8
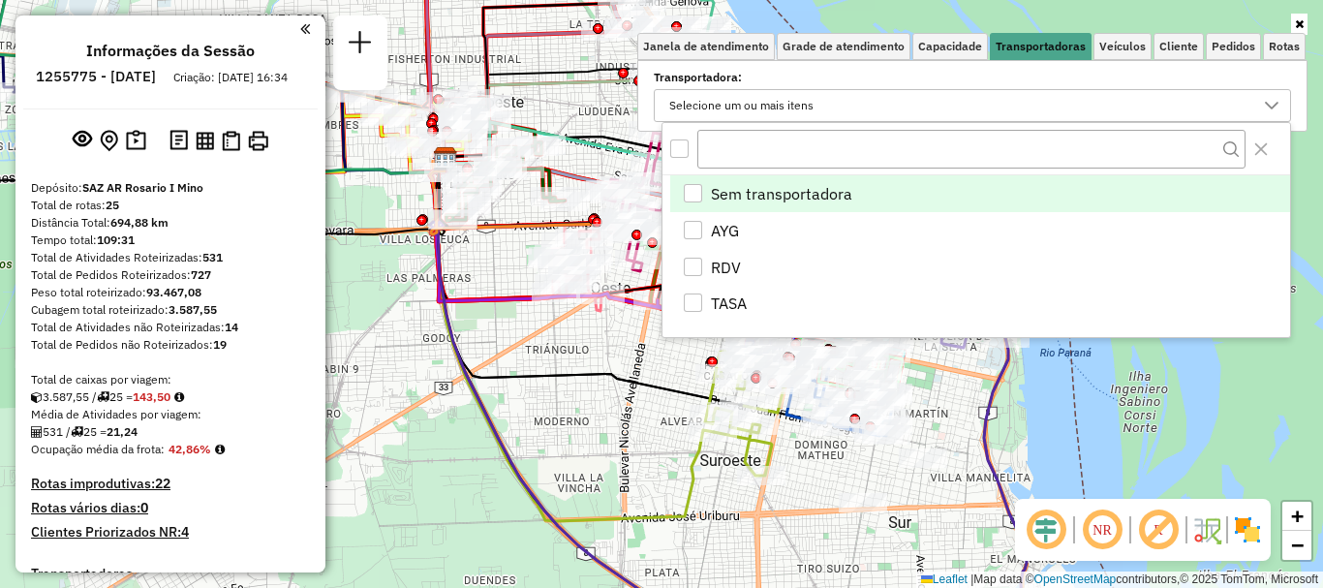
scroll to position [12, 67]
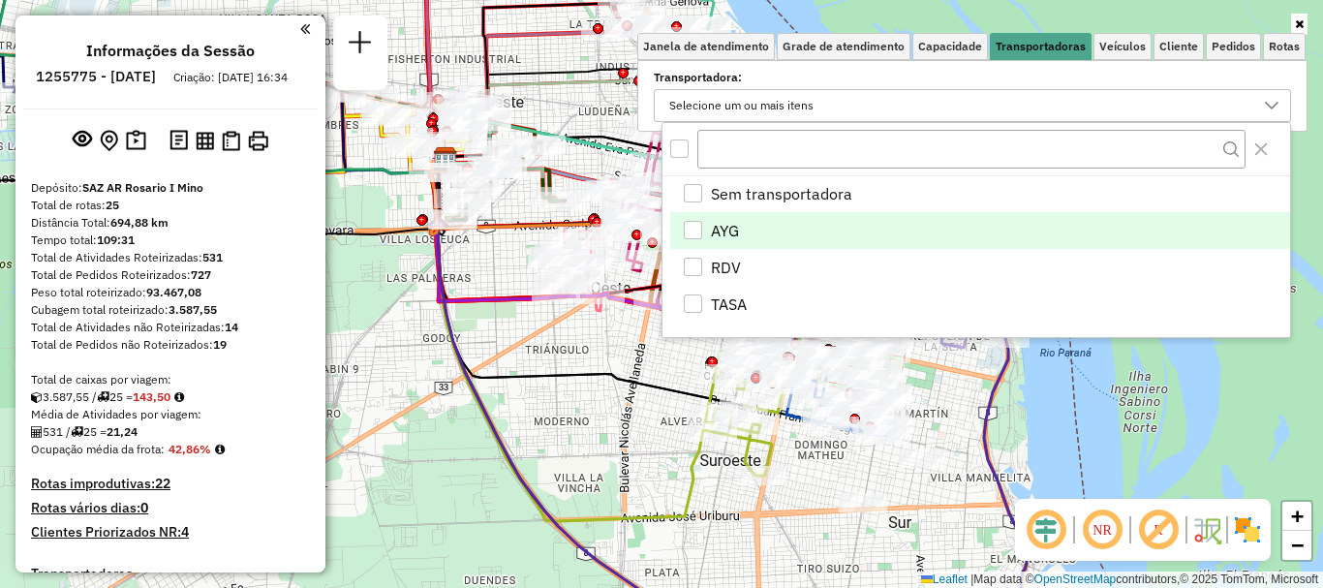
click at [691, 222] on div "AYG" at bounding box center [693, 230] width 18 height 18
click at [579, 371] on div "Rota 23 - Placa PLF972 0000514316 - ROSARIO COMPRAS AGRUPACION DE COLABORACION …" at bounding box center [661, 294] width 1323 height 588
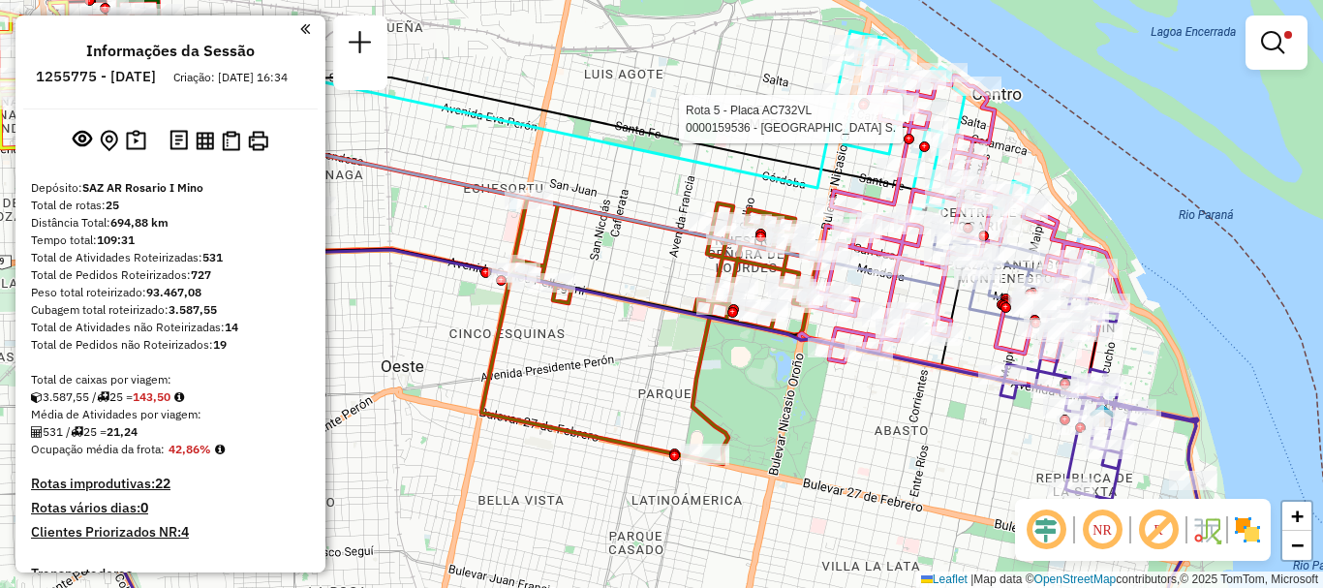
select select "**********"
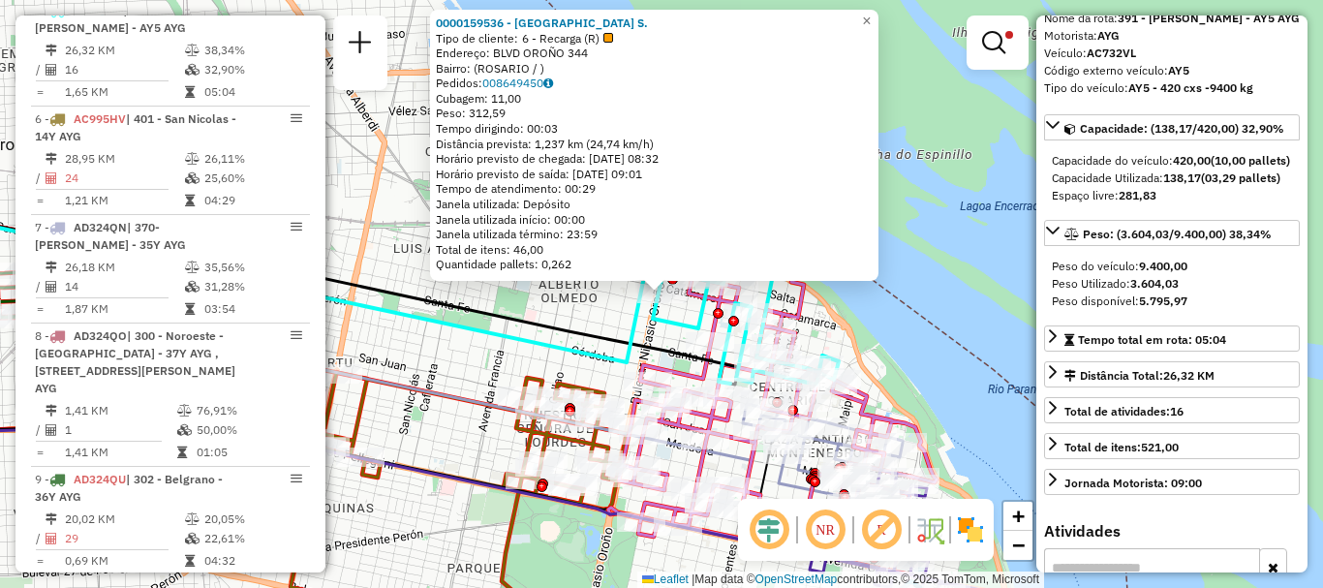
scroll to position [194, 0]
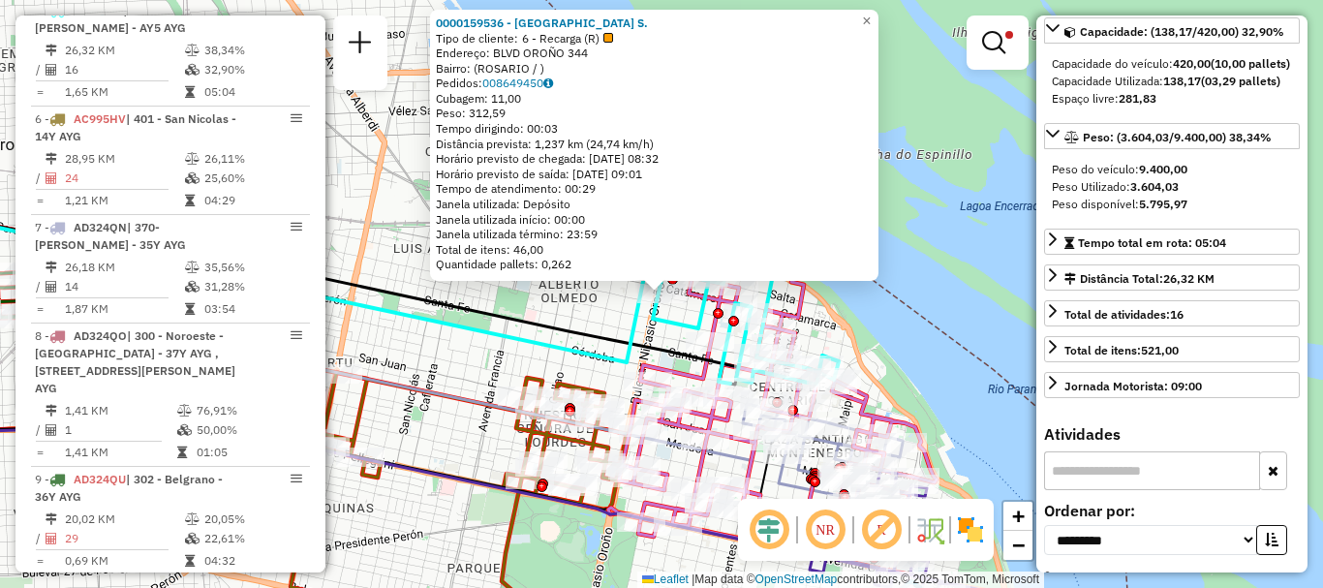
click at [949, 369] on div "0000159536 - LA GUAYRA S. Tipo de cliente: 6 - Recarga (R) Endereço: BLVD OROÑO…" at bounding box center [661, 294] width 1323 height 588
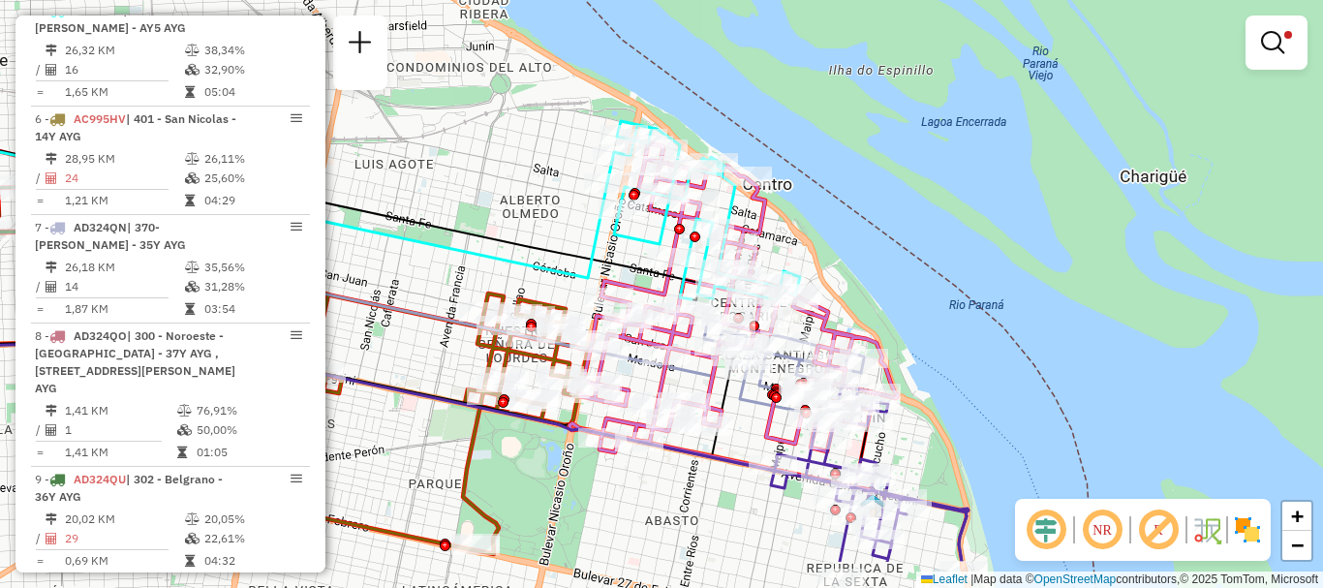
drag, startPoint x: 889, startPoint y: 331, endPoint x: 864, endPoint y: 202, distance: 131.3
click at [864, 202] on div "Limpar filtros Janela de atendimento Grade de atendimento Capacidade Transporta…" at bounding box center [661, 294] width 1323 height 588
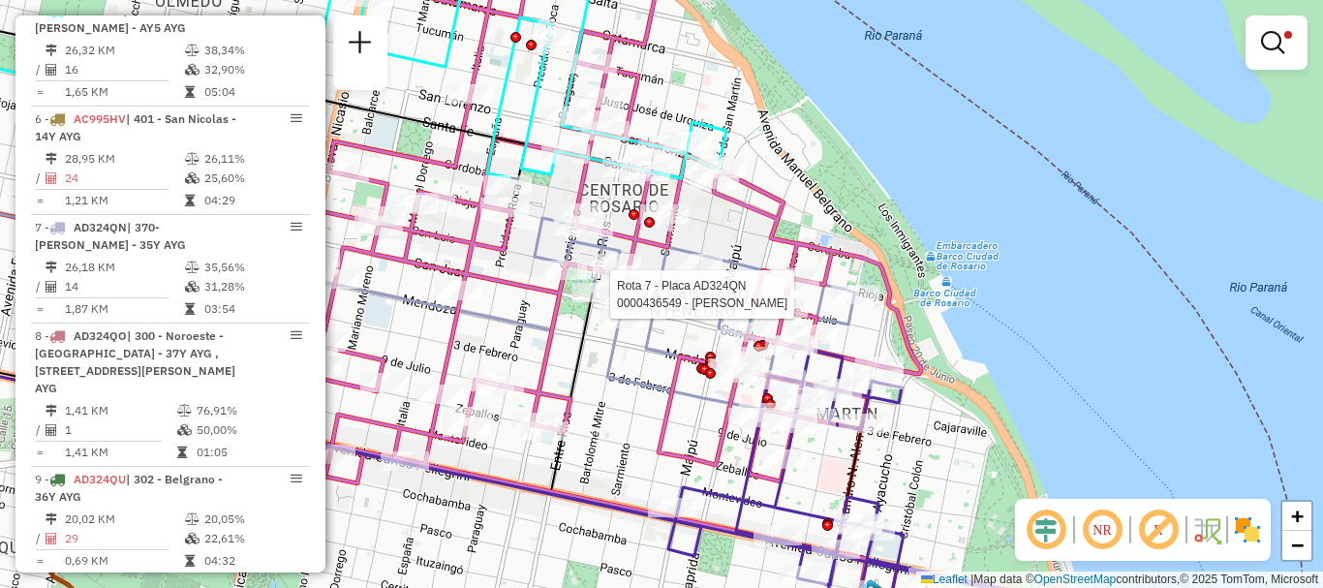
select select "**********"
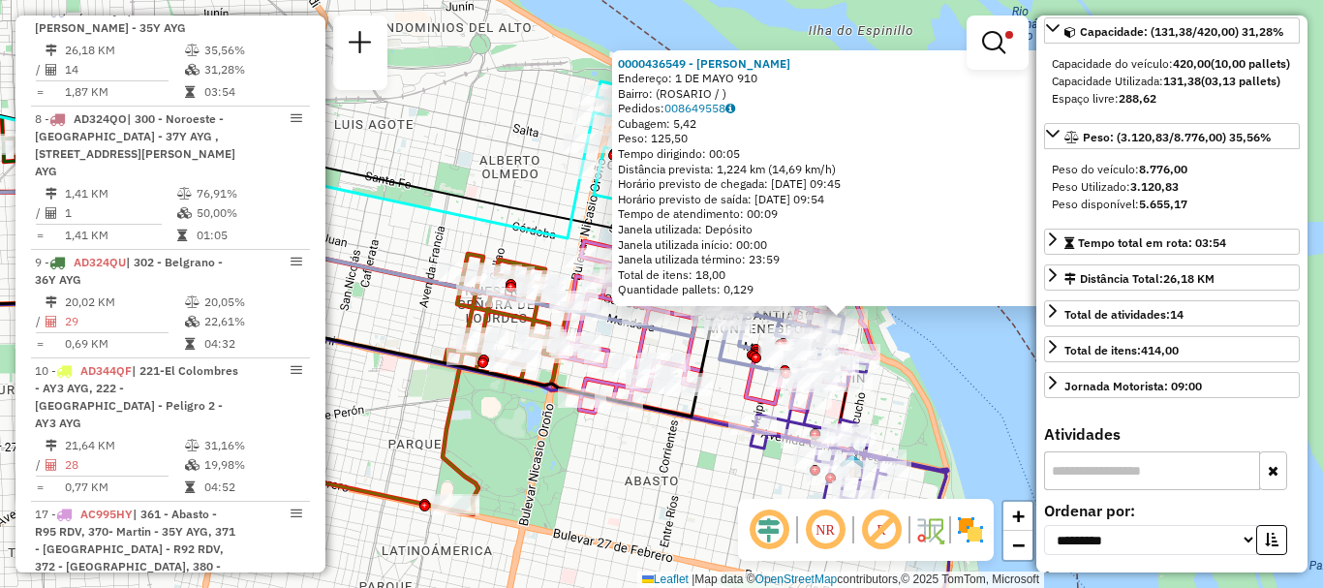
click at [955, 384] on div "0000436549 - BALAZ LEANDRO NICOLAS Endereço: 1 DE MAYO 910 Bairro: (ROSARIO / )…" at bounding box center [661, 294] width 1323 height 588
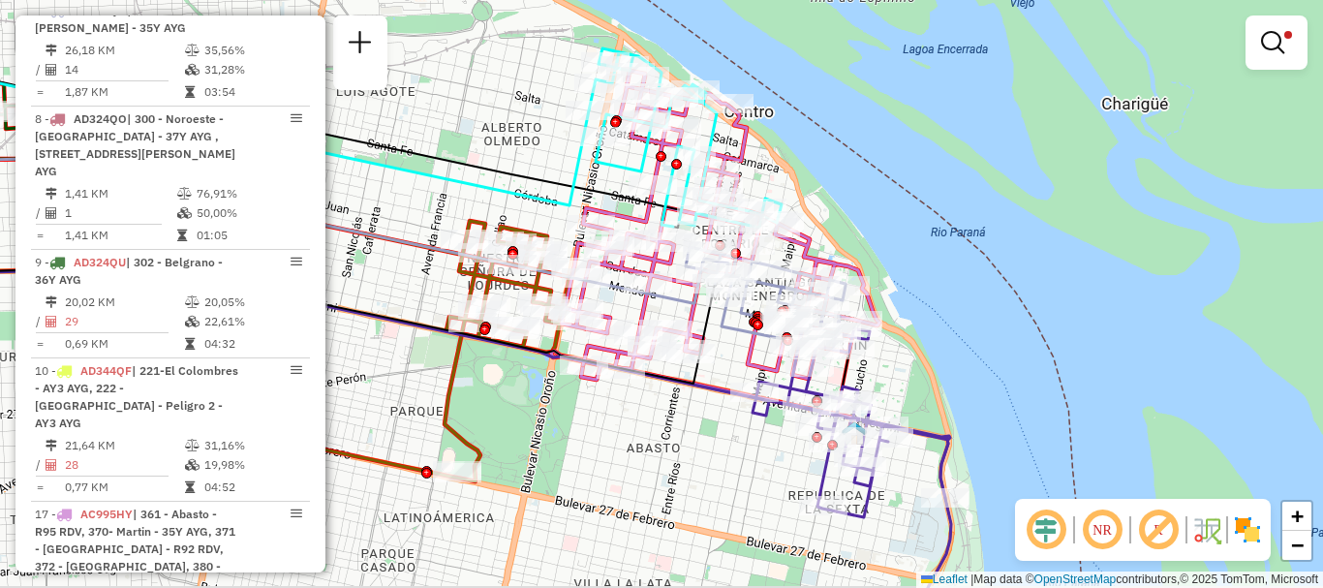
drag, startPoint x: 915, startPoint y: 327, endPoint x: 915, endPoint y: 196, distance: 131.7
click at [913, 204] on div "Limpar filtros Janela de atendimento Grade de atendimento Capacidade Transporta…" at bounding box center [661, 294] width 1323 height 588
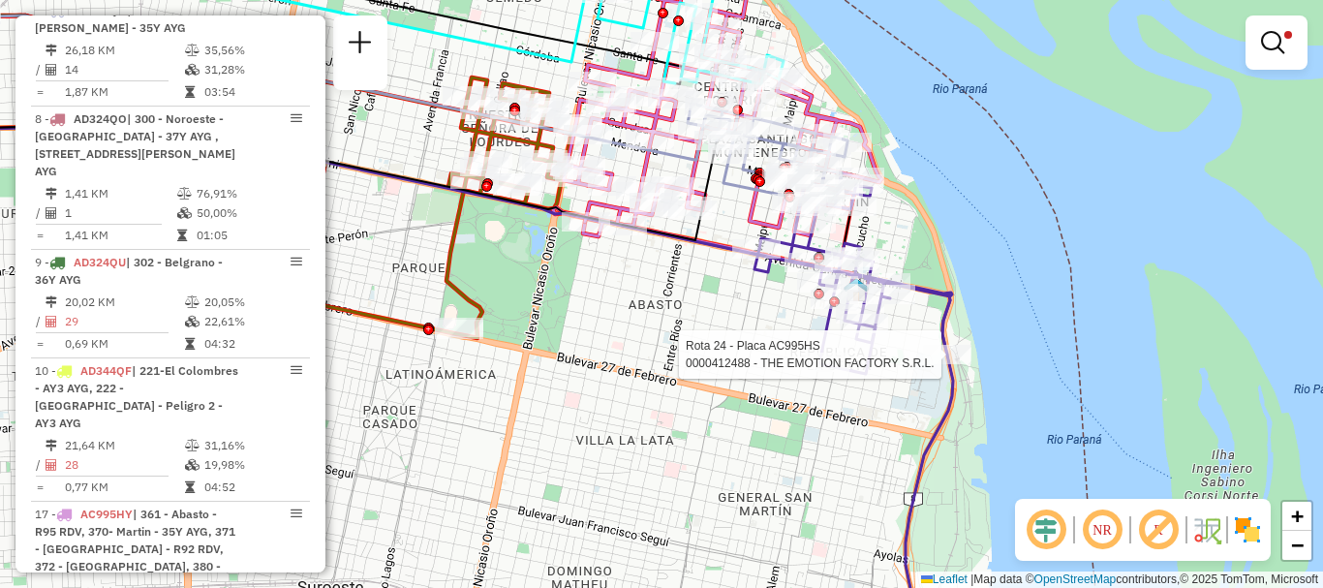
select select "**********"
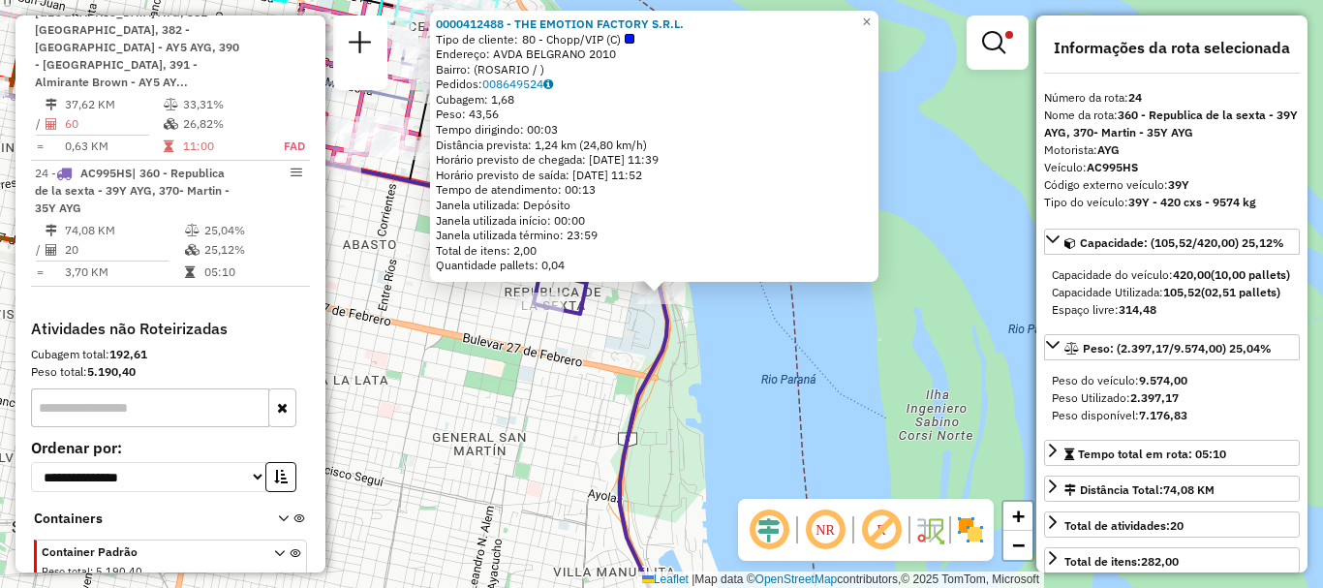
scroll to position [97, 0]
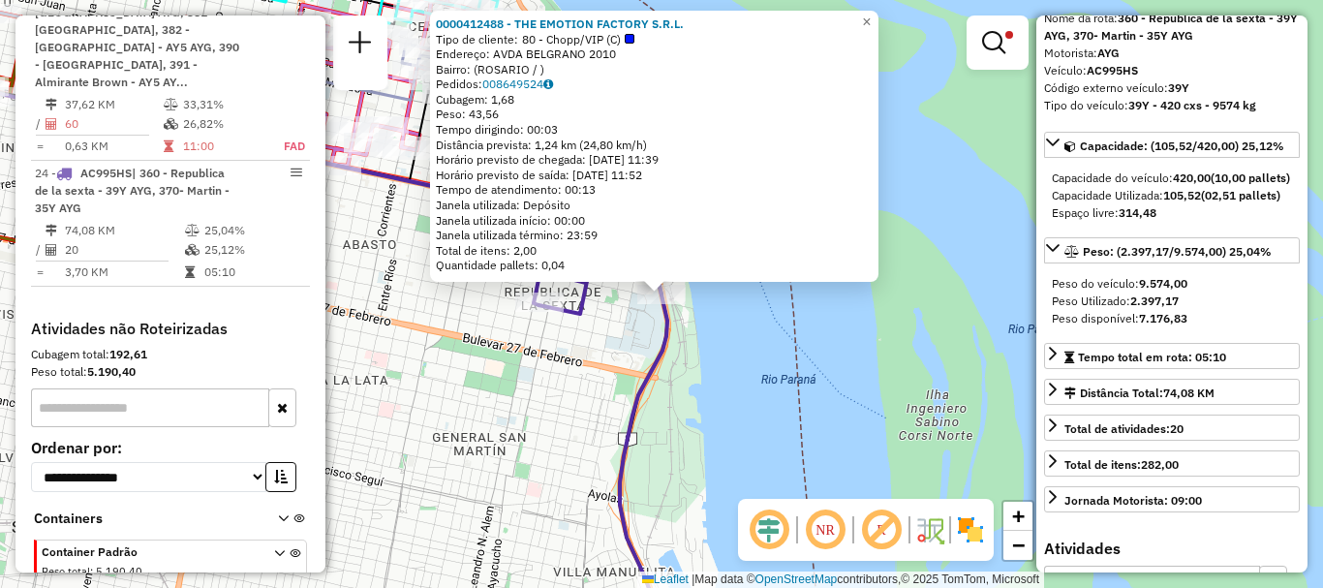
click at [957, 359] on div "0000412488 - THE EMOTION FACTORY S.R.L. Tipo de cliente: 80 - Chopp/VIP (C) End…" at bounding box center [661, 294] width 1323 height 588
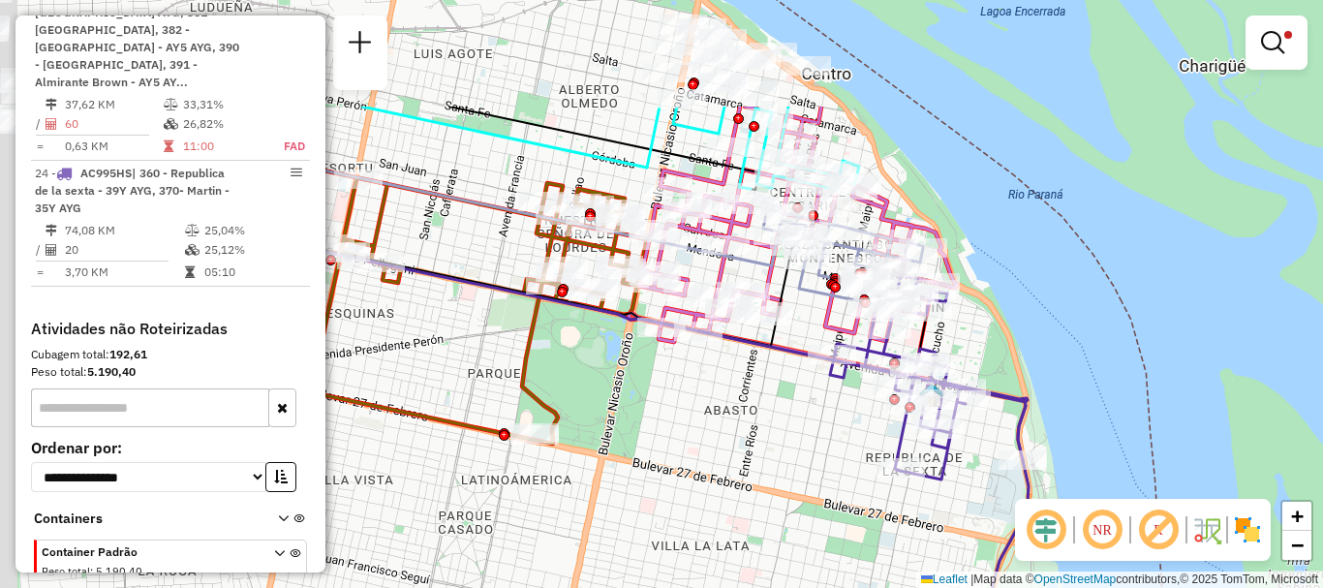
drag, startPoint x: 905, startPoint y: 358, endPoint x: 1322, endPoint y: 514, distance: 445.7
click at [1322, 514] on html "Aplicando filtros Pop-up bloqueado! Seu navegador bloqueou automáticamente a ab…" at bounding box center [661, 294] width 1323 height 588
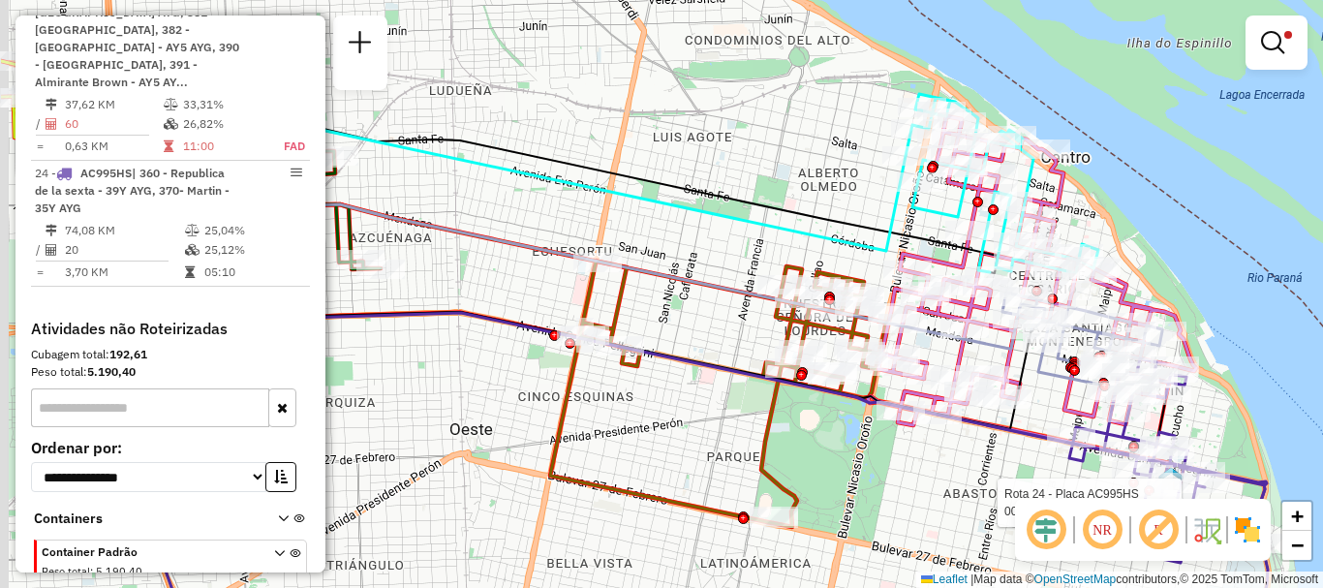
click at [1181, 501] on hb-router-mapa "Informações da Sessão 1255775 - 30/08/2025 Criação: 29/08/2025 16:34 Depósito: …" at bounding box center [661, 294] width 1323 height 588
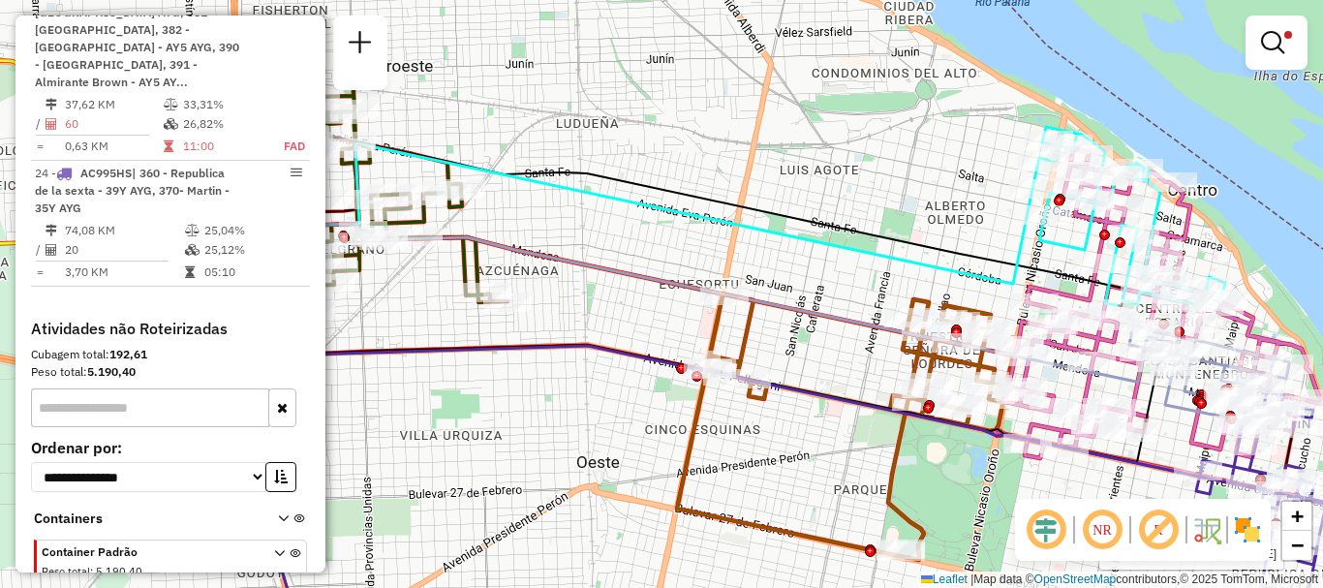
drag, startPoint x: 989, startPoint y: 471, endPoint x: 1102, endPoint y: 501, distance: 117.2
click at [1102, 501] on hb-router-mapa "Informações da Sessão 1255775 - 30/08/2025 Criação: 29/08/2025 16:34 Depósito: …" at bounding box center [661, 294] width 1323 height 588
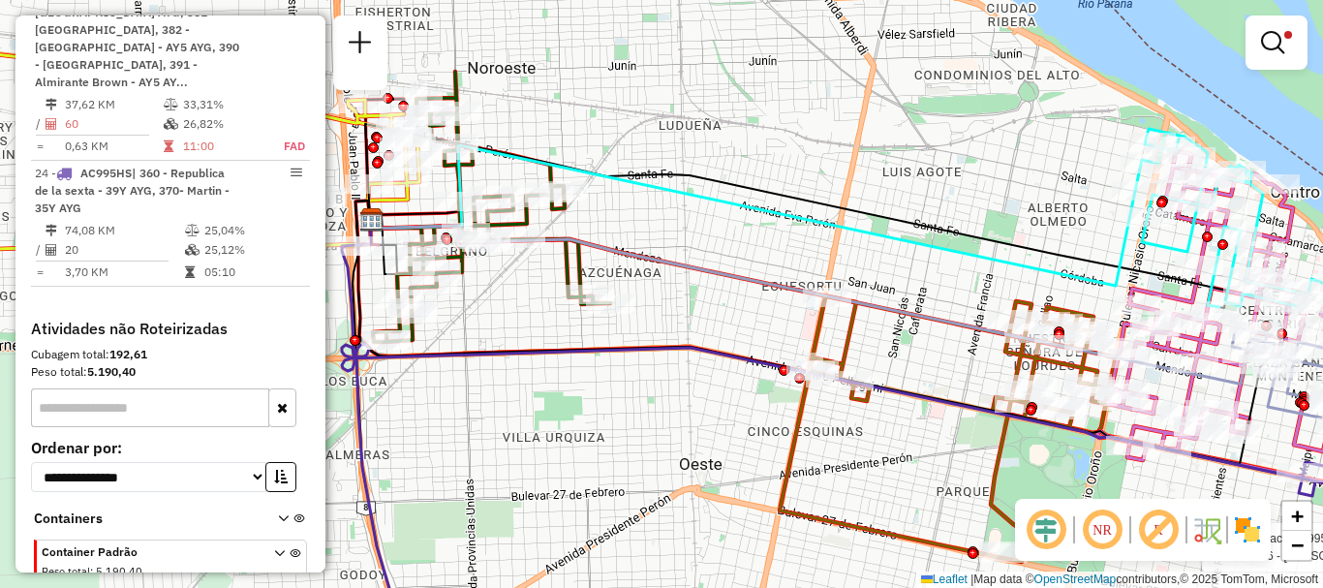
drag, startPoint x: 950, startPoint y: 460, endPoint x: 1179, endPoint y: 476, distance: 229.1
click at [1179, 476] on div "Rota 24 - Placa AC995HS 0000394216 - RUIZ NADIA SILVINA Limpar filtros Janela d…" at bounding box center [661, 294] width 1323 height 588
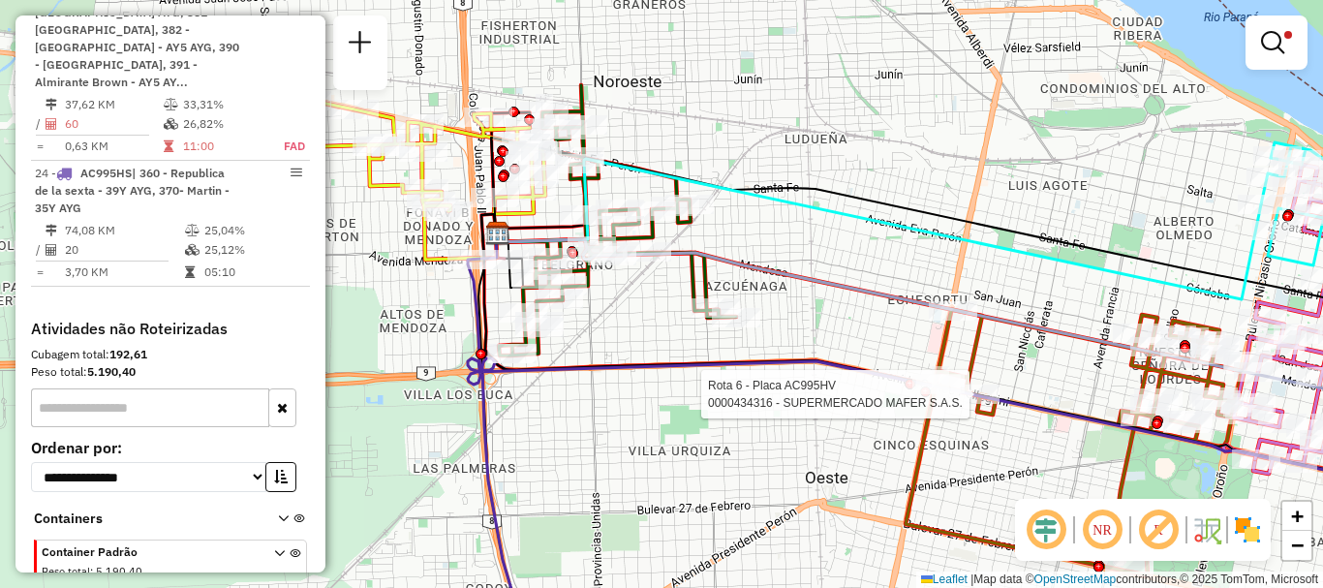
select select "**********"
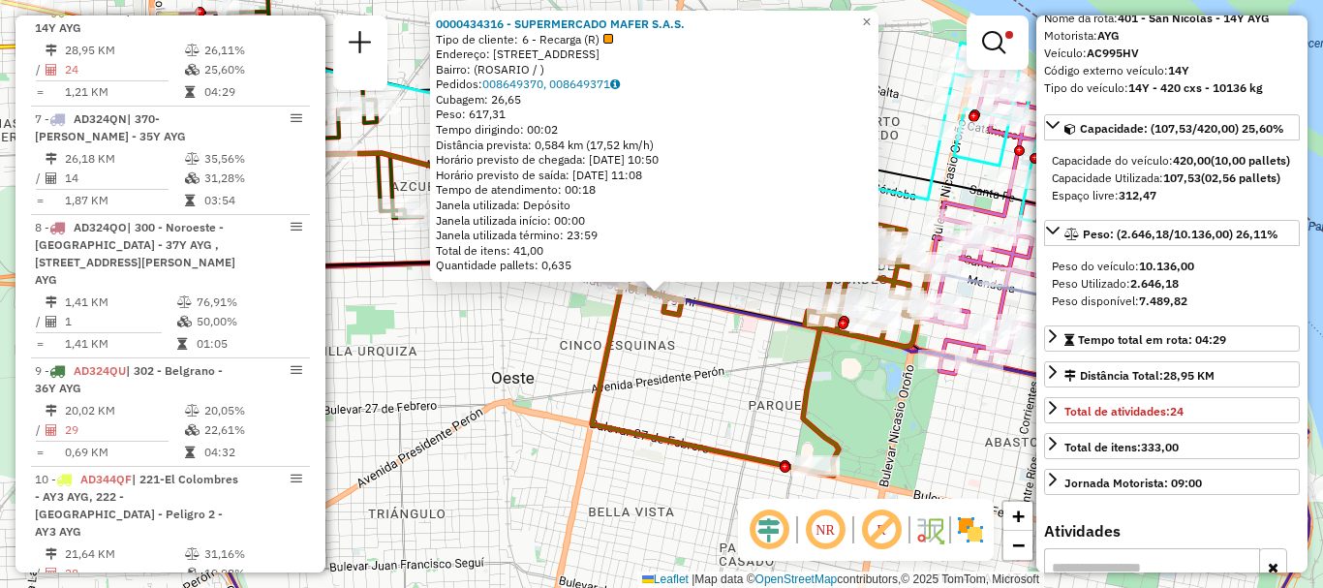
click at [765, 390] on div "0000434316 - SUPERMERCADO MAFER S.A.S. Tipo de cliente: 6 - Recarga (R) Endereç…" at bounding box center [661, 294] width 1323 height 588
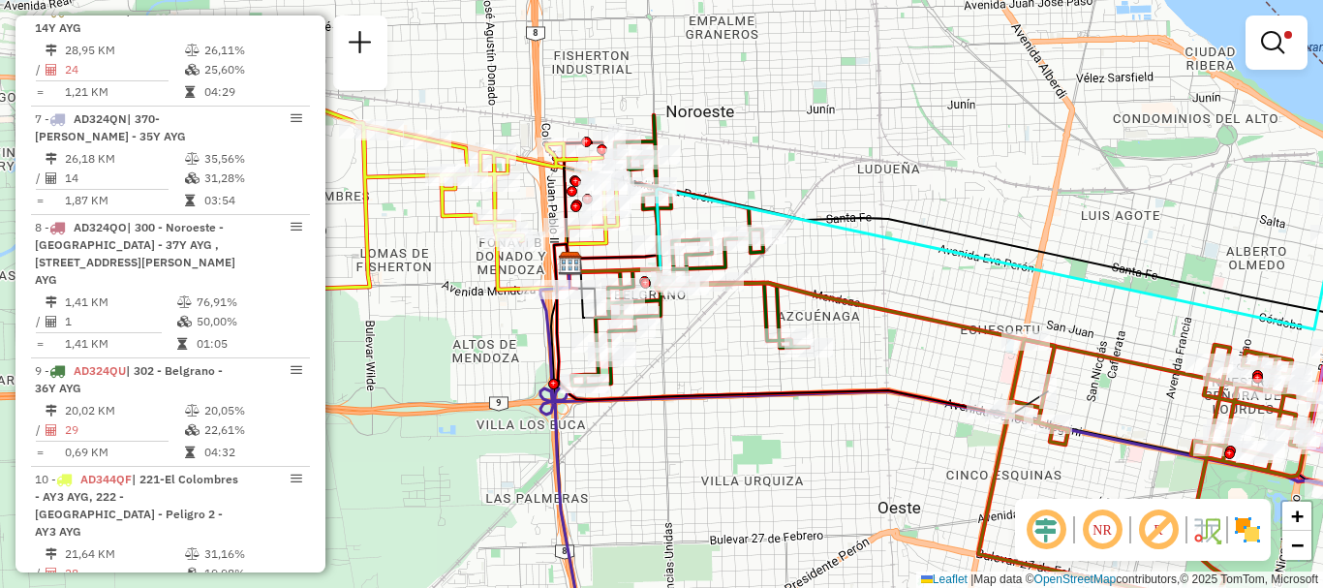
drag, startPoint x: 799, startPoint y: 406, endPoint x: 1161, endPoint y: 483, distance: 370.5
click at [1161, 483] on div "Limpar filtros Janela de atendimento Grade de atendimento Capacidade Transporta…" at bounding box center [661, 294] width 1323 height 588
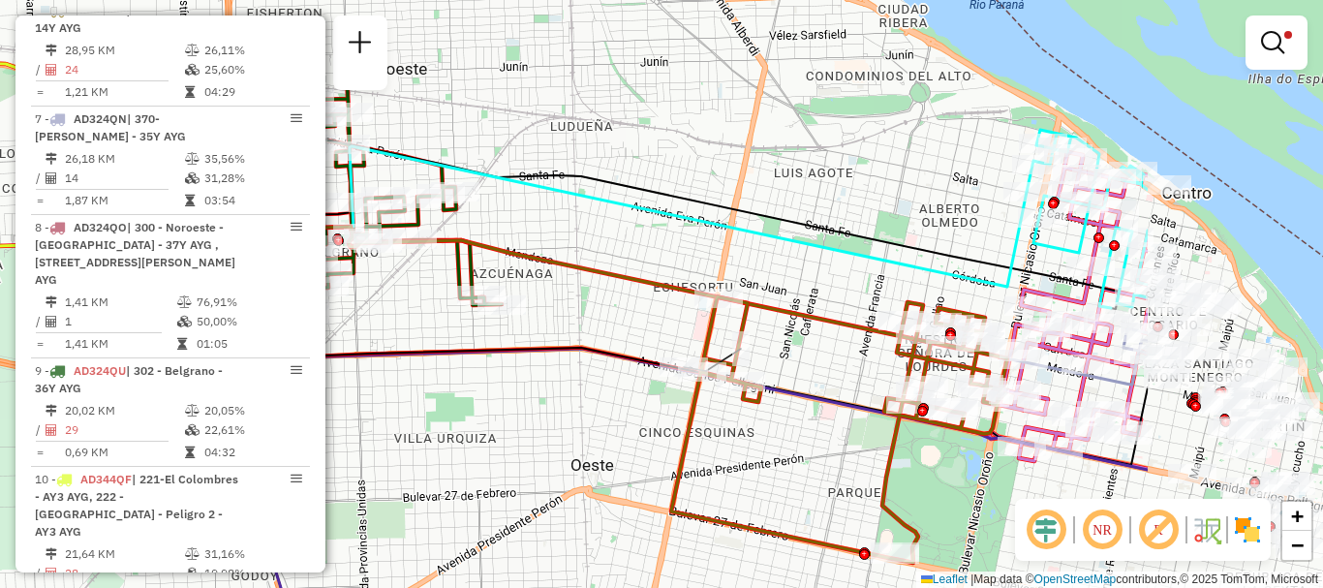
drag, startPoint x: 623, startPoint y: 359, endPoint x: 553, endPoint y: 327, distance: 76.7
click at [554, 331] on icon at bounding box center [476, 287] width 459 height 172
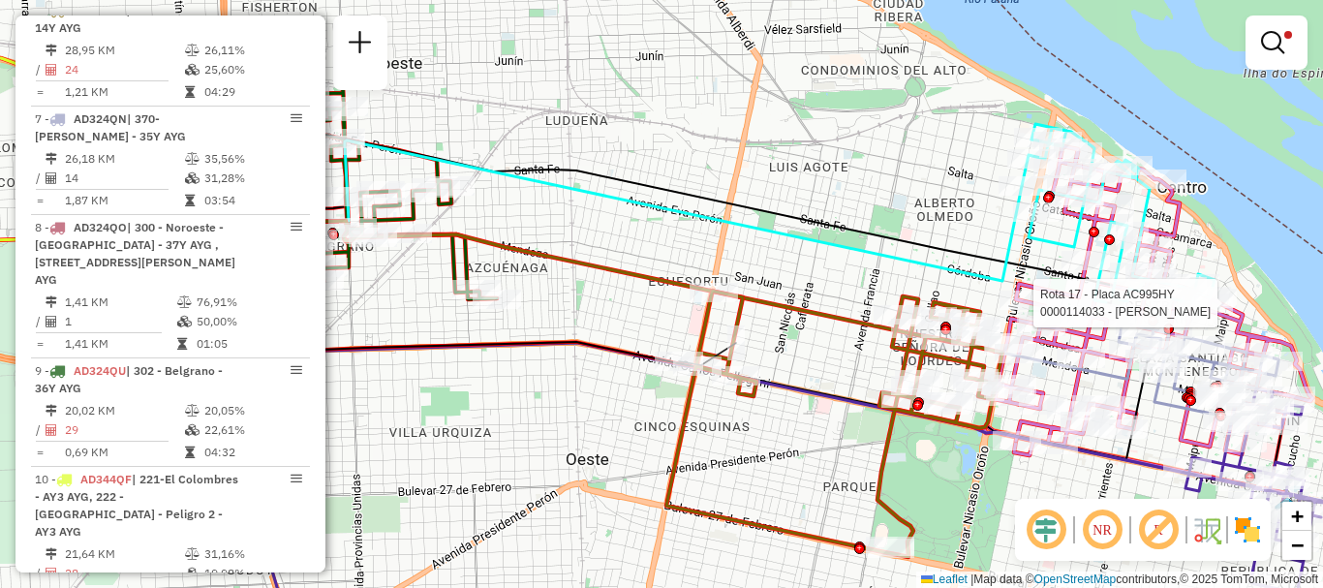
select select "**********"
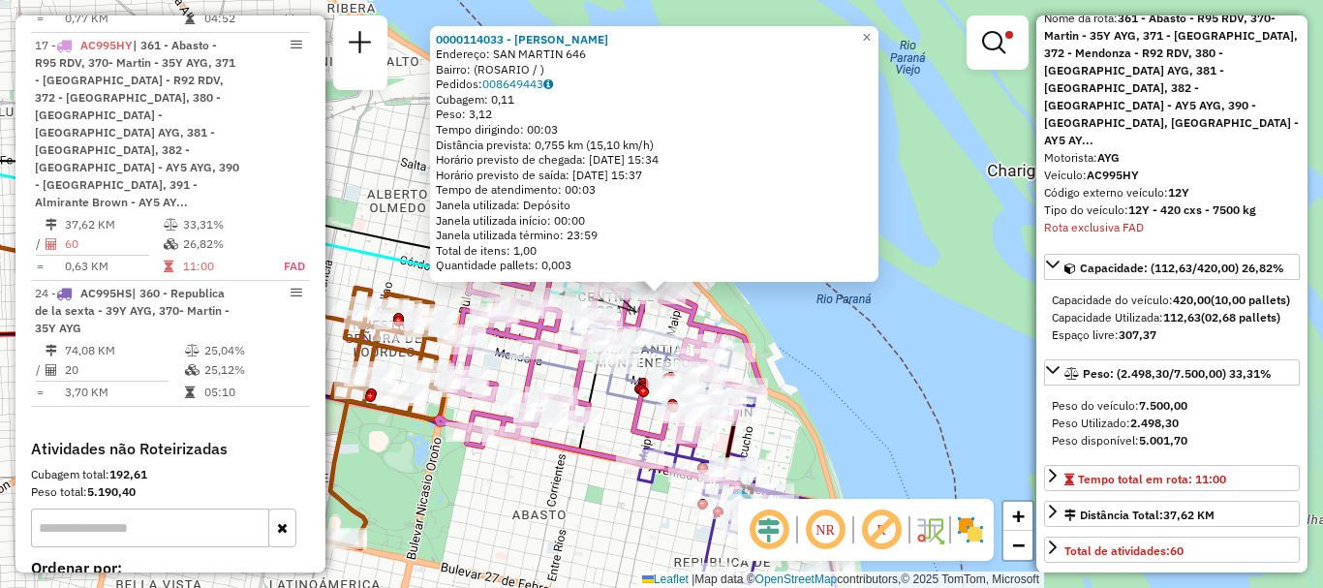
scroll to position [194, 0]
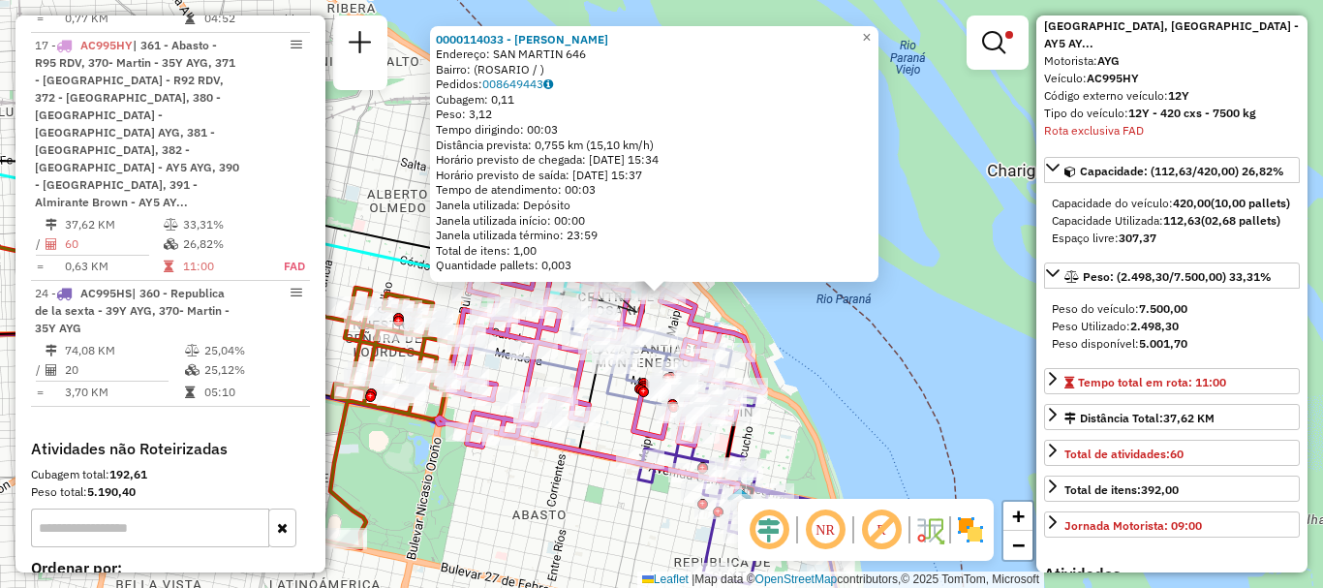
click at [1001, 416] on div "0000114033 - AMATO FLAVIA Endereço: SAN MARTIN 646 Bairro: (ROSARIO / ) Pedidos…" at bounding box center [661, 294] width 1323 height 588
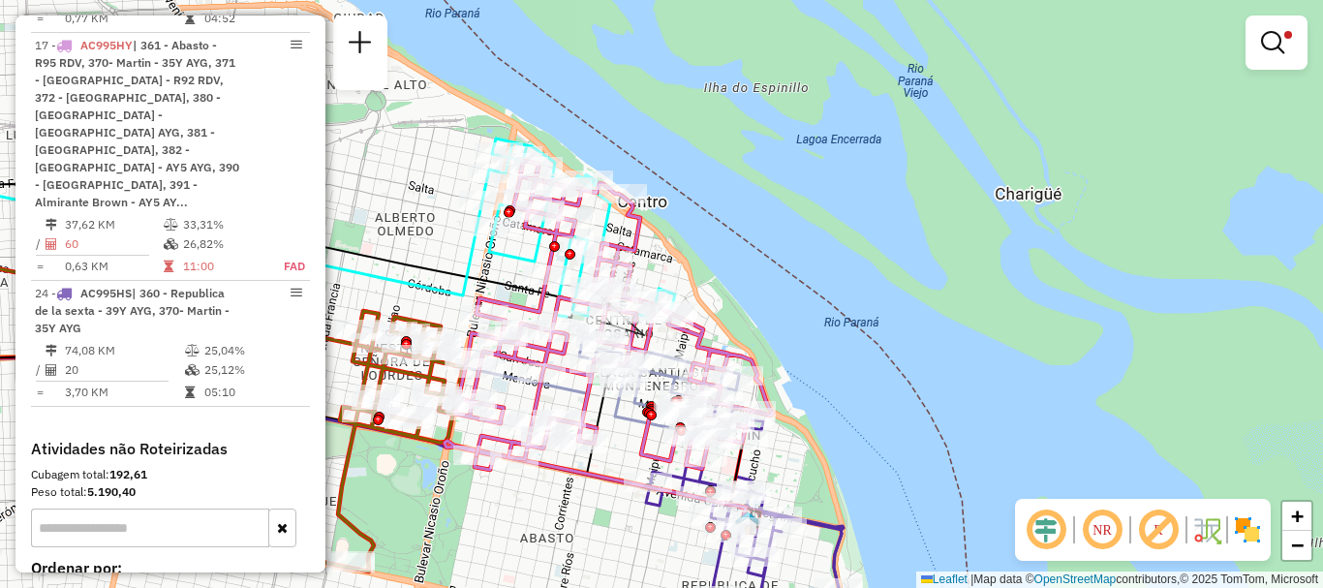
click at [851, 418] on div "Limpar filtros Janela de atendimento Grade de atendimento Capacidade Transporta…" at bounding box center [661, 294] width 1323 height 588
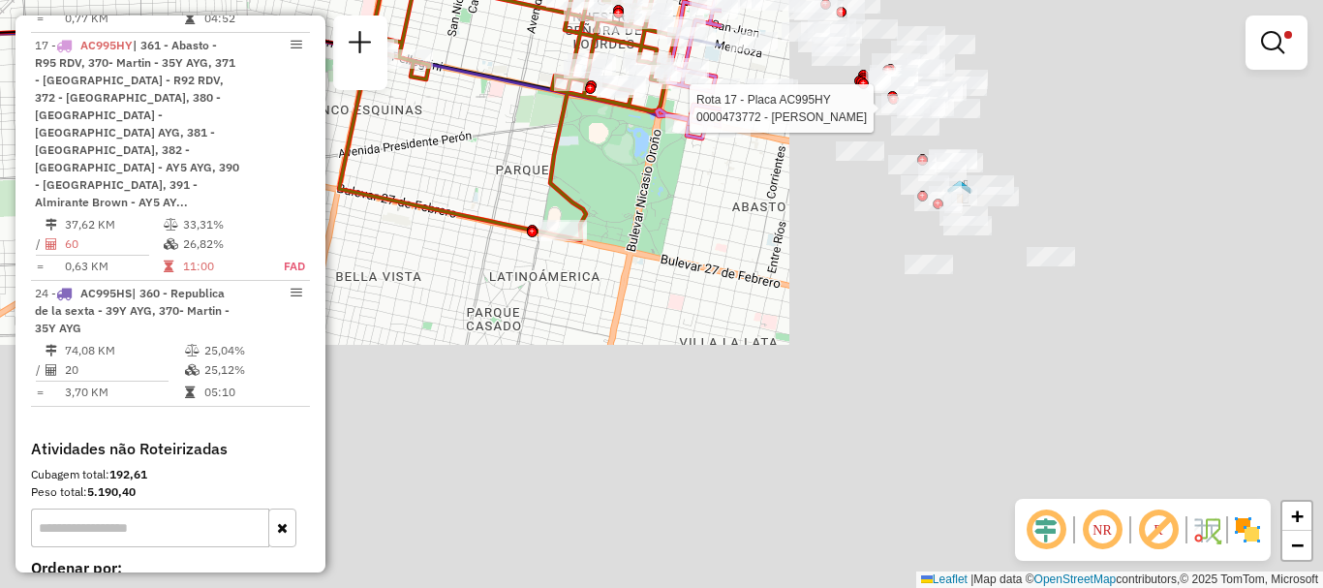
drag, startPoint x: 768, startPoint y: 265, endPoint x: 0, endPoint y: -102, distance: 851.4
click at [0, 0] on html "Aplicando filtros Pop-up bloqueado! Seu navegador bloqueou automáticamente a ab…" at bounding box center [661, 294] width 1323 height 588
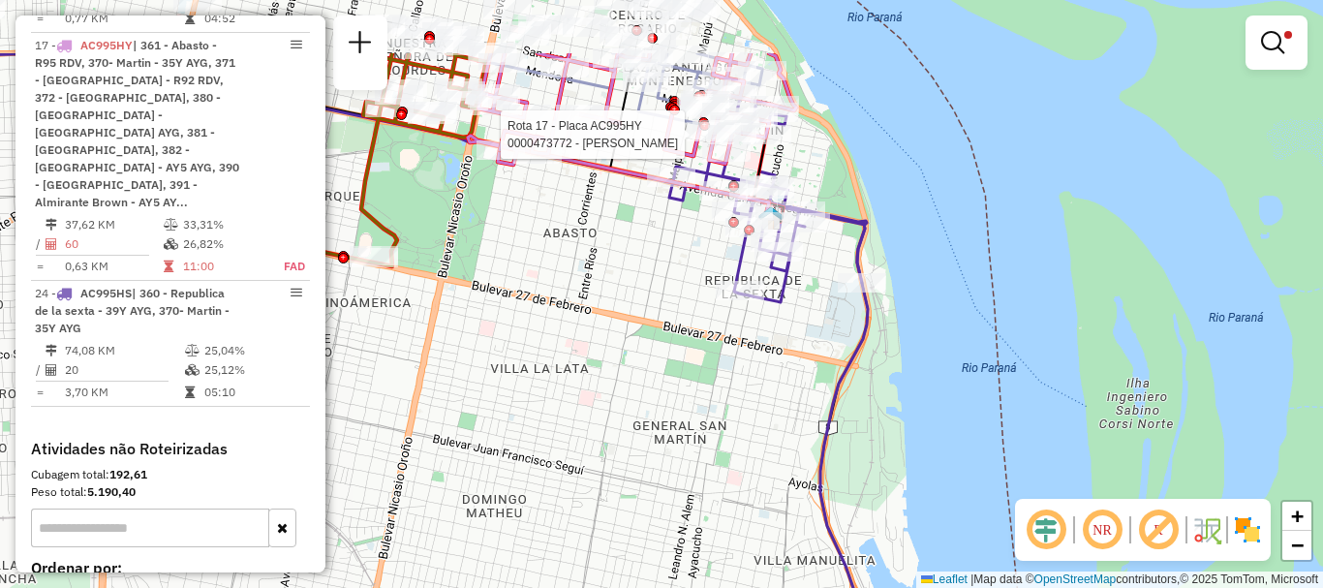
drag, startPoint x: 631, startPoint y: 280, endPoint x: 630, endPoint y: 299, distance: 19.4
click at [630, 299] on div "Rota 17 - Placa AC995HY 0000473772 - SANSEVICH AGUSTIN ANDREA Rota 9 - Placa AD…" at bounding box center [661, 294] width 1323 height 588
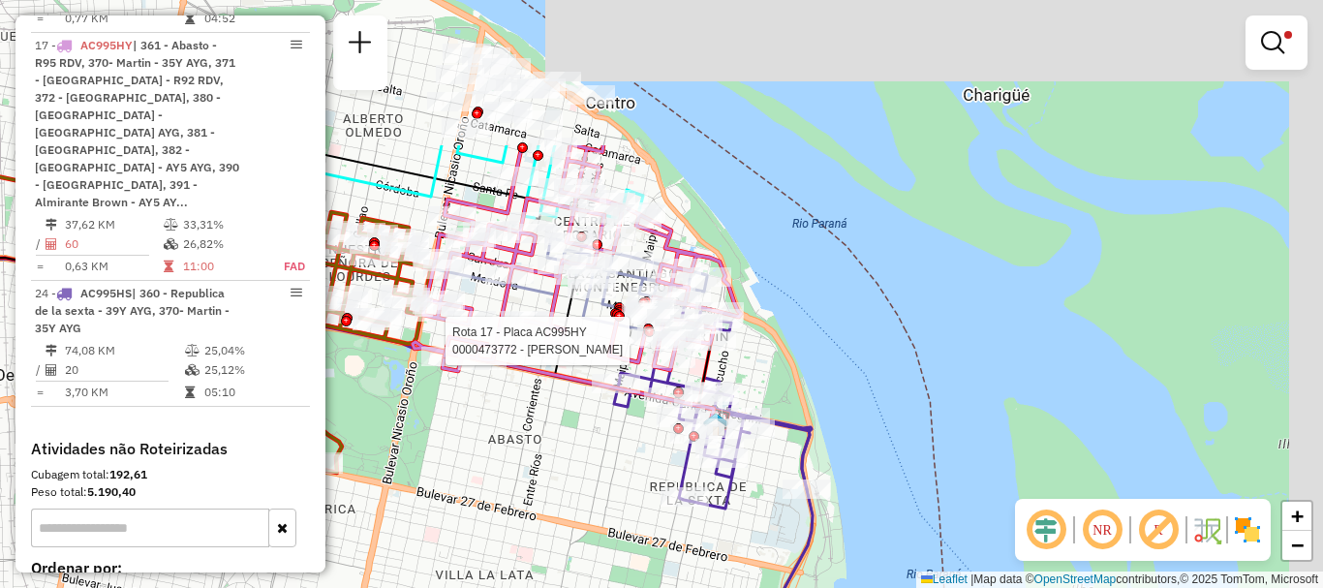
drag, startPoint x: 614, startPoint y: 401, endPoint x: 612, endPoint y: 430, distance: 29.1
click at [612, 430] on div "Rota 17 - Placa AC995HY 0000473772 - SANSEVICH AGUSTIN ANDREA Rota 9 - Placa AD…" at bounding box center [661, 294] width 1323 height 588
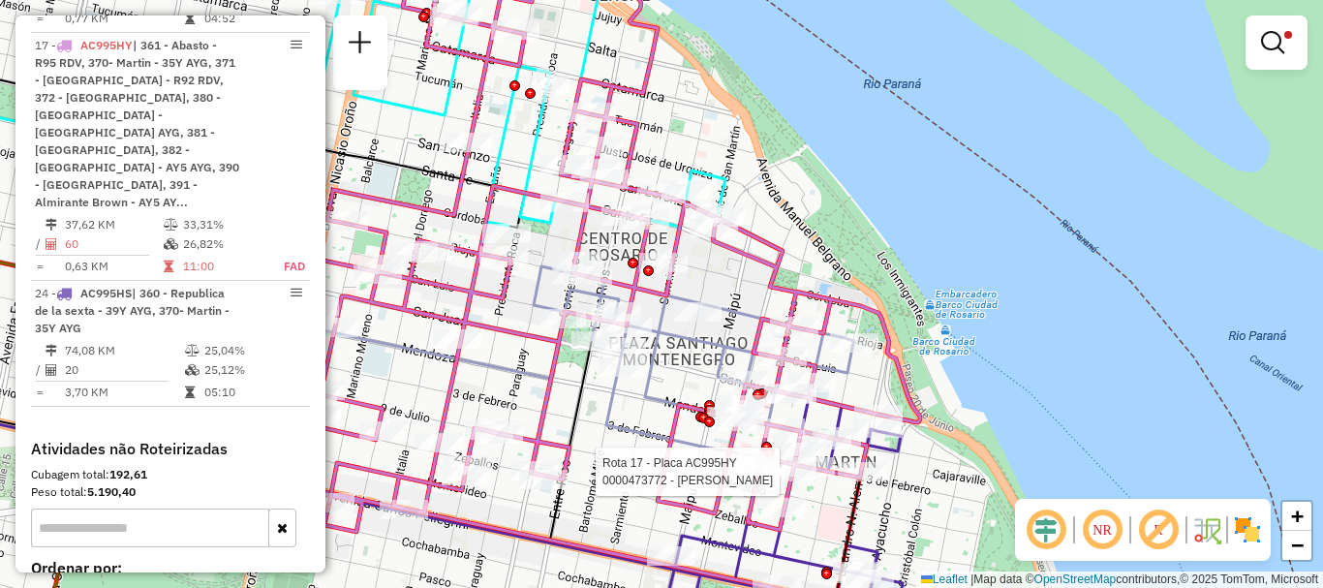
click at [1276, 45] on em at bounding box center [1272, 42] width 23 height 23
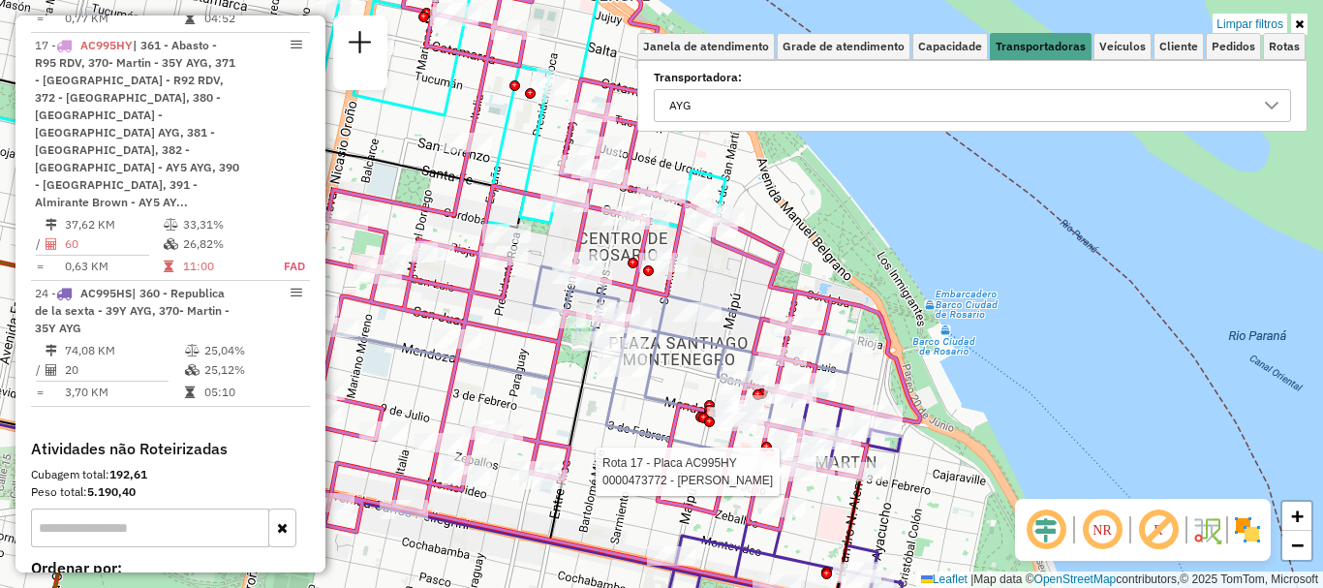
click at [1266, 101] on icon at bounding box center [1271, 105] width 15 height 15
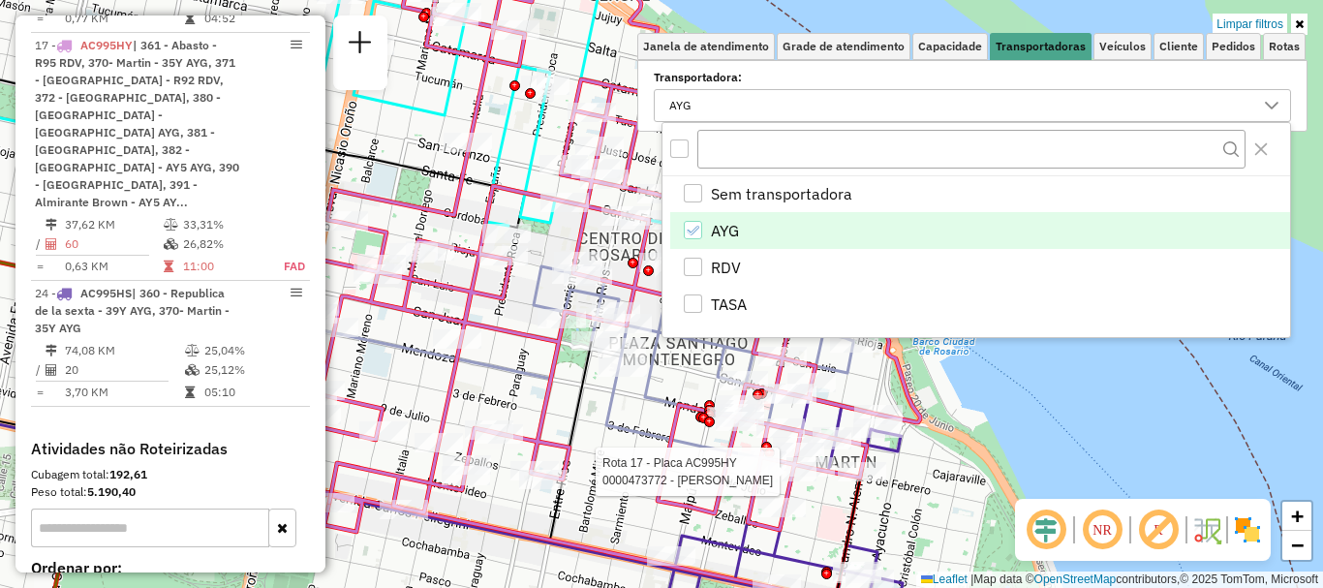
click at [697, 227] on icon "AYG" at bounding box center [693, 231] width 14 height 14
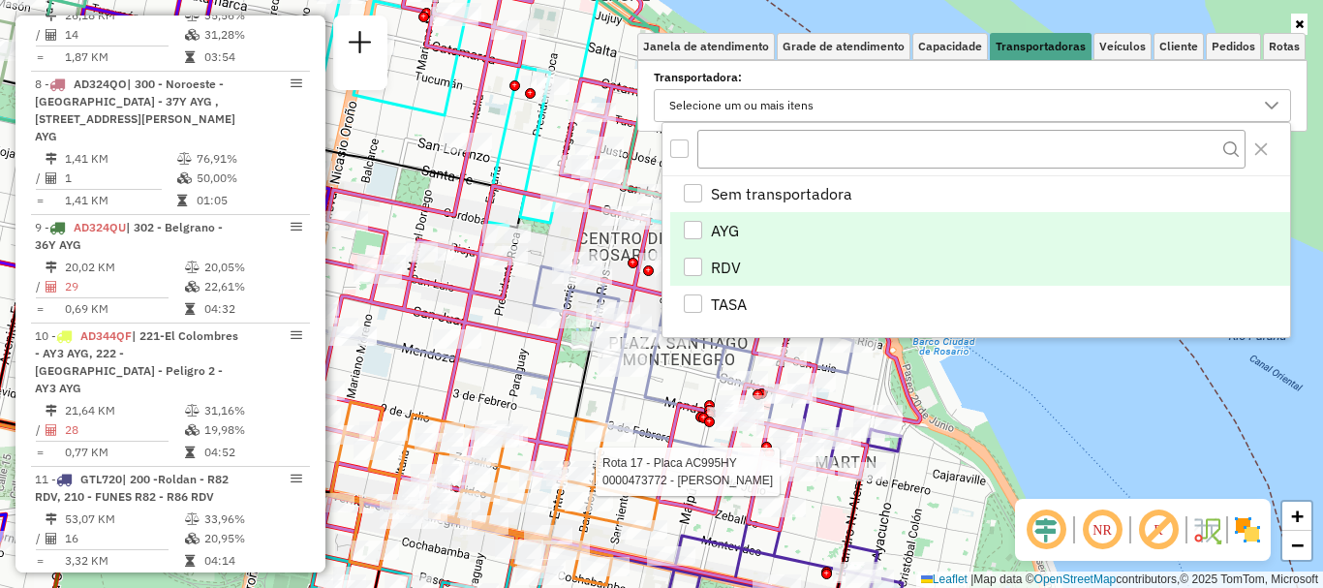
click at [688, 261] on div "RDV" at bounding box center [693, 267] width 18 height 18
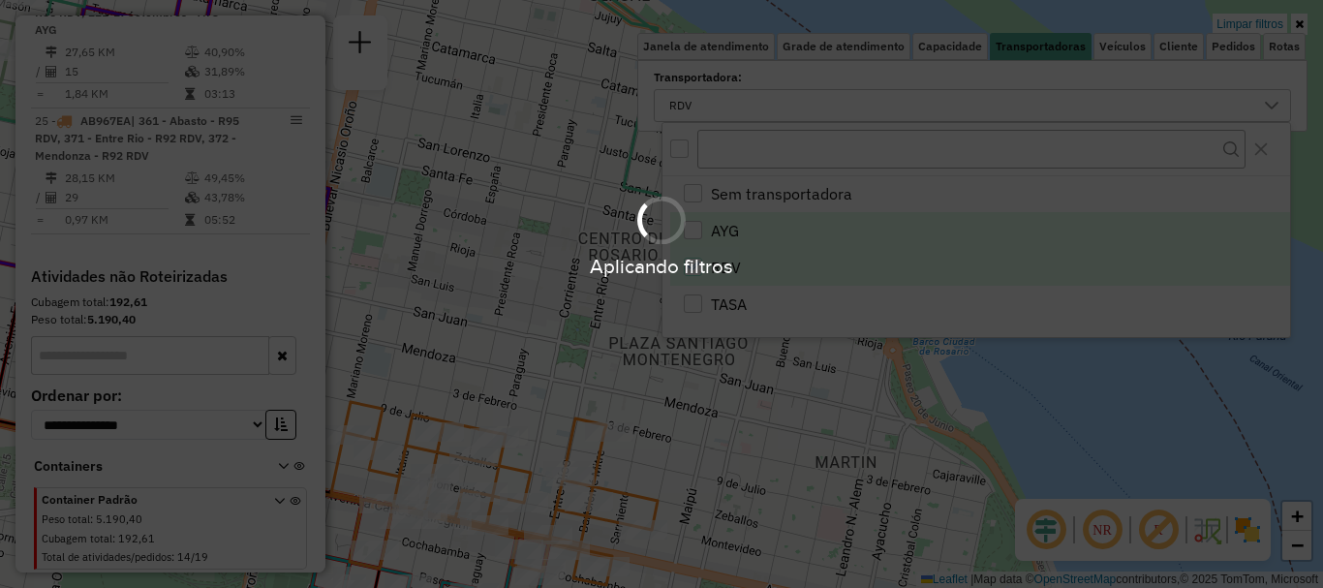
scroll to position [1432, 0]
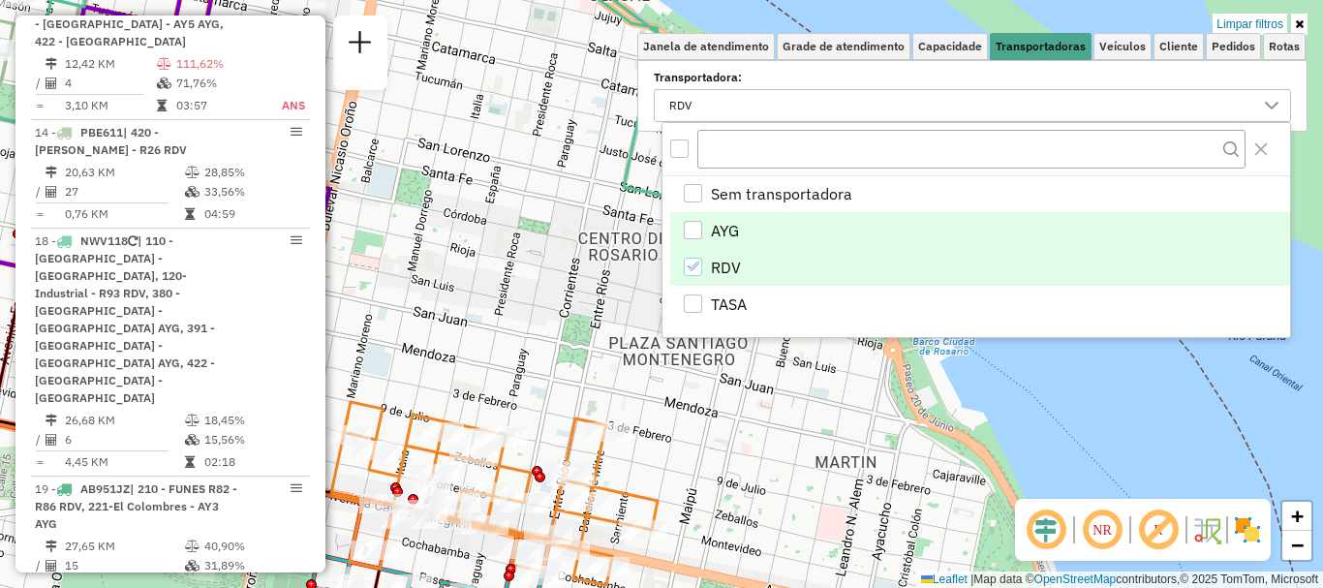
click at [640, 405] on div "Limpar filtros Janela de atendimento Grade de atendimento Capacidade Transporta…" at bounding box center [661, 294] width 1323 height 588
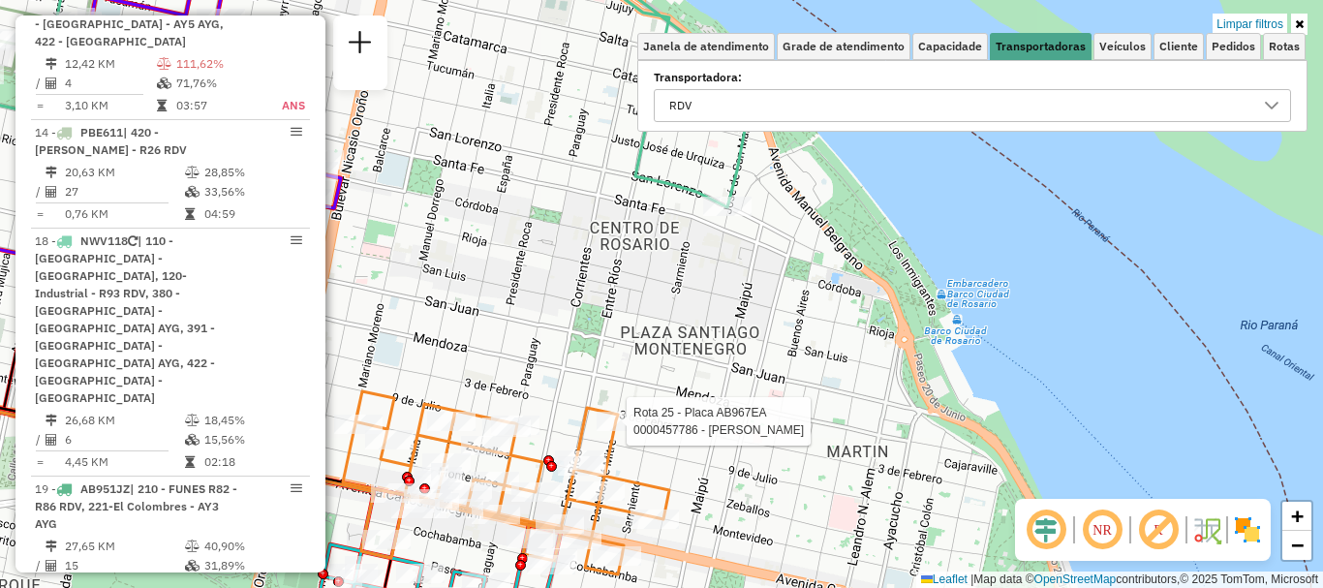
select select "**********"
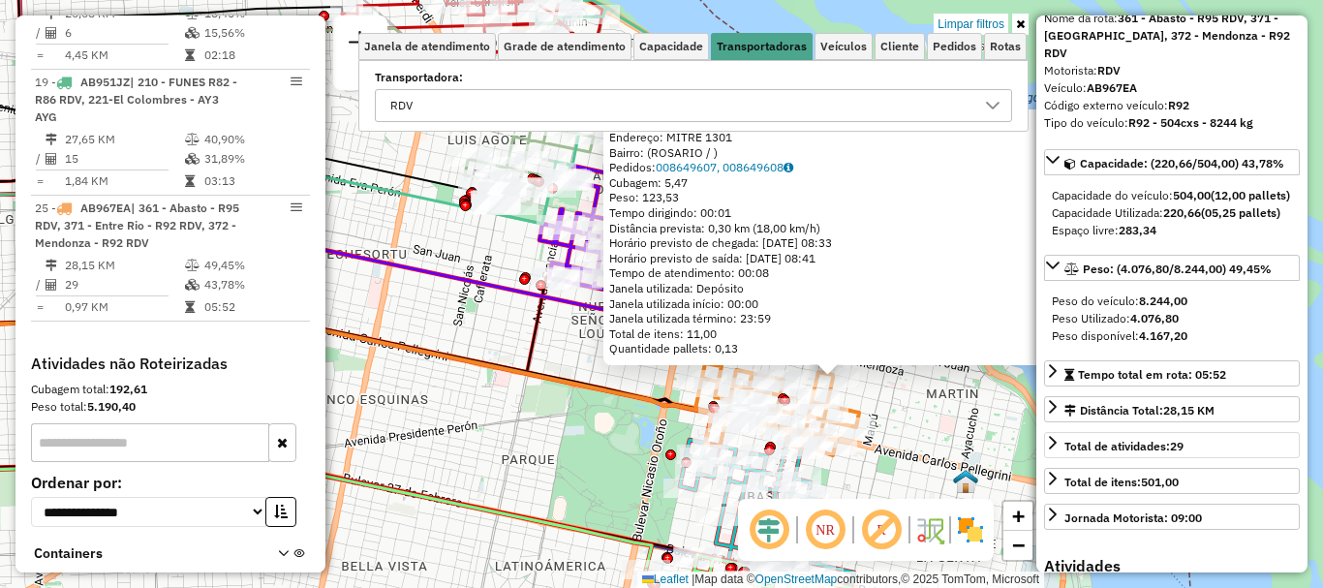
scroll to position [194, 0]
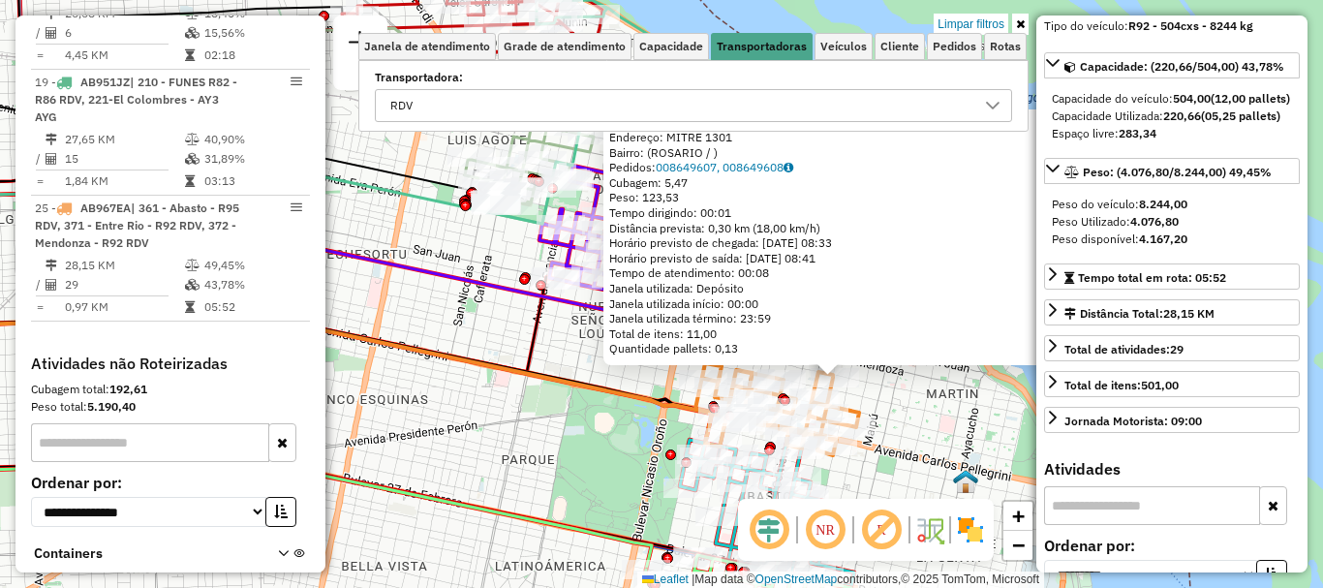
click at [890, 420] on div "0000457786 - FERNANDEZ DARIE - FERNANDEZ MARCE Endereço: MITRE 1301 Bairro: (RO…" at bounding box center [661, 294] width 1323 height 588
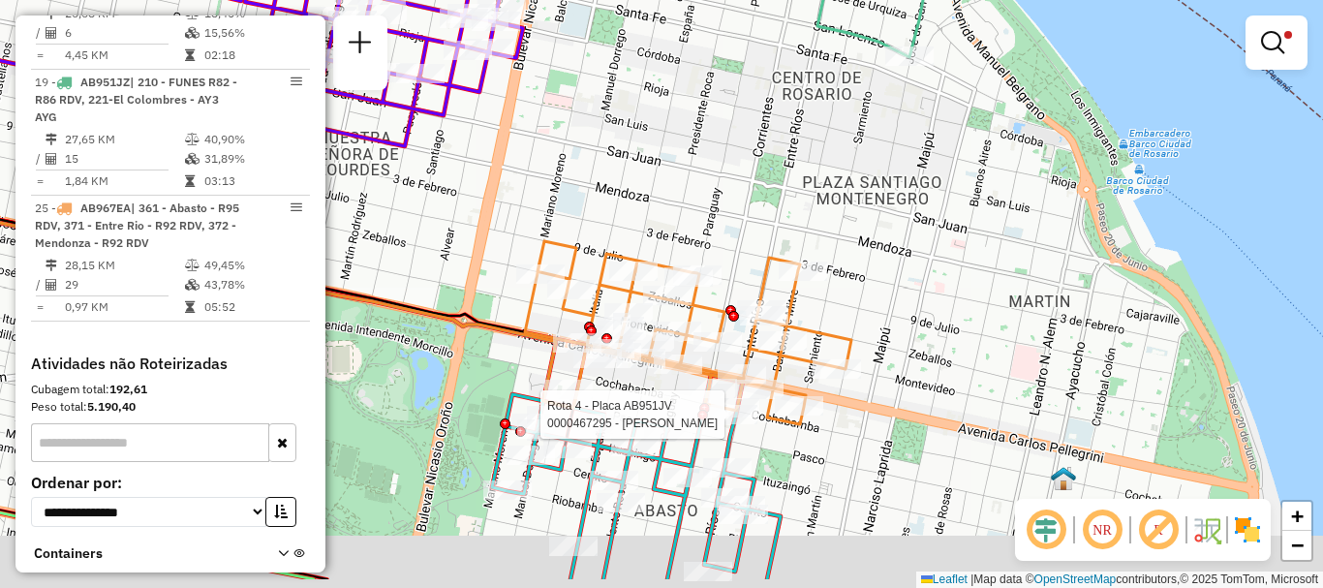
drag, startPoint x: 726, startPoint y: 492, endPoint x: 819, endPoint y: 271, distance: 239.6
click at [758, 405] on div at bounding box center [733, 414] width 48 height 19
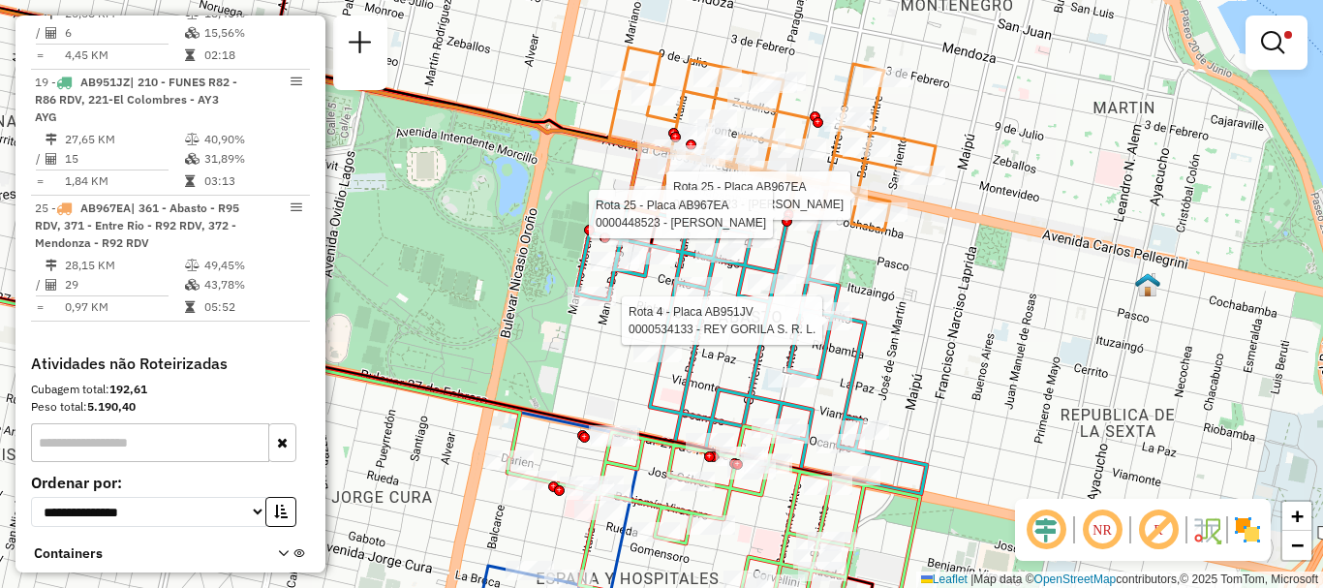
select select "**********"
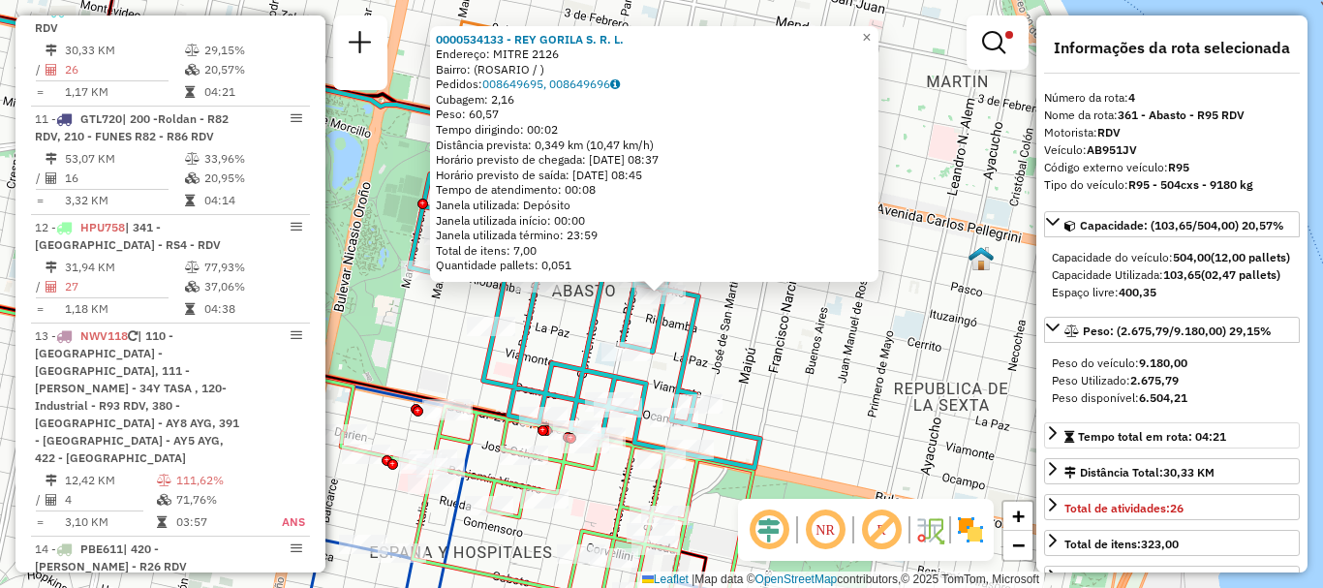
scroll to position [97, 0]
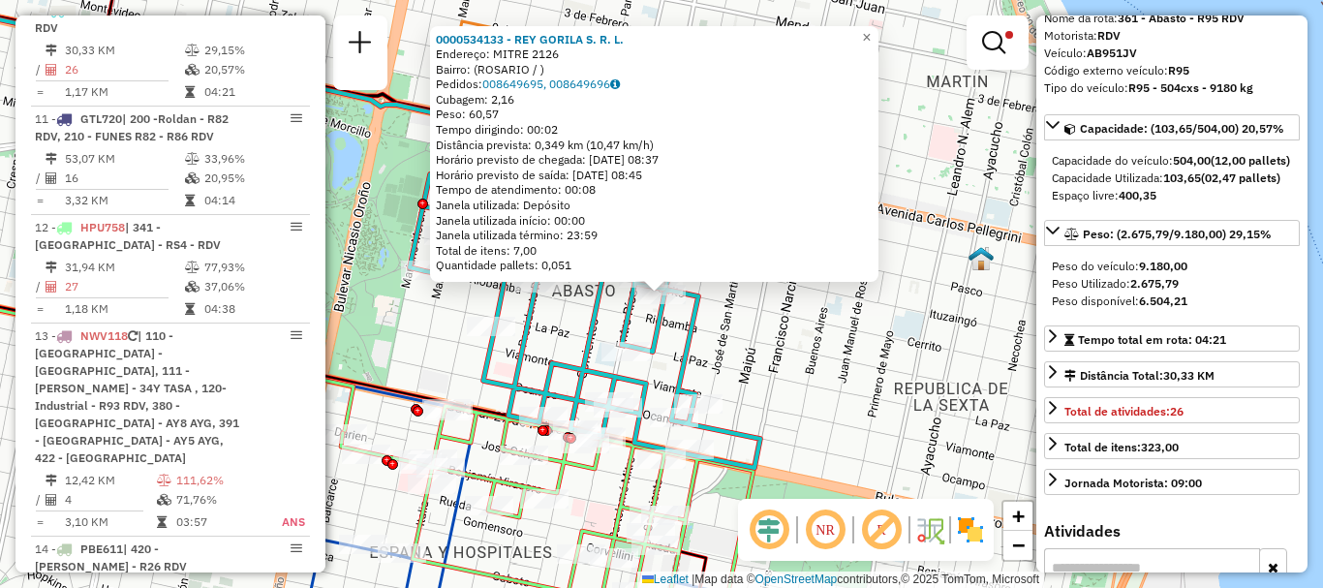
drag, startPoint x: 912, startPoint y: 384, endPoint x: 899, endPoint y: 372, distance: 17.1
click at [901, 372] on div "0000534133 - REY GORILA S. R. L. Endereço: MITRE 2126 Bairro: (ROSARIO / ) Pedi…" at bounding box center [661, 294] width 1323 height 588
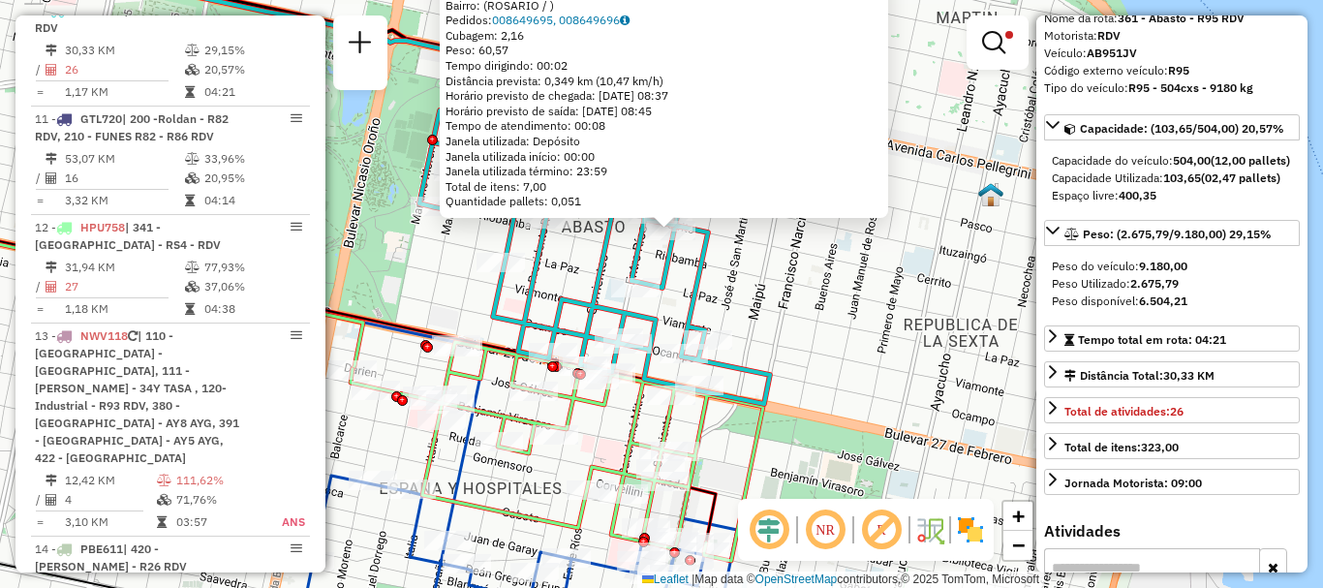
drag, startPoint x: 727, startPoint y: 418, endPoint x: 795, endPoint y: 201, distance: 227.3
click at [770, 201] on icon at bounding box center [594, 247] width 351 height 313
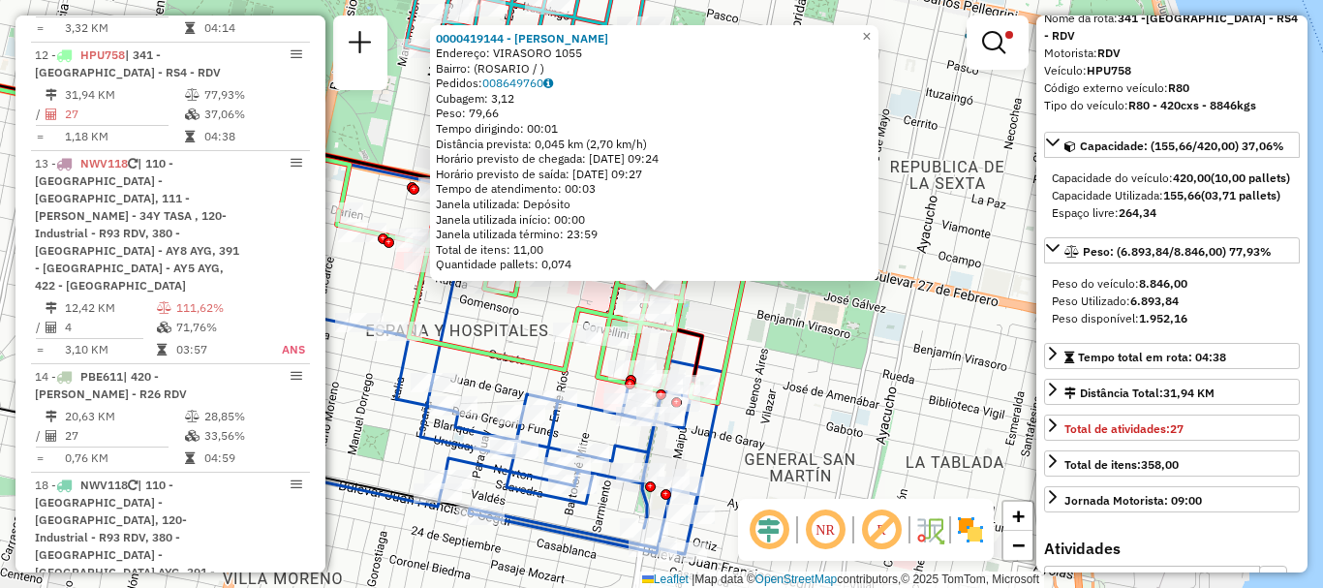
scroll to position [1232, 0]
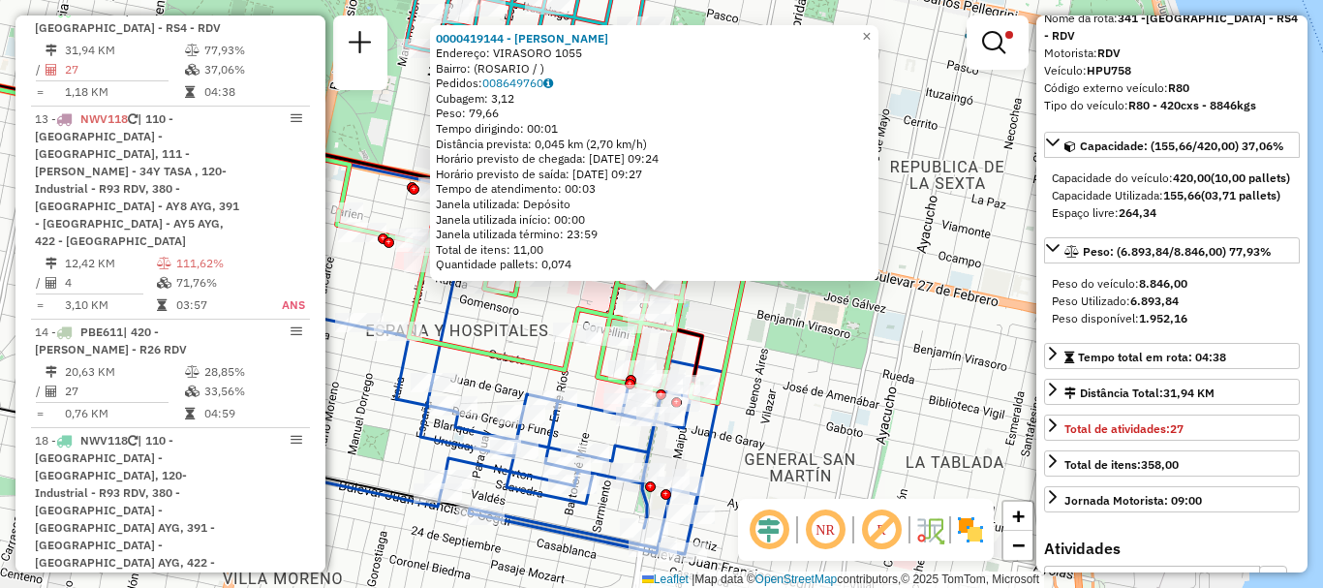
click at [763, 323] on div "0000419144 - BAEZ AIDA DOLORES Endereço: VIRASORO 1055 Bairro: (ROSARIO / ) Ped…" at bounding box center [661, 294] width 1323 height 588
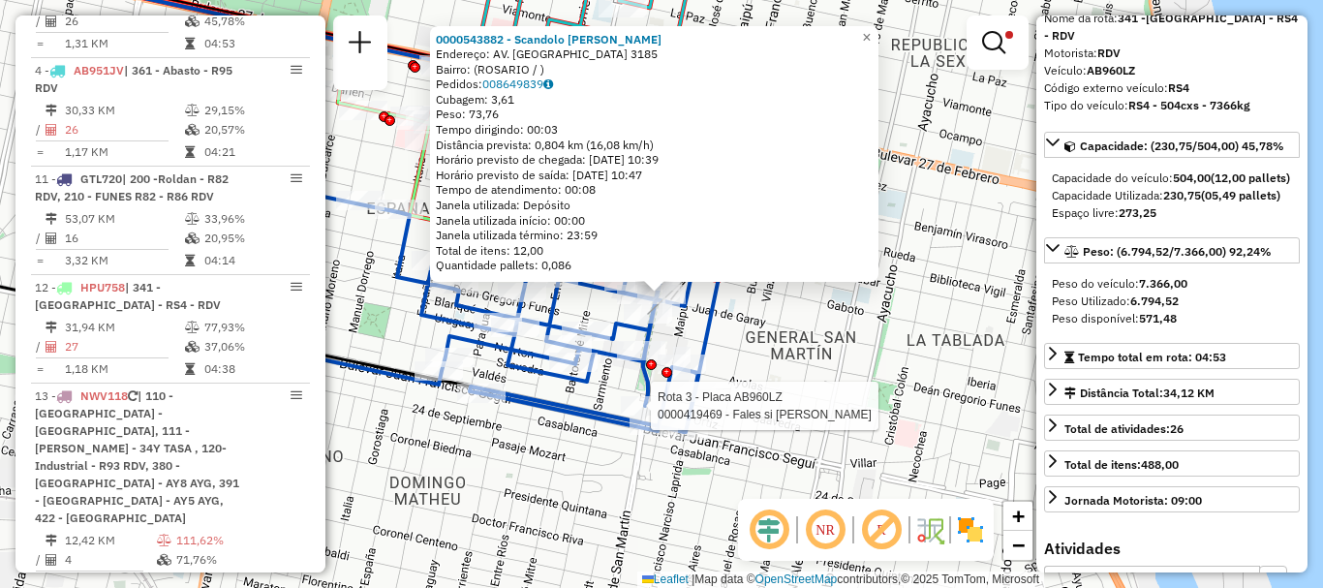
scroll to position [907, 0]
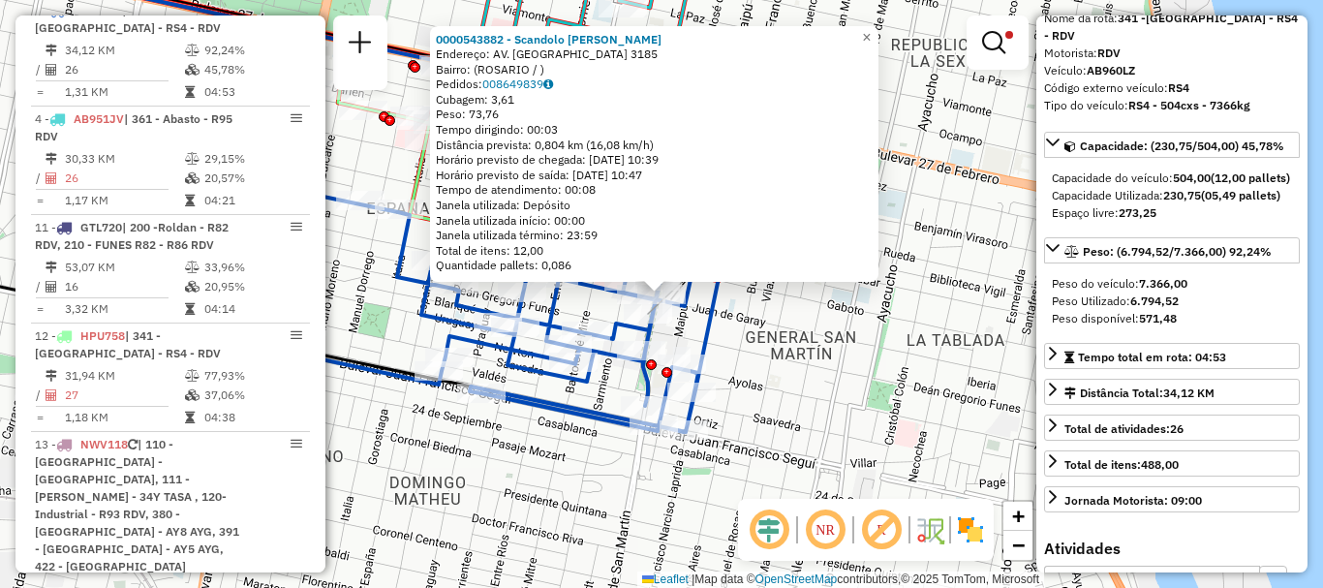
click at [727, 411] on div "0000543882 - Scandolo Santiago Bartolome Endereço: AV. SAN MARTIN 3185 Bairro: …" at bounding box center [661, 294] width 1323 height 588
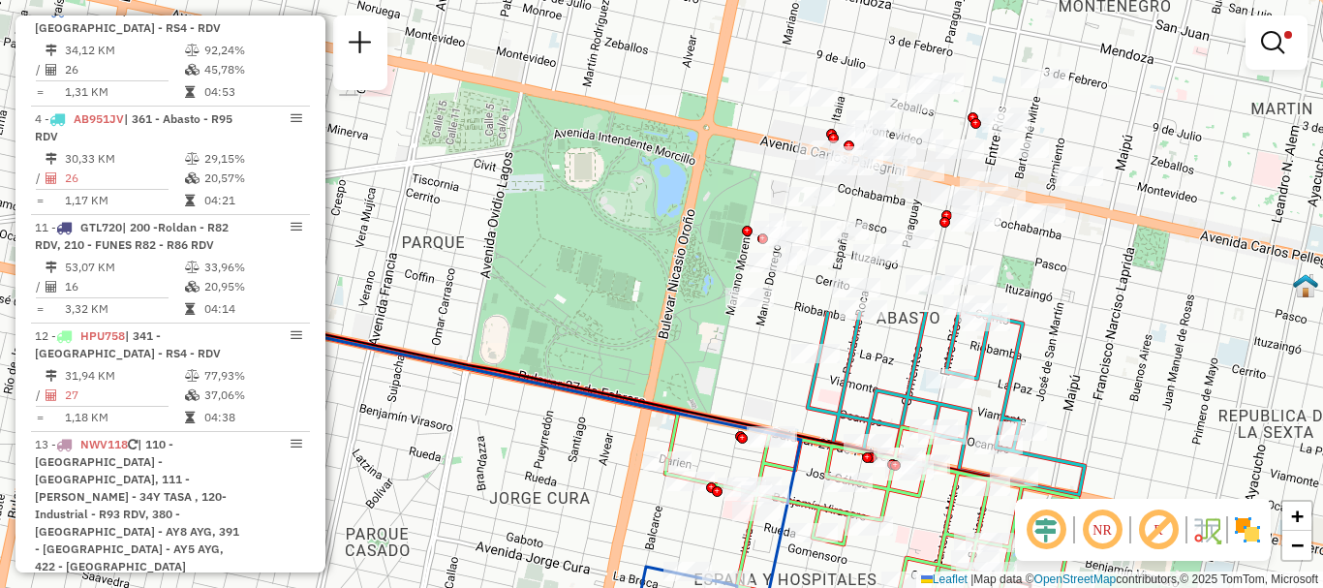
drag, startPoint x: 591, startPoint y: 475, endPoint x: 758, endPoint y: 626, distance: 225.7
click at [758, 587] on html "Aplicando filtros Pop-up bloqueado! Seu navegador bloqueou automáticamente a ab…" at bounding box center [661, 294] width 1323 height 588
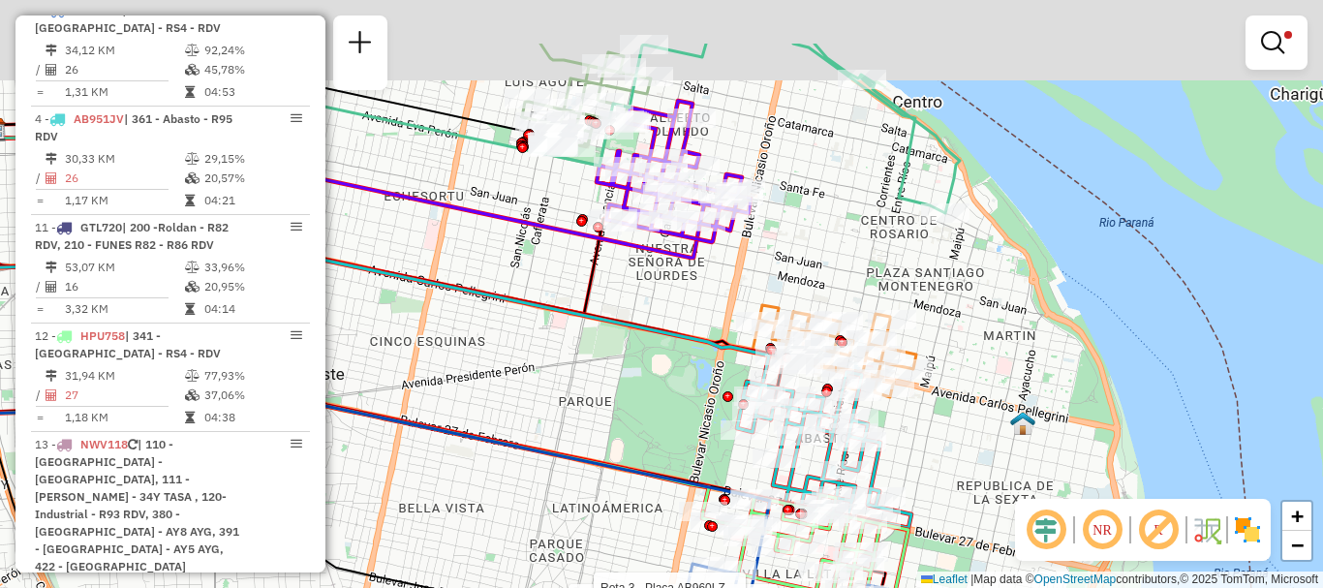
drag, startPoint x: 575, startPoint y: 421, endPoint x: 605, endPoint y: 491, distance: 75.9
click at [605, 491] on div "Rota 3 - Placa AB960LZ 0000515091 - GUAN XIANGNAN Rota 3 - Placa AB960LZ 000052…" at bounding box center [661, 294] width 1323 height 588
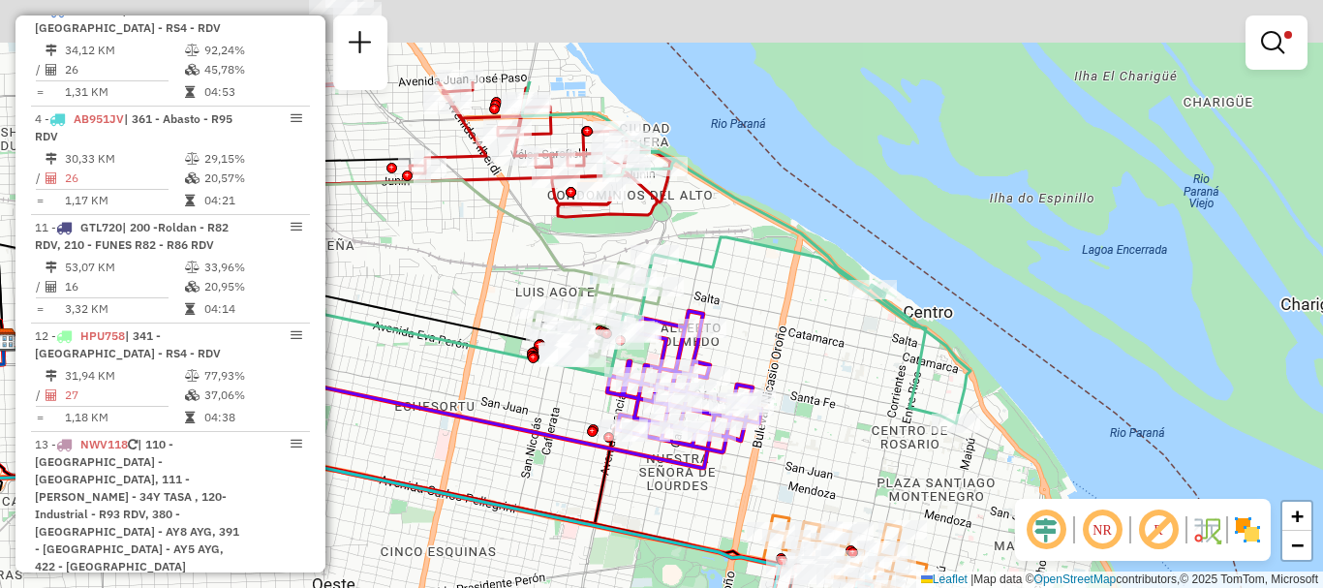
drag, startPoint x: 666, startPoint y: 477, endPoint x: 652, endPoint y: 458, distance: 23.4
click at [651, 560] on div "Rota 3 - Placa AB960LZ 0000515091 - GUAN XIANGNAN Rota 3 - Placa AB960LZ 000052…" at bounding box center [661, 294] width 1323 height 588
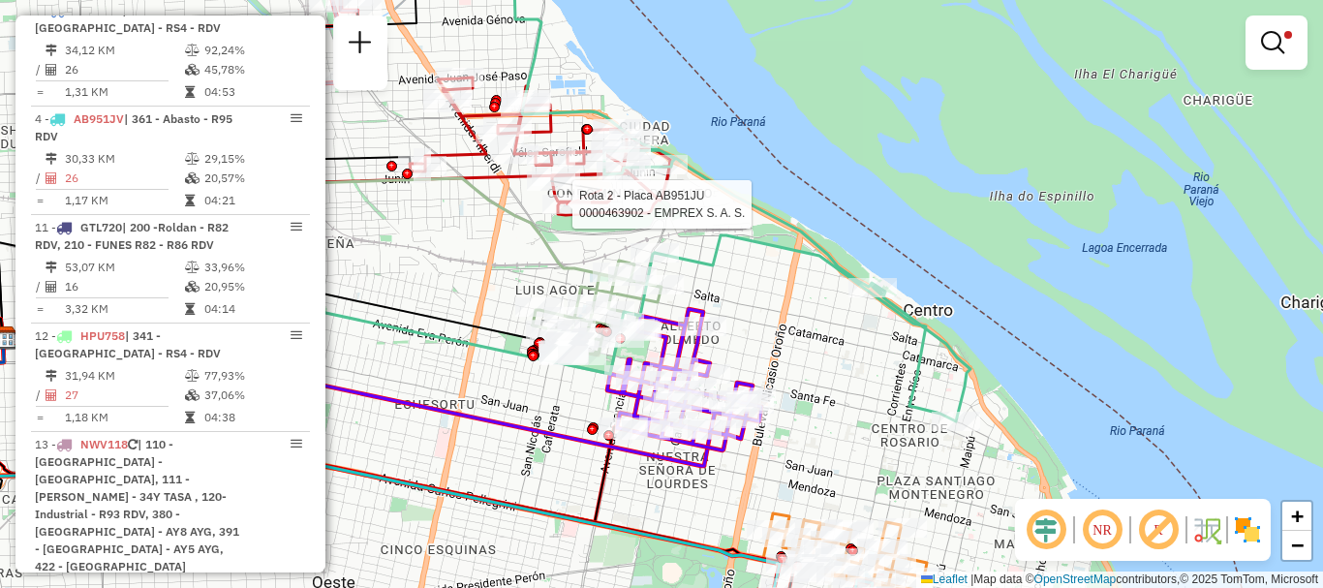
select select "**********"
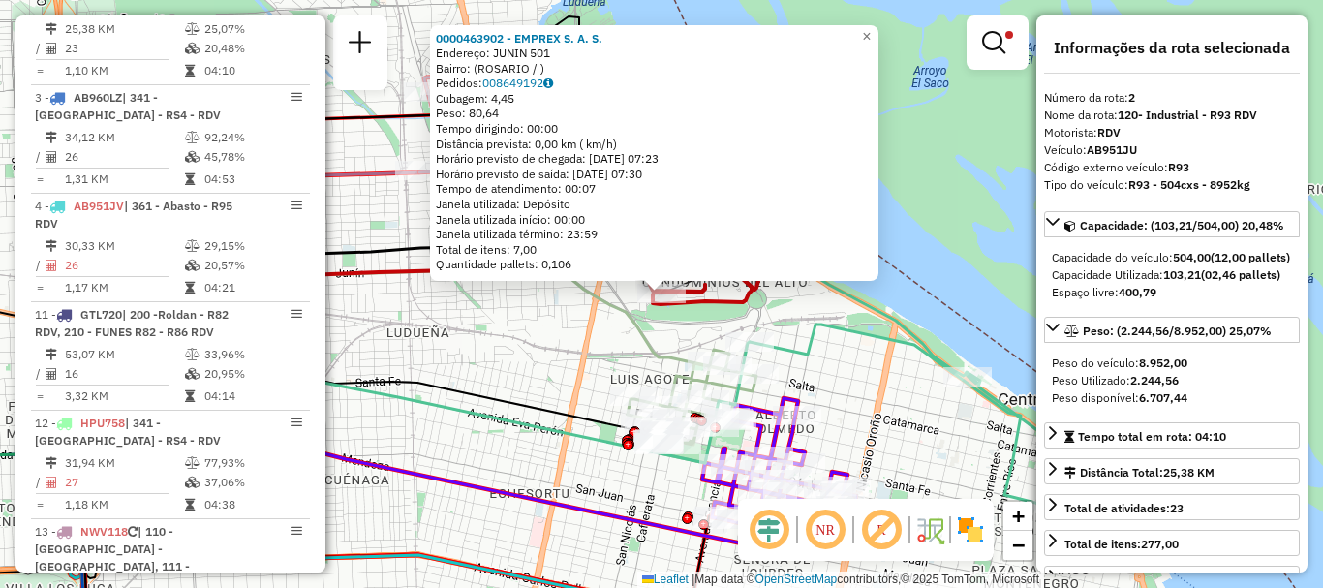
scroll to position [798, 0]
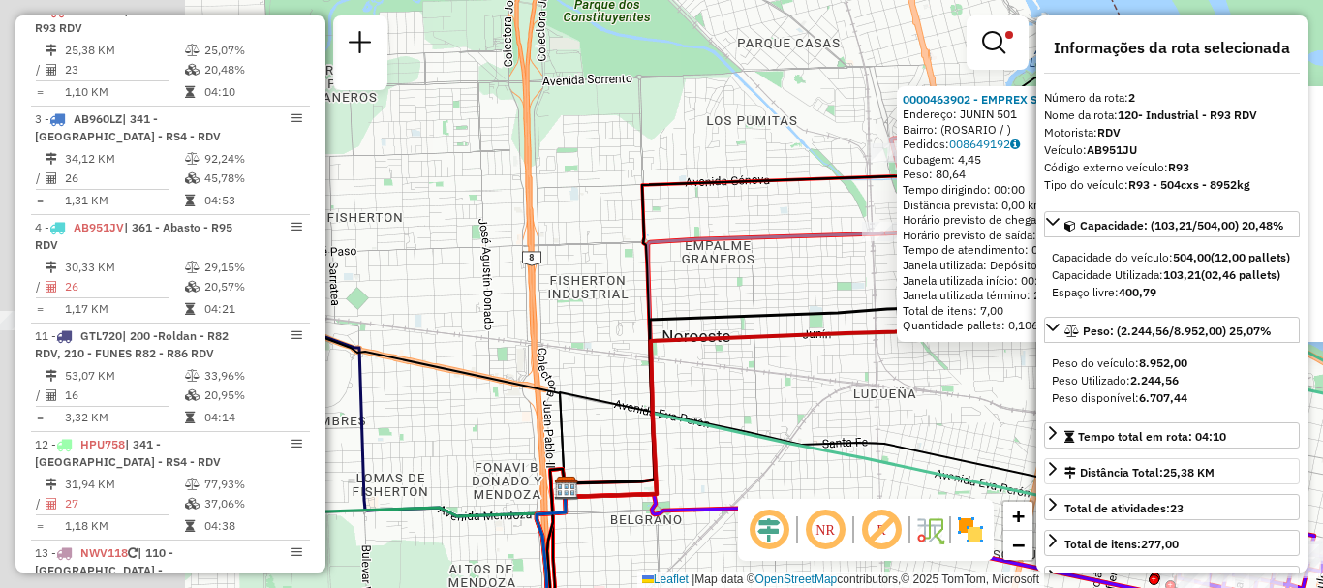
drag, startPoint x: 696, startPoint y: 398, endPoint x: 1097, endPoint y: 496, distance: 412.8
click at [1097, 496] on hb-router-mapa "Informações da Sessão 1255775 - 30/08/2025 Criação: 29/08/2025 16:34 Depósito: …" at bounding box center [661, 294] width 1323 height 588
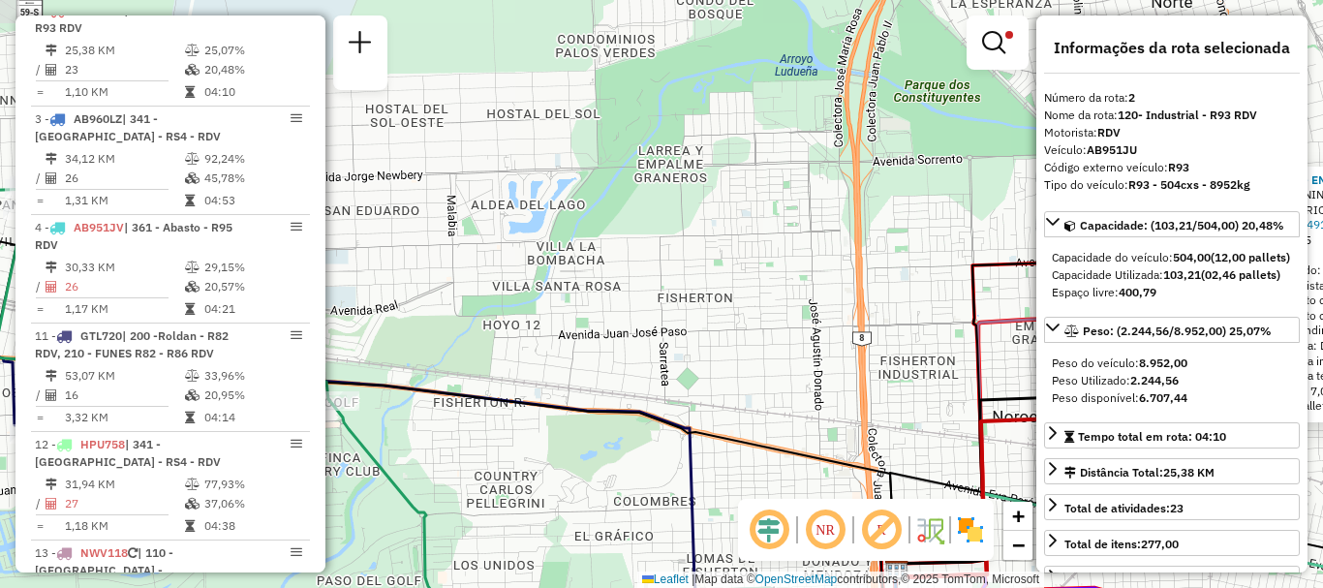
scroll to position [97, 0]
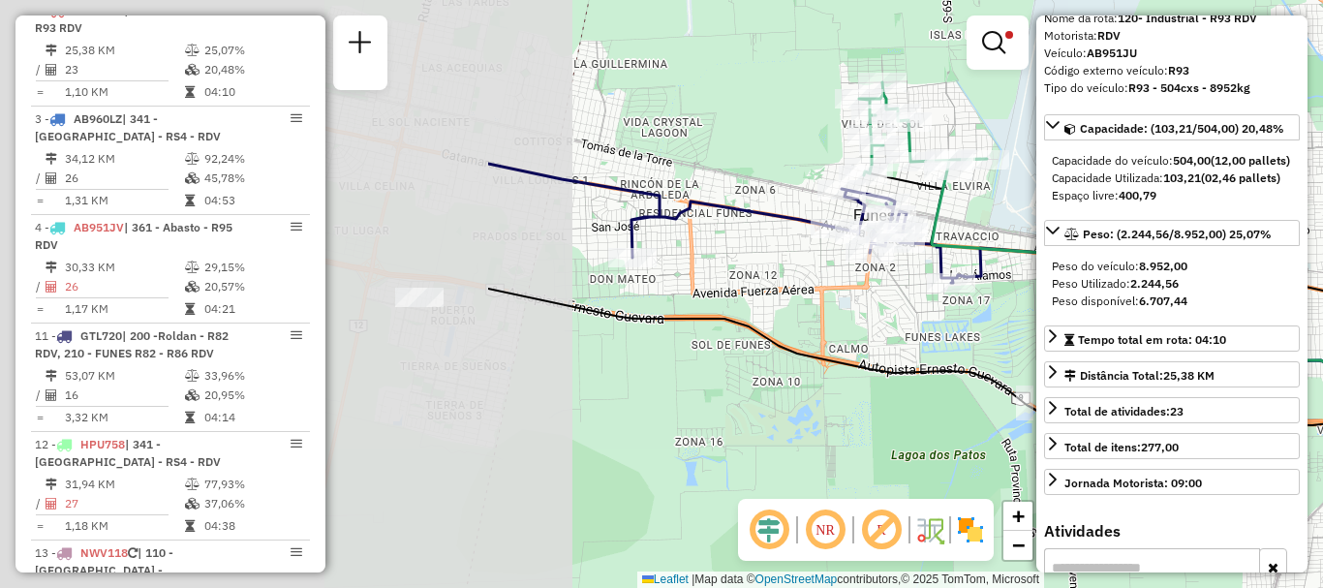
drag, startPoint x: 669, startPoint y: 397, endPoint x: 1209, endPoint y: 291, distance: 550.0
click at [1209, 291] on hb-router-mapa "Informações da Sessão 1255775 - 30/08/2025 Criação: 29/08/2025 16:34 Depósito: …" at bounding box center [661, 294] width 1323 height 588
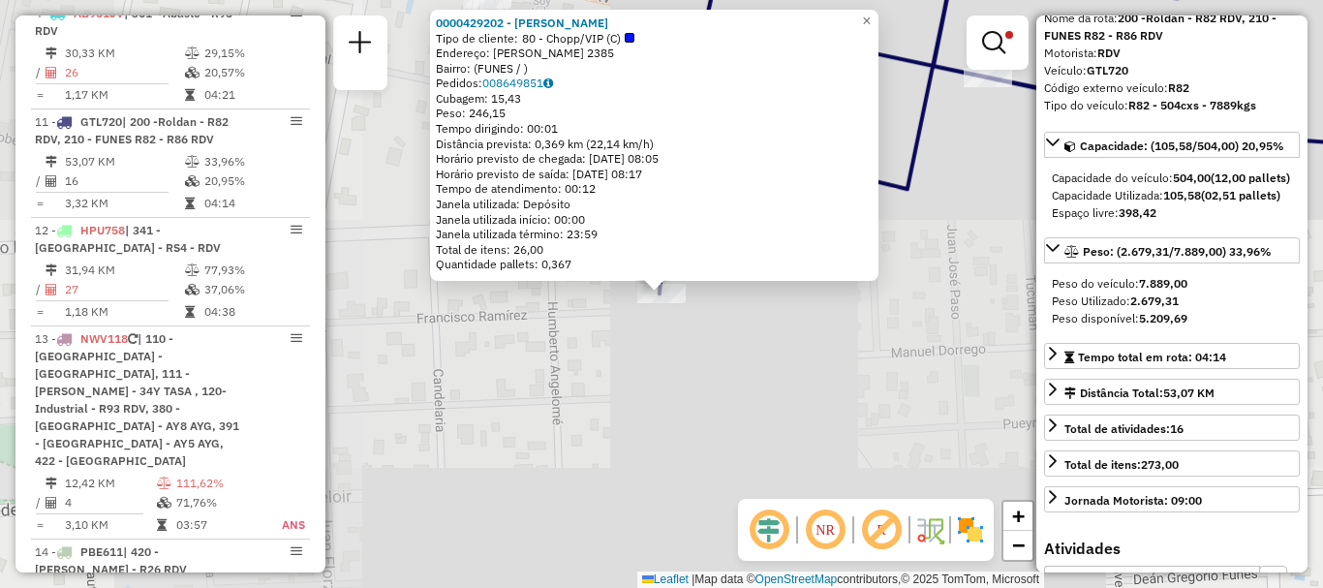
scroll to position [1124, 0]
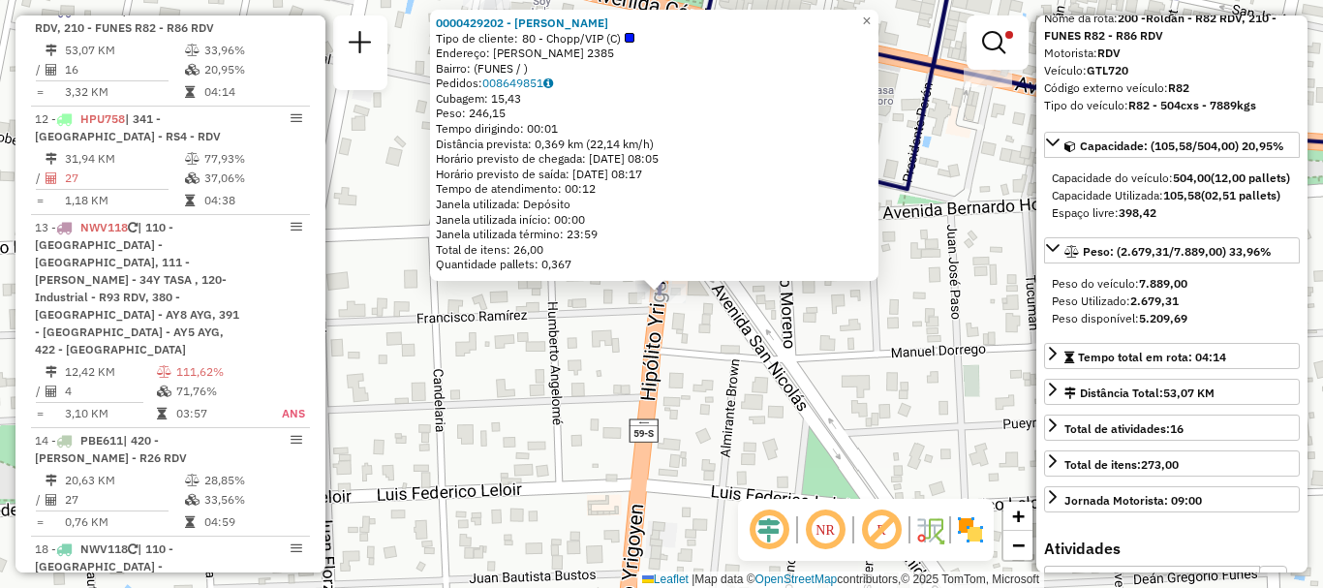
click at [942, 363] on div "0000429202 - JUAN HIPOLITO Tipo de cliente: 80 - Chopp/VIP (C) Endereço: HIPOLI…" at bounding box center [661, 294] width 1323 height 588
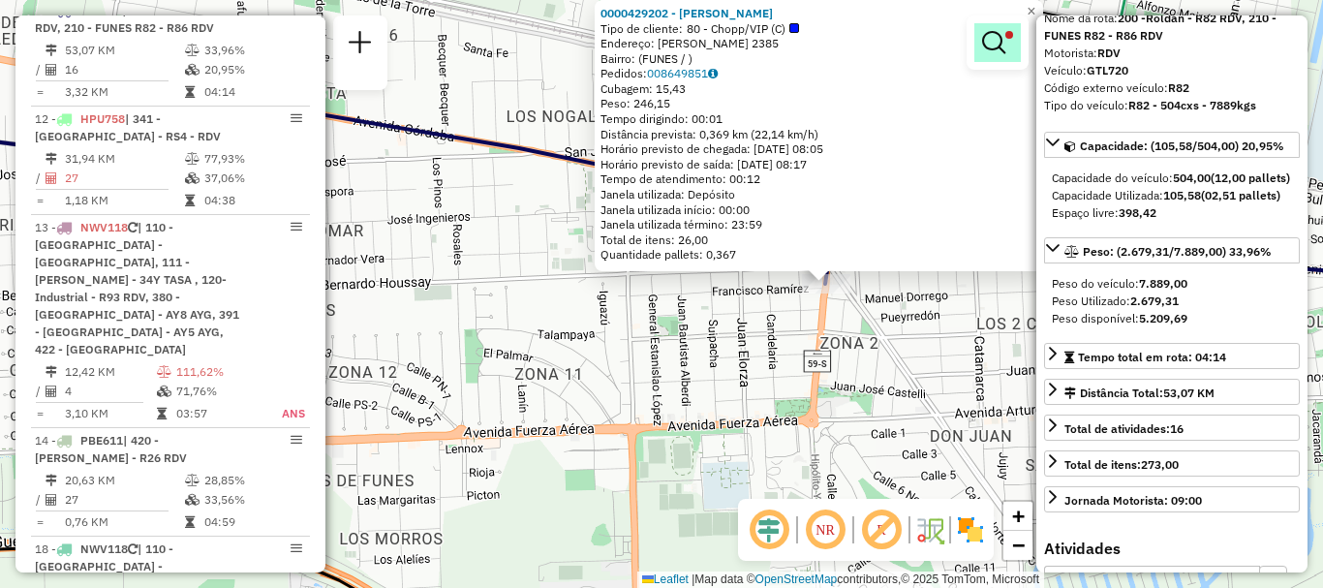
click at [983, 47] on em at bounding box center [993, 42] width 23 height 23
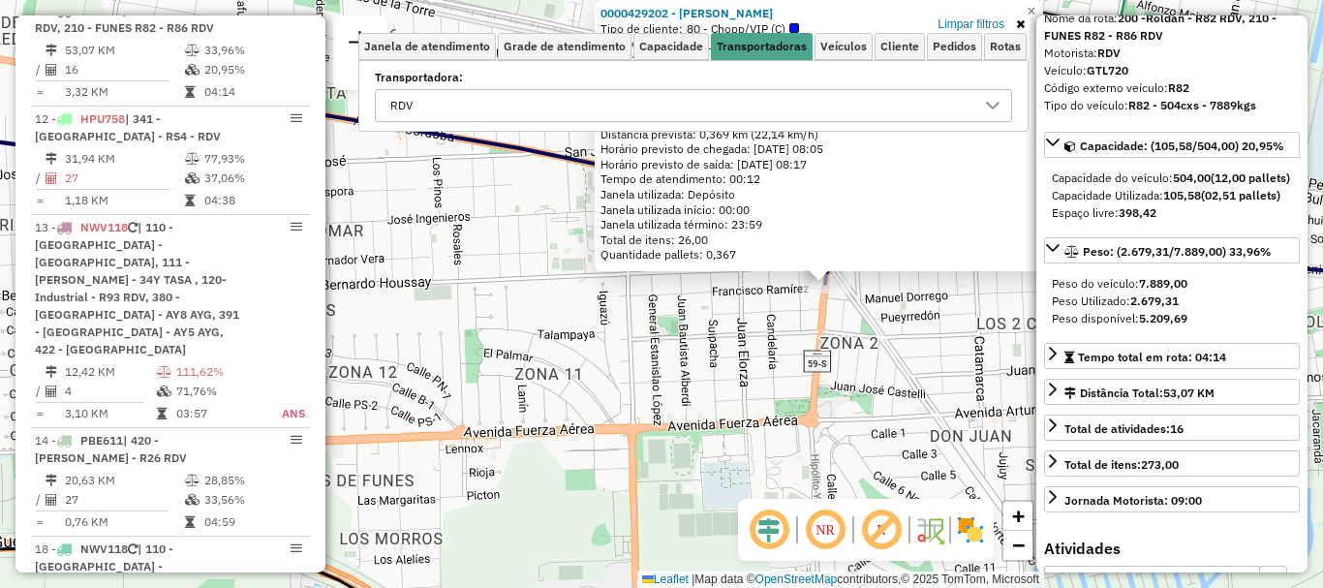
click at [1002, 103] on div at bounding box center [993, 105] width 37 height 31
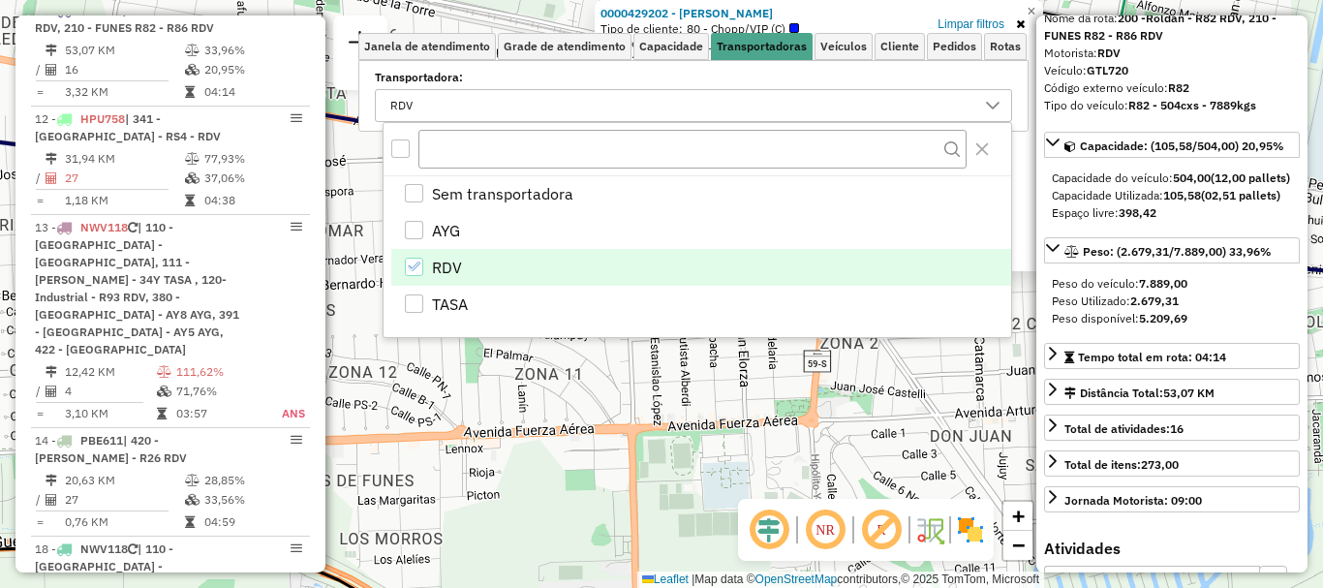
click at [418, 260] on icon "RDV" at bounding box center [414, 267] width 14 height 14
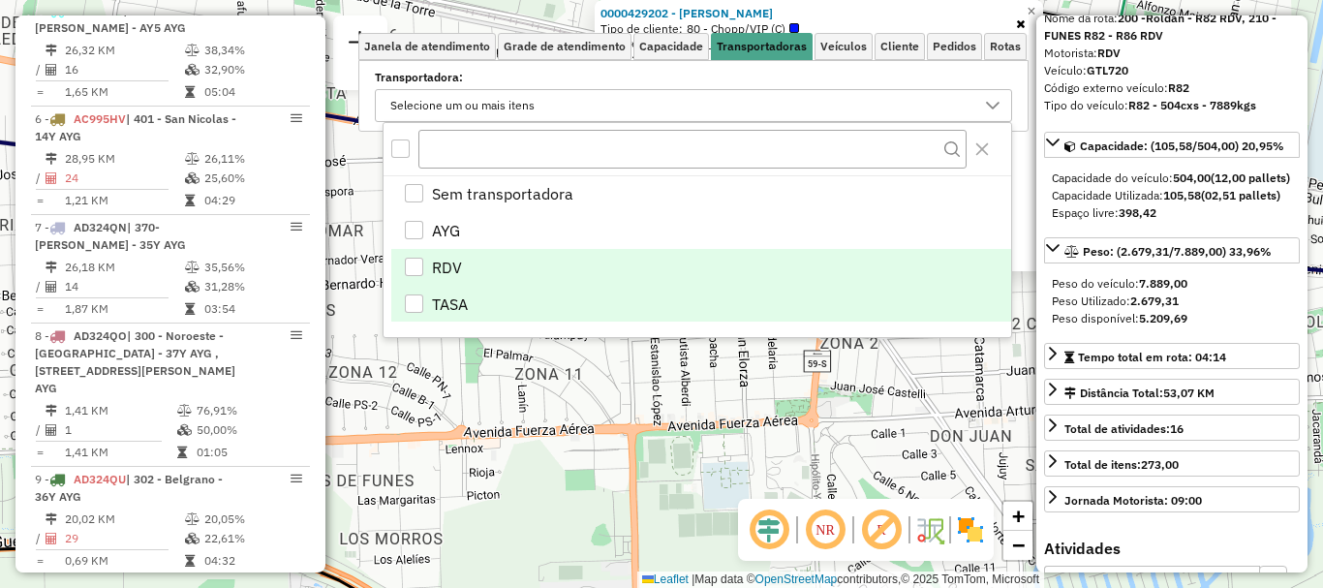
click at [416, 301] on div "TASA" at bounding box center [414, 303] width 18 height 18
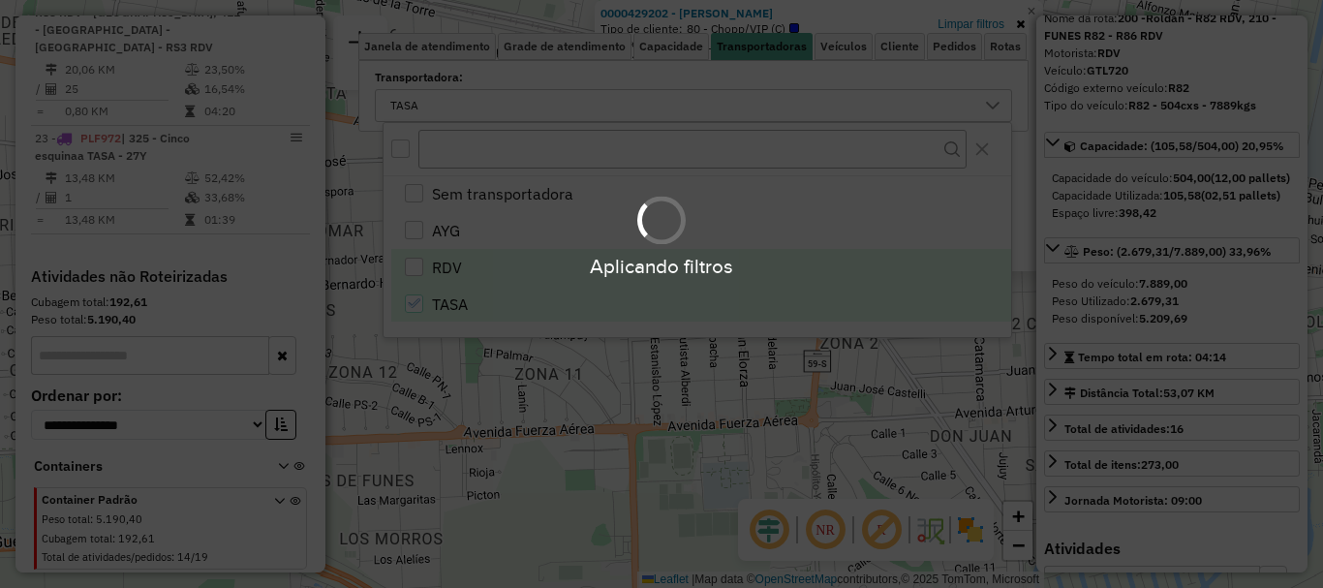
scroll to position [169, 0]
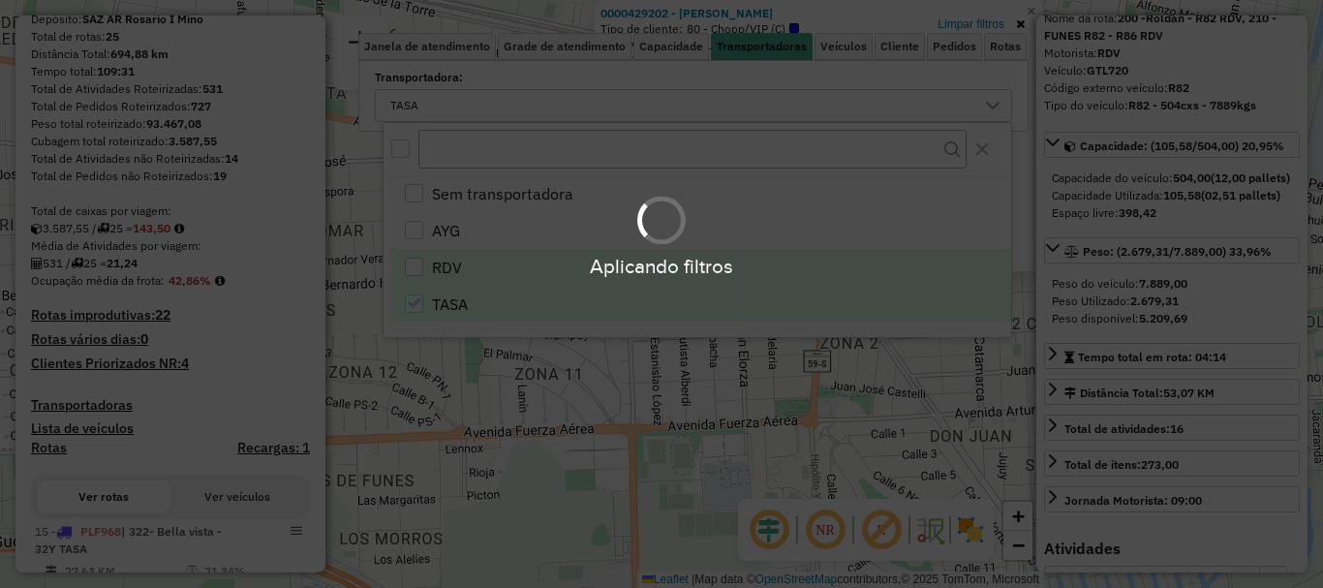
click at [504, 461] on div "Aplicando filtros" at bounding box center [661, 294] width 1323 height 588
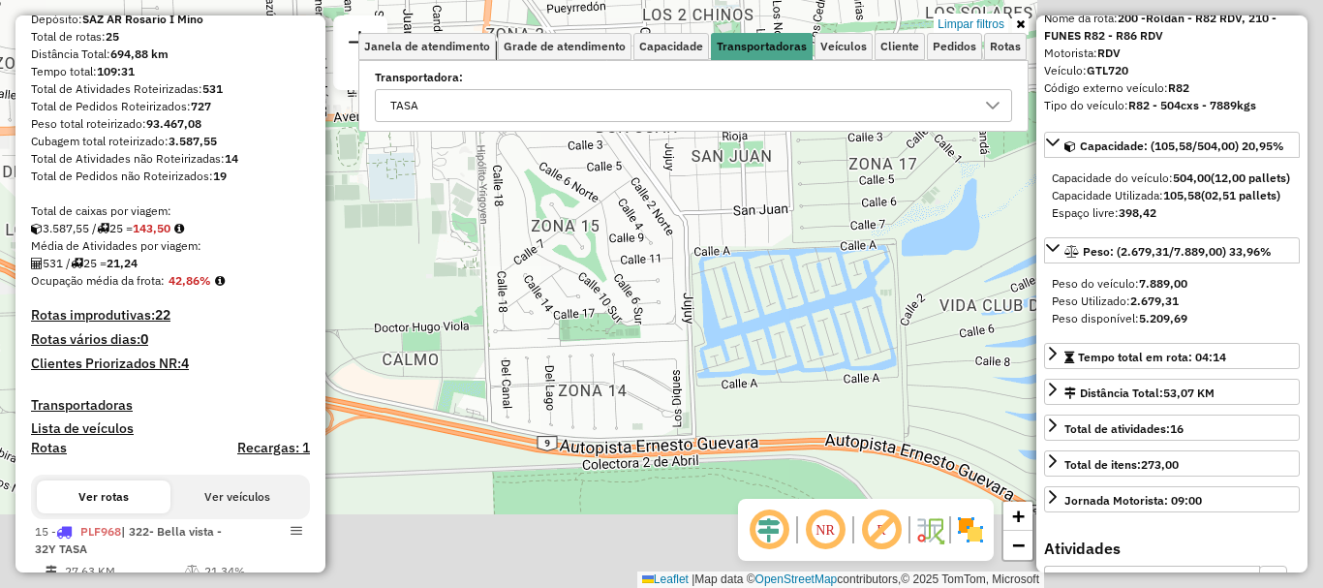
drag, startPoint x: 715, startPoint y: 452, endPoint x: 403, endPoint y: 253, distance: 370.3
click at [385, 181] on div "0000429202 - JUAN HIPOLITO Tipo de cliente: 80 - Chopp/VIP (C) Endereço: HIPOLI…" at bounding box center [661, 294] width 1323 height 588
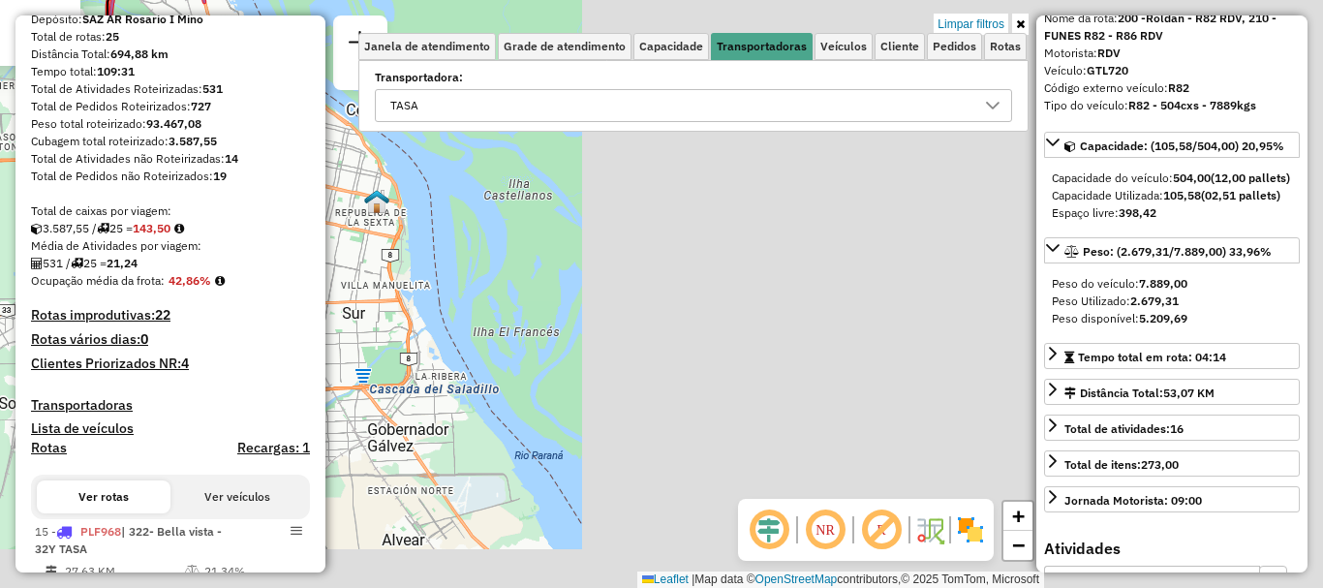
drag, startPoint x: 838, startPoint y: 381, endPoint x: 0, endPoint y: 123, distance: 876.7
click at [0, 123] on div "0000429202 - JUAN HIPOLITO Tipo de cliente: 80 - Chopp/VIP (C) Endereço: HIPOLI…" at bounding box center [661, 294] width 1323 height 588
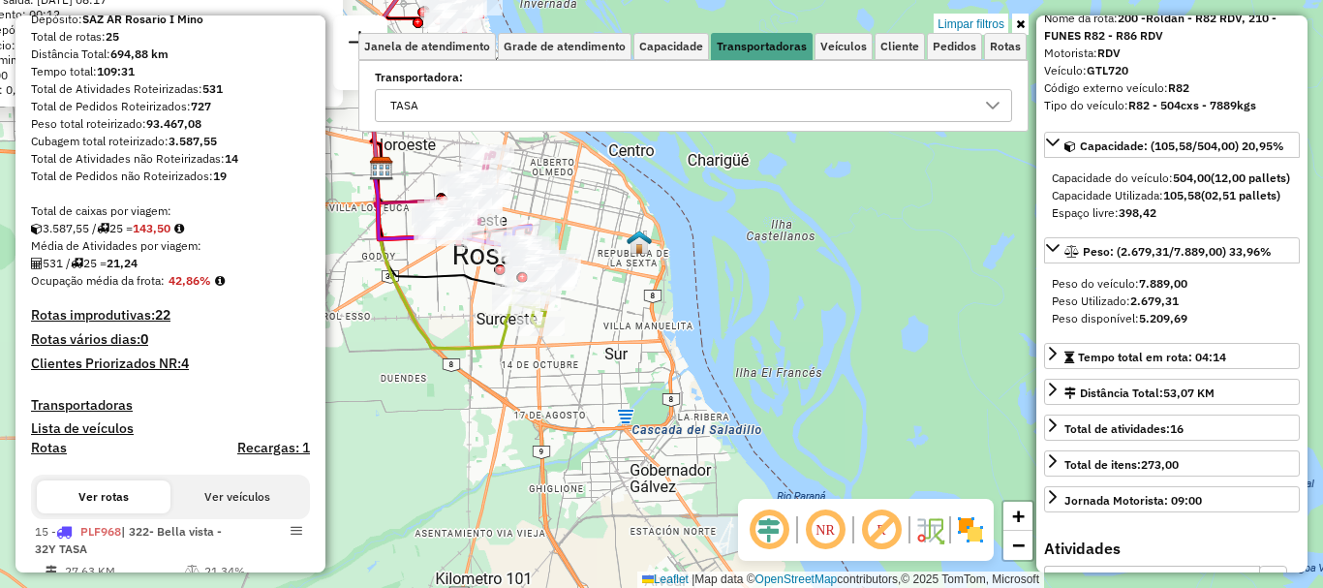
drag, startPoint x: 525, startPoint y: 342, endPoint x: 835, endPoint y: 377, distance: 311.9
click at [835, 377] on div "0000429202 - JUAN HIPOLITO Tipo de cliente: 80 - Chopp/VIP (C) Endereço: HIPOLI…" at bounding box center [661, 294] width 1323 height 588
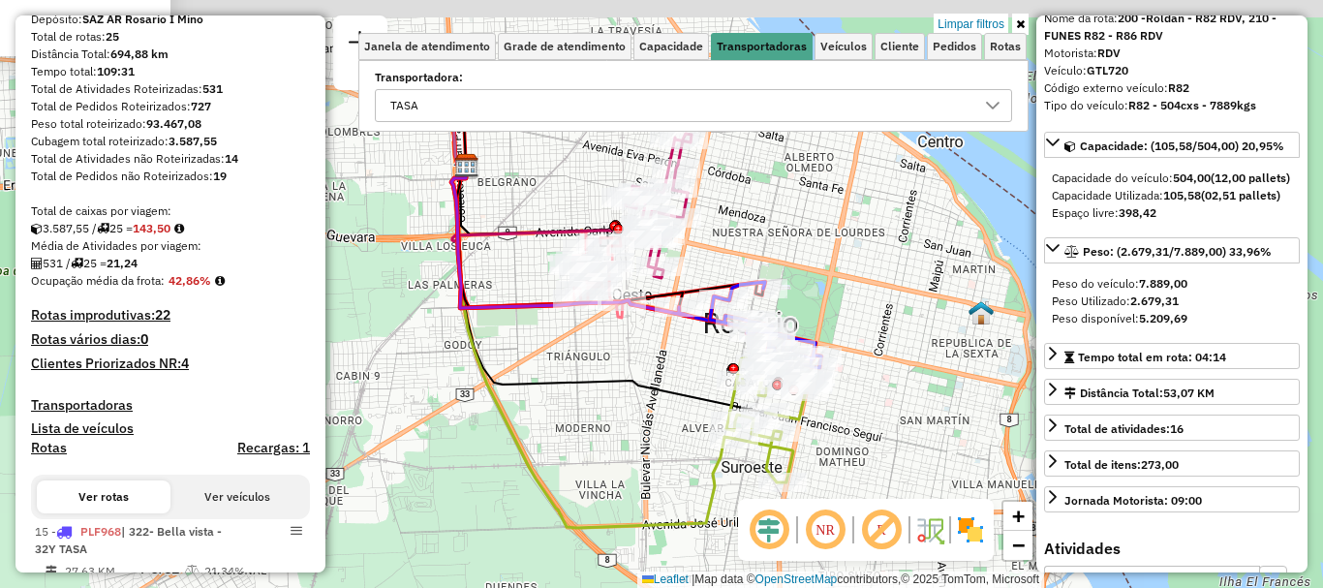
drag, startPoint x: 627, startPoint y: 381, endPoint x: 622, endPoint y: 396, distance: 16.2
click at [622, 396] on div "0000429202 - JUAN HIPOLITO Tipo de cliente: 80 - Chopp/VIP (C) Endereço: HIPOLI…" at bounding box center [661, 294] width 1323 height 588
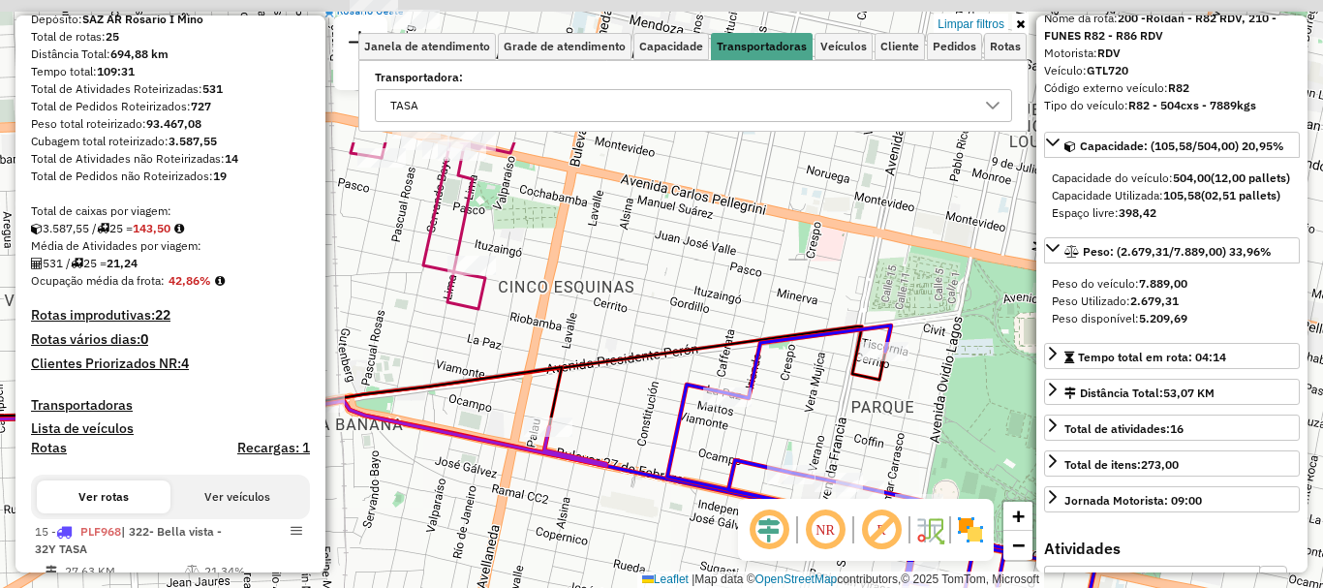
drag, startPoint x: 836, startPoint y: 261, endPoint x: 688, endPoint y: 539, distance: 315.1
click at [695, 561] on div "0000429202 - JUAN HIPOLITO Tipo de cliente: 80 - Chopp/VIP (C) Endereço: HIPOLI…" at bounding box center [661, 294] width 1323 height 588
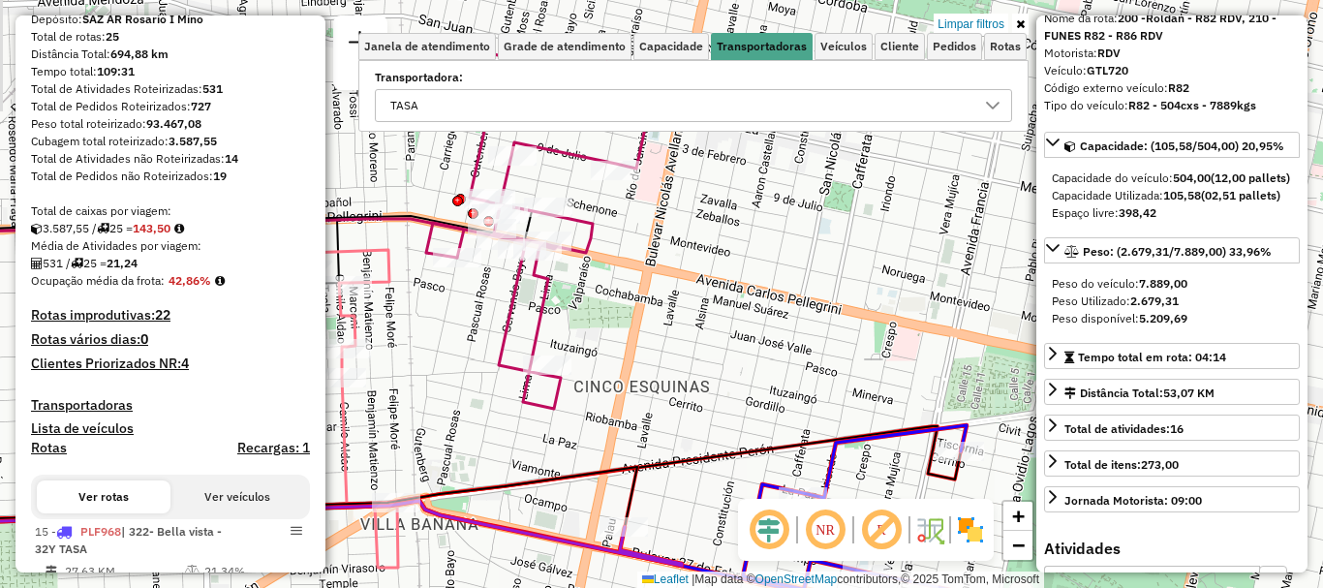
drag, startPoint x: 641, startPoint y: 433, endPoint x: 699, endPoint y: 502, distance: 90.0
click at [699, 498] on div "0000429202 - JUAN HIPOLITO Tipo de cliente: 80 - Chopp/VIP (C) Endereço: HIPOLI…" at bounding box center [661, 294] width 1323 height 588
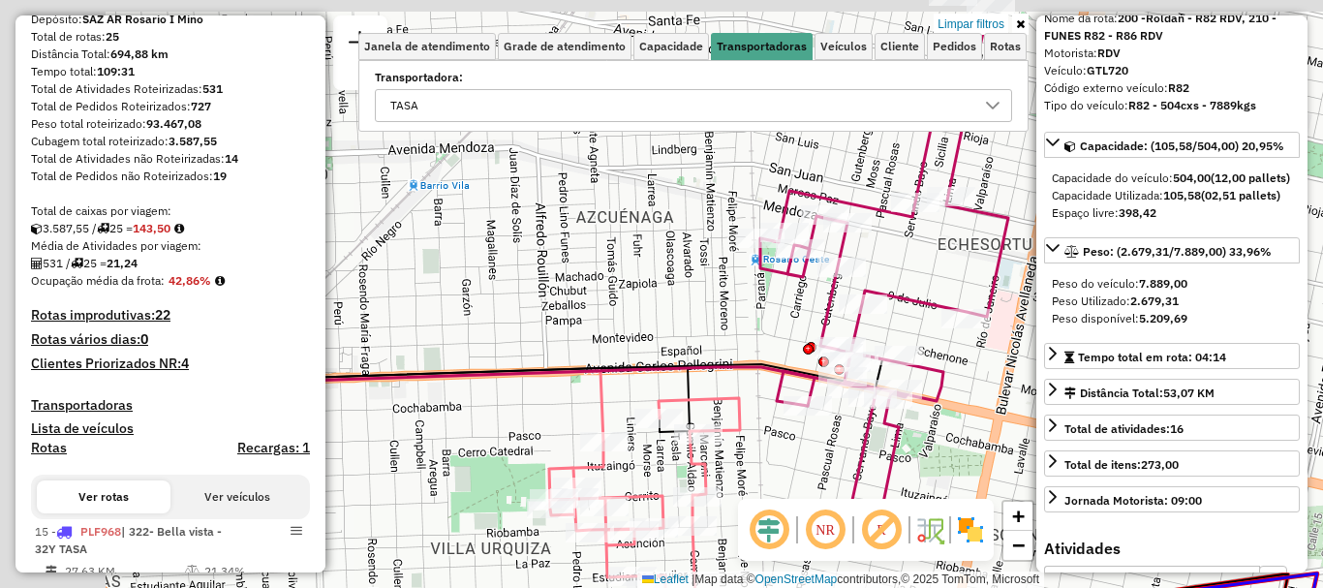
drag, startPoint x: 660, startPoint y: 387, endPoint x: 952, endPoint y: 471, distance: 304.2
click at [952, 471] on div "0000429202 - JUAN HIPOLITO Tipo de cliente: 80 - Chopp/VIP (C) Endereço: HIPOLI…" at bounding box center [661, 294] width 1323 height 588
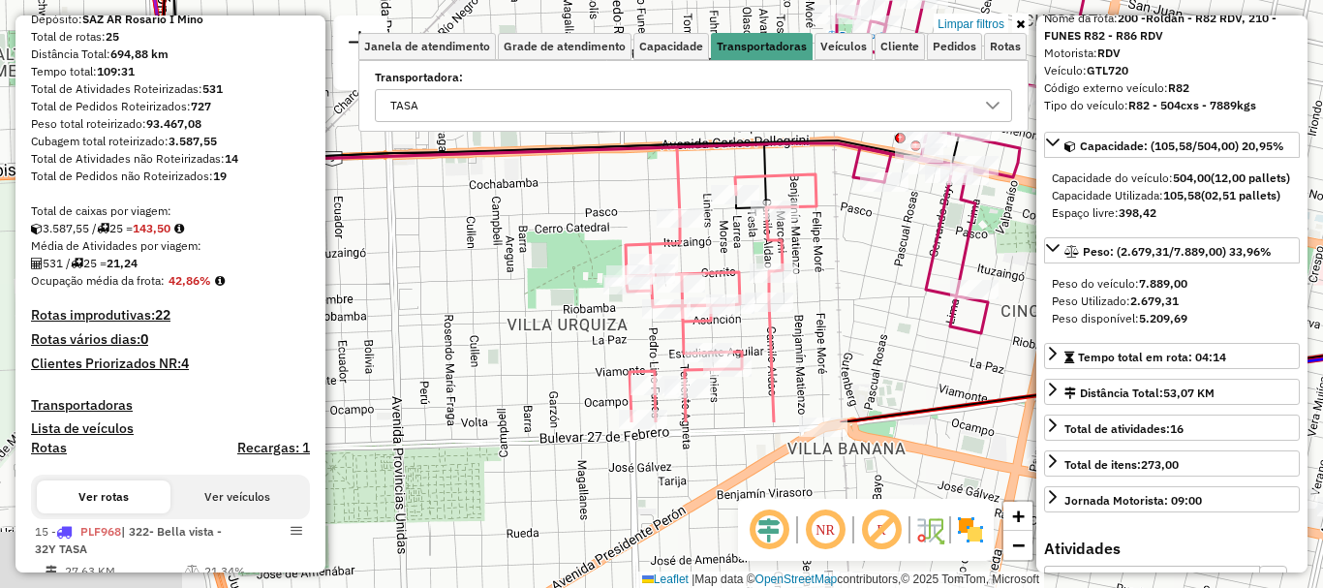
drag, startPoint x: 817, startPoint y: 254, endPoint x: 855, endPoint y: 122, distance: 137.3
click at [855, 122] on div "0000429202 - JUAN HIPOLITO Tipo de cliente: 80 - Chopp/VIP (C) Endereço: HIPOLI…" at bounding box center [661, 294] width 1323 height 588
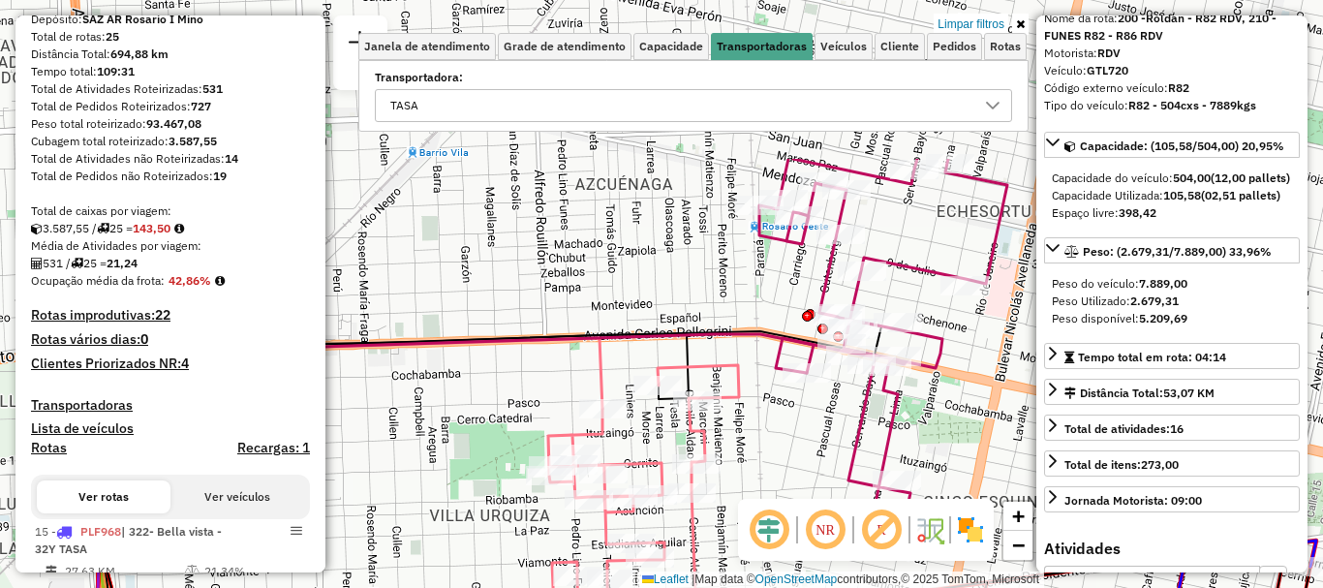
drag, startPoint x: 810, startPoint y: 276, endPoint x: 708, endPoint y: 594, distance: 333.6
click at [708, 587] on html "Aplicando filtros Pop-up bloqueado! Seu navegador bloqueou automáticamente a ab…" at bounding box center [661, 294] width 1323 height 588
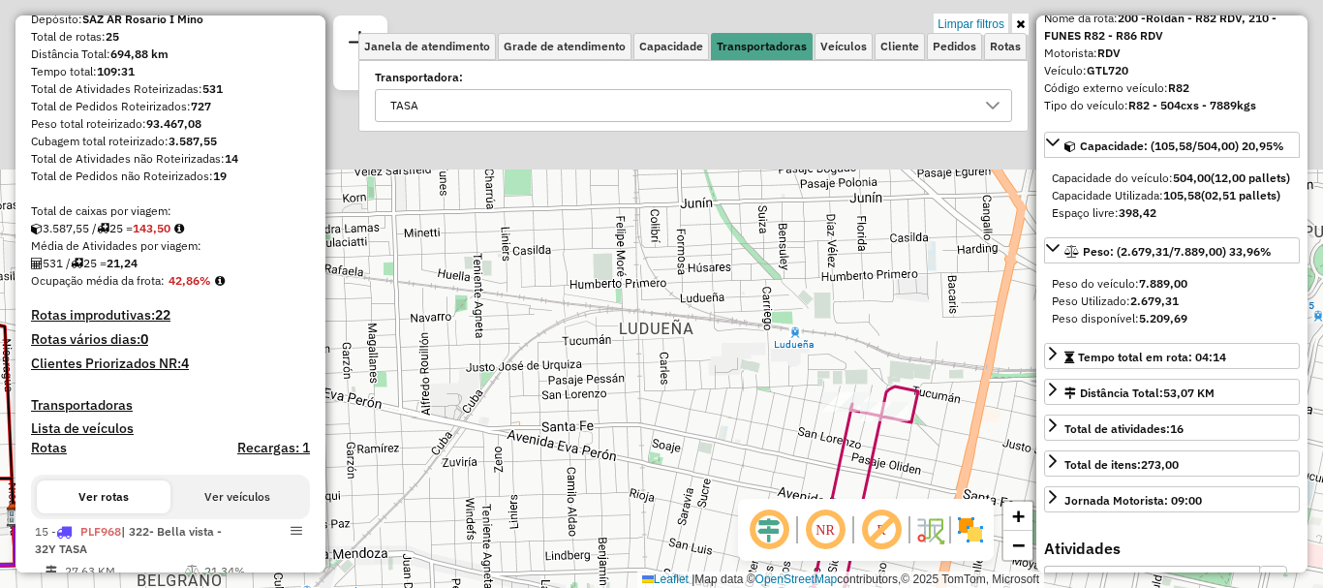
drag, startPoint x: 711, startPoint y: 594, endPoint x: 703, endPoint y: 626, distance: 32.9
click at [703, 587] on html "Aplicando filtros Pop-up bloqueado! Seu navegador bloqueou automáticamente a ab…" at bounding box center [661, 294] width 1323 height 588
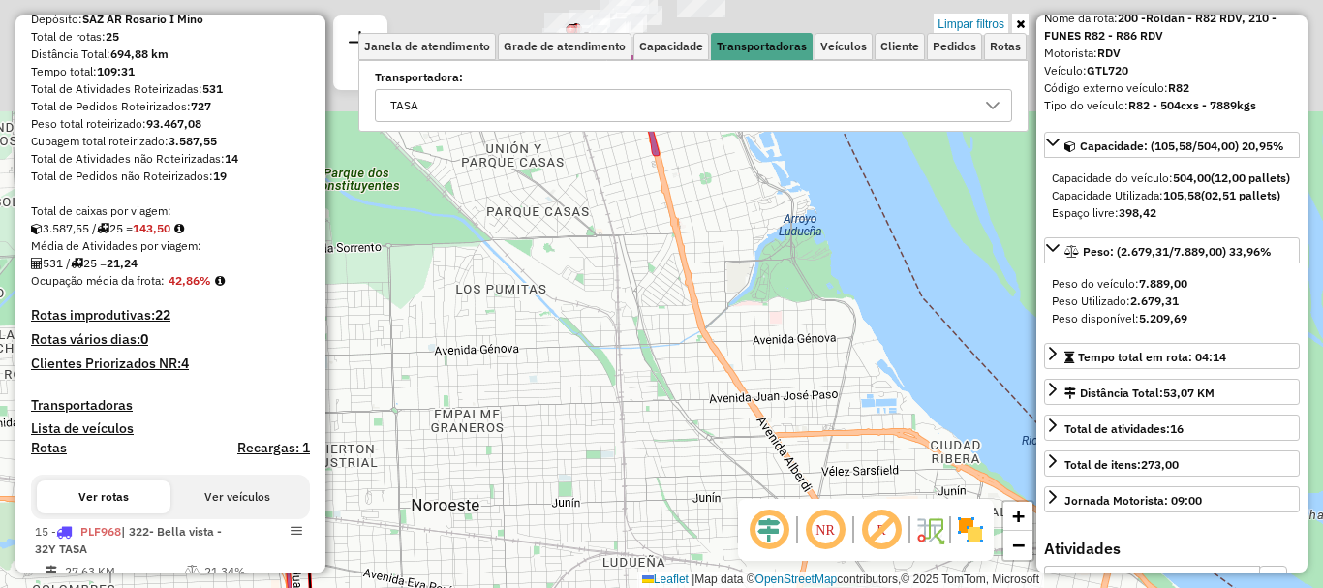
drag, startPoint x: 709, startPoint y: 481, endPoint x: 700, endPoint y: 587, distance: 105.9
click at [700, 587] on div "Rota 22 - Placa PLF970 0000471412 - GOMEZ JOSE PATRICIO Rota 22 - Placa PLF970 …" at bounding box center [661, 294] width 1323 height 588
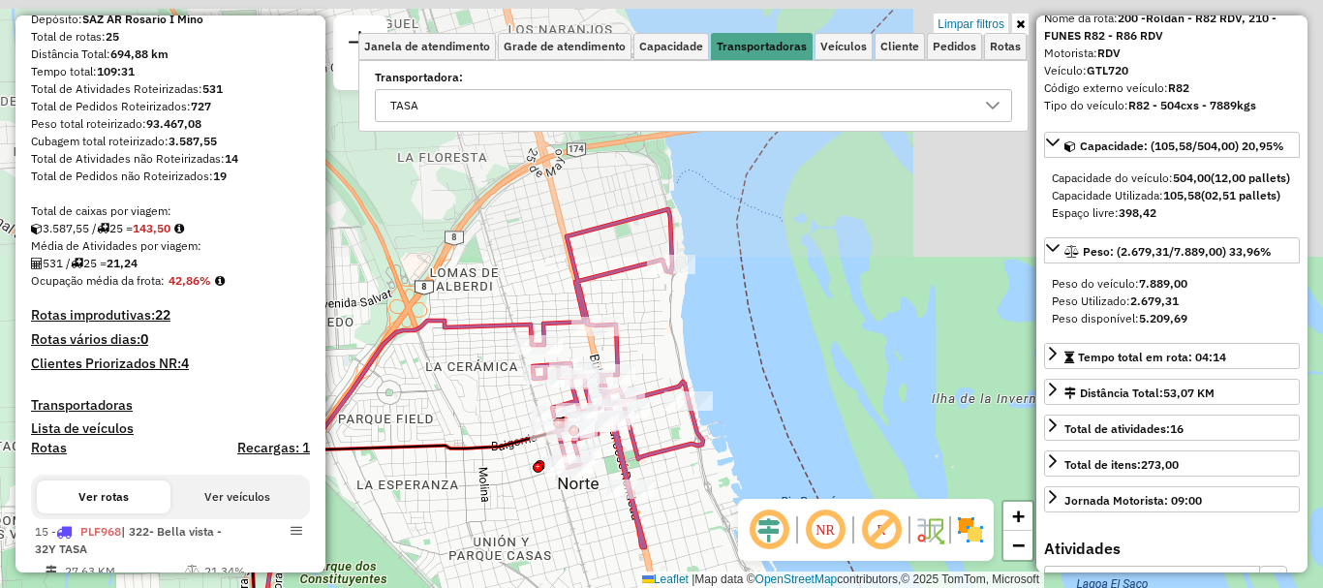
drag, startPoint x: 672, startPoint y: 505, endPoint x: 669, endPoint y: 604, distance: 98.9
click at [669, 587] on html "Aplicando filtros Pop-up bloqueado! Seu navegador bloqueou automáticamente a ab…" at bounding box center [661, 294] width 1323 height 588
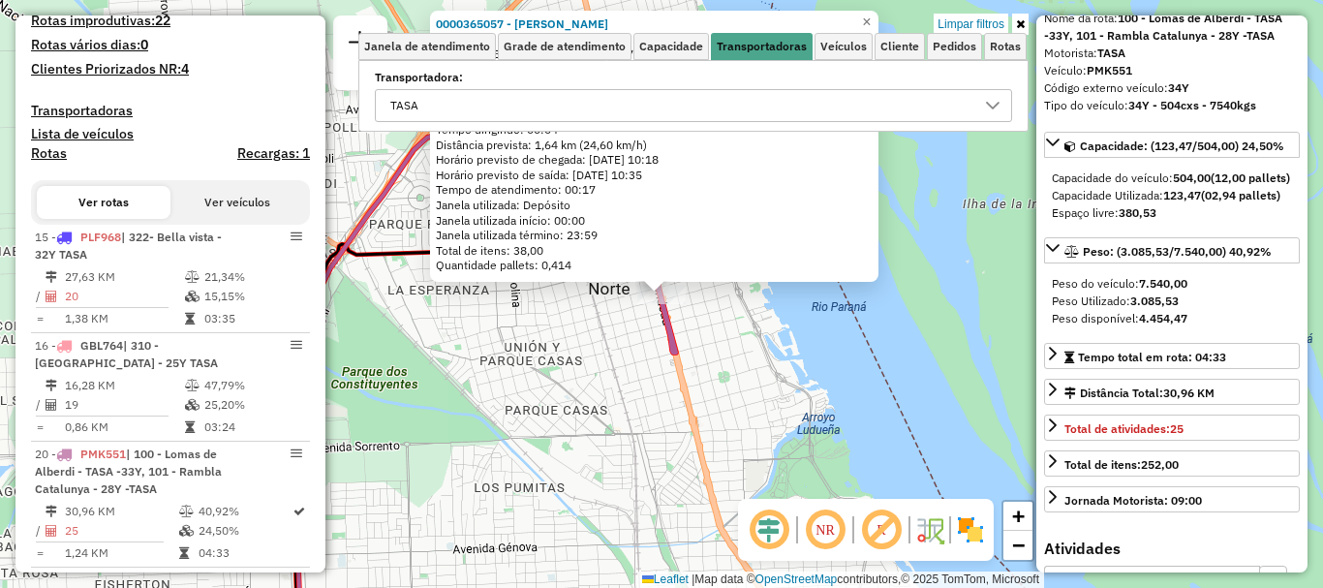
scroll to position [907, 0]
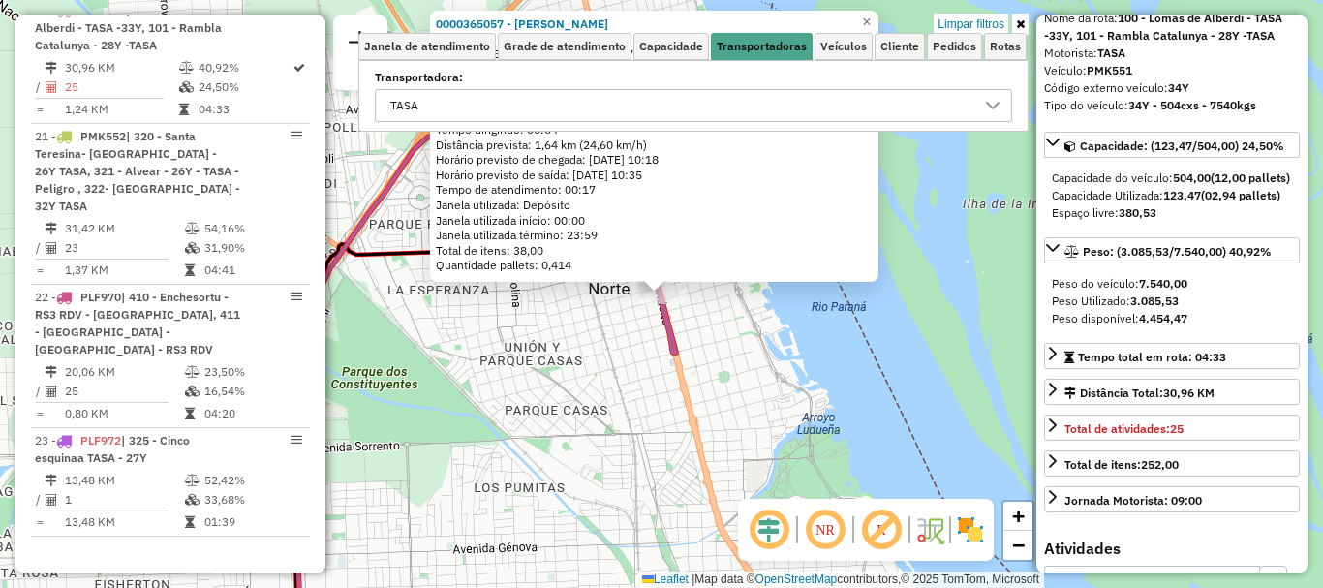
click at [759, 488] on div "0000365057 - GUAN JINFANG Tipo de cliente: 6 - Recarga (R) Endereço: BOULEVARD …" at bounding box center [661, 294] width 1323 height 588
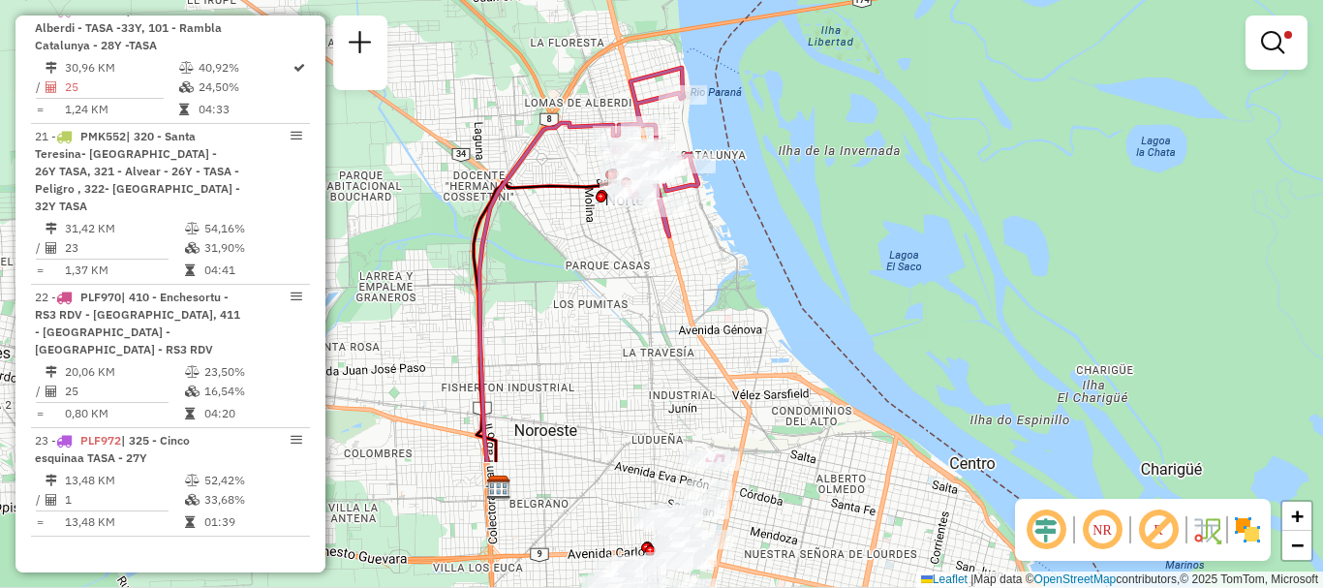
drag, startPoint x: 722, startPoint y: 293, endPoint x: 733, endPoint y: 171, distance: 121.6
click at [730, 177] on div "Limpar filtros Janela de atendimento Grade de atendimento Capacidade Transporta…" at bounding box center [661, 294] width 1323 height 588
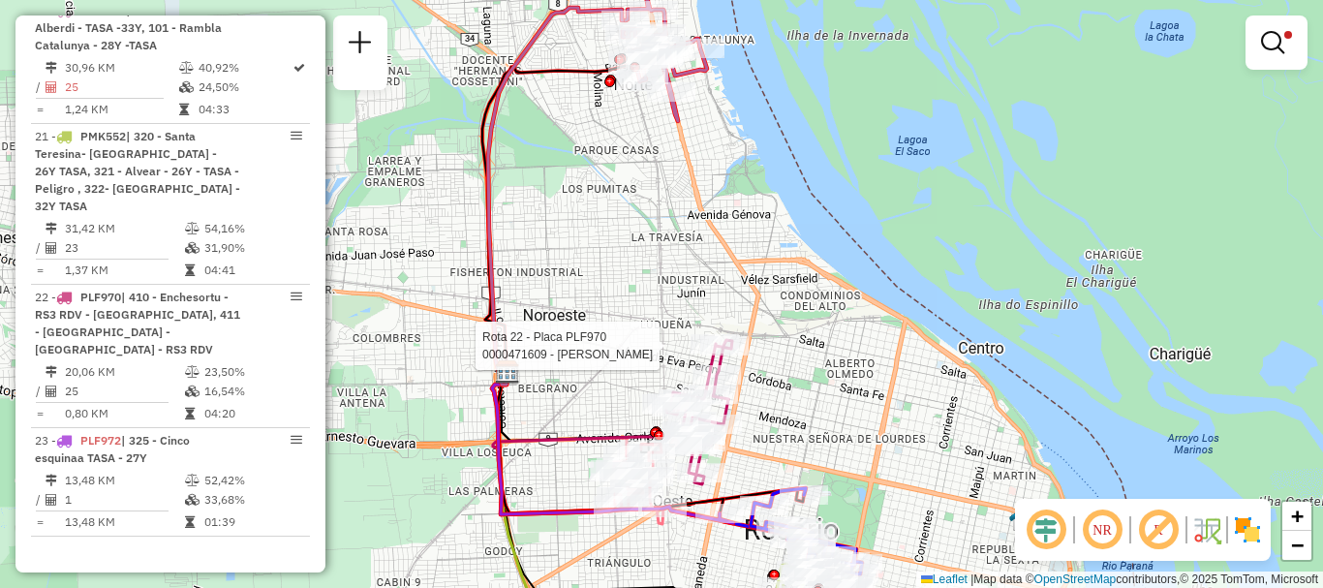
select select "**********"
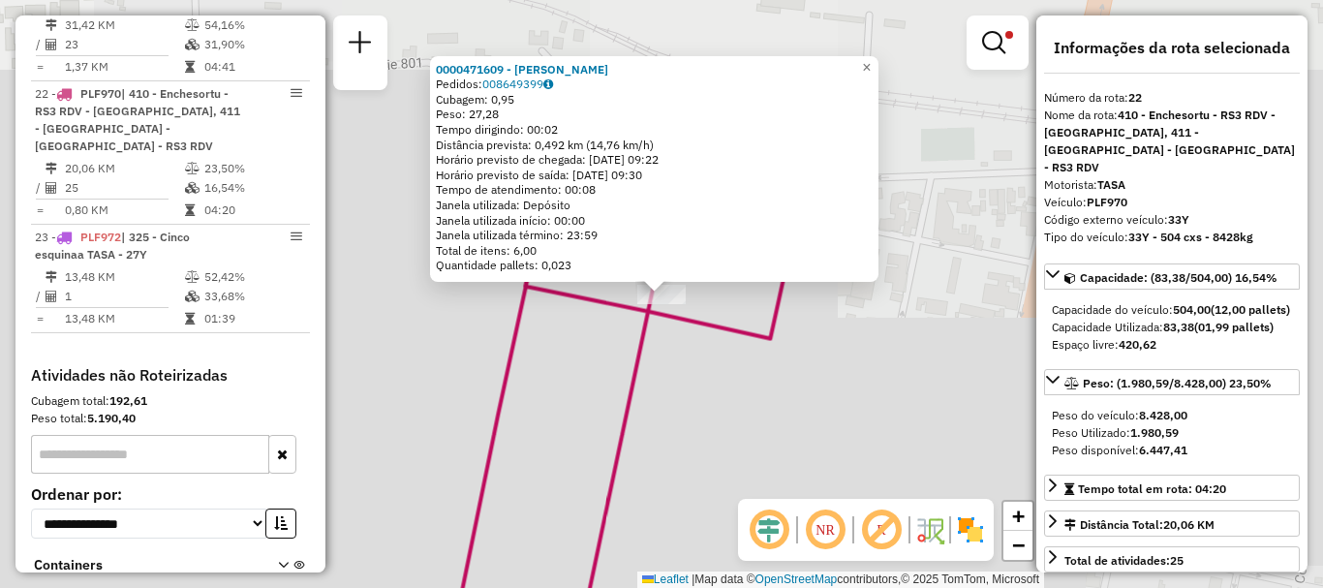
scroll to position [1176, 0]
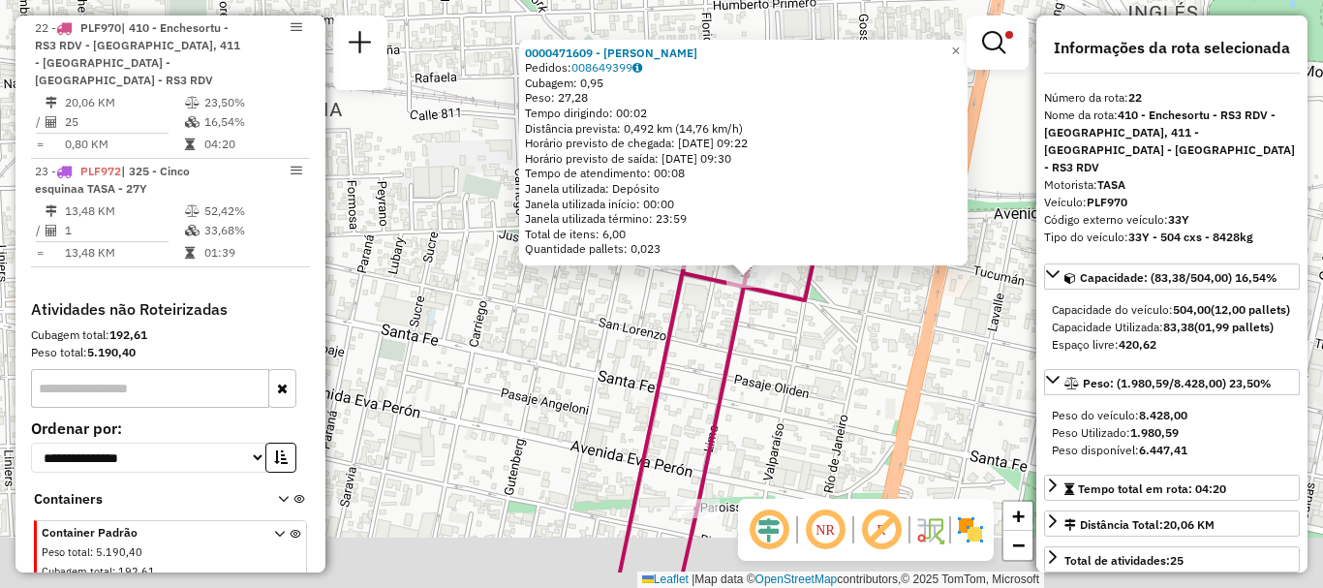
drag, startPoint x: 788, startPoint y: 442, endPoint x: 869, endPoint y: 68, distance: 382.7
click at [836, 122] on div "0000471609 - PIERRO SEBASTIAN ANGEL Pedidos: 008649399 Cubagem: 0,95 Peso: 27,2…" at bounding box center [661, 294] width 1323 height 588
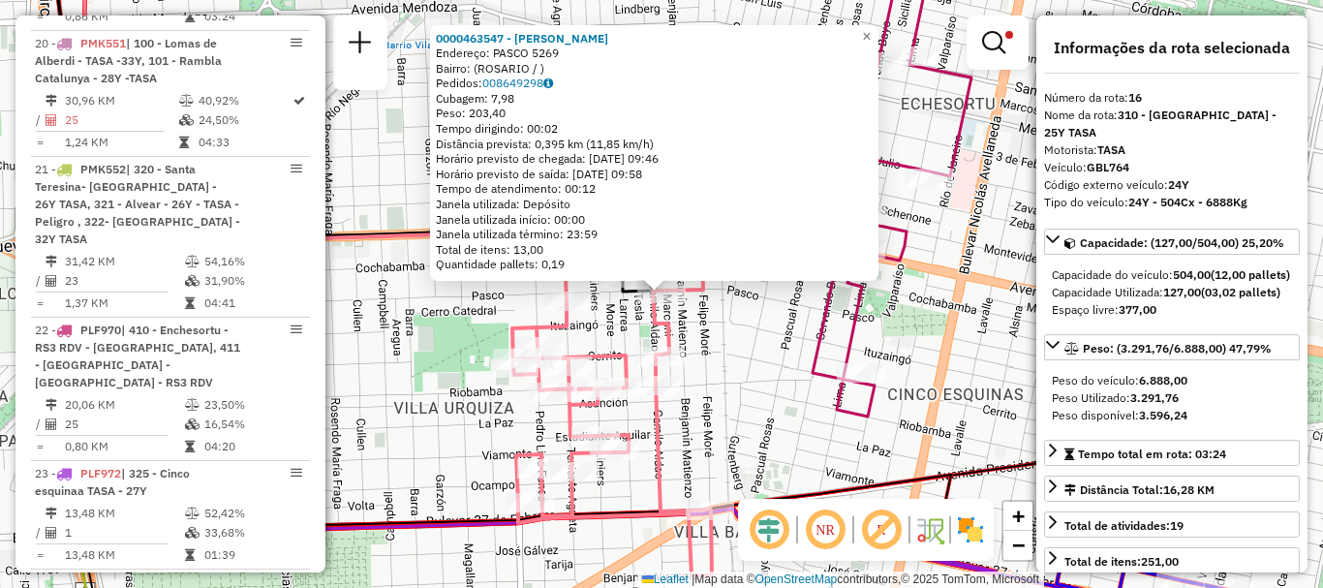
scroll to position [798, 0]
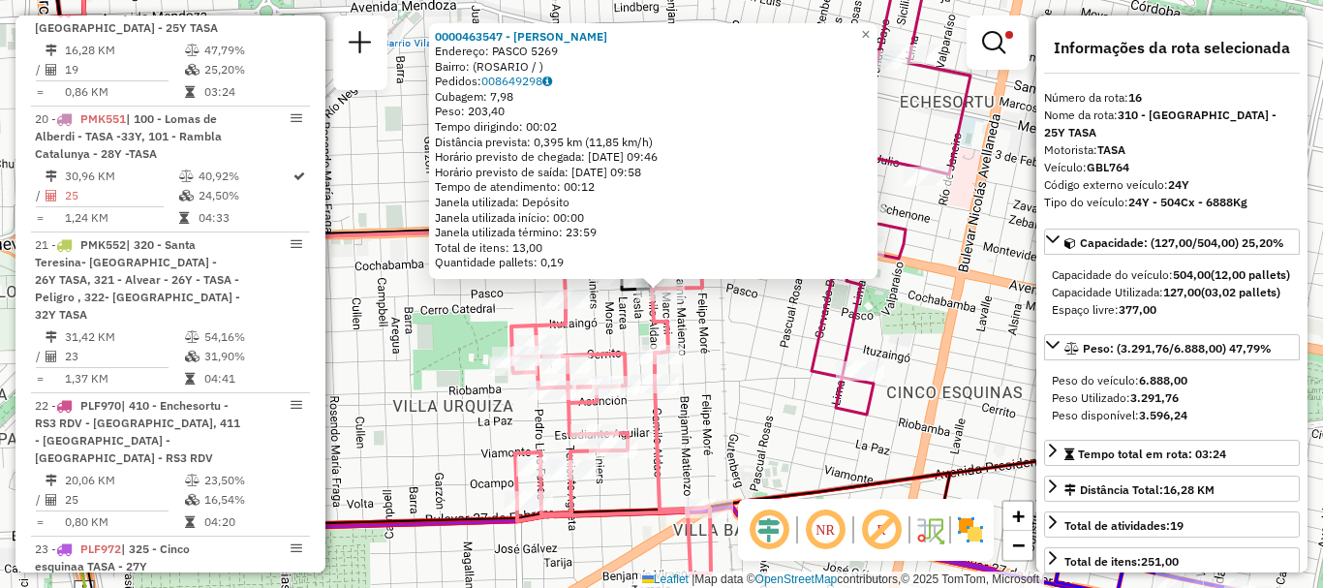
click at [860, 402] on icon at bounding box center [847, 177] width 248 height 476
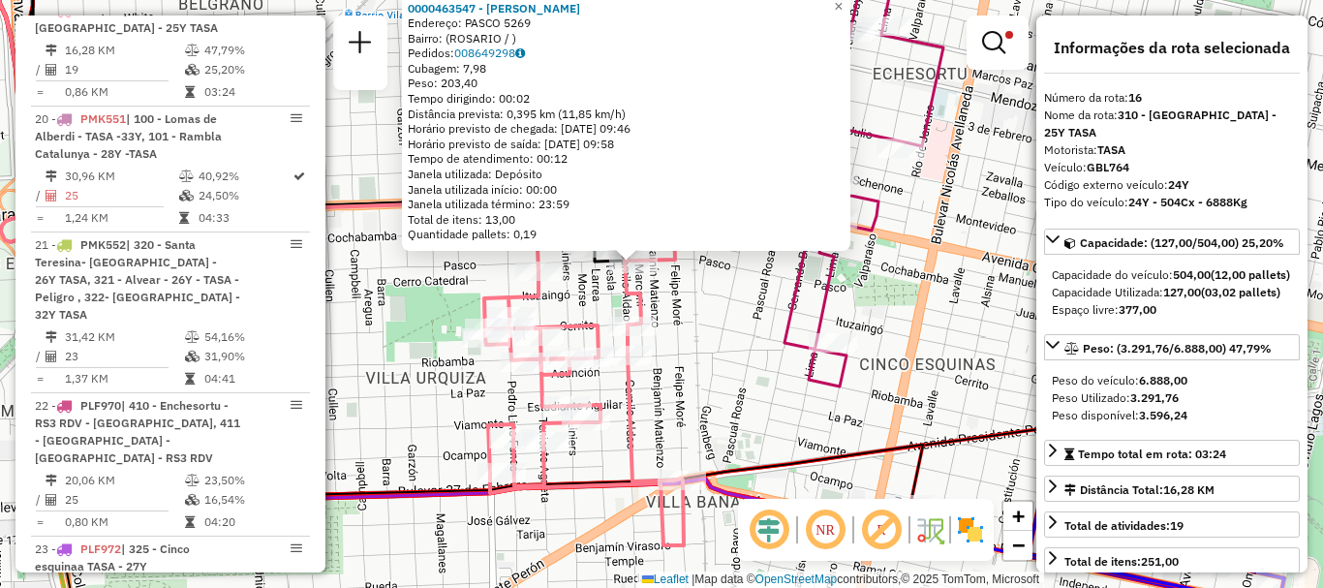
drag, startPoint x: 947, startPoint y: 401, endPoint x: 524, endPoint y: 160, distance: 487.2
click at [524, 160] on div "0000463547 - Sanchez Sandra Marisa Endereço: PASCO 5269 Bairro: (ROSARIO / ) Pe…" at bounding box center [661, 294] width 1323 height 588
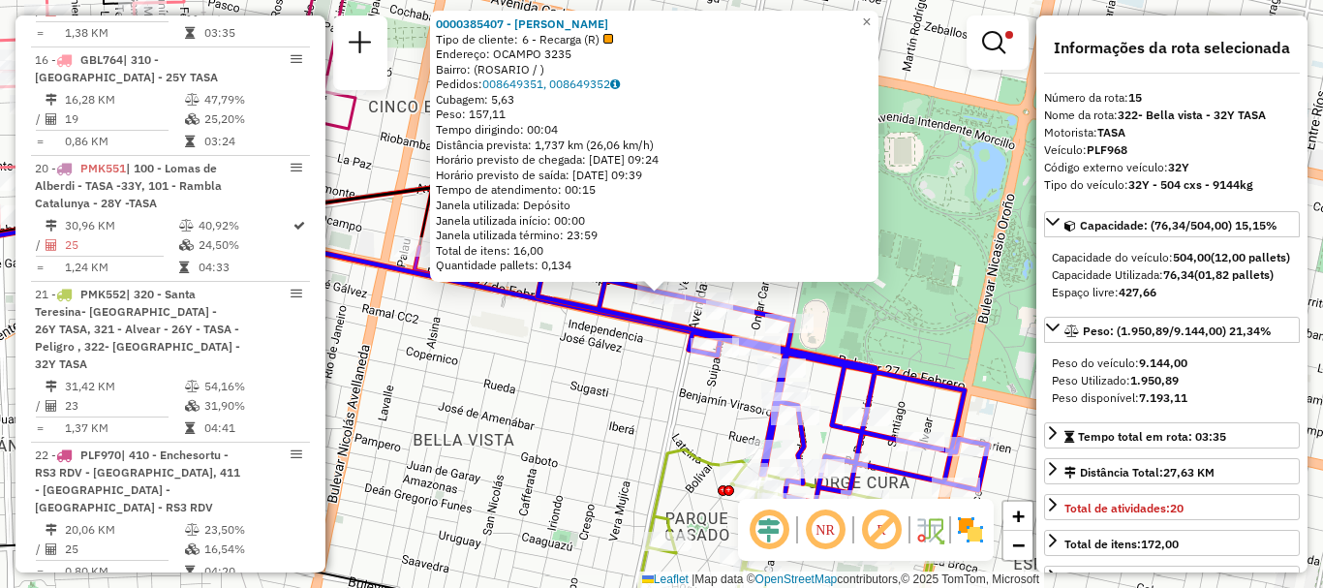
scroll to position [690, 0]
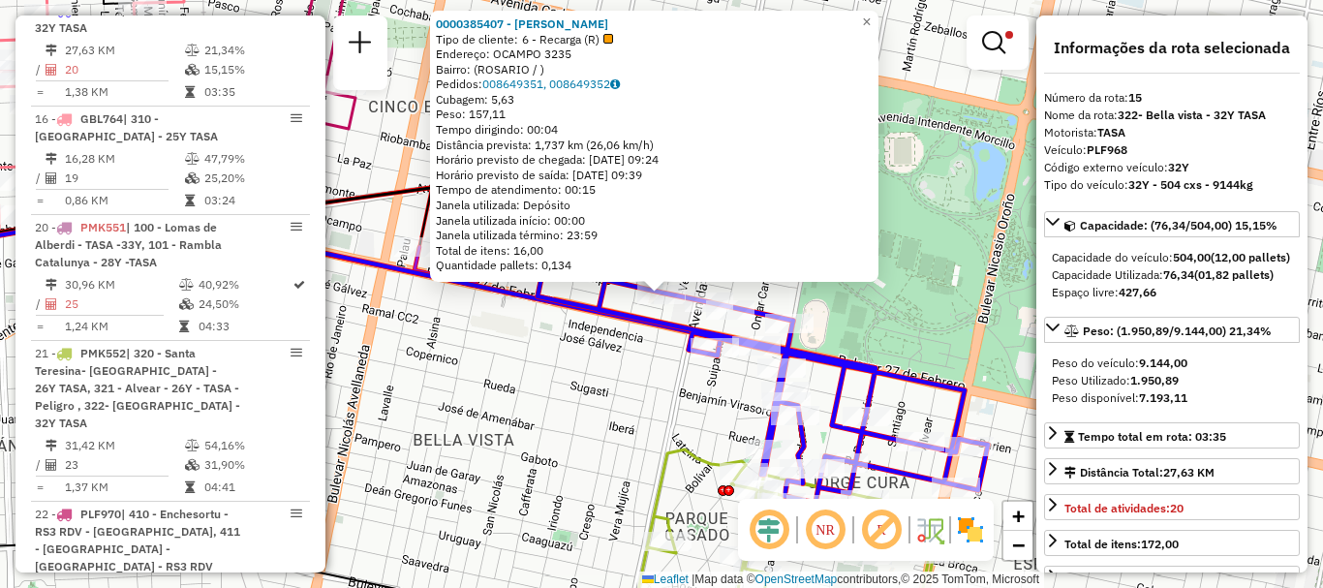
click at [944, 359] on div "0000385407 - ZHANG MAOSON Tipo de cliente: 6 - Recarga (R) Endereço: OCAMPO 323…" at bounding box center [661, 294] width 1323 height 588
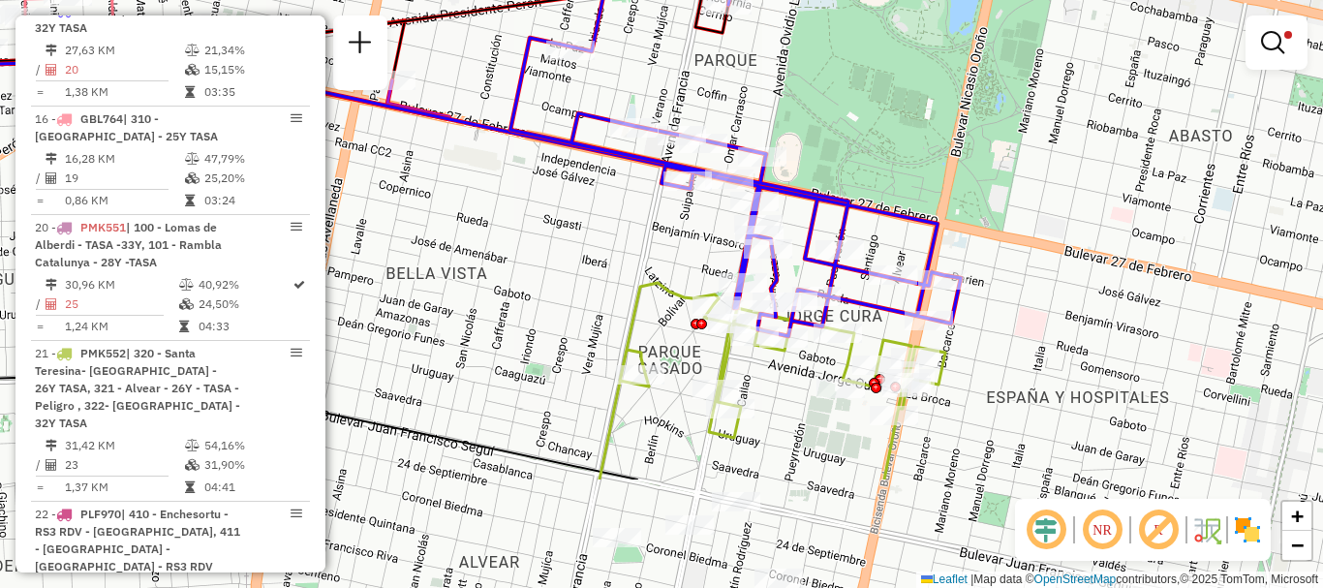
drag, startPoint x: 912, startPoint y: 324, endPoint x: 885, endPoint y: 141, distance: 184.0
click at [884, 156] on div "Limpar filtros Janela de atendimento Grade de atendimento Capacidade Transporta…" at bounding box center [661, 294] width 1323 height 588
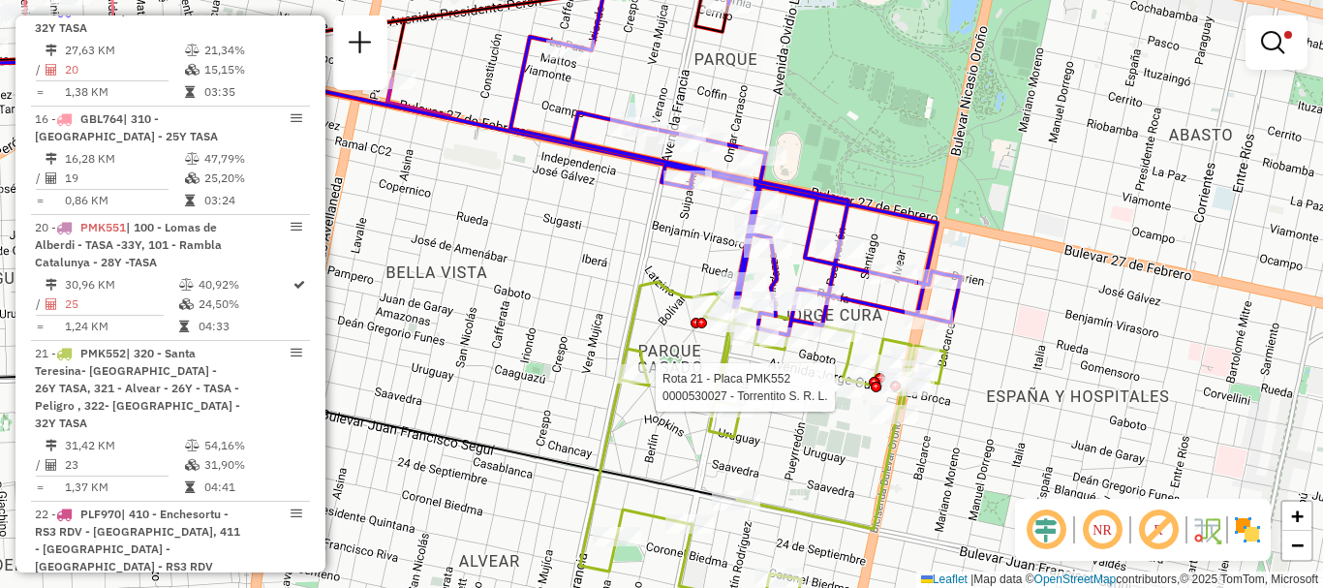
select select "**********"
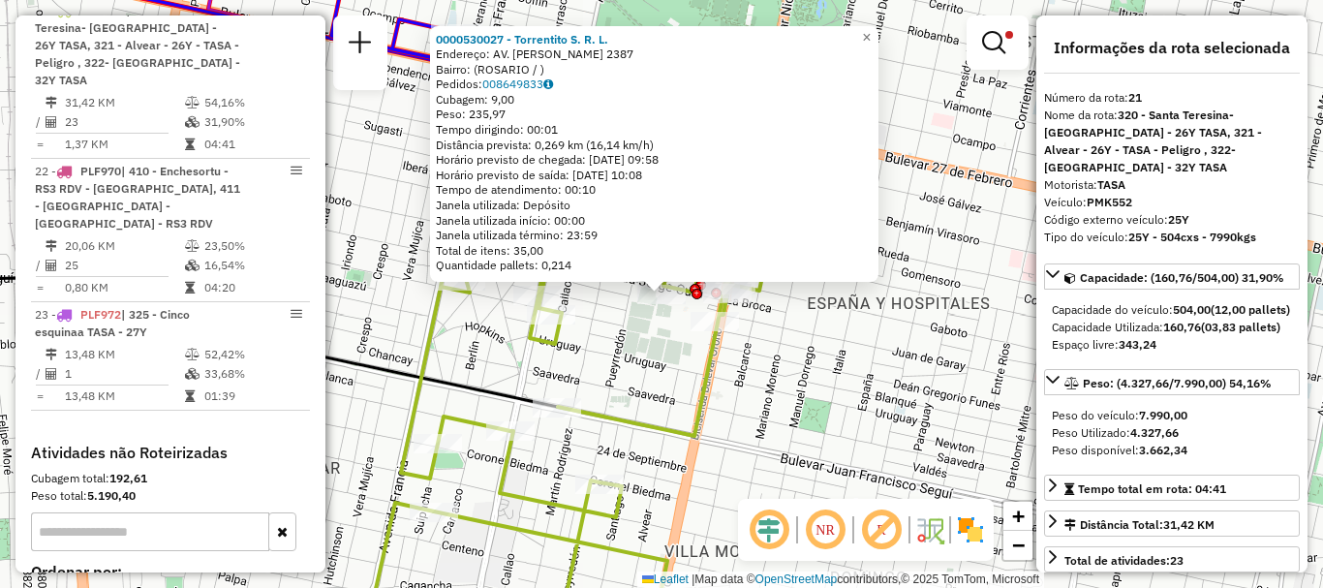
scroll to position [97, 0]
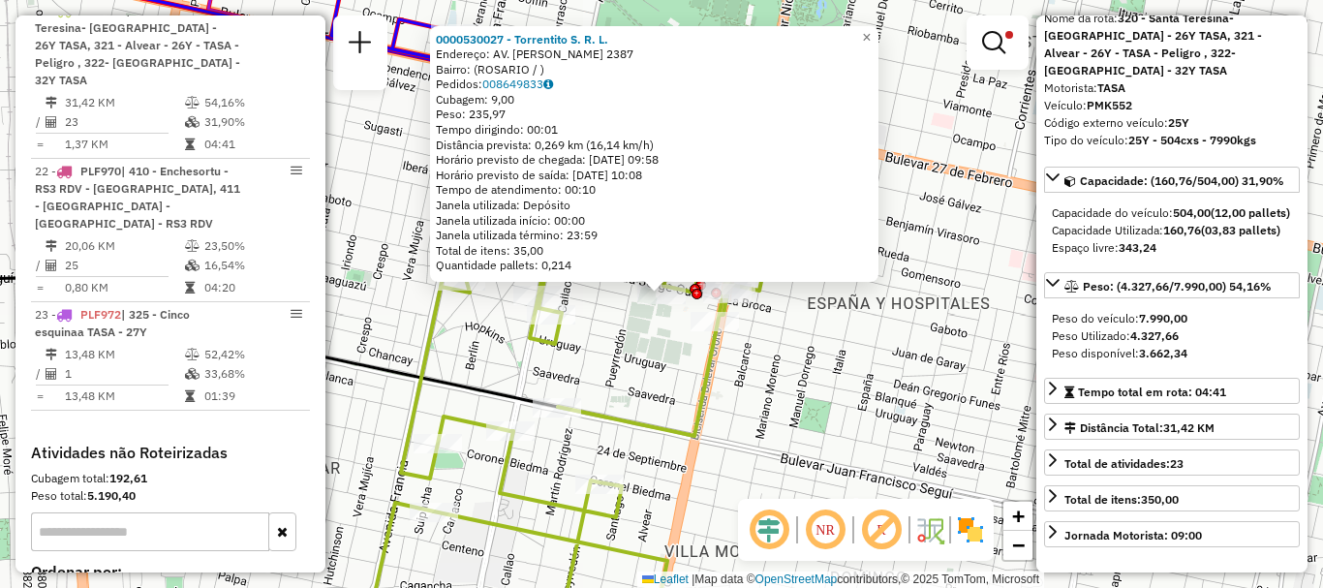
drag, startPoint x: 789, startPoint y: 449, endPoint x: 805, endPoint y: 432, distance: 23.3
click at [790, 449] on div "0000530027 - Torrentito S. R. L. Endereço: AV. JORGE CURA 2387 Bairro: (ROSARIO…" at bounding box center [661, 294] width 1323 height 588
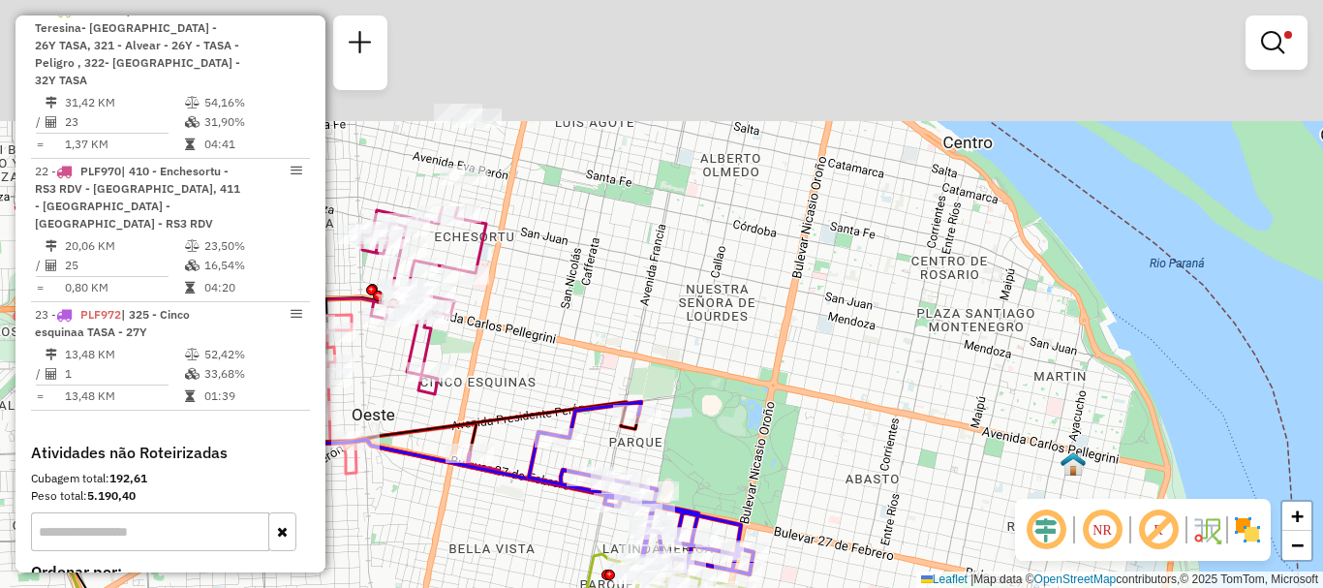
drag, startPoint x: 763, startPoint y: 552, endPoint x: 773, endPoint y: 598, distance: 46.5
click at [773, 587] on html "Aplicando filtros Pop-up bloqueado! Seu navegador bloqueou automáticamente a ab…" at bounding box center [661, 294] width 1323 height 588
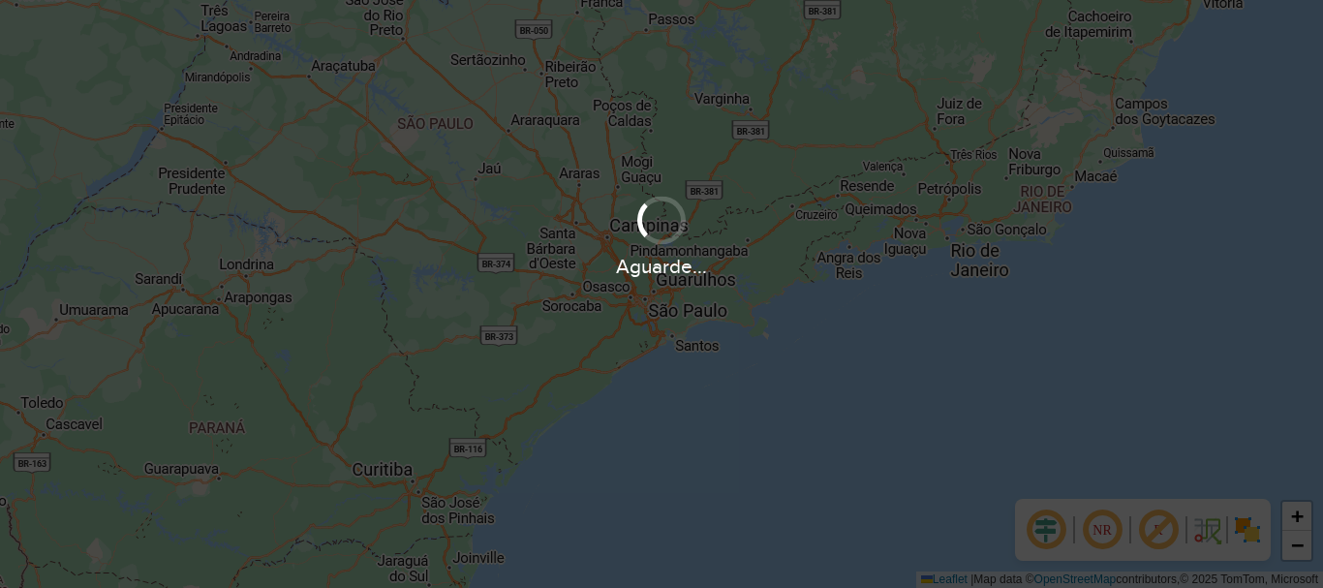
scroll to position [1270, 0]
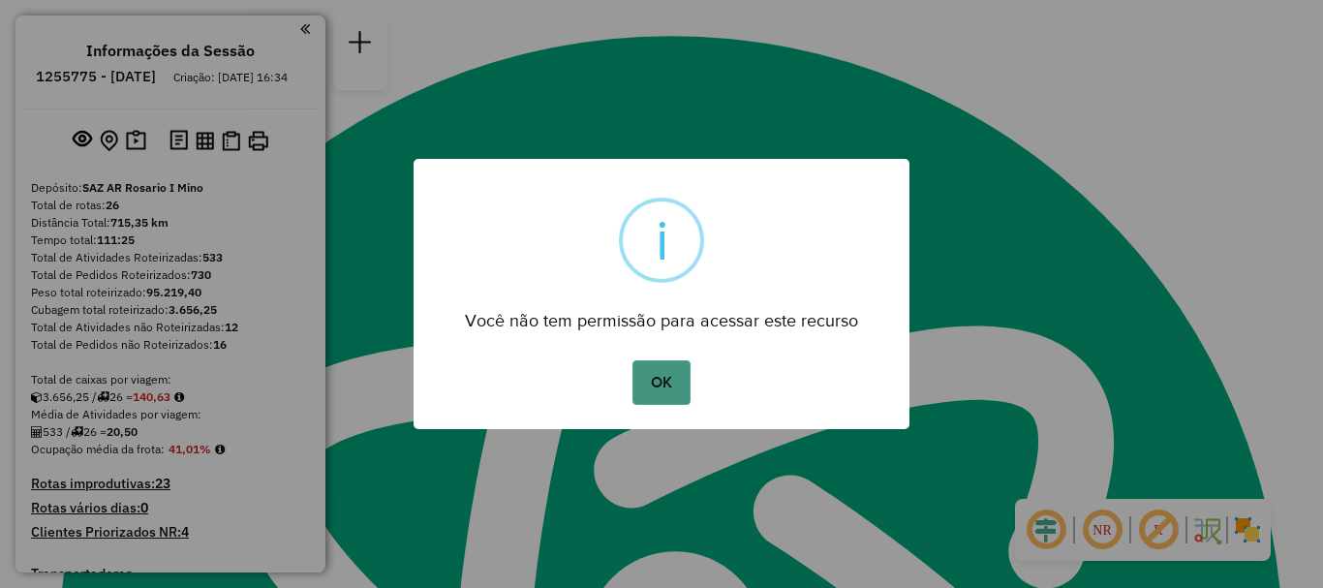
click at [653, 388] on button "OK" at bounding box center [661, 382] width 57 height 45
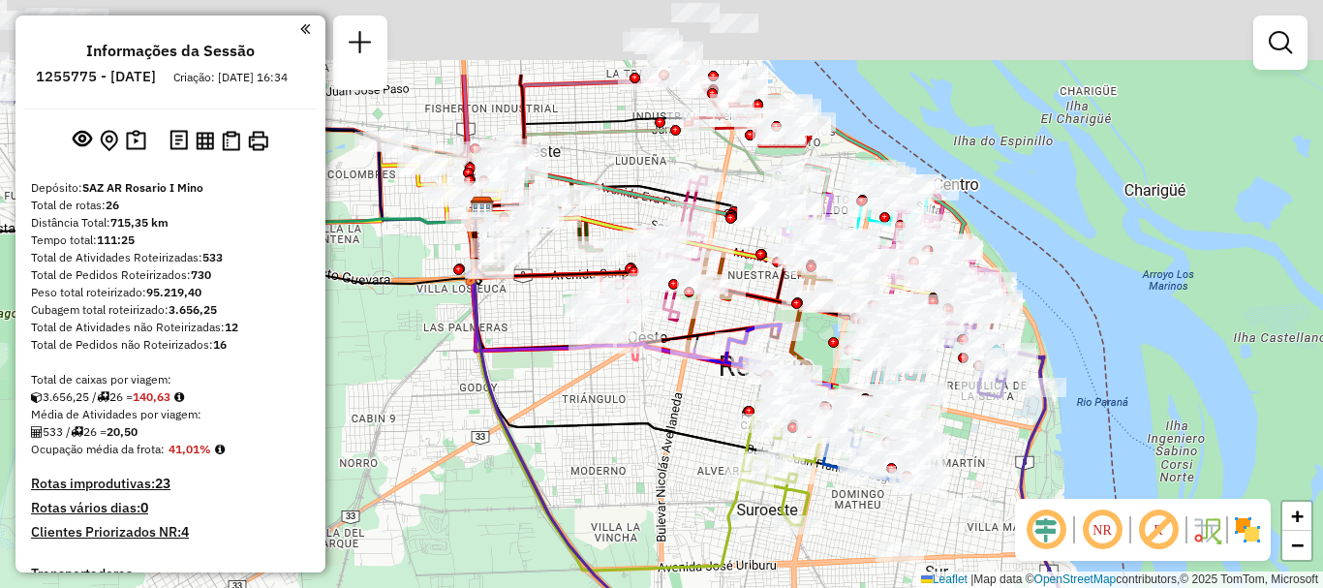
drag, startPoint x: 660, startPoint y: 449, endPoint x: 657, endPoint y: 465, distance: 15.8
click at [657, 469] on div "Janela de atendimento Grade de atendimento Capacidade Transportadoras Veículos …" at bounding box center [661, 294] width 1323 height 588
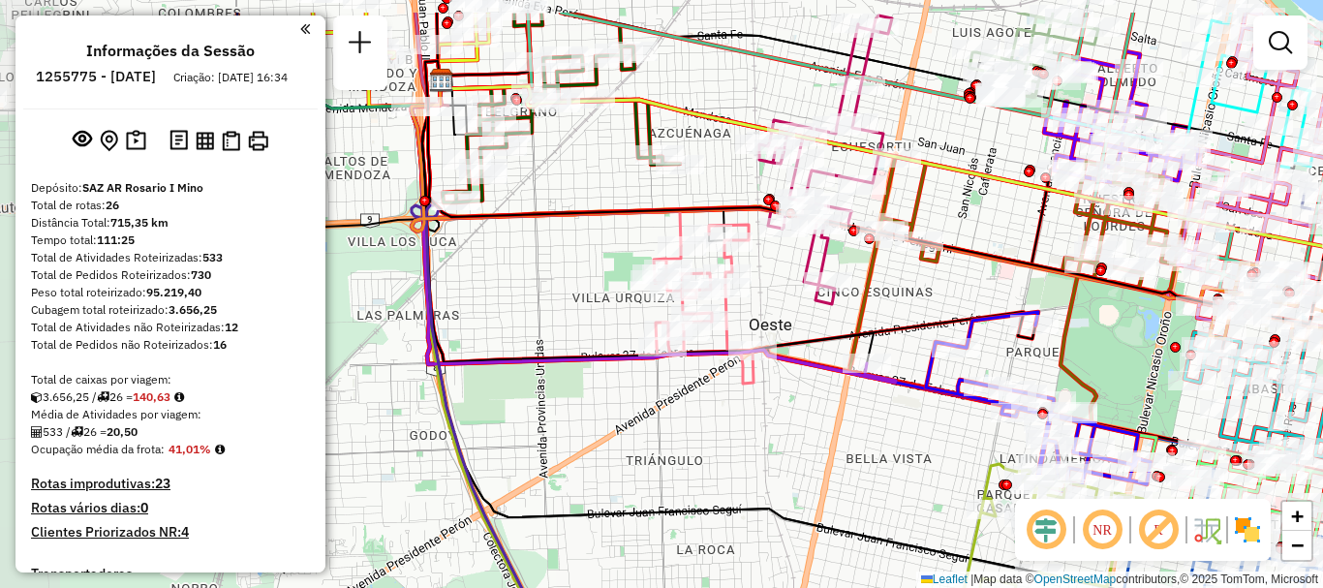
drag, startPoint x: 704, startPoint y: 410, endPoint x: 866, endPoint y: 481, distance: 176.9
click at [866, 481] on div "Janela de atendimento Grade de atendimento Capacidade Transportadoras Veículos …" at bounding box center [661, 294] width 1323 height 588
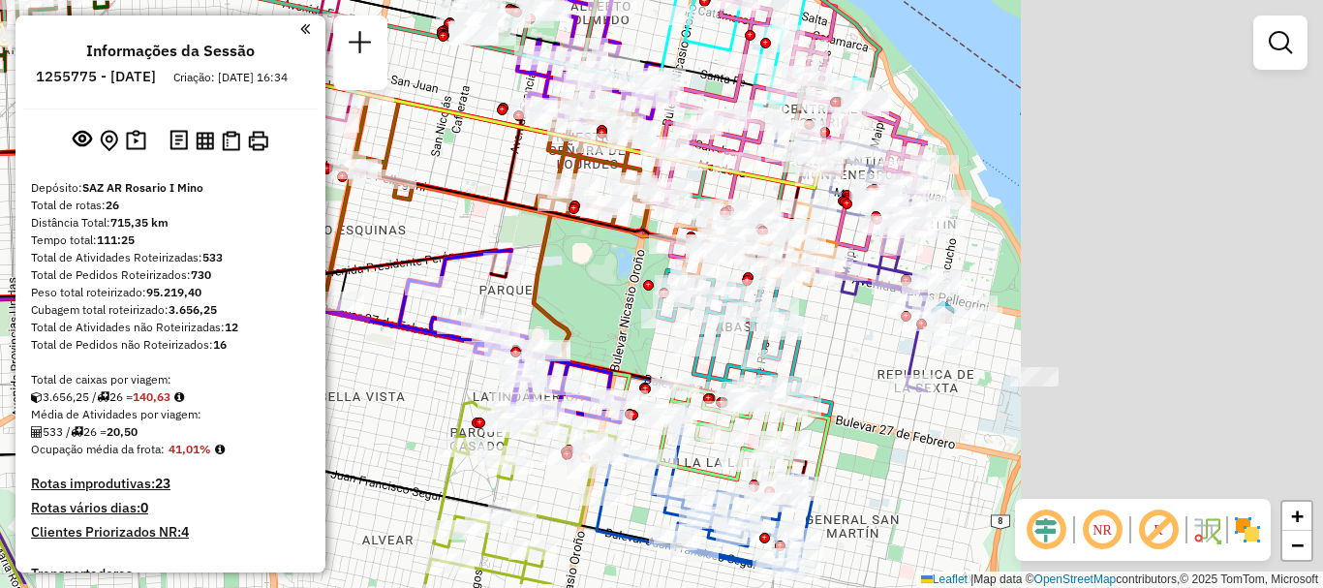
drag, startPoint x: 555, startPoint y: 417, endPoint x: 328, endPoint y: 404, distance: 227.0
click at [328, 404] on div "Janela de atendimento Grade de atendimento Capacidade Transportadoras Veículos …" at bounding box center [661, 294] width 1323 height 588
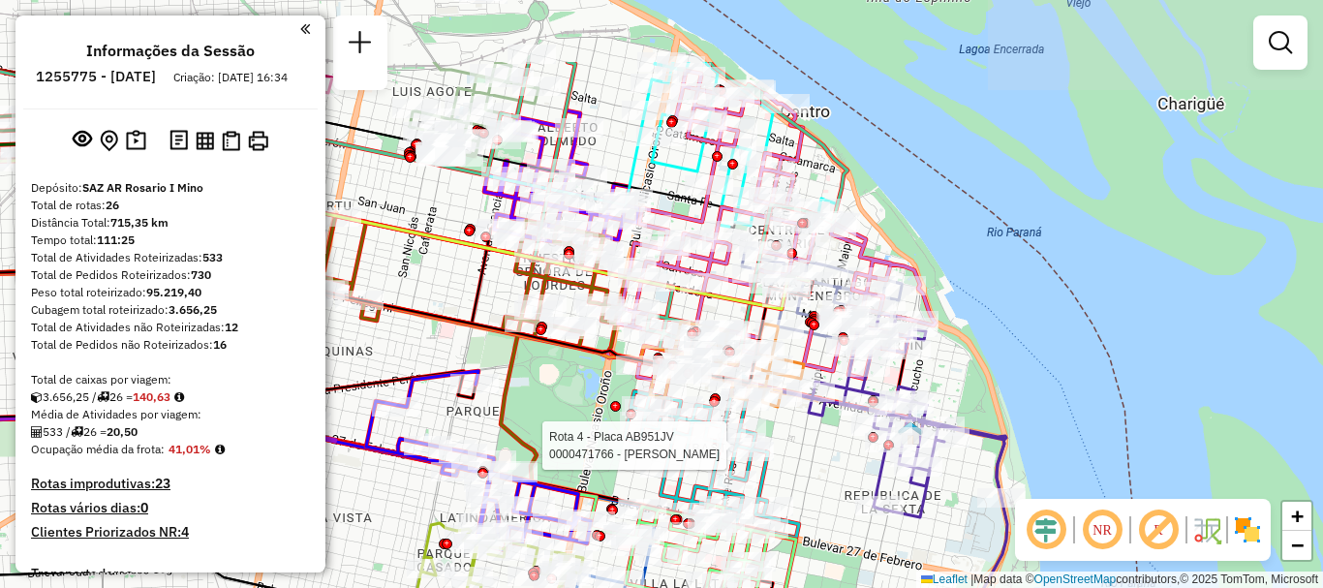
click at [678, 455] on div at bounding box center [689, 445] width 48 height 19
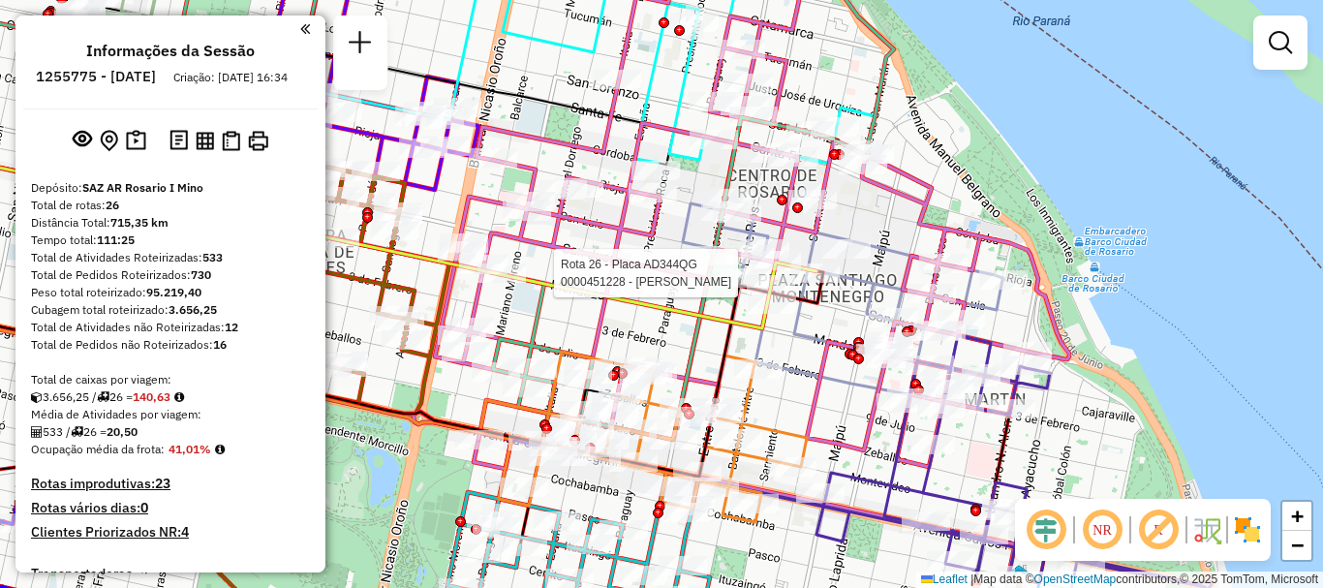
select select "**********"
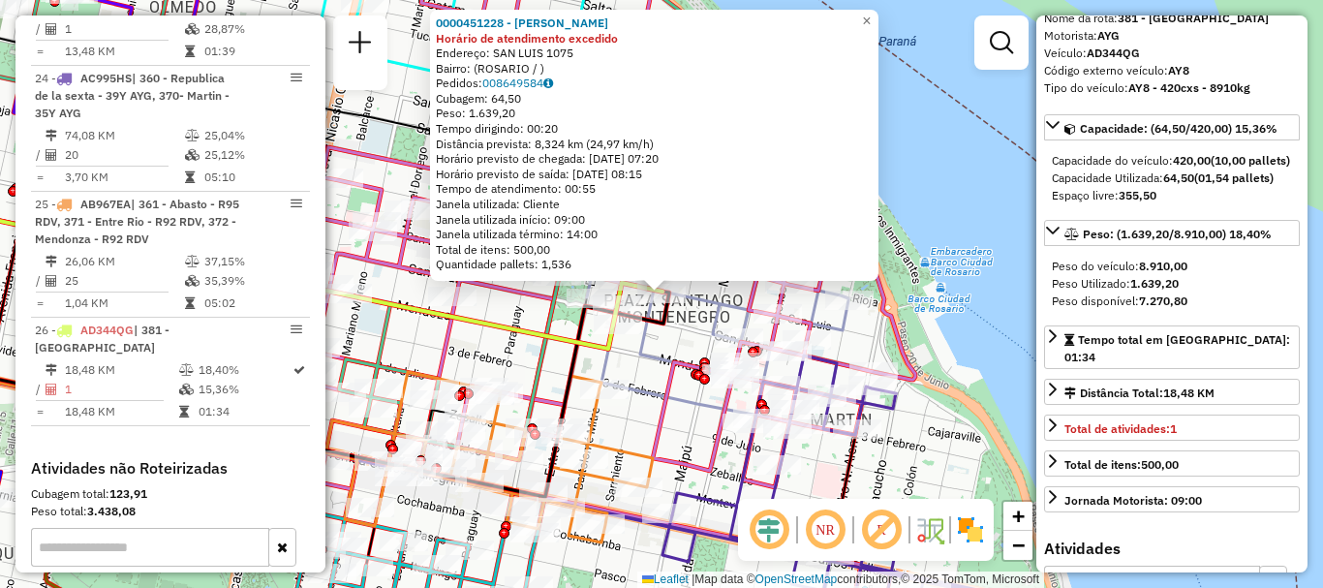
scroll to position [194, 0]
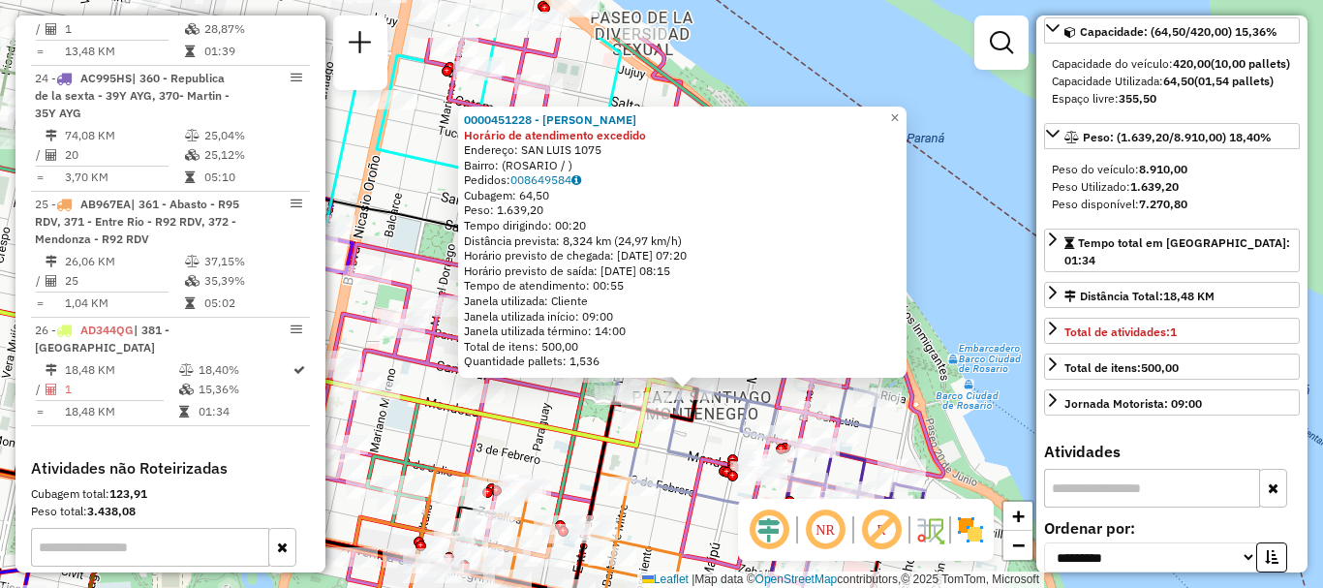
drag, startPoint x: 973, startPoint y: 301, endPoint x: 1001, endPoint y: 398, distance: 100.9
click at [1001, 398] on div "0000451228 - [PERSON_NAME] de atendimento excedido Endereço: SAN LUIS 1075 Bair…" at bounding box center [661, 294] width 1323 height 588
click at [953, 297] on div "0000451228 - [PERSON_NAME] de atendimento excedido Endereço: SAN LUIS 1075 Bair…" at bounding box center [661, 294] width 1323 height 588
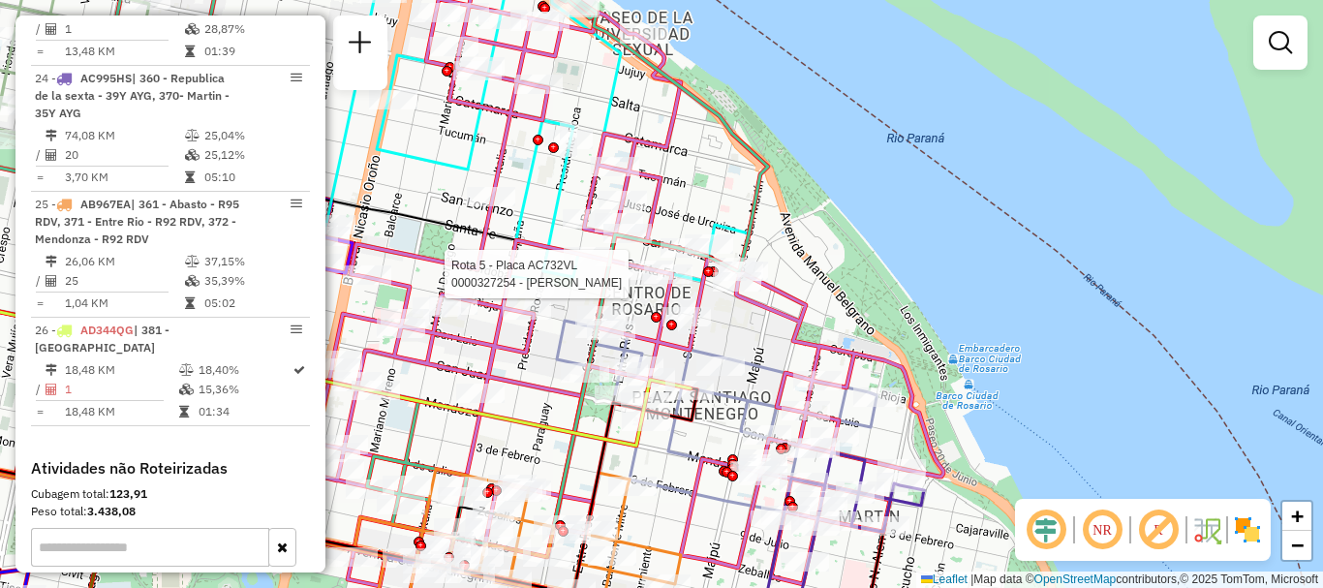
select select "**********"
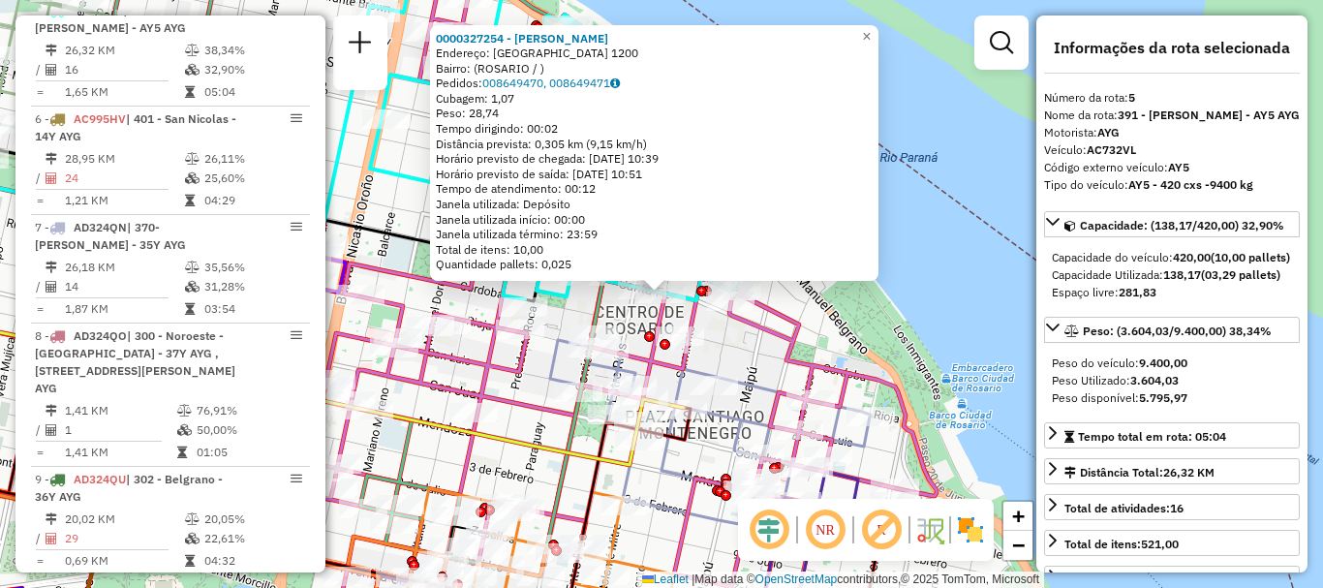
scroll to position [97, 0]
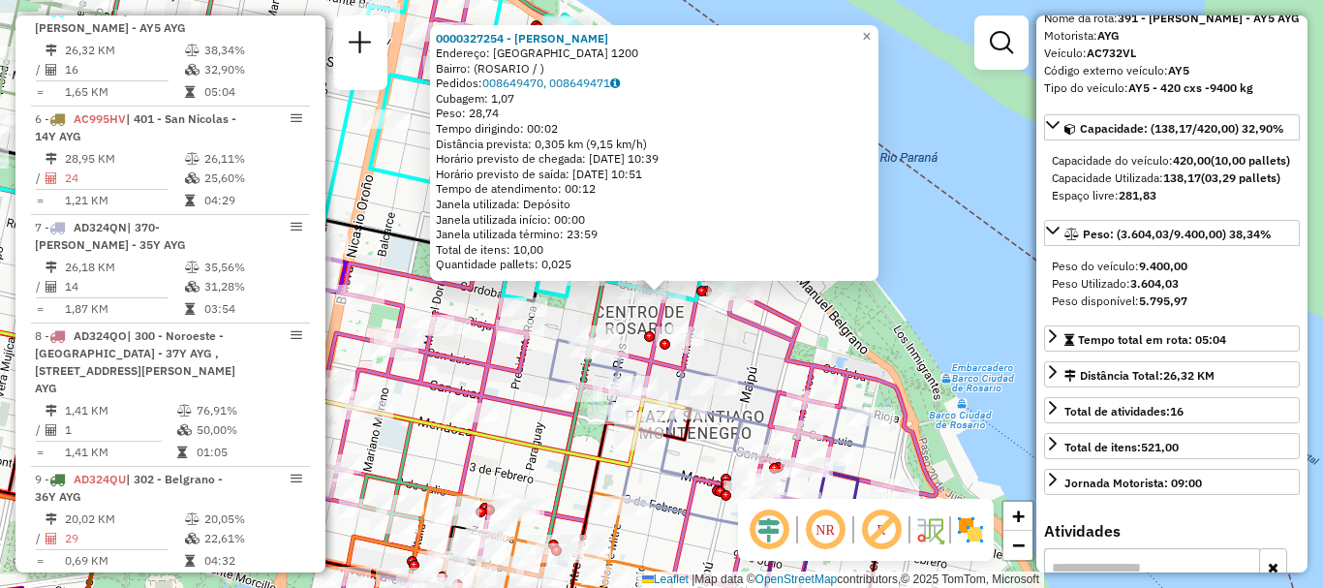
click at [964, 335] on div "0000327254 - [PERSON_NAME]: SANTA FE 1200 Bairro: ([GEOGRAPHIC_DATA] / ) Pedido…" at bounding box center [661, 294] width 1323 height 588
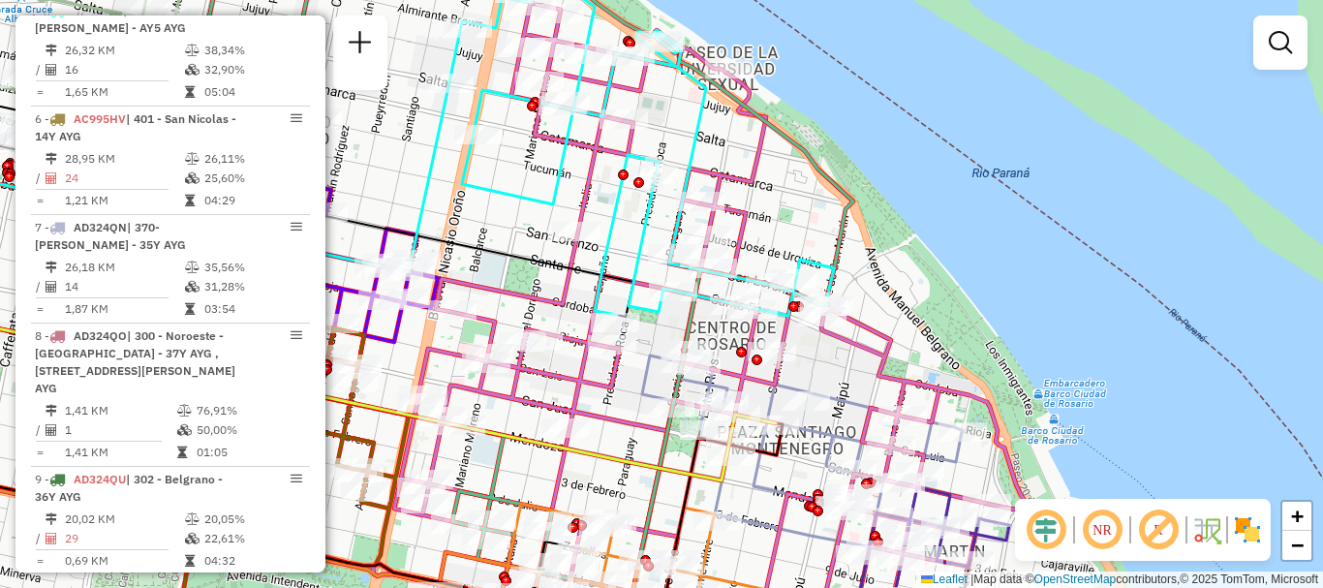
drag, startPoint x: 1018, startPoint y: 375, endPoint x: 1026, endPoint y: 321, distance: 54.8
click at [1026, 326] on div "Janela de atendimento Grade de atendimento Capacidade Transportadoras Veículos …" at bounding box center [661, 294] width 1323 height 588
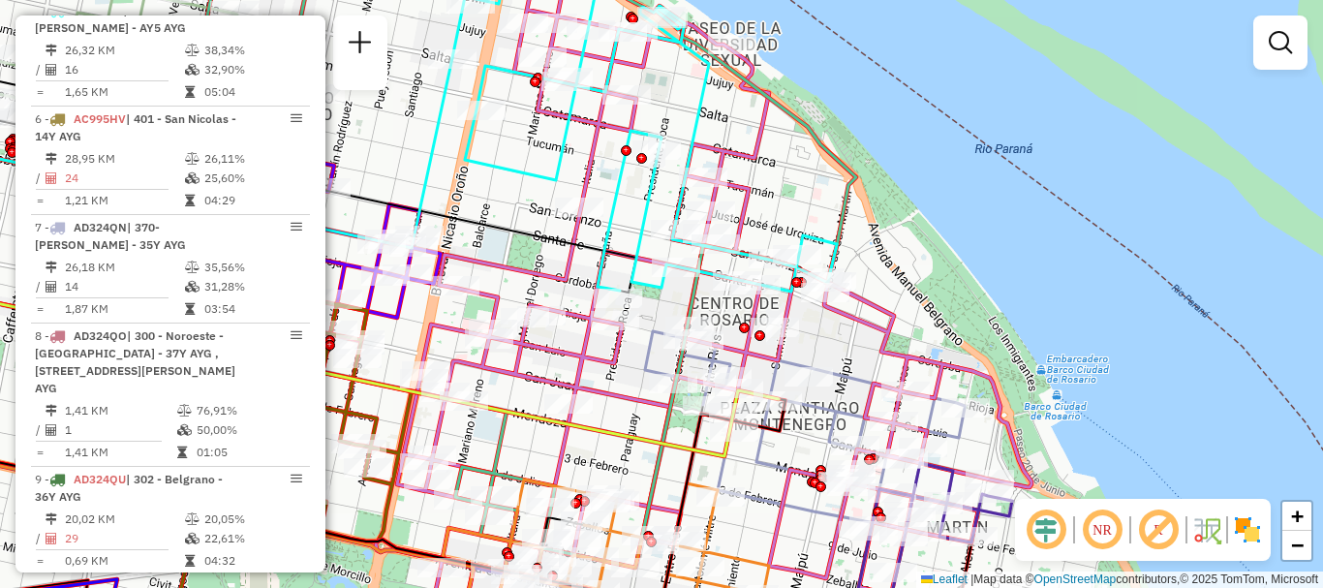
drag, startPoint x: 935, startPoint y: 392, endPoint x: 944, endPoint y: 162, distance: 230.7
click at [940, 180] on icon at bounding box center [714, 287] width 635 height 616
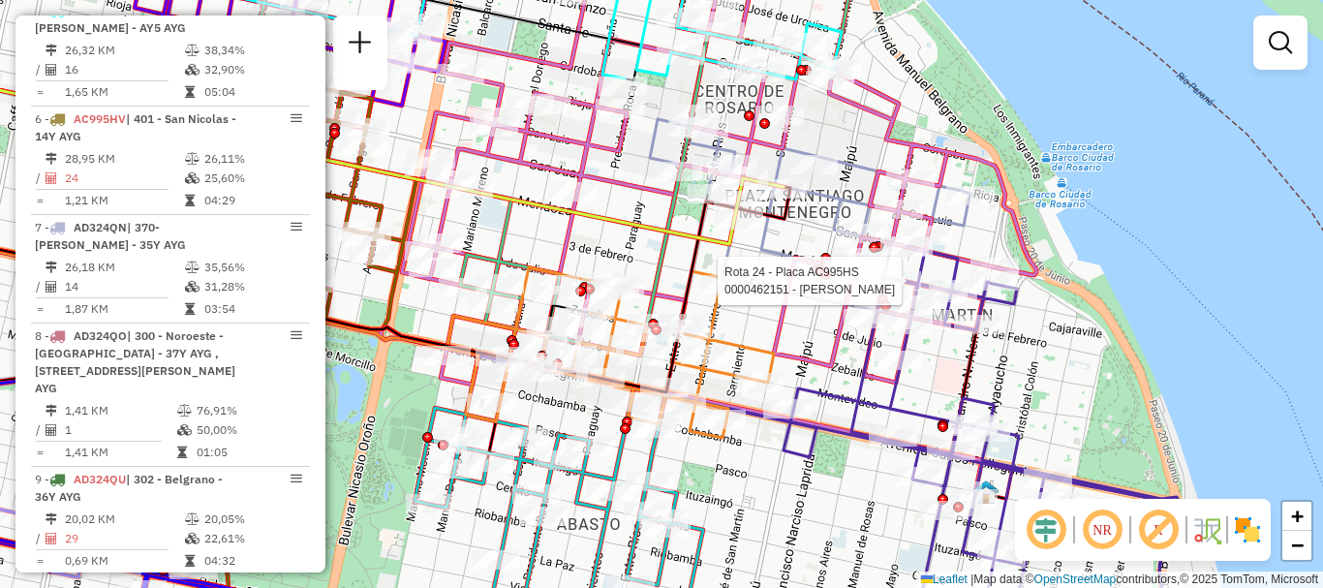
select select "**********"
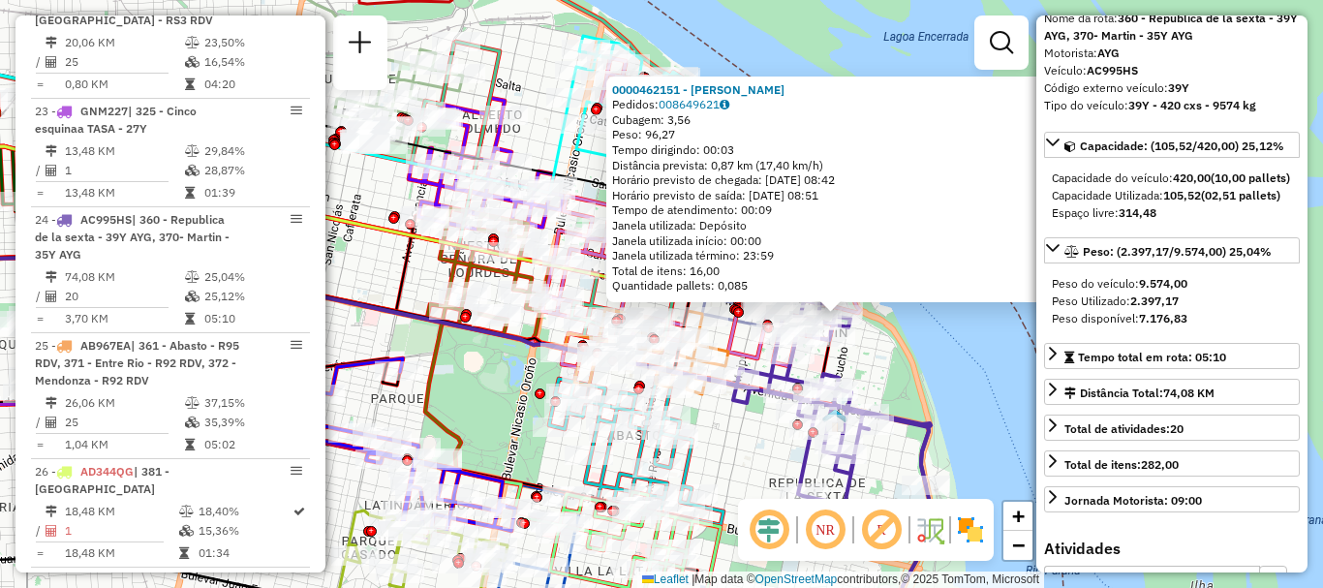
click at [988, 392] on div "0000462151 - GIMENEZ [PERSON_NAME]: 008649621 Cubagem: 3,56 Peso: 96,27 Tempo d…" at bounding box center [661, 294] width 1323 height 588
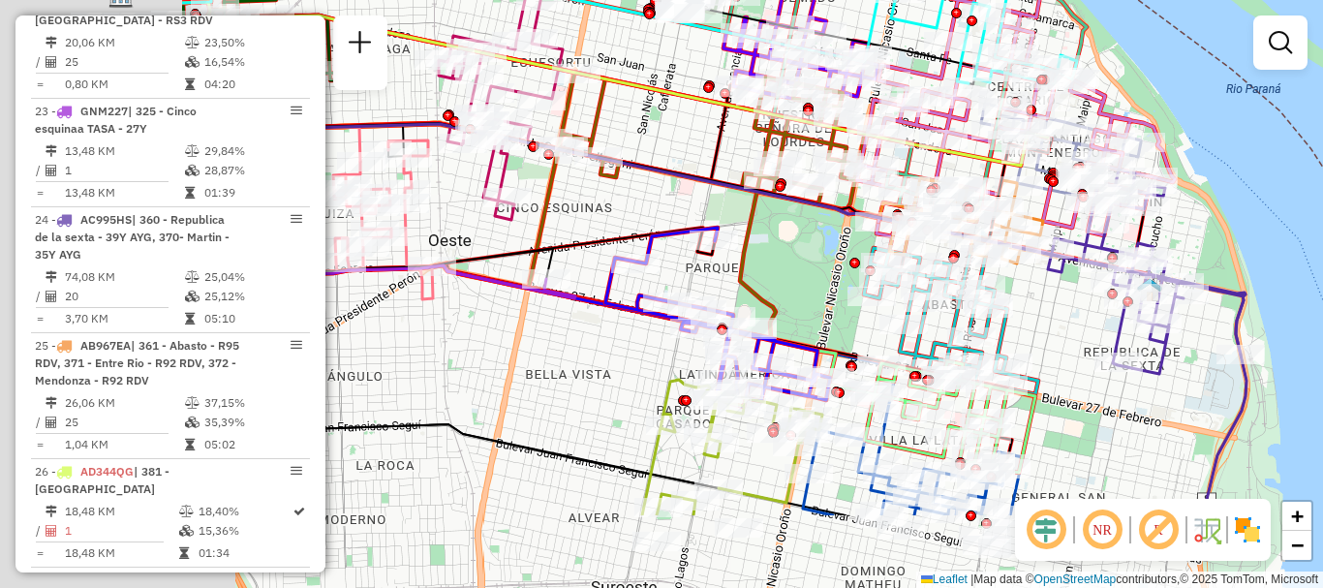
drag, startPoint x: 908, startPoint y: 374, endPoint x: 1225, endPoint y: 229, distance: 349.4
click at [1225, 229] on div "Janela de atendimento Grade de atendimento Capacidade Transportadoras Veículos …" at bounding box center [661, 294] width 1323 height 588
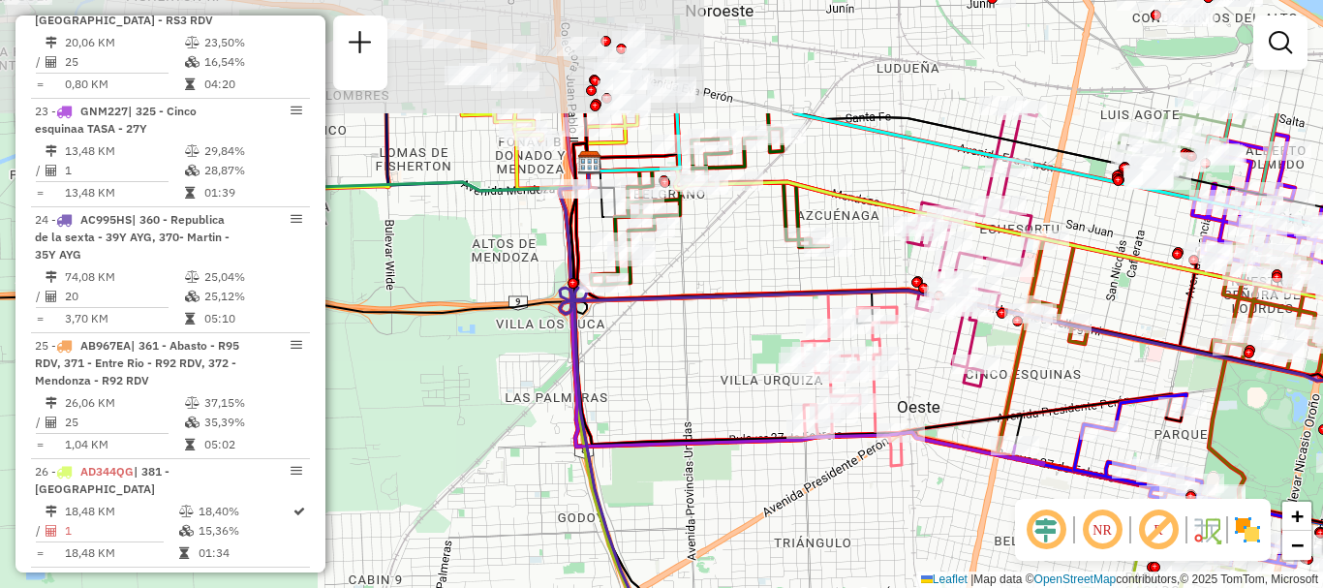
drag, startPoint x: 720, startPoint y: 360, endPoint x: 773, endPoint y: 439, distance: 94.8
click at [774, 441] on icon at bounding box center [802, 314] width 484 height 302
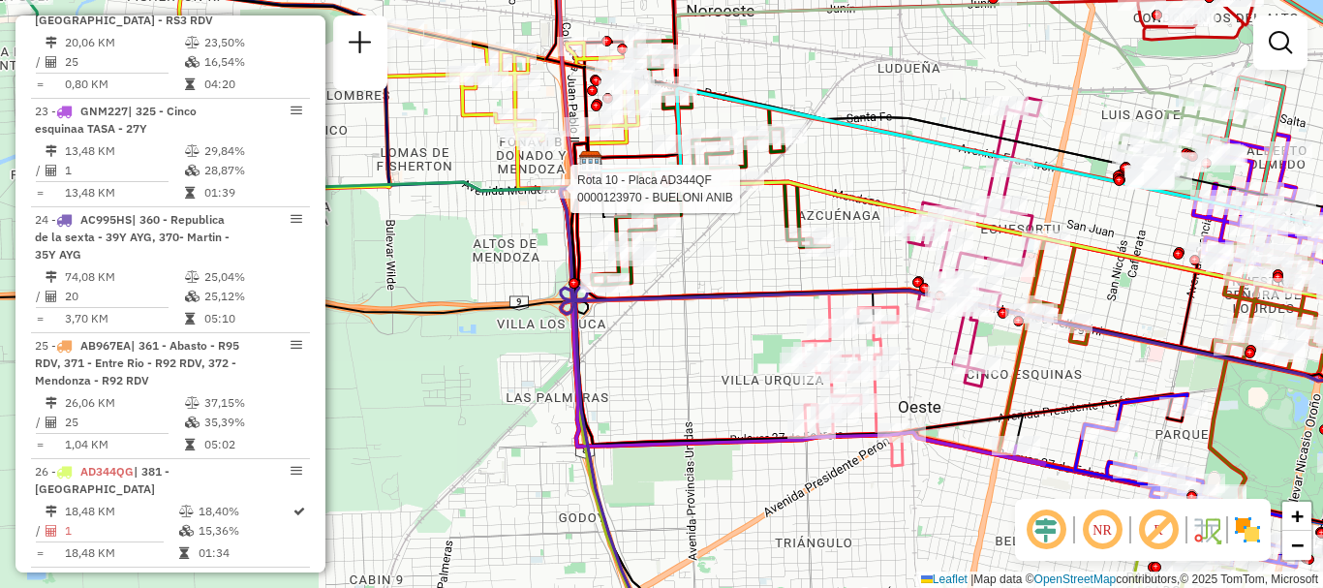
select select "**********"
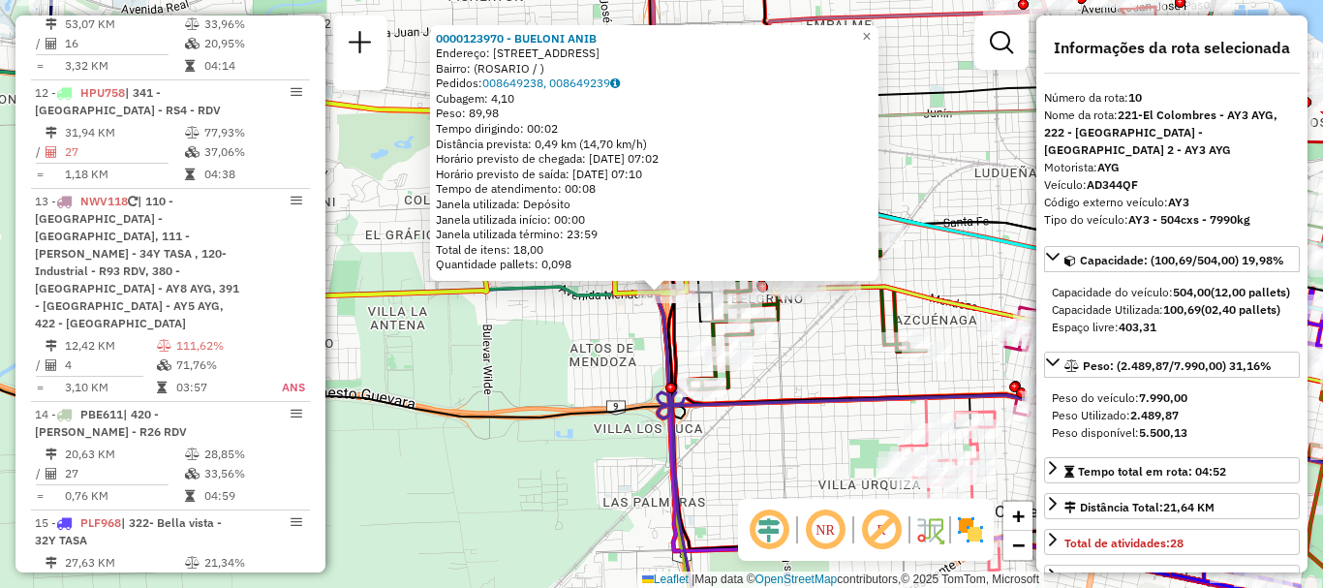
scroll to position [1684, 0]
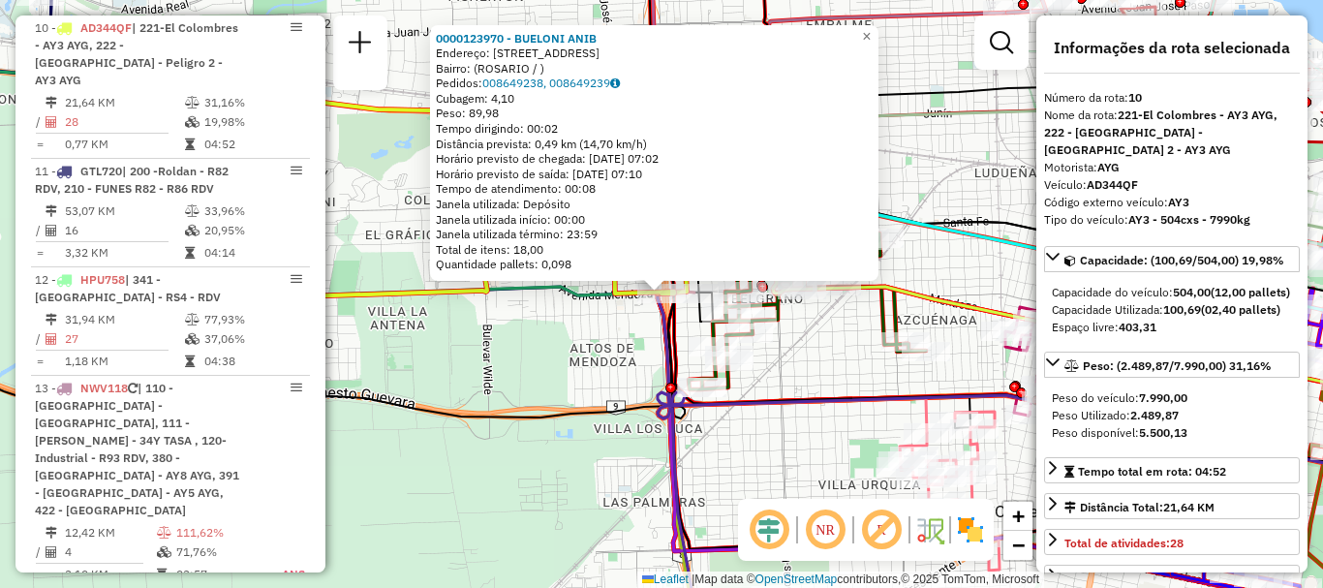
click at [564, 330] on div "0000123970 - BUELONI ANIB Endereço: [STREET_ADDRESS] Bairro: ([GEOGRAPHIC_DATA]…" at bounding box center [661, 294] width 1323 height 588
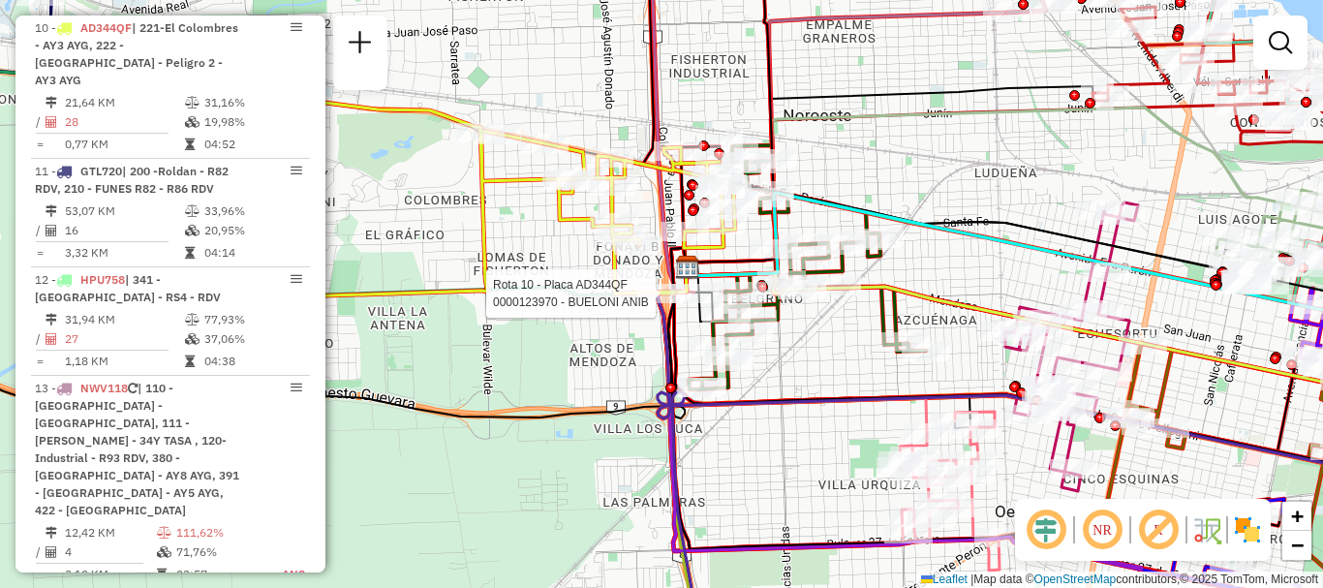
select select "**********"
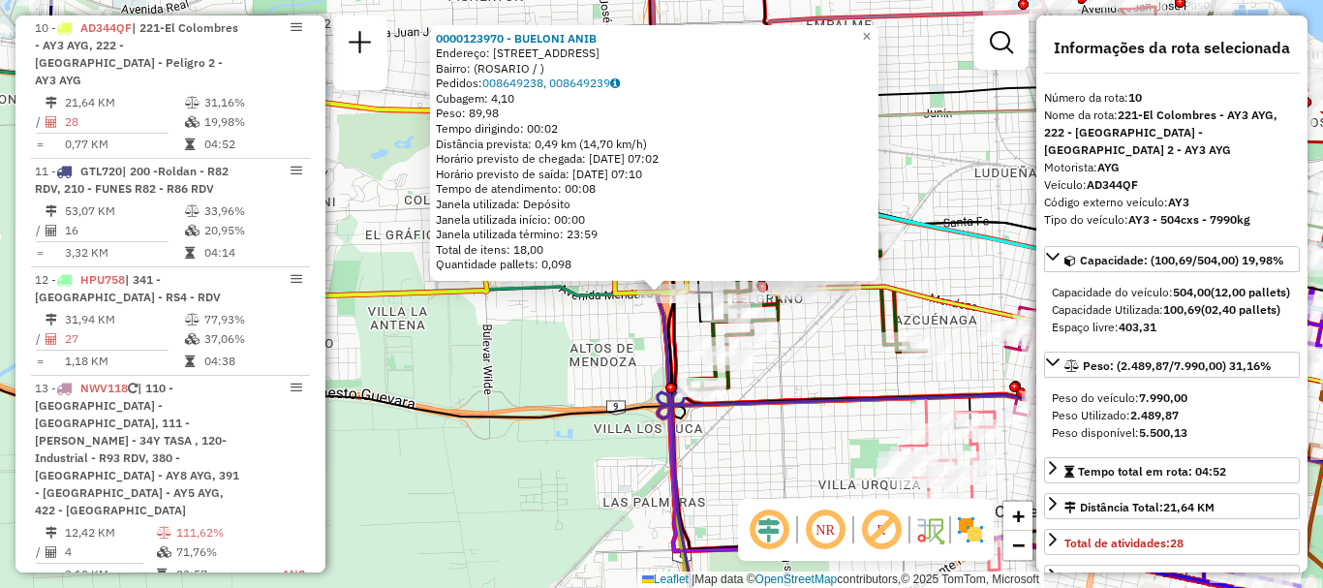
click at [579, 323] on div "0000123970 - BUELONI ANIB Endereço: [STREET_ADDRESS] Bairro: ([GEOGRAPHIC_DATA]…" at bounding box center [661, 294] width 1323 height 588
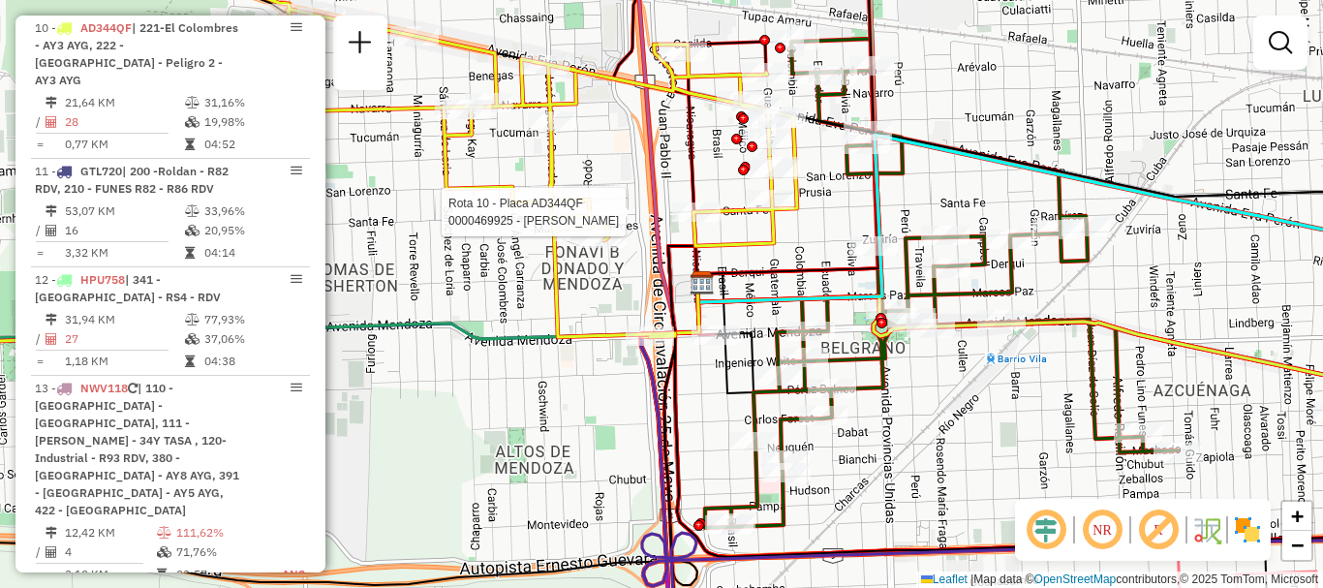
click at [702, 222] on div at bounding box center [696, 211] width 48 height 19
select select "**********"
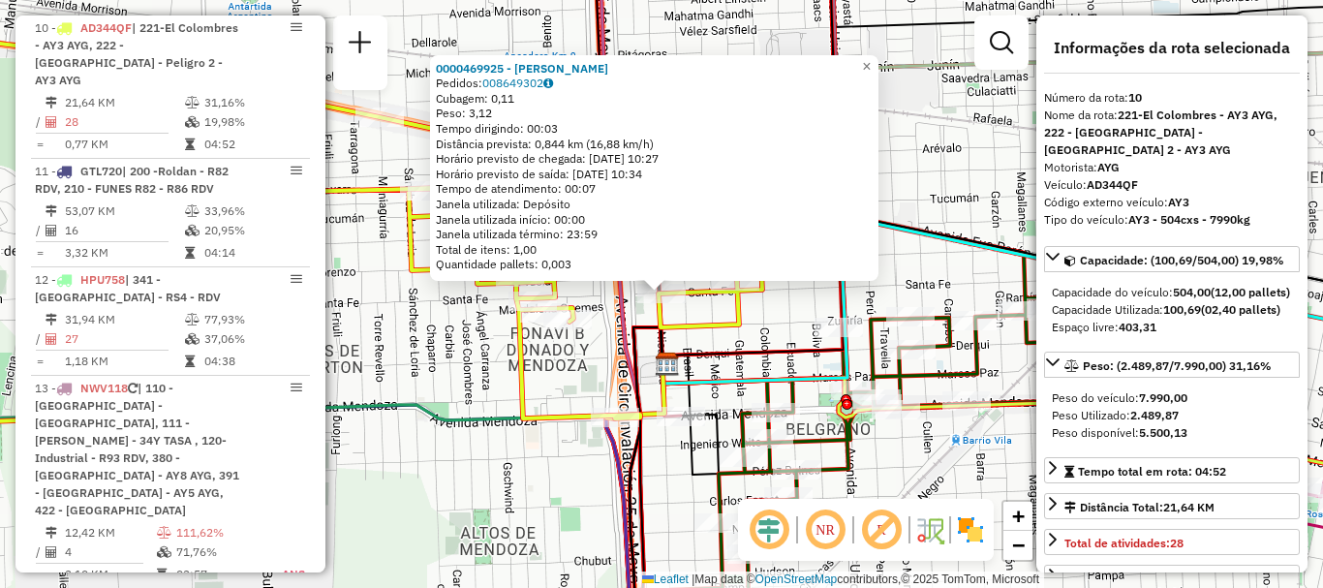
click at [685, 349] on icon at bounding box center [753, 152] width 181 height 423
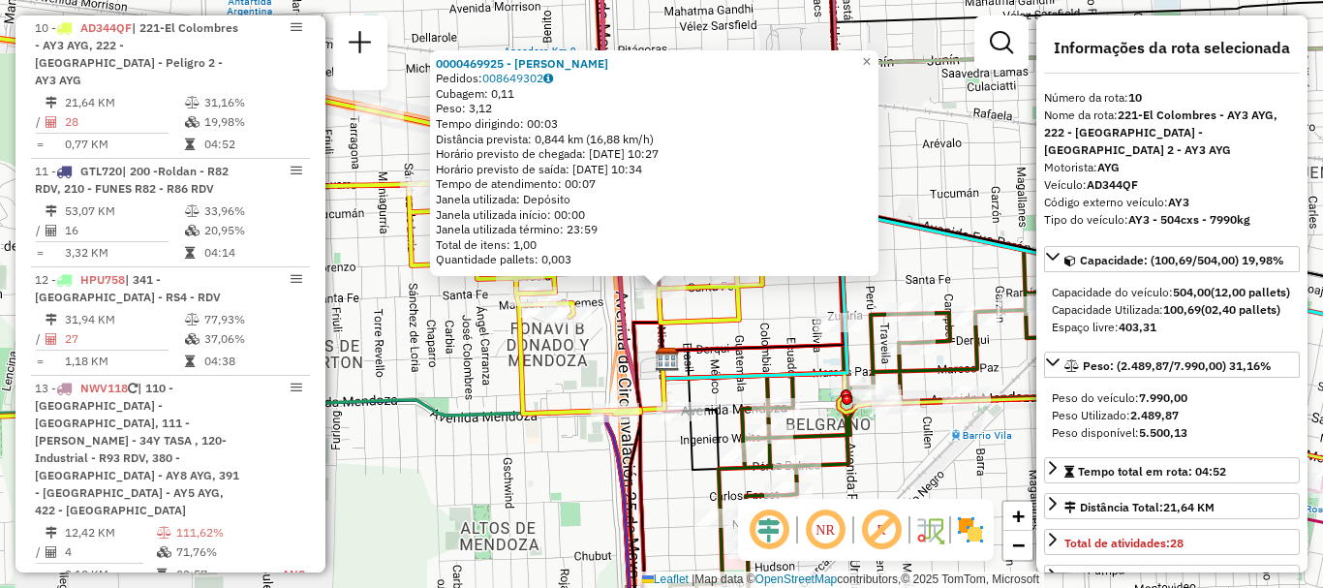
click at [698, 314] on icon at bounding box center [314, 220] width 895 height 397
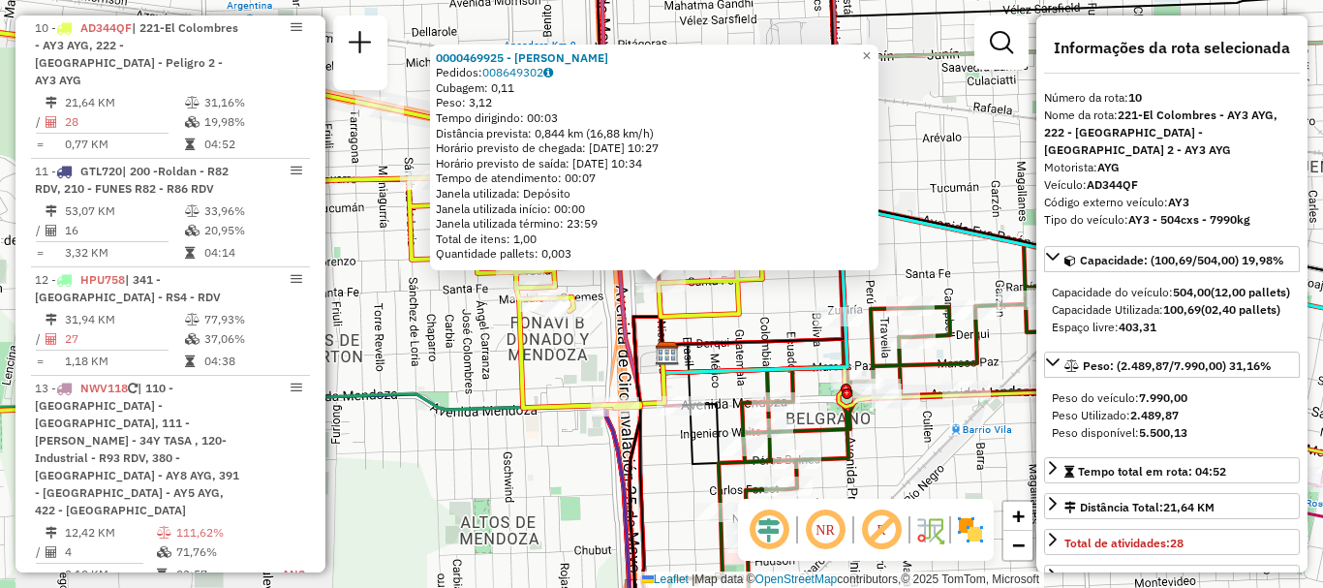
drag, startPoint x: 716, startPoint y: 295, endPoint x: 703, endPoint y: 271, distance: 27.3
click at [703, 271] on div "0000469925 - TERESA CECILIA GALLARDO Pedidos: 008649302 Cubagem: 0,11 Peso: 3,1…" at bounding box center [661, 294] width 1323 height 588
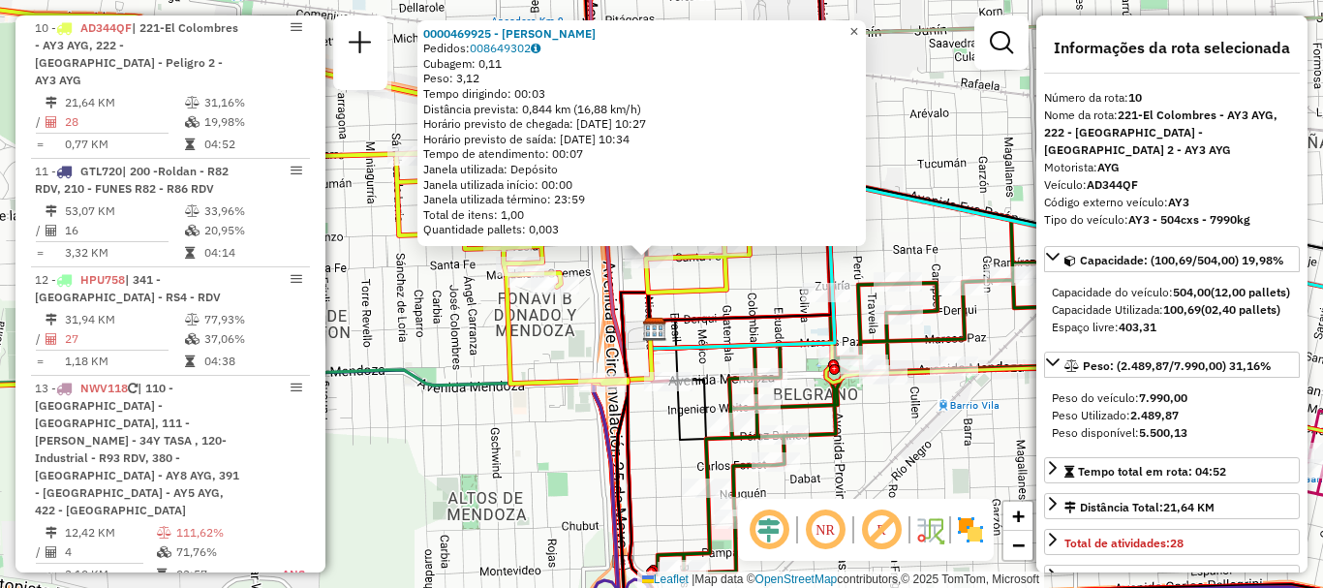
drag, startPoint x: 865, startPoint y: 20, endPoint x: 845, endPoint y: 53, distance: 38.7
click at [858, 23] on span "×" at bounding box center [854, 31] width 9 height 16
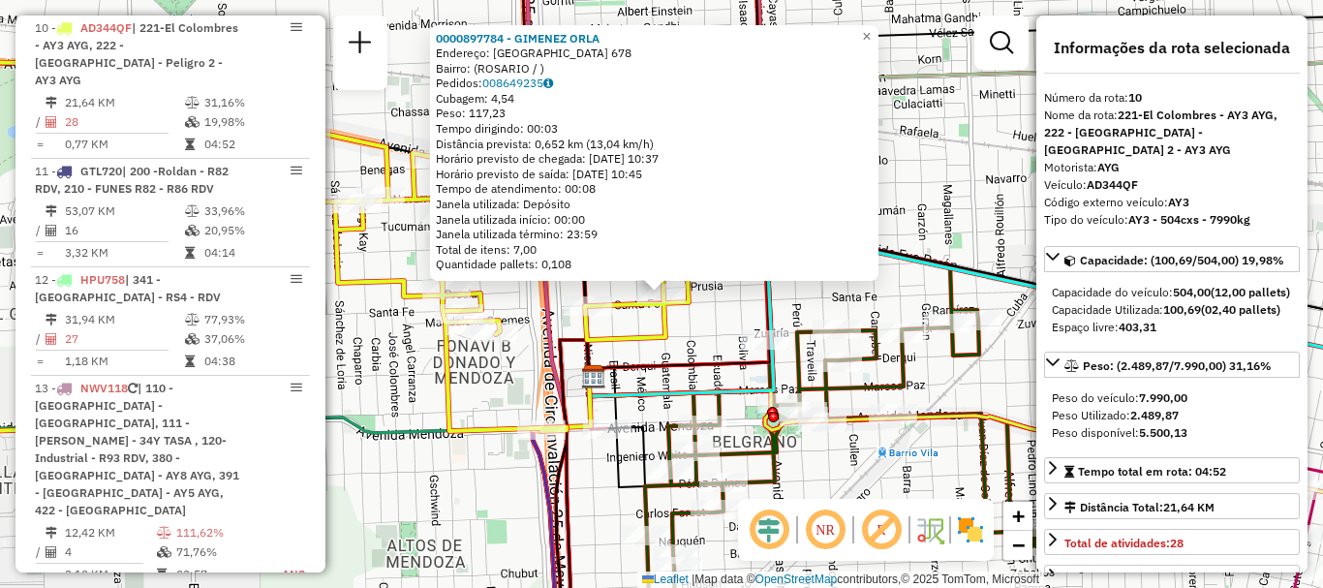
click at [677, 349] on div "0000897784 - GIMENEZ ORLA Endereço: GUATEMALA 678 Bairro: (ROSARIO / ) Pedidos:…" at bounding box center [661, 294] width 1323 height 588
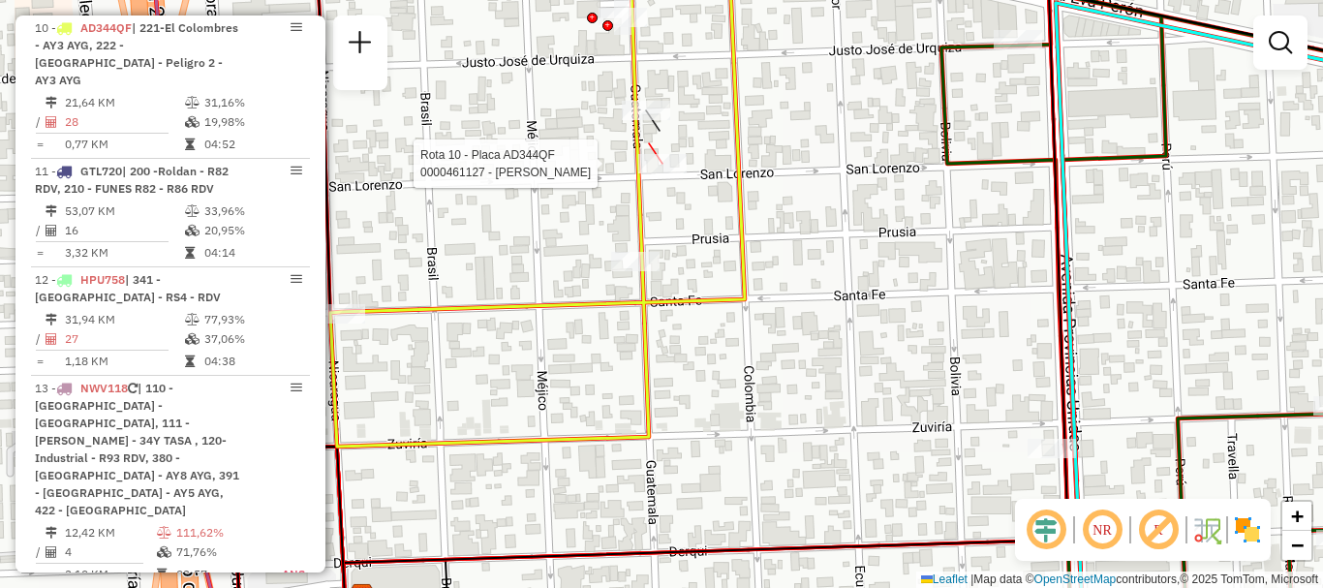
select select "**********"
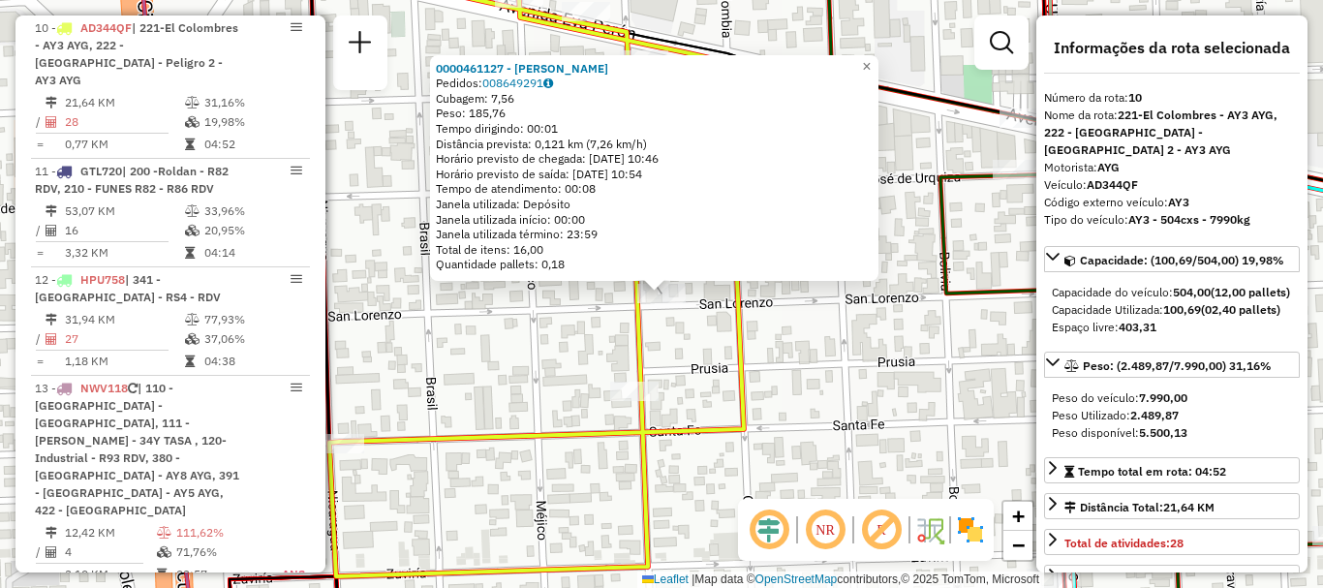
click at [633, 351] on icon at bounding box center [305, 258] width 877 height 635
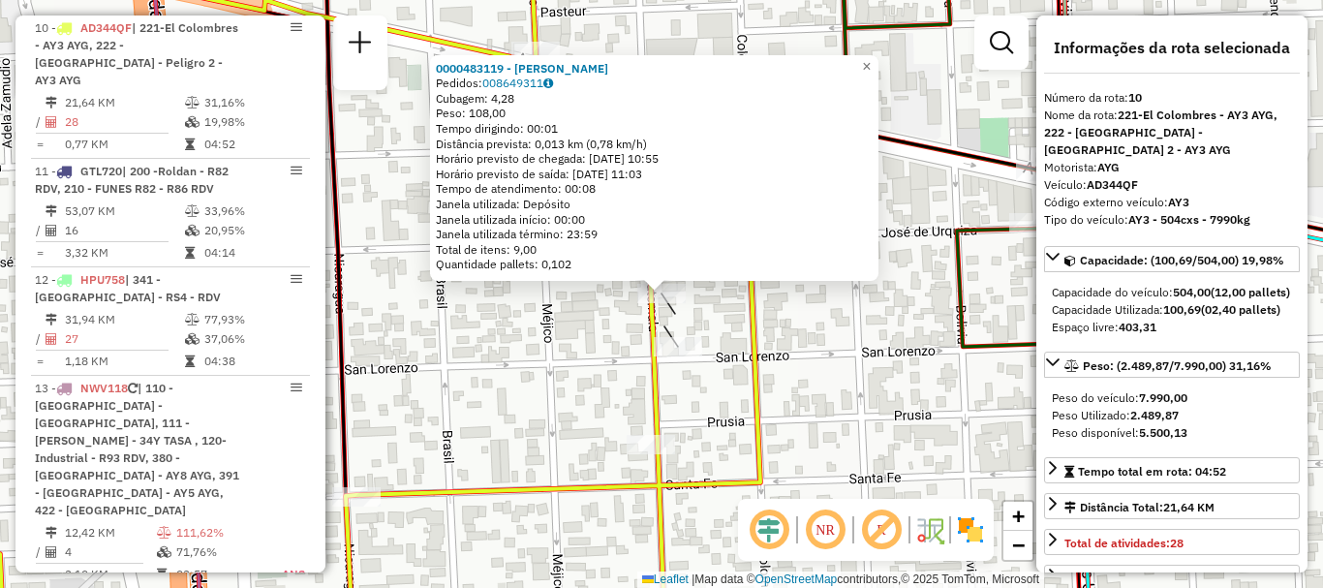
click at [603, 354] on div "0000483119 - BENEDETTI NATACHA SOLEDAD Pedidos: 008649311 Cubagem: 4,28 Peso: 1…" at bounding box center [661, 294] width 1323 height 588
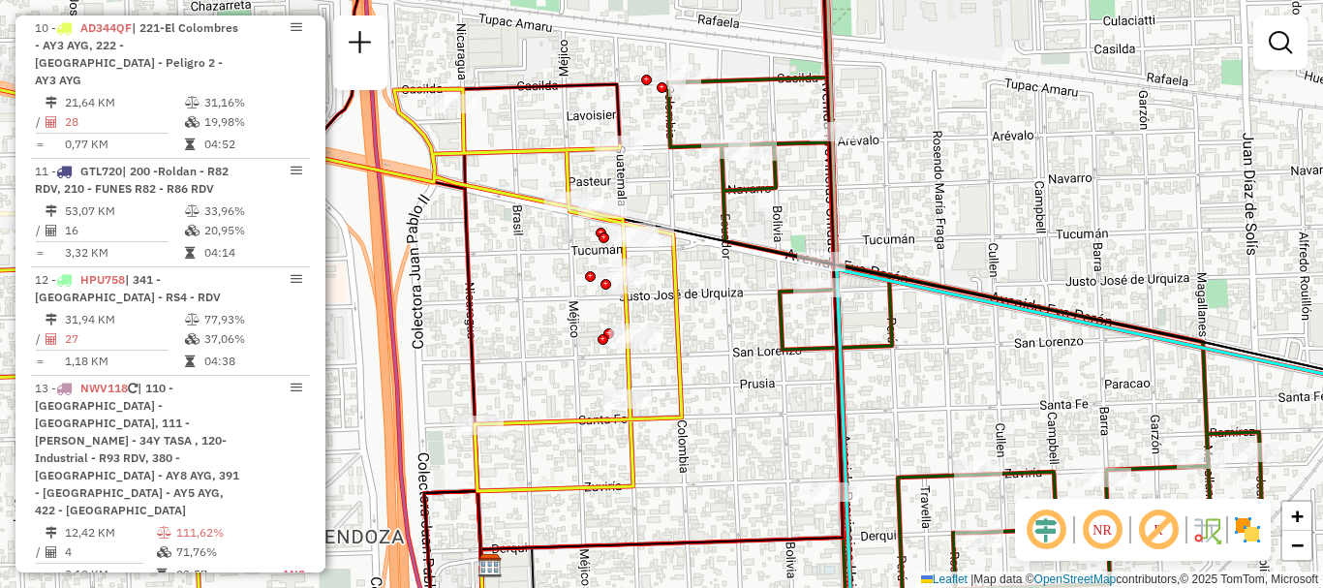
click at [610, 291] on div "Janela de atendimento Grade de atendimento Capacidade Transportadoras Veículos …" at bounding box center [661, 294] width 1323 height 588
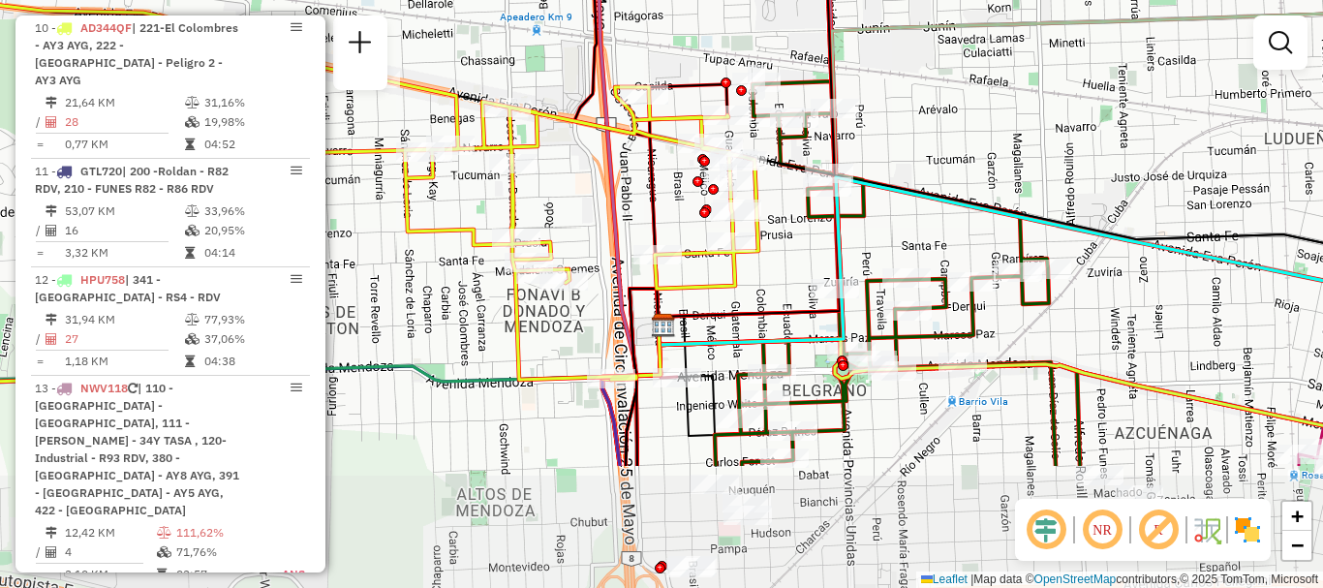
drag, startPoint x: 774, startPoint y: 394, endPoint x: 796, endPoint y: 266, distance: 129.8
click at [796, 266] on div "Janela de atendimento Grade de atendimento Capacidade Transportadoras Veículos …" at bounding box center [661, 294] width 1323 height 588
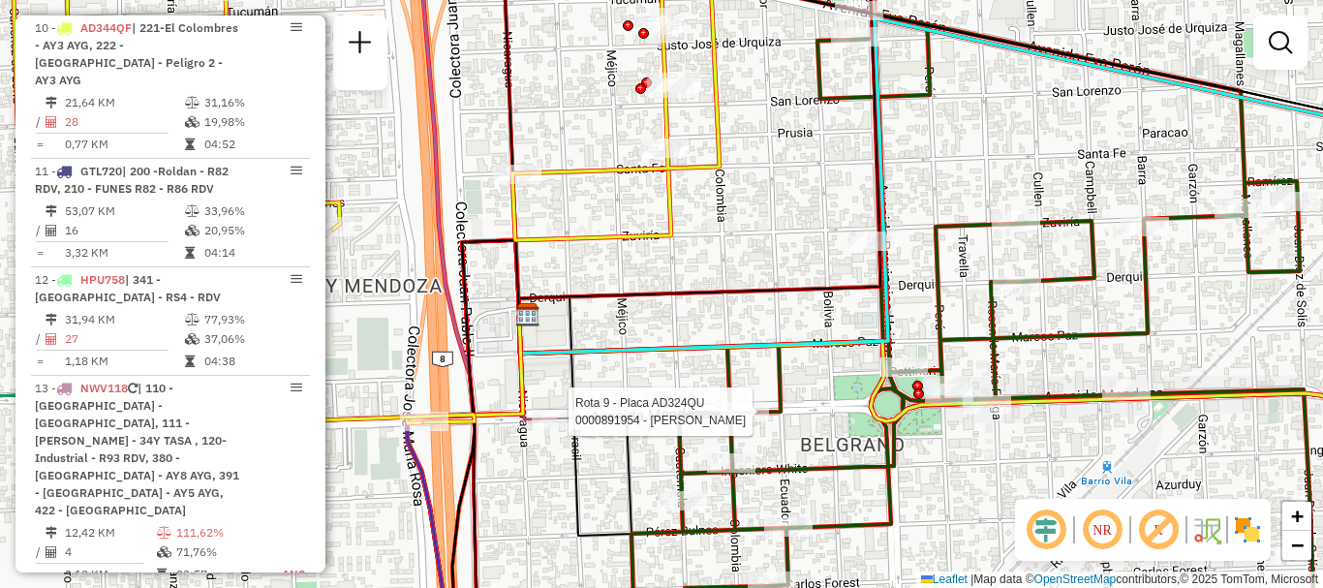
select select "**********"
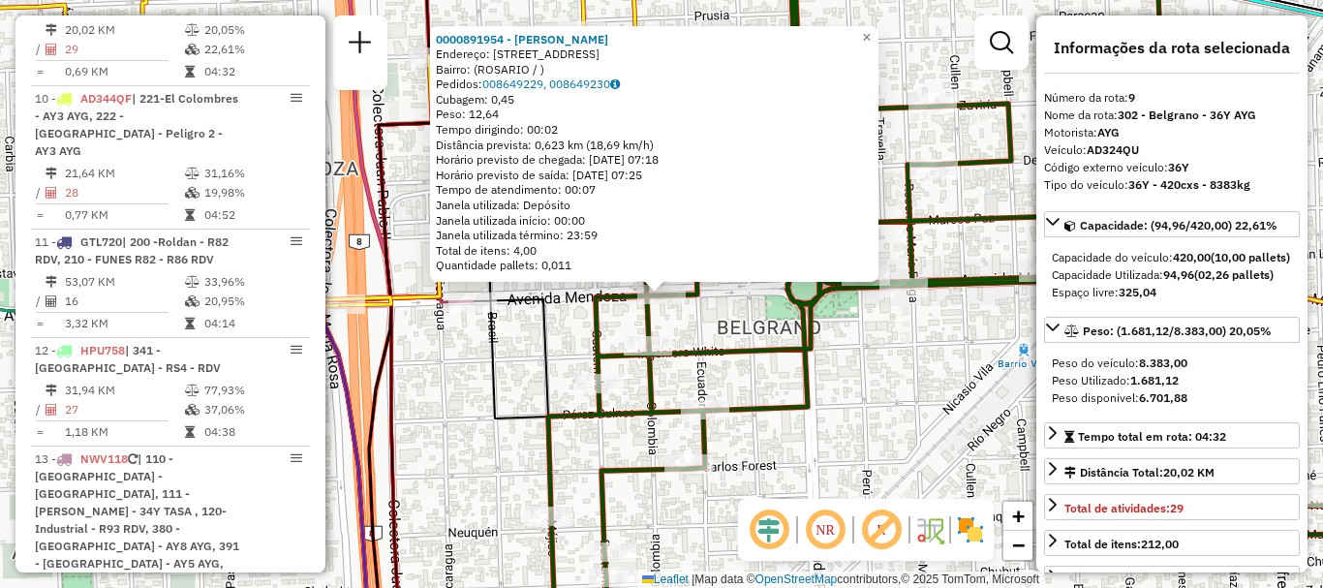
scroll to position [1575, 0]
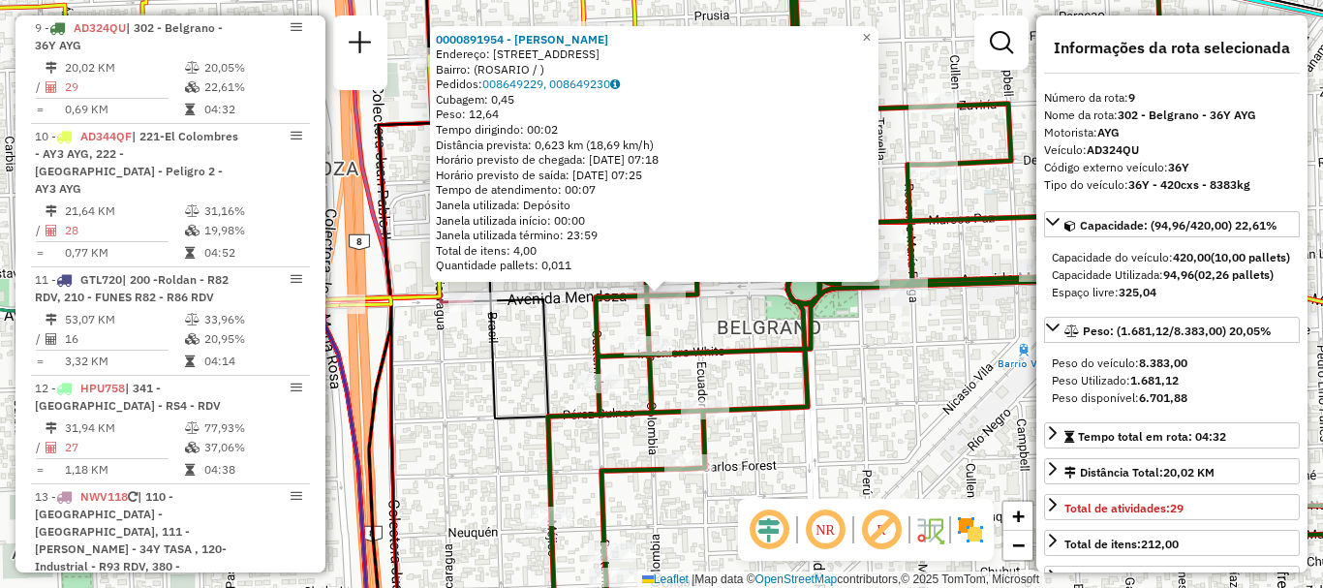
click at [740, 350] on icon at bounding box center [964, 293] width 868 height 705
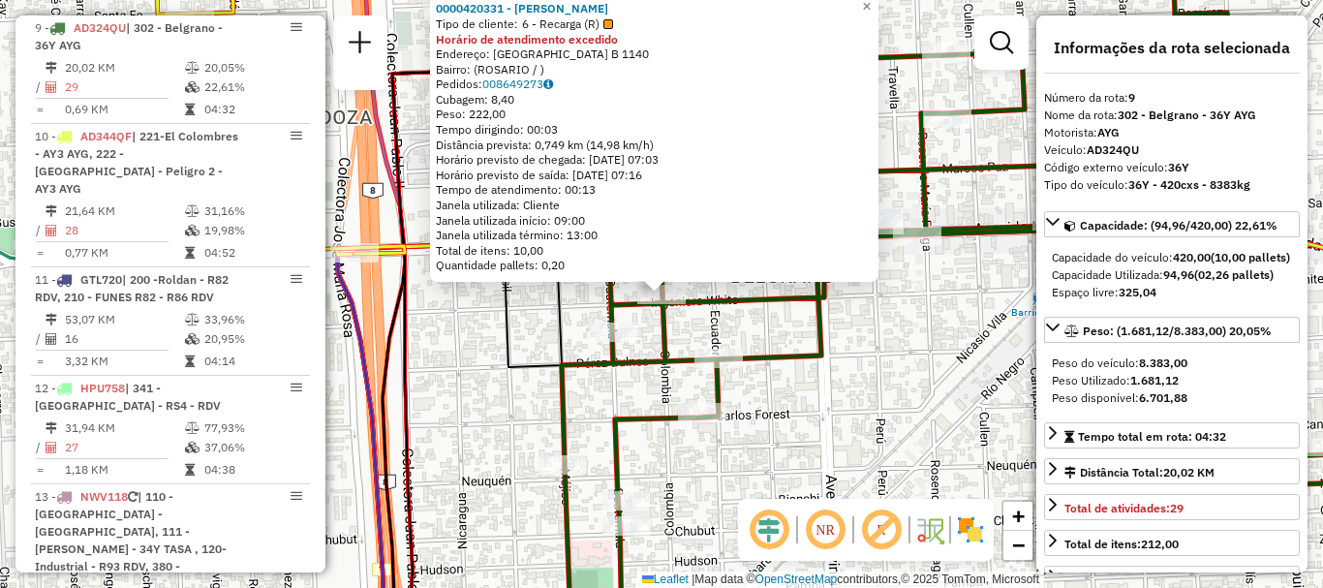
click at [639, 378] on div "0000420331 - CHEN MEIFANG Tipo de cliente: 6 - Recarga (R) Horário de atendimen…" at bounding box center [661, 294] width 1323 height 588
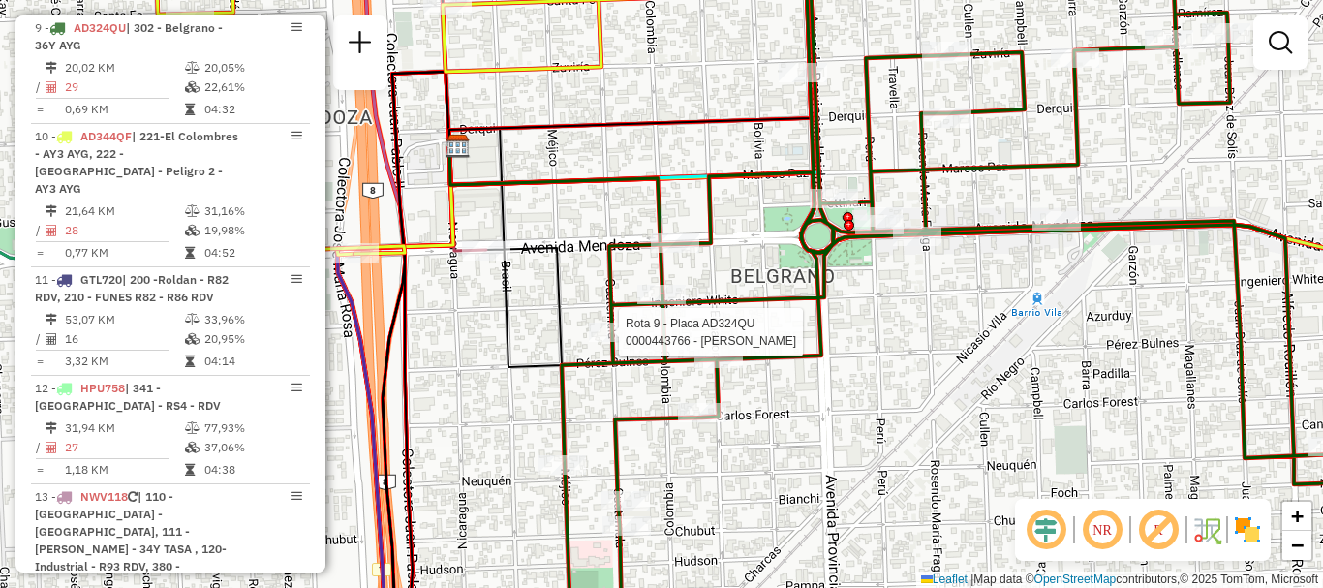
select select "**********"
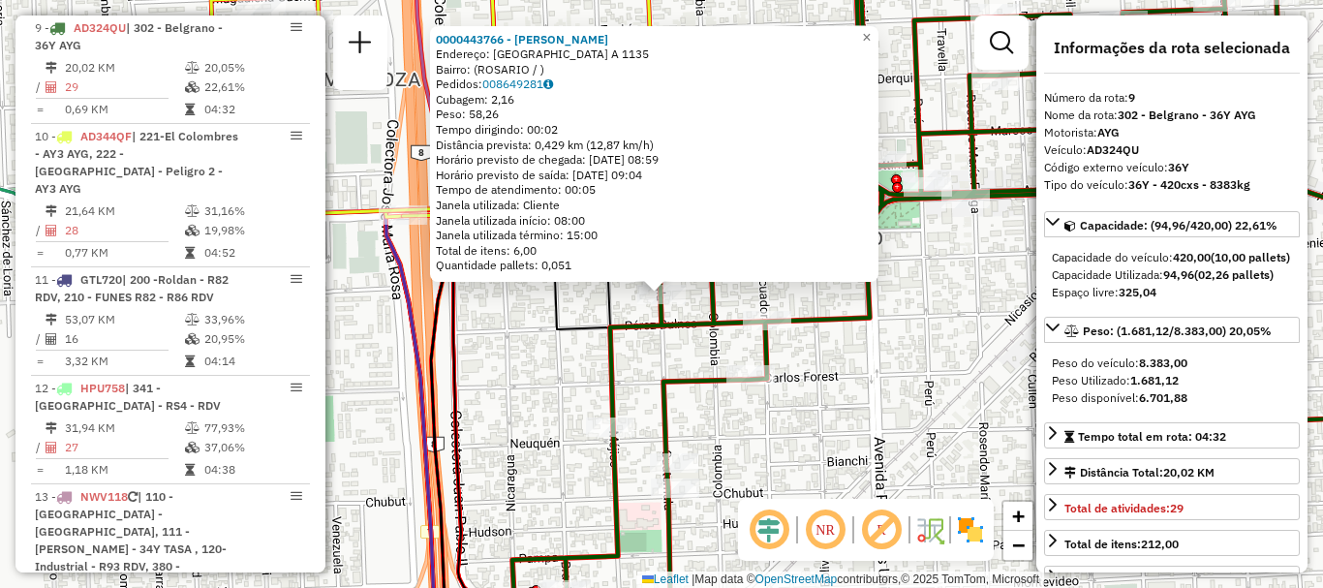
click at [609, 357] on icon at bounding box center [983, 270] width 943 height 658
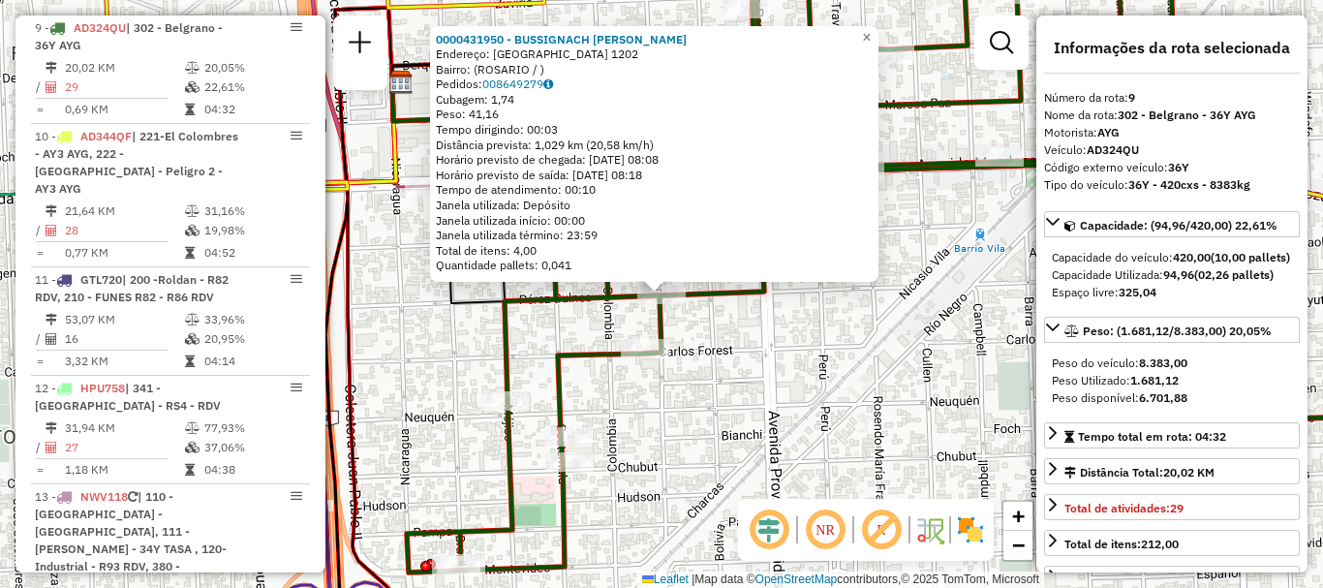
click at [757, 348] on div "0000431950 - BUSSIGNACH WALTER DANIEL Endereço: ECUADOR 1202 Bairro: (ROSARIO /…" at bounding box center [661, 294] width 1323 height 588
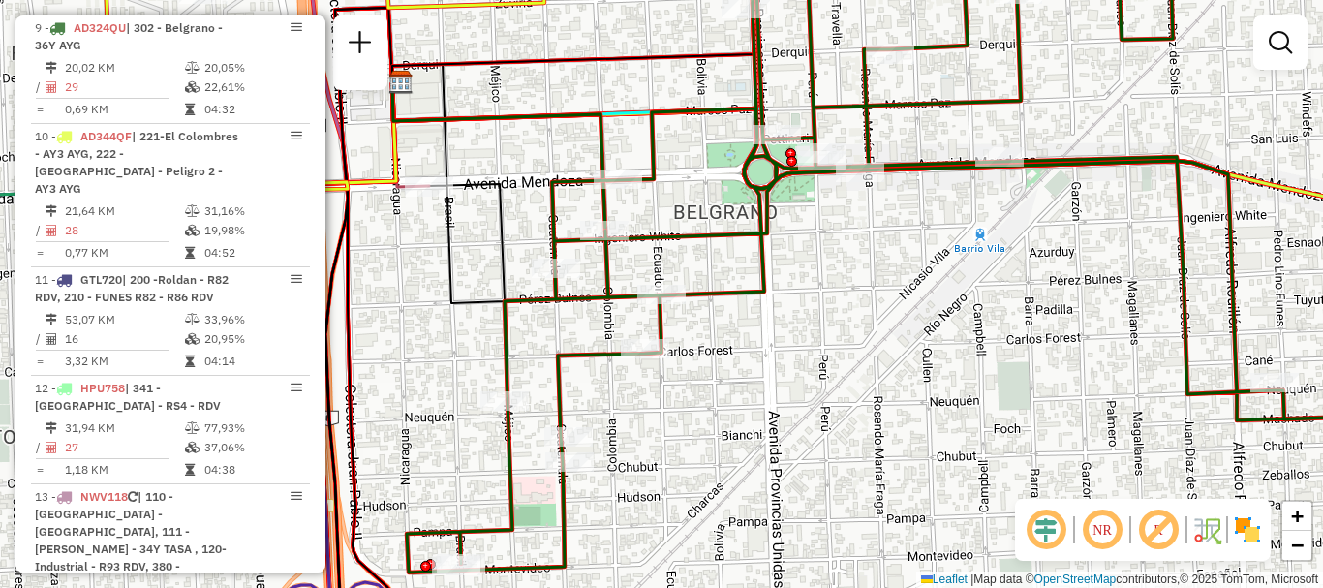
click at [506, 389] on icon at bounding box center [880, 257] width 947 height 632
select select "**********"
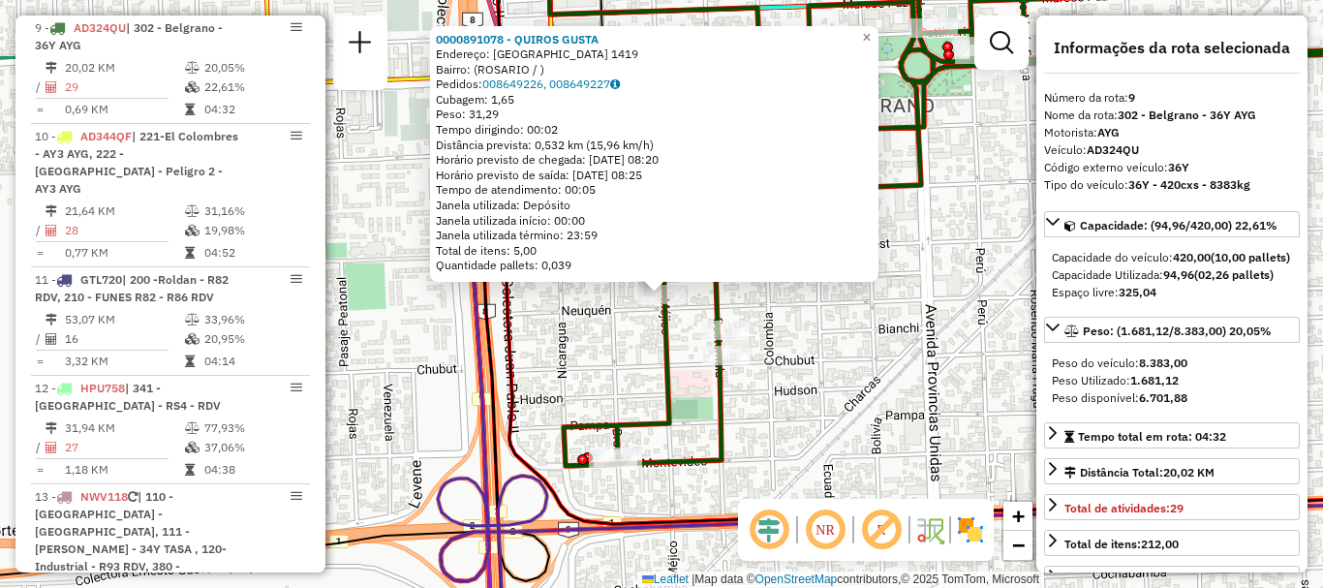
click at [570, 366] on div "0000891078 - QUIROS GUSTA Endereço: MEXICO 1419 Bairro: (ROSARIO / ) Pedidos: 0…" at bounding box center [661, 294] width 1323 height 588
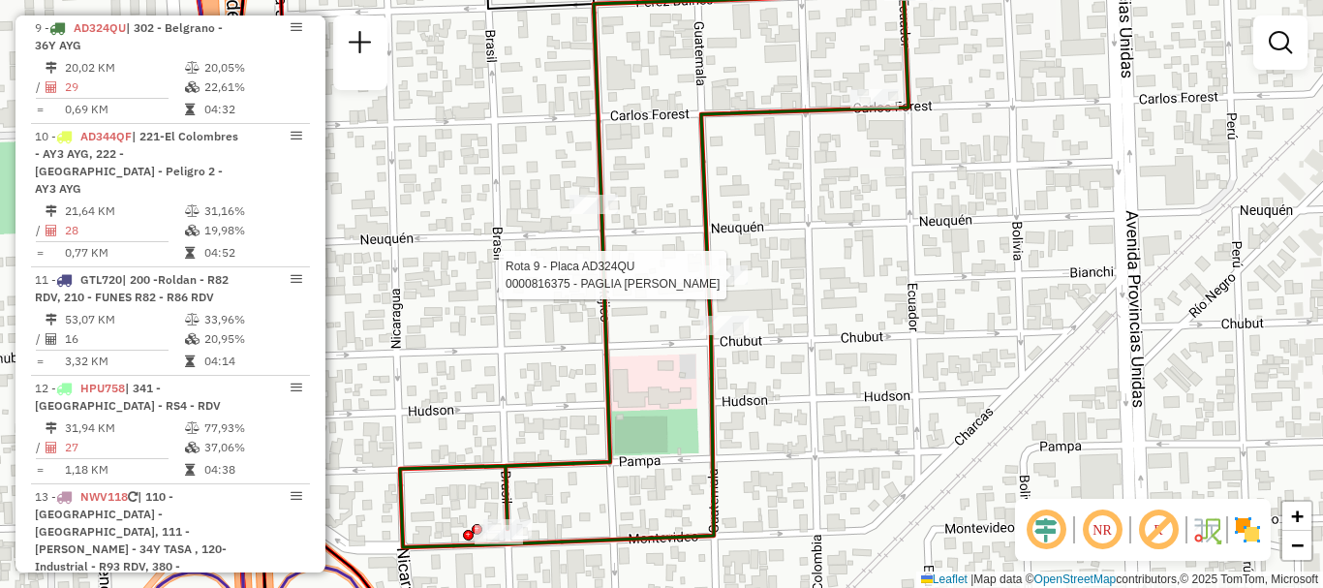
select select "**********"
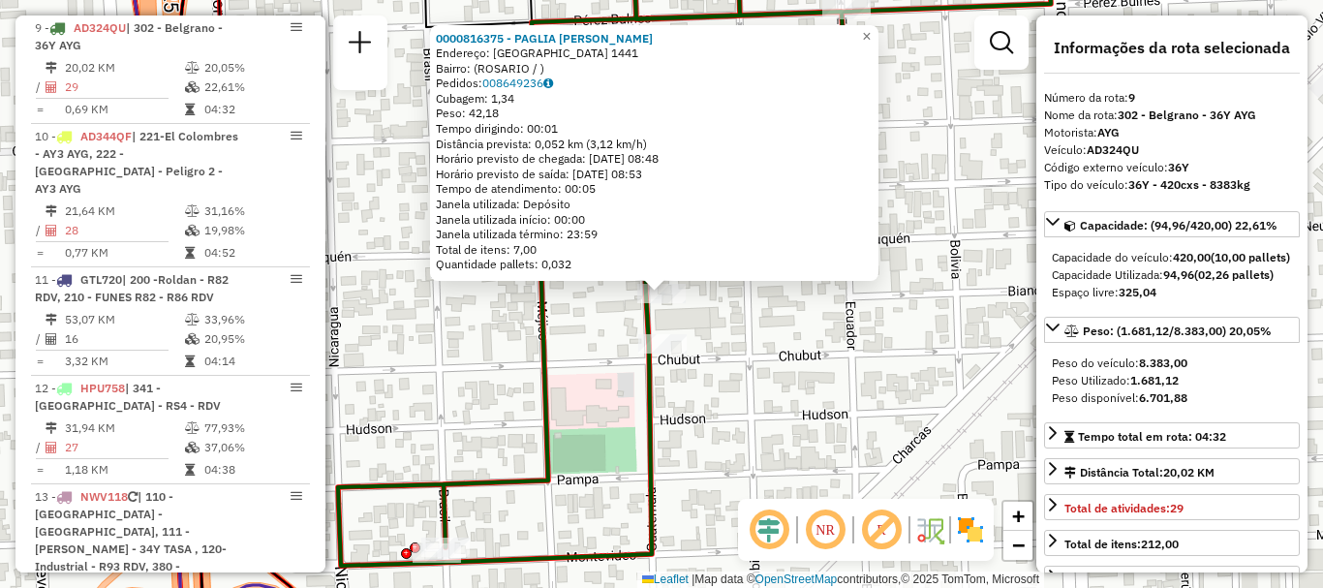
drag, startPoint x: 691, startPoint y: 397, endPoint x: 688, endPoint y: 382, distance: 15.8
click at [690, 393] on div "0000816375 - PAGLIA ARIEL NICOLAS Endereço: GUATEMALA 1441 Bairro: (ROSARIO / )…" at bounding box center [661, 294] width 1323 height 588
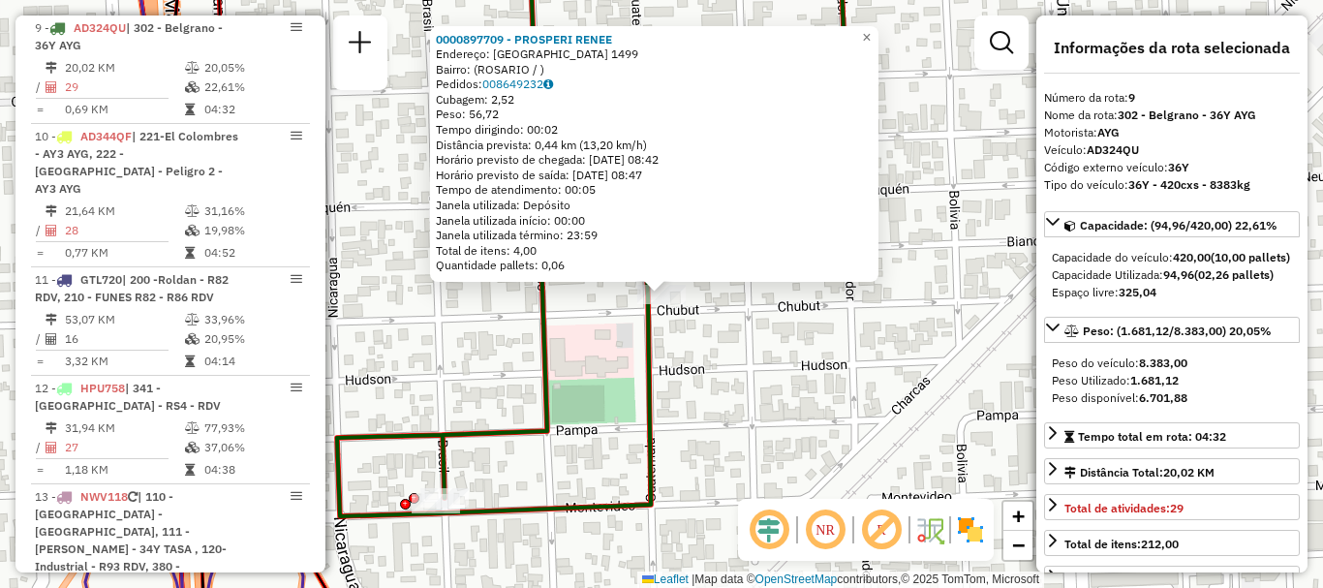
click at [628, 379] on div "0000897709 - PROSPERI RENEE Endereço: GUATEMALA 1499 Bairro: (ROSARIO / ) Pedid…" at bounding box center [661, 294] width 1323 height 588
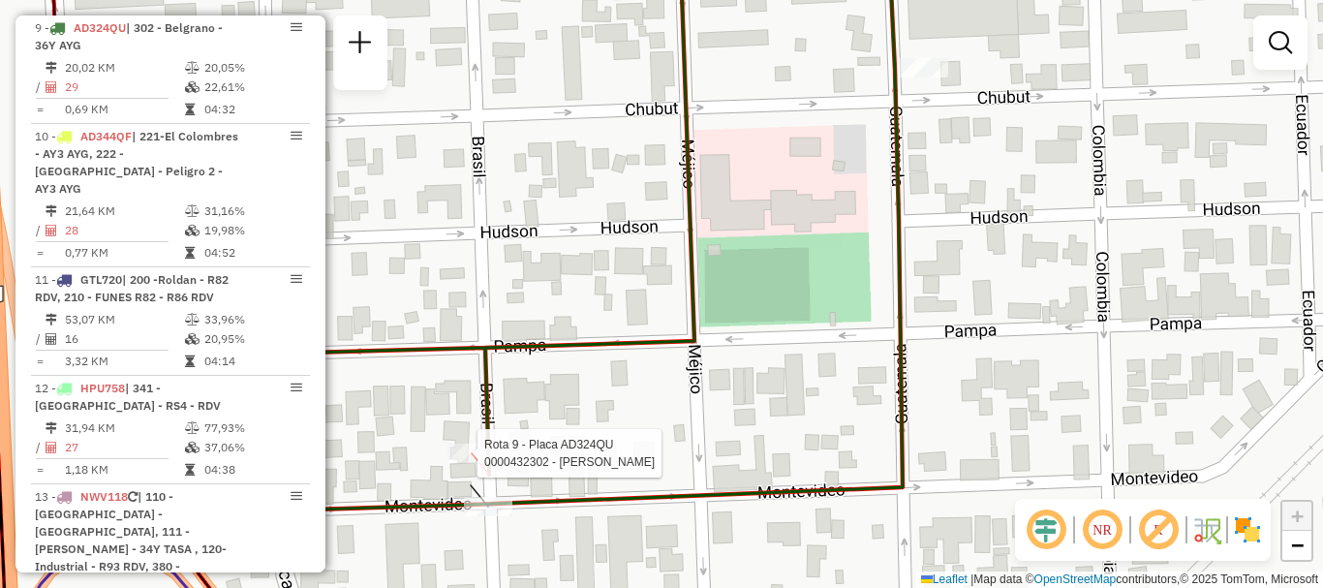
select select "**********"
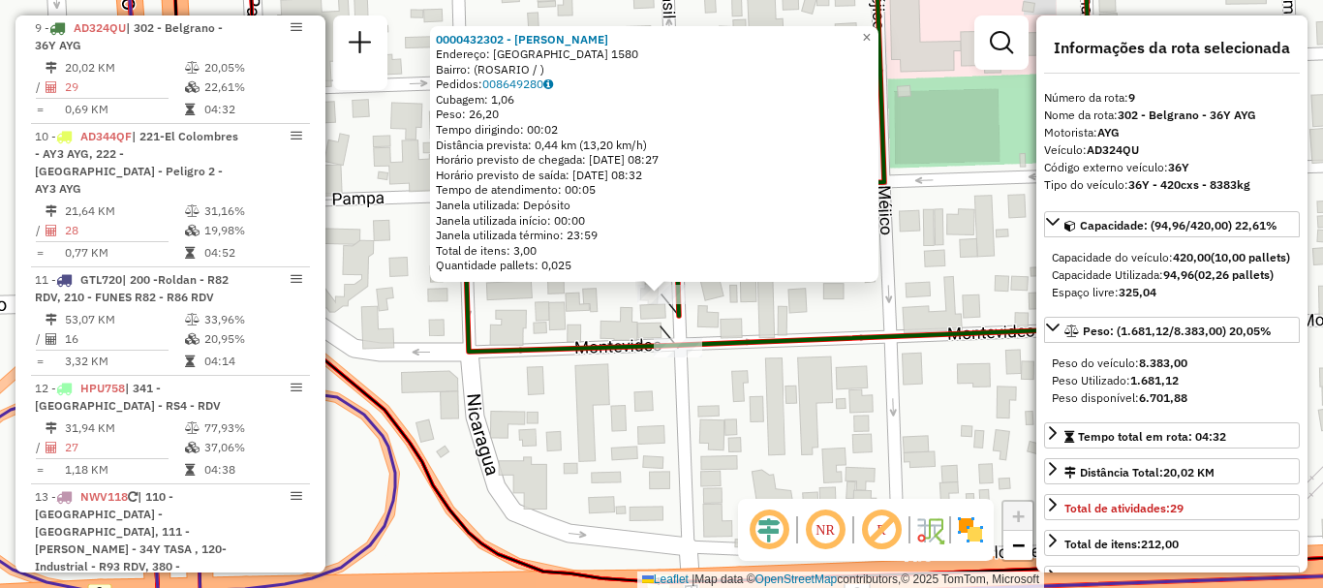
drag, startPoint x: 511, startPoint y: 484, endPoint x: 521, endPoint y: 461, distance: 25.2
click at [511, 483] on div "0000432302 - MORENO MARIANA SOLEDAD Endereço: BRASIL 1580 Bairro: (ROSARIO / ) …" at bounding box center [661, 294] width 1323 height 588
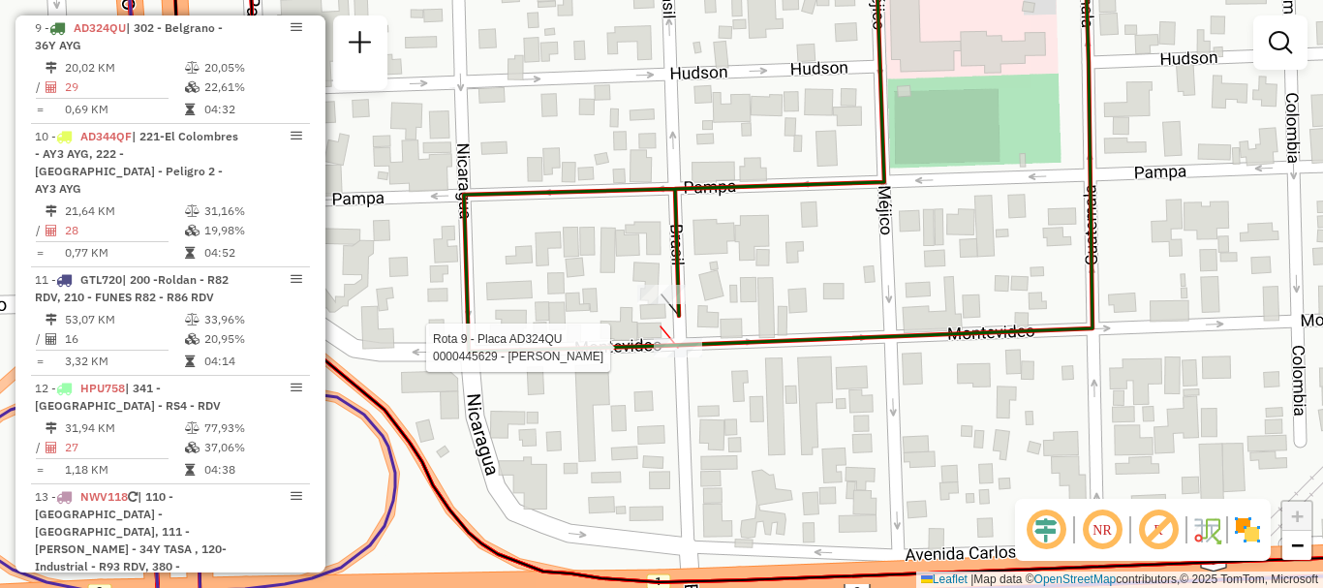
select select "**********"
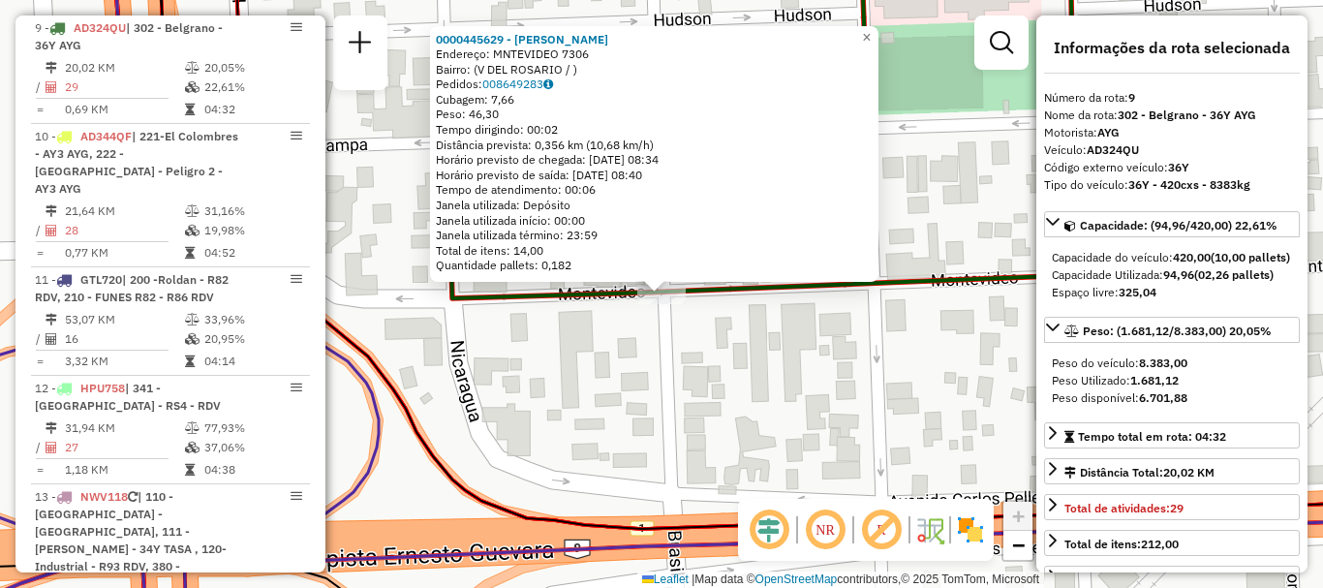
click at [689, 429] on div "0000445629 - ARTINO NERINA JAQUELINA Endereço: MNTEVIDEO 7306 Bairro: (V DEL RO…" at bounding box center [661, 294] width 1323 height 588
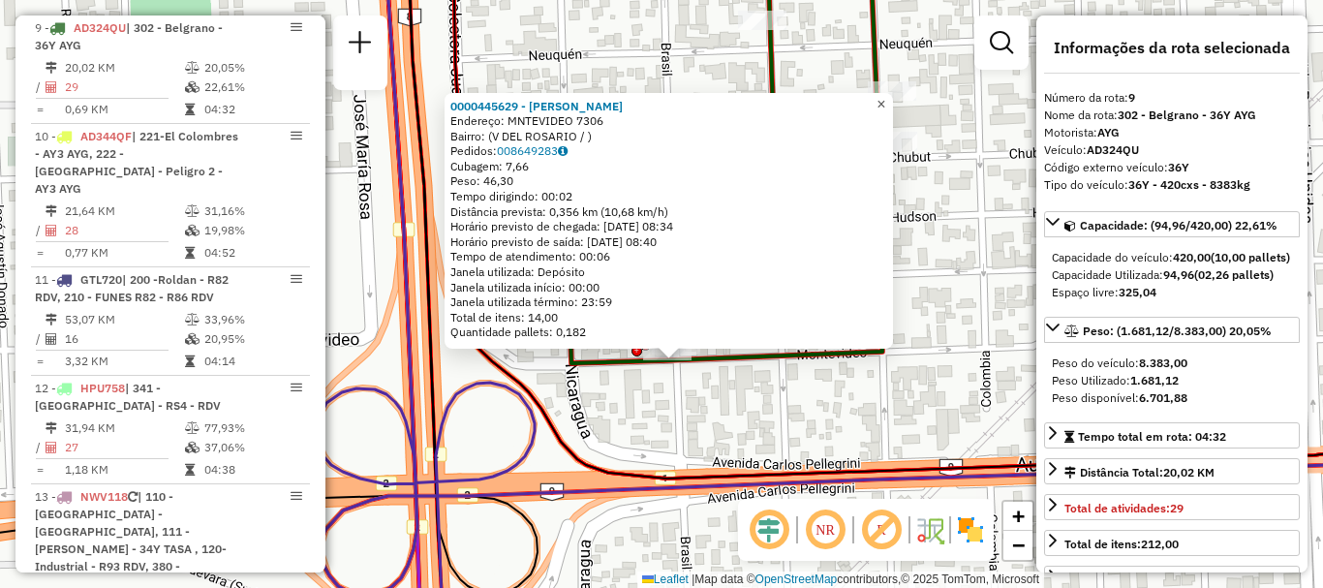
click at [885, 99] on span "×" at bounding box center [881, 104] width 9 height 16
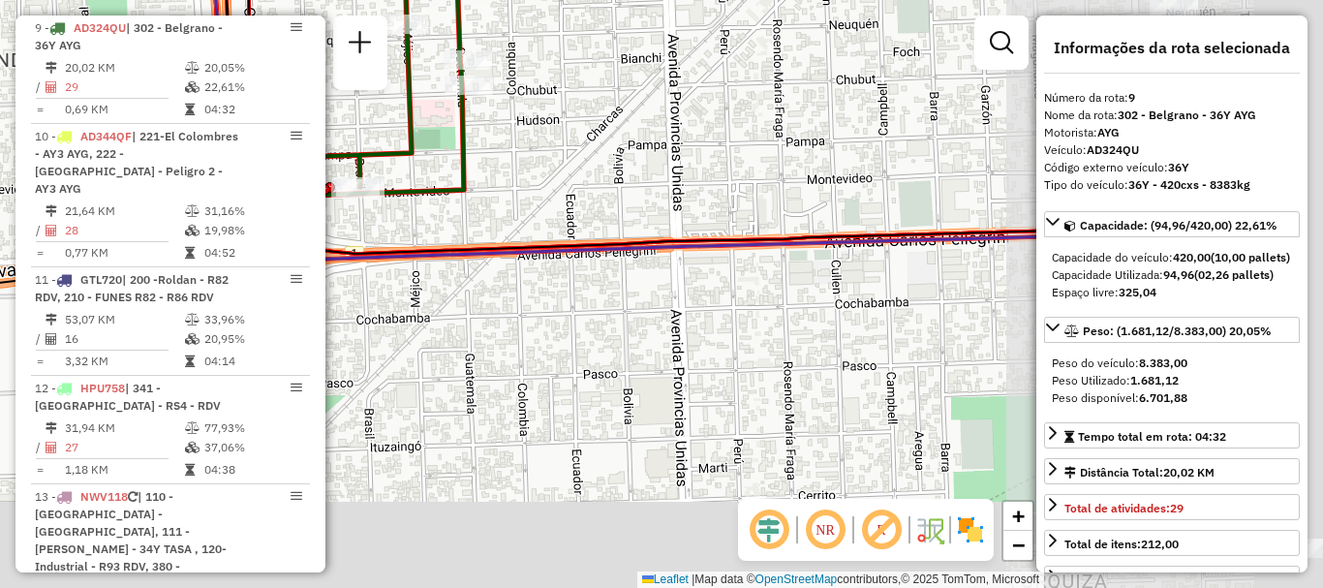
drag, startPoint x: 882, startPoint y: 261, endPoint x: 513, endPoint y: 137, distance: 389.3
click at [513, 137] on div "Janela de atendimento Grade de atendimento Capacidade Transportadoras Veículos …" at bounding box center [661, 294] width 1323 height 588
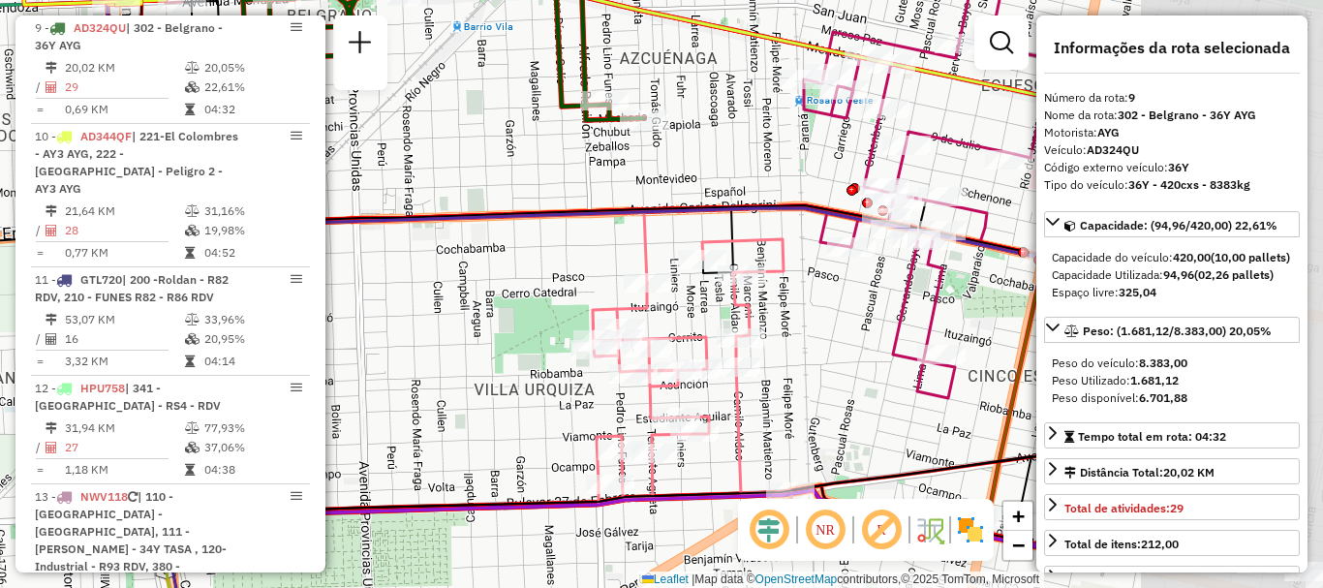
drag, startPoint x: 868, startPoint y: 194, endPoint x: 562, endPoint y: 180, distance: 306.4
click at [562, 180] on div "Janela de atendimento Grade de atendimento Capacidade Transportadoras Veículos …" at bounding box center [661, 294] width 1323 height 588
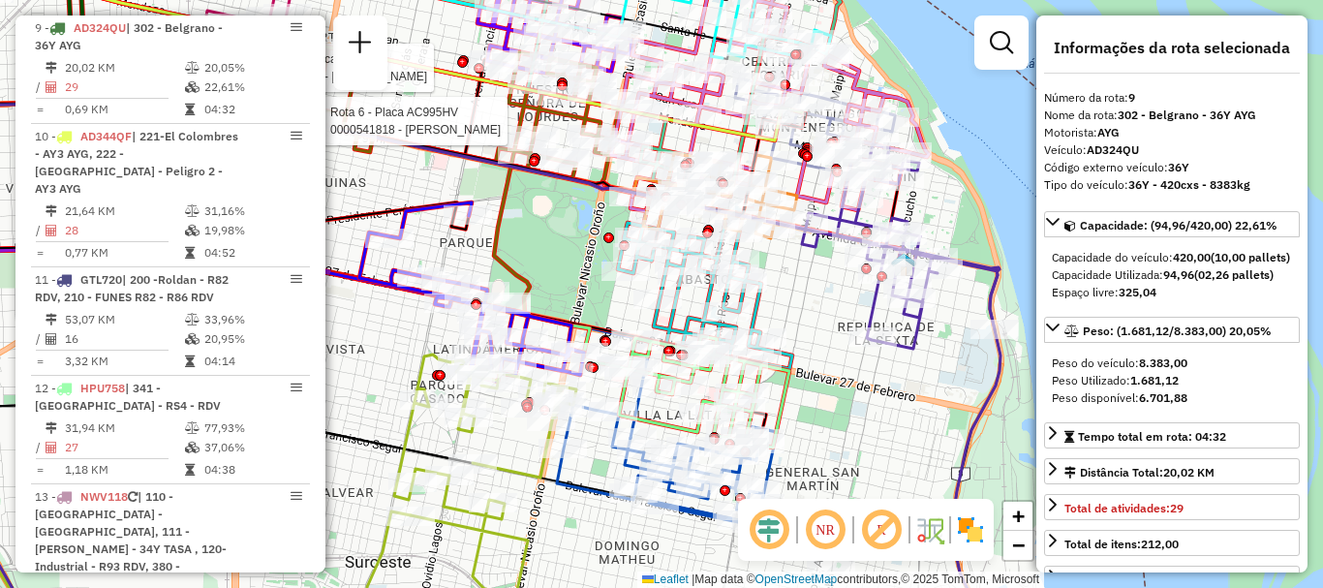
drag, startPoint x: 647, startPoint y: 170, endPoint x: 601, endPoint y: 211, distance: 61.8
click at [601, 211] on div "Rota 6 - Placa AC995HV 0000541818 - Fernandez Tiago Javier Rota 22 - Placa PLF9…" at bounding box center [661, 294] width 1323 height 588
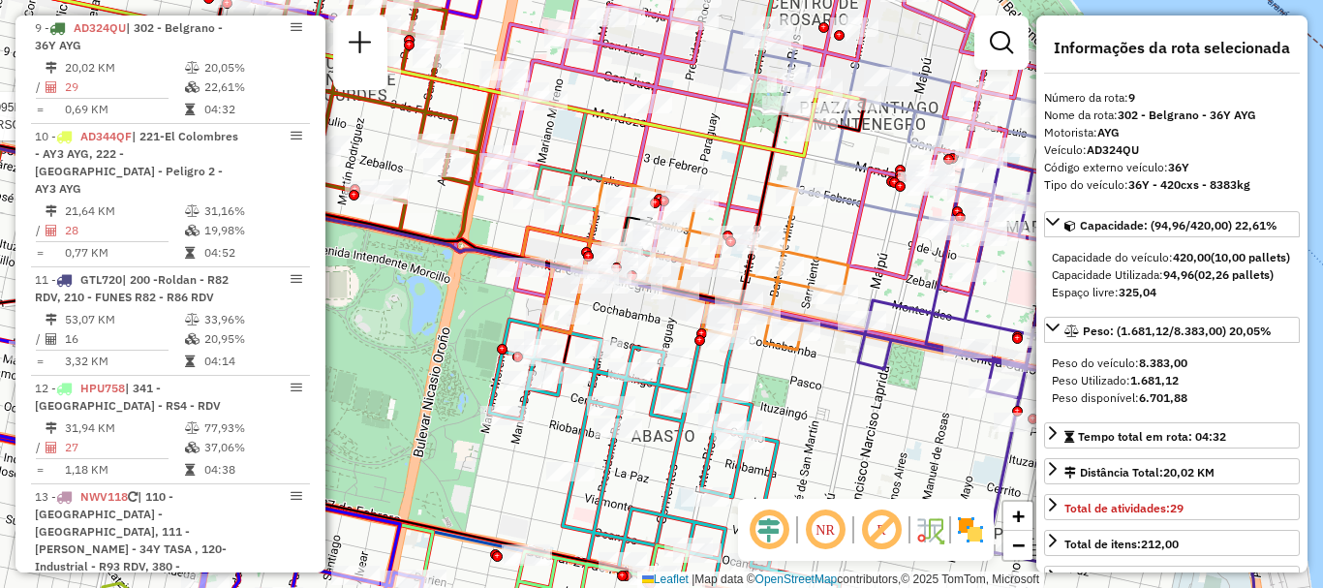
drag, startPoint x: 773, startPoint y: 196, endPoint x: 753, endPoint y: 218, distance: 30.2
click at [753, 218] on icon at bounding box center [344, 201] width 1042 height 205
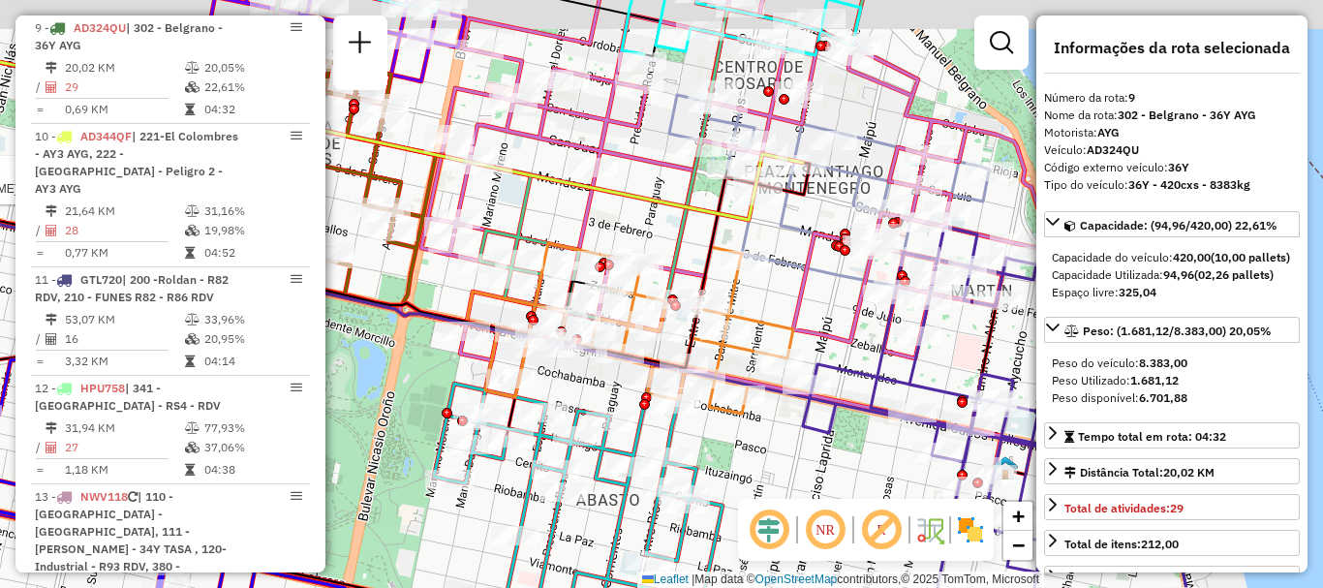
drag, startPoint x: 816, startPoint y: 209, endPoint x: 562, endPoint y: 586, distance: 454.3
click at [586, 547] on div "Rota 6 - Placa AC995HV 0000541818 - Fernandez Tiago Javier Rota 22 - Placa PLF9…" at bounding box center [661, 294] width 1323 height 588
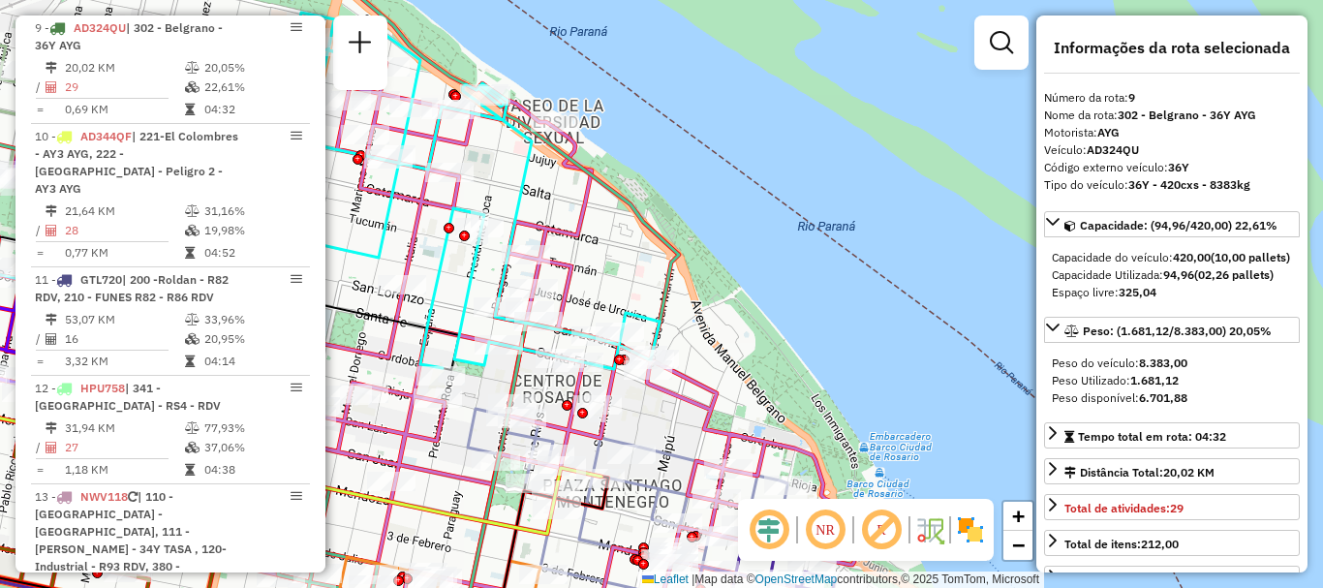
drag, startPoint x: 576, startPoint y: 276, endPoint x: 679, endPoint y: 191, distance: 133.5
click at [678, 196] on icon at bounding box center [537, 351] width 635 height 590
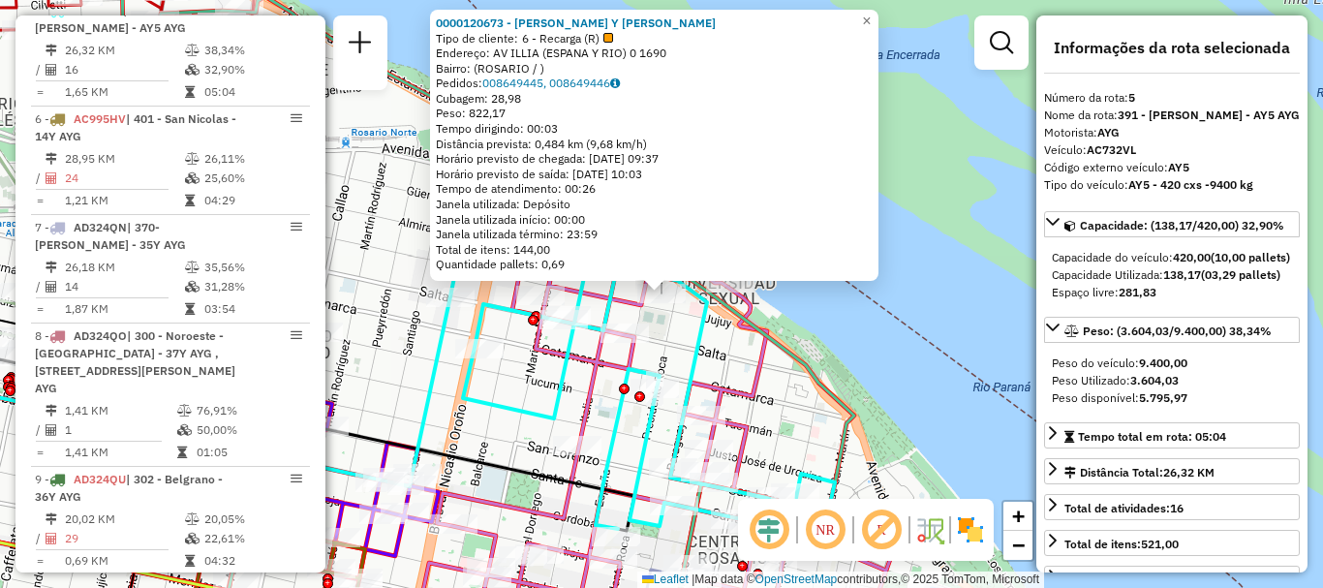
scroll to position [97, 0]
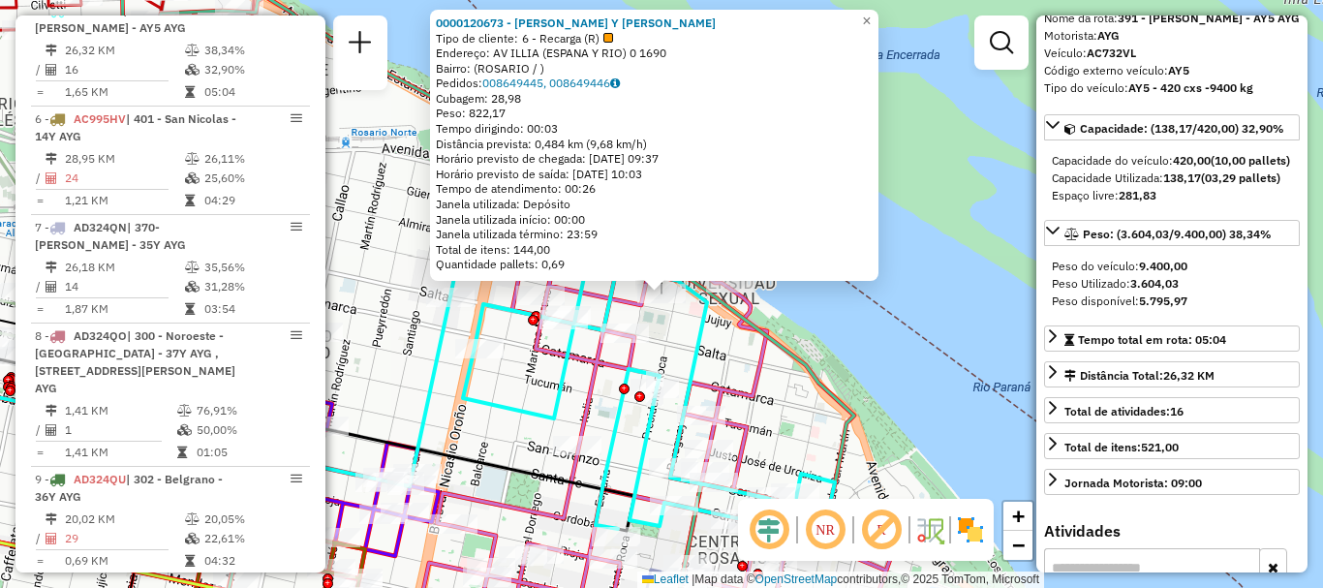
click at [934, 374] on div "0000120673 - PEDRO RITAGLIATI Y SERGIO GONZALEZ SH Tipo de cliente: 6 - Recarga…" at bounding box center [661, 294] width 1323 height 588
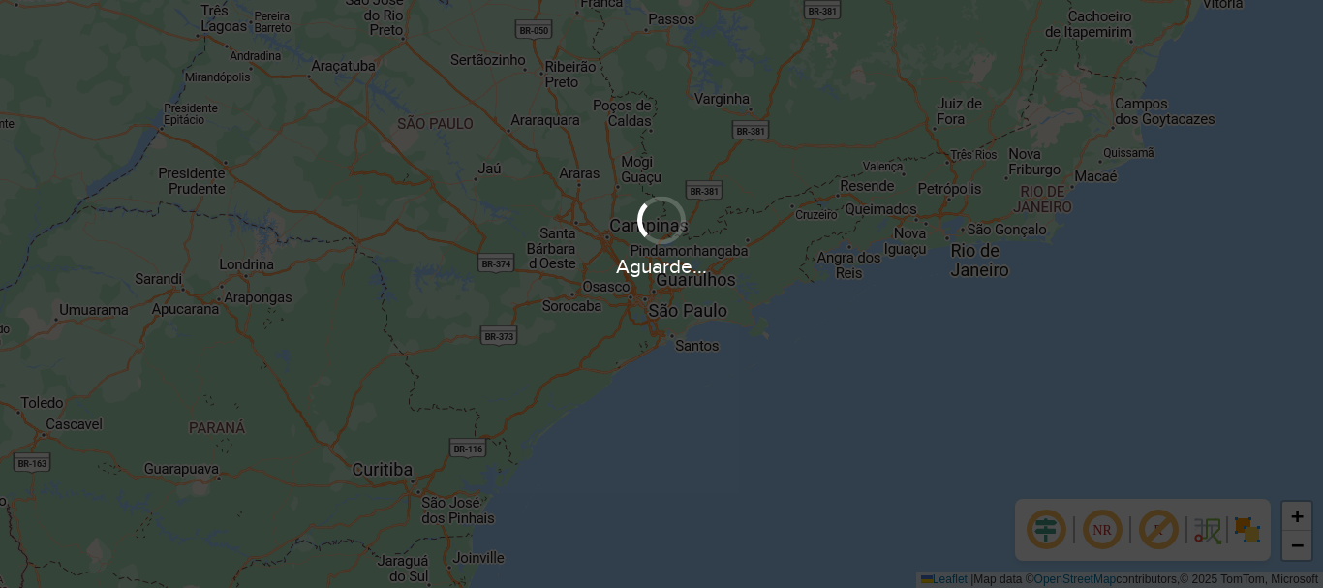
scroll to position [1270, 0]
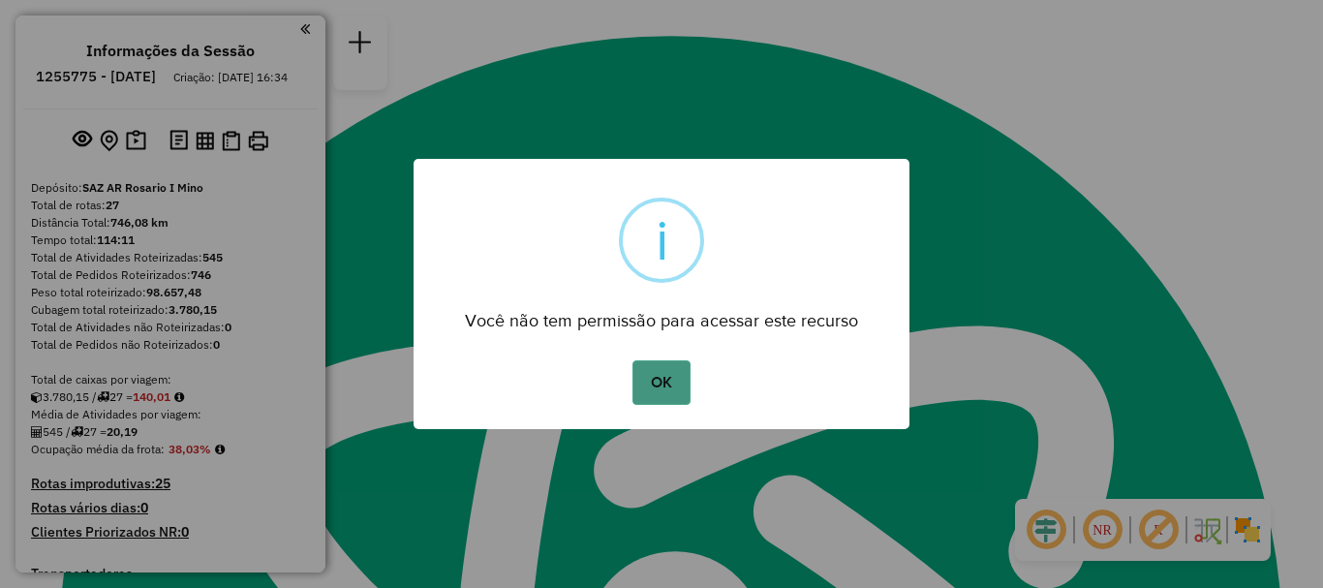
click at [660, 388] on button "OK" at bounding box center [661, 382] width 57 height 45
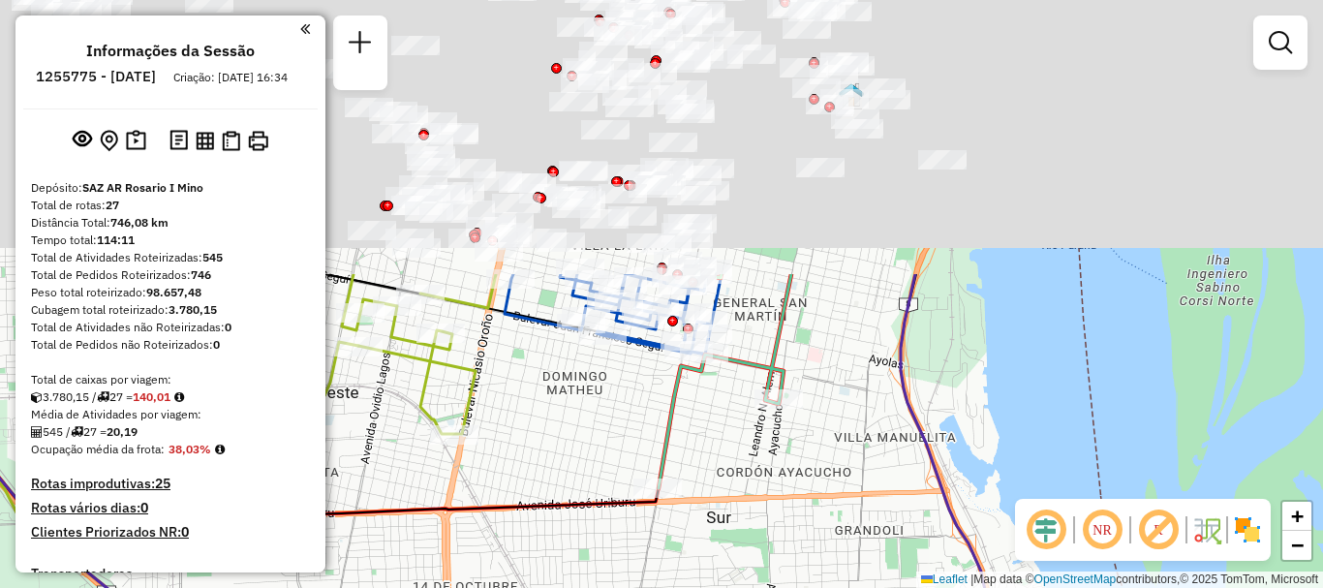
drag, startPoint x: 719, startPoint y: 296, endPoint x: 692, endPoint y: 522, distance: 227.3
click at [693, 519] on div "Janela de atendimento Grade de atendimento Capacidade Transportadoras Veículos …" at bounding box center [661, 294] width 1323 height 588
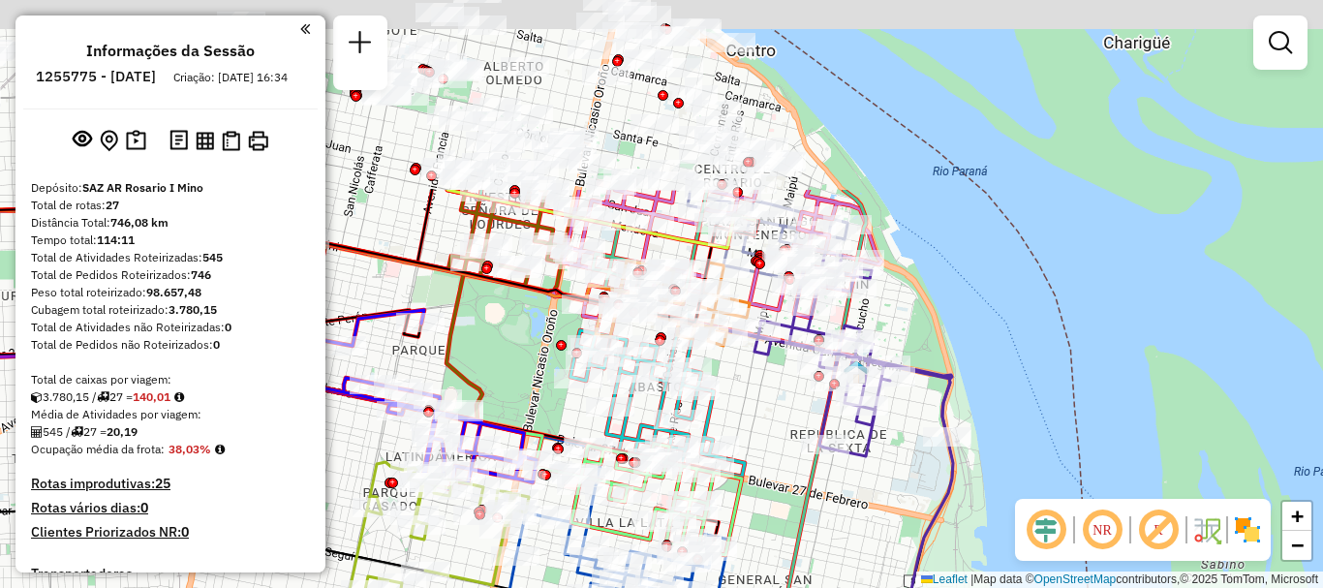
drag, startPoint x: 737, startPoint y: 260, endPoint x: 744, endPoint y: 484, distance: 224.8
click at [742, 484] on icon at bounding box center [639, 499] width 206 height 111
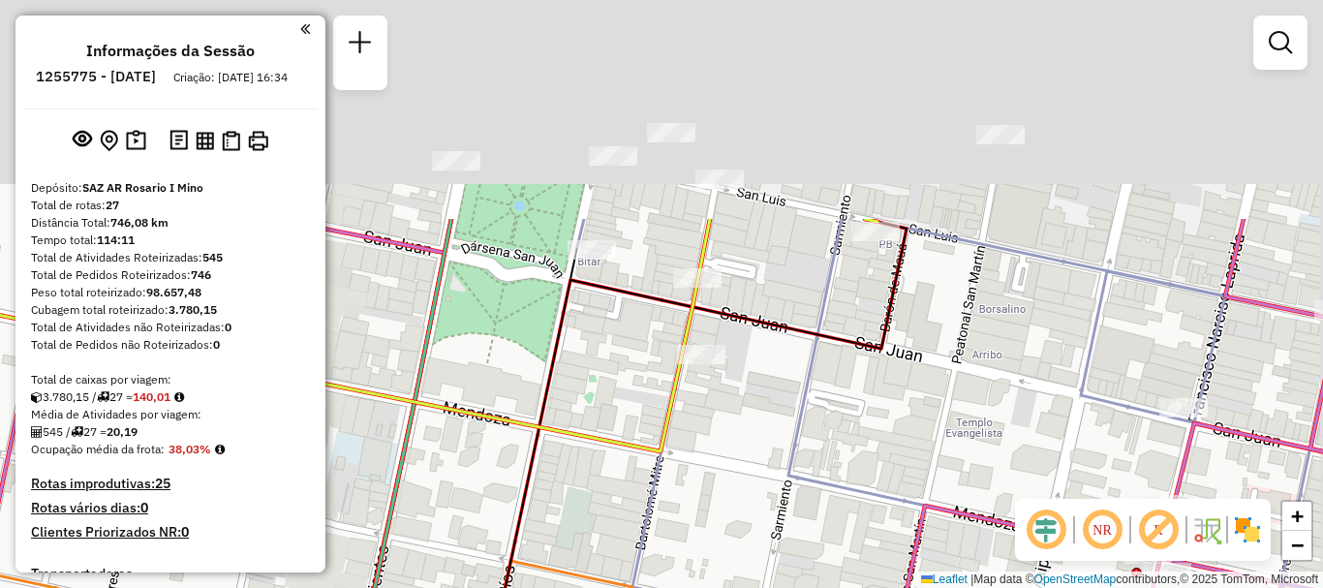
drag, startPoint x: 856, startPoint y: 105, endPoint x: 842, endPoint y: 379, distance: 274.5
click at [842, 379] on div "Janela de atendimento Grade de atendimento Capacidade Transportadoras Veículos …" at bounding box center [661, 294] width 1323 height 588
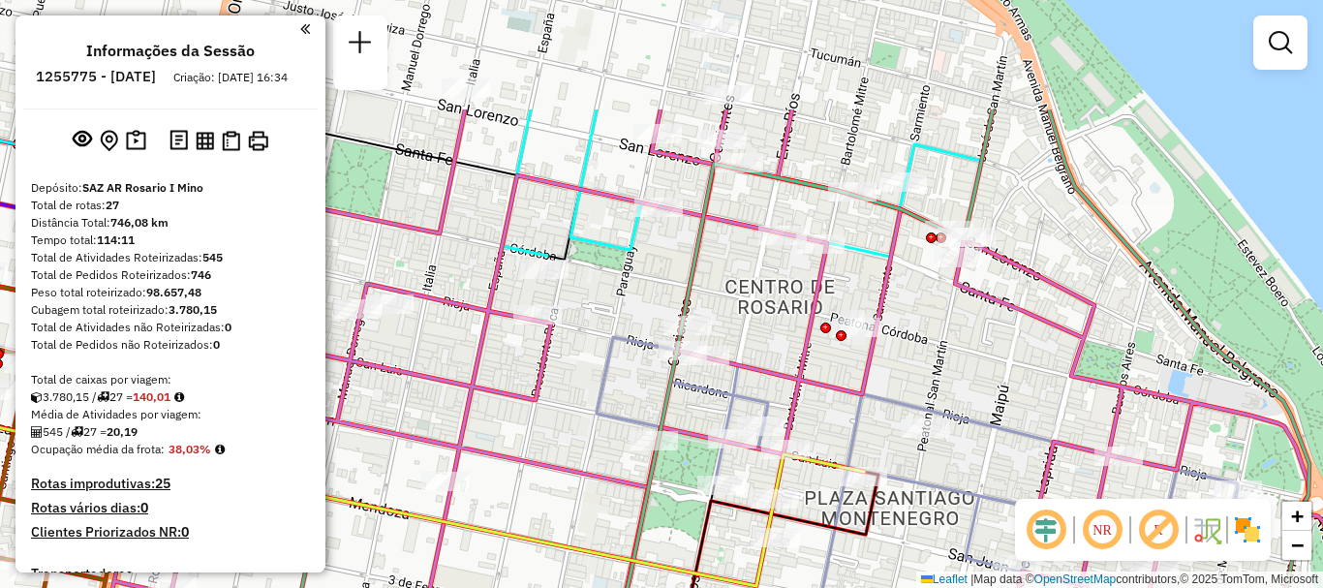
drag, startPoint x: 820, startPoint y: 523, endPoint x: 820, endPoint y: 611, distance: 88.2
click at [820, 587] on html "Aguarde... Pop-up bloqueado! Seu navegador bloqueou automáticamente a abertura …" at bounding box center [661, 294] width 1323 height 588
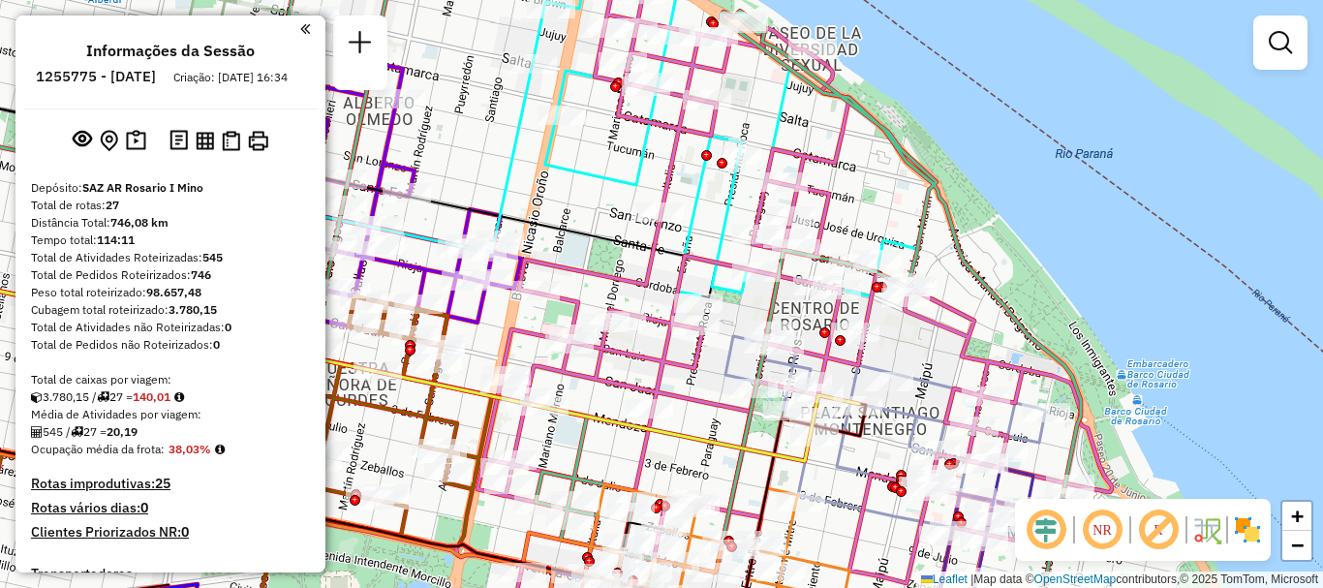
drag, startPoint x: 880, startPoint y: 339, endPoint x: 864, endPoint y: 195, distance: 145.2
click at [865, 215] on div "Janela de atendimento Grade de atendimento Capacidade Transportadoras Veículos …" at bounding box center [661, 294] width 1323 height 588
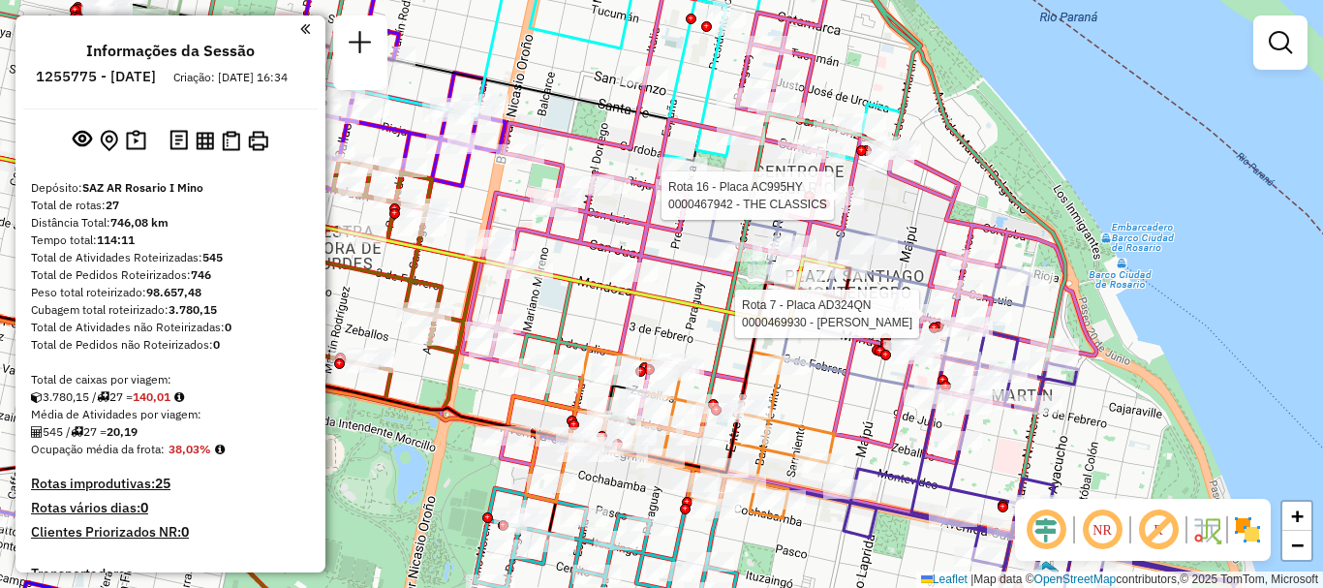
select select "**********"
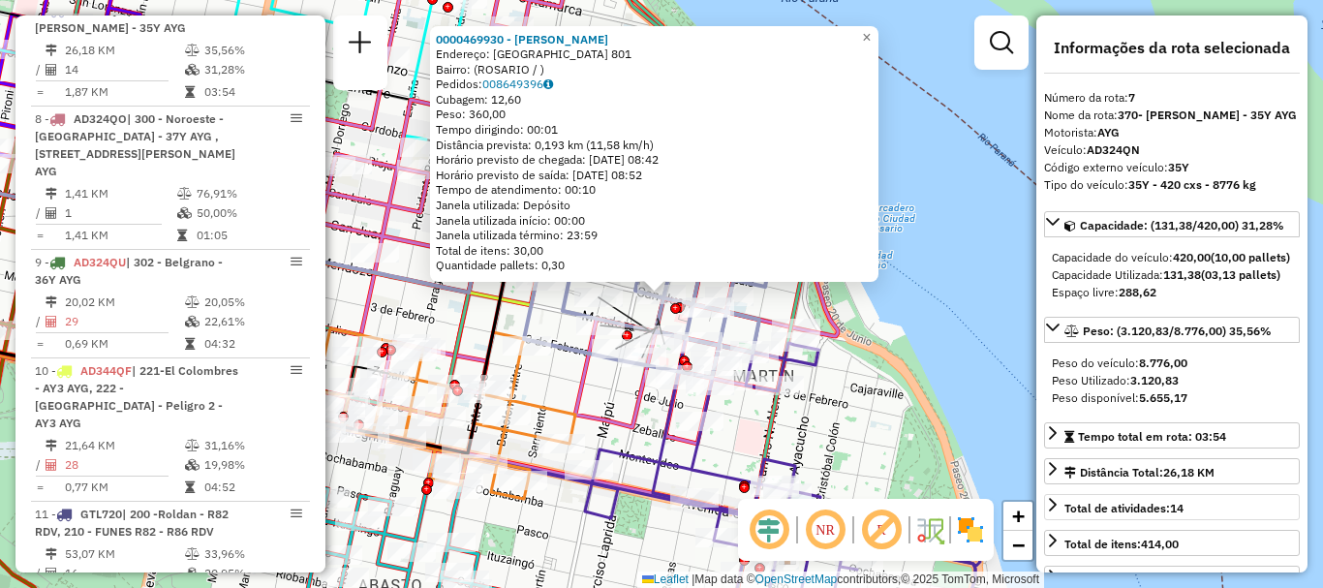
scroll to position [97, 0]
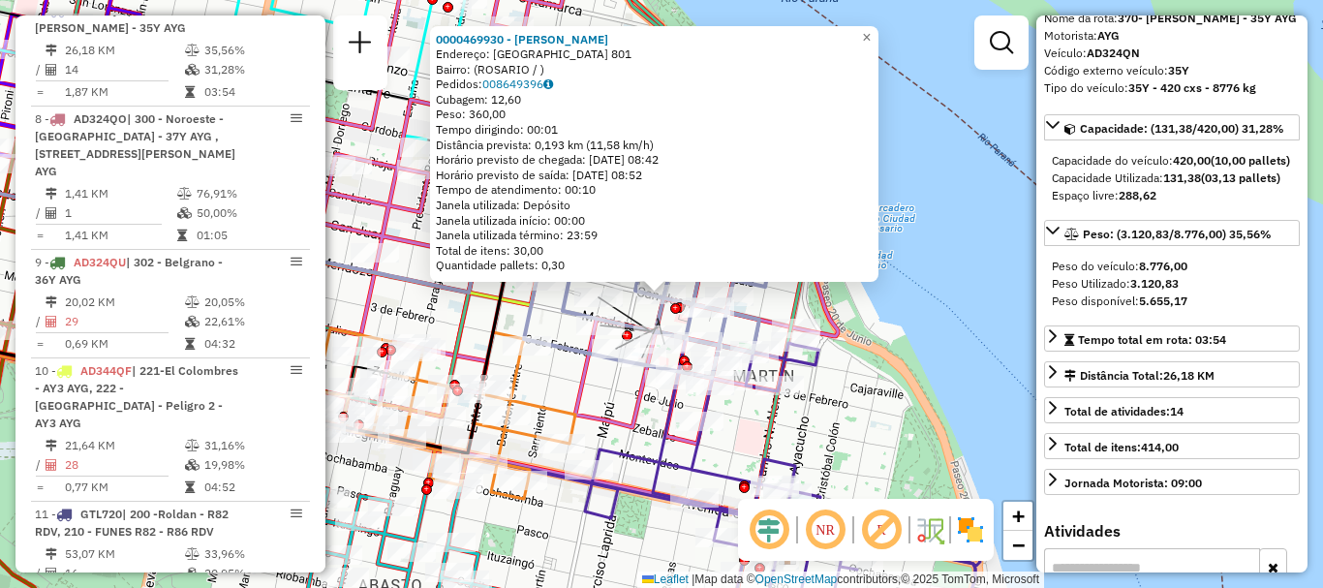
click at [879, 460] on div "0000469930 - [PERSON_NAME]: SAN JUAN 801 Bairro: ([GEOGRAPHIC_DATA] / ) Pedidos…" at bounding box center [661, 294] width 1323 height 588
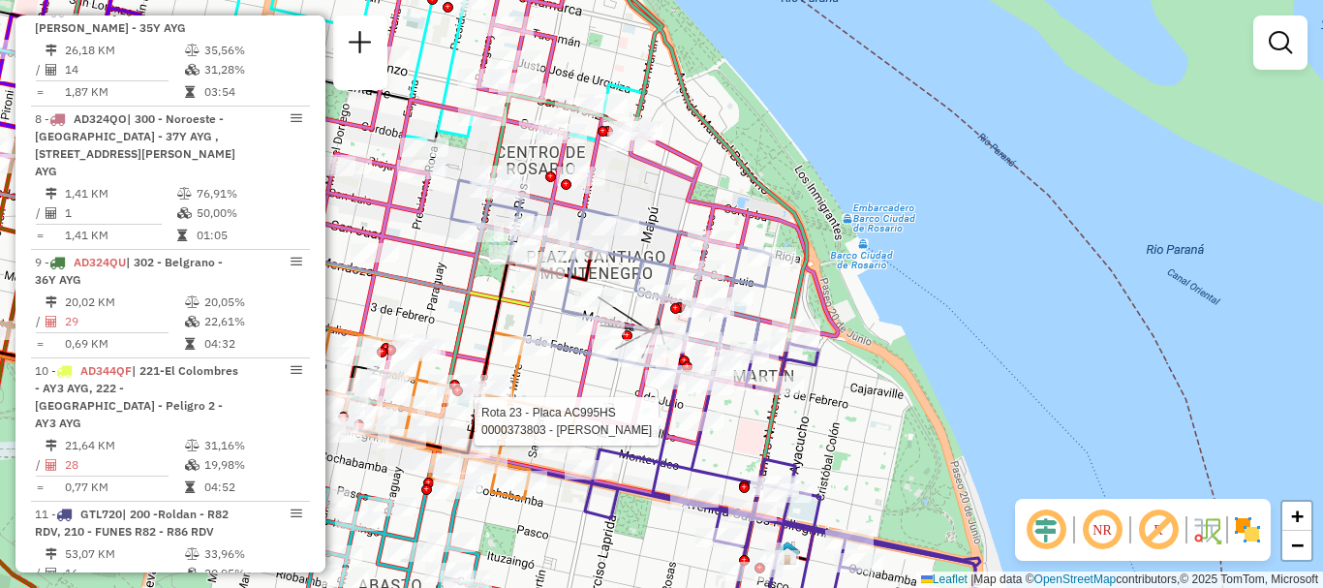
select select "**********"
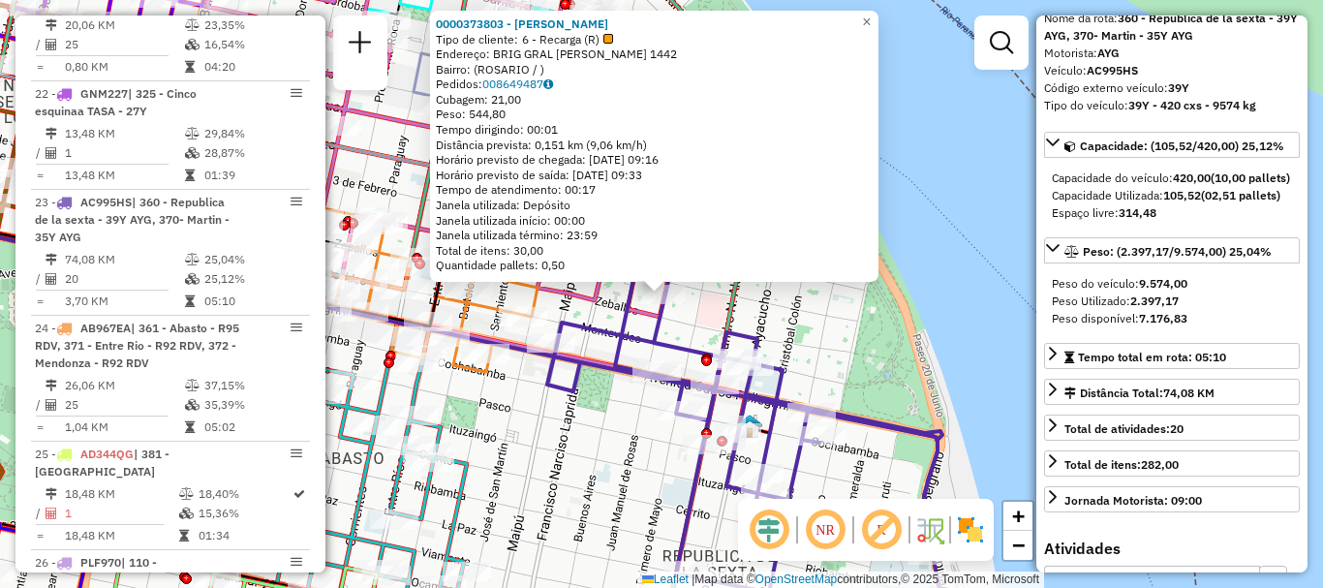
click at [980, 393] on div "0000373803 - [PERSON_NAME] Tipo de cliente: 6 - Recarga (R) Endereço: BRIG GRAL…" at bounding box center [661, 294] width 1323 height 588
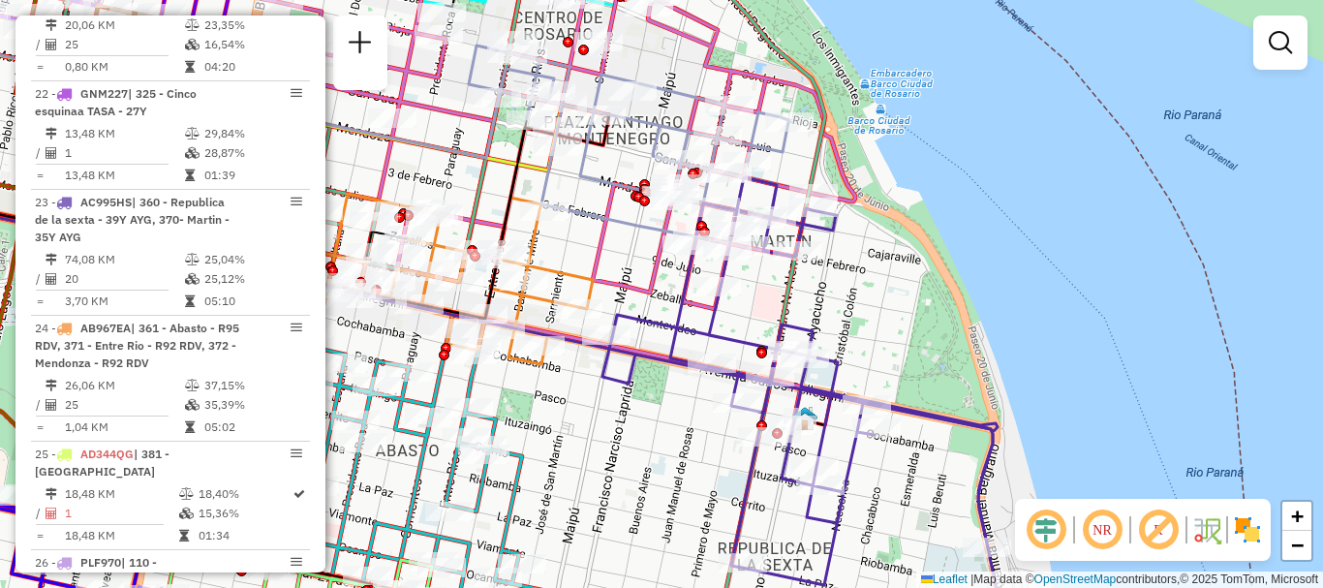
click at [610, 261] on div "Janela de atendimento Grade de atendimento Capacidade Transportadoras Veículos …" at bounding box center [661, 294] width 1323 height 588
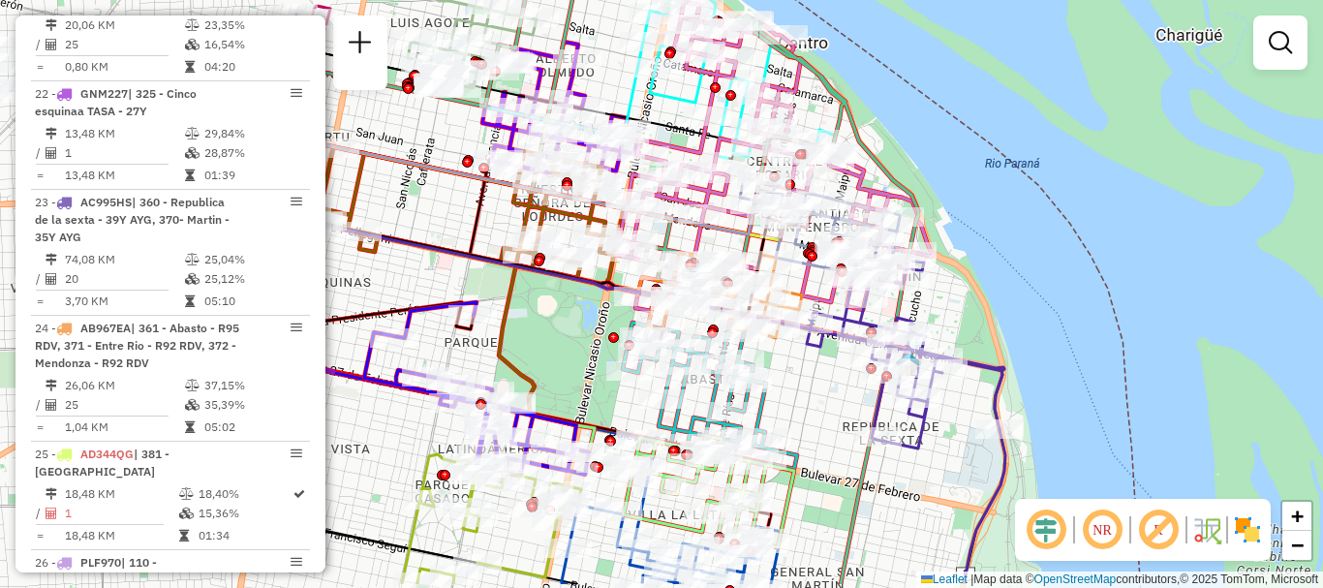
drag, startPoint x: 709, startPoint y: 395, endPoint x: 796, endPoint y: 374, distance: 89.8
click at [796, 374] on div "Janela de atendimento Grade de atendimento Capacidade Transportadoras Veículos …" at bounding box center [661, 294] width 1323 height 588
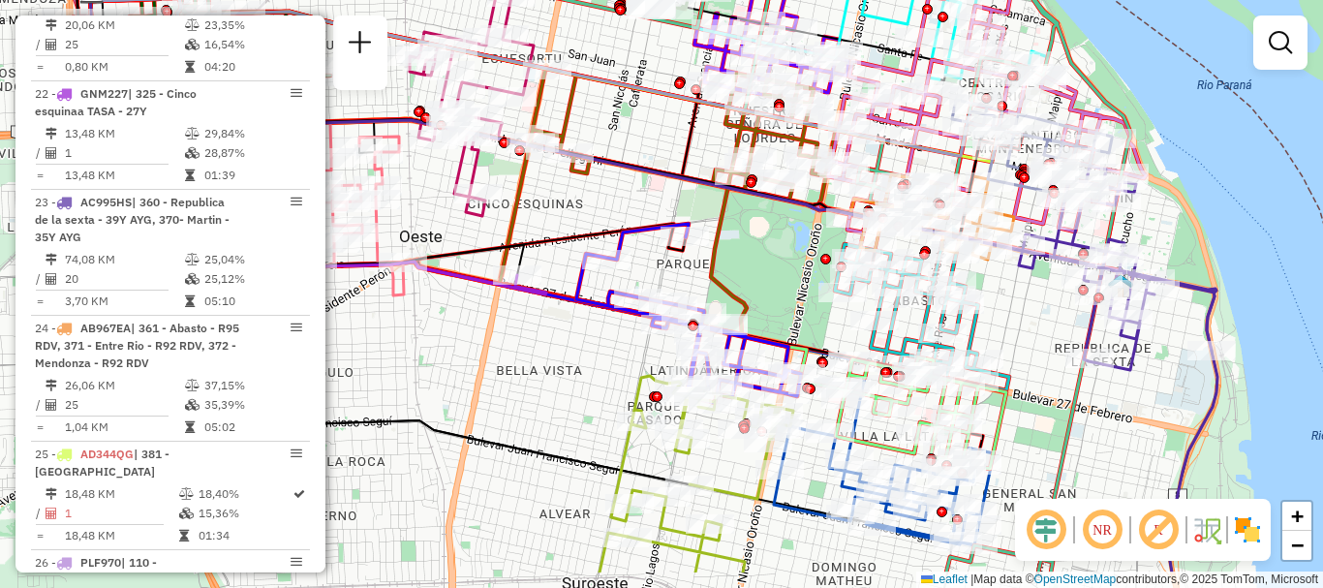
drag, startPoint x: 813, startPoint y: 419, endPoint x: 1049, endPoint y: 346, distance: 247.6
click at [1049, 346] on div "Janela de atendimento Grade de atendimento Capacidade Transportadoras Veículos …" at bounding box center [661, 294] width 1323 height 588
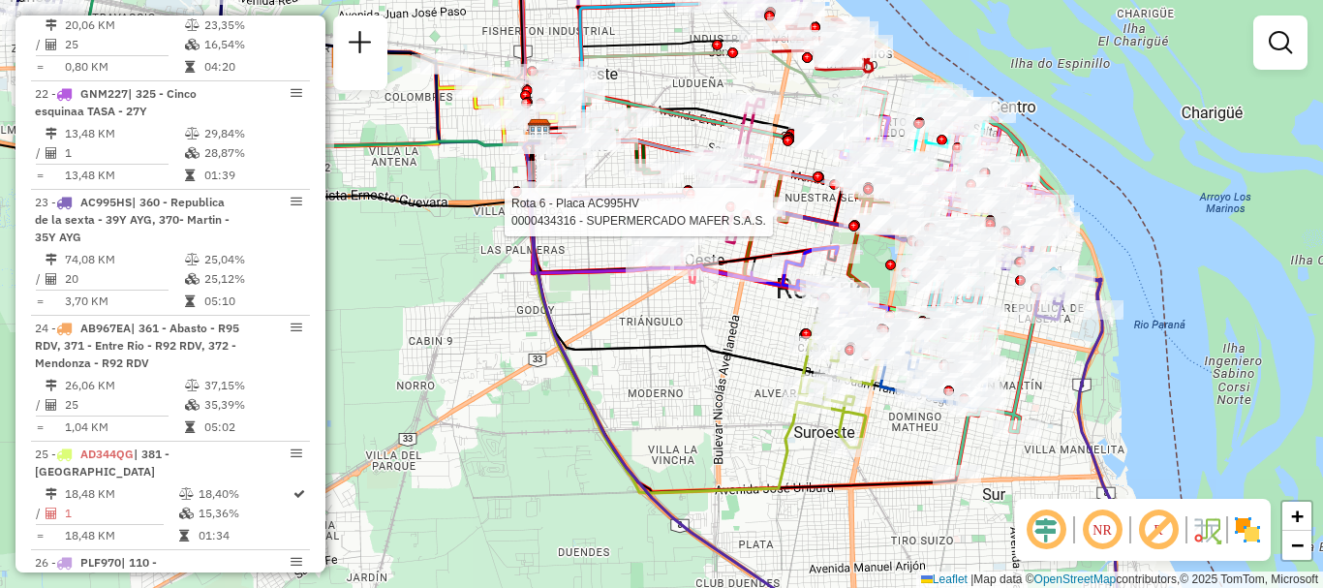
select select "**********"
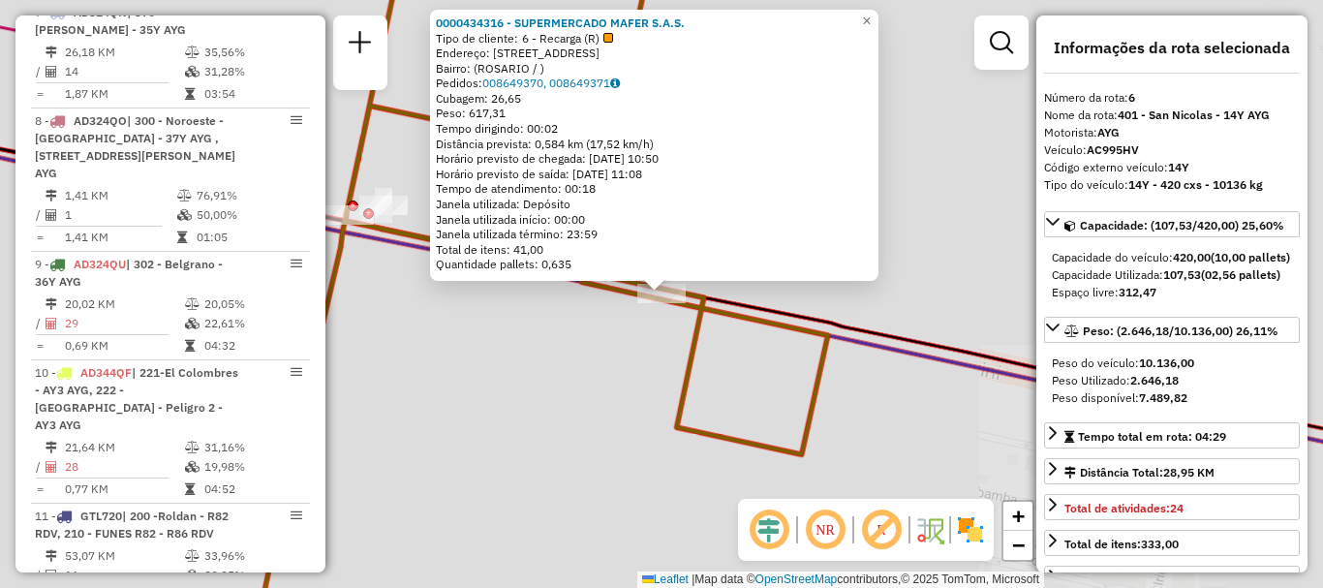
scroll to position [1232, 0]
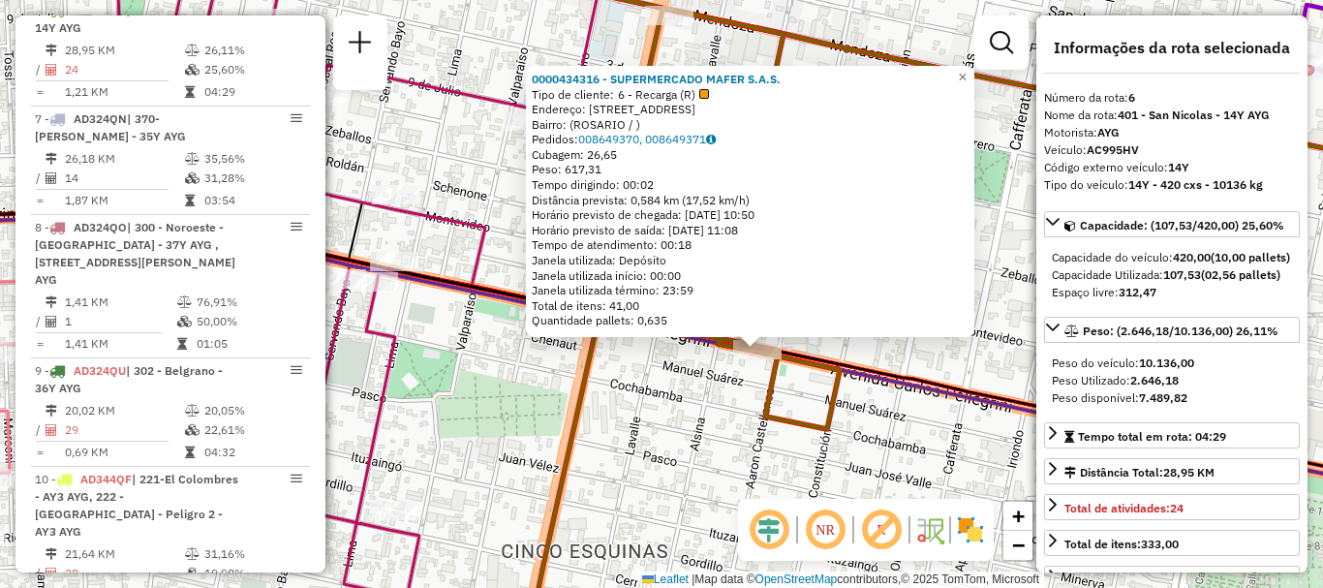
click at [856, 405] on div "0000434316 - SUPERMERCADO MAFER S.A.S. Tipo de cliente: 6 - Recarga (R) Endereç…" at bounding box center [661, 294] width 1323 height 588
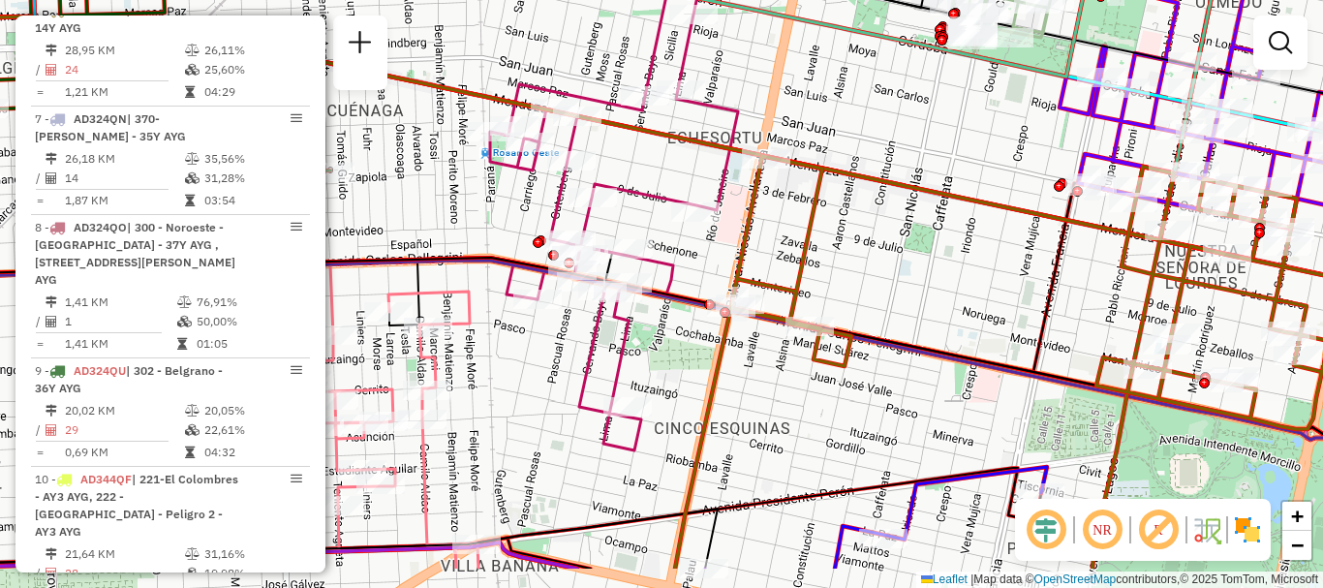
drag, startPoint x: 765, startPoint y: 357, endPoint x: 809, endPoint y: 297, distance: 74.2
click at [807, 300] on div "Janela de atendimento Grade de atendimento Capacidade Transportadoras Veículos …" at bounding box center [661, 294] width 1323 height 588
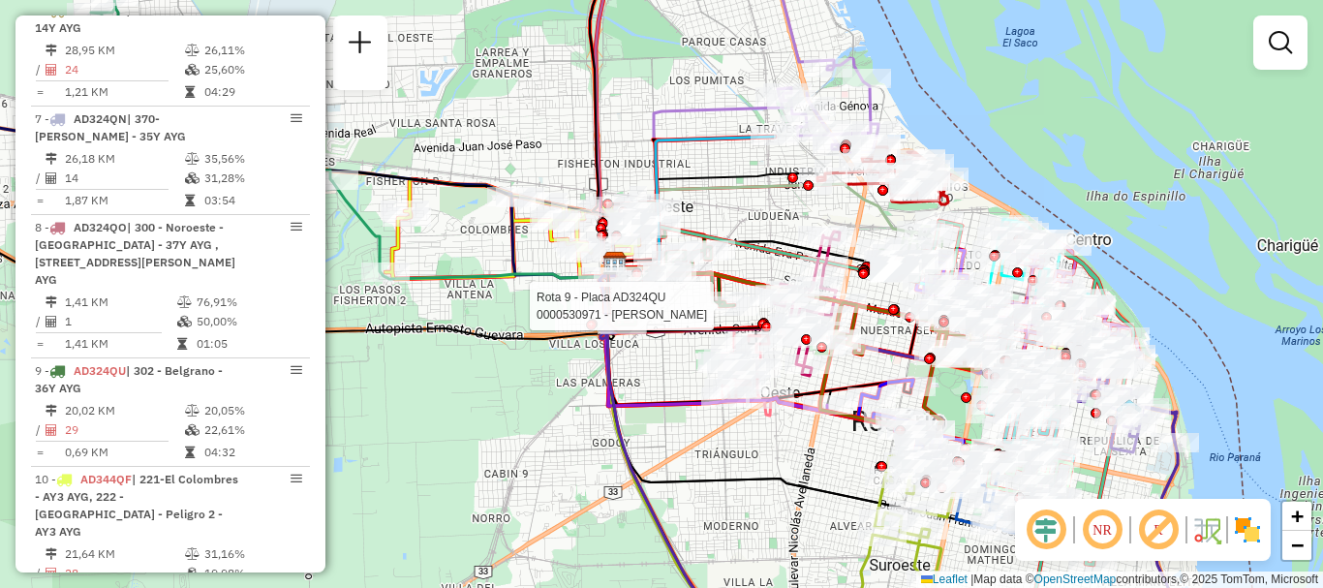
select select "**********"
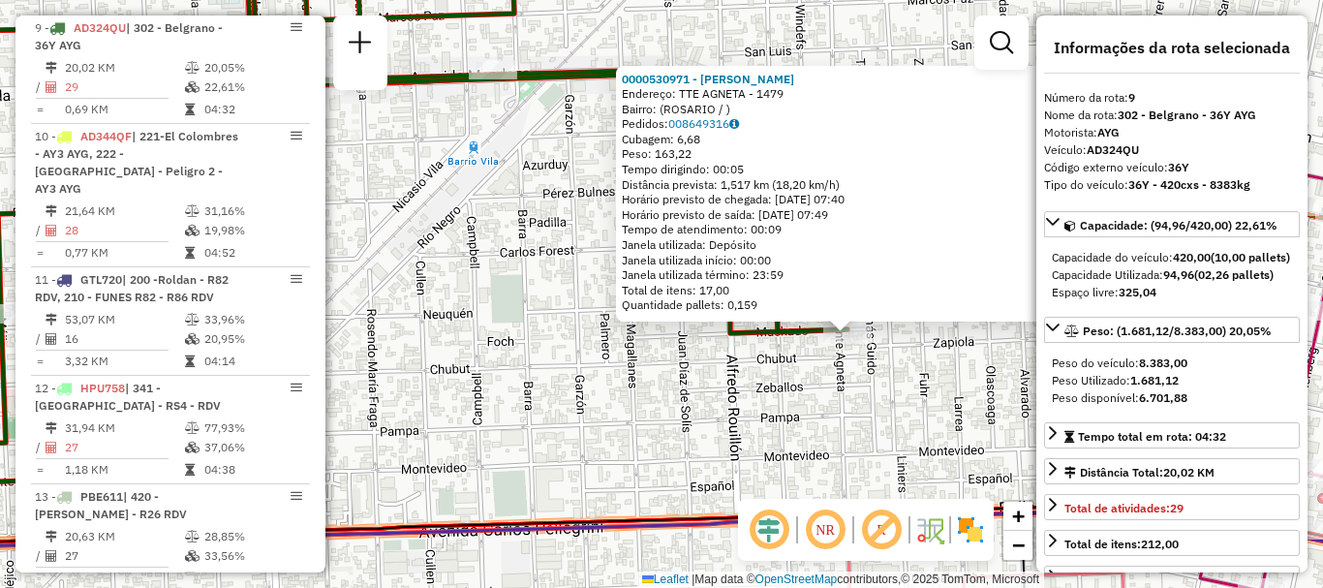
scroll to position [97, 0]
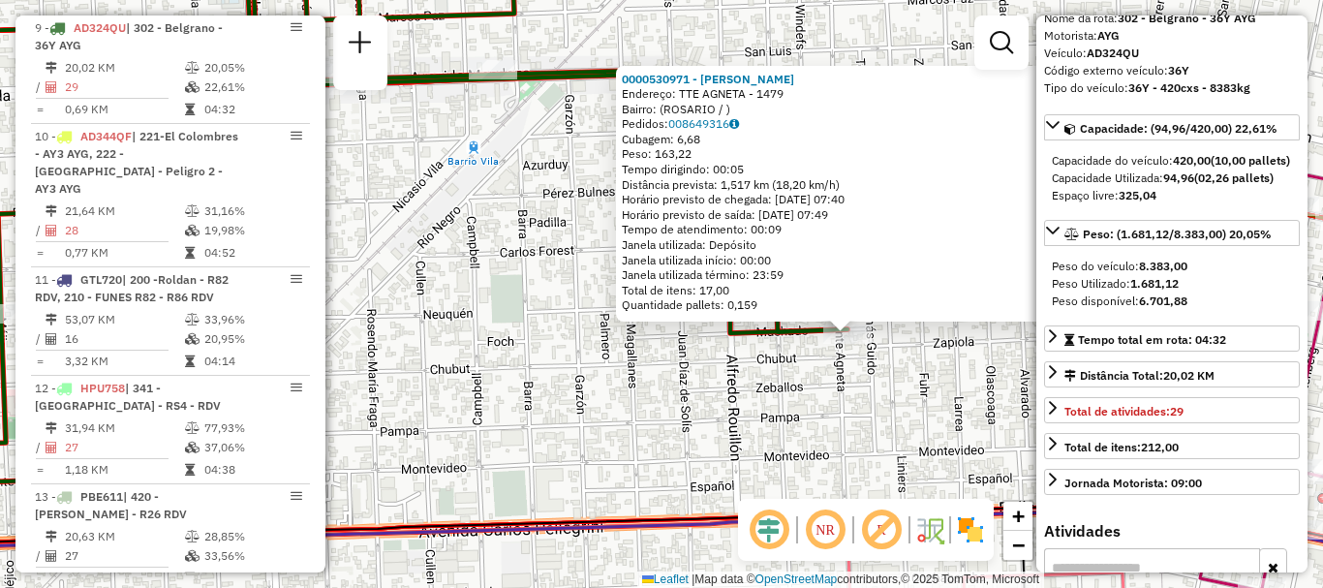
click at [940, 453] on div "0000530971 - [PERSON_NAME]: TTE AGNETA - 1479 Bairro: ([GEOGRAPHIC_DATA] / ) Pe…" at bounding box center [661, 294] width 1323 height 588
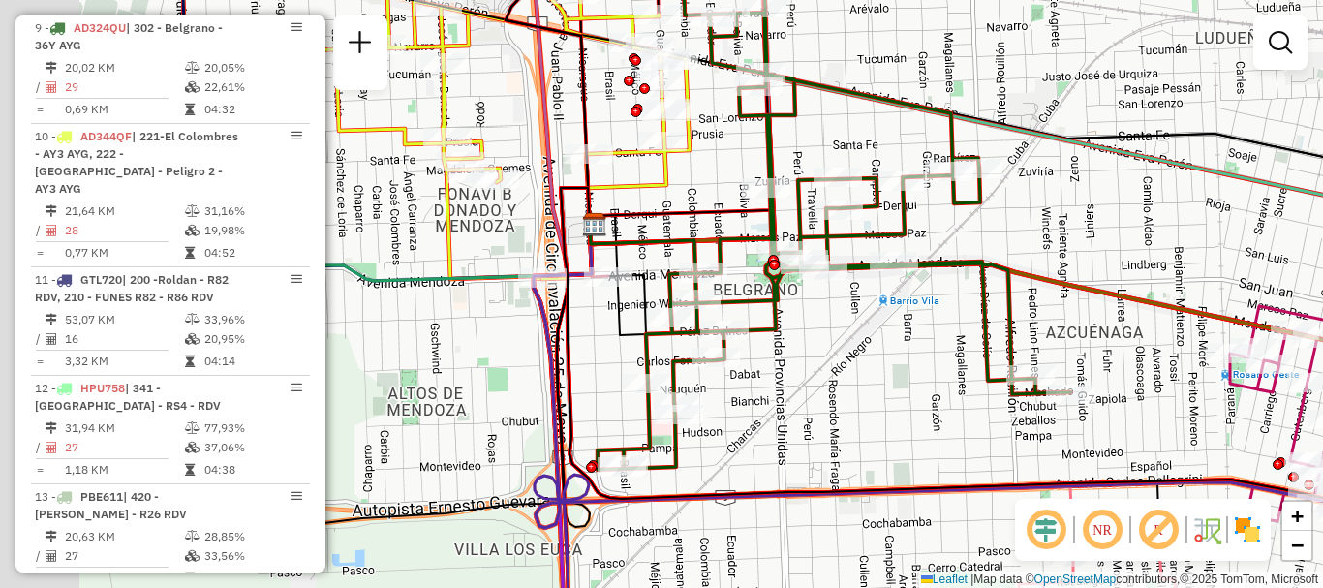
drag, startPoint x: 691, startPoint y: 449, endPoint x: 1069, endPoint y: 455, distance: 378.8
click at [1069, 455] on div "Janela de atendimento Grade de atendimento Capacidade Transportadoras Veículos …" at bounding box center [661, 294] width 1323 height 588
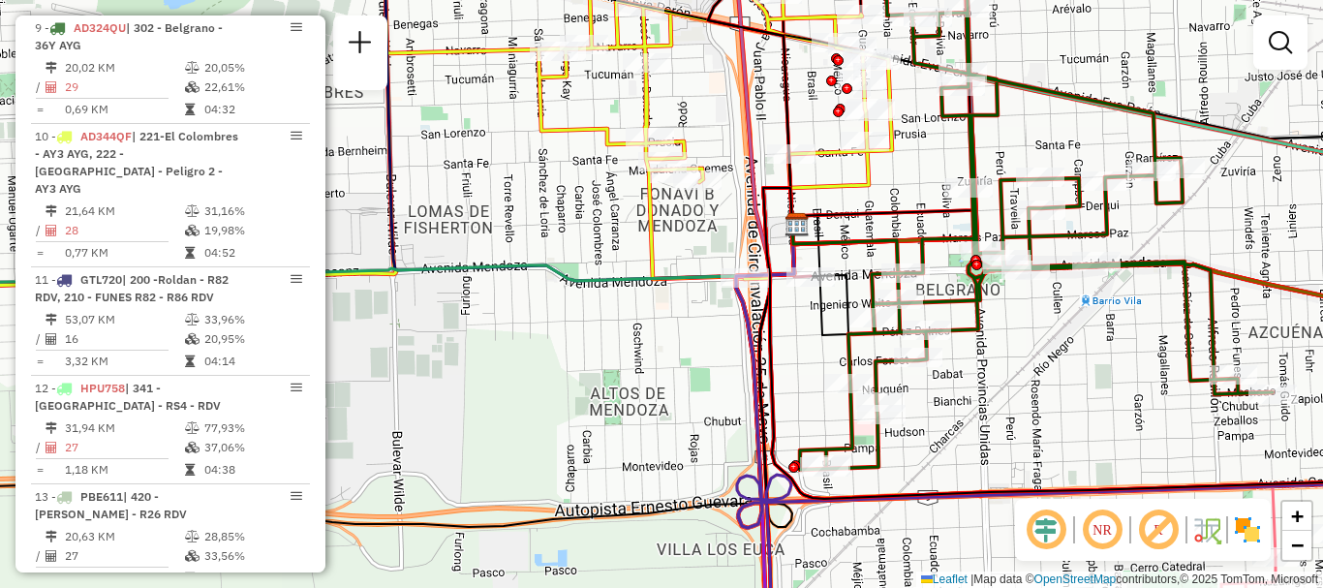
click at [840, 235] on icon at bounding box center [845, 262] width 107 height 75
select select "**********"
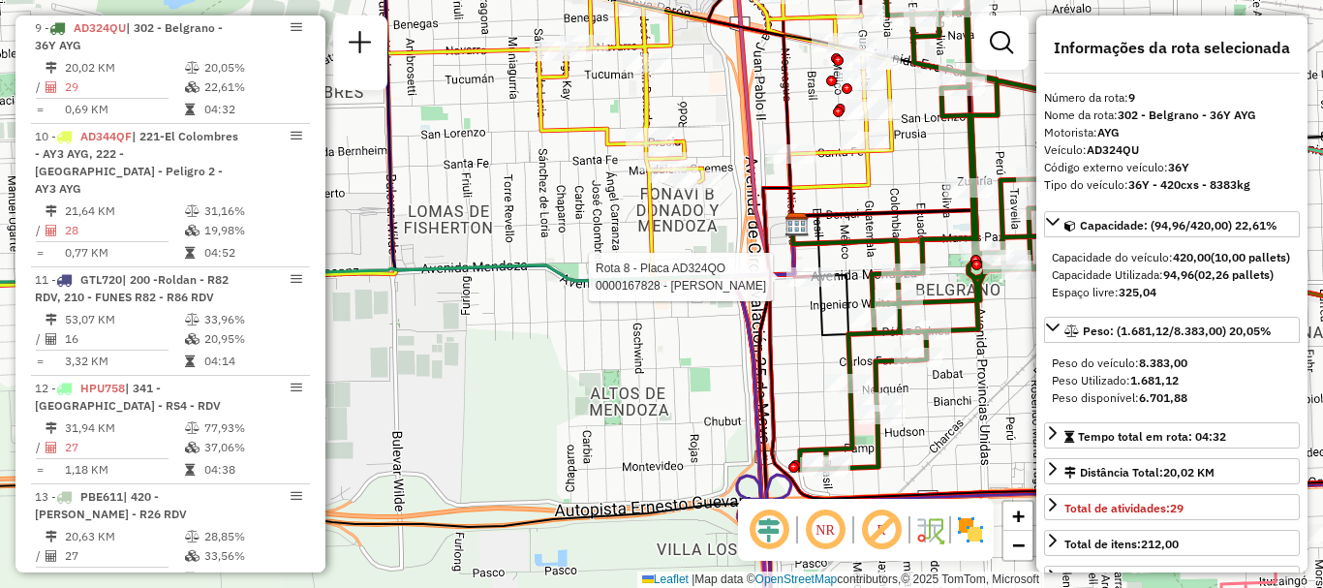
click at [818, 287] on div at bounding box center [811, 276] width 48 height 19
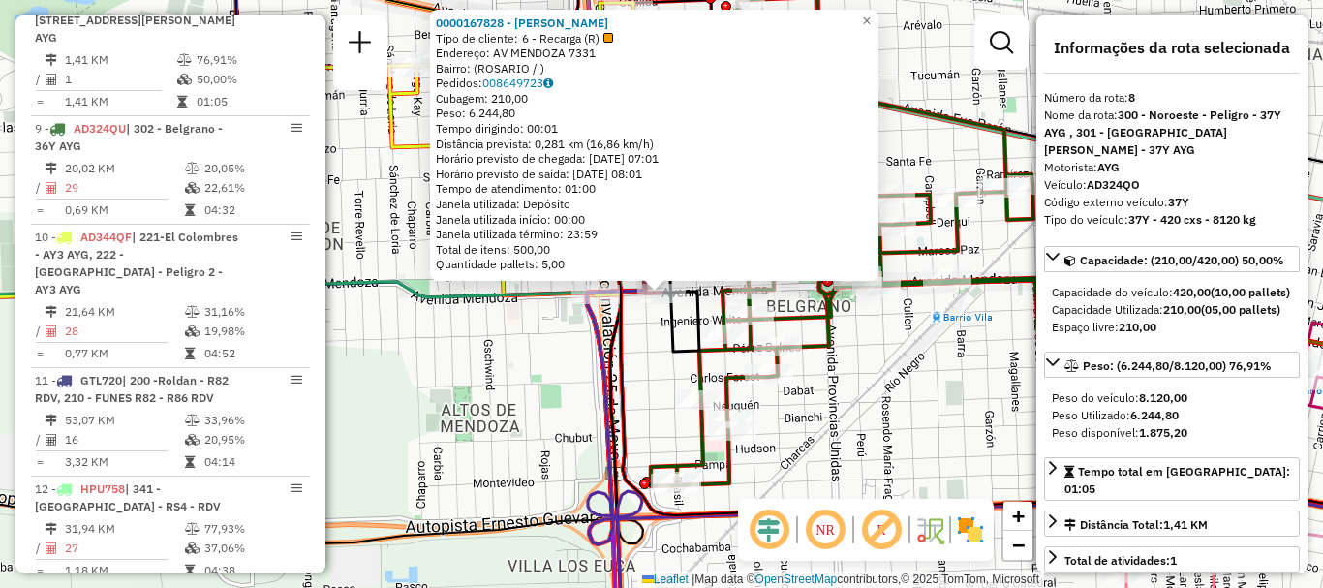
scroll to position [1449, 0]
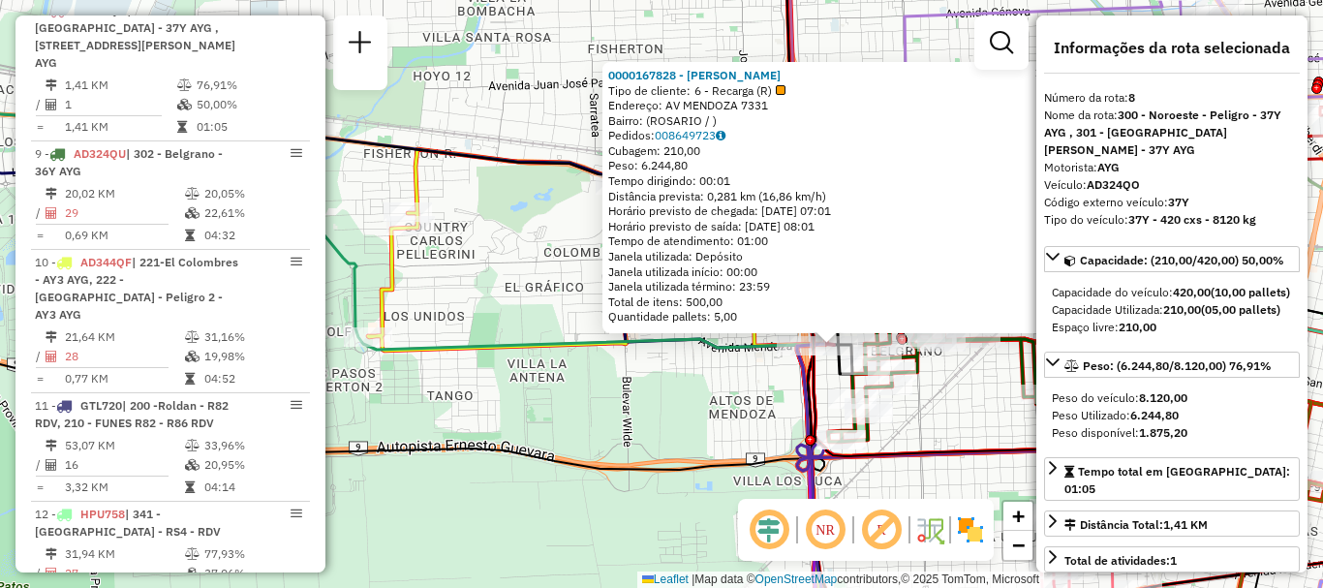
click at [618, 416] on div "0000167828 - [PERSON_NAME] de cliente: 6 - Recarga (R) Endereço: [STREET_ADDRES…" at bounding box center [661, 294] width 1323 height 588
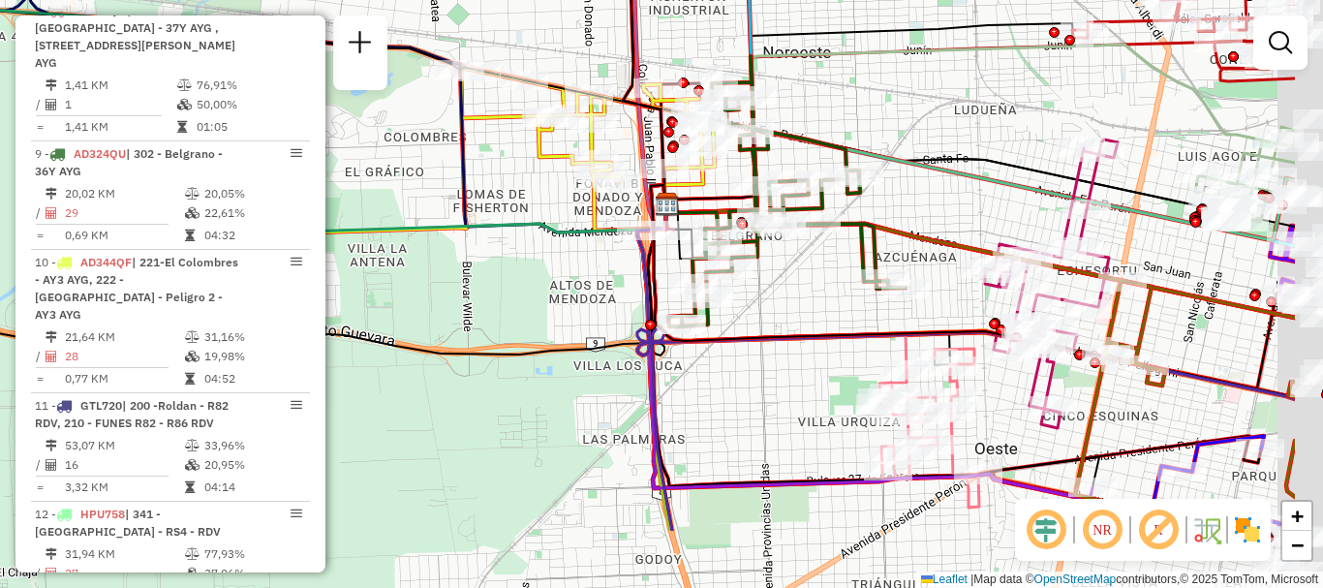
drag, startPoint x: 640, startPoint y: 374, endPoint x: 478, endPoint y: 258, distance: 200.0
click at [478, 258] on div "Janela de atendimento Grade de atendimento Capacidade Transportadoras Veículos …" at bounding box center [661, 294] width 1323 height 588
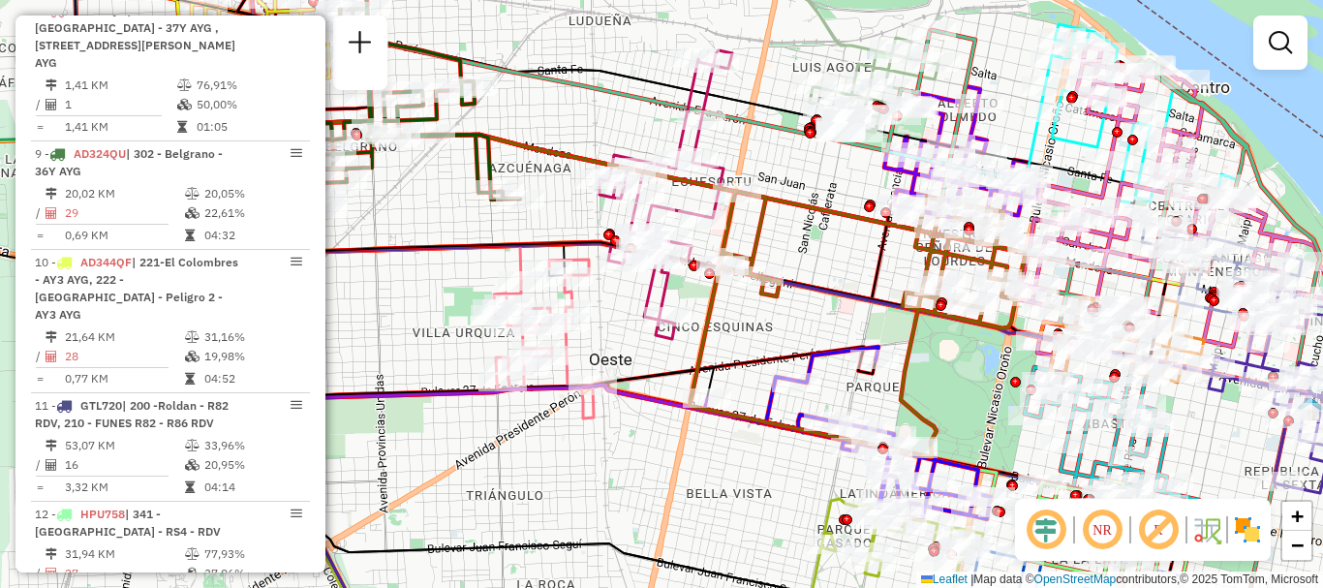
drag, startPoint x: 855, startPoint y: 323, endPoint x: 722, endPoint y: 328, distance: 133.8
click at [722, 327] on div "Rota 15 - Placa GBL764 0000462357 - Supermercado [PERSON_NAME] Janela de atendi…" at bounding box center [661, 294] width 1323 height 588
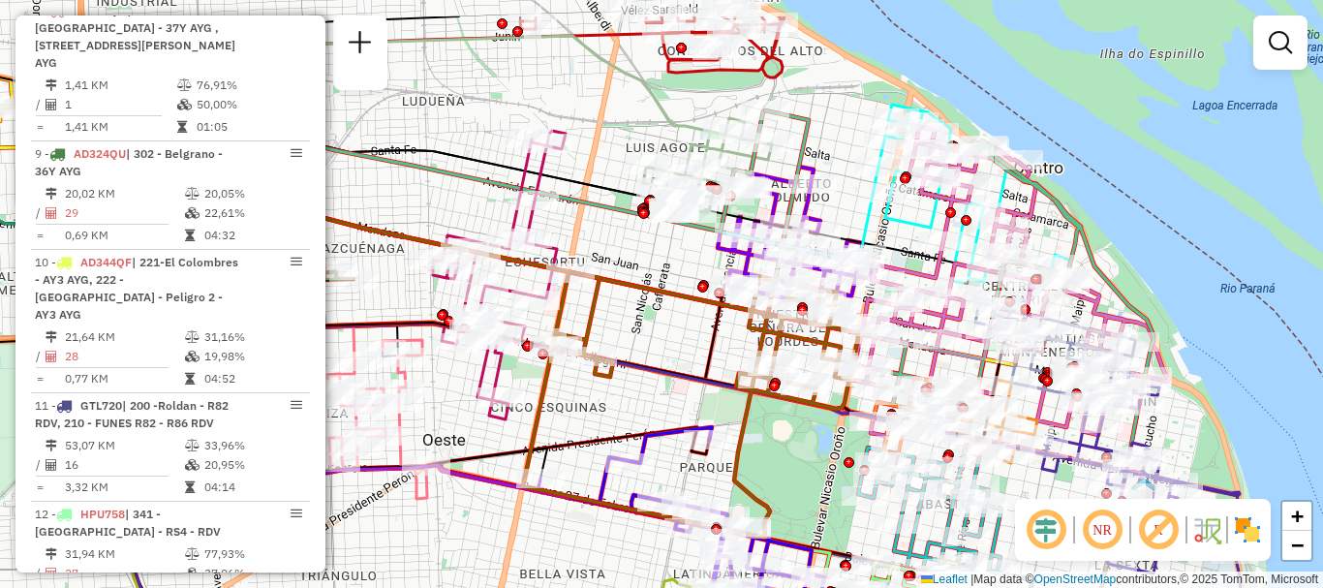
drag, startPoint x: 852, startPoint y: 389, endPoint x: 847, endPoint y: 409, distance: 20.2
click at [847, 387] on div at bounding box center [867, 376] width 48 height 19
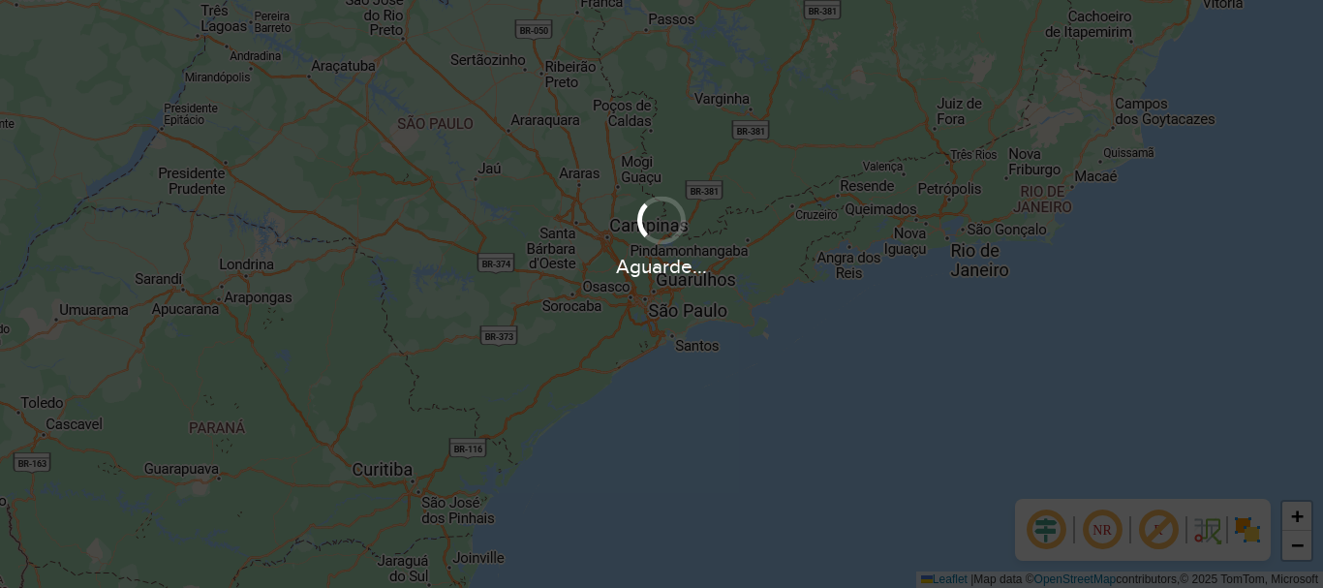
scroll to position [1270, 0]
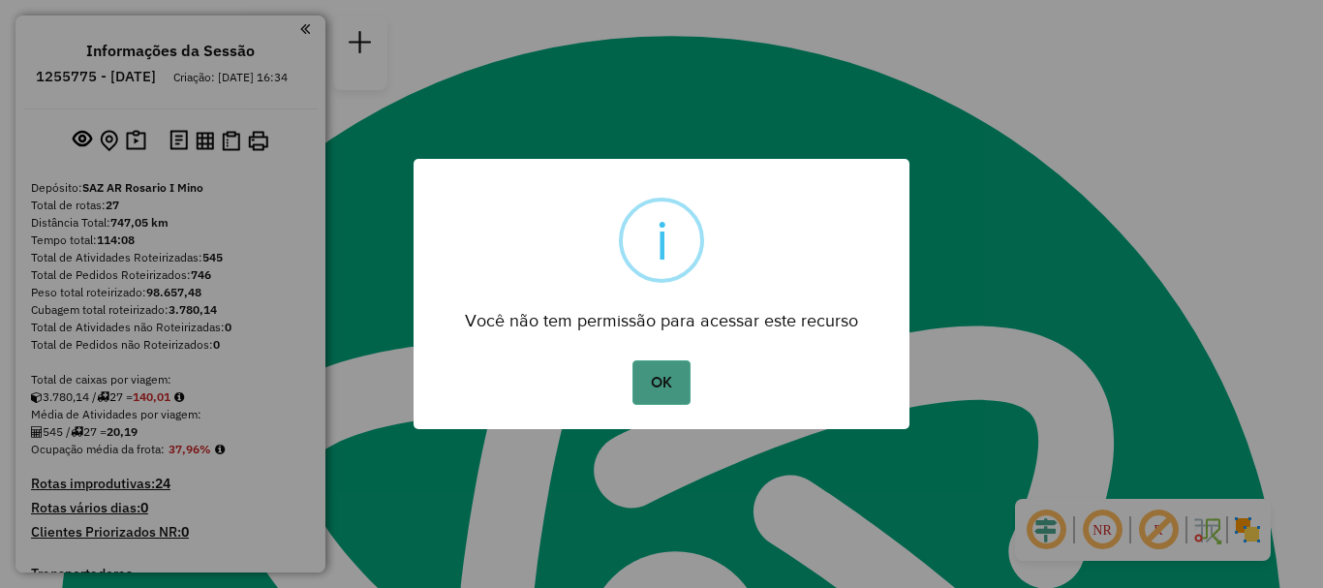
click at [657, 388] on button "OK" at bounding box center [661, 382] width 57 height 45
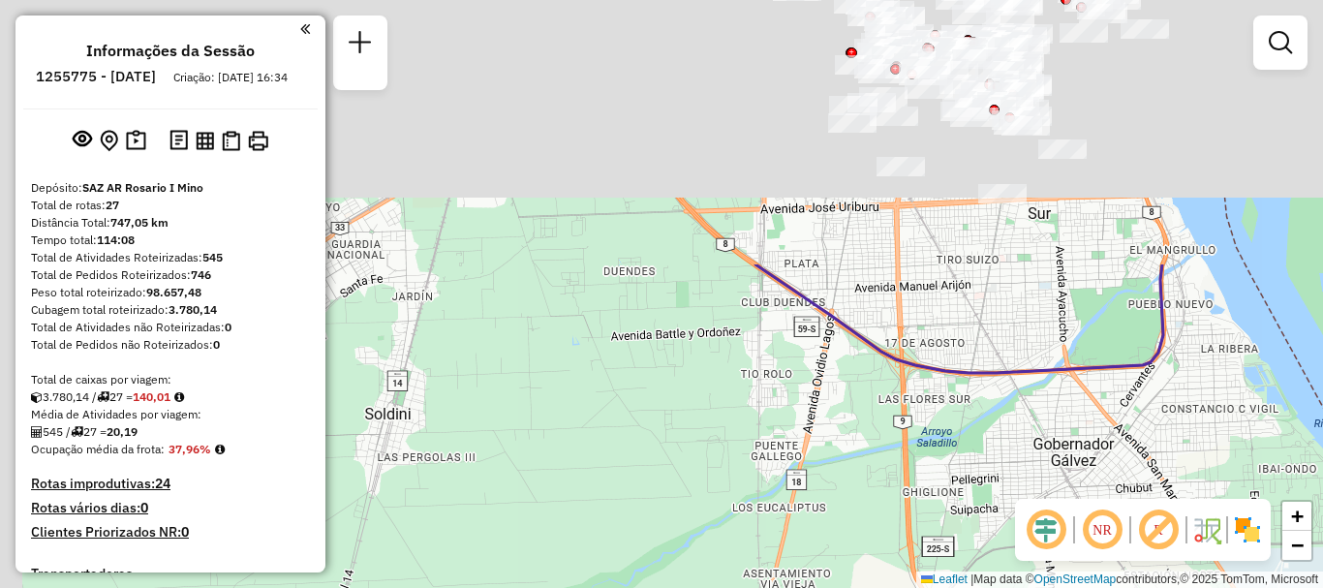
drag, startPoint x: 771, startPoint y: 292, endPoint x: 944, endPoint y: 626, distance: 376.5
click at [944, 587] on html "Aguarde... Pop-up bloqueado! Seu navegador bloqueou automáticamente a abertura …" at bounding box center [661, 294] width 1323 height 588
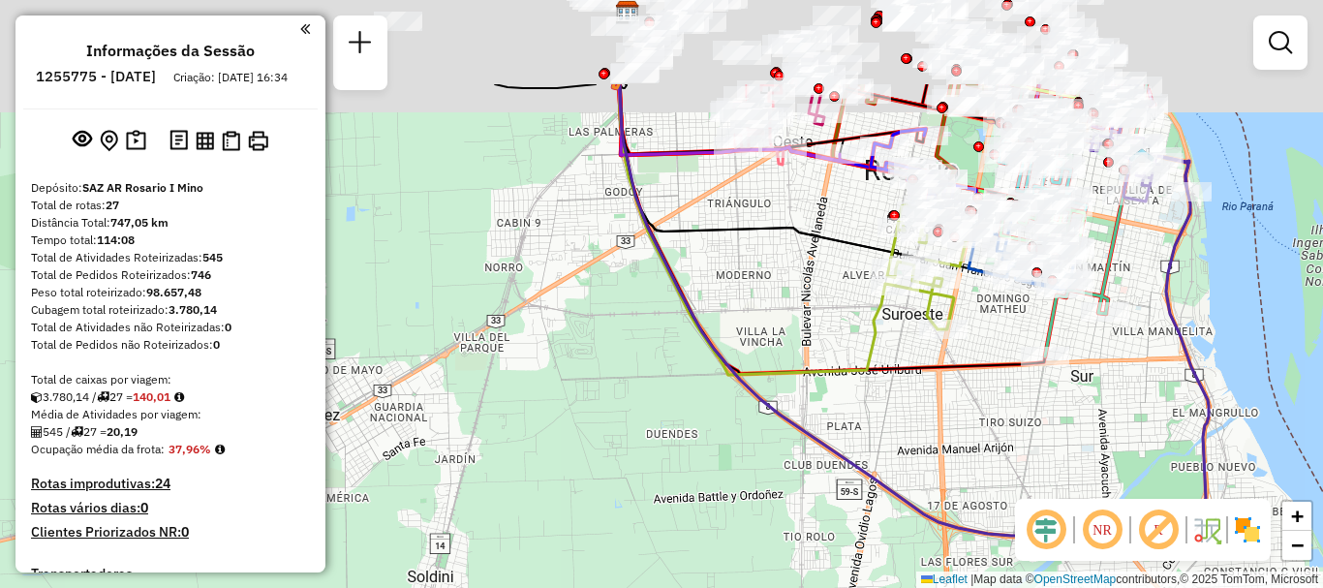
drag, startPoint x: 961, startPoint y: 479, endPoint x: 974, endPoint y: 573, distance: 94.8
click at [974, 573] on div "Janela de atendimento Grade de atendimento Capacidade Transportadoras Veículos …" at bounding box center [661, 294] width 1323 height 588
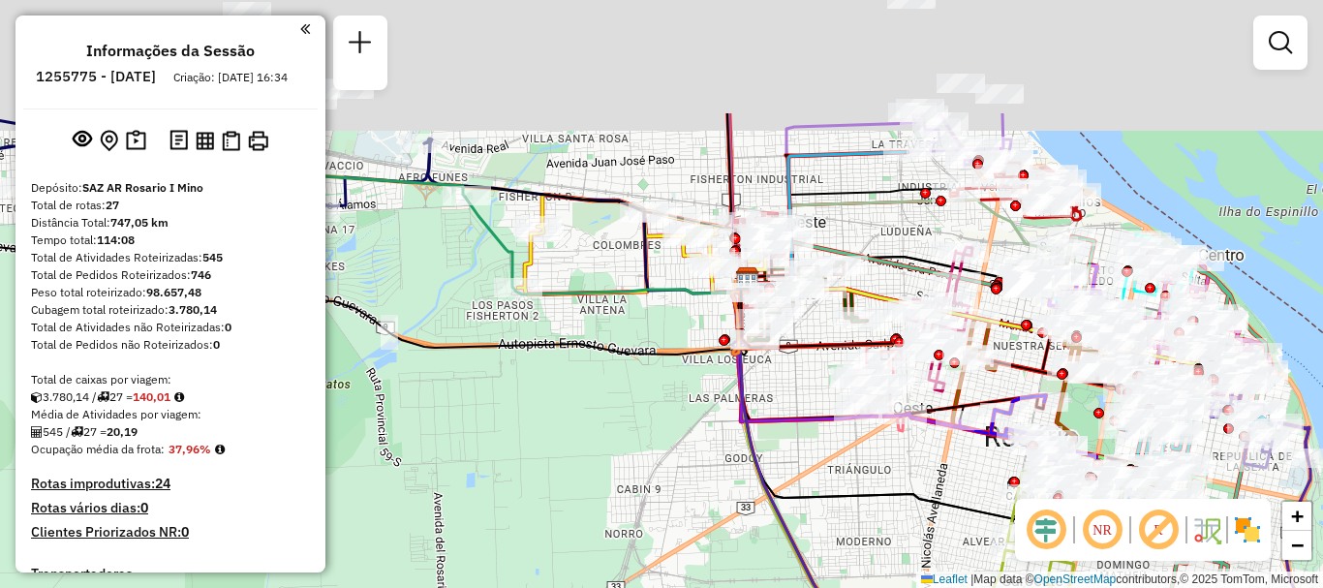
drag, startPoint x: 775, startPoint y: 559, endPoint x: 861, endPoint y: 626, distance: 109.1
click at [861, 587] on html "Aguarde... Pop-up bloqueado! Seu navegador bloqueou automáticamente a abertura …" at bounding box center [661, 294] width 1323 height 588
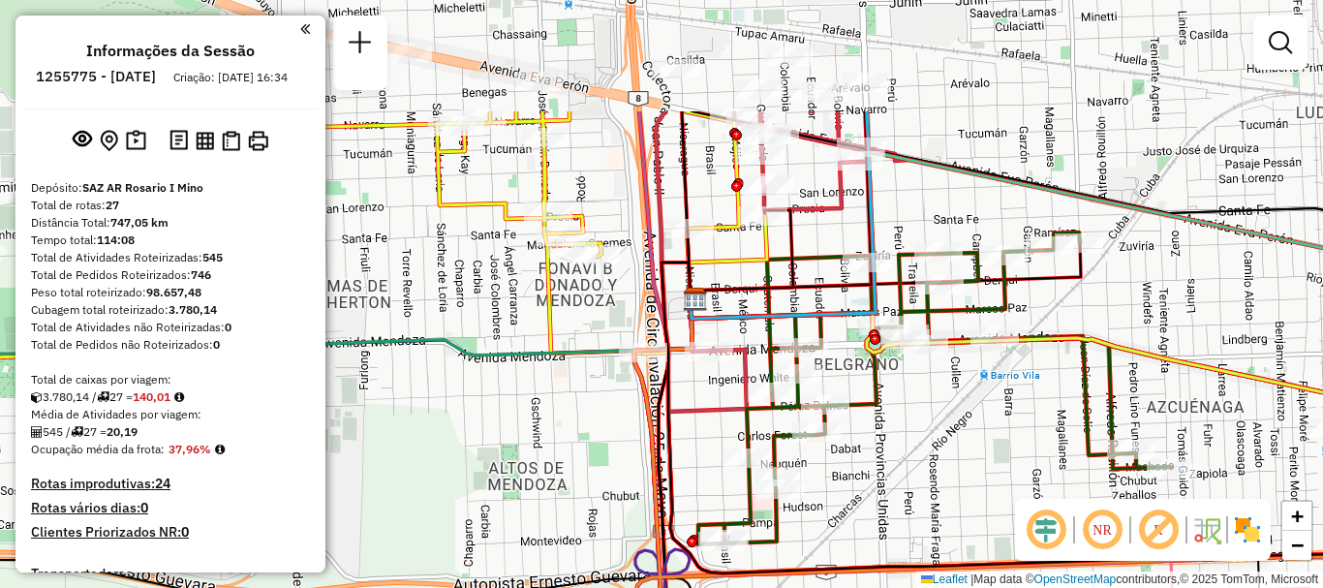
drag, startPoint x: 864, startPoint y: 377, endPoint x: 881, endPoint y: 480, distance: 105.0
click at [881, 480] on div "Janela de atendimento Grade de atendimento Capacidade Transportadoras Veículos …" at bounding box center [661, 294] width 1323 height 588
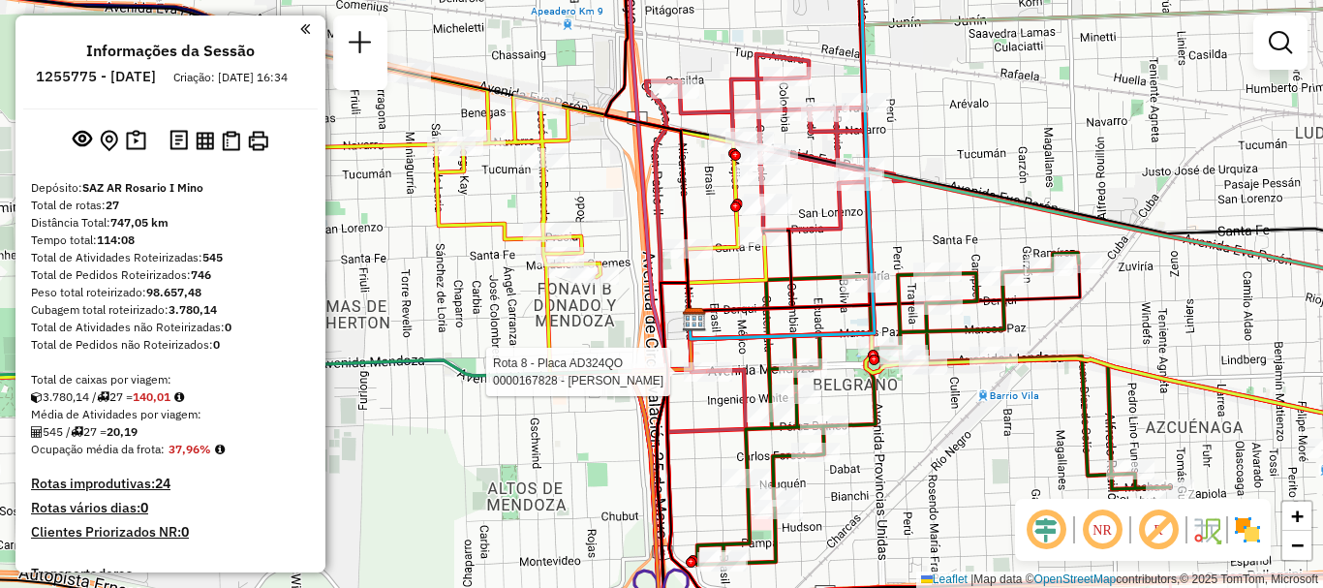
click at [704, 382] on div at bounding box center [708, 371] width 48 height 19
select select "**********"
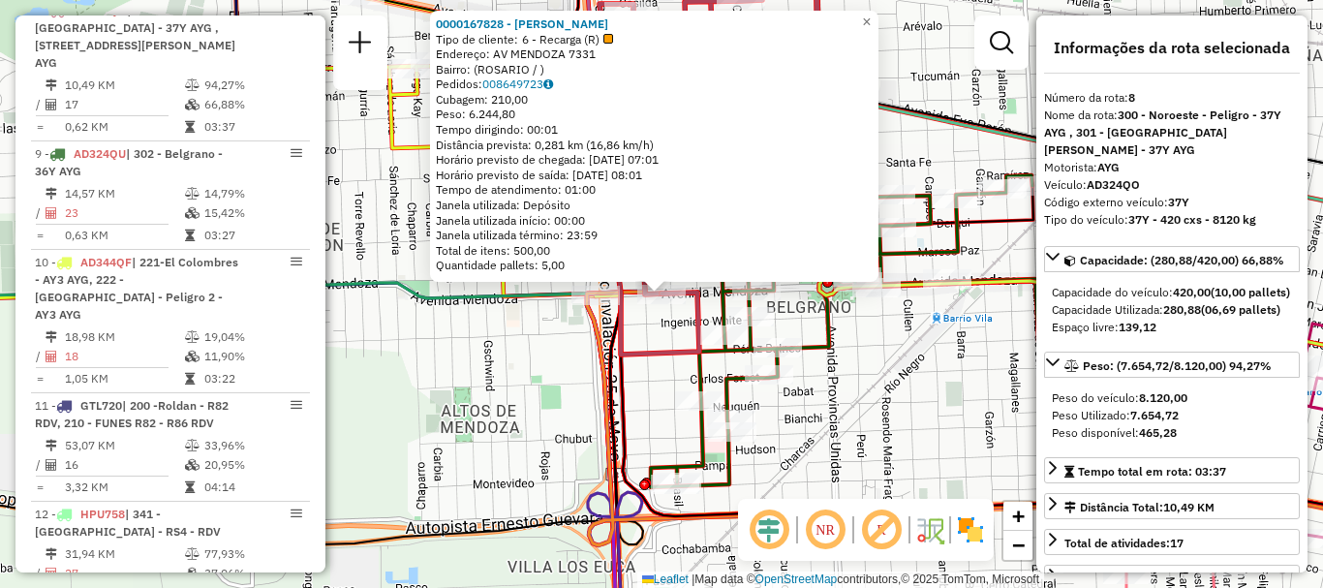
scroll to position [97, 0]
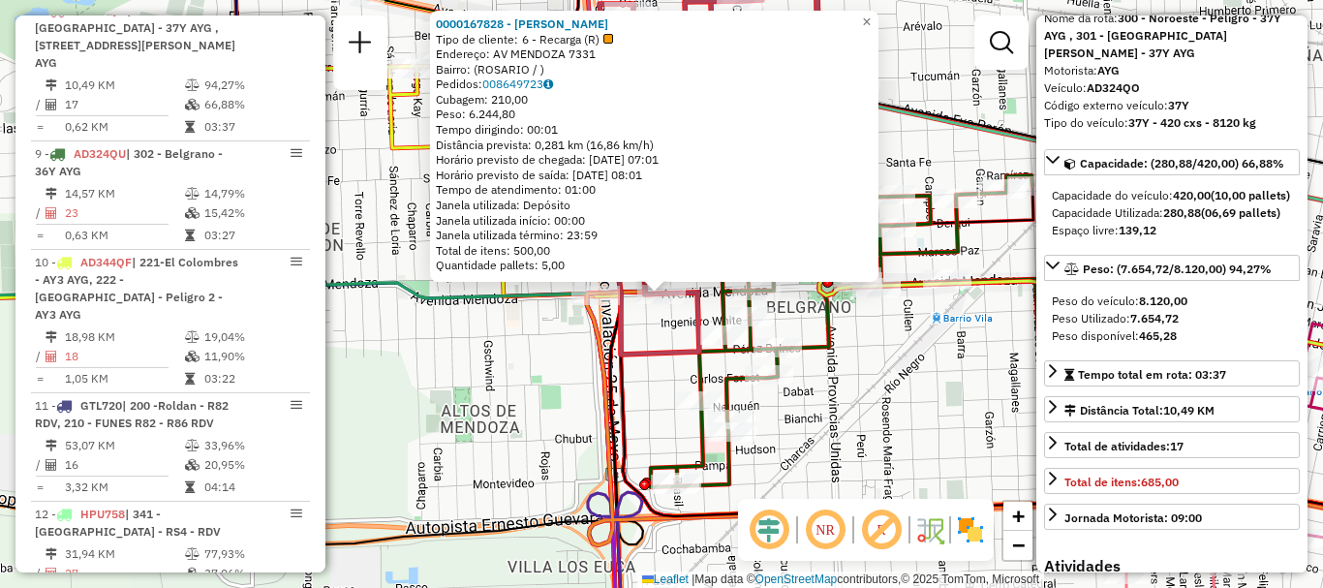
click at [893, 438] on div "0000167828 - GUALA OMAR ADOLFO Tipo de cliente: 6 - Recarga (R) Endereço: AV ME…" at bounding box center [661, 294] width 1323 height 588
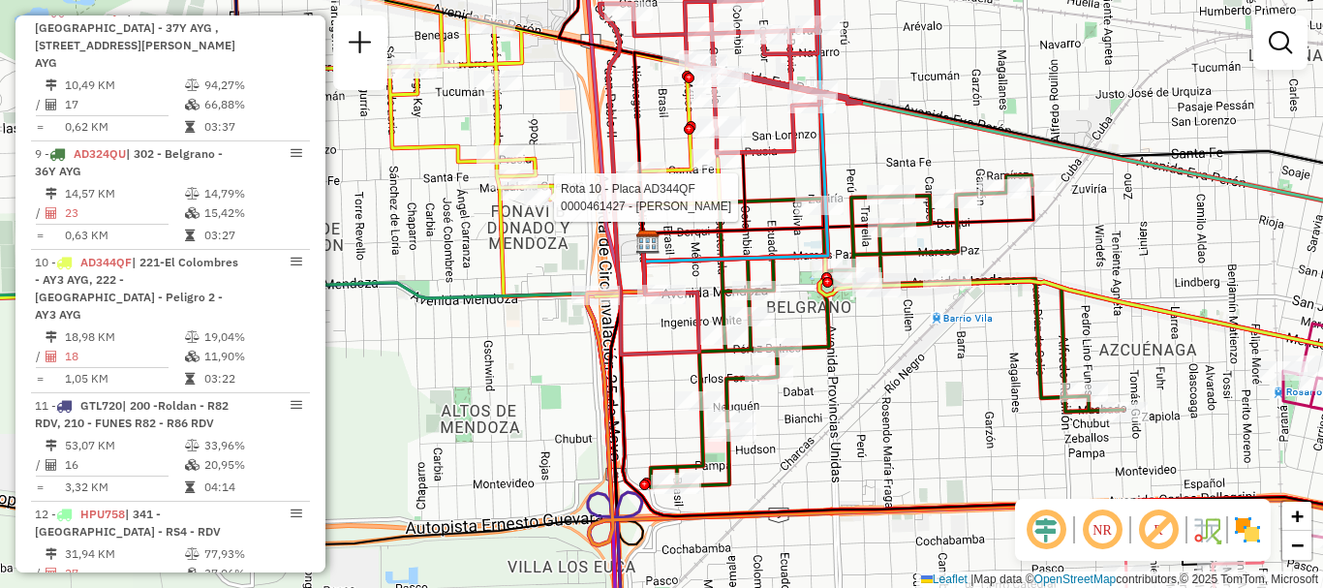
select select "**********"
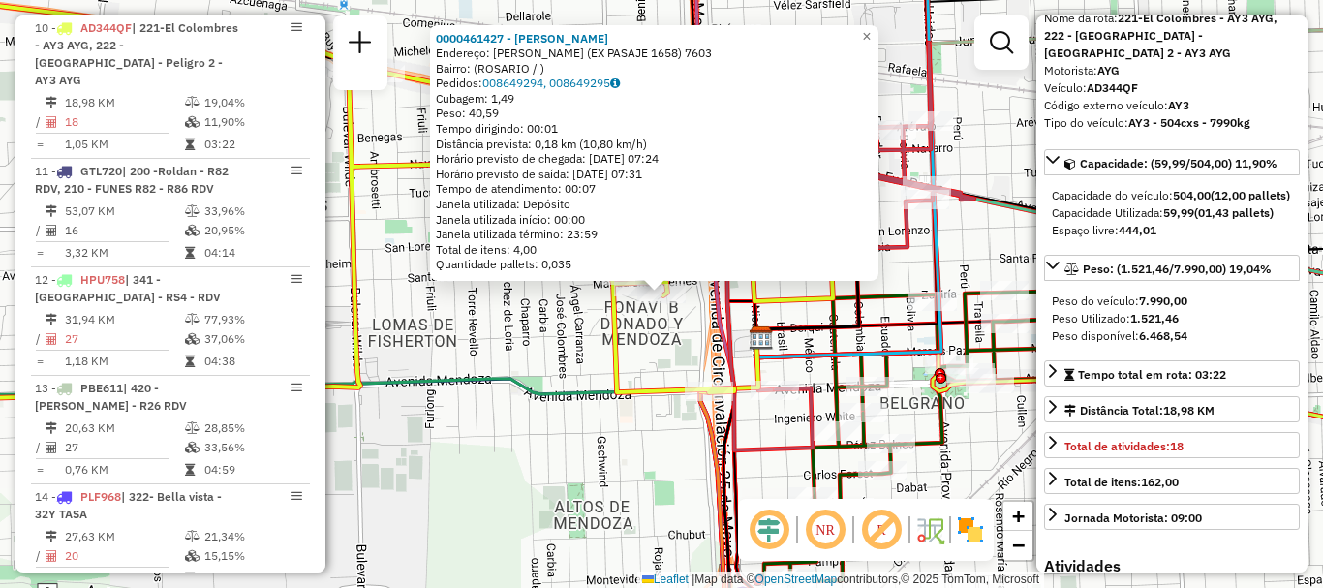
click at [1008, 491] on div "0000461427 - Farley Andres Fabian Endereço: MAGDALENA GUEMEZ (EX PASAJE 1658) 7…" at bounding box center [661, 294] width 1323 height 588
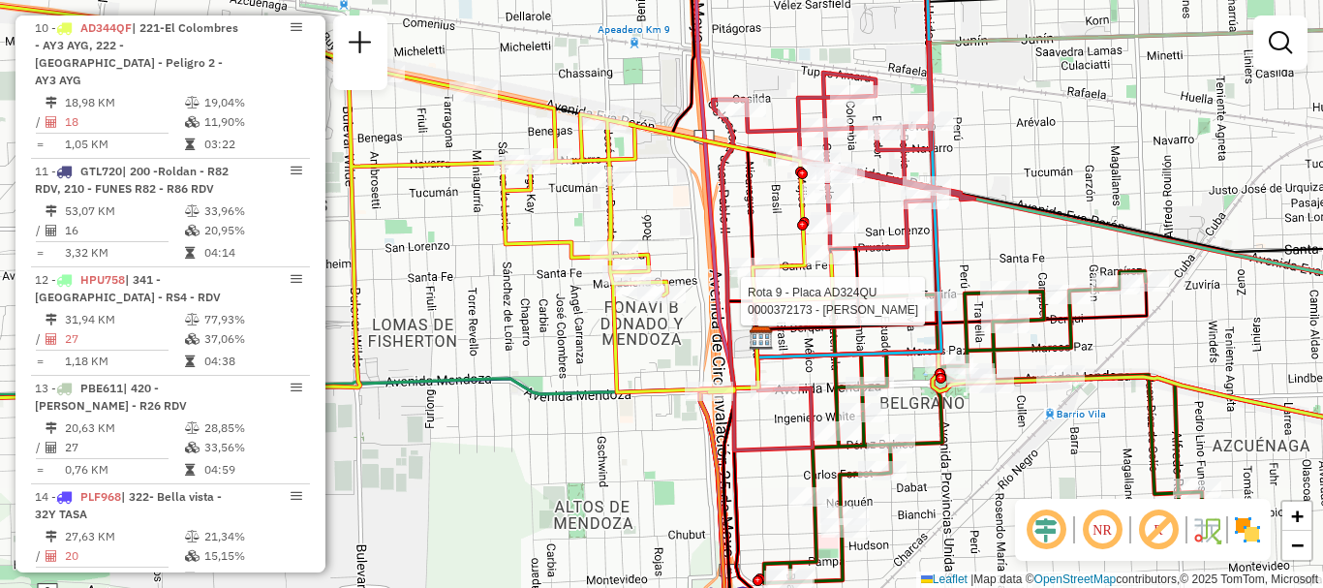
select select "**********"
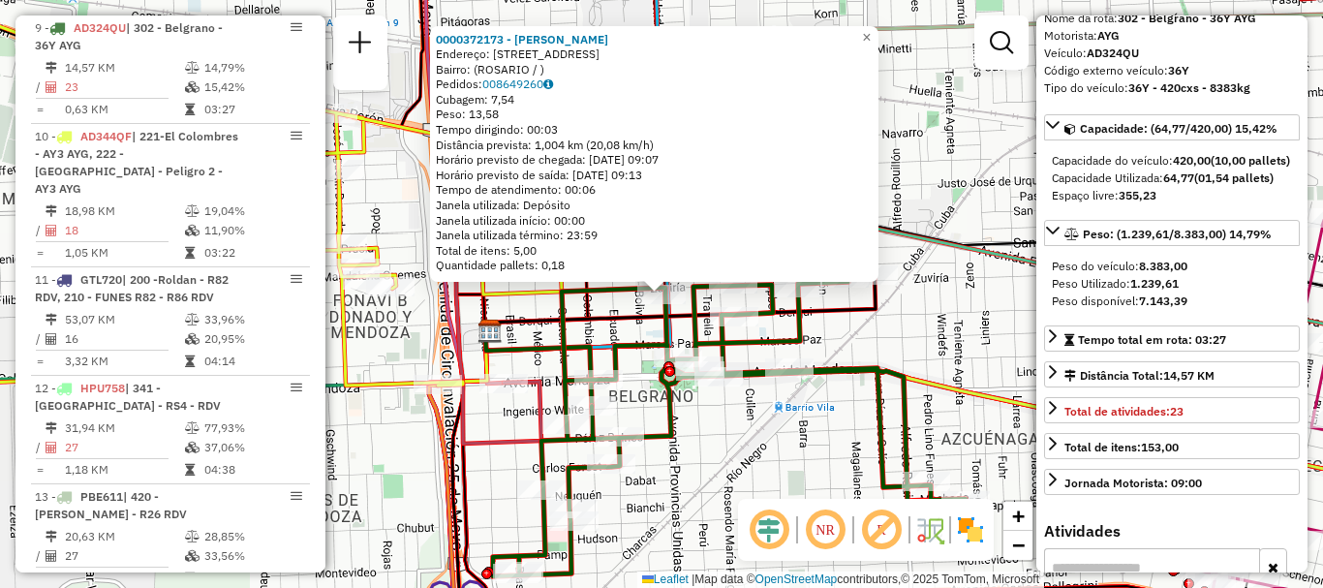
click at [1035, 493] on div "0000372173 - MORENO DANIEL Endereço: AV PROVINCIAS UNIDAS 980 Bairro: (ROSARIO …" at bounding box center [661, 294] width 1323 height 588
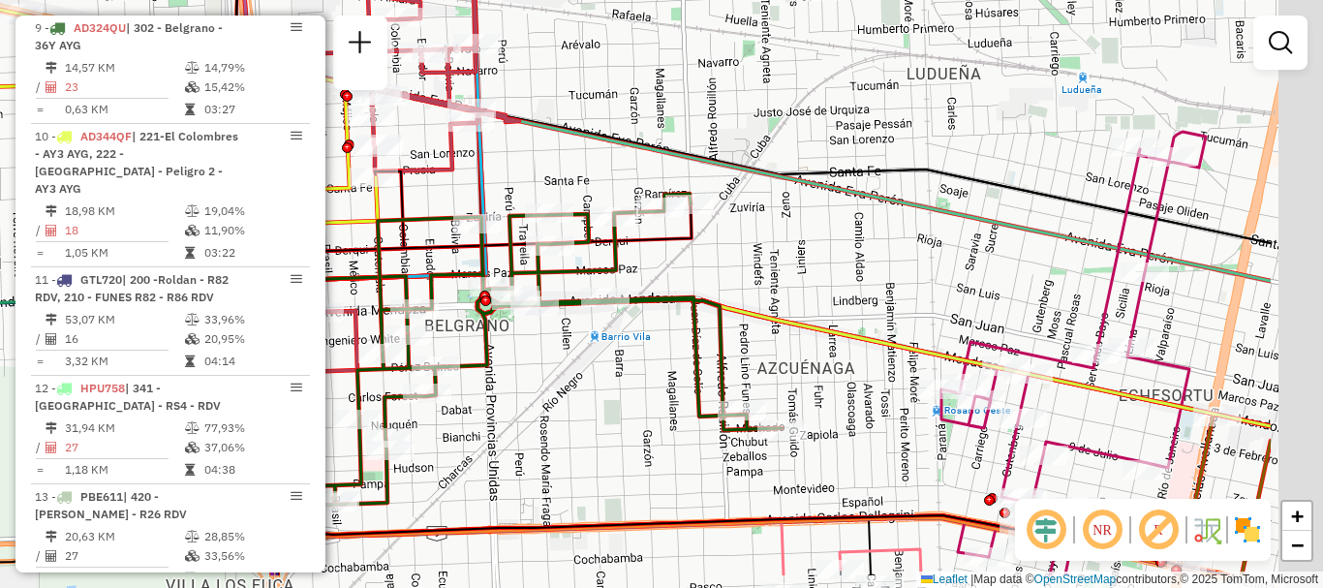
drag, startPoint x: 973, startPoint y: 444, endPoint x: 644, endPoint y: 321, distance: 350.7
click at [711, 347] on div "Janela de atendimento Grade de atendimento Capacidade Transportadoras Veículos …" at bounding box center [661, 294] width 1323 height 588
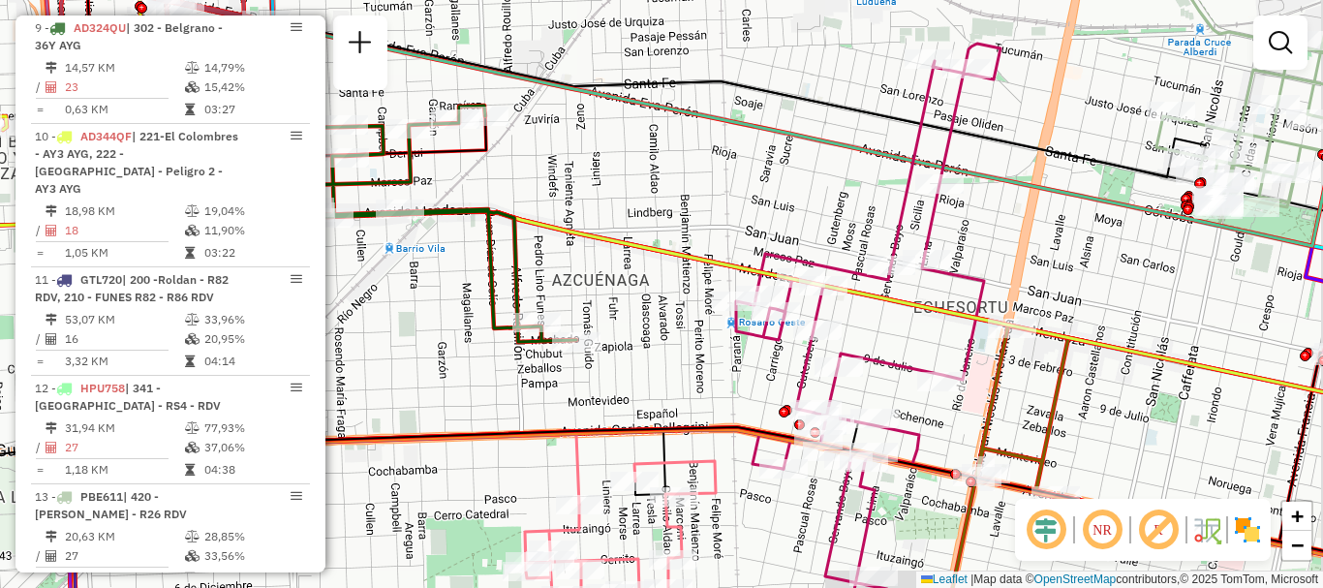
drag, startPoint x: 739, startPoint y: 407, endPoint x: 613, endPoint y: 348, distance: 139.1
click at [613, 348] on div "Janela de atendimento Grade de atendimento Capacidade Transportadoras Veículos …" at bounding box center [661, 294] width 1323 height 588
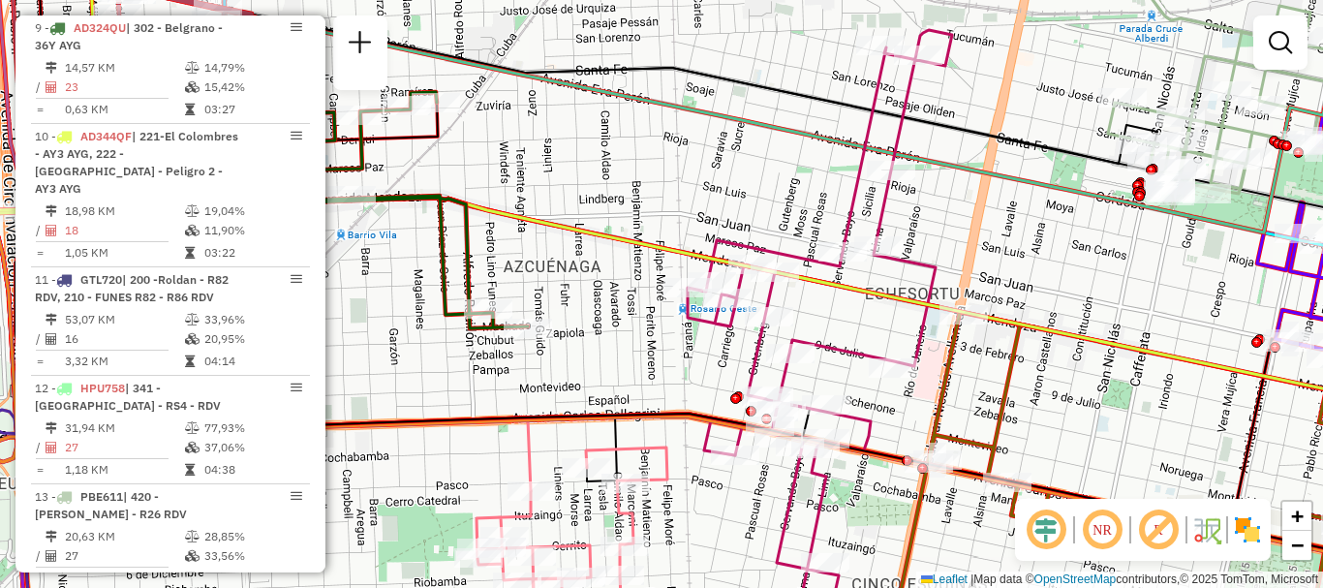
drag, startPoint x: 976, startPoint y: 353, endPoint x: 758, endPoint y: 309, distance: 223.2
click at [758, 309] on div "Janela de atendimento Grade de atendimento Capacidade Transportadoras Veículos …" at bounding box center [661, 294] width 1323 height 588
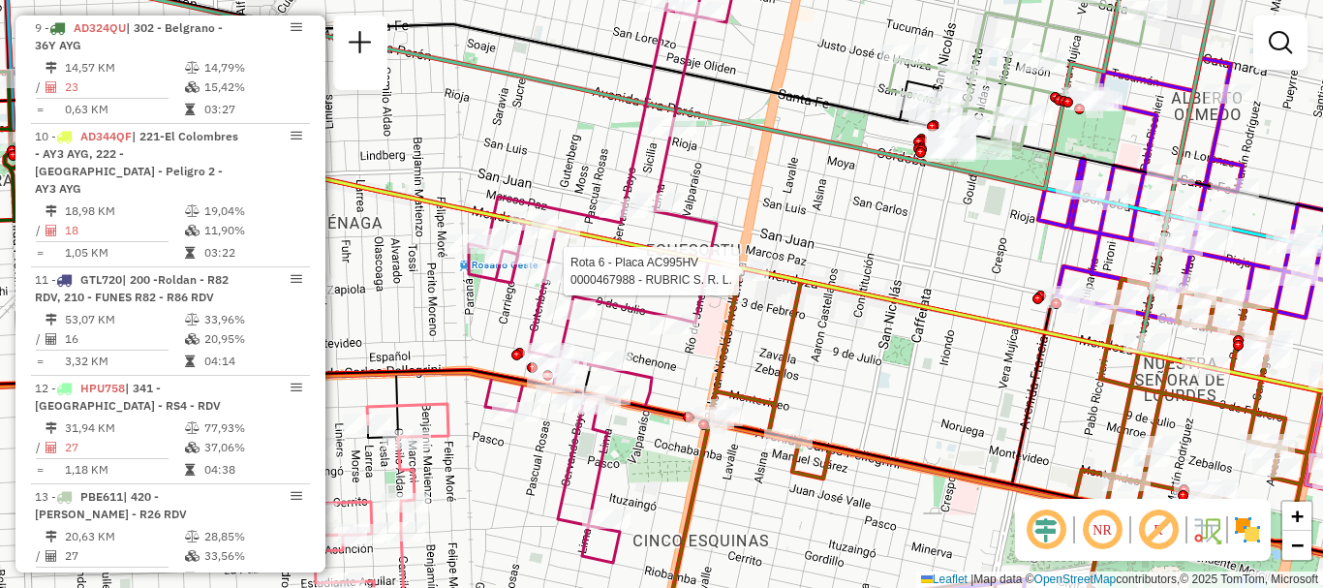
select select "**********"
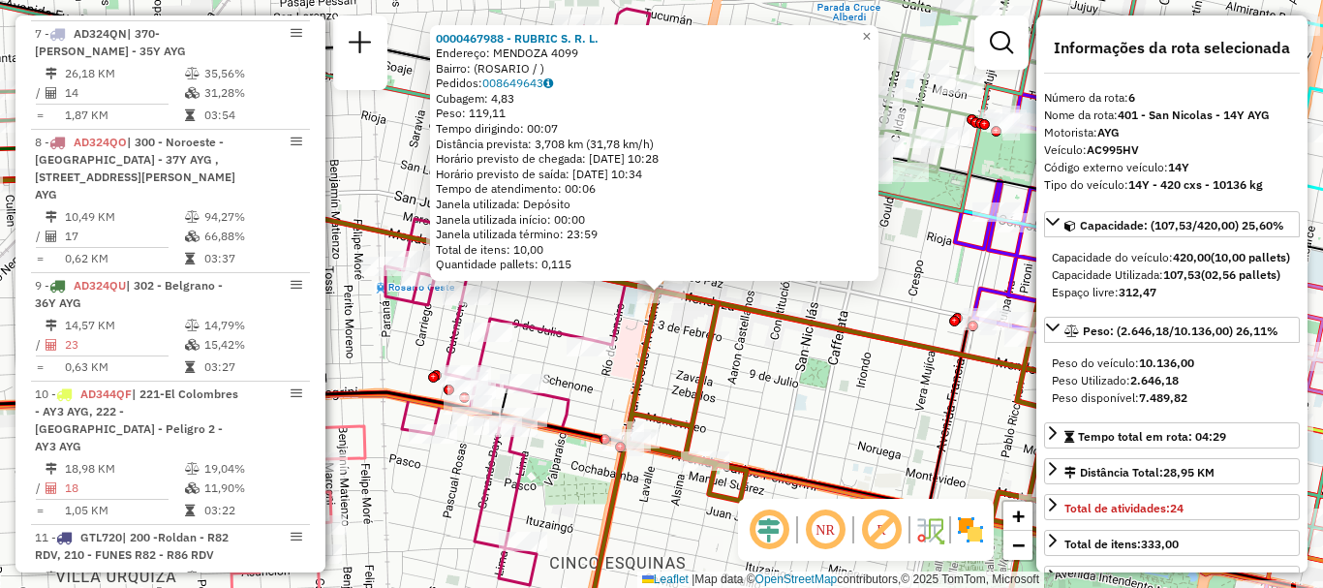
scroll to position [1232, 0]
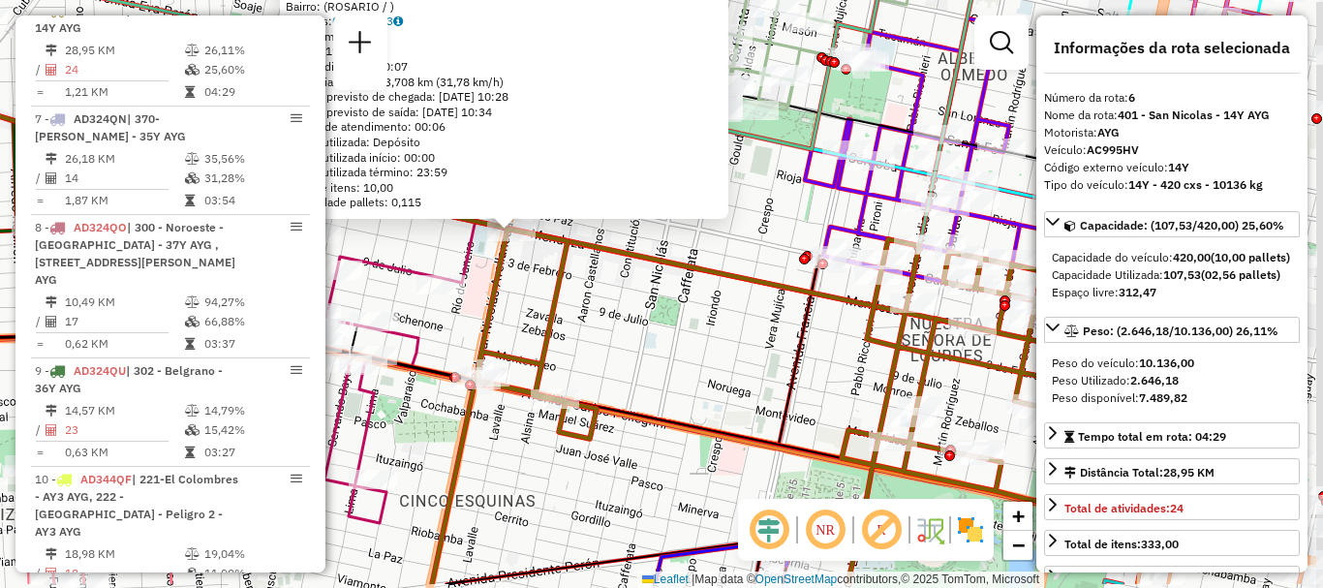
drag, startPoint x: 820, startPoint y: 328, endPoint x: 583, endPoint y: 245, distance: 251.5
click at [631, 263] on div "0000467988 - RUBRIC S. R. L. Endereço: MENDOZA 4099 Bairro: (ROSARIO / ) Pedido…" at bounding box center [661, 294] width 1323 height 588
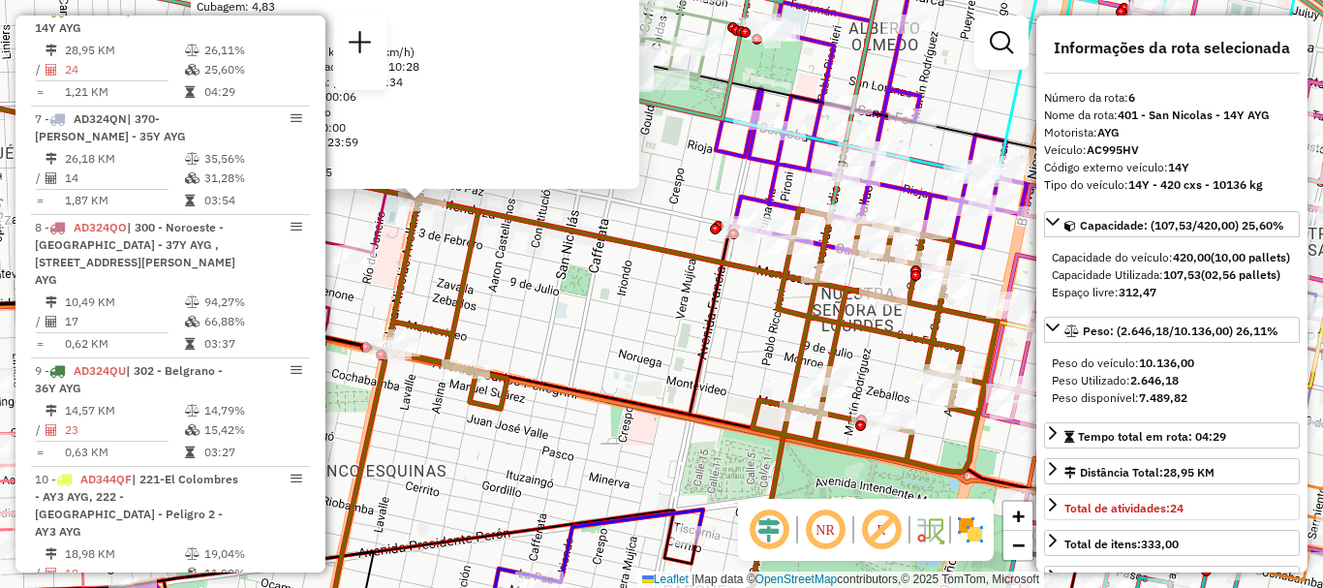
scroll to position [97, 0]
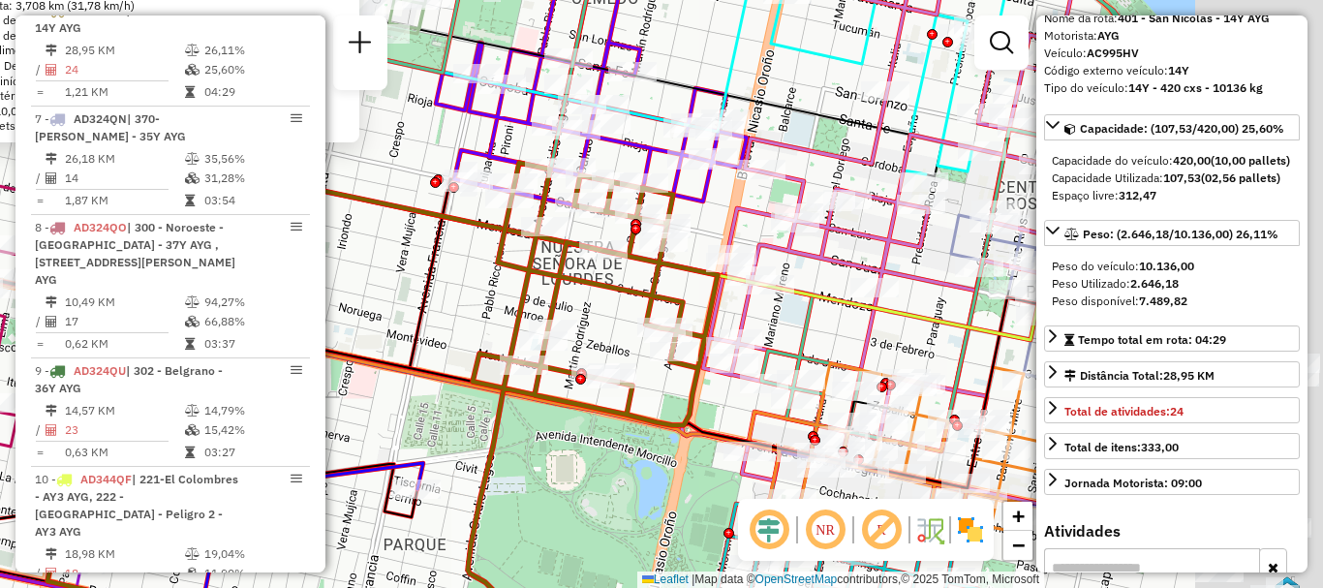
drag, startPoint x: 876, startPoint y: 408, endPoint x: 586, endPoint y: 359, distance: 293.7
click at [586, 359] on icon at bounding box center [382, 376] width 670 height 448
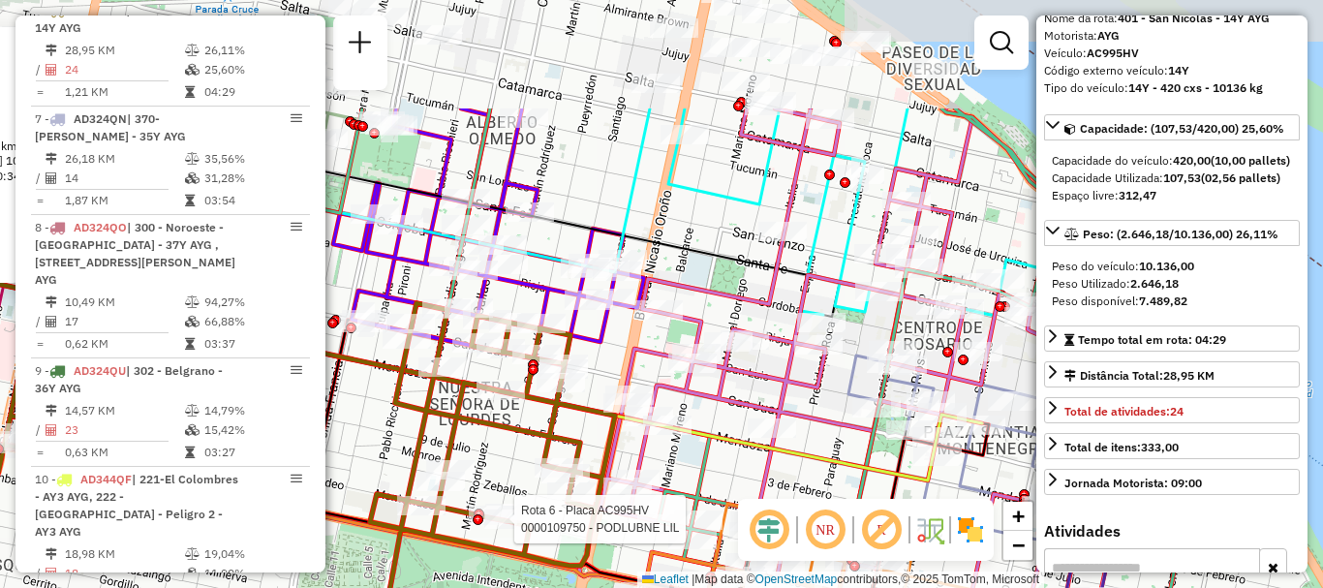
drag, startPoint x: 837, startPoint y: 325, endPoint x: 824, endPoint y: 450, distance: 125.6
click at [825, 463] on icon at bounding box center [422, 368] width 1122 height 226
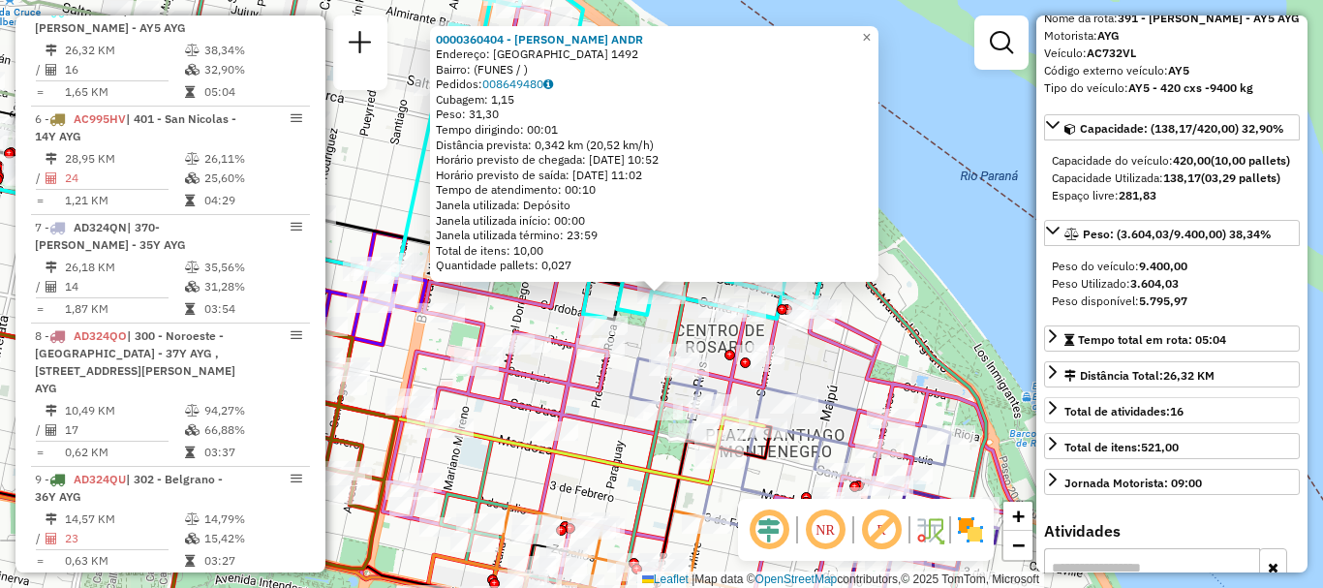
scroll to position [194, 0]
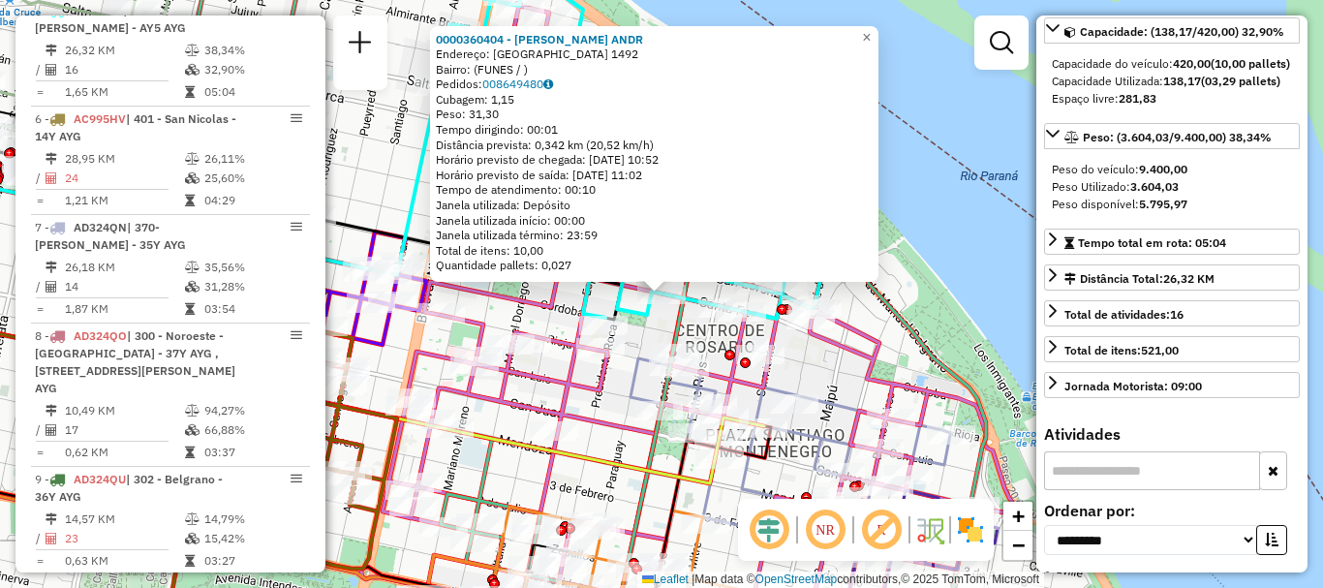
click at [1002, 437] on div "0000360404 - REYNOSO ANDR Endereço: SANTA FE 1492 Bairro: (FUNES / ) Pedidos: 0…" at bounding box center [661, 294] width 1323 height 588
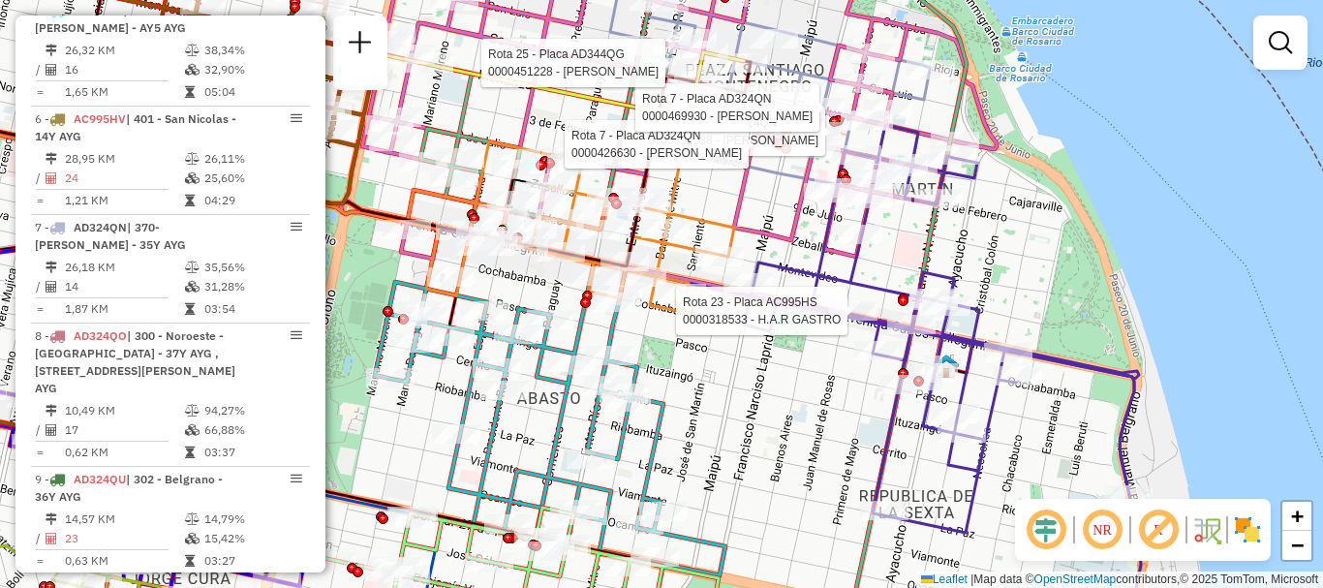
select select "**********"
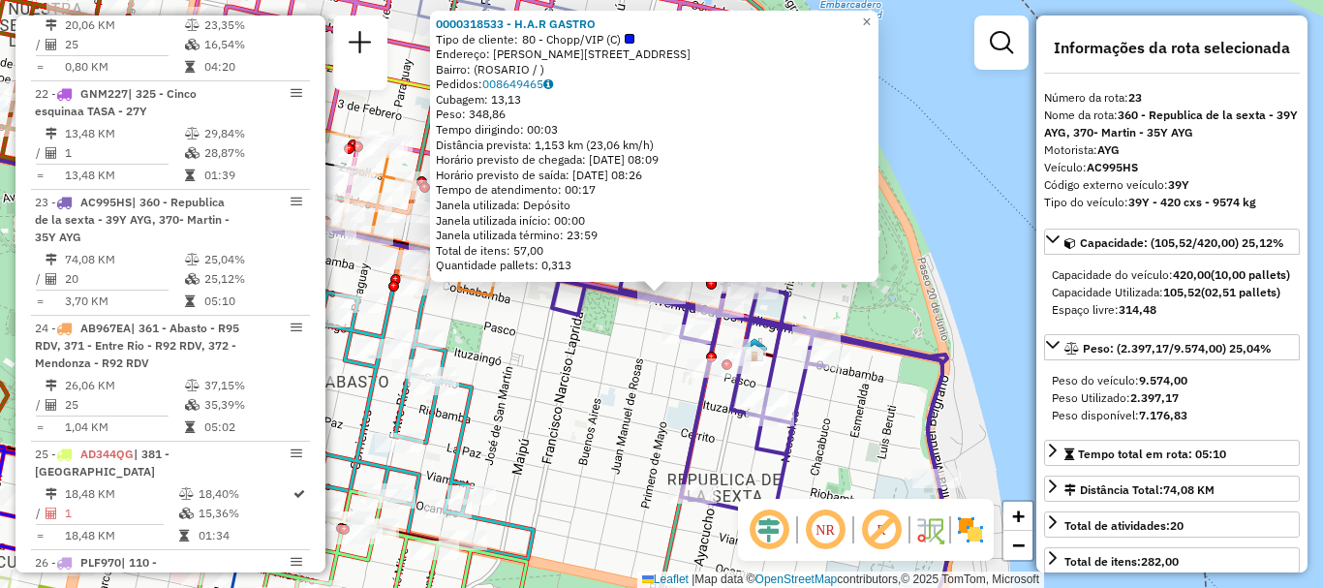
scroll to position [97, 0]
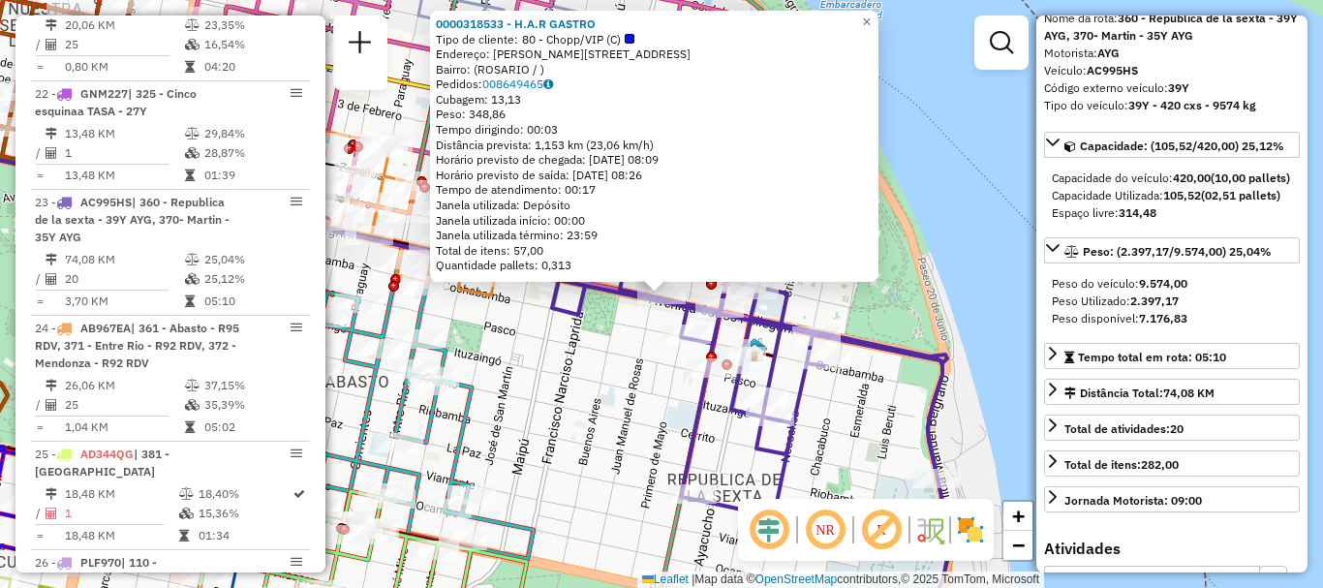
click at [975, 408] on div "0000318533 - H.A.R GASTRO Tipo de cliente: 80 - Chopp/VIP (C) Endereço: AVDA PE…" at bounding box center [661, 294] width 1323 height 588
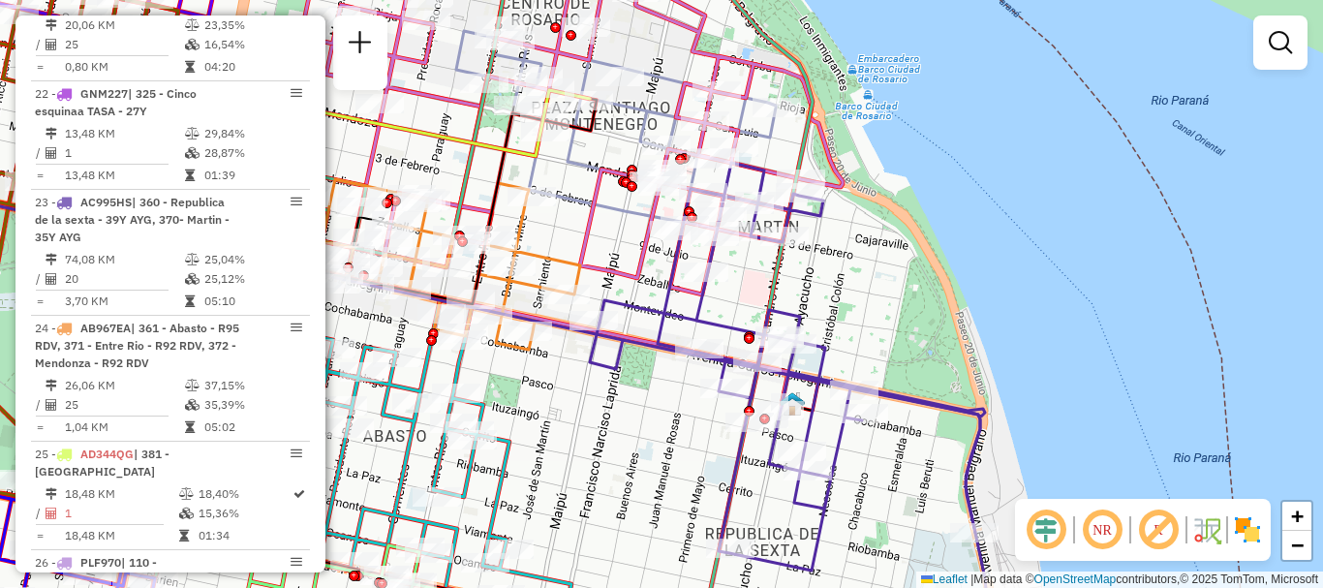
drag, startPoint x: 931, startPoint y: 400, endPoint x: 982, endPoint y: 494, distance: 107.1
click at [981, 490] on icon at bounding box center [793, 367] width 386 height 408
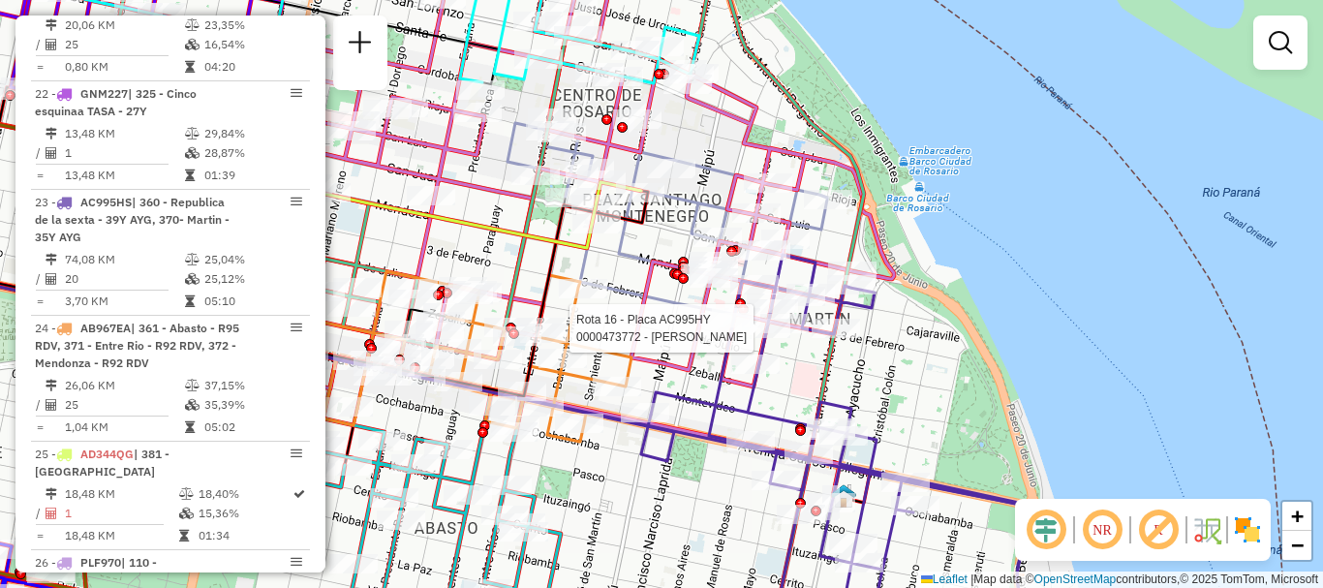
select select "**********"
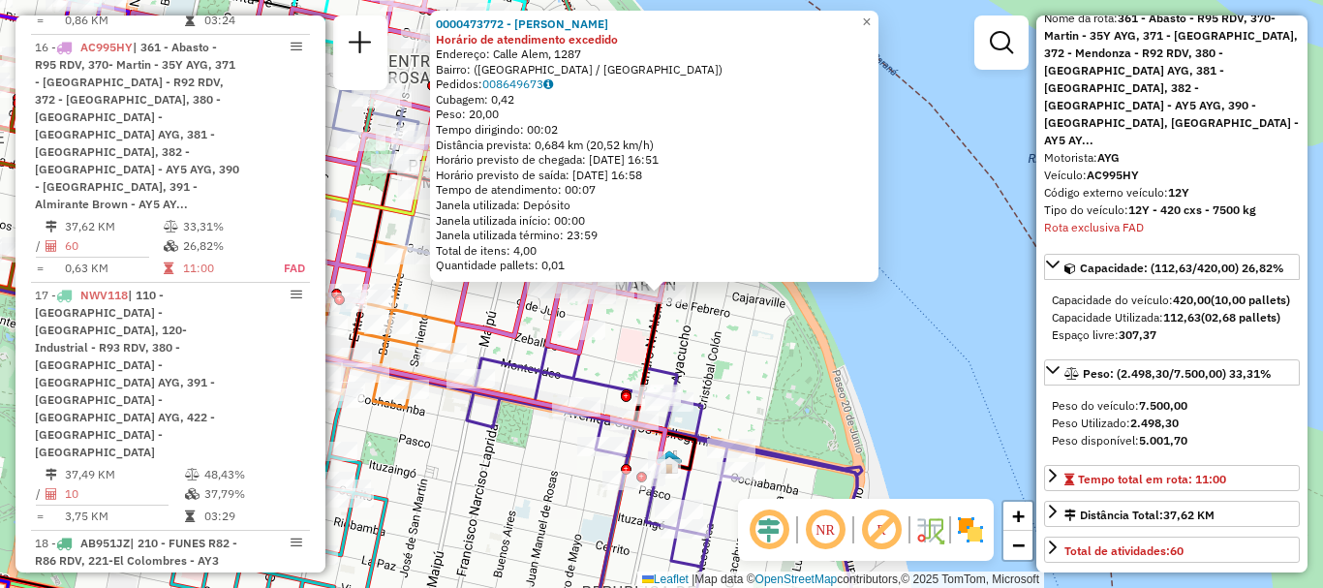
click at [989, 392] on div "0000473772 - SANSEVICH AGUSTIN ANDREA Horário de atendimento excedido Endereço:…" at bounding box center [661, 294] width 1323 height 588
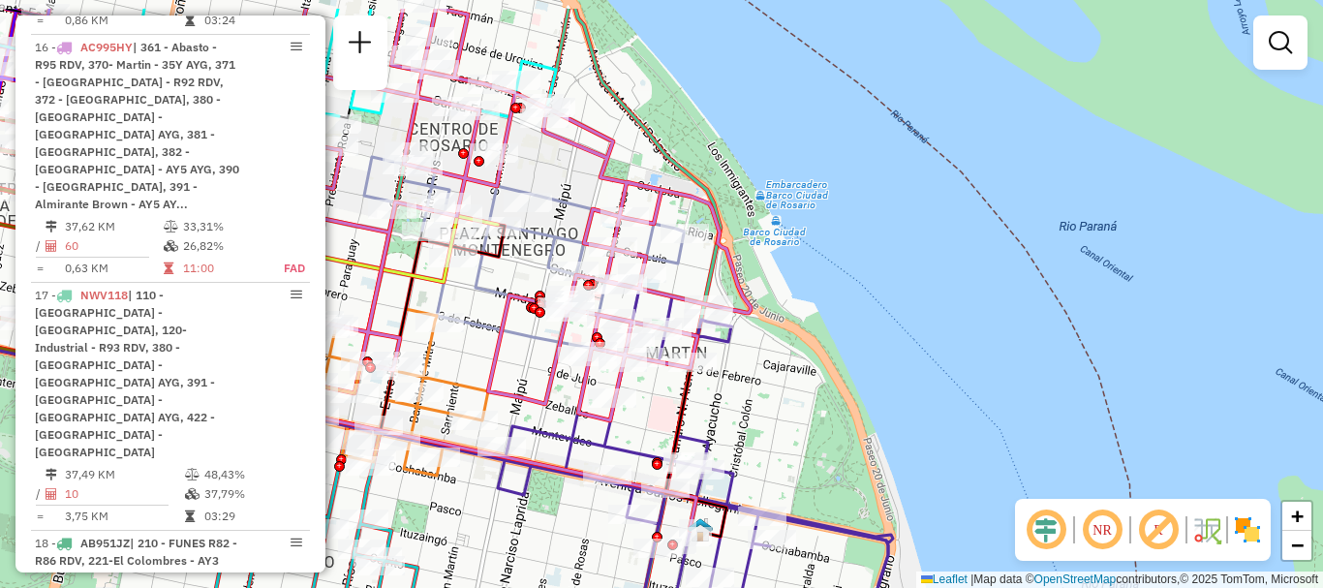
drag, startPoint x: 941, startPoint y: 457, endPoint x: 1029, endPoint y: 596, distance: 164.2
click at [1029, 587] on html "Aguarde... Pop-up bloqueado! Seu navegador bloqueou automáticamente a abertura …" at bounding box center [661, 294] width 1323 height 588
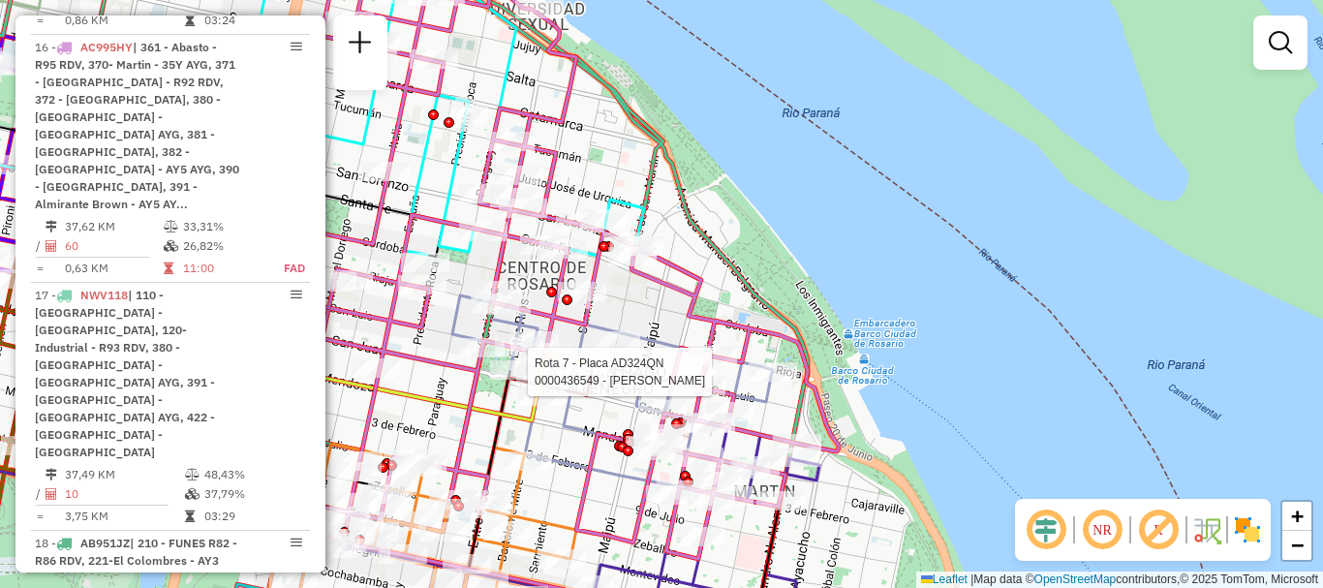
select select "**********"
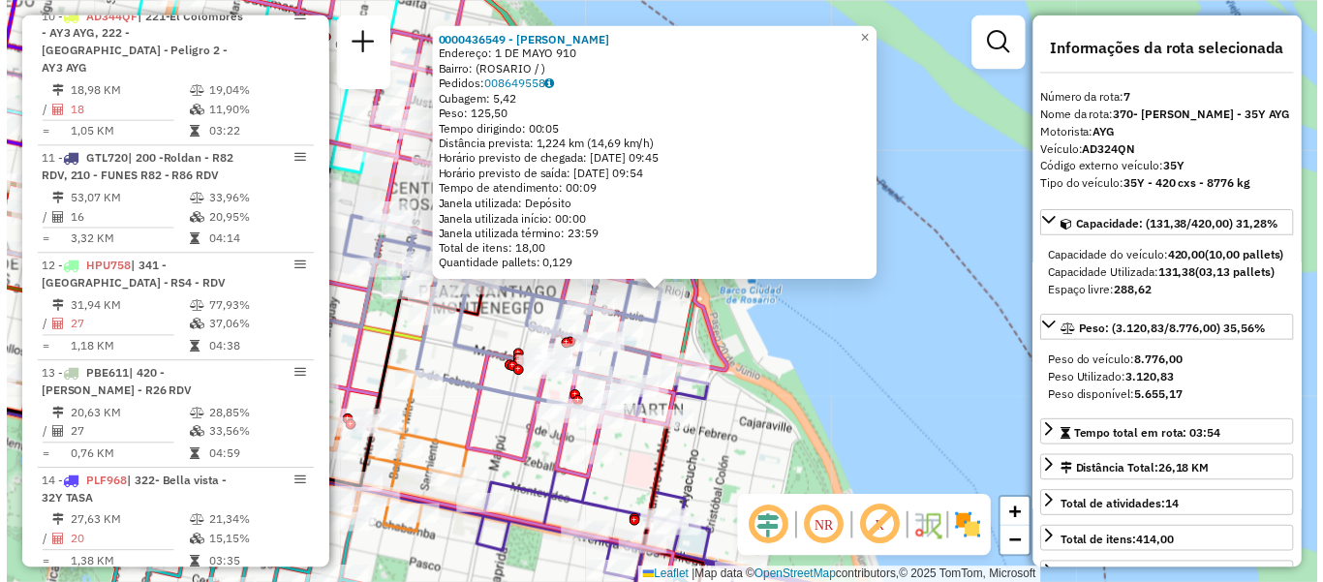
scroll to position [1341, 0]
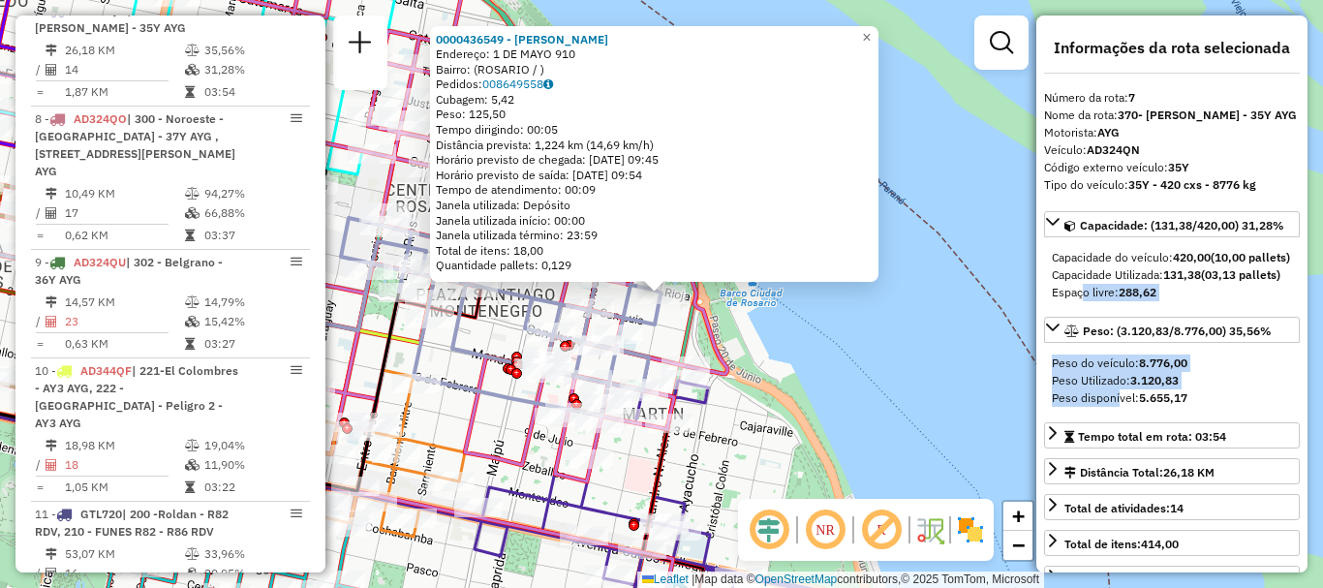
drag, startPoint x: 1115, startPoint y: 429, endPoint x: 1068, endPoint y: 300, distance: 137.3
type textarea "**********"
click at [1071, 316] on div "Capacidade: (131,38/420,00) 31,28% Capacidade do veículo: 420,00 (10,00 pallets…" at bounding box center [1172, 405] width 256 height 388
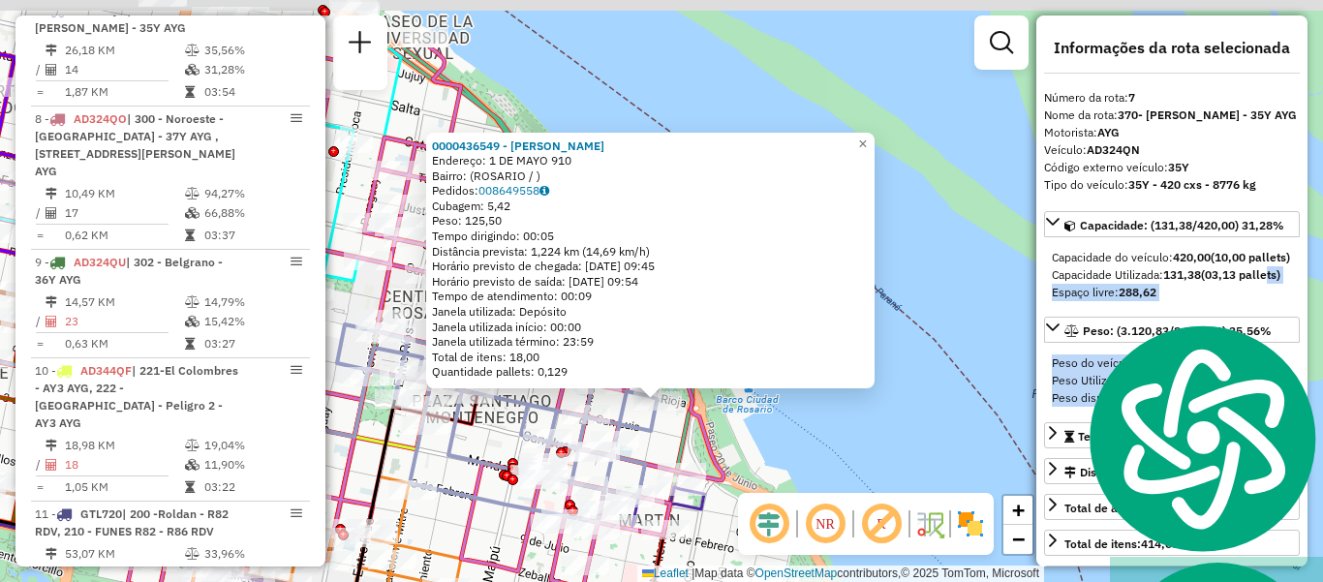
drag, startPoint x: 988, startPoint y: 414, endPoint x: 973, endPoint y: 409, distance: 16.2
click at [969, 460] on div "0000436549 - BALAZ LEANDRO NICOLAS Endereço: 1 DE MAYO 910 Bairro: (ROSARIO / )…" at bounding box center [661, 291] width 1323 height 582
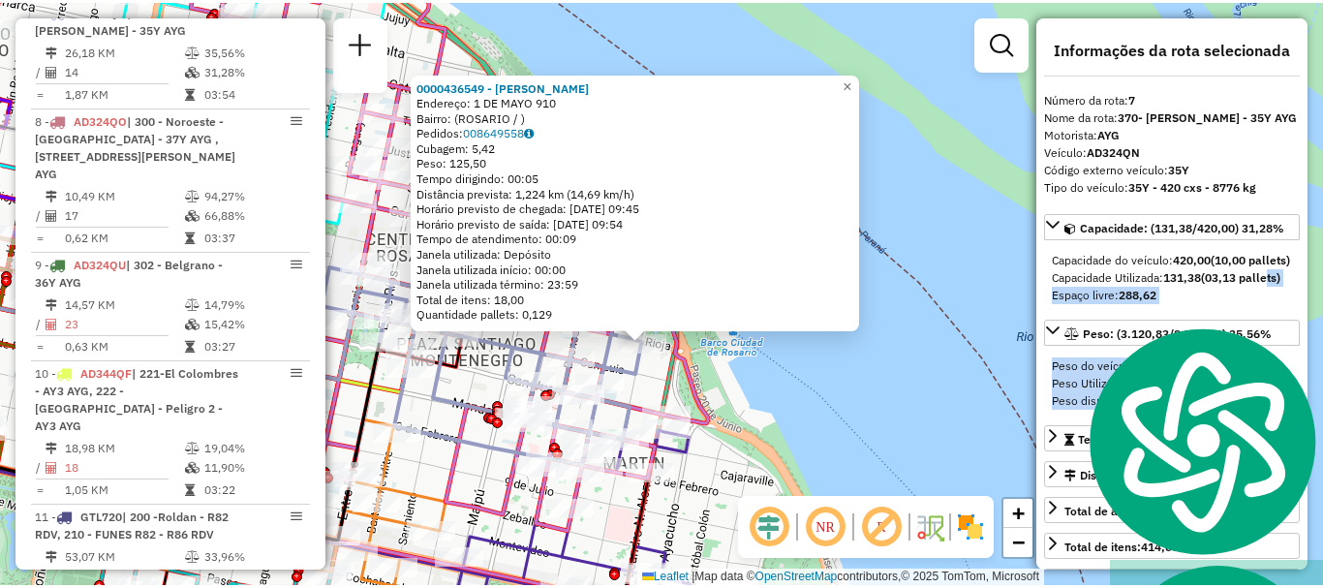
scroll to position [97, 0]
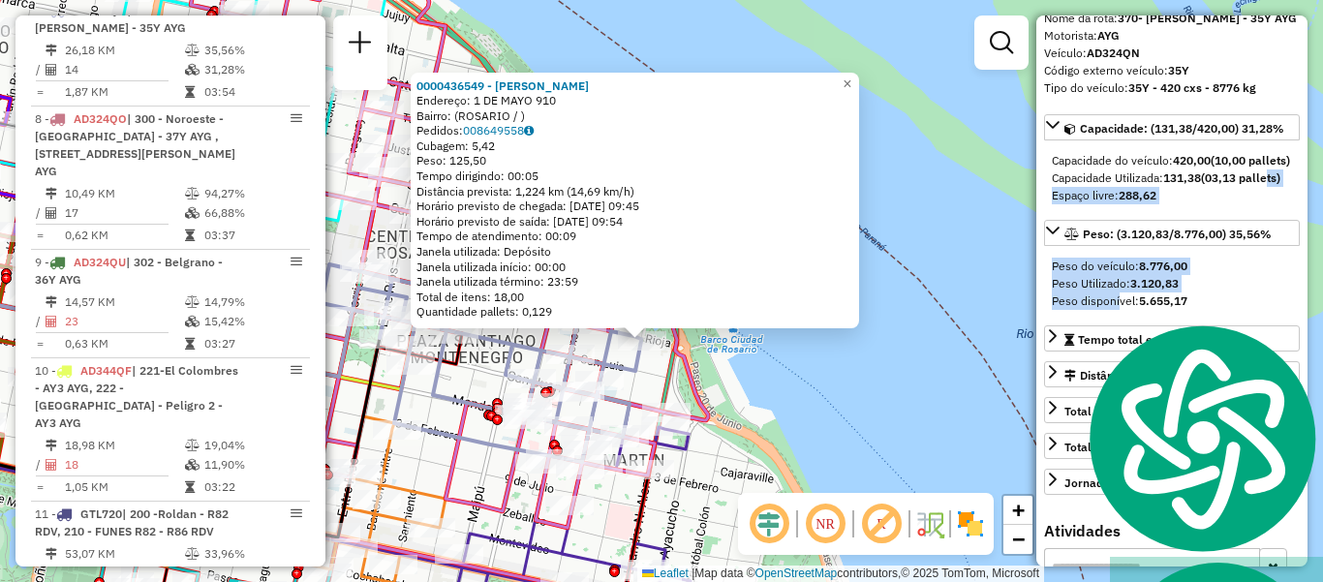
click at [927, 455] on div "0000436549 - BALAZ LEANDRO NICOLAS Endereço: 1 DE MAYO 910 Bairro: (ROSARIO / )…" at bounding box center [661, 291] width 1323 height 582
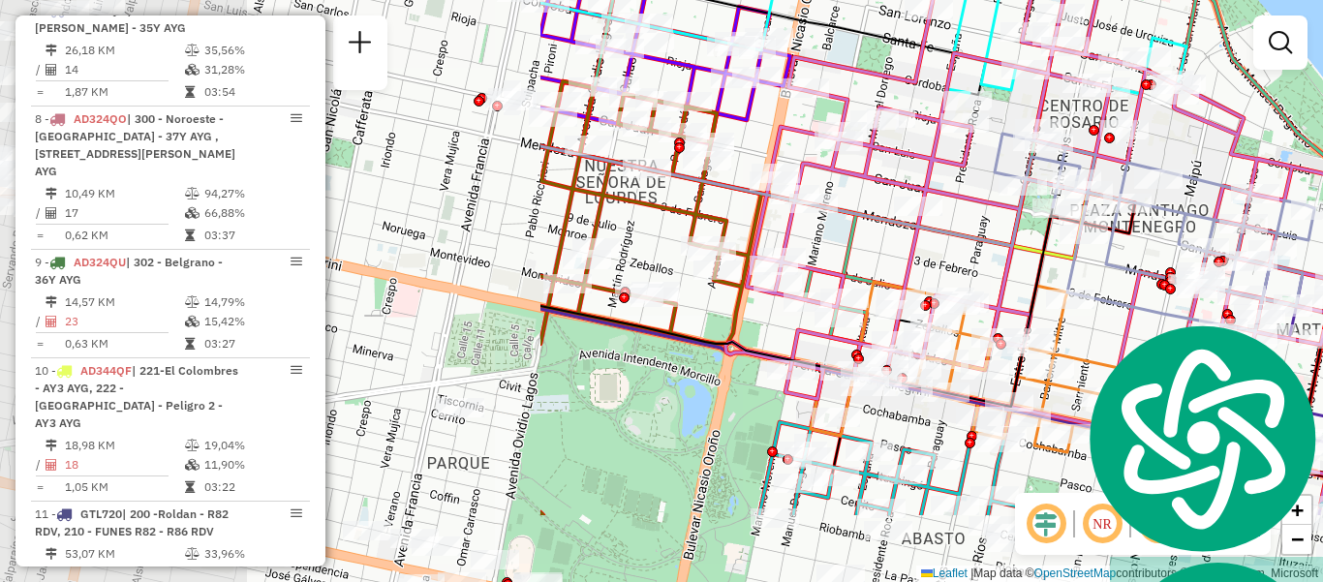
drag, startPoint x: 477, startPoint y: 437, endPoint x: 1150, endPoint y: 306, distance: 685.8
click at [1150, 306] on icon at bounding box center [1155, 233] width 320 height 198
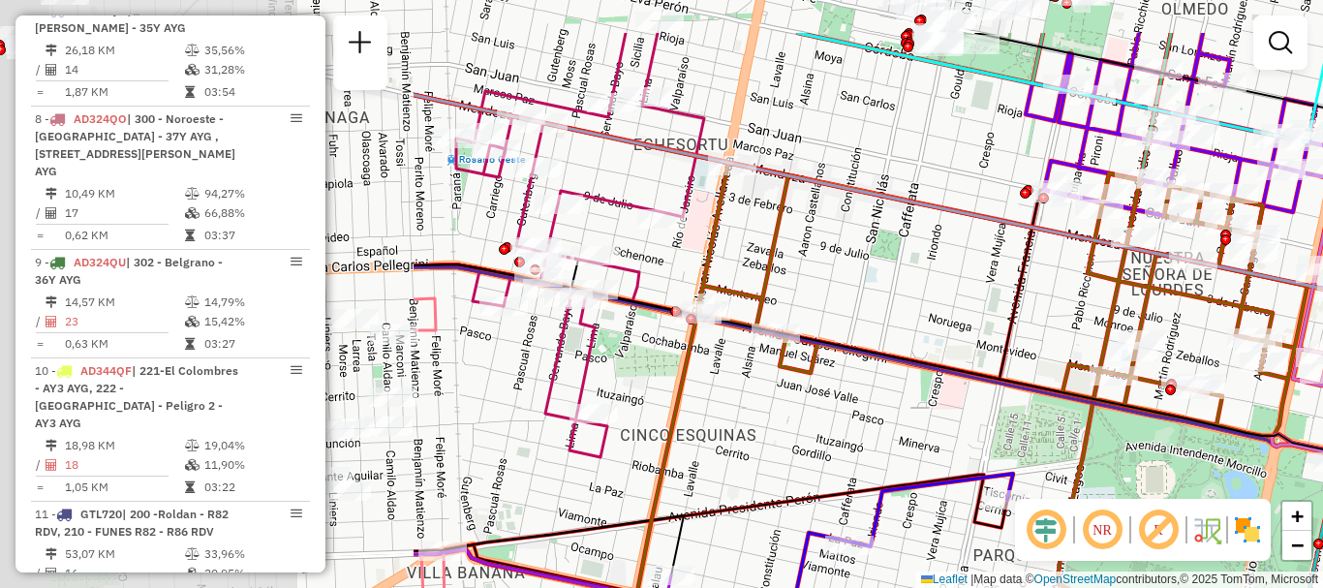
drag, startPoint x: 728, startPoint y: 336, endPoint x: 1055, endPoint y: 406, distance: 333.8
click at [1055, 406] on icon at bounding box center [1208, 431] width 1588 height 329
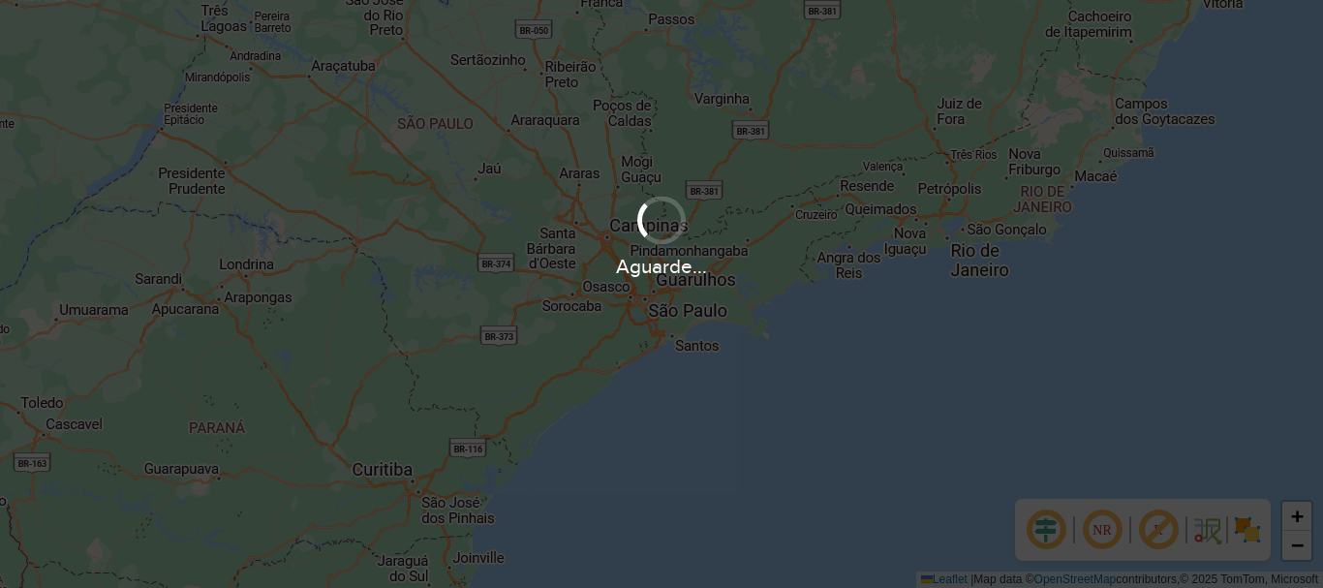
scroll to position [1270, 0]
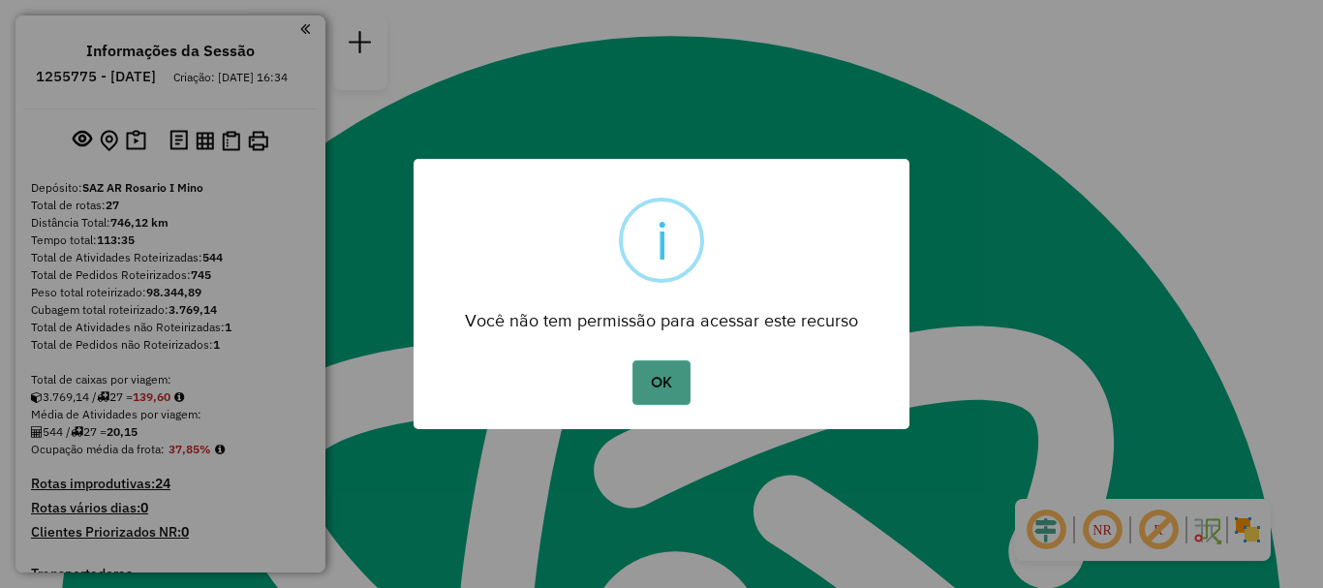
click at [666, 388] on button "OK" at bounding box center [661, 382] width 57 height 45
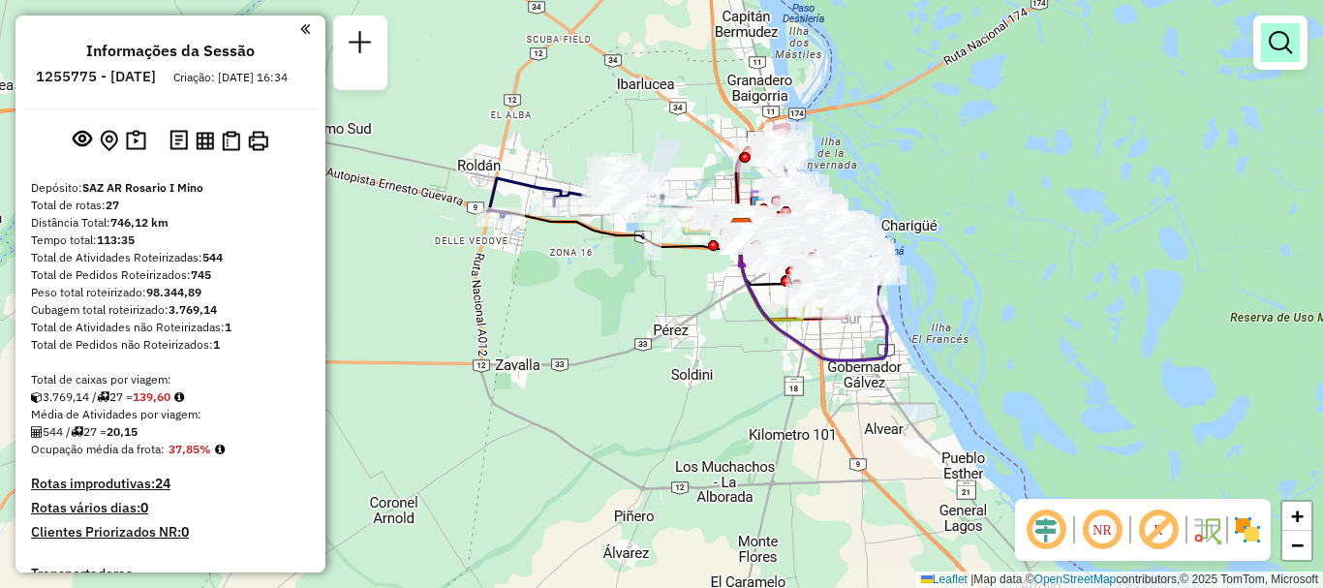
click at [1286, 42] on em at bounding box center [1280, 42] width 23 height 23
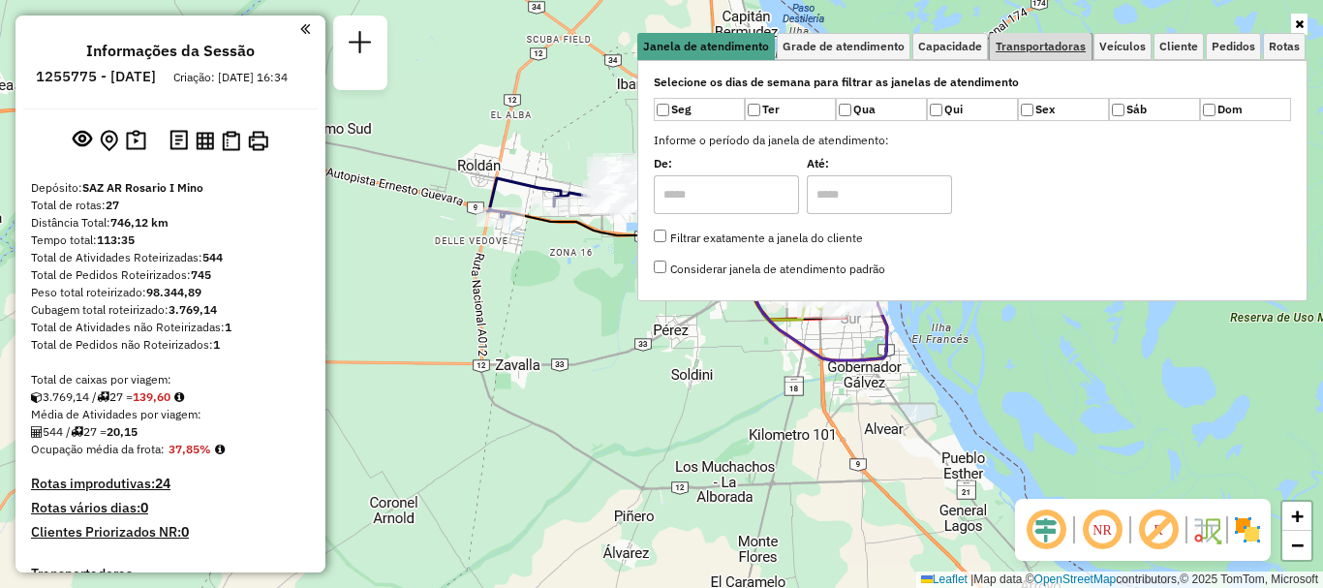
click at [1061, 46] on span "Transportadoras" at bounding box center [1041, 47] width 90 height 12
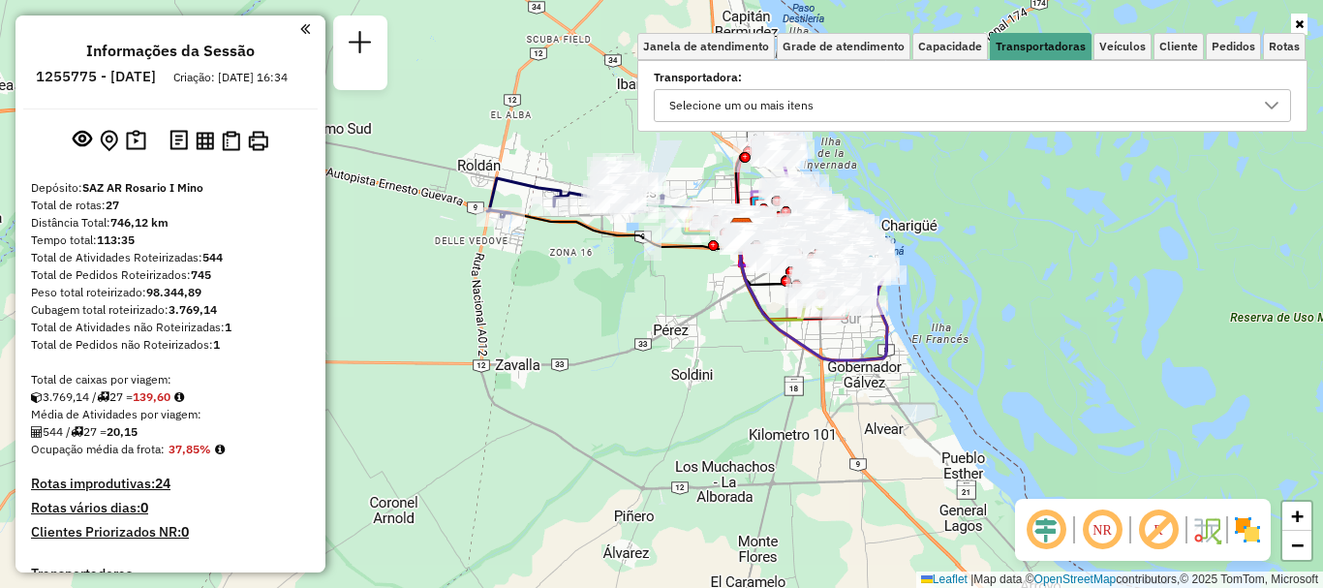
click at [1266, 106] on icon at bounding box center [1271, 105] width 15 height 15
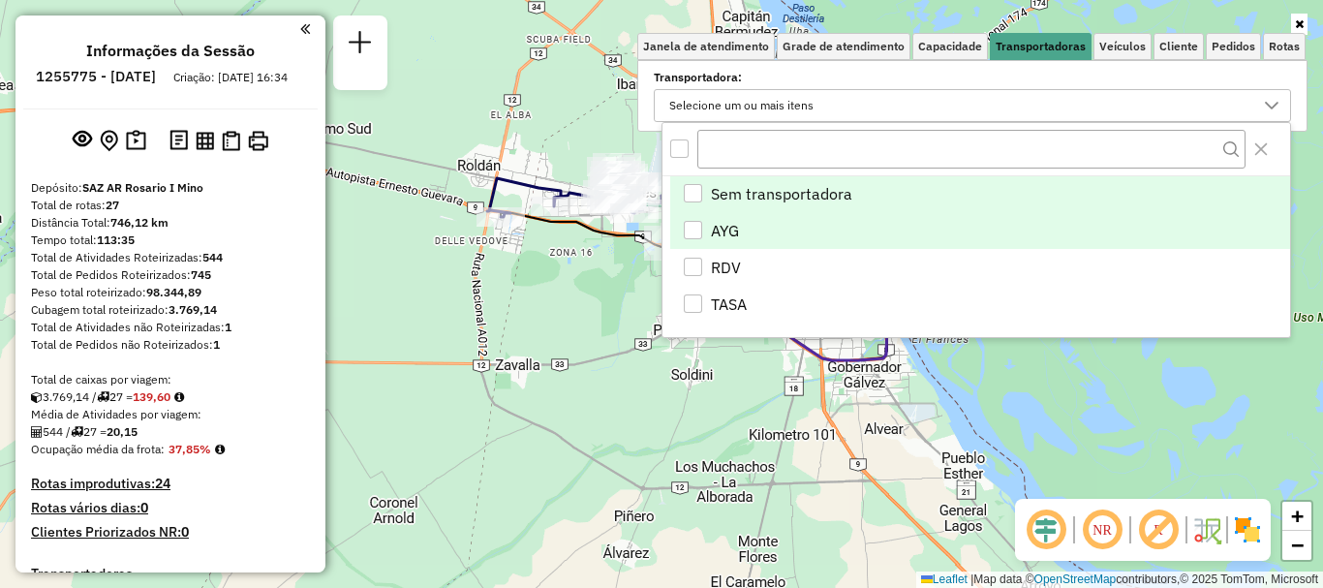
scroll to position [12, 67]
click at [699, 227] on div "AYG" at bounding box center [693, 230] width 18 height 18
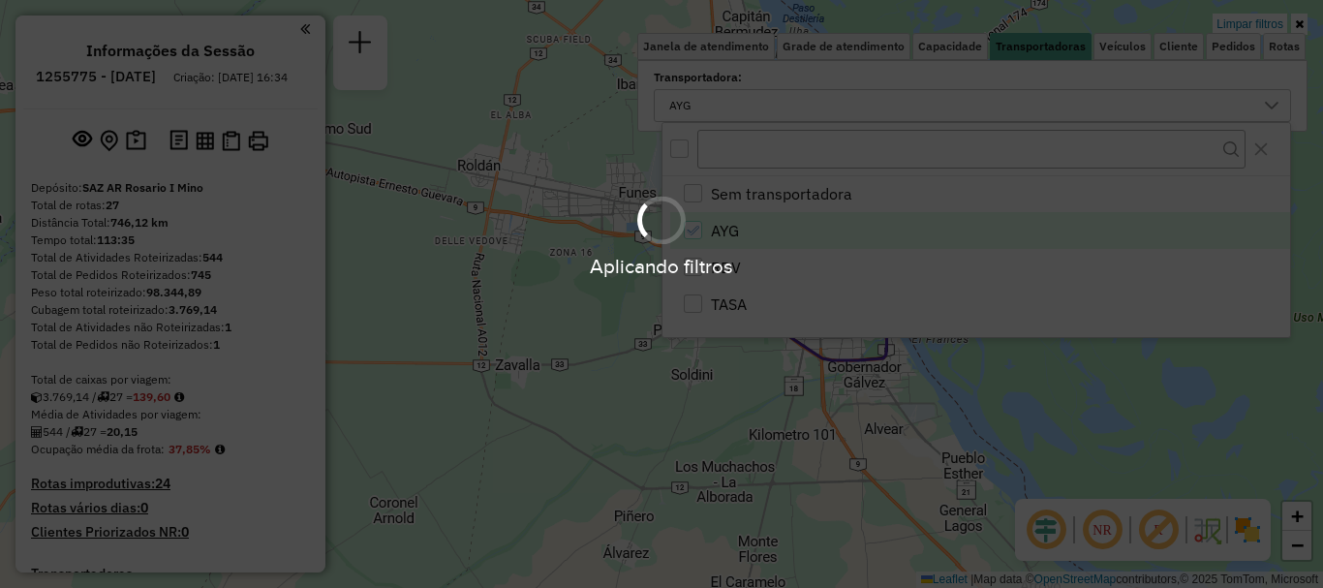
click at [1032, 406] on hb-app "Aplicando filtros Pop-up bloqueado! Seu navegador bloqueou automáticamente a ab…" at bounding box center [661, 294] width 1323 height 588
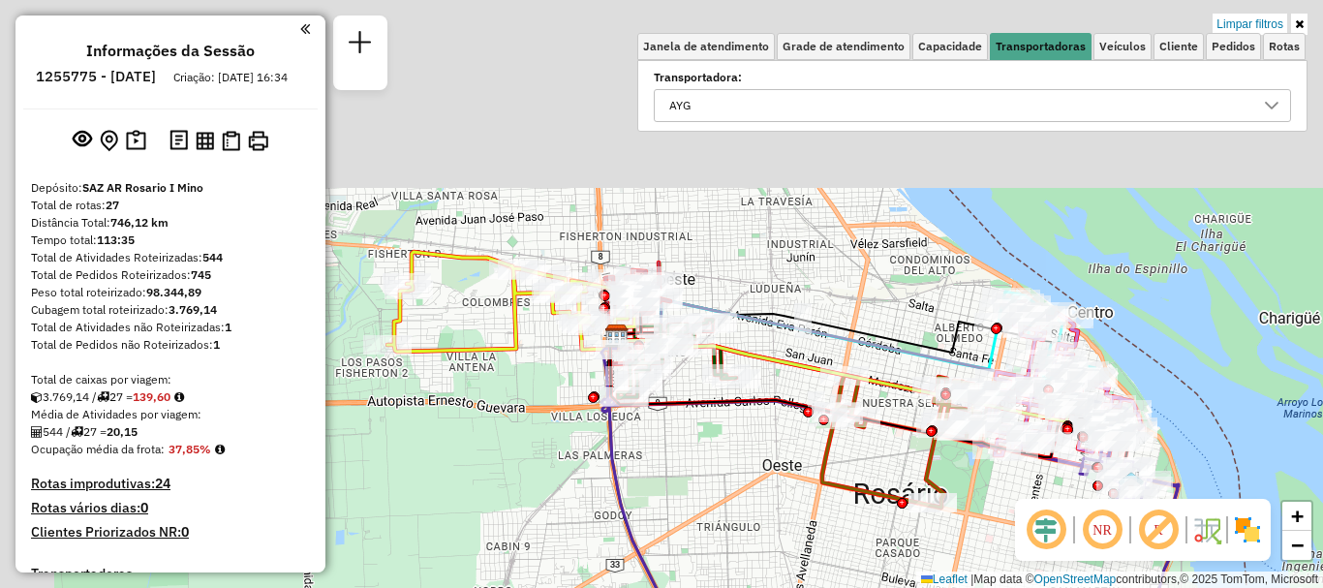
drag, startPoint x: 633, startPoint y: 317, endPoint x: 654, endPoint y: 468, distance: 152.6
click at [654, 468] on div "Limpar filtros Janela de atendimento Grade de atendimento Capacidade Transporta…" at bounding box center [661, 294] width 1323 height 588
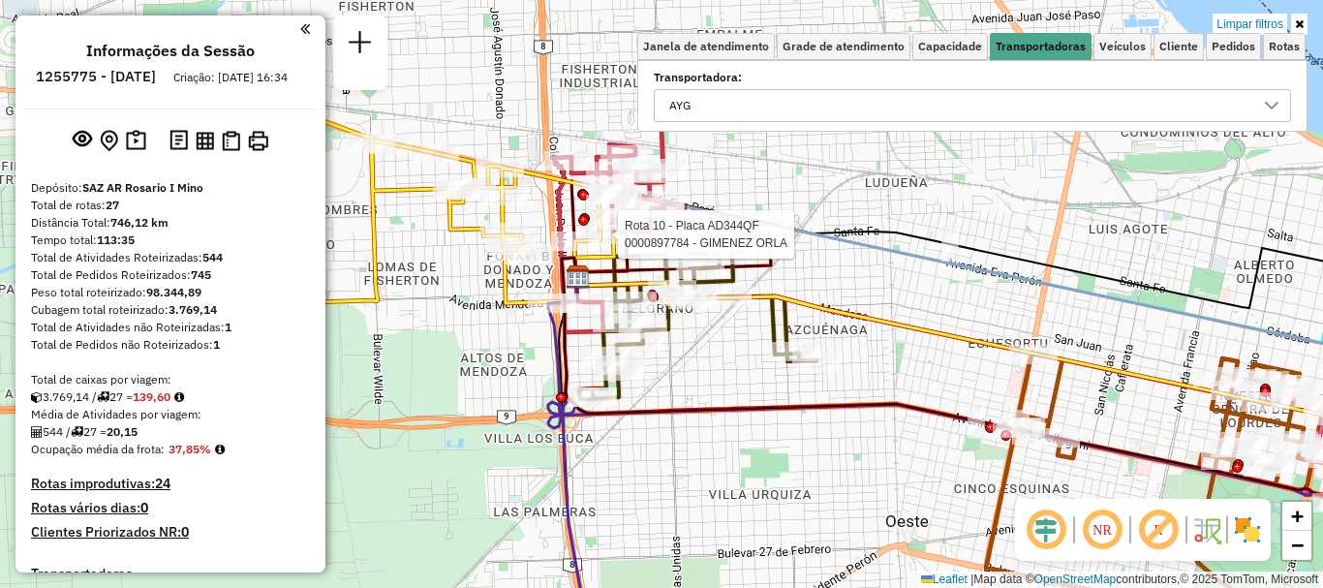
select select "**********"
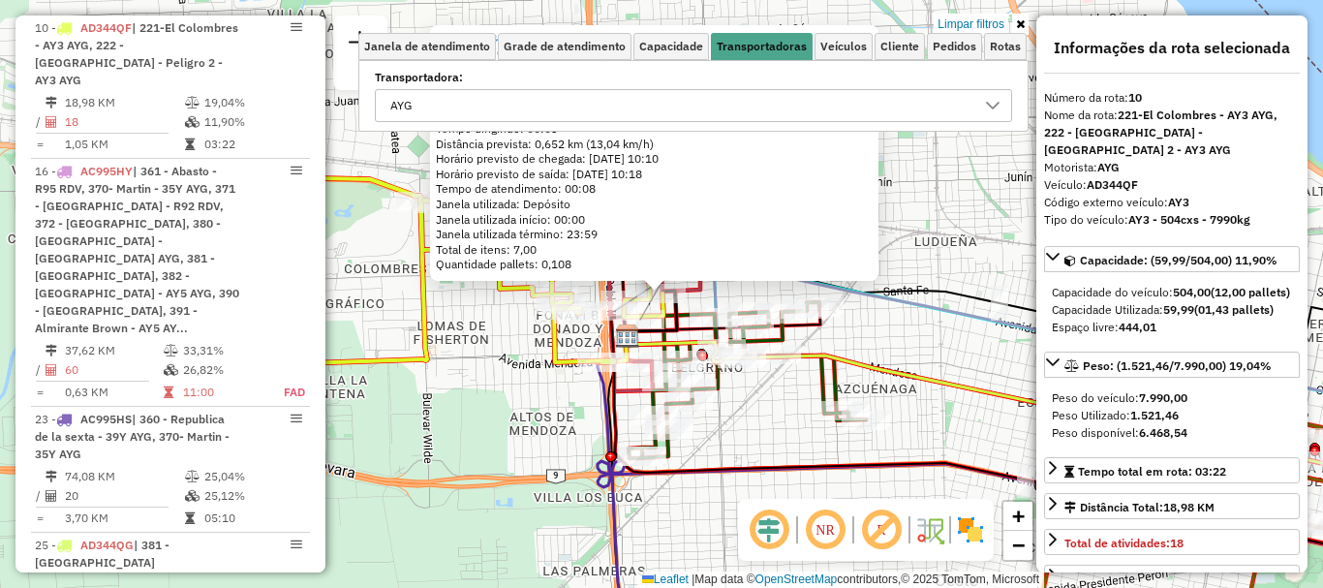
scroll to position [97, 0]
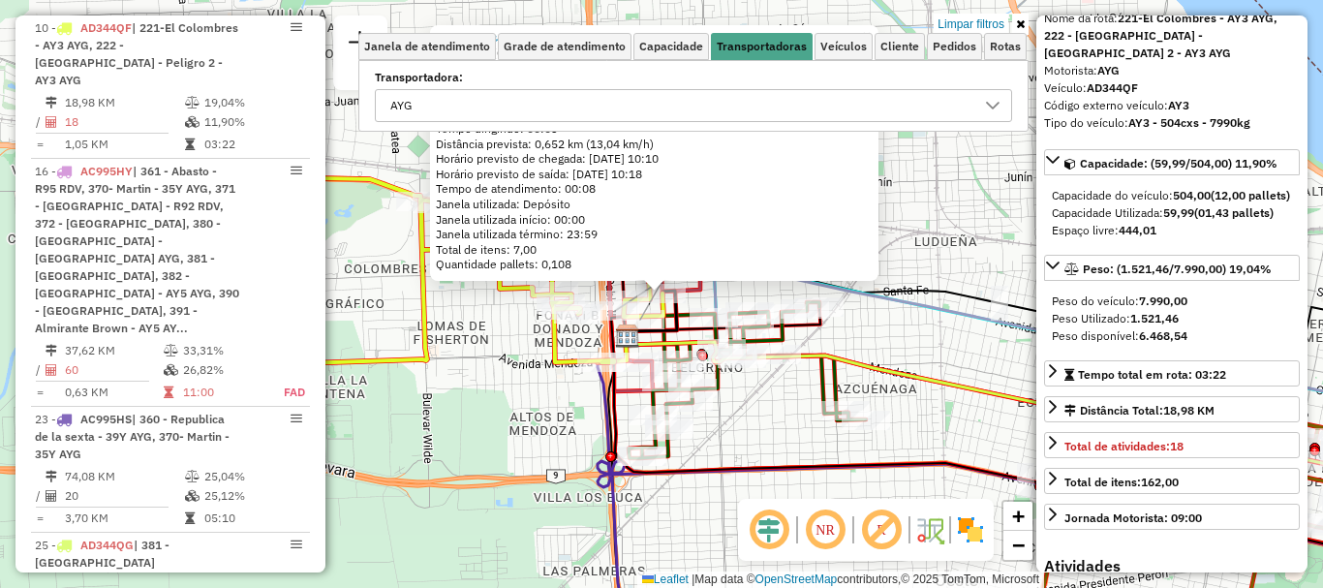
click at [792, 468] on icon at bounding box center [1033, 444] width 844 height 255
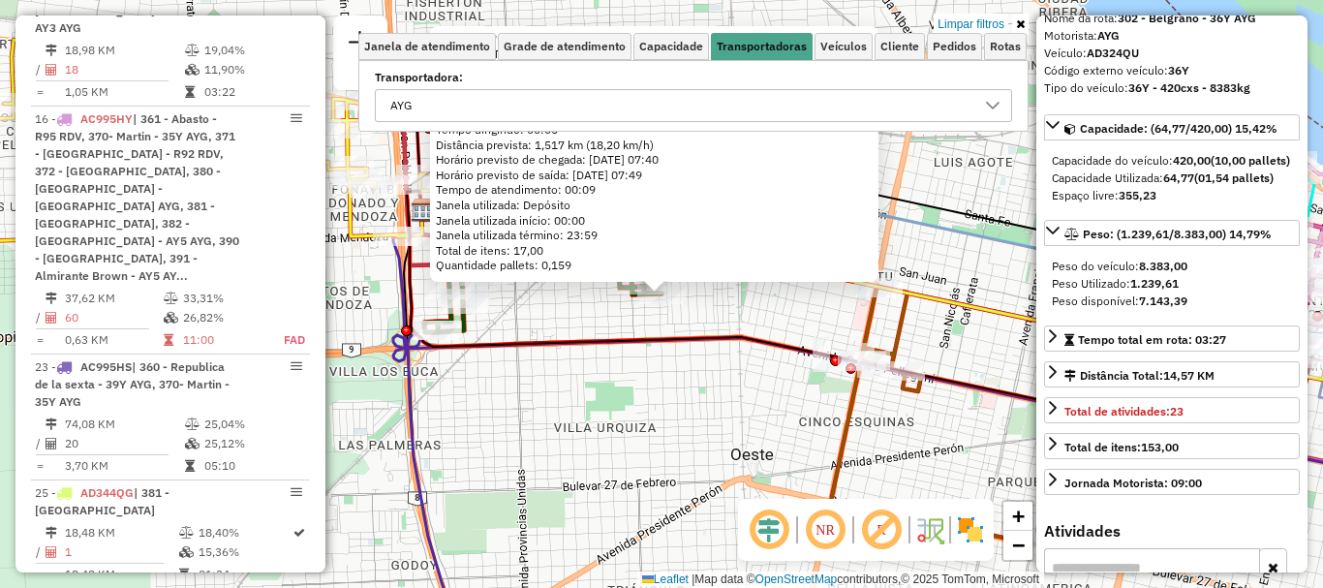
scroll to position [1141, 0]
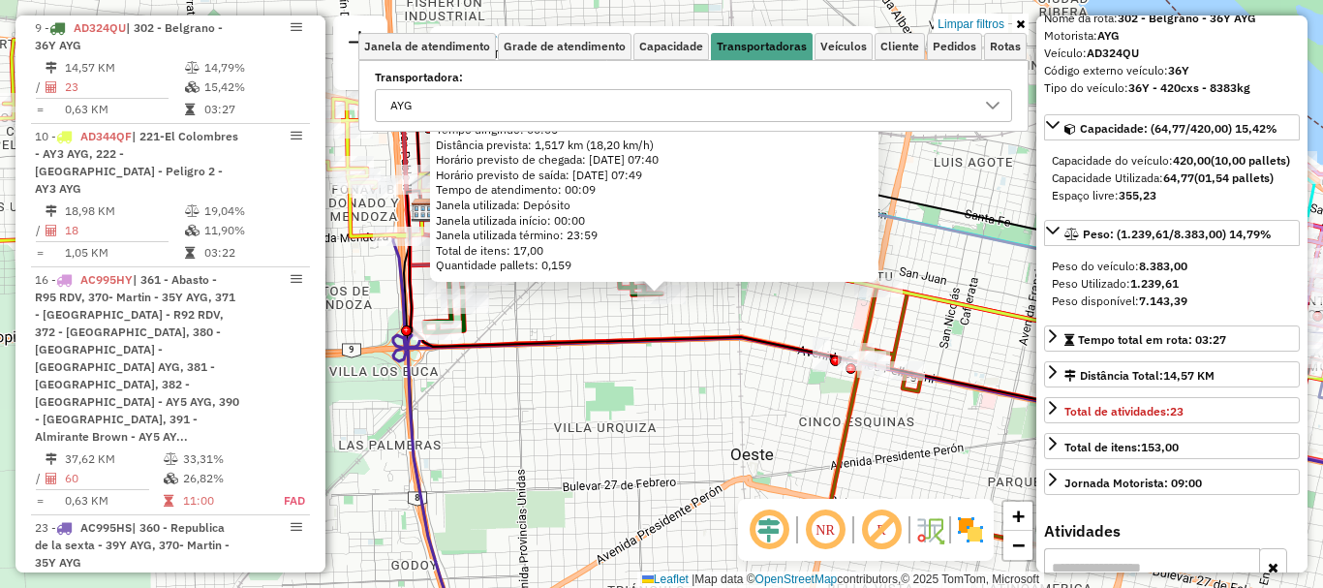
click at [766, 421] on div "0000530971 - [PERSON_NAME]: TTE AGNETA - 1479 Bairro: ([GEOGRAPHIC_DATA] / ) Pe…" at bounding box center [661, 294] width 1323 height 588
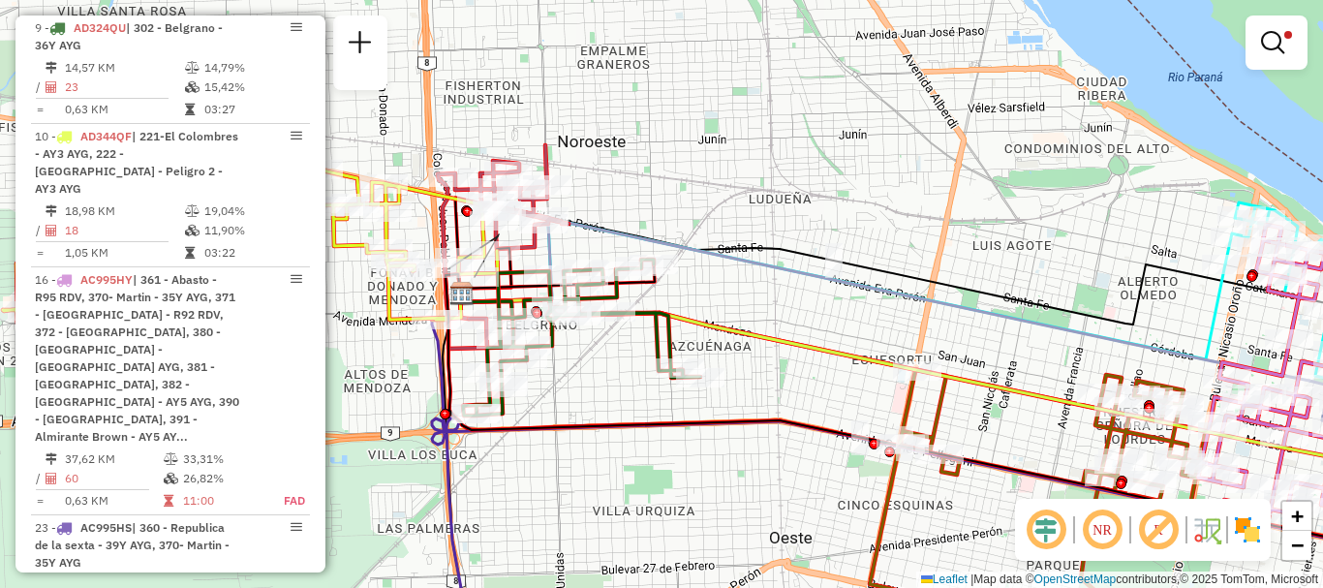
drag, startPoint x: 618, startPoint y: 347, endPoint x: 698, endPoint y: 500, distance: 172.9
click at [698, 500] on icon at bounding box center [919, 405] width 947 height 263
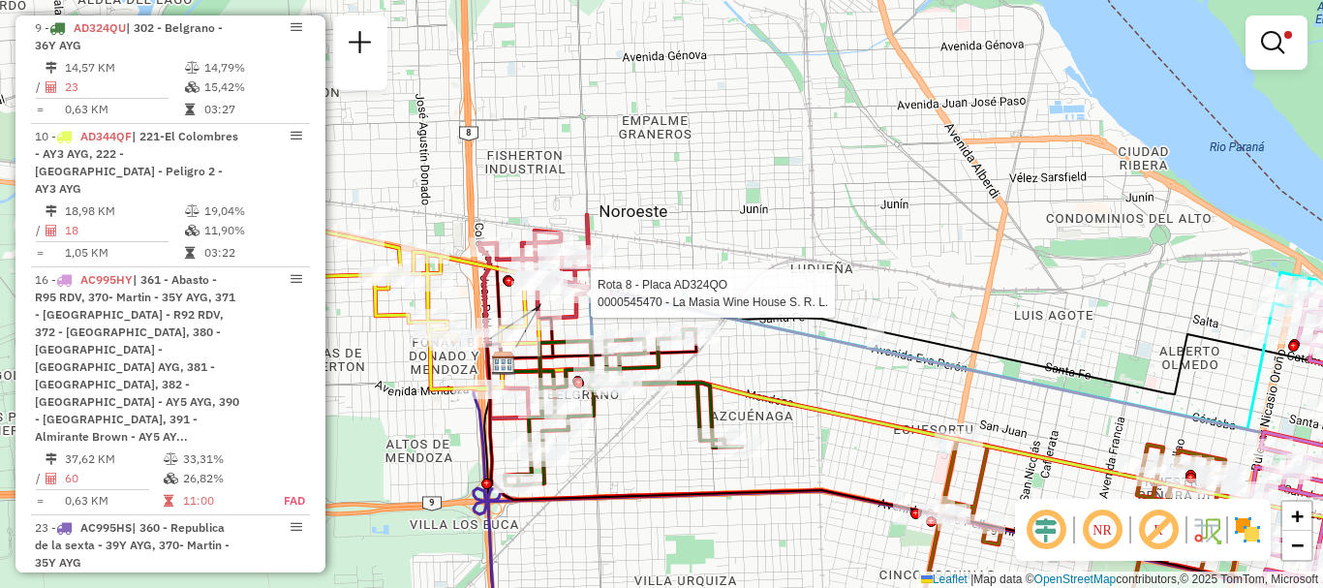
select select "**********"
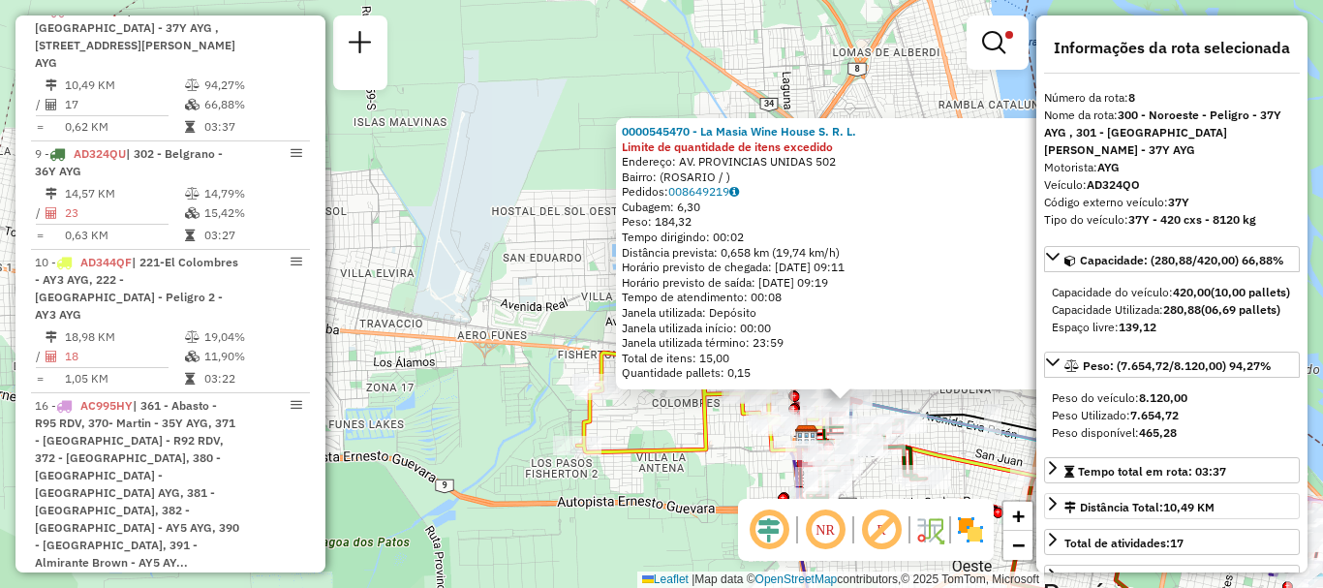
scroll to position [97, 0]
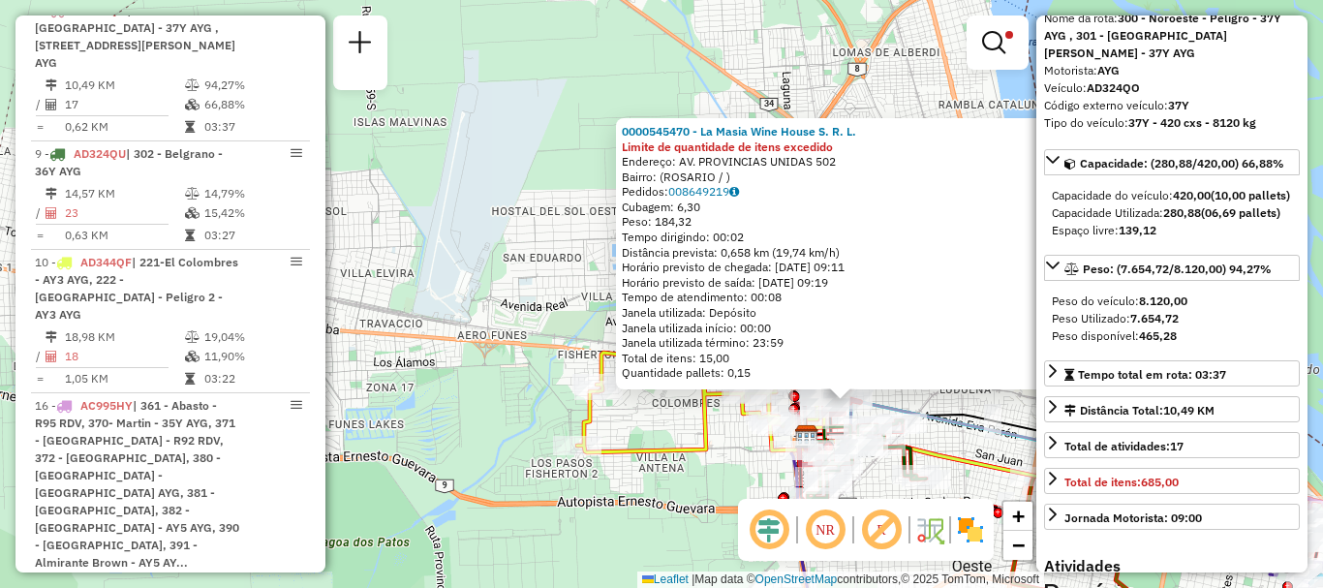
click at [964, 478] on div "0000545470 - La Masia Wine House S. R. L. Limite de quantidade de itens excedid…" at bounding box center [661, 294] width 1323 height 588
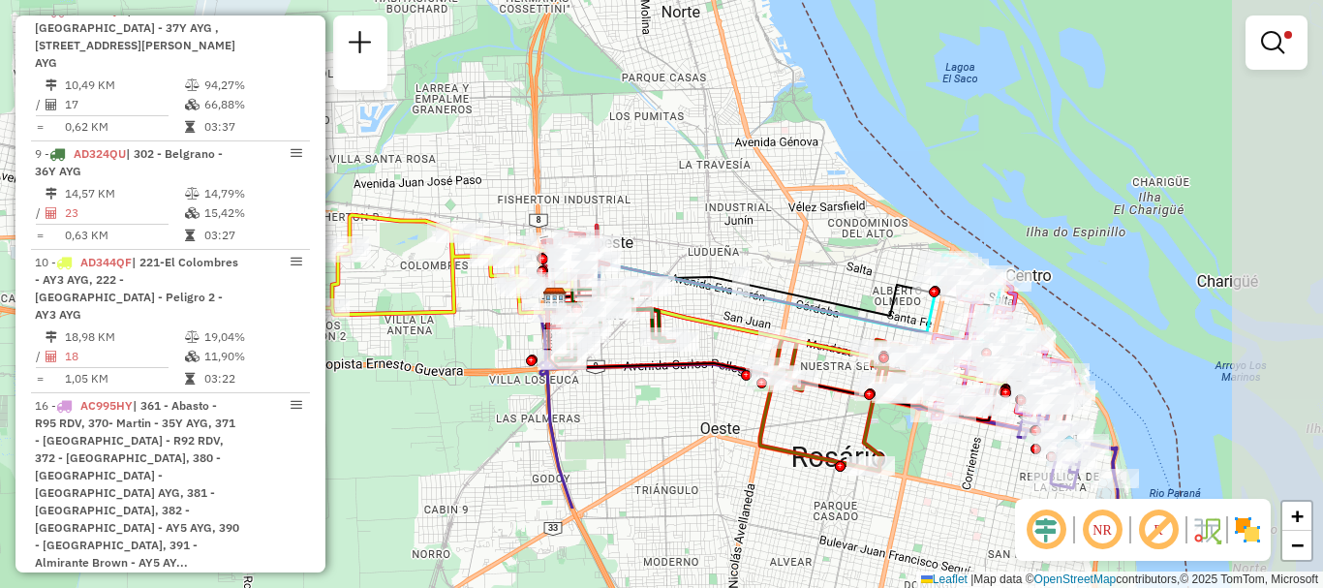
drag, startPoint x: 973, startPoint y: 459, endPoint x: 709, endPoint y: 311, distance: 302.3
click at [715, 317] on icon at bounding box center [786, 341] width 464 height 85
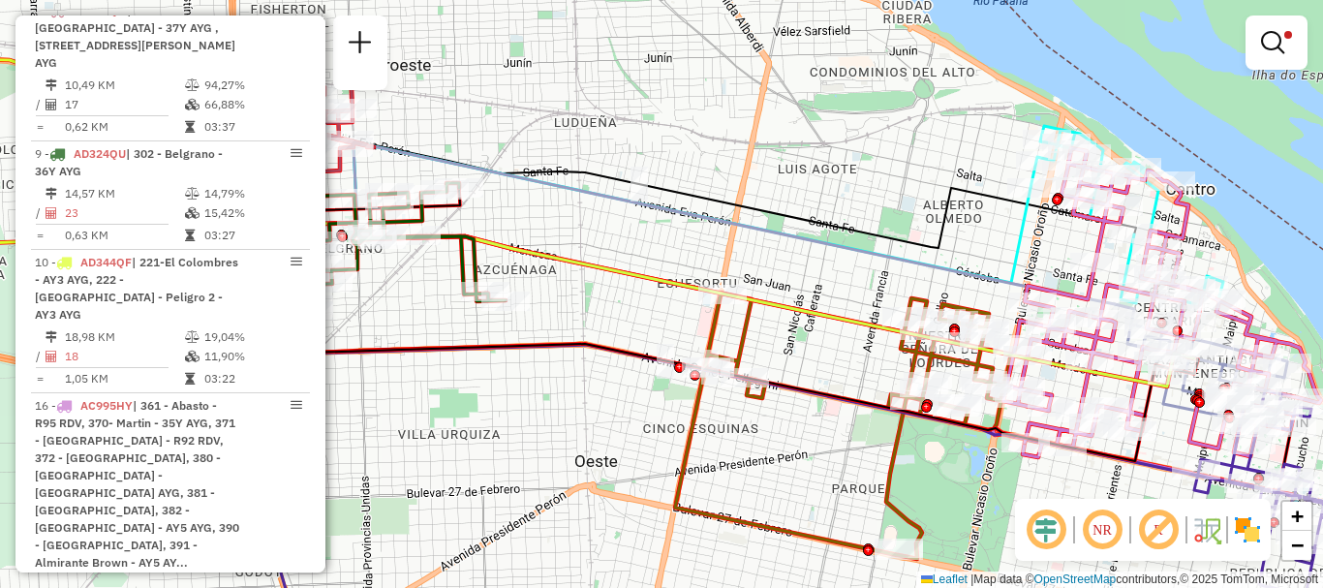
drag, startPoint x: 829, startPoint y: 364, endPoint x: 707, endPoint y: 290, distance: 143.0
click at [720, 296] on div "Limpar filtros Janela de atendimento Grade de atendimento Capacidade Transporta…" at bounding box center [661, 294] width 1323 height 588
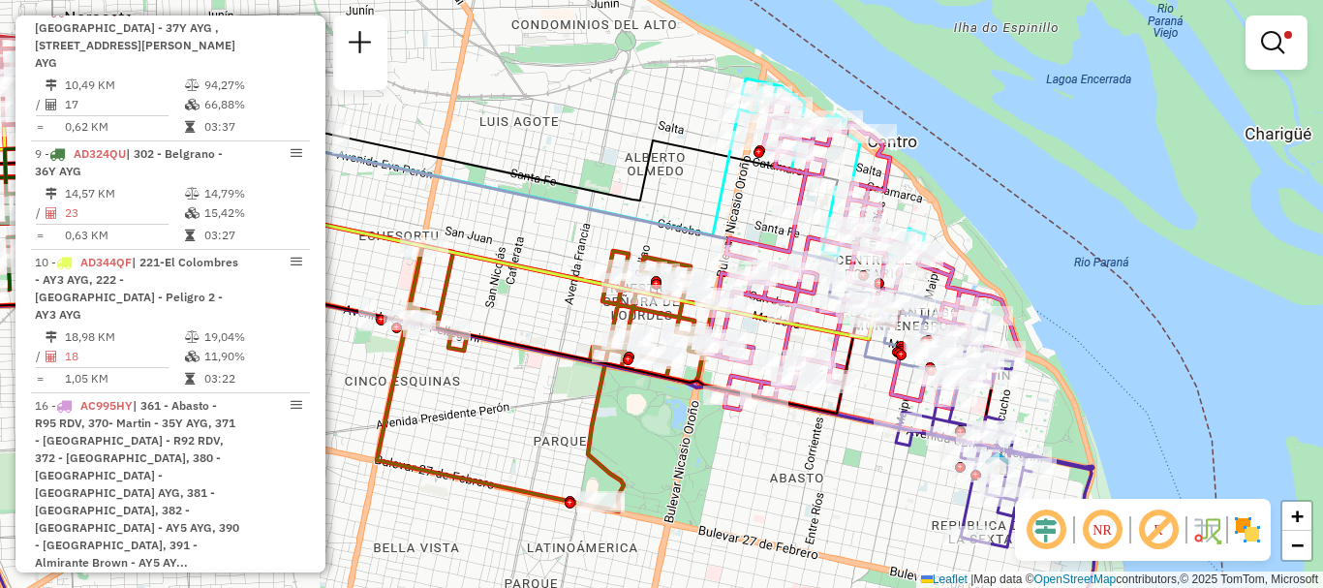
drag, startPoint x: 834, startPoint y: 406, endPoint x: 686, endPoint y: 434, distance: 150.9
click at [686, 434] on div "Limpar filtros Janela de atendimento Grade de atendimento Capacidade Transporta…" at bounding box center [661, 294] width 1323 height 588
select select "**********"
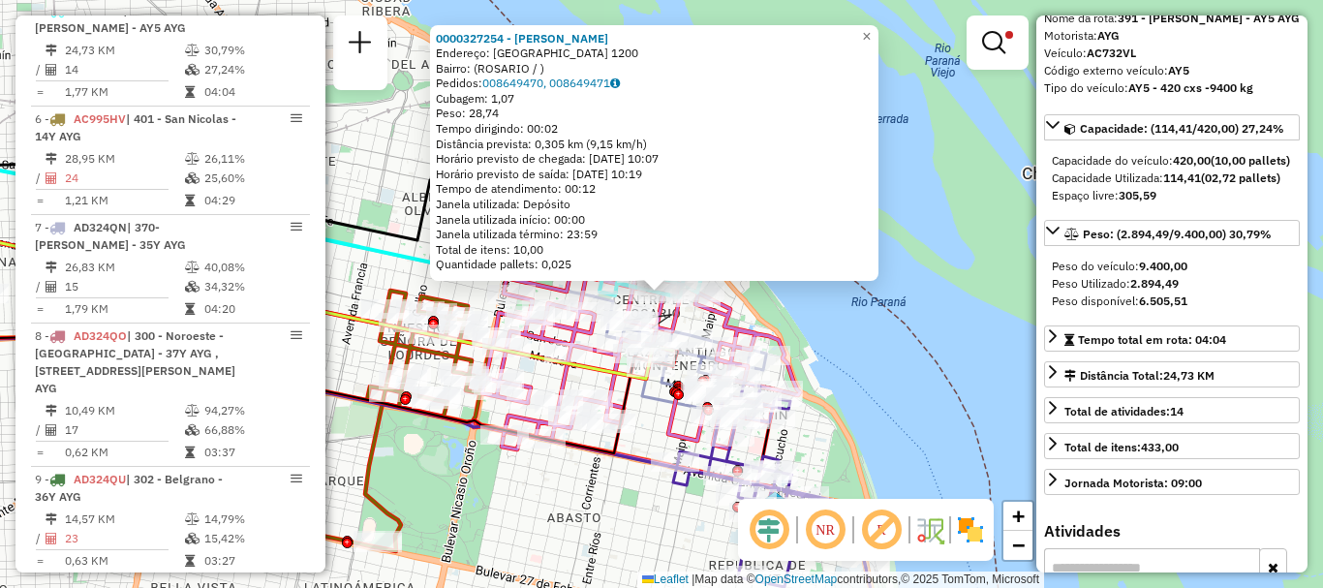
click at [907, 405] on div "0000327254 - [PERSON_NAME]: SANTA FE 1200 Bairro: ([GEOGRAPHIC_DATA] / ) Pedido…" at bounding box center [661, 294] width 1323 height 588
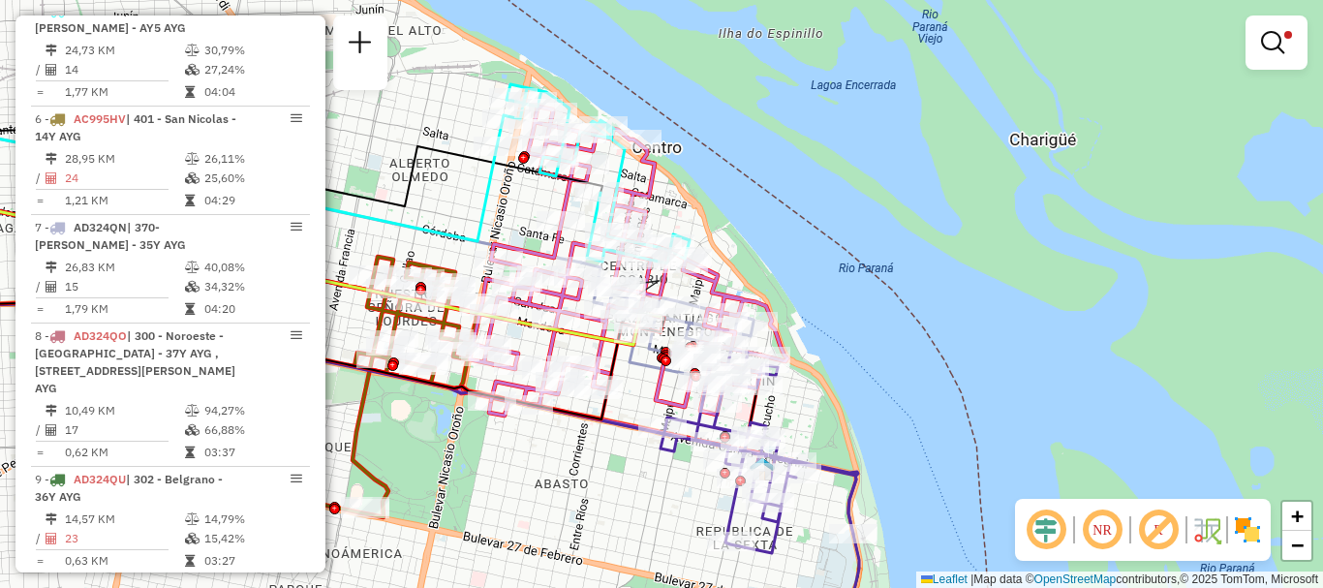
drag, startPoint x: 847, startPoint y: 360, endPoint x: 842, endPoint y: 271, distance: 89.3
click at [841, 273] on div "Limpar filtros Janela de atendimento Grade de atendimento Capacidade Transporta…" at bounding box center [661, 294] width 1323 height 588
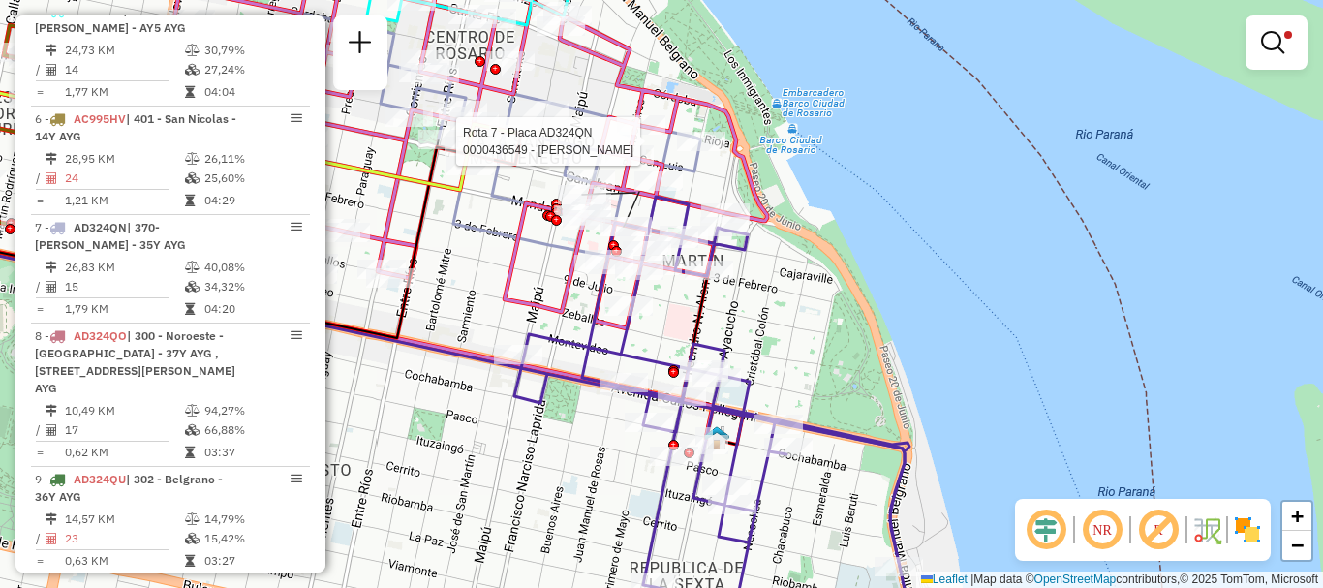
select select "**********"
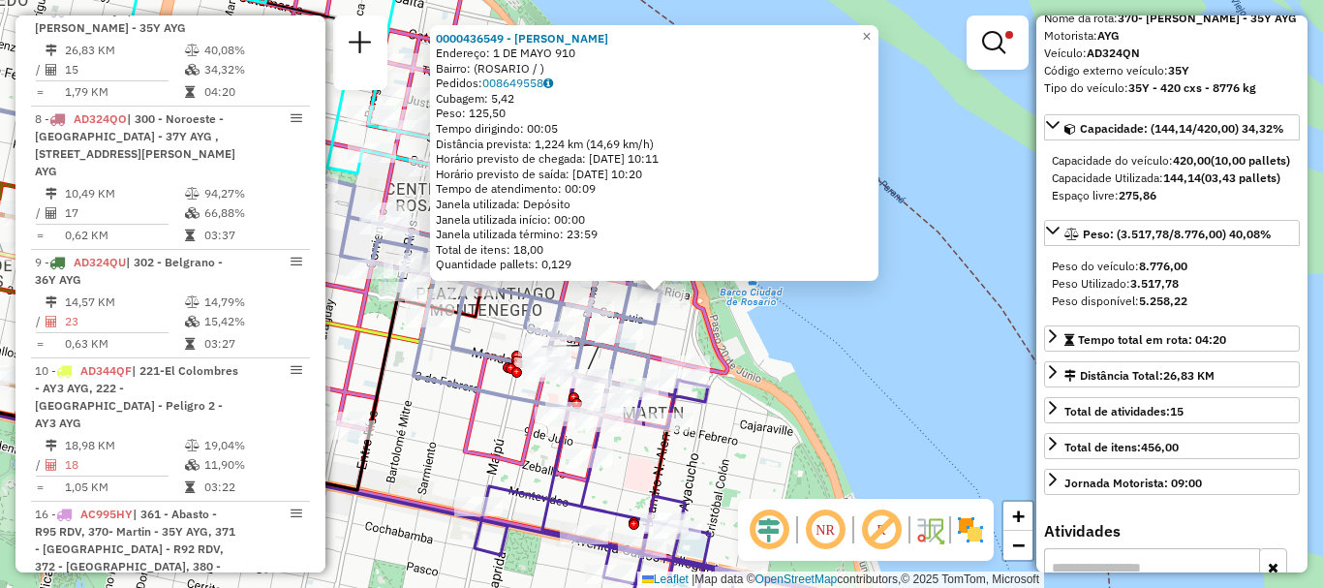
click at [927, 423] on div "0000436549 - BALAZ [PERSON_NAME]: 1 DE MAYO 910 Bairro: ([GEOGRAPHIC_DATA] / ) …" at bounding box center [661, 294] width 1323 height 588
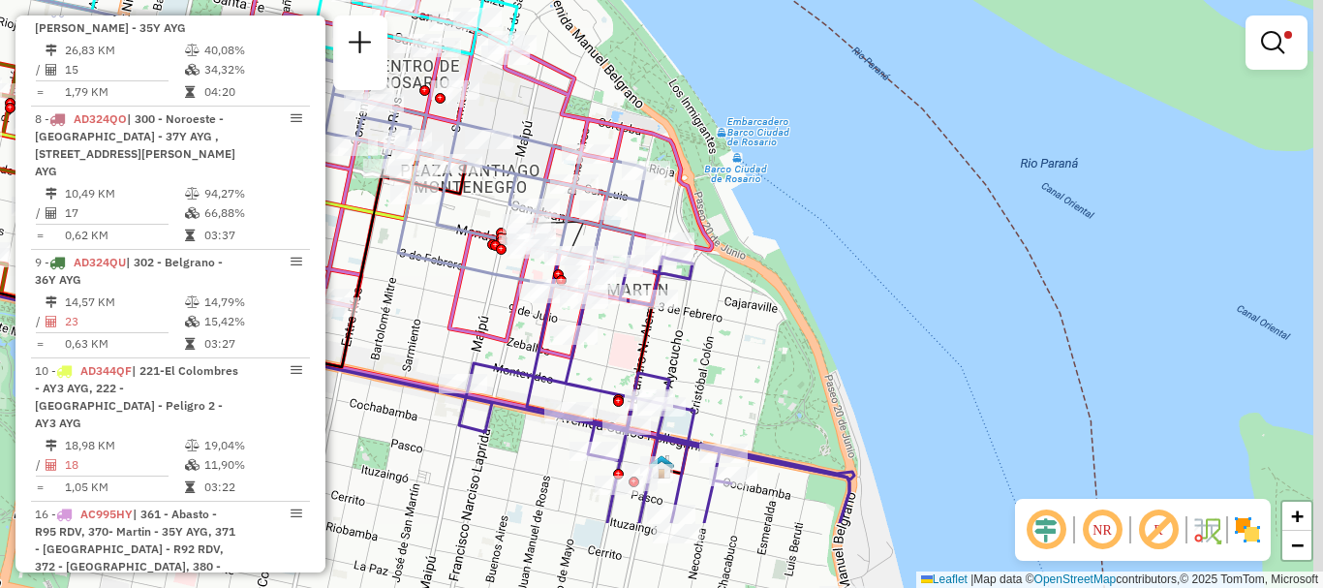
drag, startPoint x: 804, startPoint y: 465, endPoint x: 790, endPoint y: 238, distance: 227.1
click at [789, 249] on div "Limpar filtros Janela de atendimento Grade de atendimento Capacidade Transporta…" at bounding box center [661, 294] width 1323 height 588
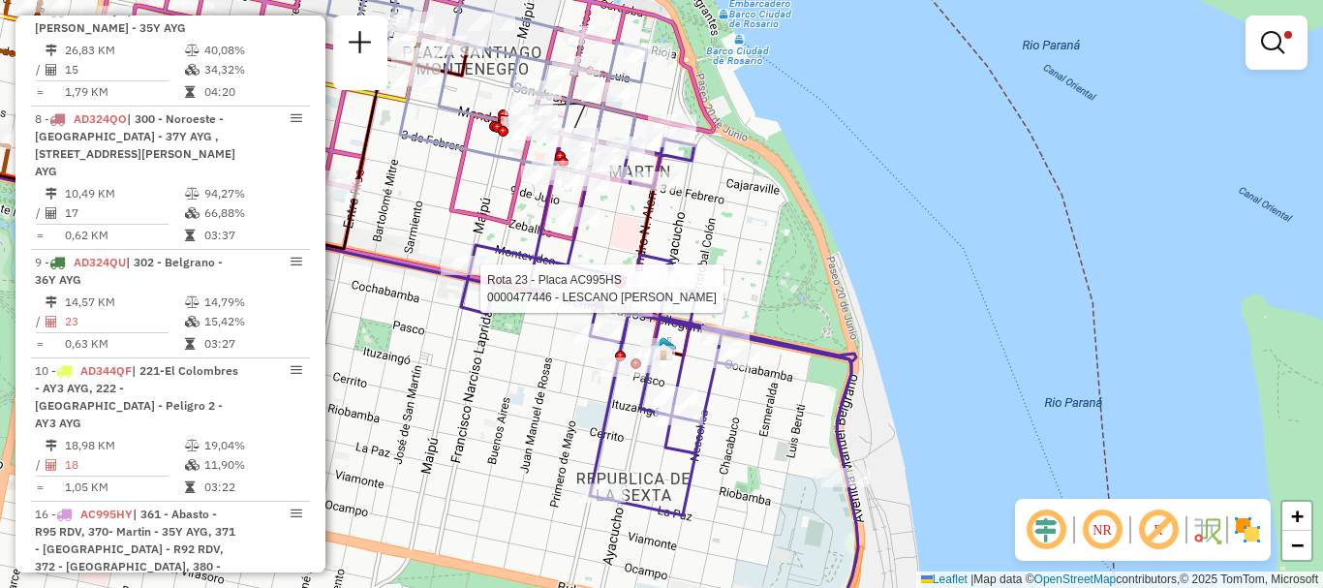
select select "**********"
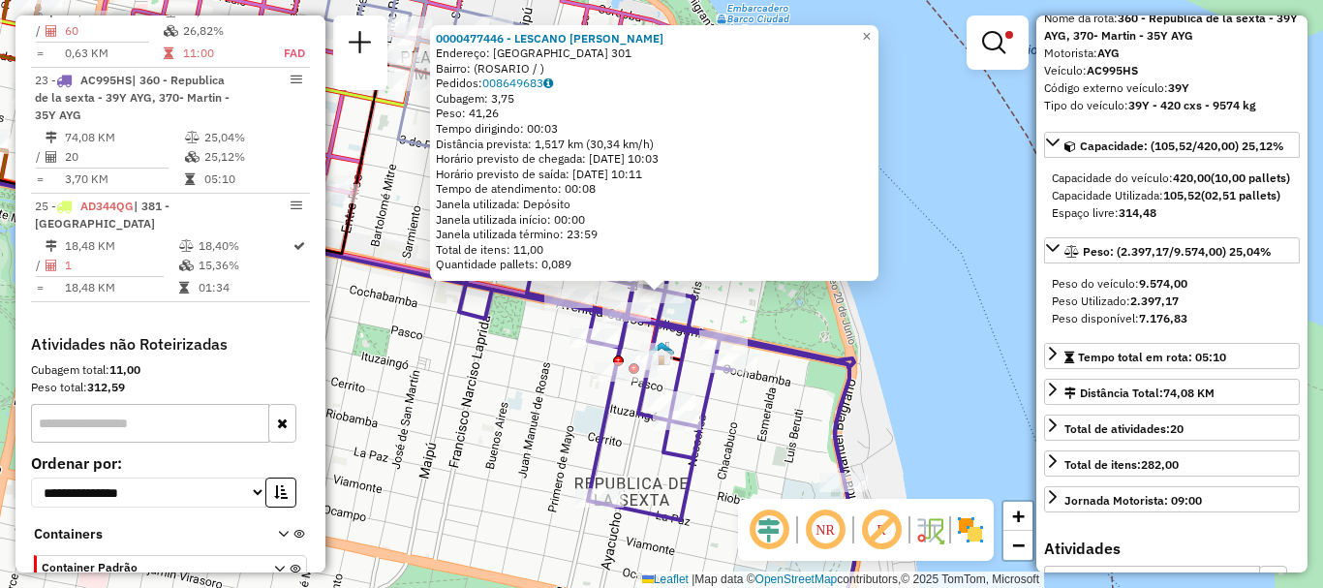
click at [944, 358] on div "0000477446 - LESCANO [PERSON_NAME]: [GEOGRAPHIC_DATA] 301 Bairro: ([GEOGRAPHIC_…" at bounding box center [661, 294] width 1323 height 588
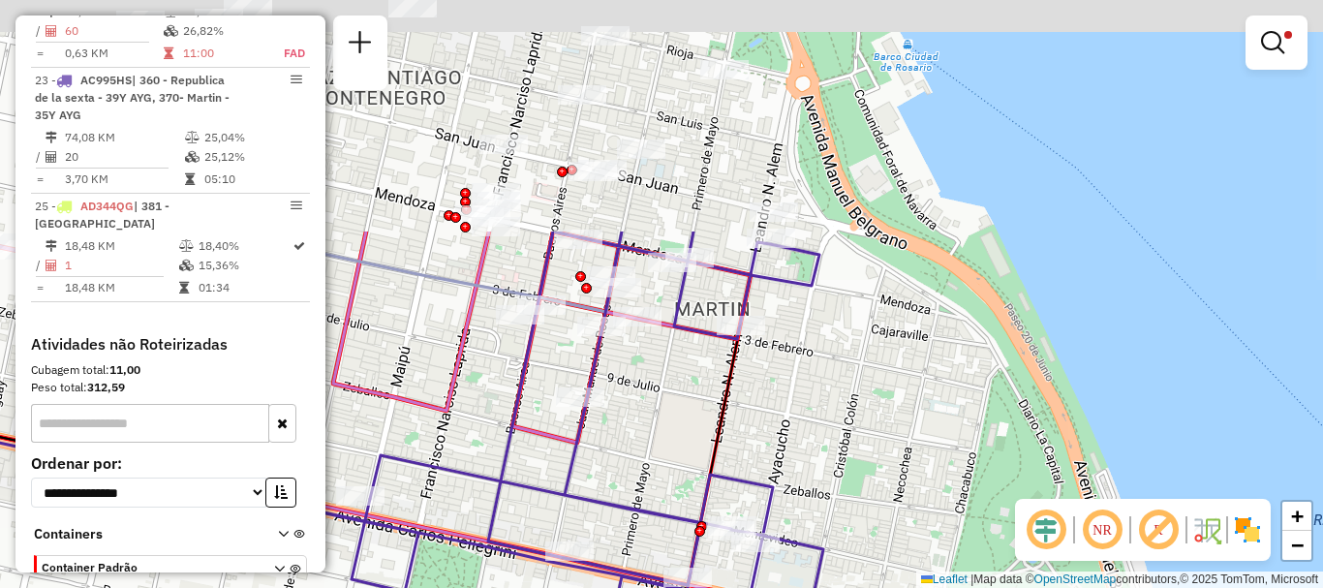
drag, startPoint x: 630, startPoint y: 347, endPoint x: 676, endPoint y: 505, distance: 164.6
click at [676, 505] on div "Limpar filtros Janela de atendimento Grade de atendimento Capacidade Transporta…" at bounding box center [661, 294] width 1323 height 588
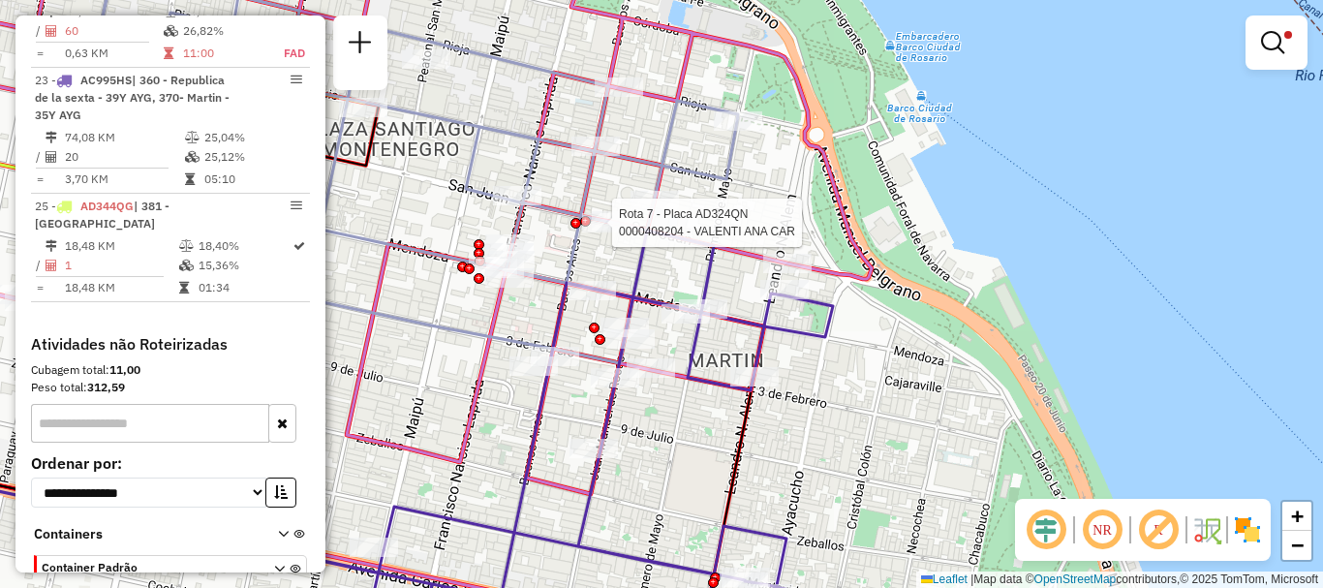
click at [609, 232] on div at bounding box center [606, 222] width 48 height 19
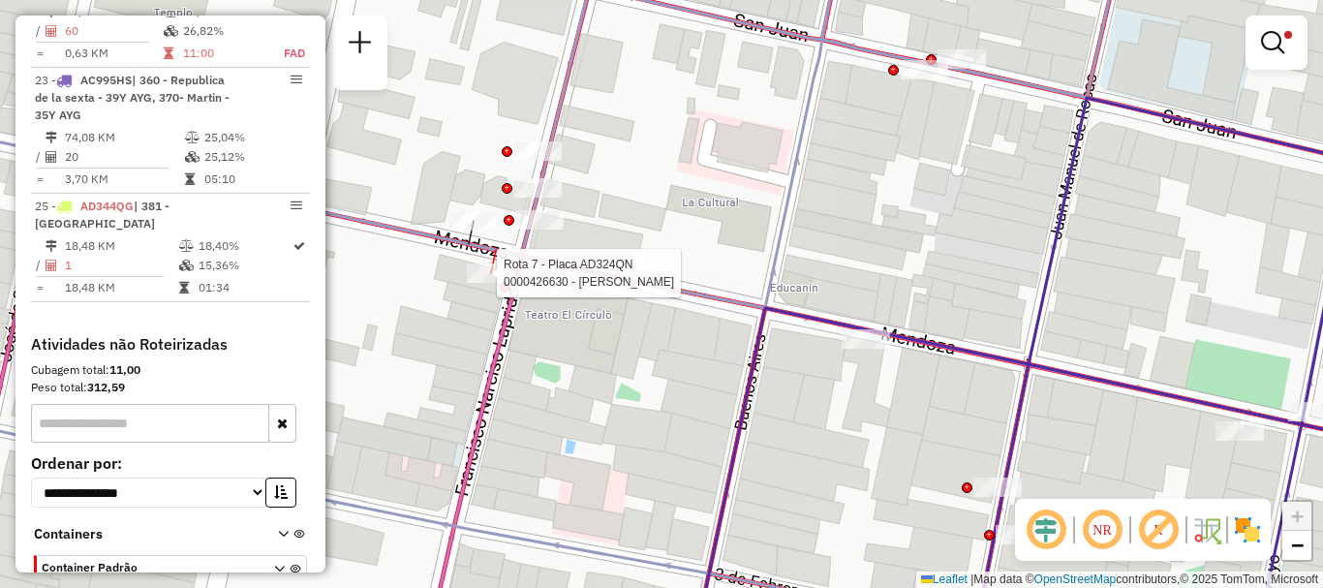
select select "**********"
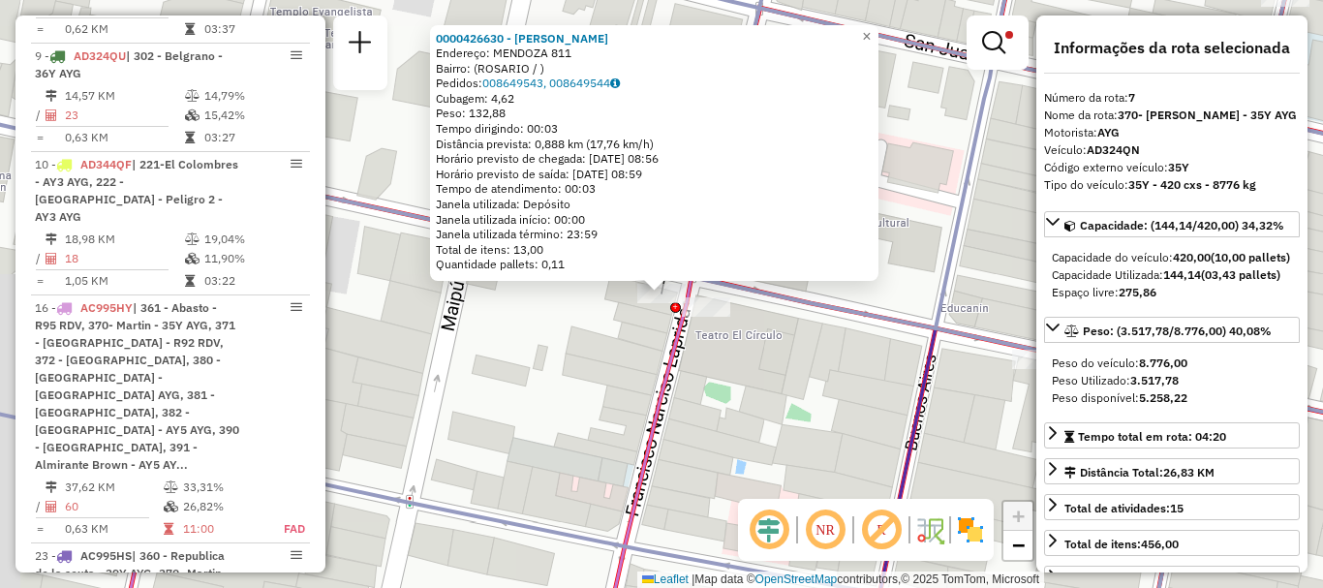
scroll to position [907, 0]
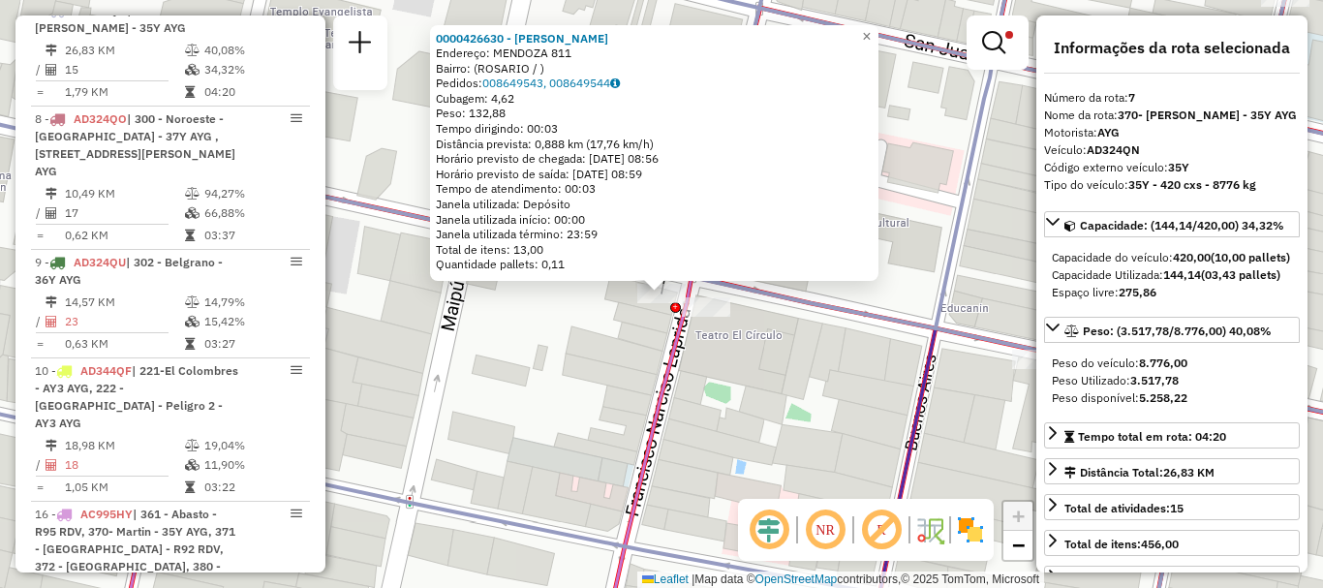
click at [509, 348] on div "0000426630 - [PERSON_NAME]: MENDOZA 811 Bairro: ([GEOGRAPHIC_DATA] / ) Pedidos:…" at bounding box center [661, 294] width 1323 height 588
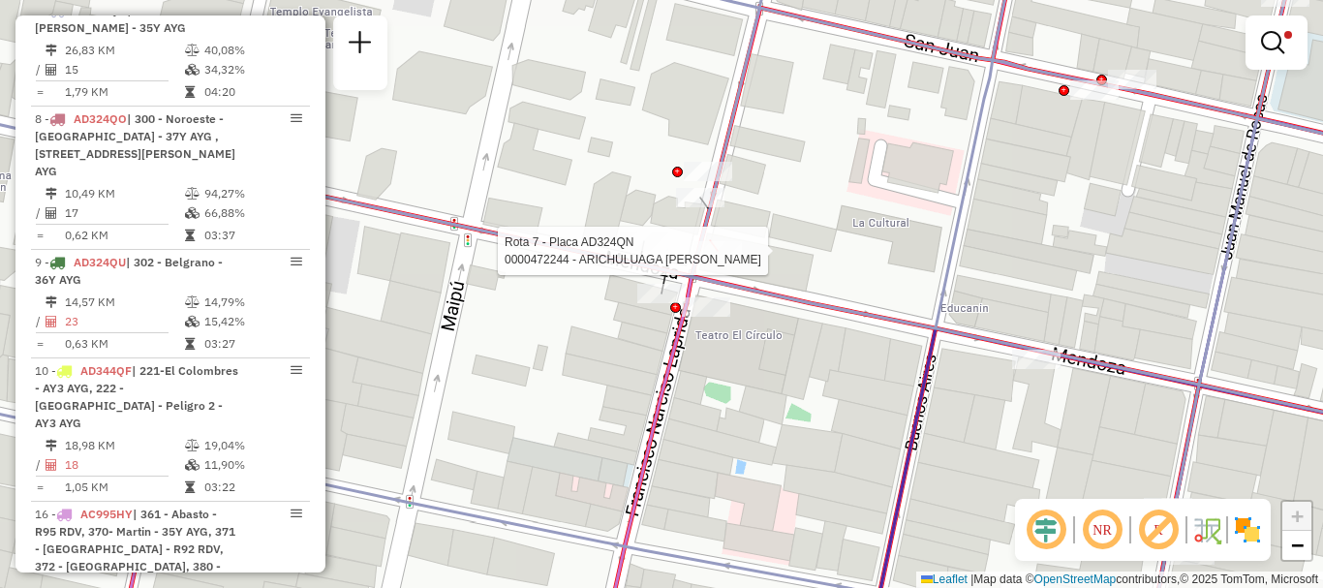
select select "**********"
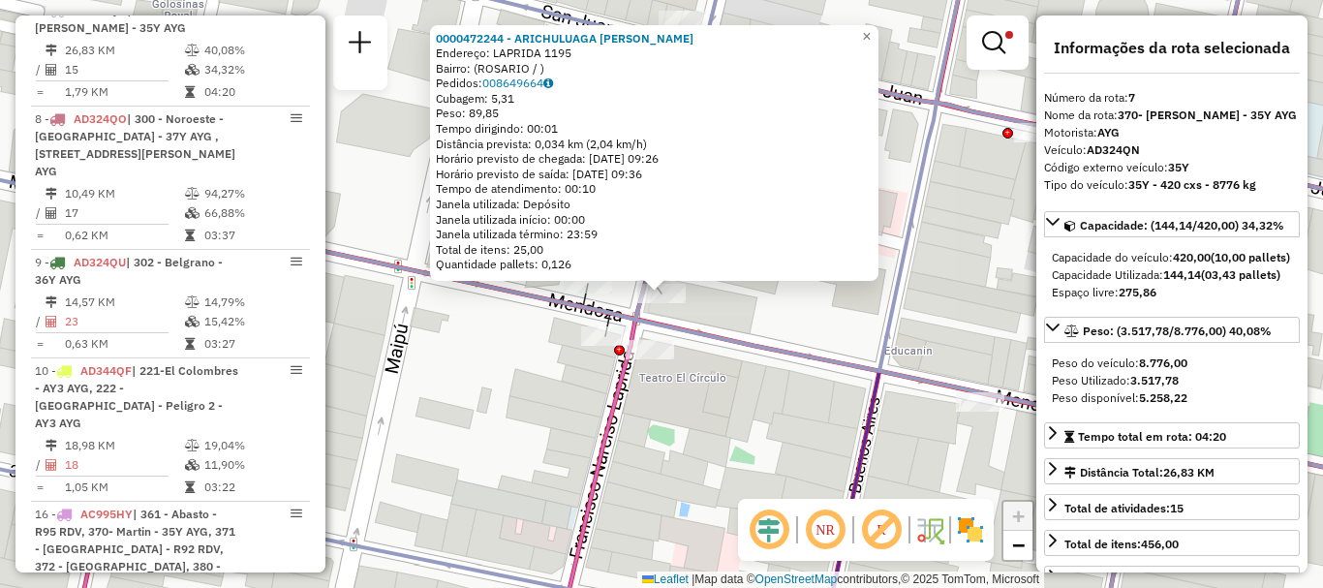
click at [703, 322] on div "0000472244 - ARICHULUAGA [PERSON_NAME]: LAPRIDA 1195 Bairro: ([GEOGRAPHIC_DATA]…" at bounding box center [661, 294] width 1323 height 588
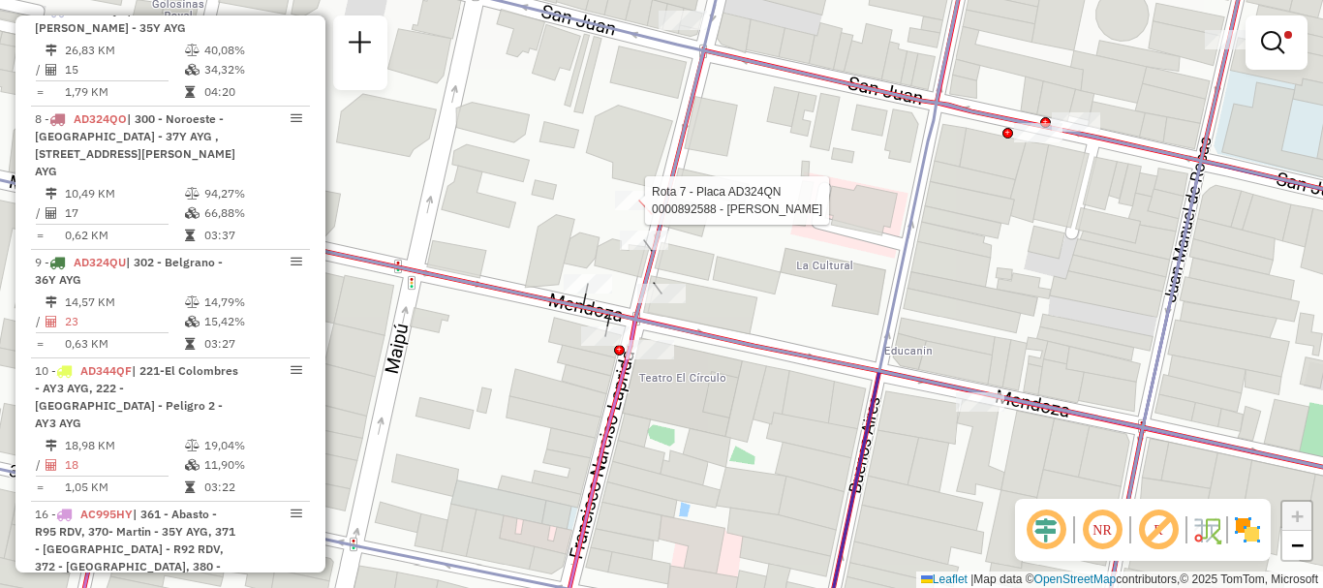
select select "**********"
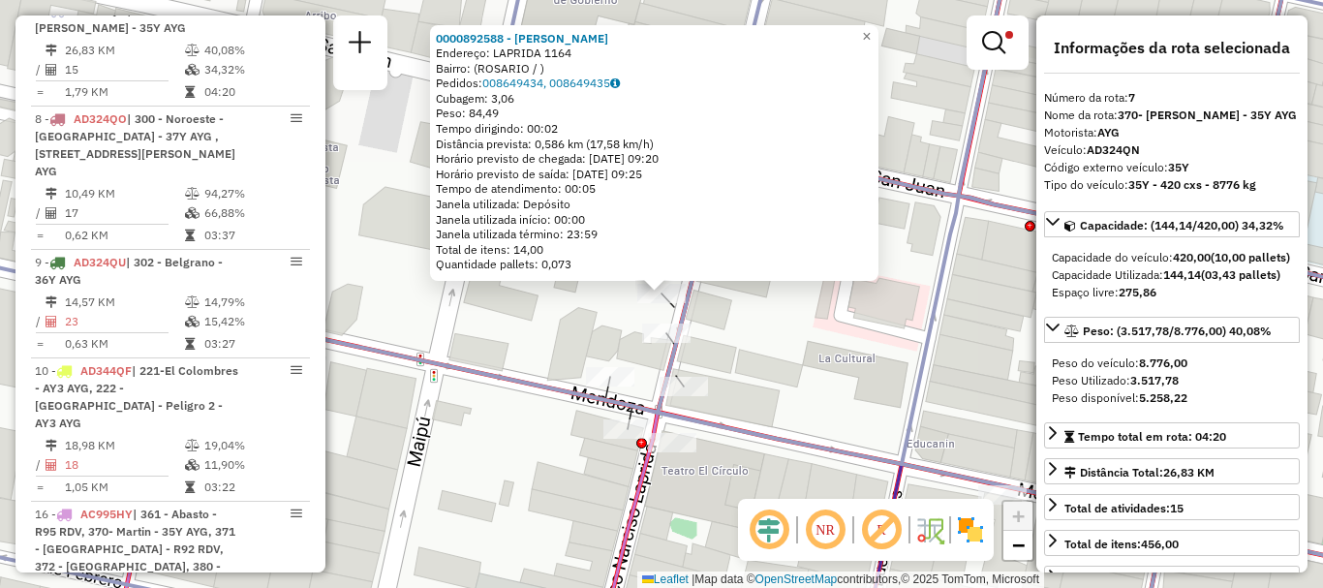
click at [774, 382] on div "0000892588 - [PERSON_NAME]: LAPRIDA 1164 Bairro: ([GEOGRAPHIC_DATA] / ) Pedidos…" at bounding box center [661, 294] width 1323 height 588
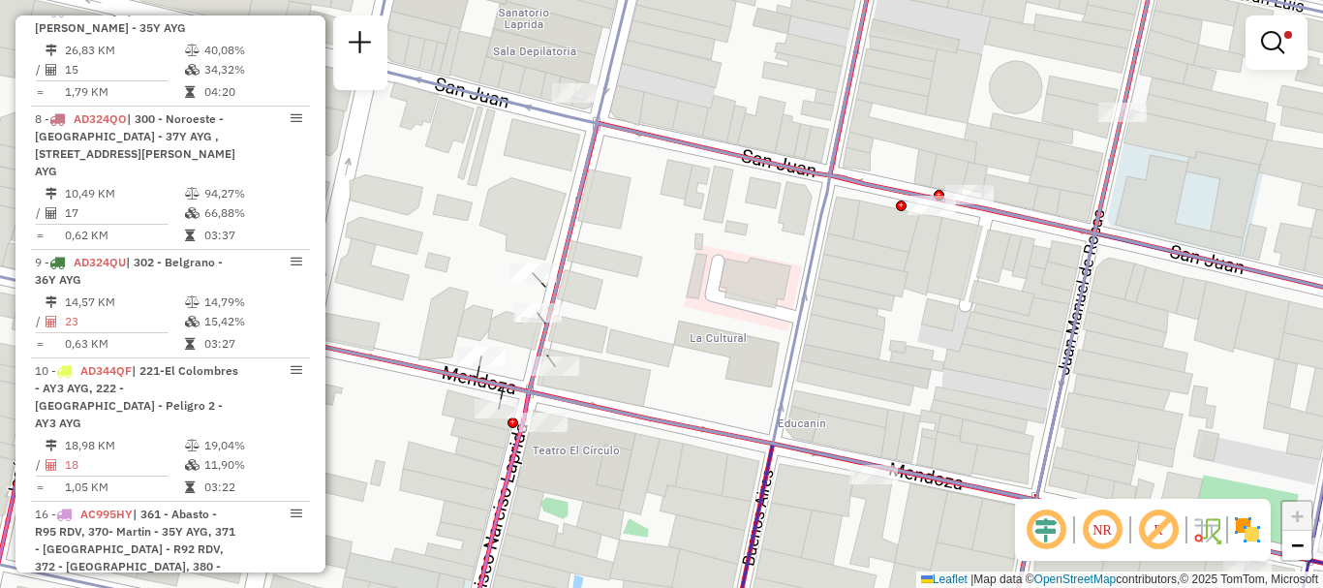
drag, startPoint x: 754, startPoint y: 336, endPoint x: 693, endPoint y: 332, distance: 61.2
click at [693, 332] on div "Limpar filtros Janela de atendimento Grade de atendimento Capacidade Transporta…" at bounding box center [661, 294] width 1323 height 588
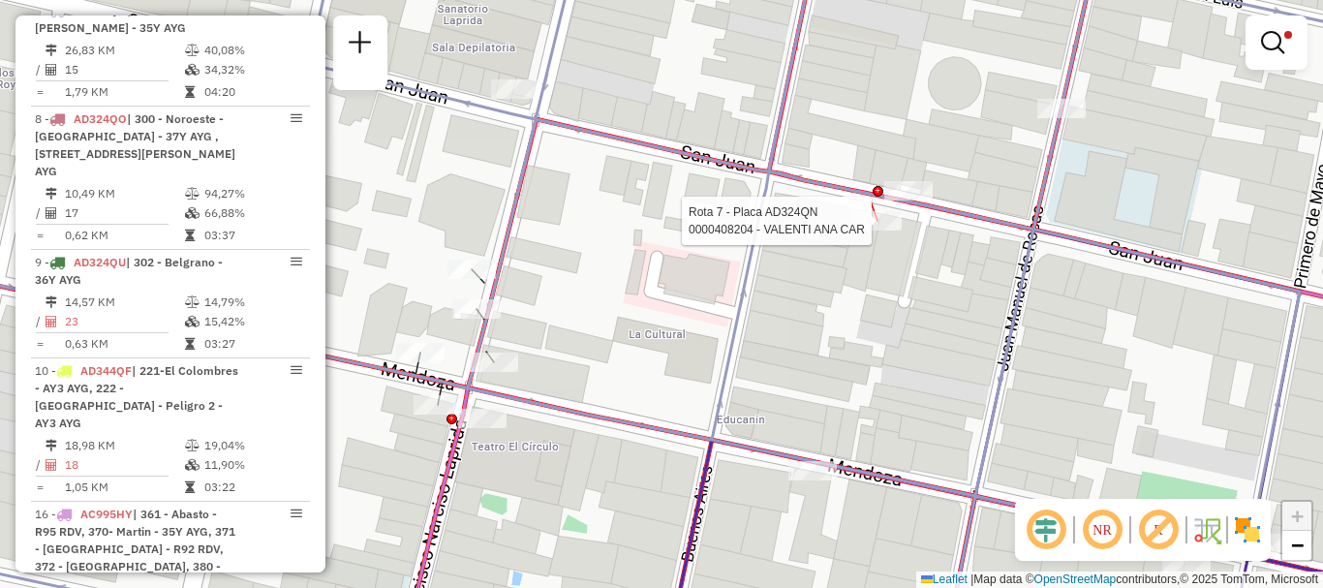
click at [871, 231] on div at bounding box center [877, 220] width 48 height 19
select select "**********"
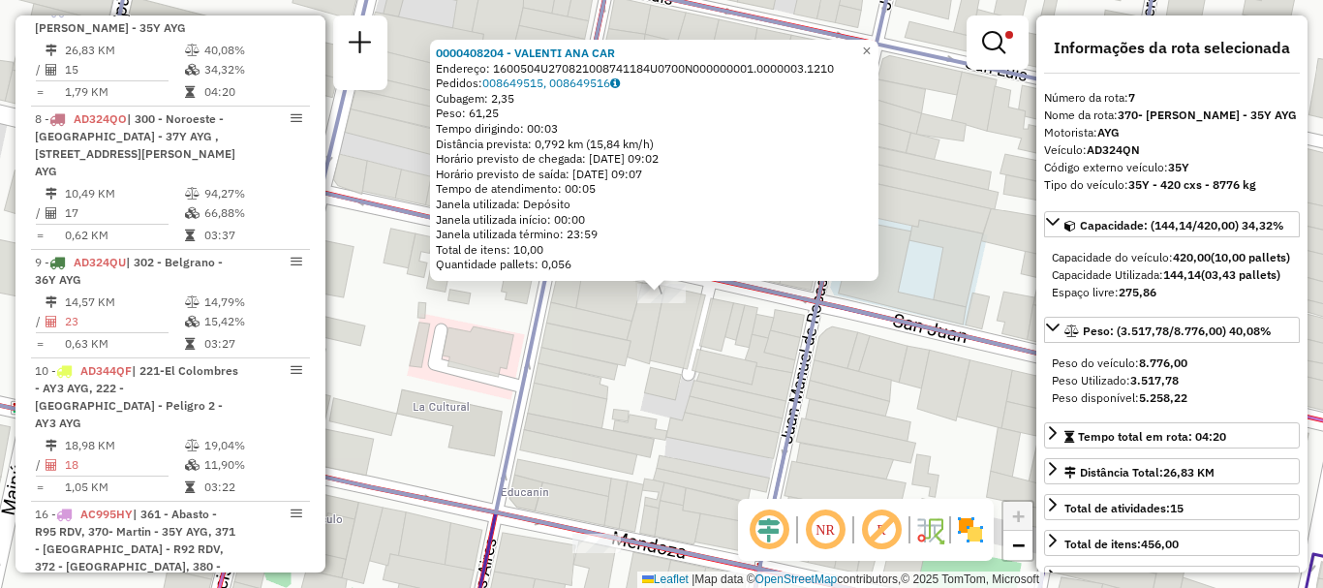
click at [820, 392] on div "0000408204 - VALENTI ANA CAR Endereço: 1600504U270821008741184U0700N000000001.0…" at bounding box center [661, 294] width 1323 height 588
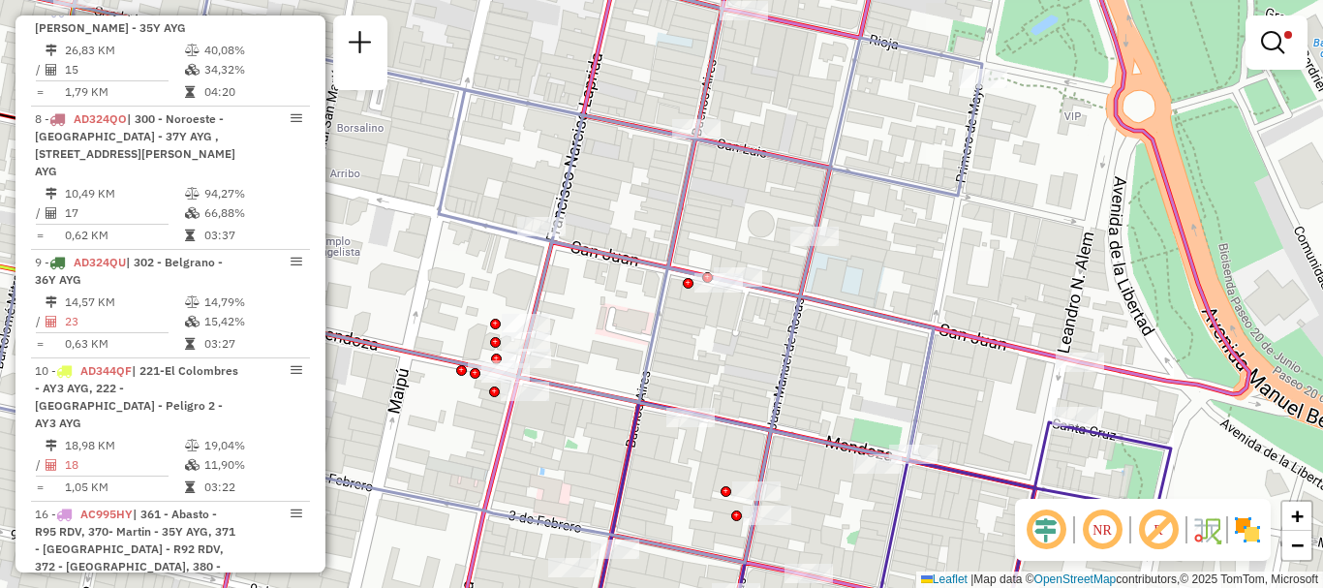
drag, startPoint x: 797, startPoint y: 373, endPoint x: 786, endPoint y: 337, distance: 37.7
click at [786, 337] on icon at bounding box center [419, 234] width 1127 height 658
select select "**********"
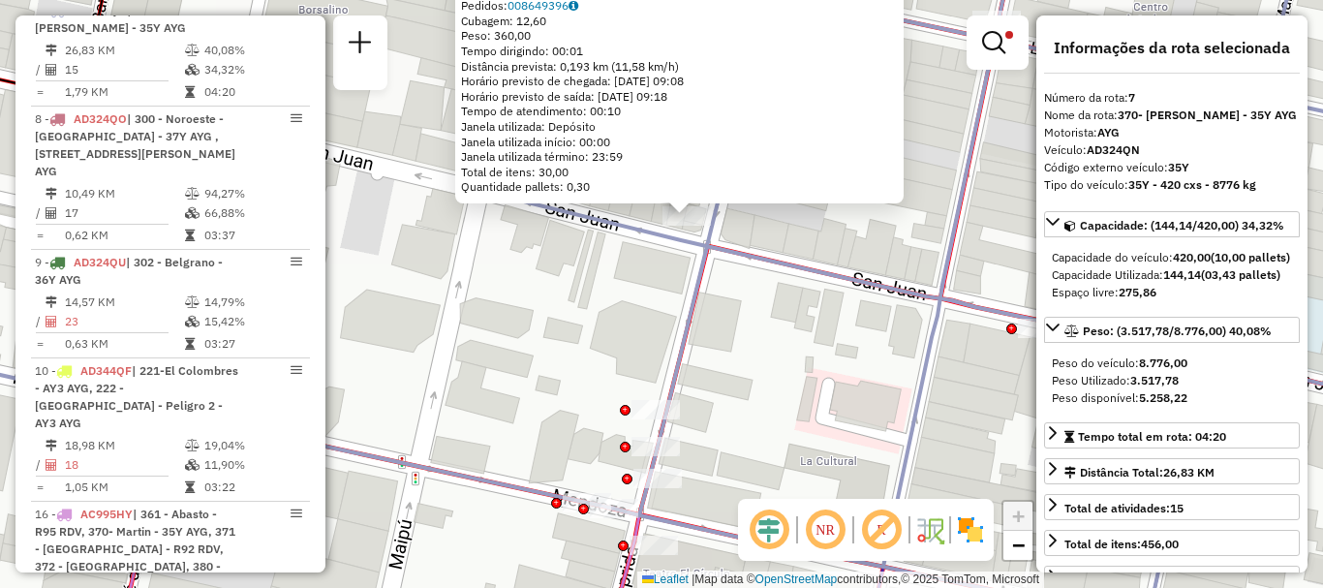
drag, startPoint x: 757, startPoint y: 457, endPoint x: 710, endPoint y: 311, distance: 153.5
click at [710, 314] on div "0000469930 - [PERSON_NAME]: SAN JUAN 801 Bairro: ([GEOGRAPHIC_DATA] / ) Pedidos…" at bounding box center [661, 294] width 1323 height 588
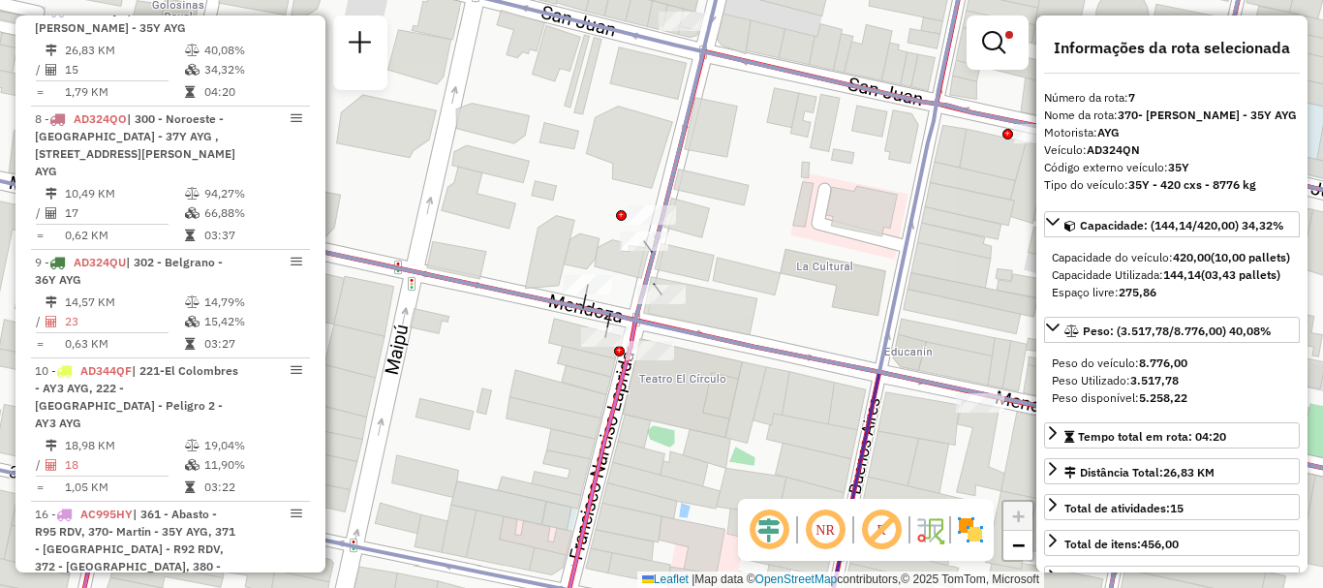
click at [606, 321] on icon at bounding box center [661, 293] width 1588 height 705
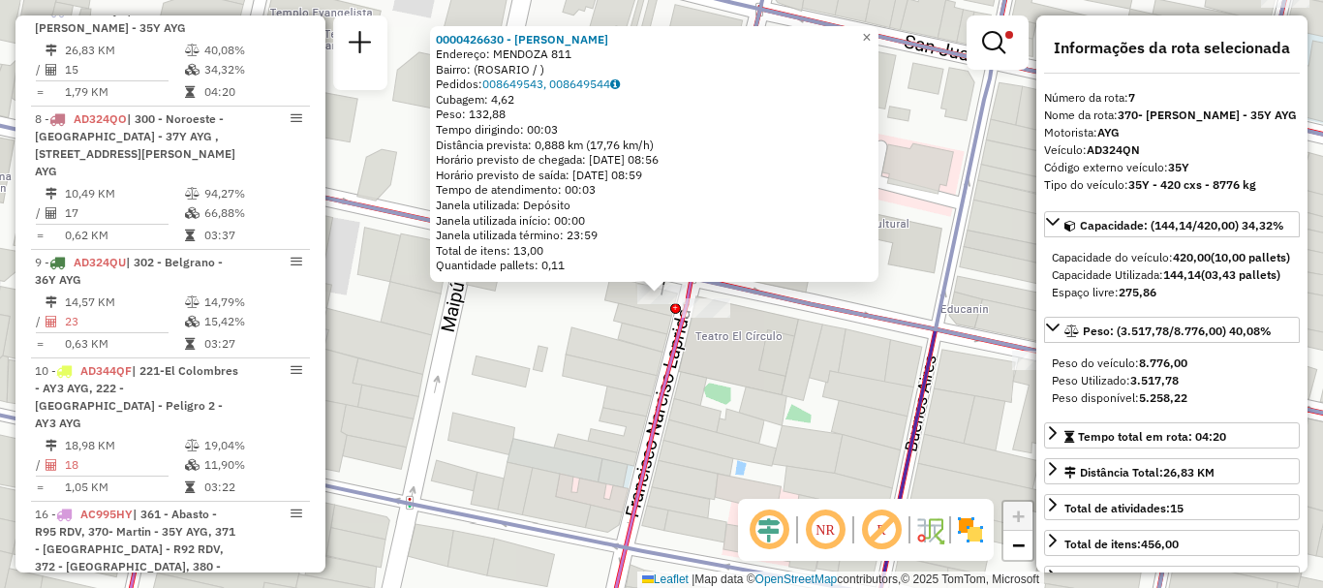
click at [673, 373] on icon at bounding box center [786, 293] width 1337 height 705
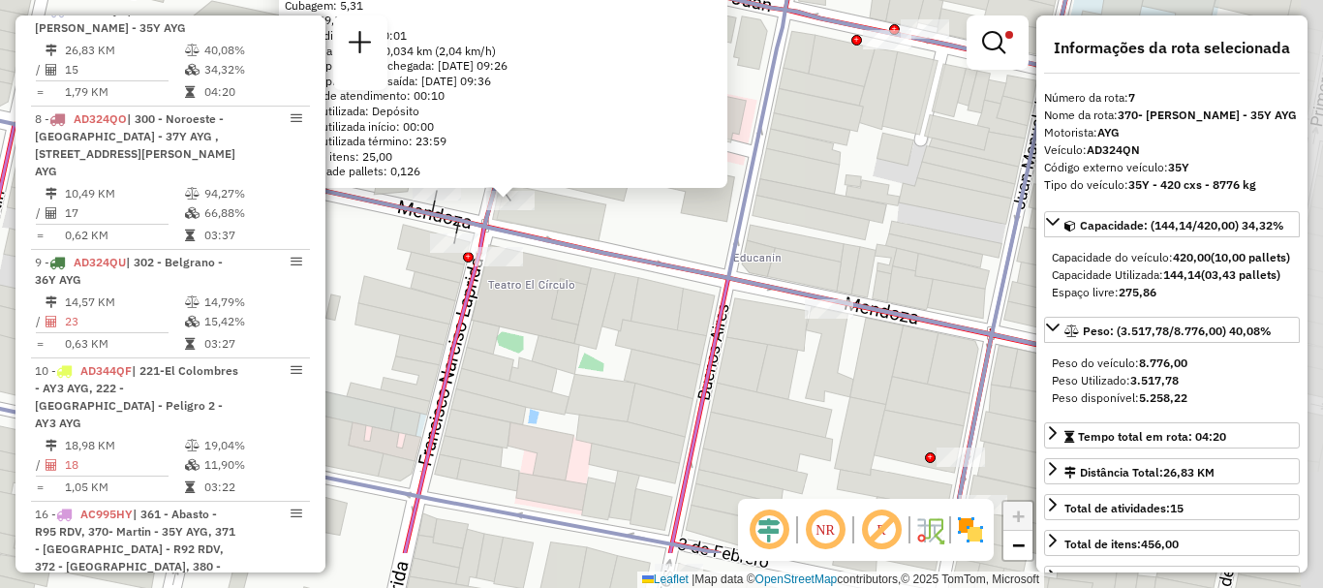
drag, startPoint x: 686, startPoint y: 321, endPoint x: 605, endPoint y: 281, distance: 89.7
click at [605, 281] on div "0000472244 - ARICHULUAGA [PERSON_NAME]: LAPRIDA 1195 Bairro: ([GEOGRAPHIC_DATA]…" at bounding box center [661, 294] width 1323 height 588
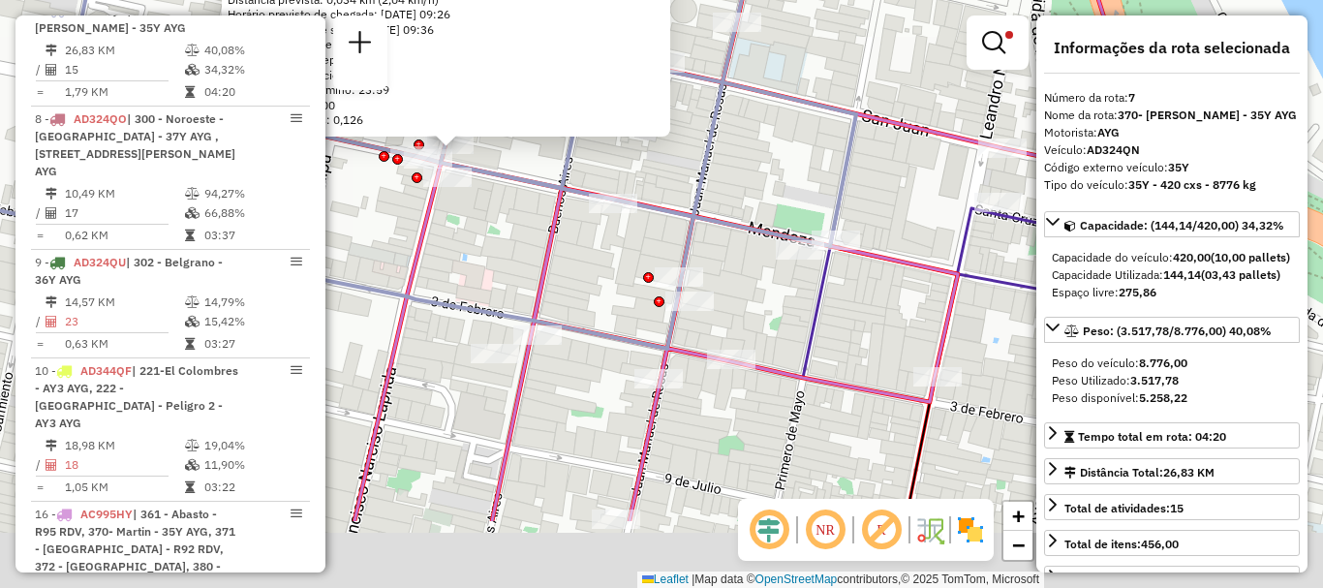
drag, startPoint x: 549, startPoint y: 286, endPoint x: 487, endPoint y: 178, distance: 124.1
click at [492, 184] on div "0000472244 - ARICHULUAGA [PERSON_NAME]: LAPRIDA 1195 Bairro: ([GEOGRAPHIC_DATA]…" at bounding box center [661, 294] width 1323 height 588
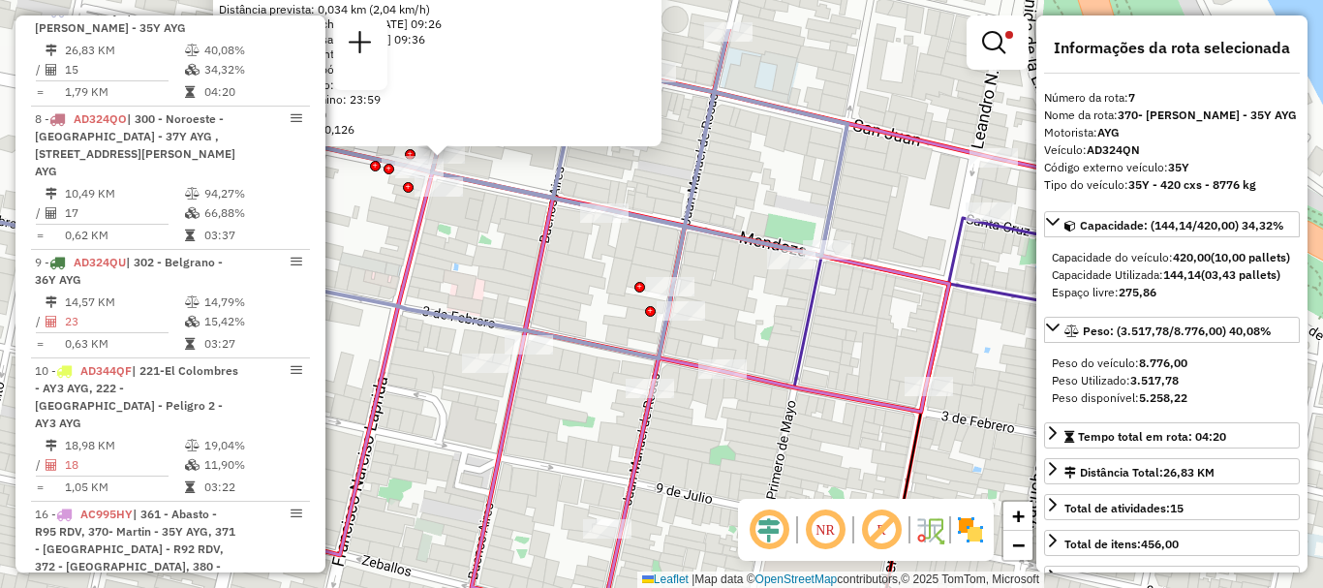
drag, startPoint x: 530, startPoint y: 227, endPoint x: 569, endPoint y: 355, distance: 133.6
click at [569, 352] on div "0000472244 - ARICHULUAGA [PERSON_NAME]: LAPRIDA 1195 Bairro: ([GEOGRAPHIC_DATA]…" at bounding box center [661, 294] width 1323 height 588
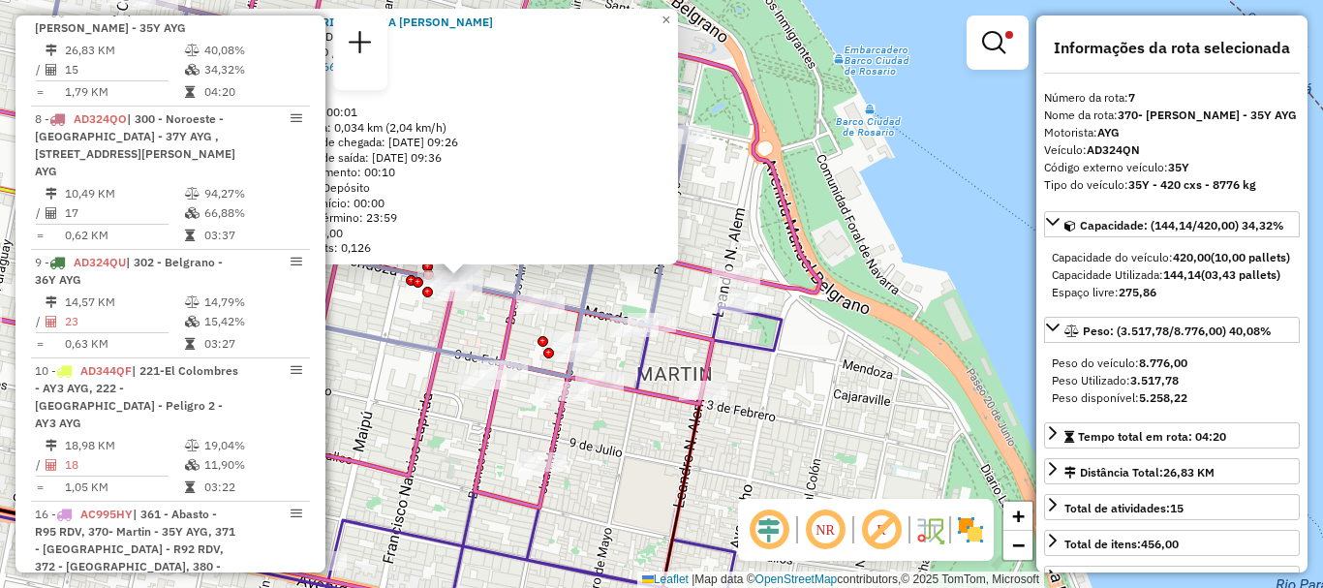
click at [650, 402] on icon at bounding box center [343, 224] width 953 height 567
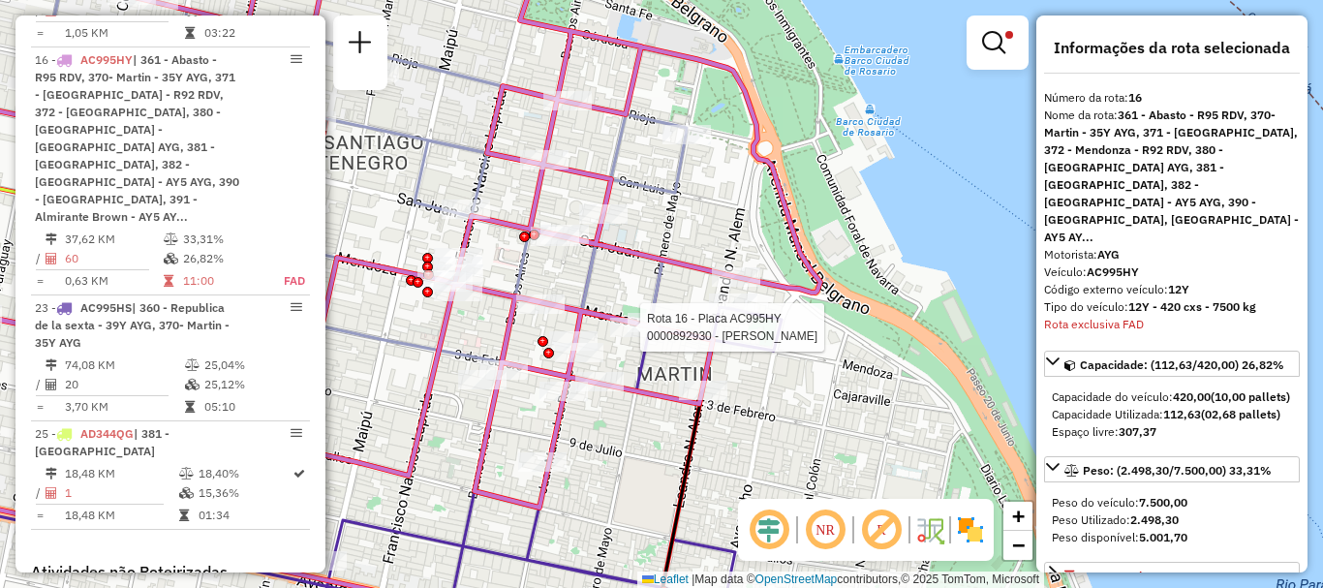
scroll to position [1376, 0]
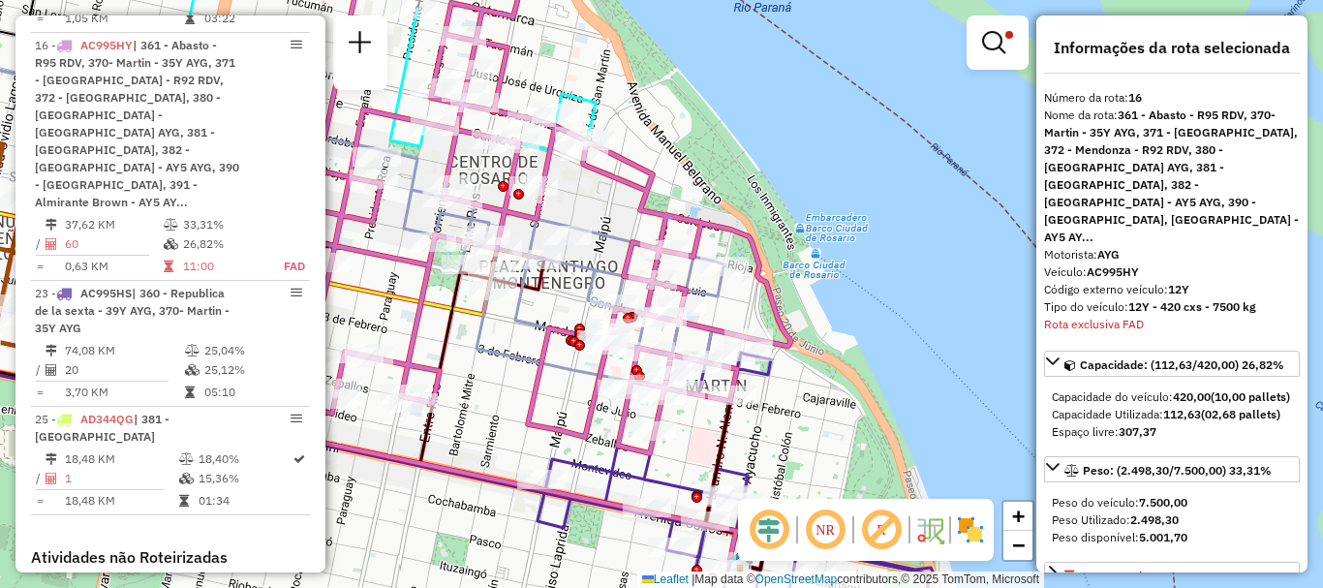
drag, startPoint x: 652, startPoint y: 274, endPoint x: 733, endPoint y: 353, distance: 113.0
click at [733, 353] on icon at bounding box center [473, 225] width 635 height 455
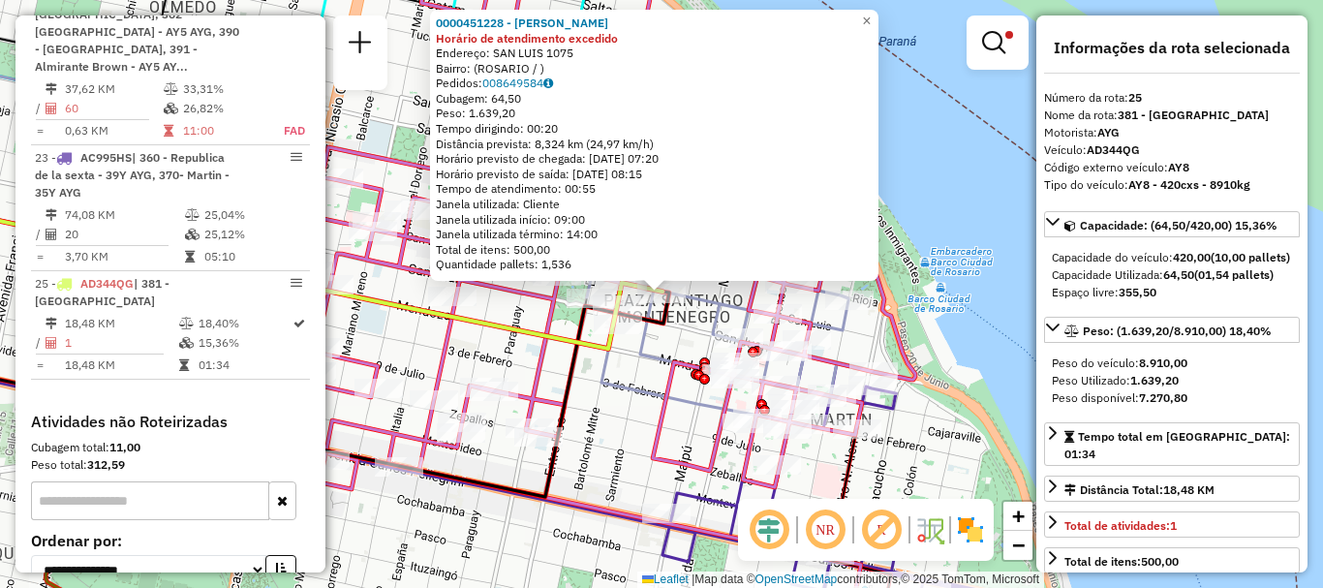
scroll to position [1604, 0]
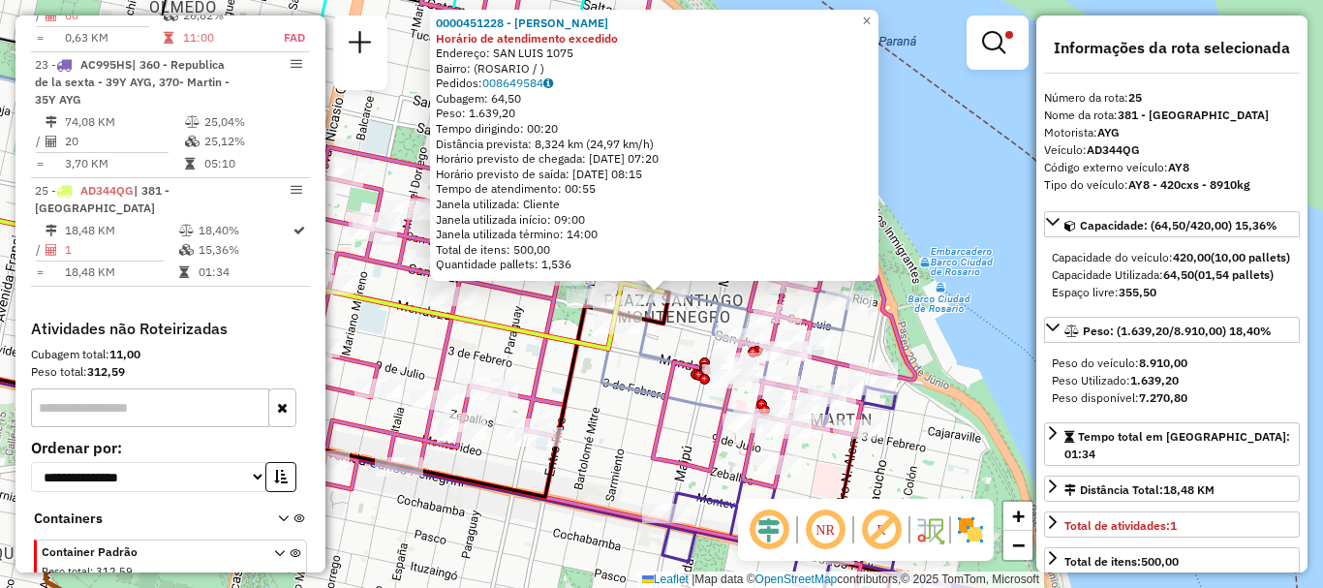
click at [959, 356] on div "0000451228 - [PERSON_NAME] de atendimento excedido Endereço: SAN LUIS 1075 Bair…" at bounding box center [661, 294] width 1323 height 588
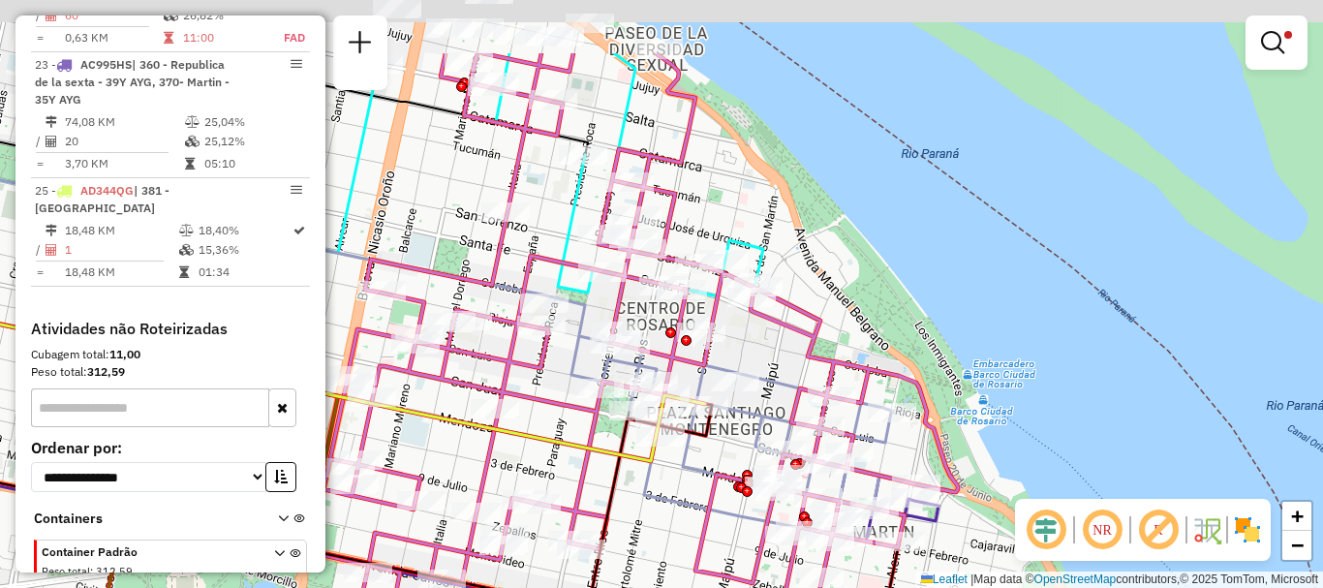
drag, startPoint x: 774, startPoint y: 352, endPoint x: 788, endPoint y: 379, distance: 30.3
click at [792, 396] on div "Limpar filtros Janela de atendimento Grade de atendimento Capacidade Transporta…" at bounding box center [661, 294] width 1323 height 588
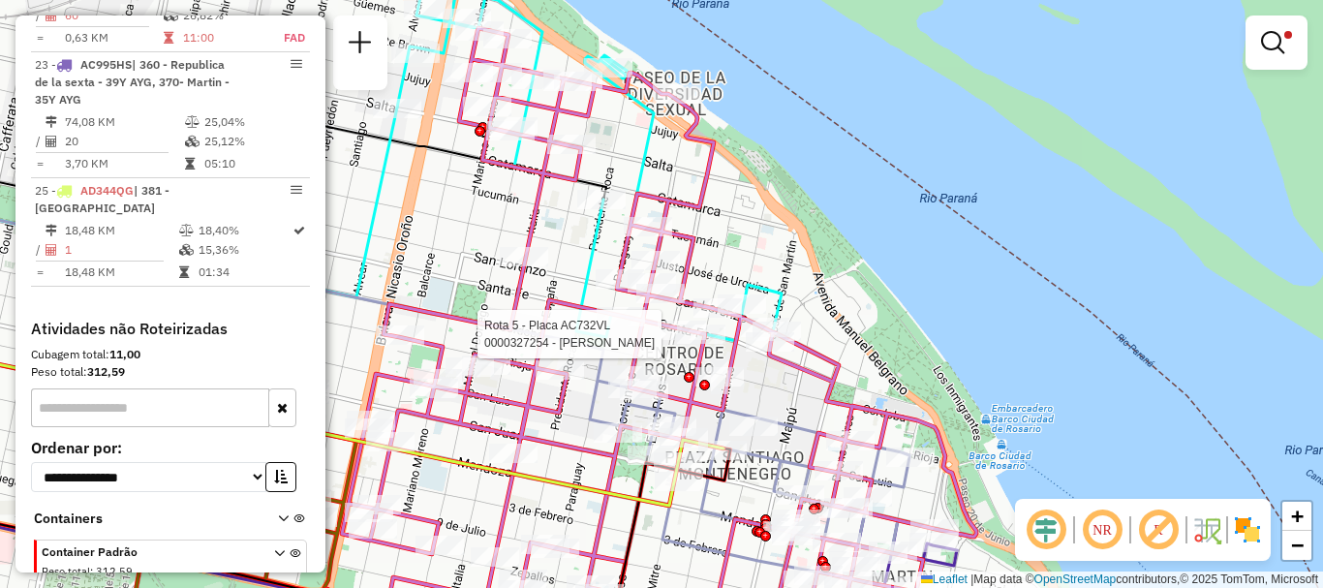
select select "**********"
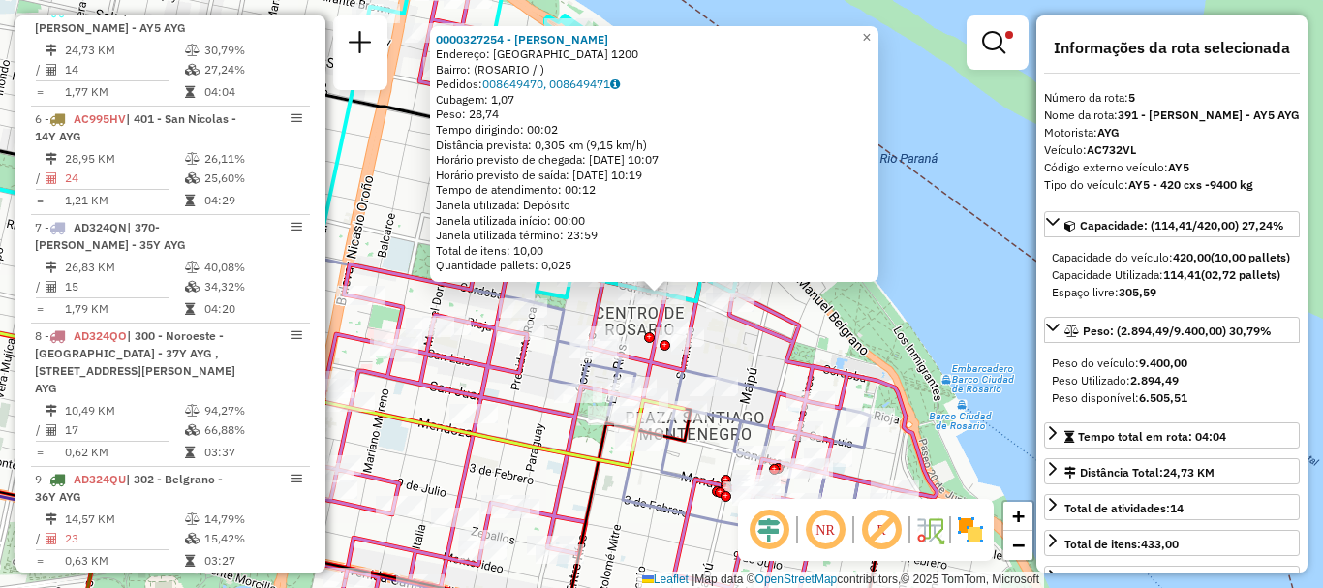
scroll to position [97, 0]
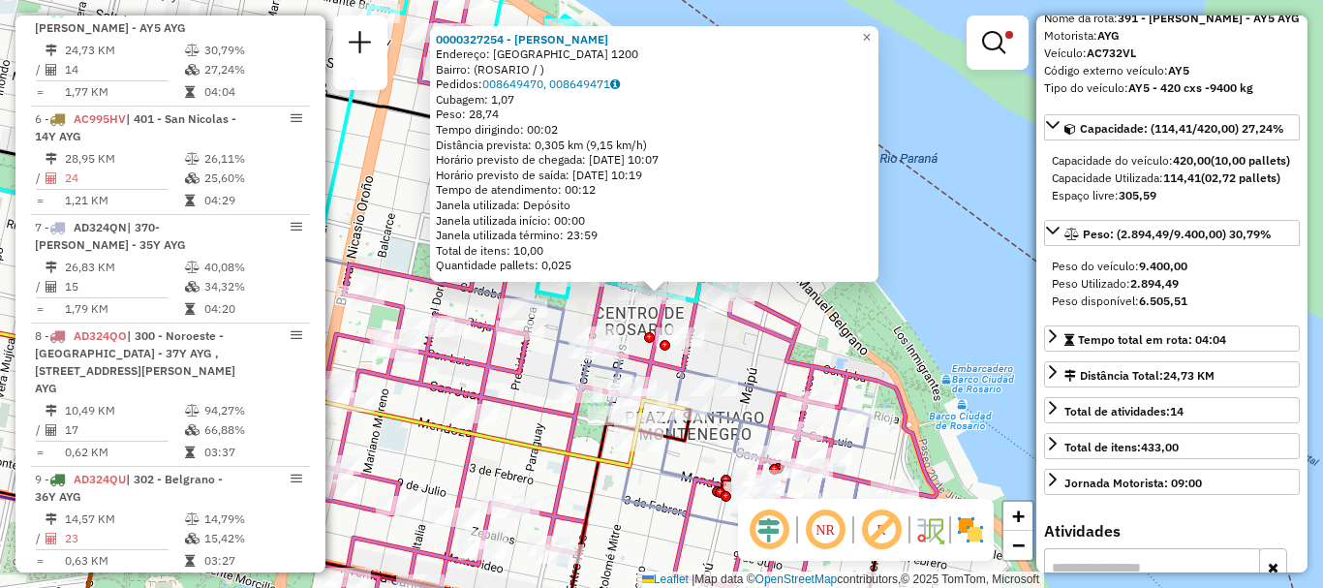
click at [960, 366] on div "0000327254 - [PERSON_NAME]: SANTA FE 1200 Bairro: ([GEOGRAPHIC_DATA] / ) Pedido…" at bounding box center [661, 294] width 1323 height 588
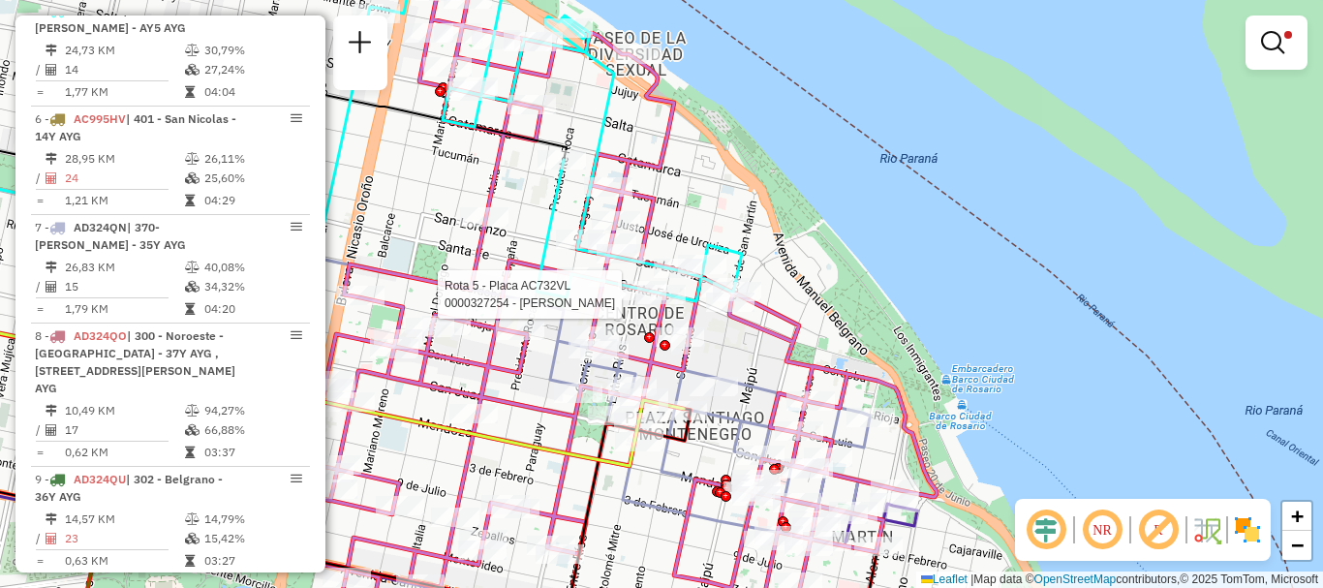
select select "**********"
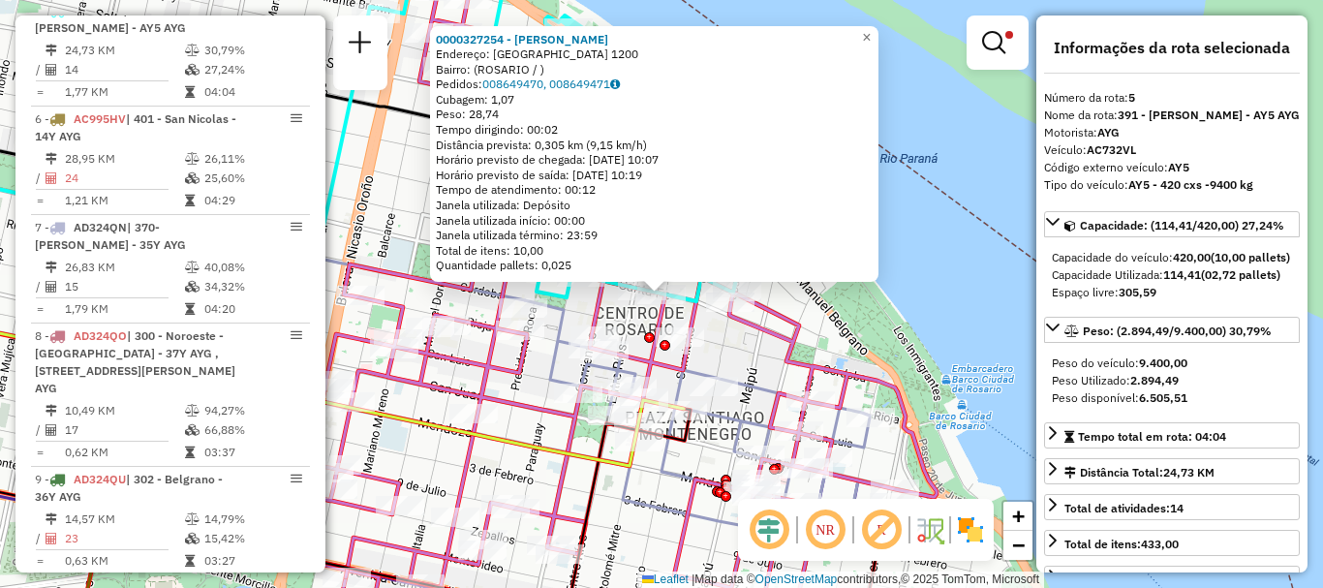
click at [926, 282] on div "0000327254 - [PERSON_NAME]: SANTA FE 1200 Bairro: ([GEOGRAPHIC_DATA] / ) Pedido…" at bounding box center [661, 294] width 1323 height 588
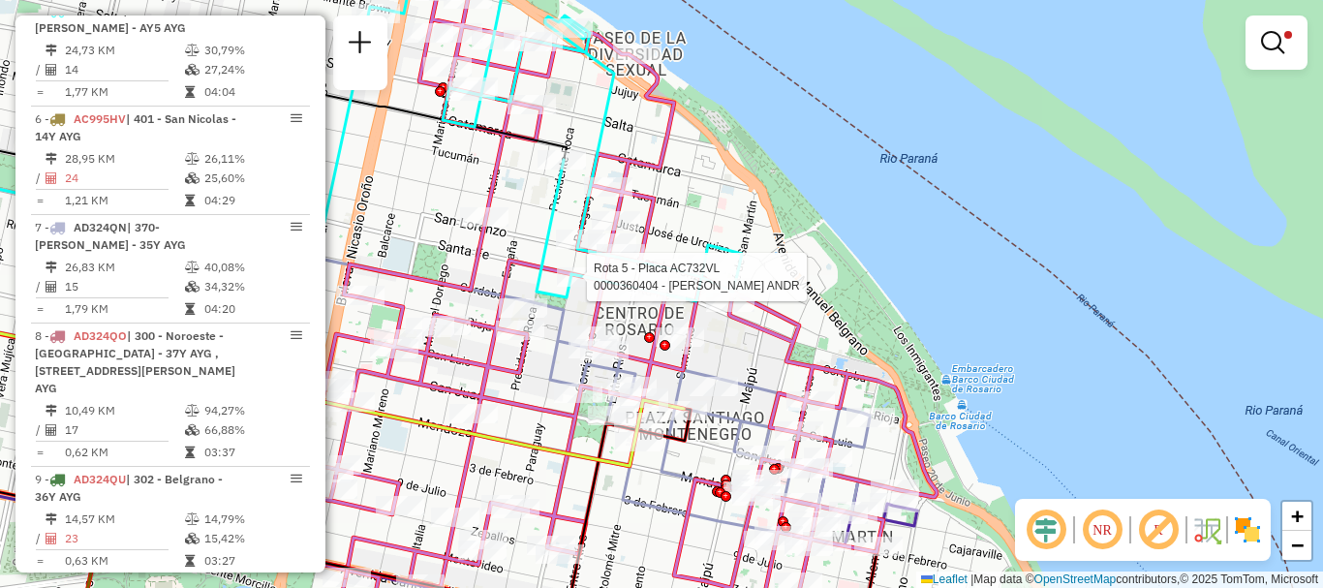
select select "**********"
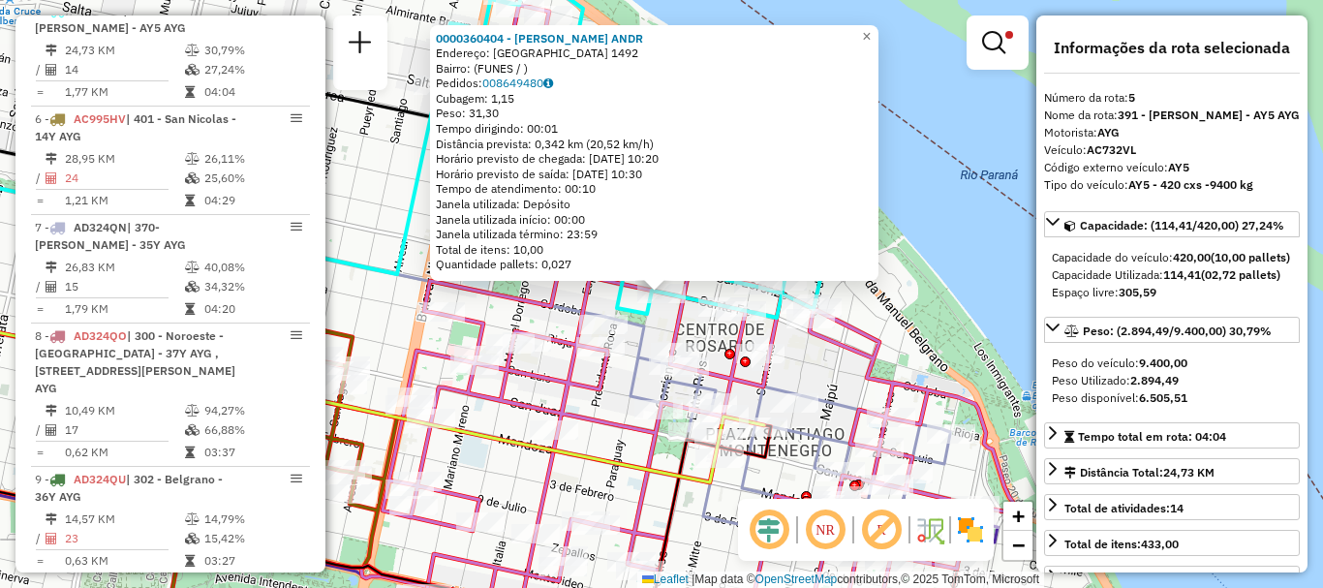
click at [641, 337] on icon at bounding box center [777, 436] width 345 height 238
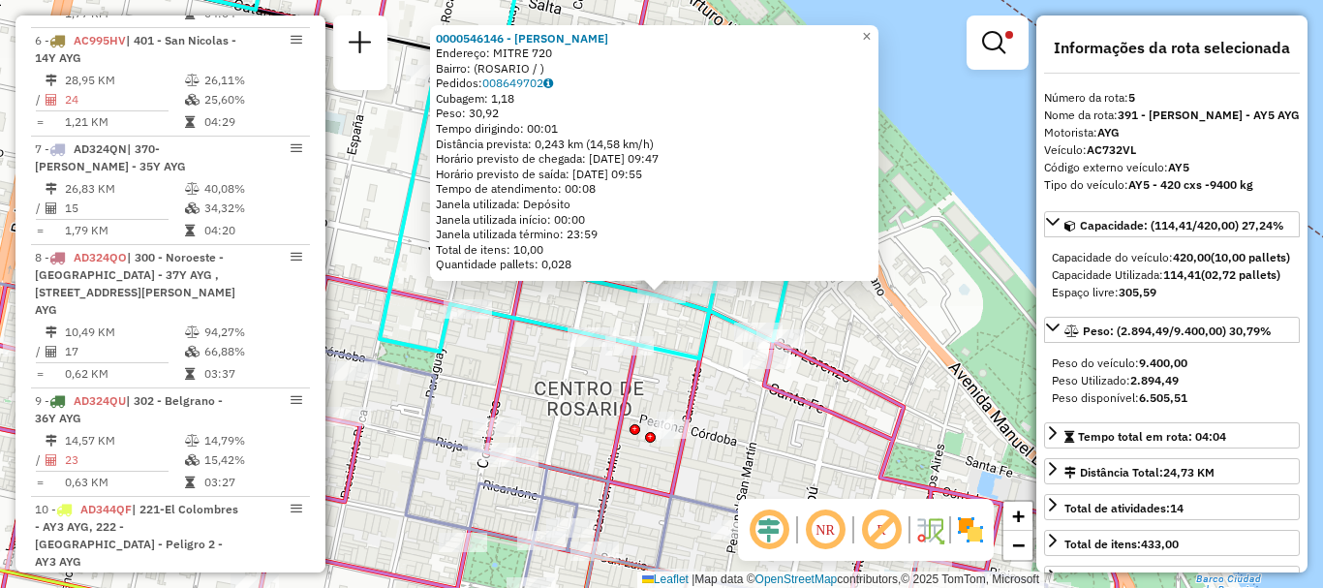
scroll to position [690, 0]
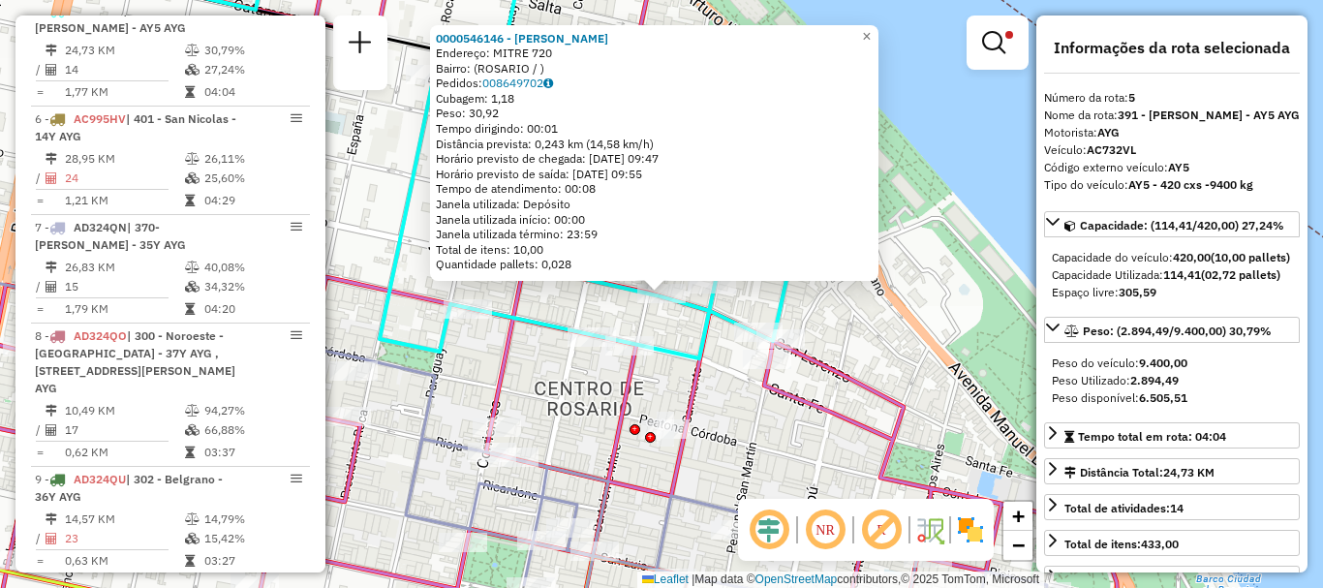
click at [664, 339] on icon at bounding box center [491, 150] width 599 height 418
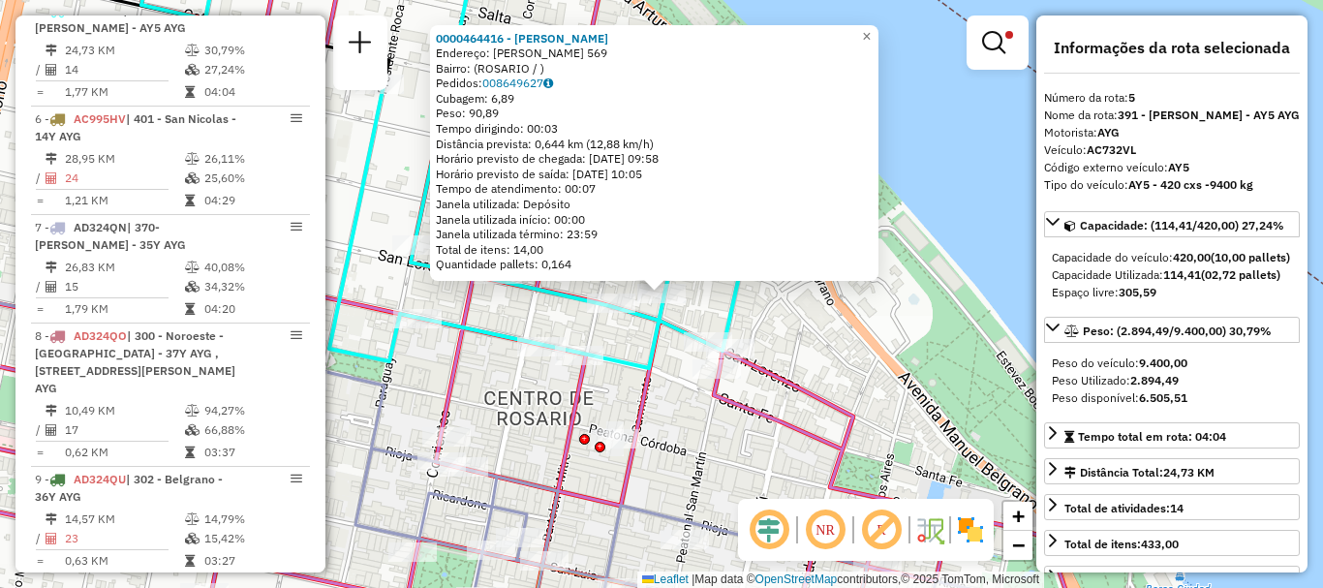
click at [667, 366] on div "0000464416 - [PERSON_NAME]: SARMIENTO 569 Bairro: ([GEOGRAPHIC_DATA] / ) Pedido…" at bounding box center [661, 294] width 1323 height 588
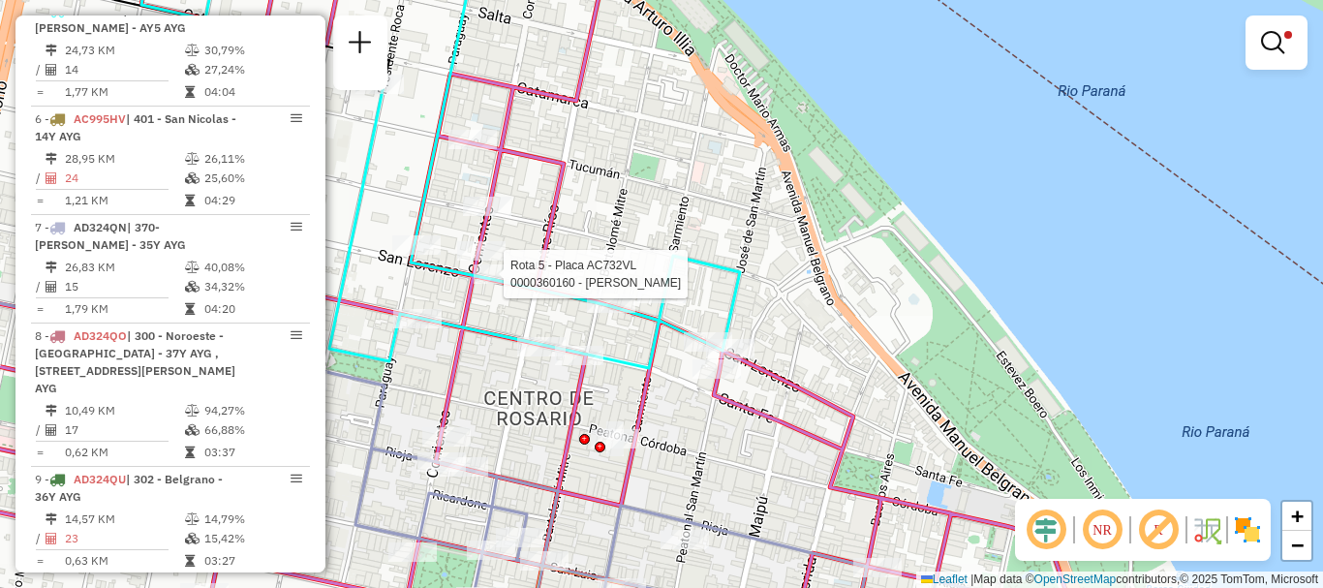
select select "**********"
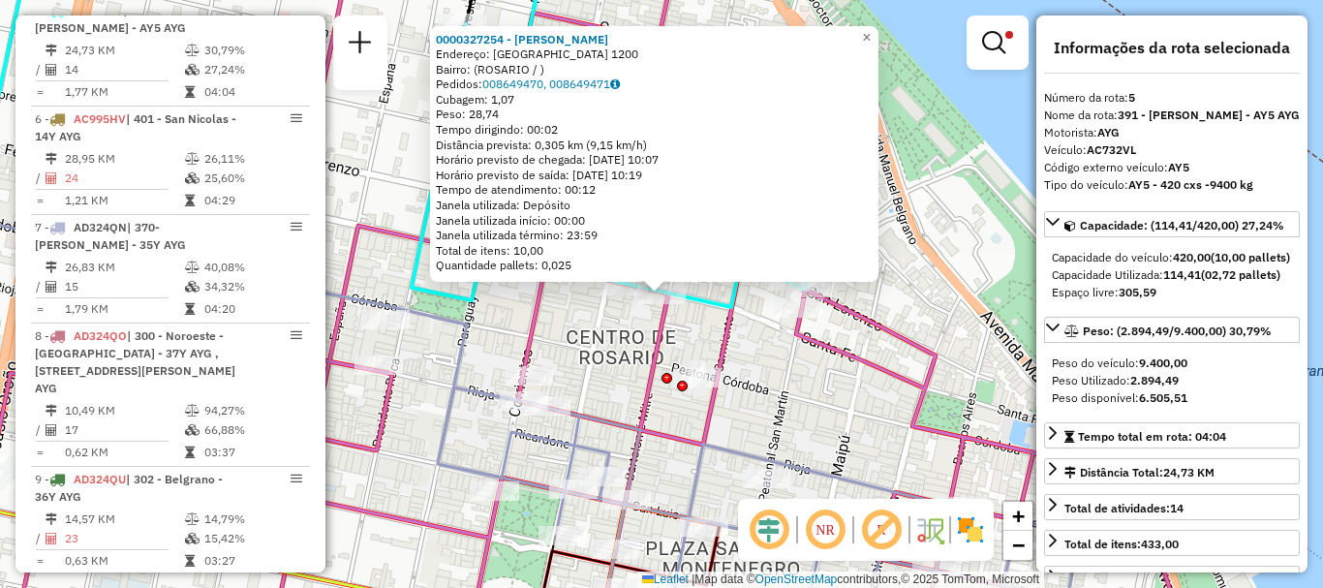
click at [765, 361] on div "0000327254 - [PERSON_NAME]: SANTA FE 1200 Bairro: ([GEOGRAPHIC_DATA] / ) Pedido…" at bounding box center [661, 294] width 1323 height 588
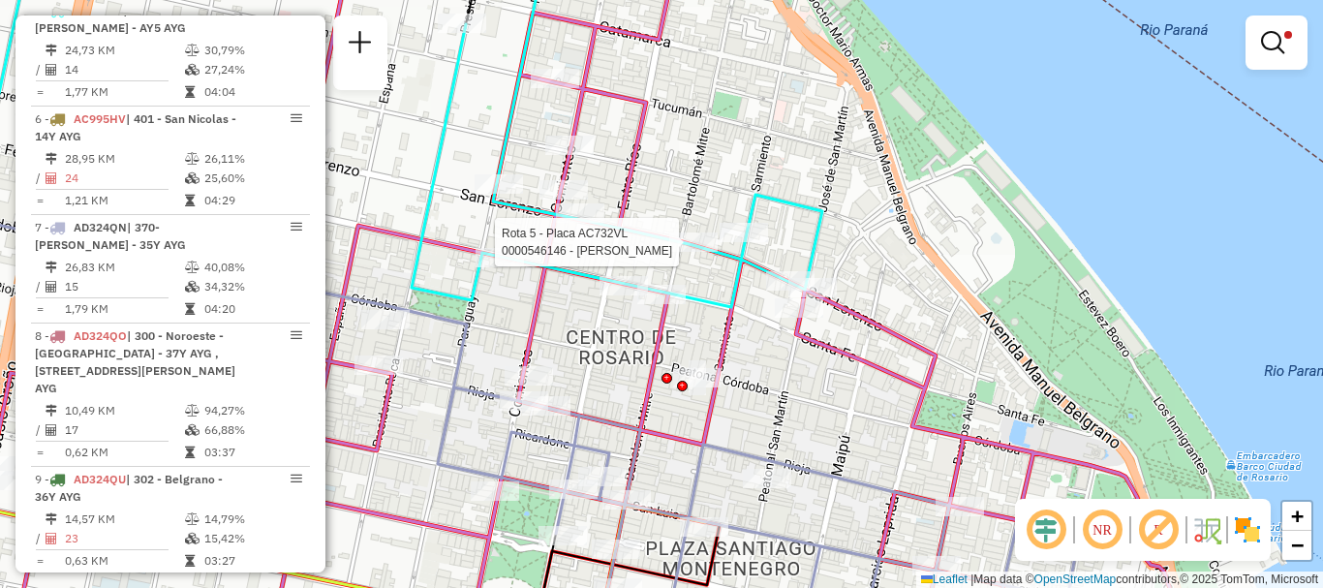
select select "**********"
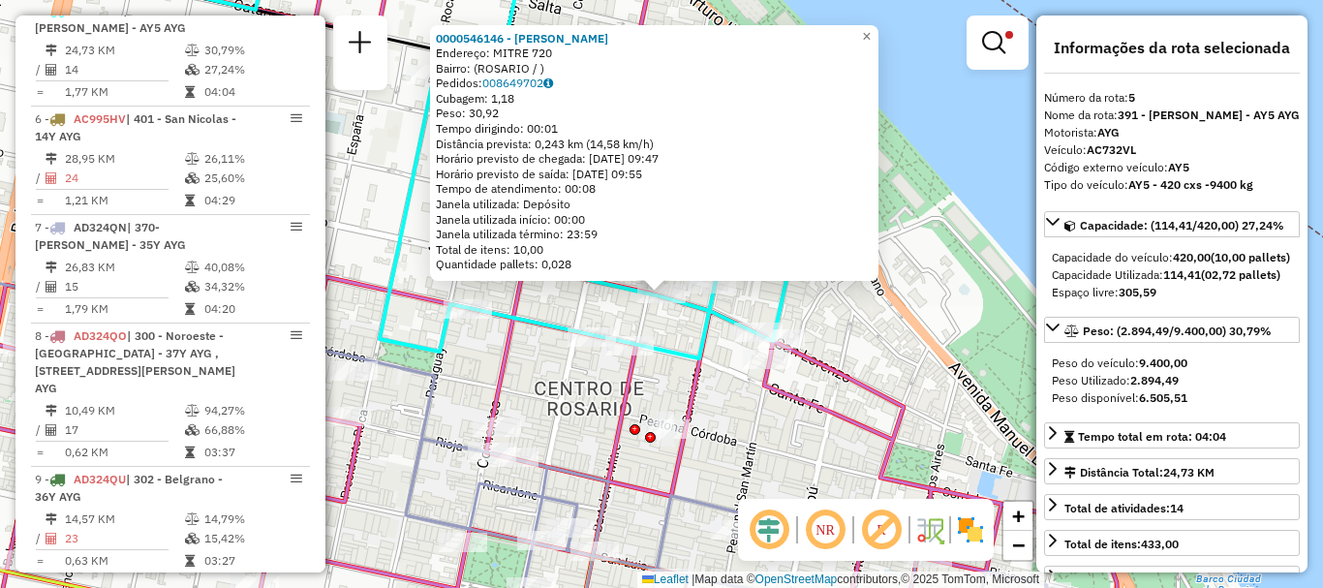
click at [695, 340] on icon at bounding box center [491, 150] width 599 height 418
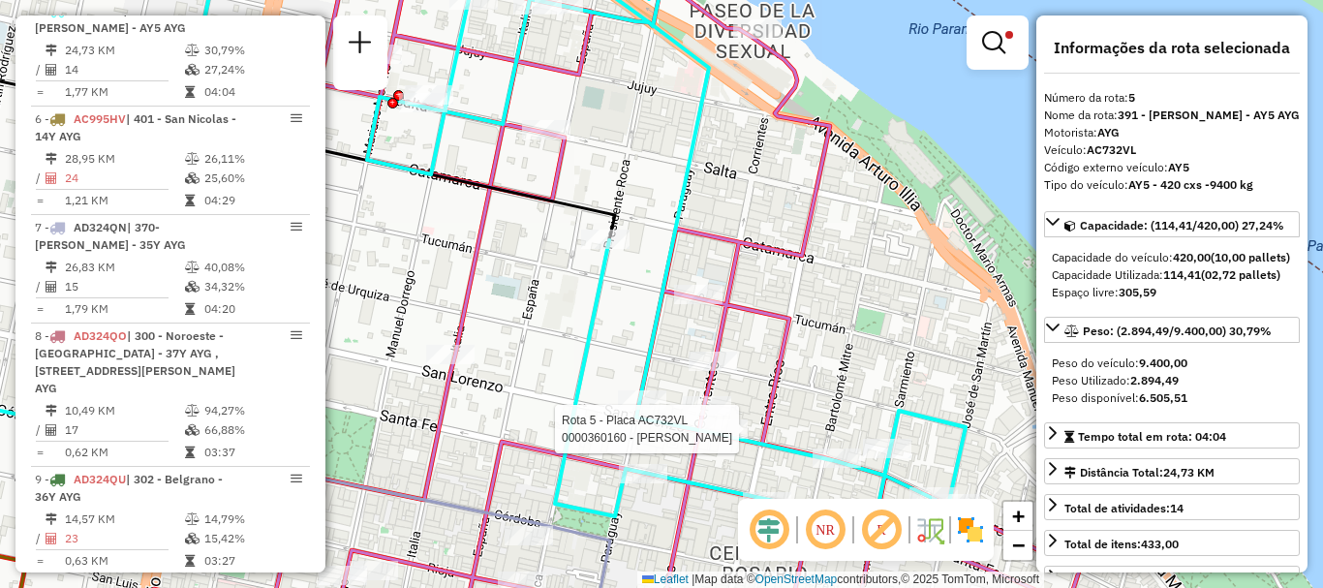
click at [607, 229] on icon at bounding box center [581, 232] width 769 height 582
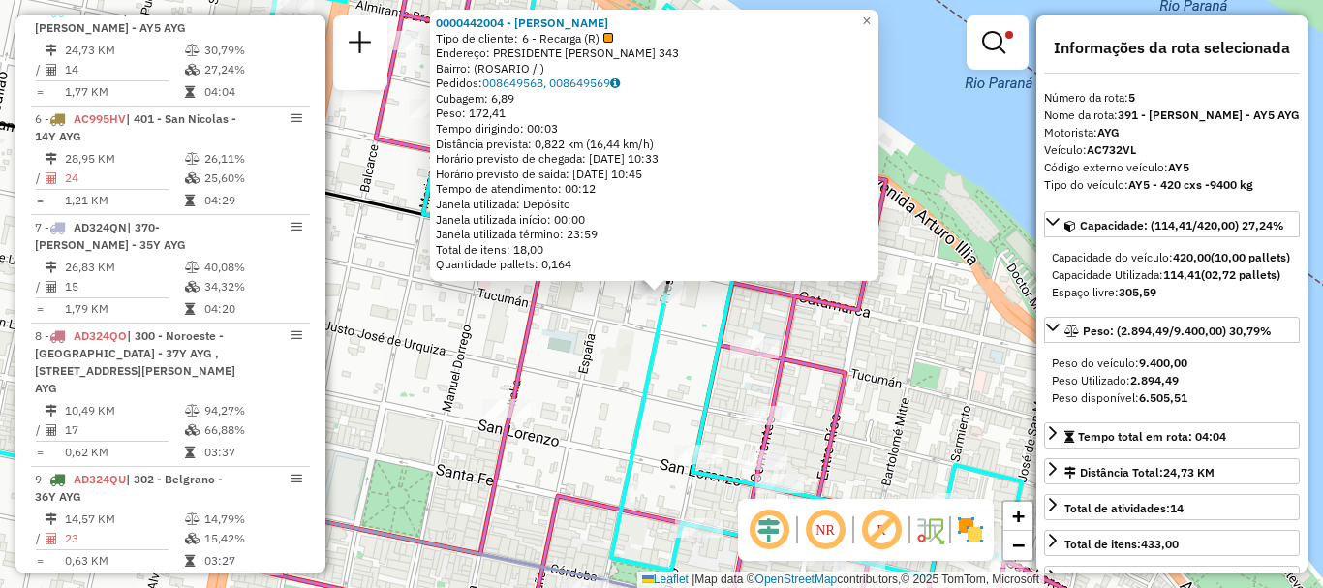
click at [594, 378] on div "0000442004 - [PERSON_NAME] Tipo de cliente: 6 - Recarga (R) Endereço: PRESIDENT…" at bounding box center [661, 294] width 1323 height 588
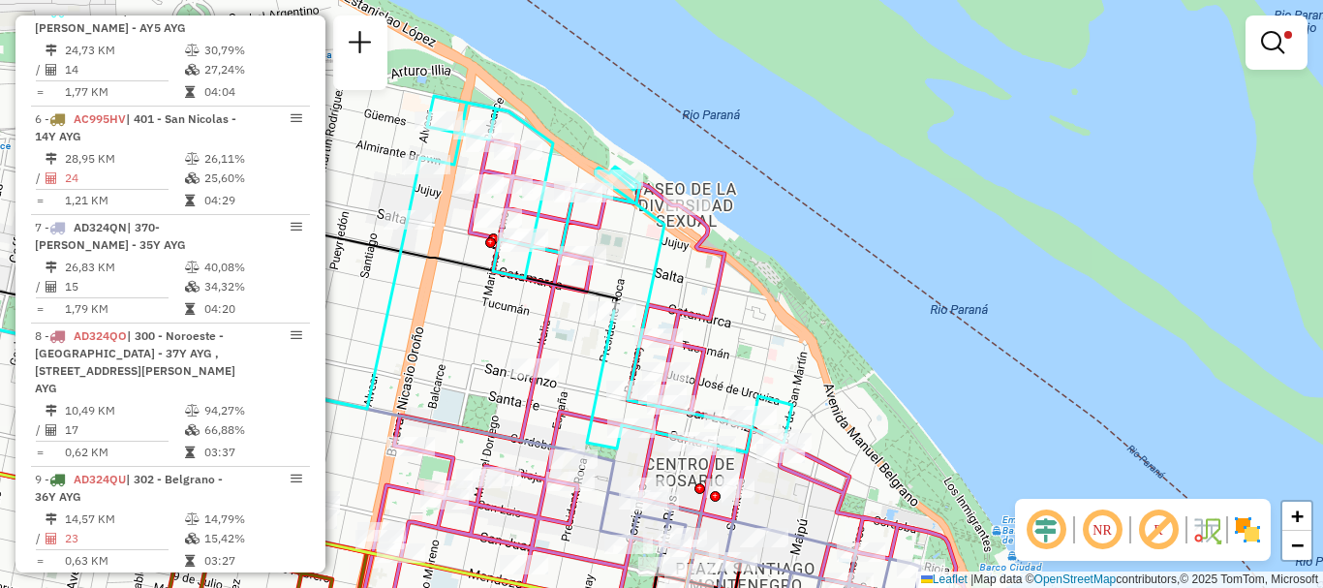
drag, startPoint x: 566, startPoint y: 390, endPoint x: 560, endPoint y: 140, distance: 250.0
click at [556, 158] on div "Limpar filtros Janela de atendimento Grade de atendimento Capacidade Transporta…" at bounding box center [661, 294] width 1323 height 588
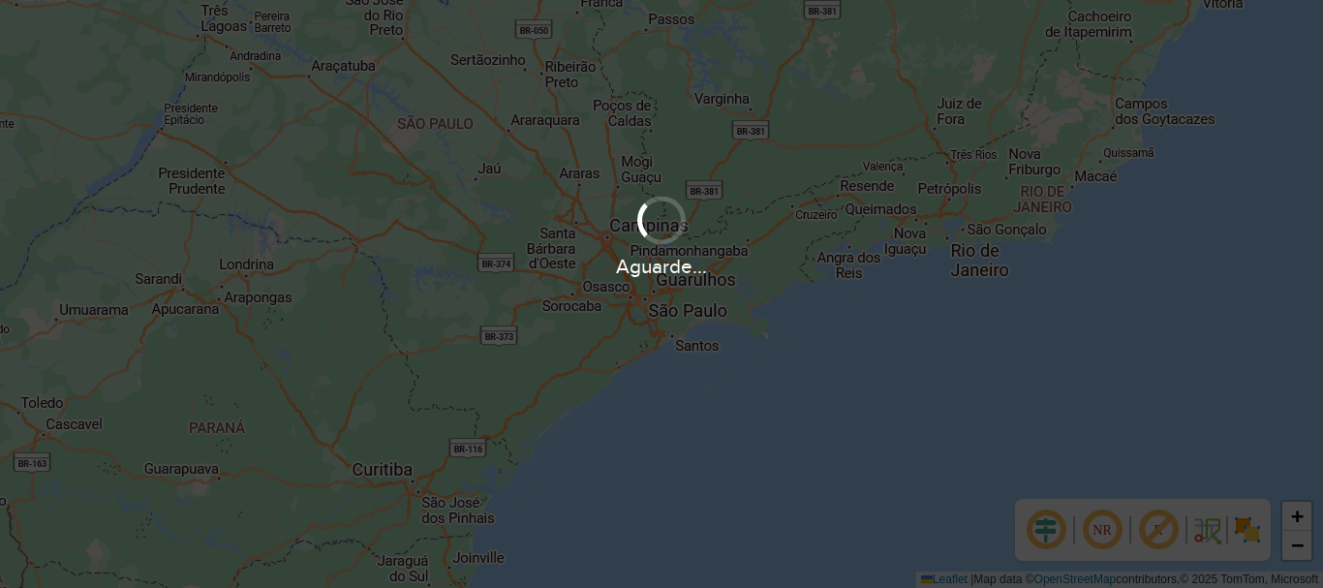
scroll to position [1270, 0]
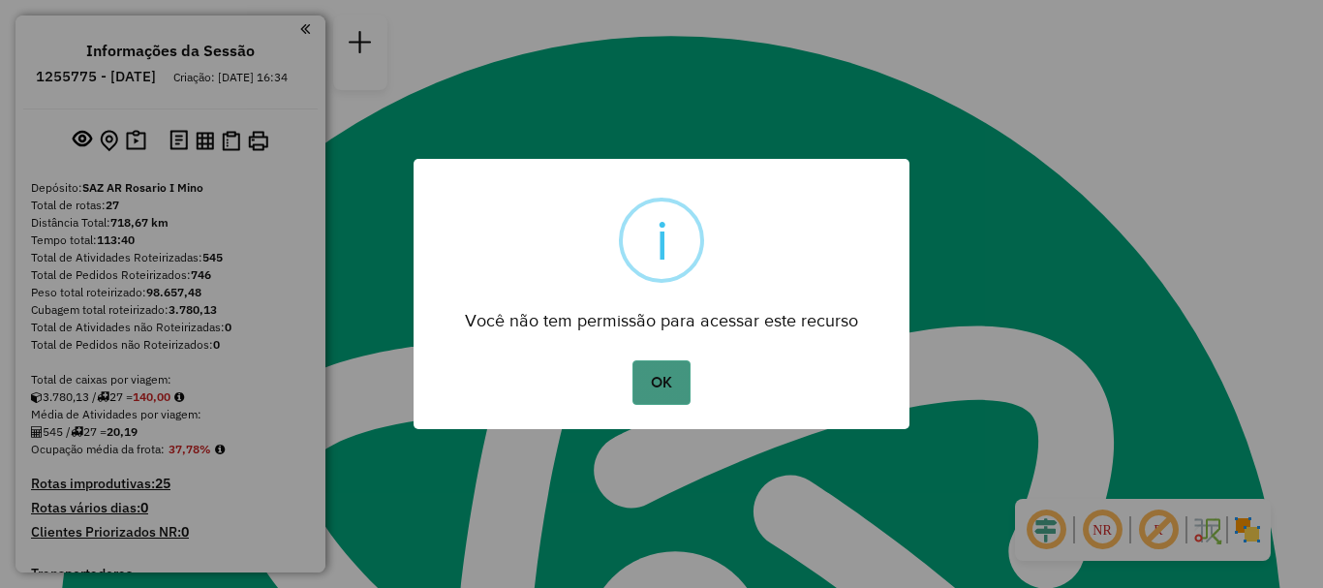
click at [666, 367] on button "OK" at bounding box center [661, 382] width 57 height 45
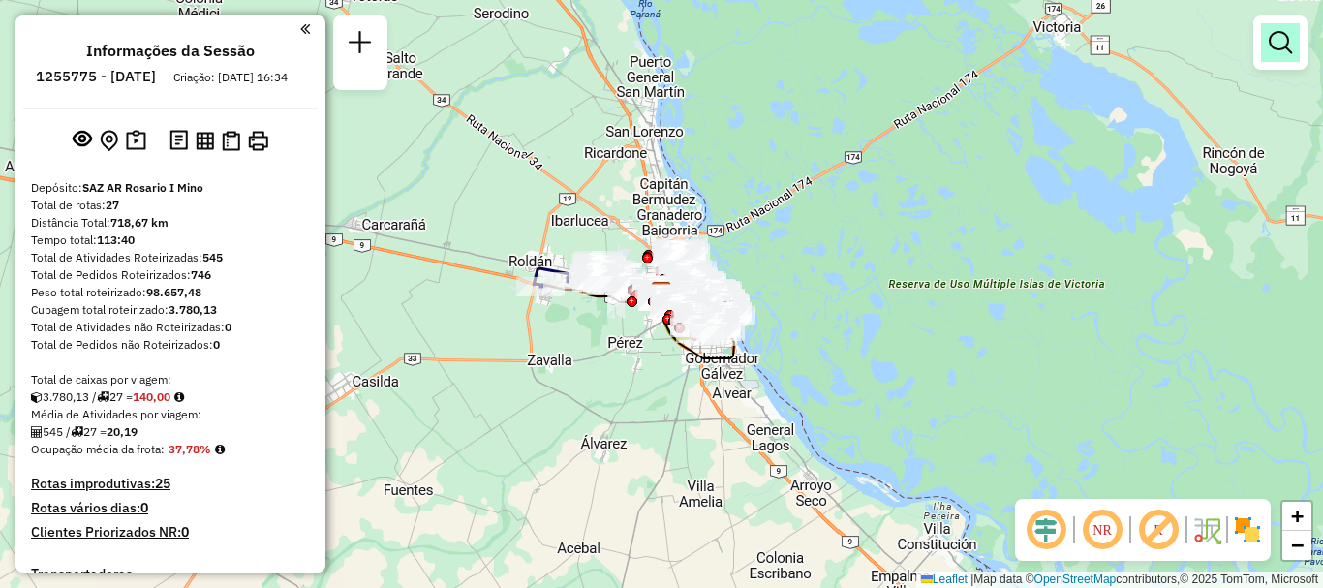
click at [1273, 46] on em at bounding box center [1280, 42] width 23 height 23
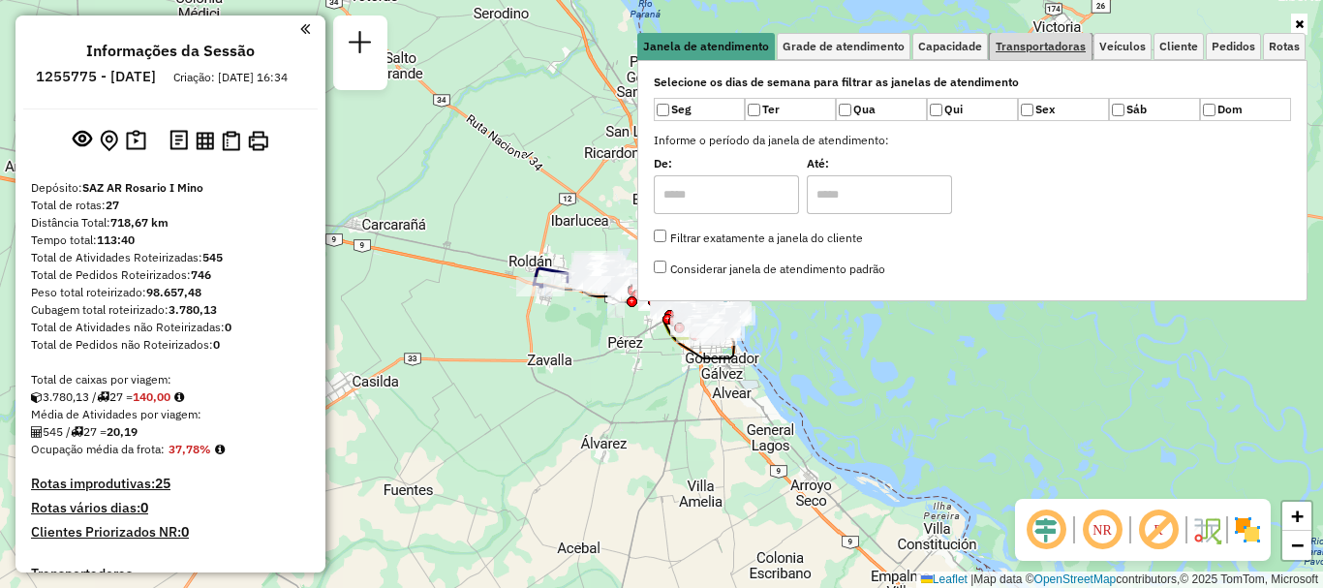
click at [1034, 46] on span "Transportadoras" at bounding box center [1041, 47] width 90 height 12
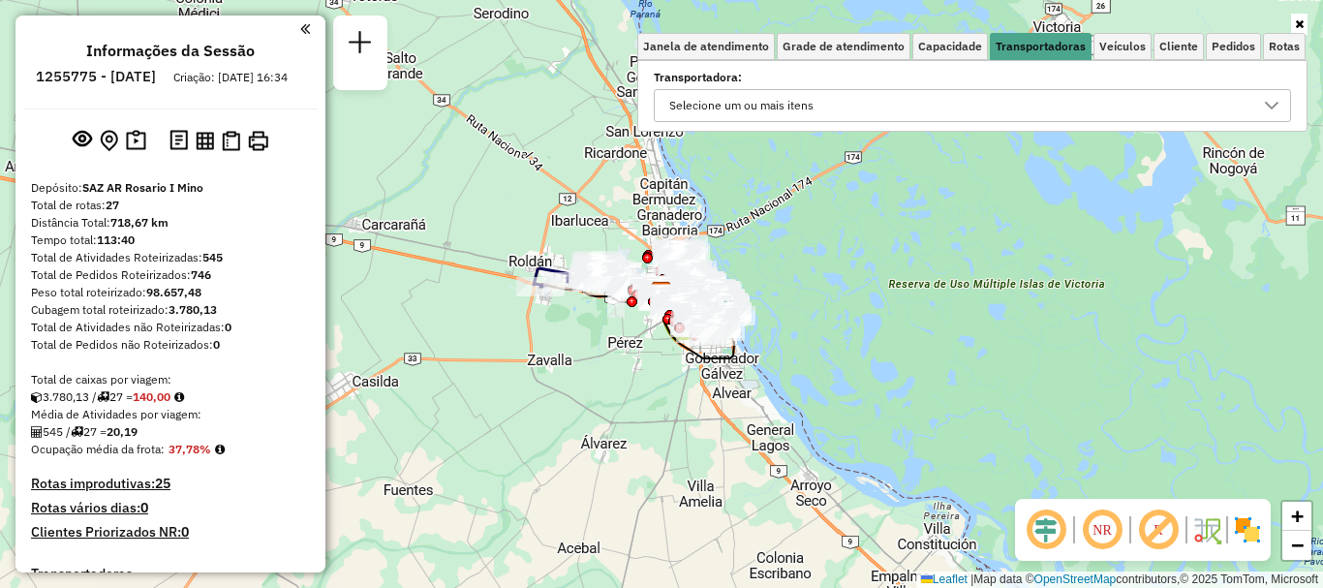
click at [1278, 103] on icon at bounding box center [1272, 106] width 14 height 8
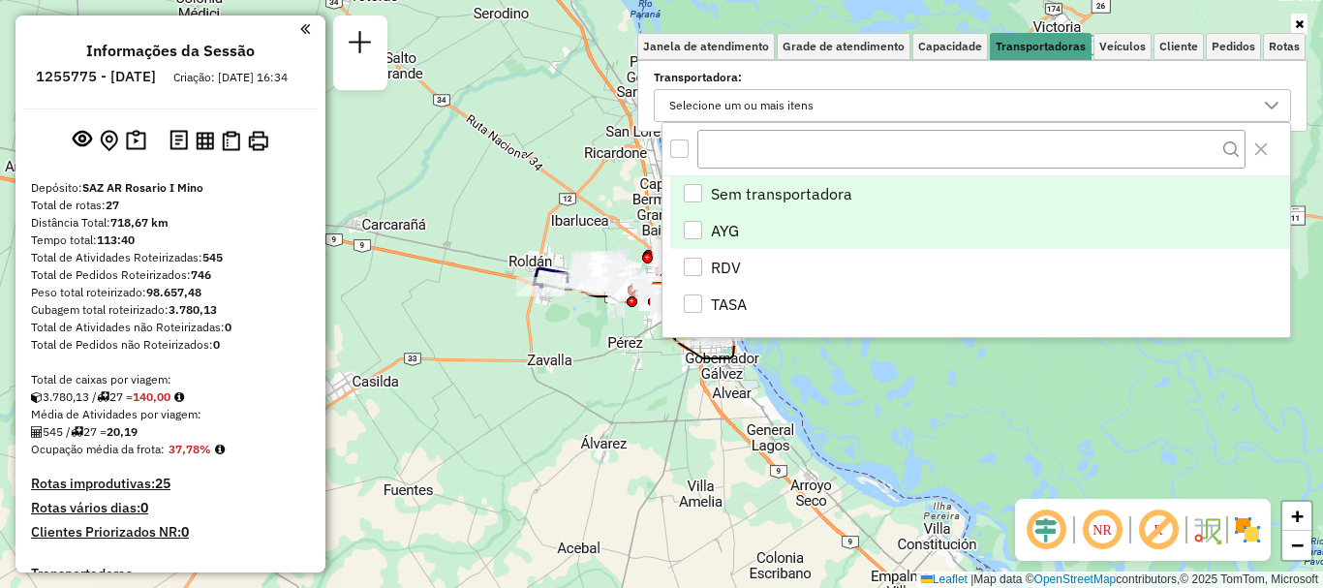
click at [684, 225] on div "AYG" at bounding box center [693, 230] width 18 height 18
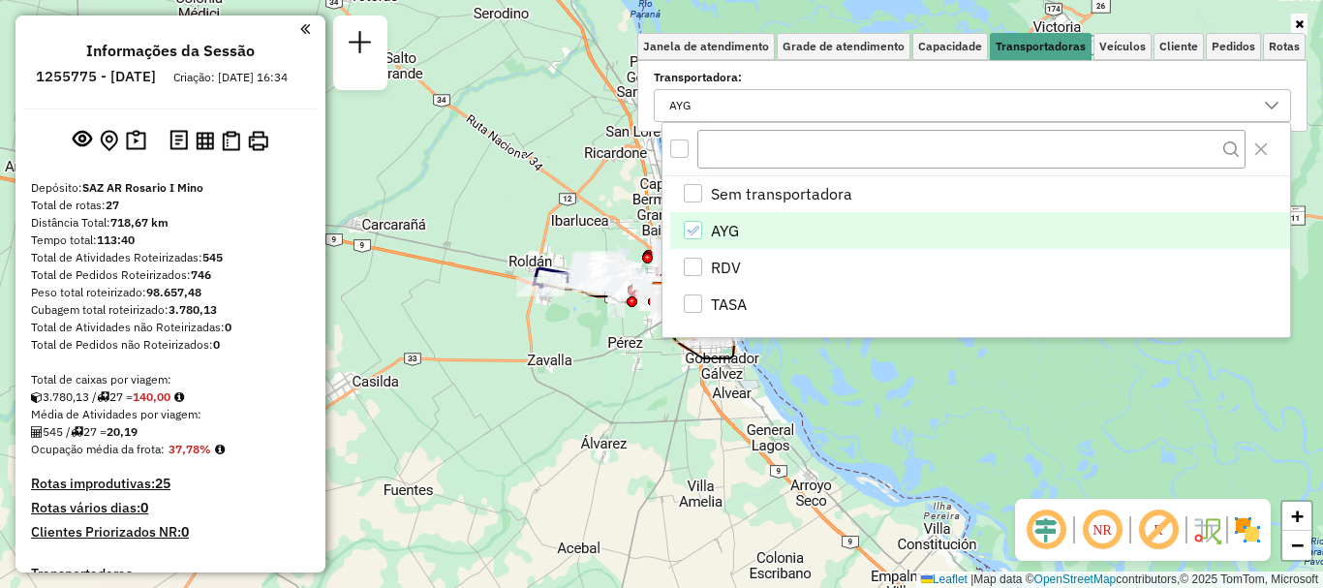
click at [859, 393] on div "Janela de atendimento Grade de atendimento Capacidade Transportadoras Veículos …" at bounding box center [661, 294] width 1323 height 588
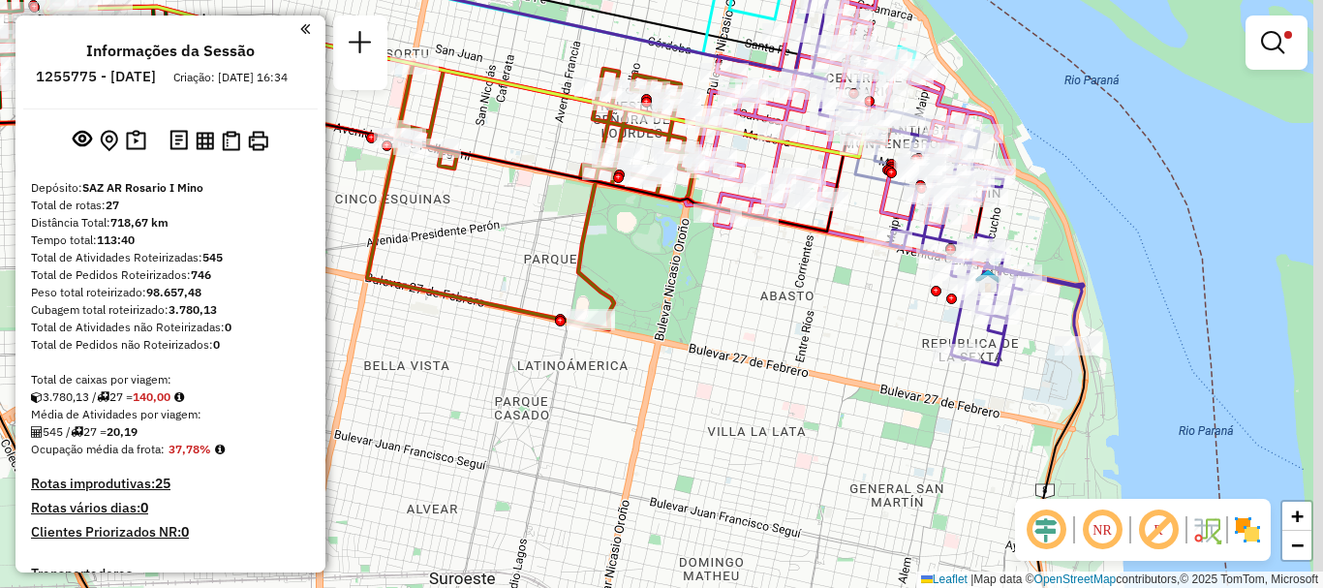
drag, startPoint x: 765, startPoint y: 304, endPoint x: 407, endPoint y: 303, distance: 358.4
click at [401, 301] on div "Limpar filtros Janela de atendimento Grade de atendimento Capacidade Transporta…" at bounding box center [661, 294] width 1323 height 588
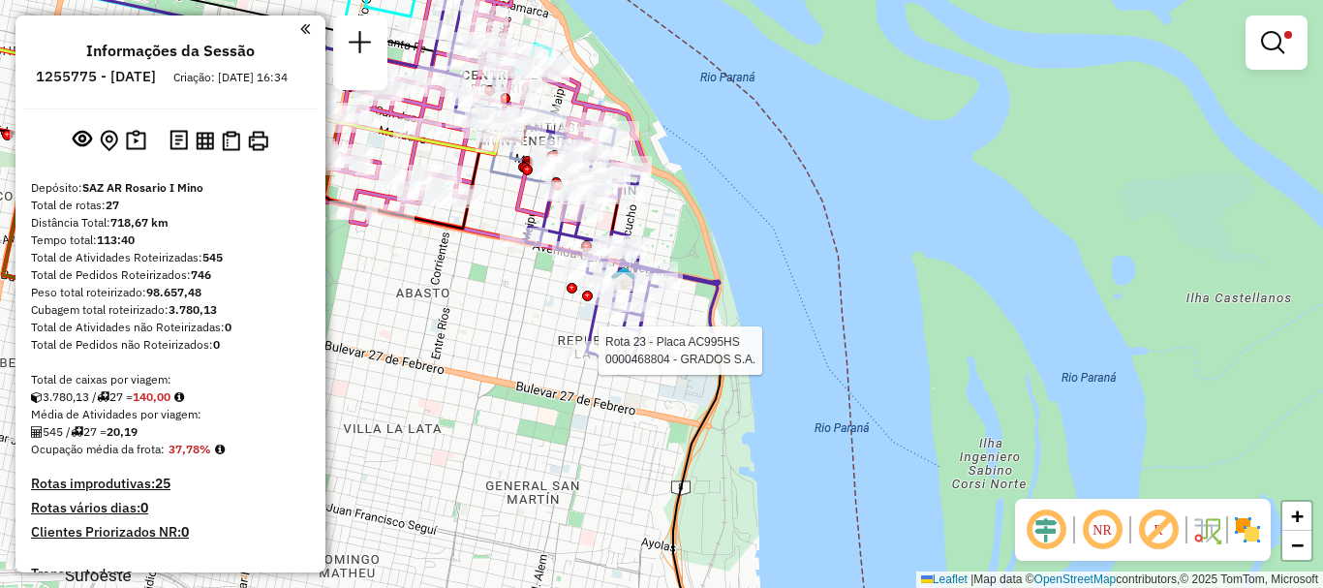
select select "**********"
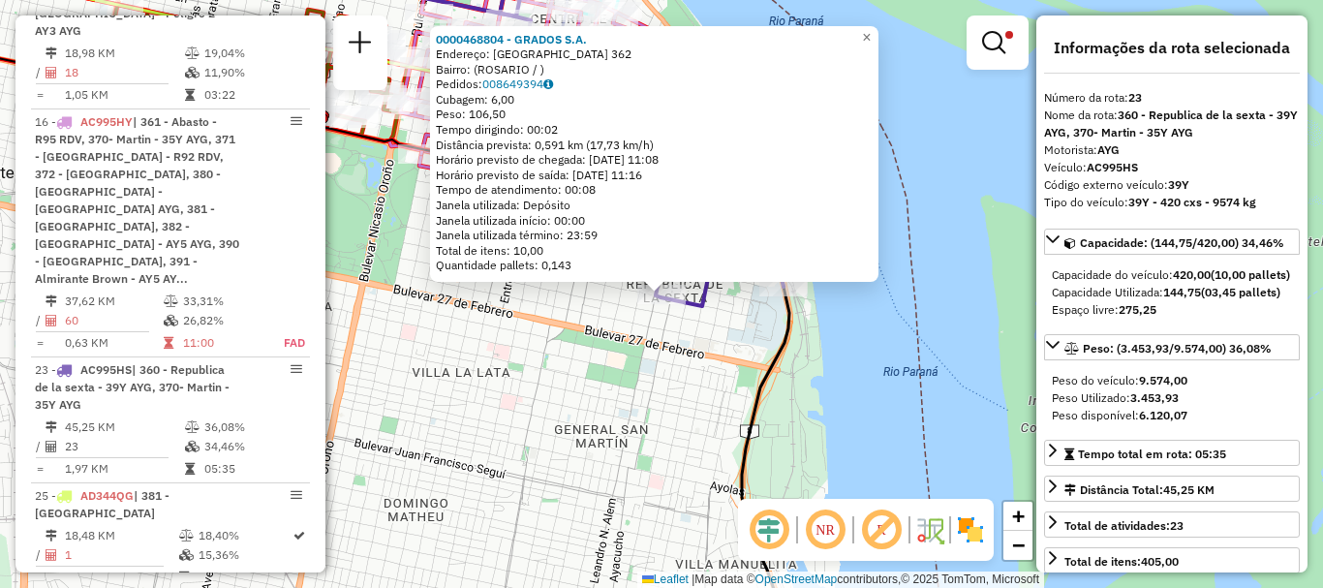
scroll to position [97, 0]
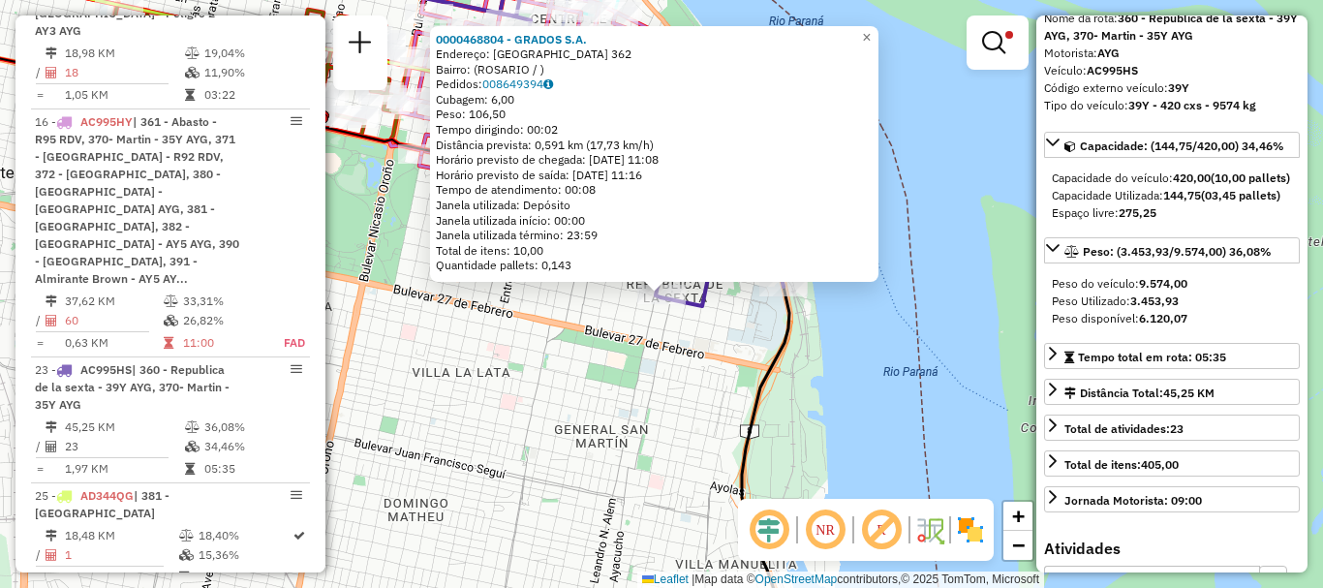
drag, startPoint x: 961, startPoint y: 364, endPoint x: 948, endPoint y: 350, distance: 19.2
click at [959, 363] on div "0000468804 - GRADOS S.A. Endereço: LA PAZ 362 Bairro: ([GEOGRAPHIC_DATA] / ) Pe…" at bounding box center [661, 294] width 1323 height 588
click at [869, 38] on span "×" at bounding box center [864, 36] width 9 height 16
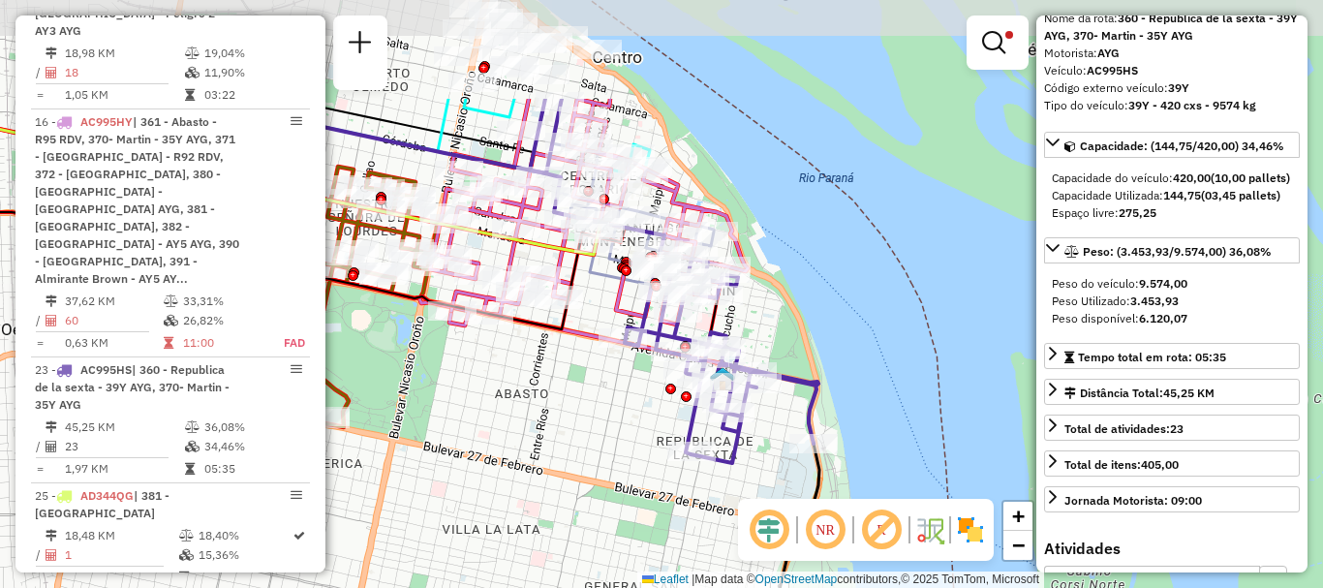
drag, startPoint x: 884, startPoint y: 178, endPoint x: 899, endPoint y: 309, distance: 131.6
click at [907, 297] on div "Limpar filtros Janela de atendimento Grade de atendimento Capacidade Transporta…" at bounding box center [661, 294] width 1323 height 588
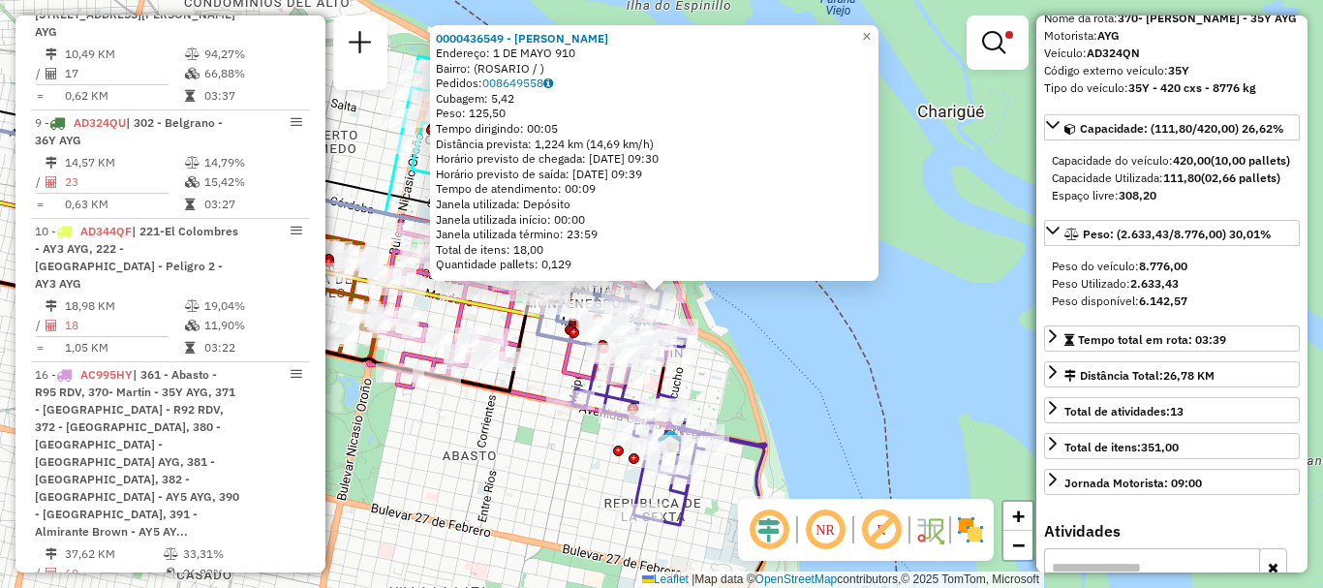
scroll to position [907, 0]
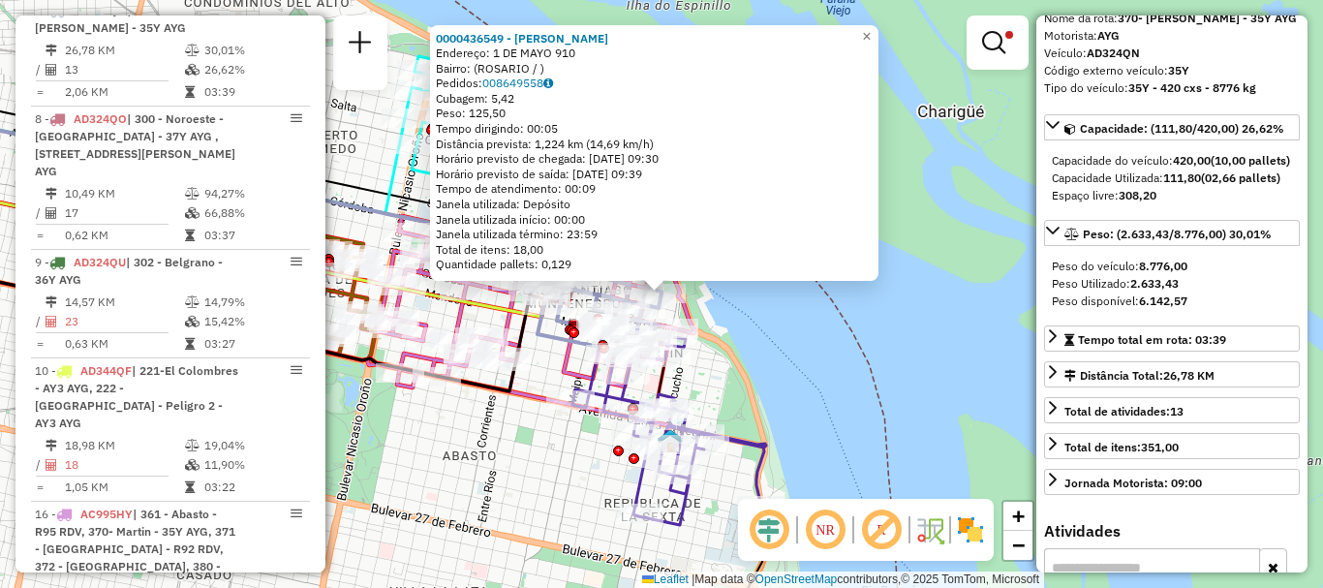
click at [918, 343] on div "0000436549 - BALAZ [PERSON_NAME]: 1 DE MAYO 910 Bairro: ([GEOGRAPHIC_DATA] / ) …" at bounding box center [661, 294] width 1323 height 588
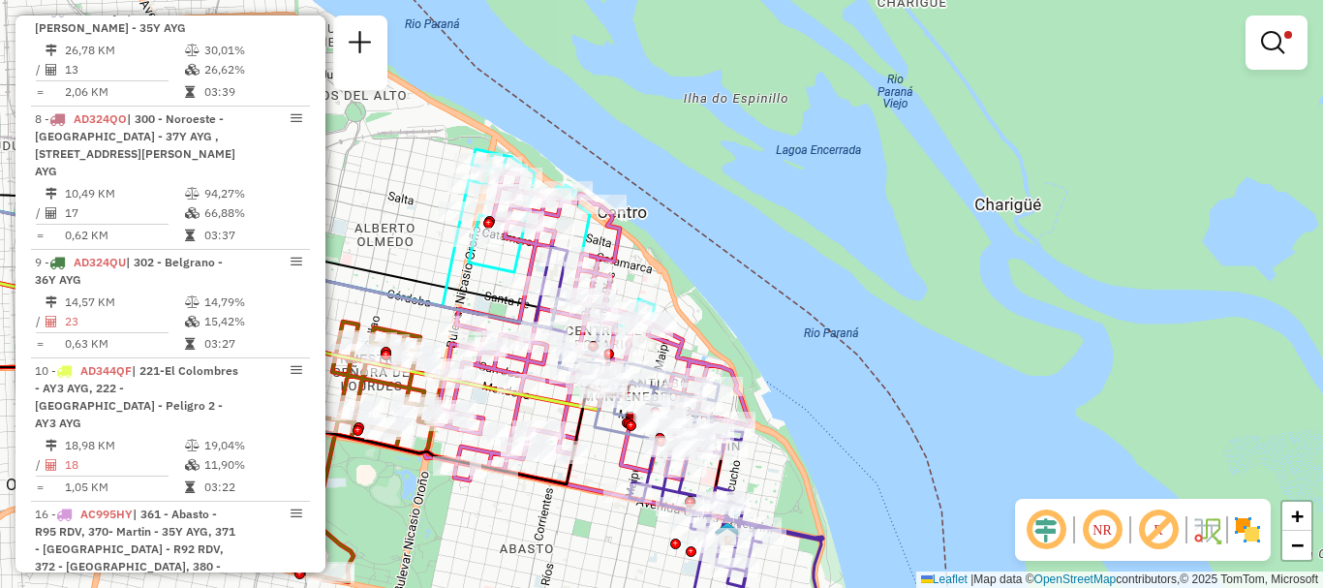
drag, startPoint x: 840, startPoint y: 304, endPoint x: 899, endPoint y: 401, distance: 113.5
click at [899, 401] on div "Limpar filtros Janela de atendimento Grade de atendimento Capacidade Transporta…" at bounding box center [661, 294] width 1323 height 588
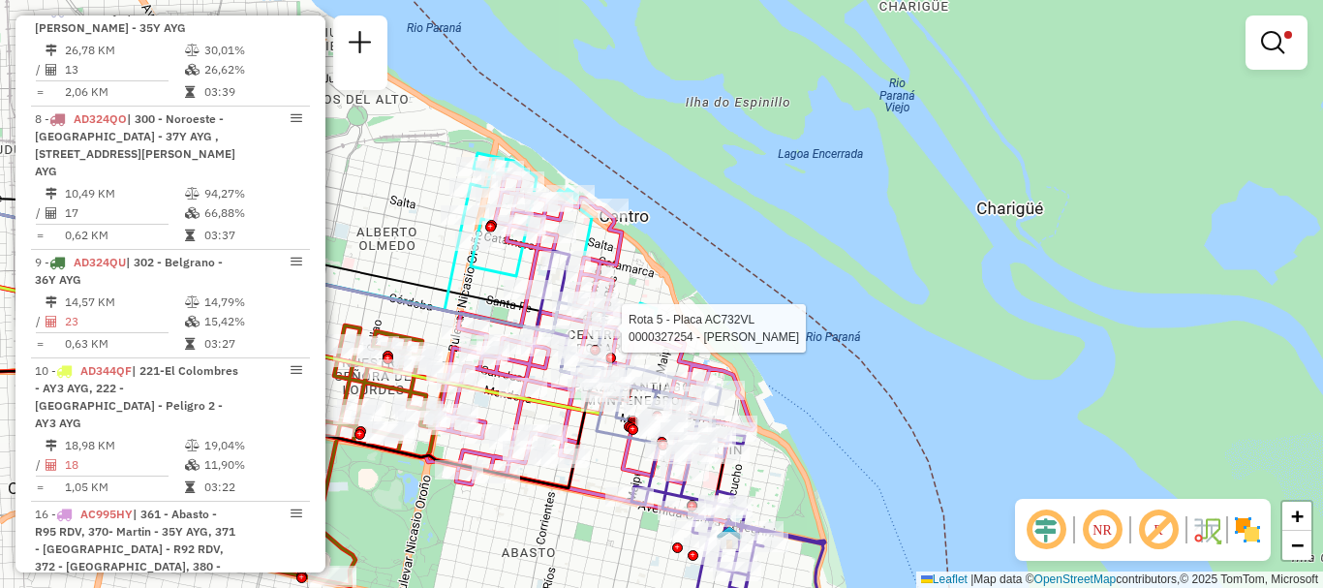
select select "**********"
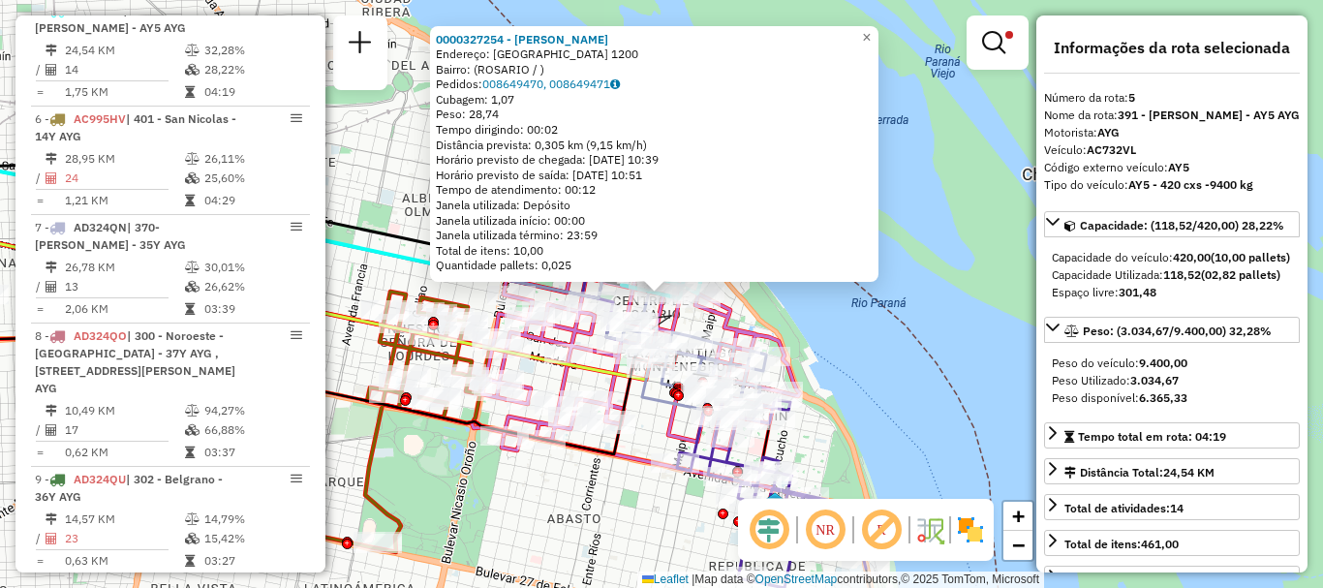
scroll to position [97, 0]
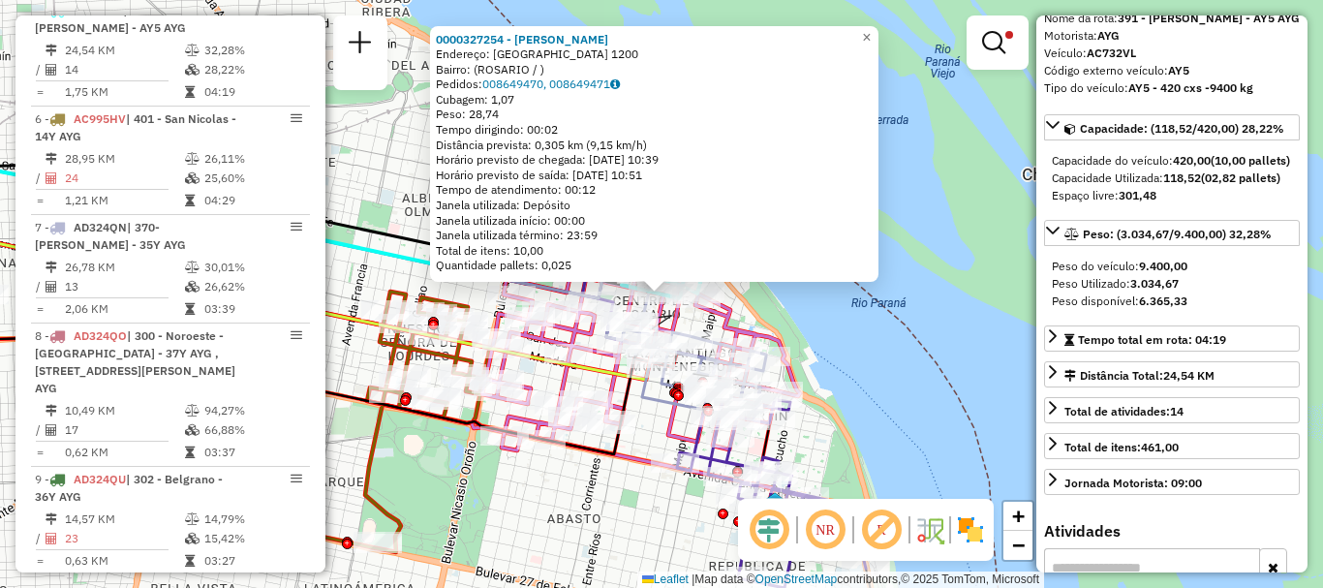
click at [921, 391] on div "0000327254 - [PERSON_NAME]: SANTA FE 1200 Bairro: ([GEOGRAPHIC_DATA] / ) Pedido…" at bounding box center [661, 294] width 1323 height 588
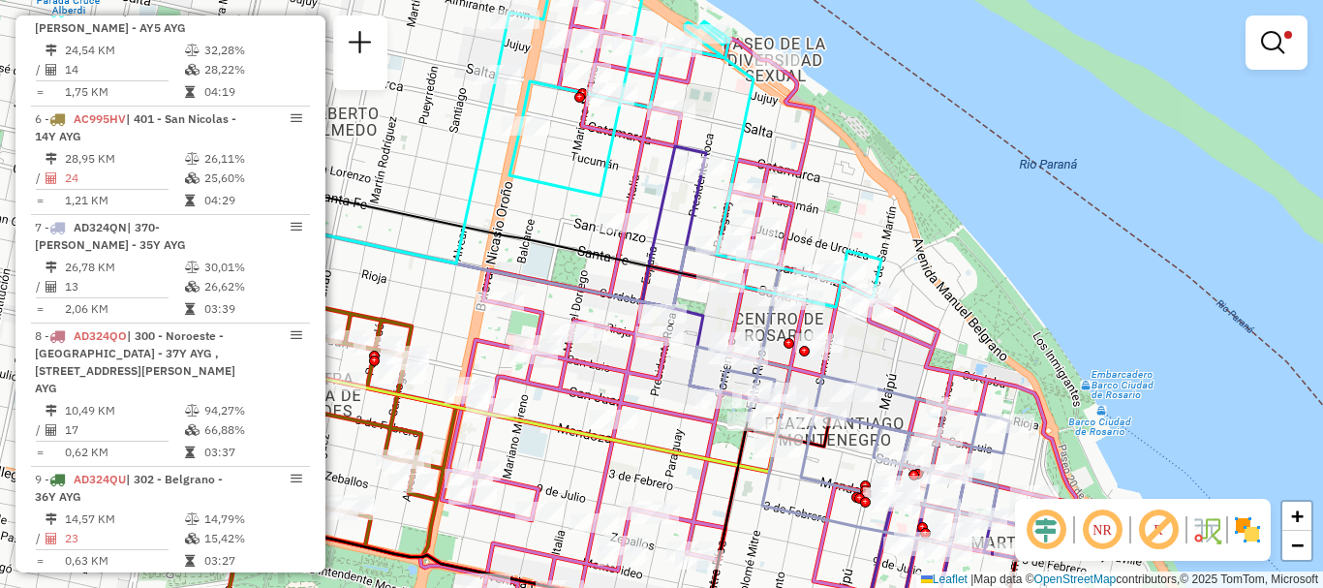
drag, startPoint x: 572, startPoint y: 254, endPoint x: 724, endPoint y: 250, distance: 152.1
click at [724, 250] on icon at bounding box center [689, 134] width 385 height 346
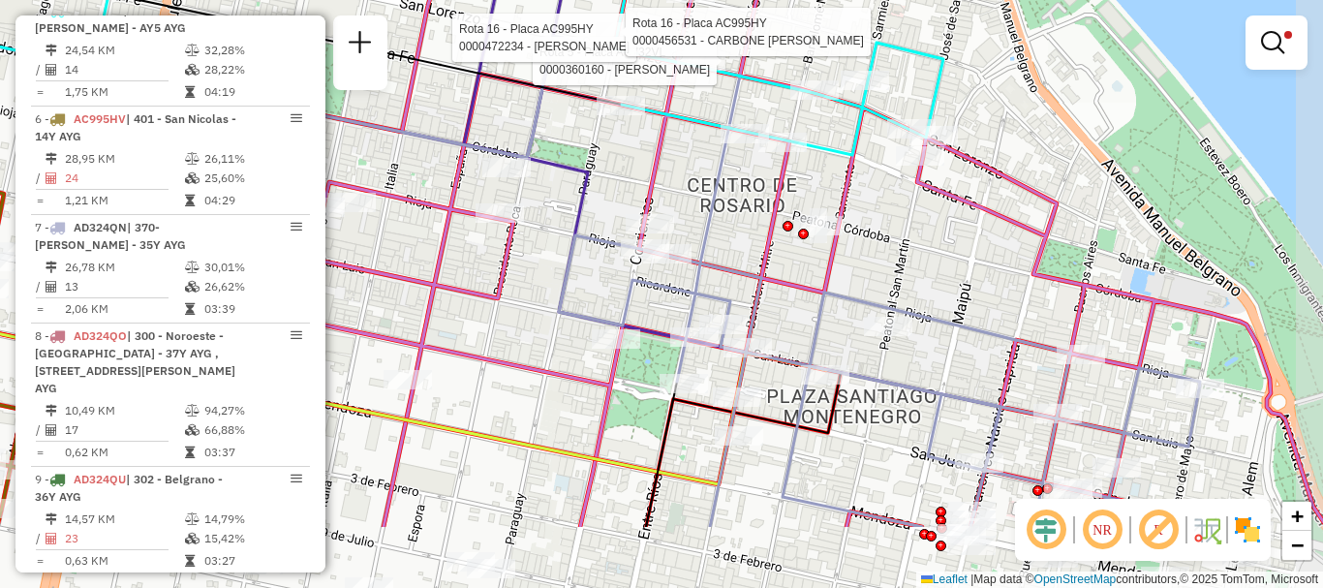
drag, startPoint x: 876, startPoint y: 332, endPoint x: 842, endPoint y: 130, distance: 205.3
click at [844, 178] on icon at bounding box center [696, 174] width 1261 height 705
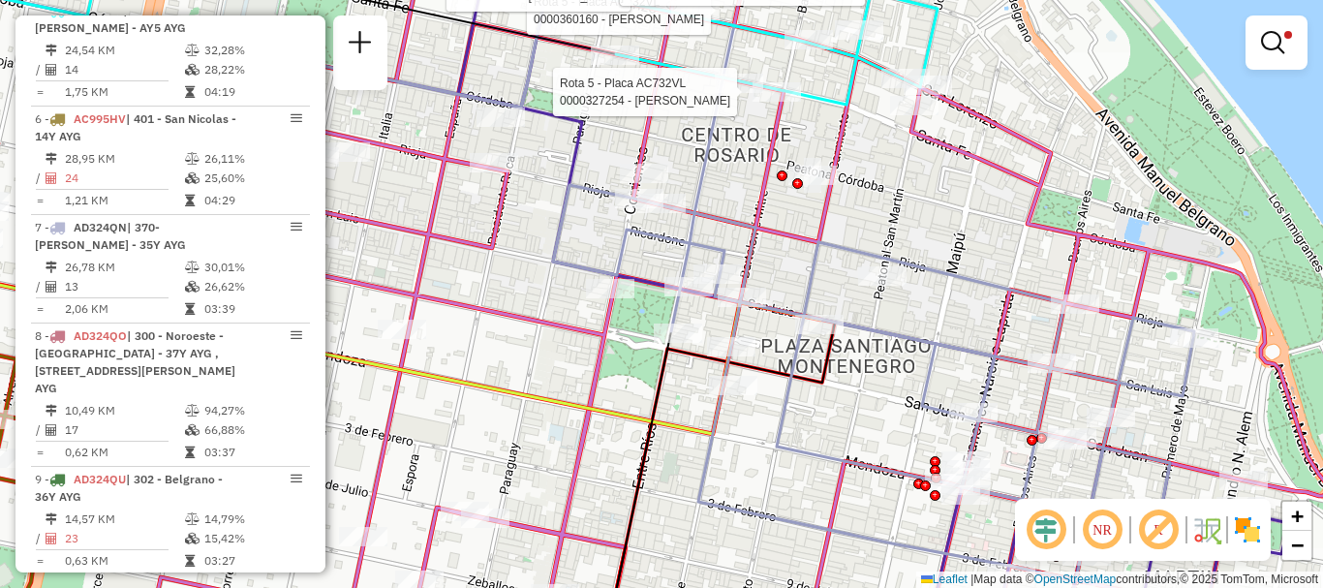
select select "**********"
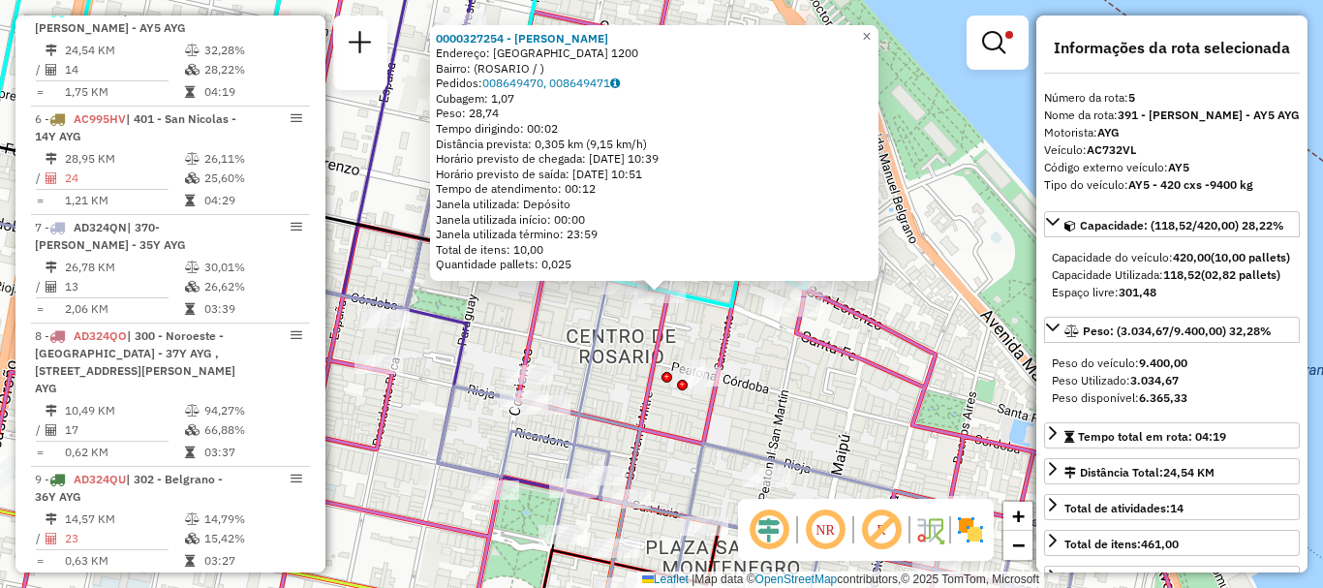
click at [930, 298] on div "0000327254 - [PERSON_NAME]: SANTA FE 1200 Bairro: ([GEOGRAPHIC_DATA] / ) Pedido…" at bounding box center [661, 294] width 1323 height 588
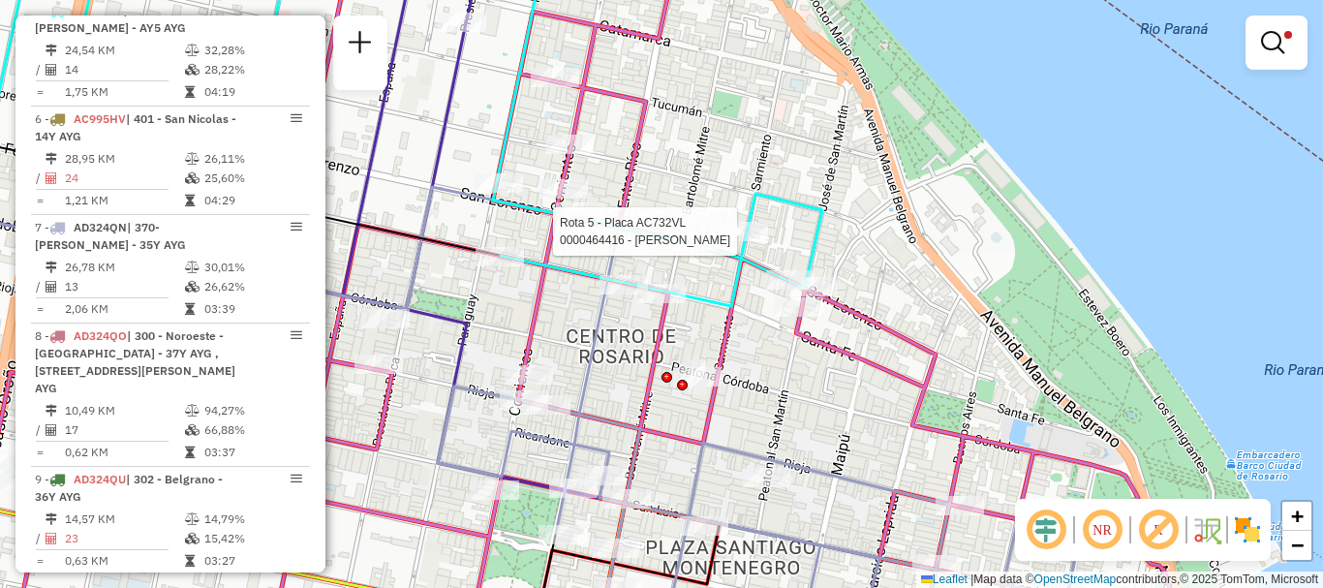
select select "**********"
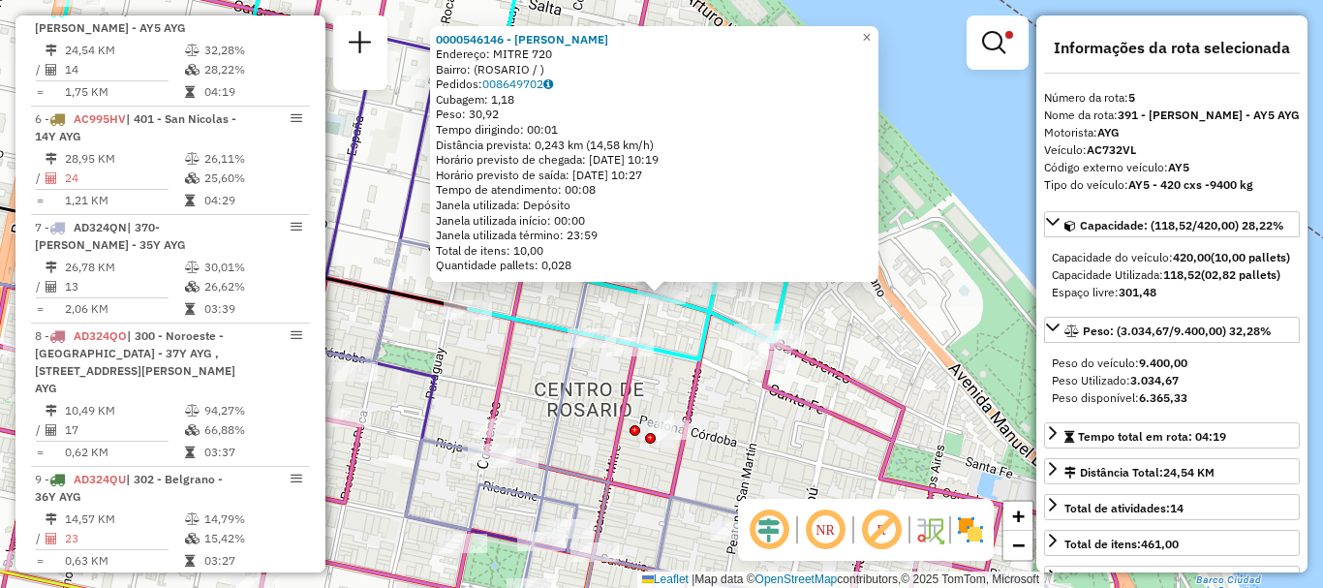
click at [662, 336] on div "0000546146 - [PERSON_NAME]: MITRE 720 Bairro: ([GEOGRAPHIC_DATA] / ) Pedidos: 0…" at bounding box center [661, 294] width 1323 height 588
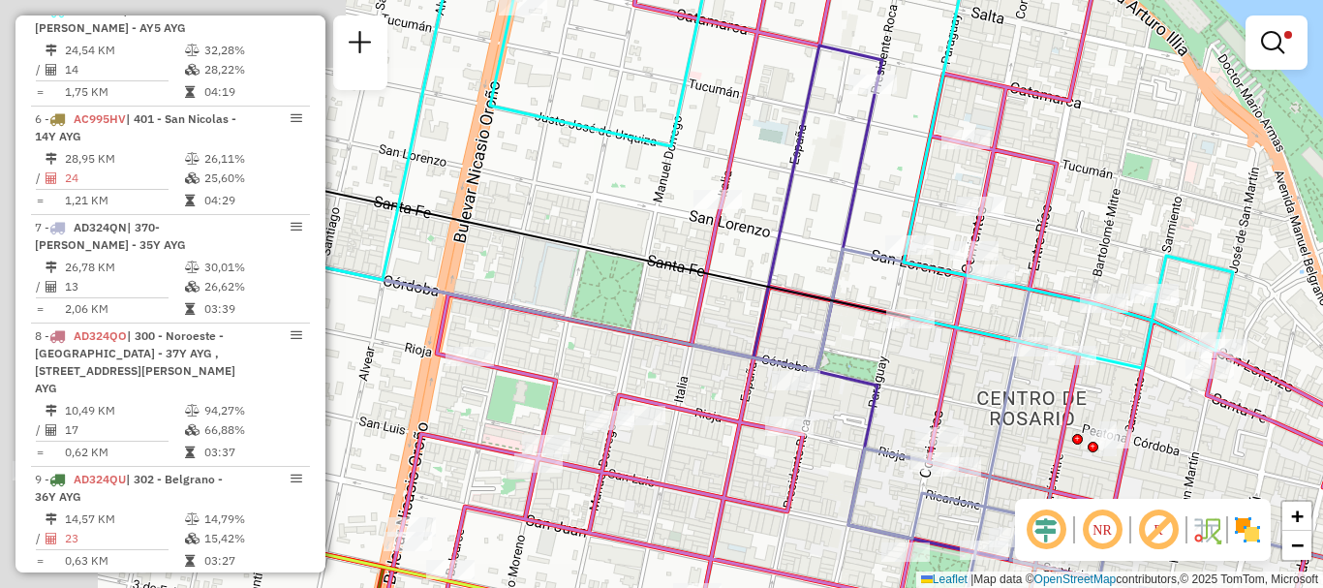
drag, startPoint x: 356, startPoint y: 274, endPoint x: 1104, endPoint y: 255, distance: 749.1
click at [912, 255] on icon at bounding box center [611, 253] width 602 height 130
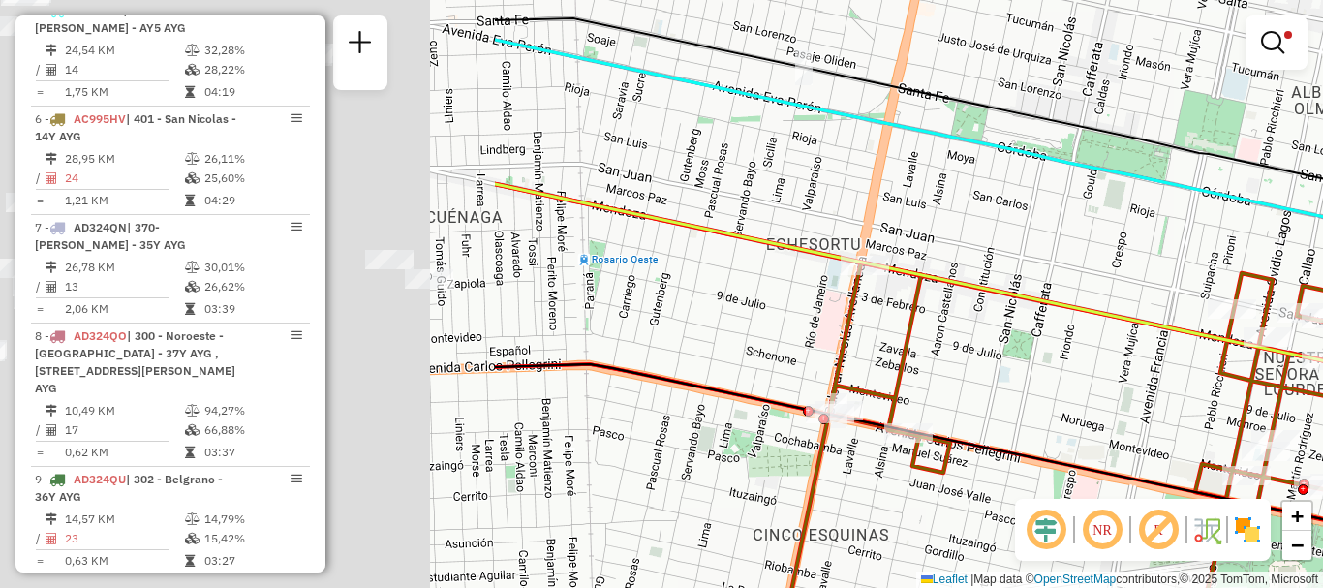
drag, startPoint x: 734, startPoint y: 321, endPoint x: 1145, endPoint y: 301, distance: 411.2
click at [1145, 301] on icon at bounding box center [1151, 317] width 1313 height 266
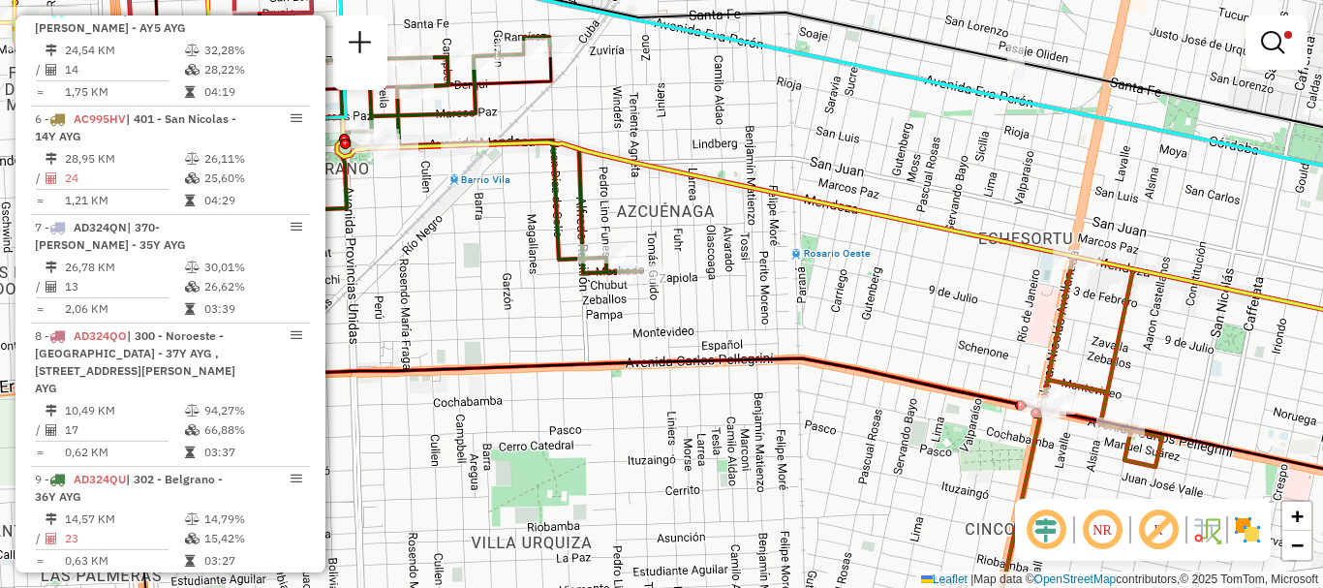
drag, startPoint x: 680, startPoint y: 324, endPoint x: 1146, endPoint y: 405, distance: 473.0
click at [1124, 395] on div "Limpar filtros Janela de atendimento Grade de atendimento Capacidade Transporta…" at bounding box center [661, 294] width 1323 height 588
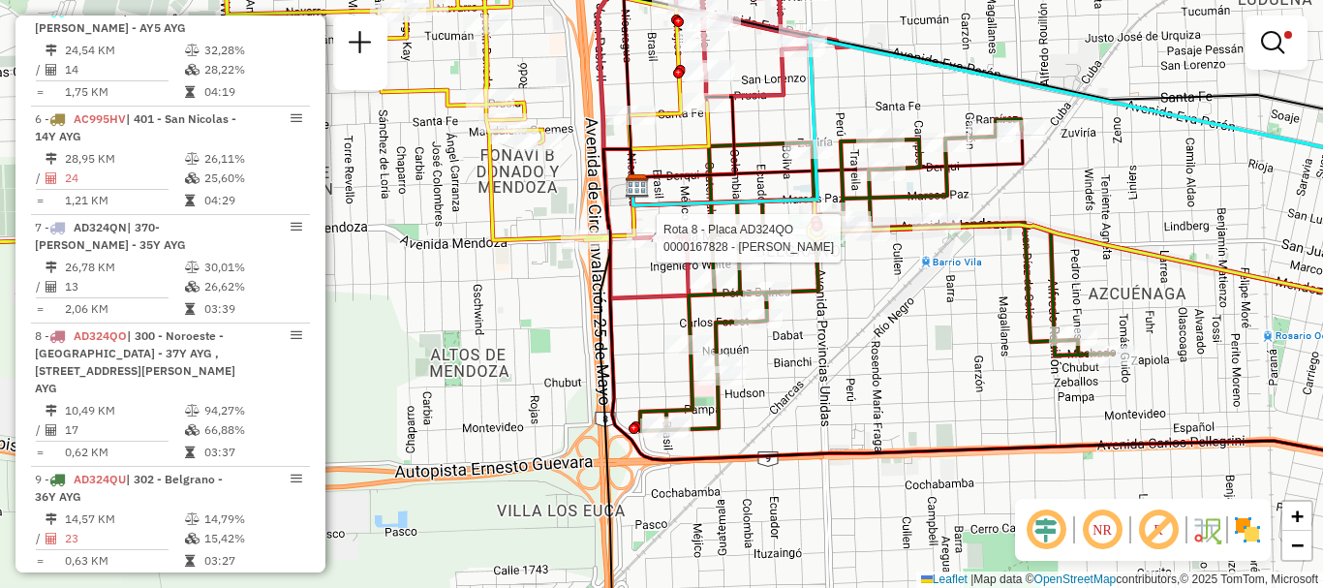
select select "**********"
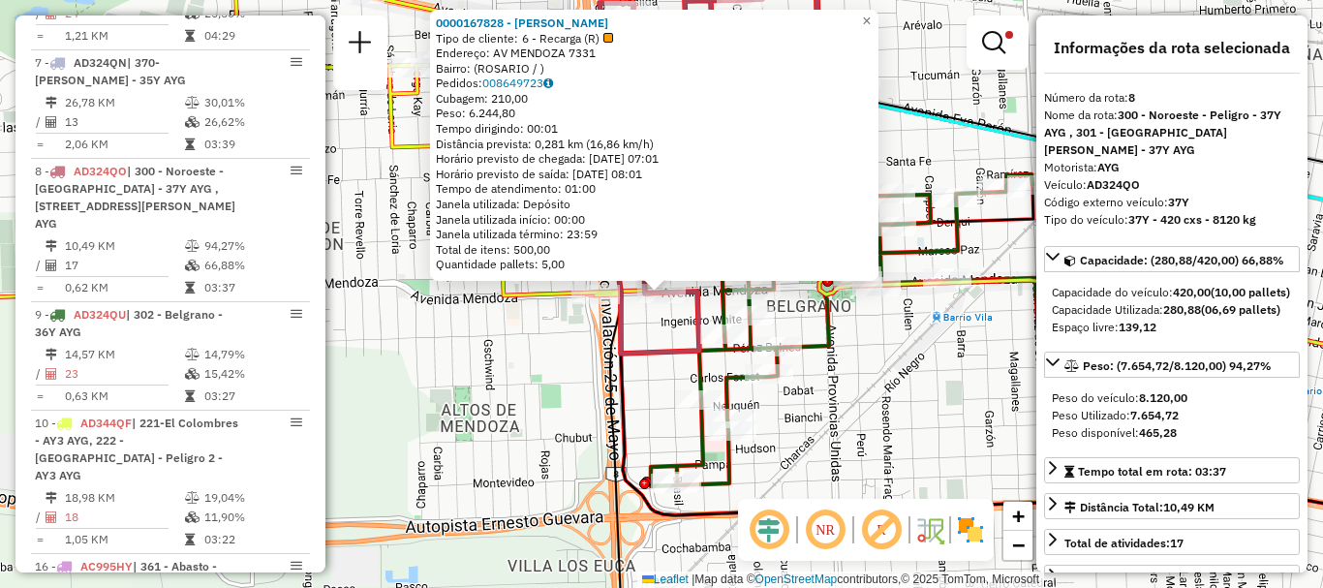
scroll to position [1015, 0]
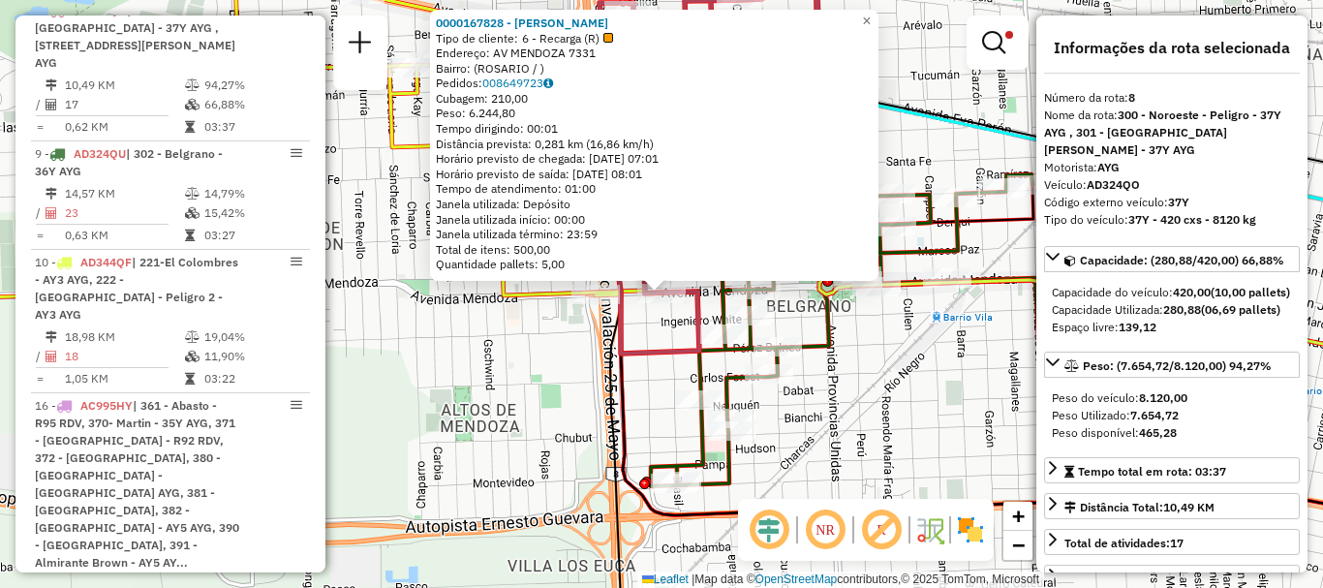
click at [857, 443] on div "0000167828 - [PERSON_NAME] de cliente: 6 - Recarga (R) Endereço: [STREET_ADDRES…" at bounding box center [661, 294] width 1323 height 588
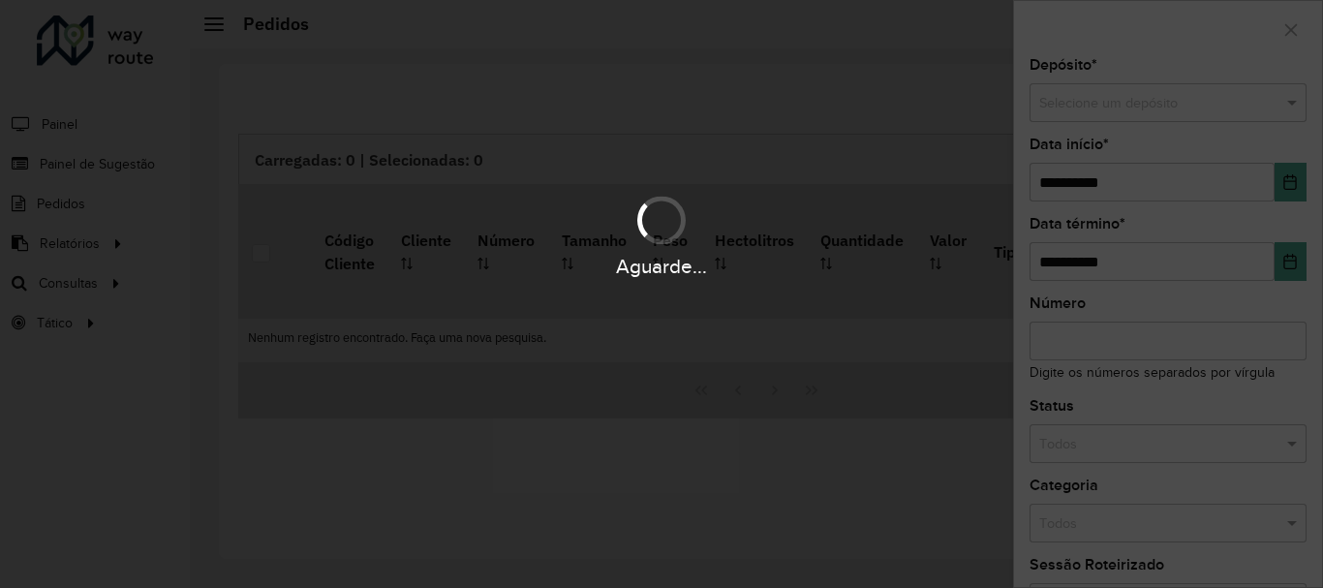
scroll to position [1270, 0]
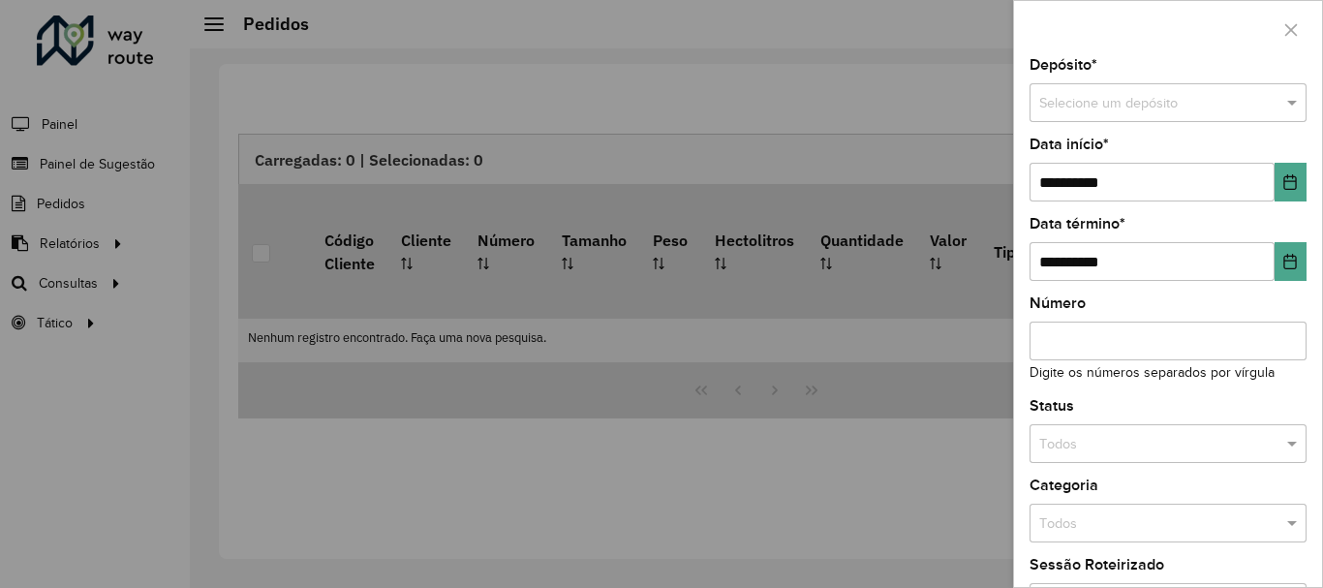
click at [92, 280] on div at bounding box center [661, 294] width 1323 height 588
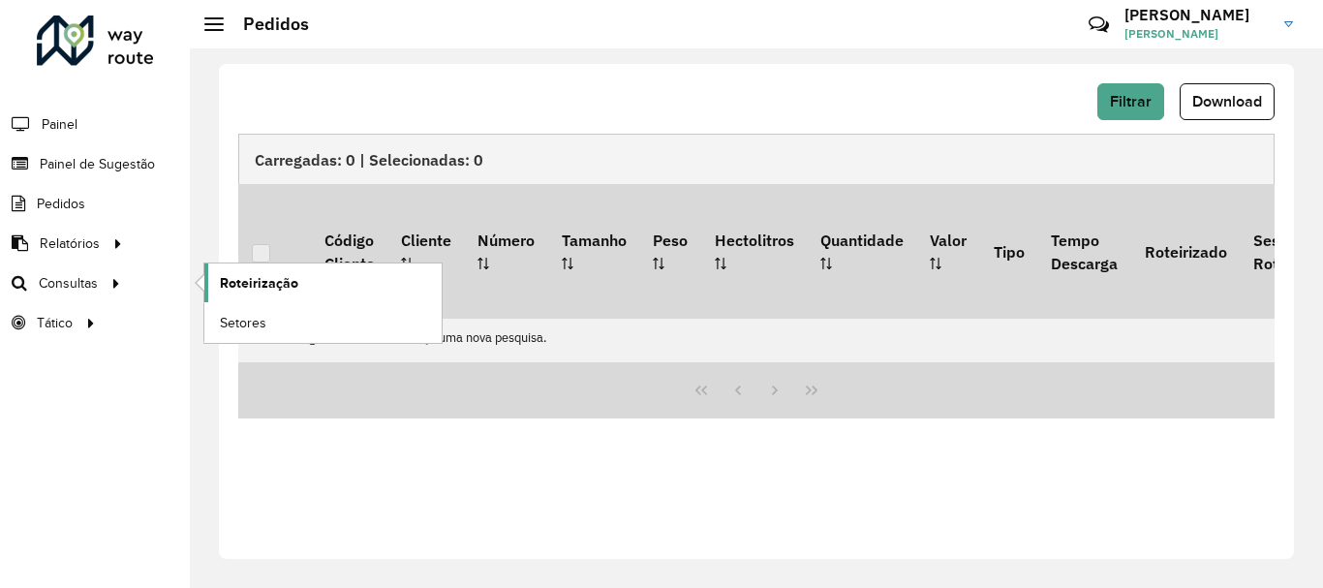
click at [269, 286] on span "Roteirização" at bounding box center [259, 283] width 78 height 20
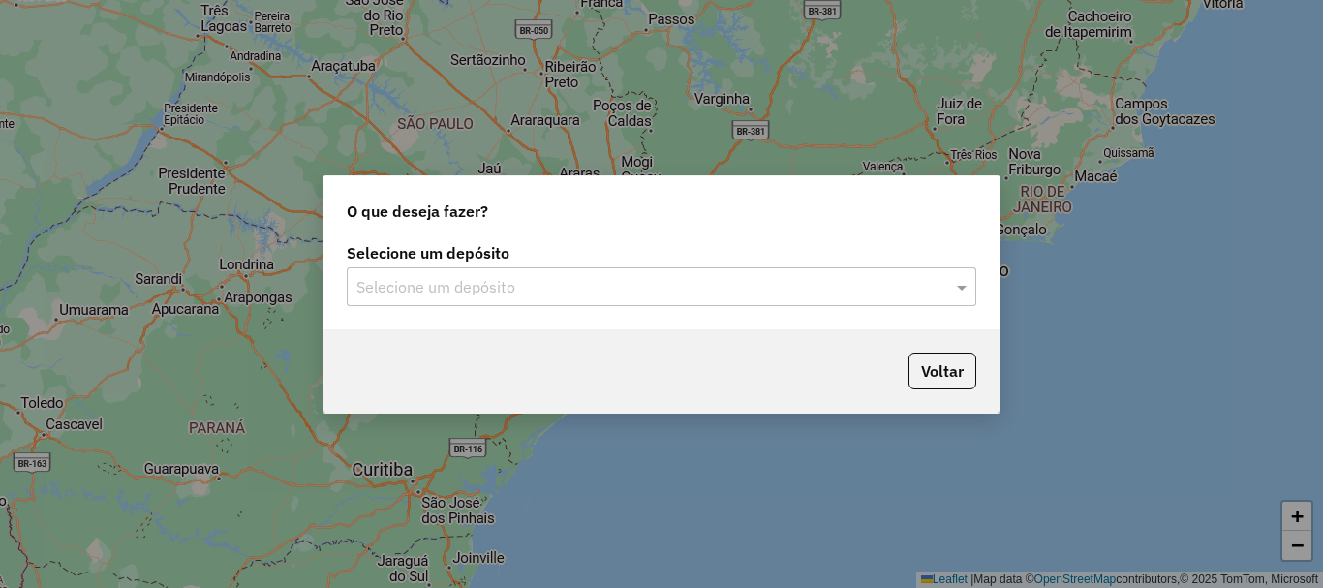
scroll to position [1270, 0]
click at [962, 286] on span at bounding box center [964, 286] width 24 height 23
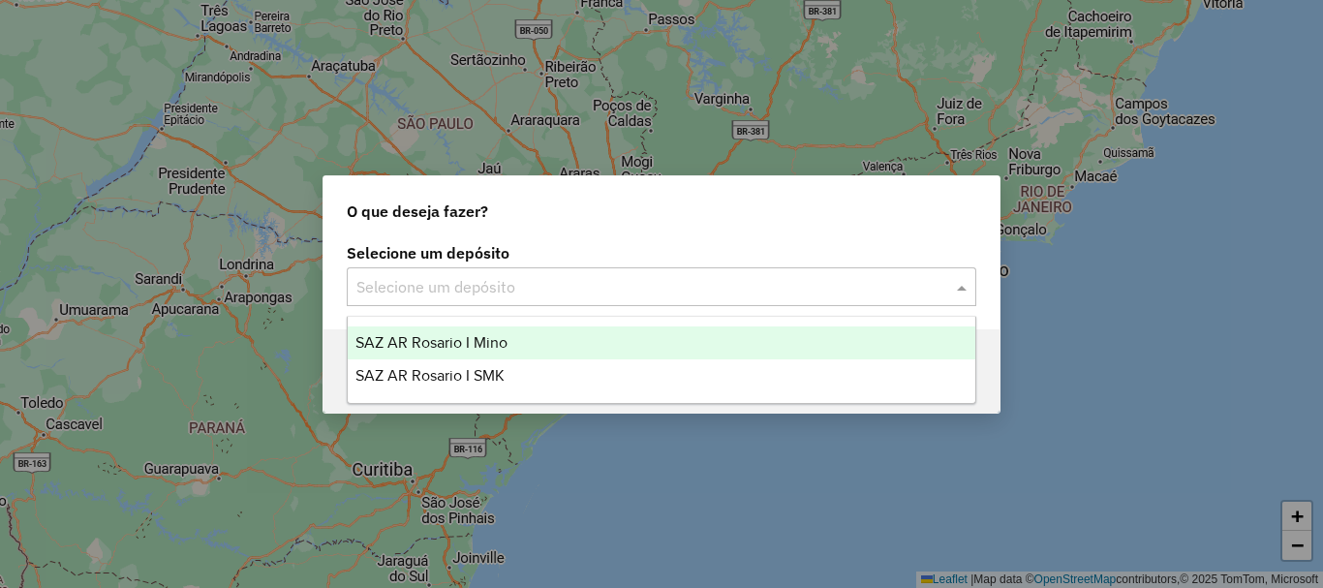
click at [480, 344] on span "SAZ AR Rosario I Mino" at bounding box center [432, 342] width 152 height 16
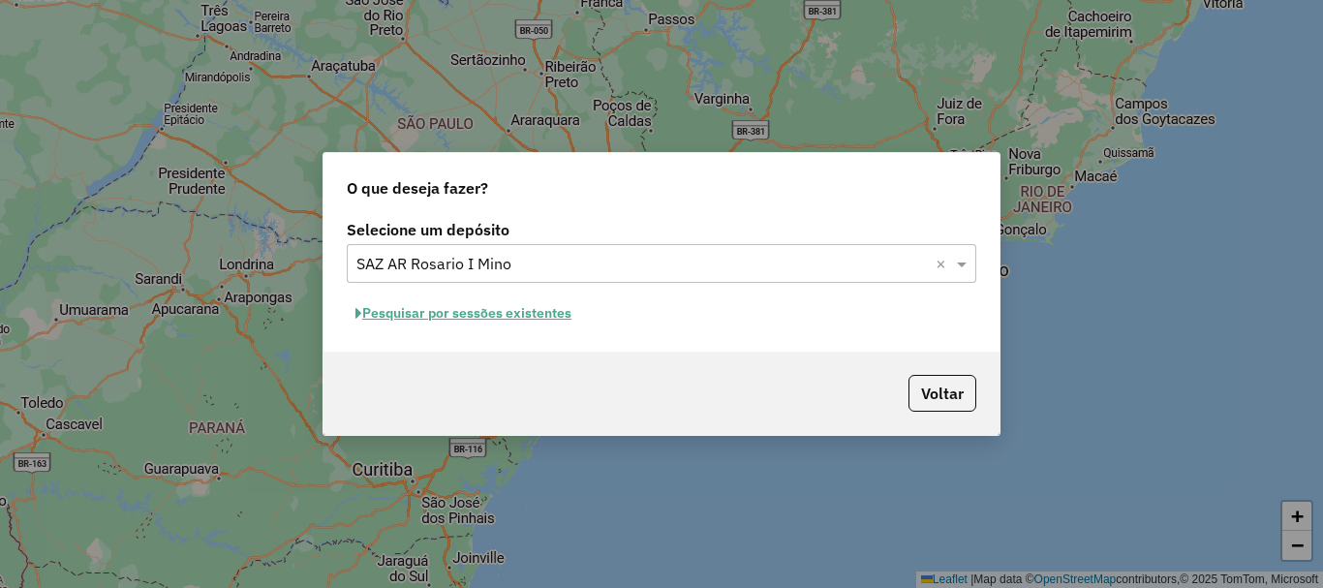
click at [482, 315] on button "Pesquisar por sessões existentes" at bounding box center [463, 313] width 233 height 30
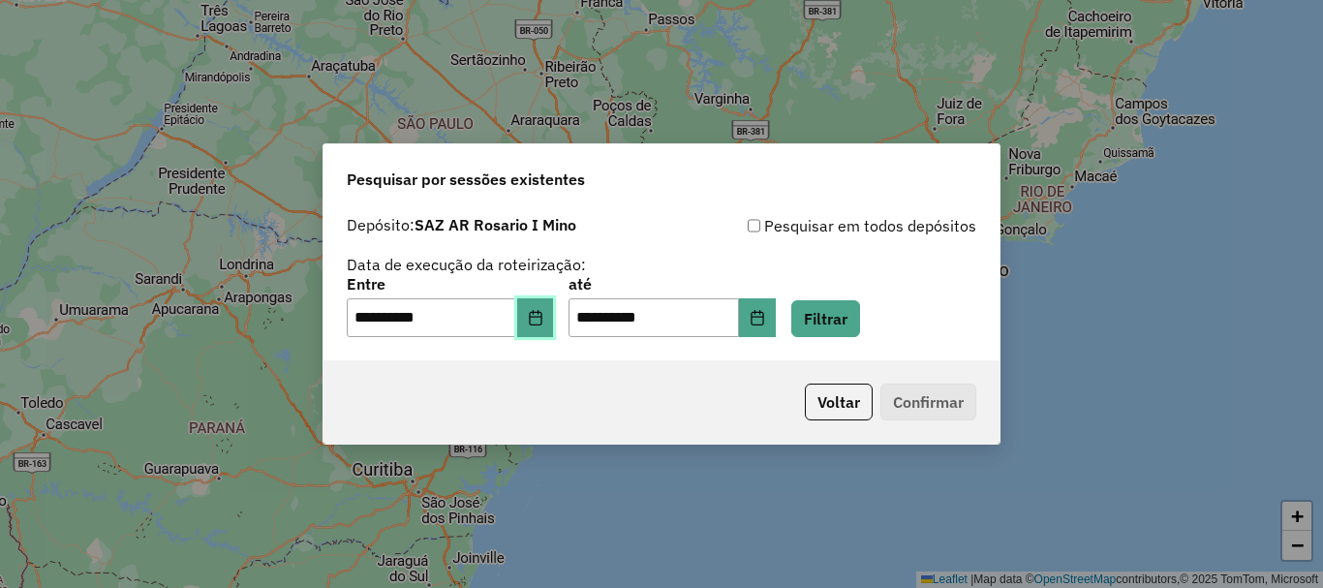
click at [543, 318] on icon "Choose Date" at bounding box center [535, 317] width 15 height 15
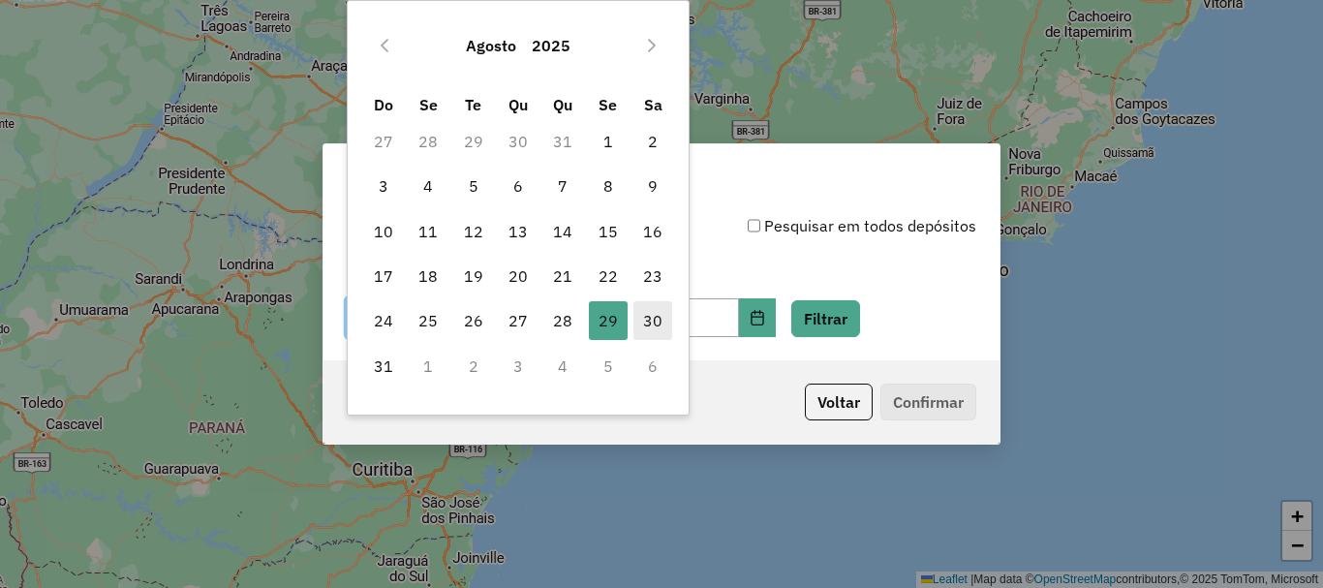
click at [649, 313] on span "30" at bounding box center [653, 320] width 39 height 39
type input "**********"
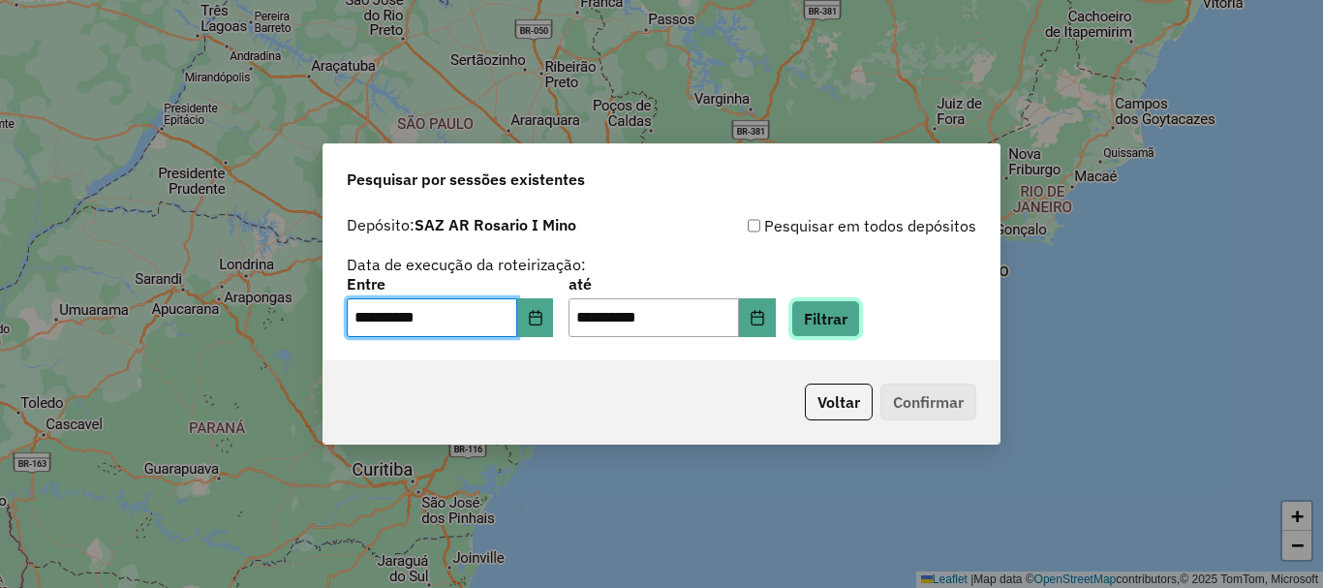
click at [846, 325] on button "Filtrar" at bounding box center [825, 318] width 69 height 37
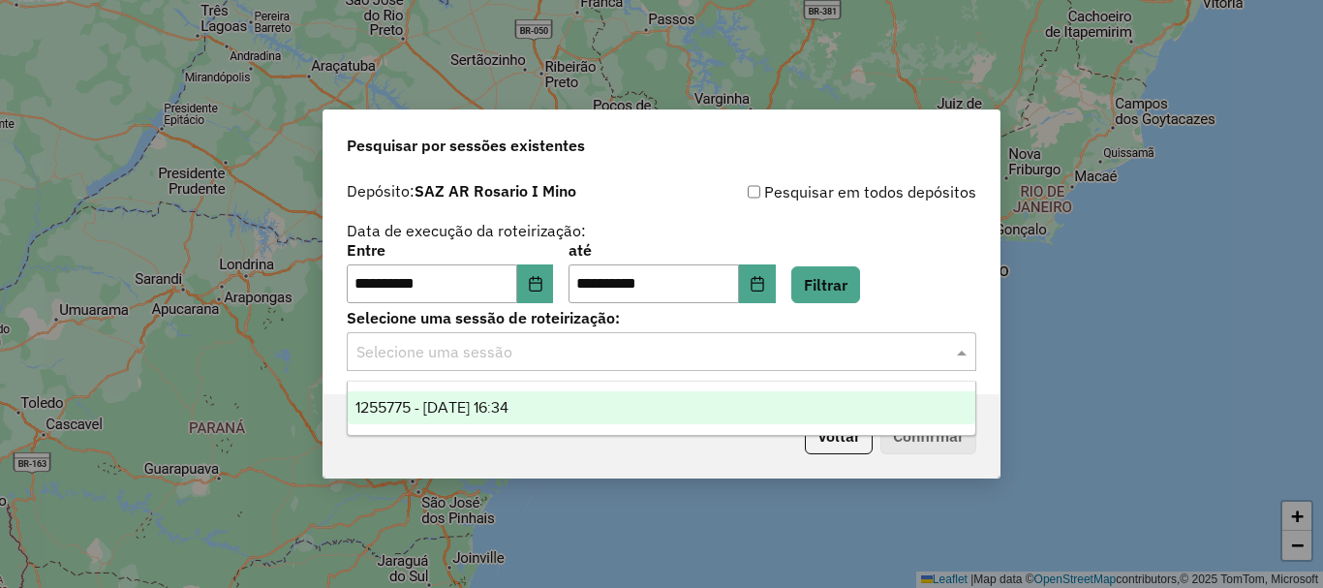
click at [961, 355] on span at bounding box center [964, 351] width 24 height 23
click at [451, 409] on span "1255775 - [DATE] 16:34" at bounding box center [432, 407] width 153 height 16
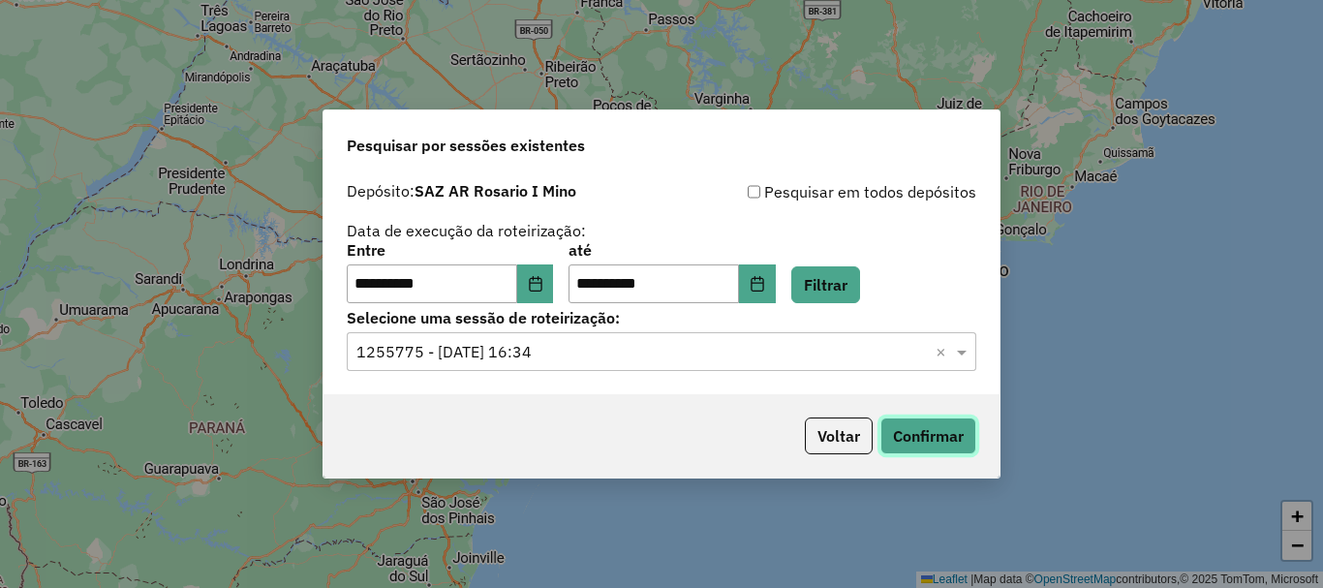
click at [914, 436] on button "Confirmar" at bounding box center [929, 436] width 96 height 37
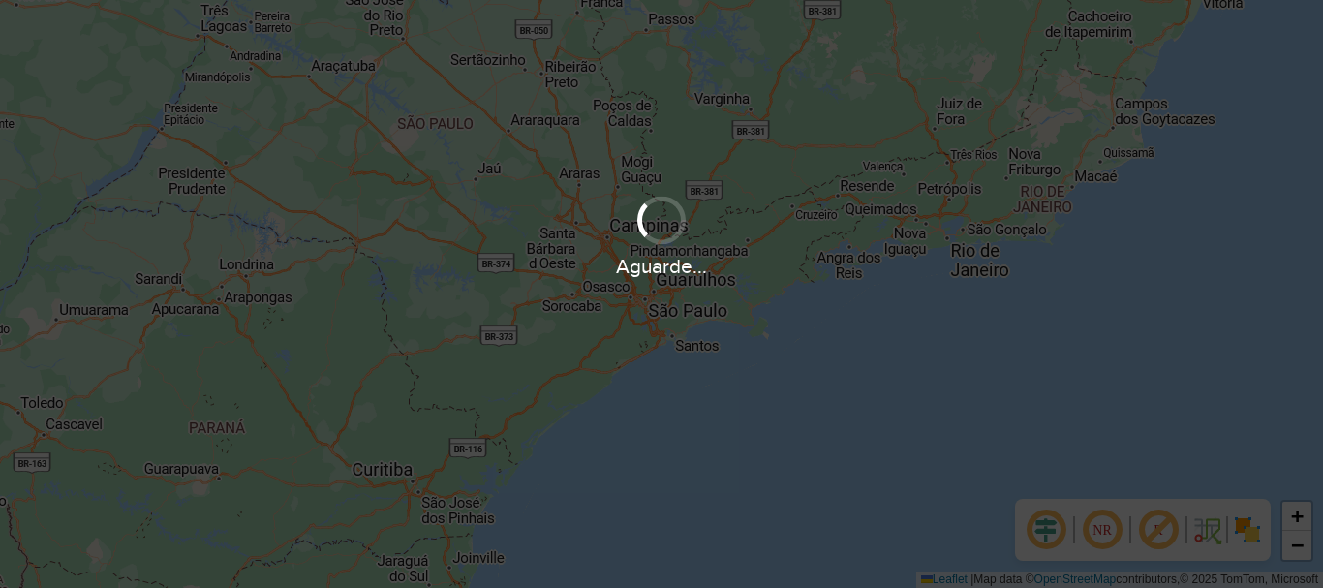
scroll to position [1270, 0]
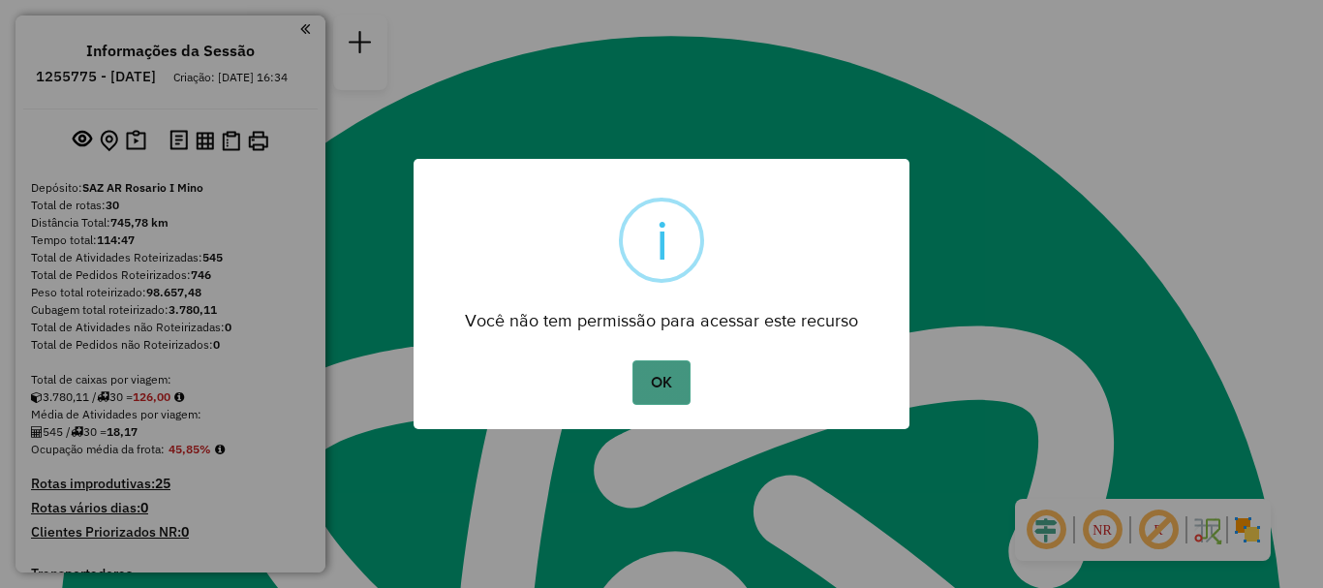
click at [660, 379] on button "OK" at bounding box center [661, 382] width 57 height 45
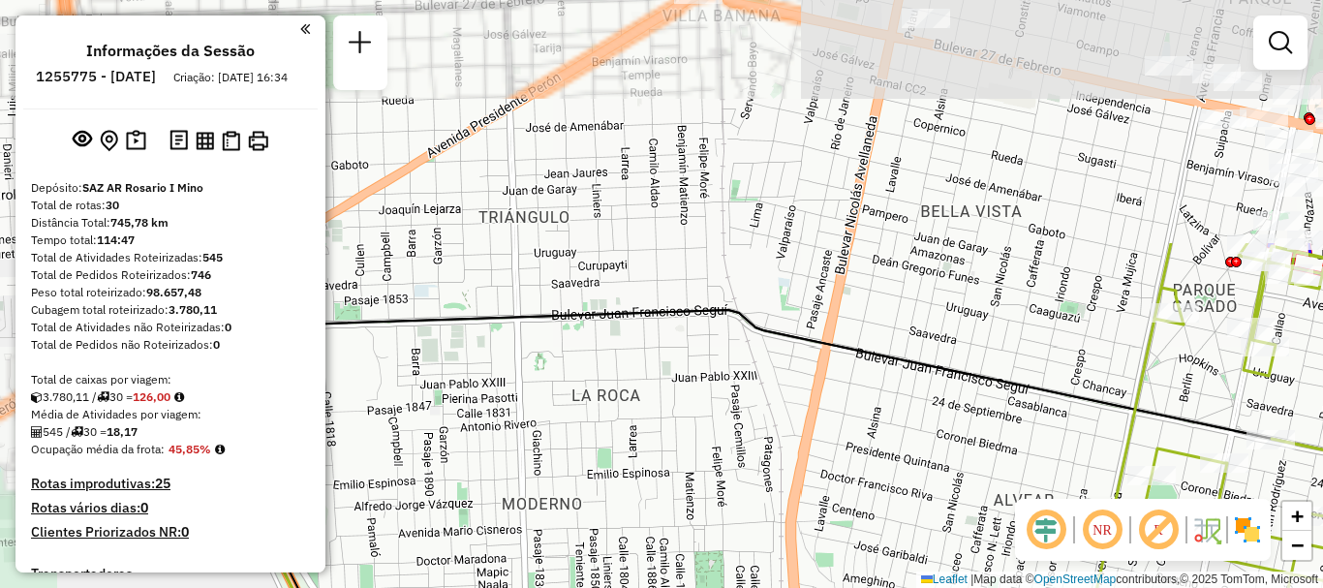
drag, startPoint x: 694, startPoint y: 356, endPoint x: 691, endPoint y: 504, distance: 147.3
click at [691, 504] on div "Janela de atendimento Grade de atendimento Capacidade Transportadoras Veículos …" at bounding box center [661, 294] width 1323 height 588
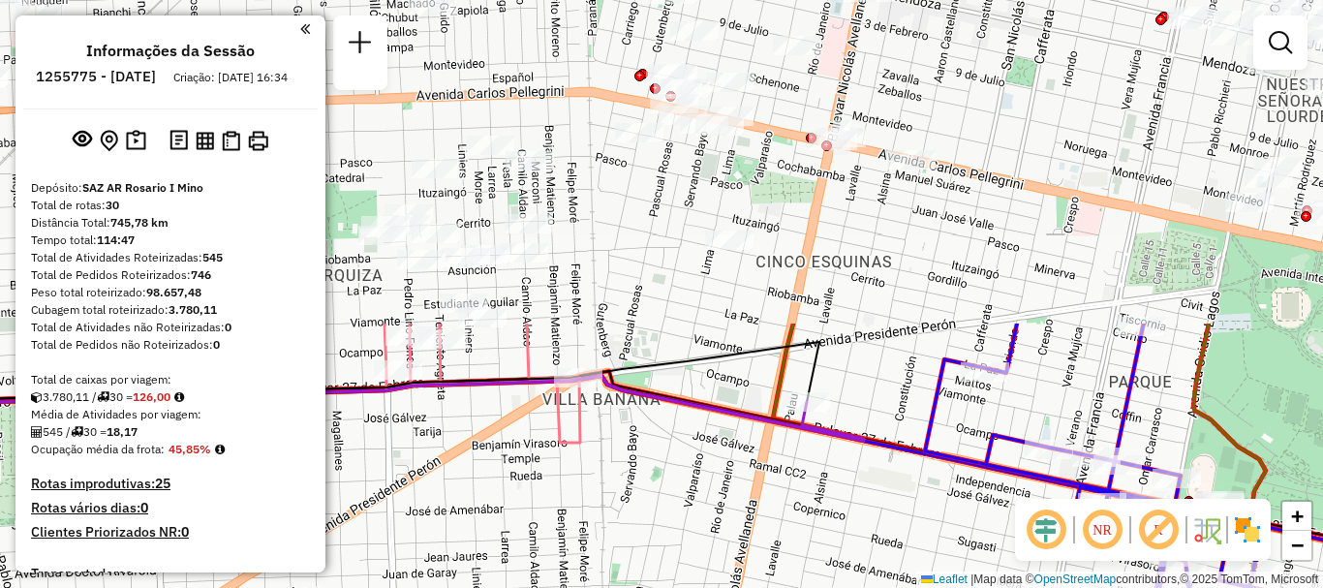
drag, startPoint x: 670, startPoint y: 458, endPoint x: 607, endPoint y: 607, distance: 161.9
click at [607, 587] on html "Aguarde... Pop-up bloqueado! Seu navegador bloqueou automáticamente a abertura …" at bounding box center [661, 294] width 1323 height 588
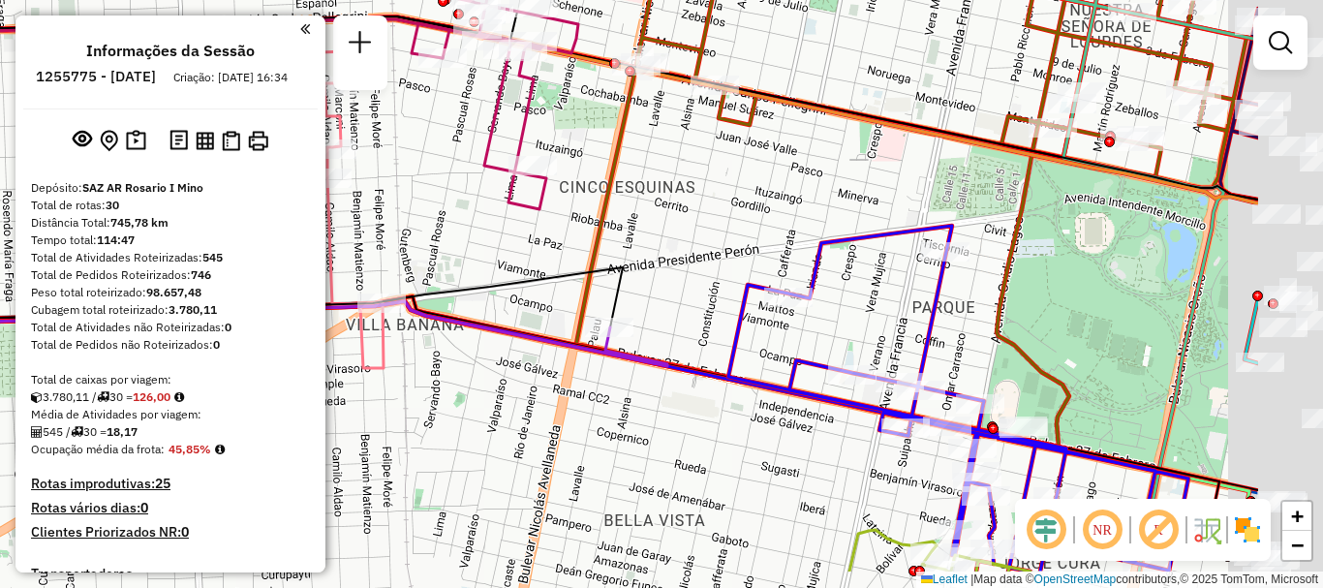
drag, startPoint x: 603, startPoint y: 519, endPoint x: 282, endPoint y: 446, distance: 329.0
click at [282, 446] on hb-router-mapa "Informações da Sessão 1255775 - [DATE] Criação: [DATE] 16:34 Depósito: SAZ AR […" at bounding box center [661, 294] width 1323 height 588
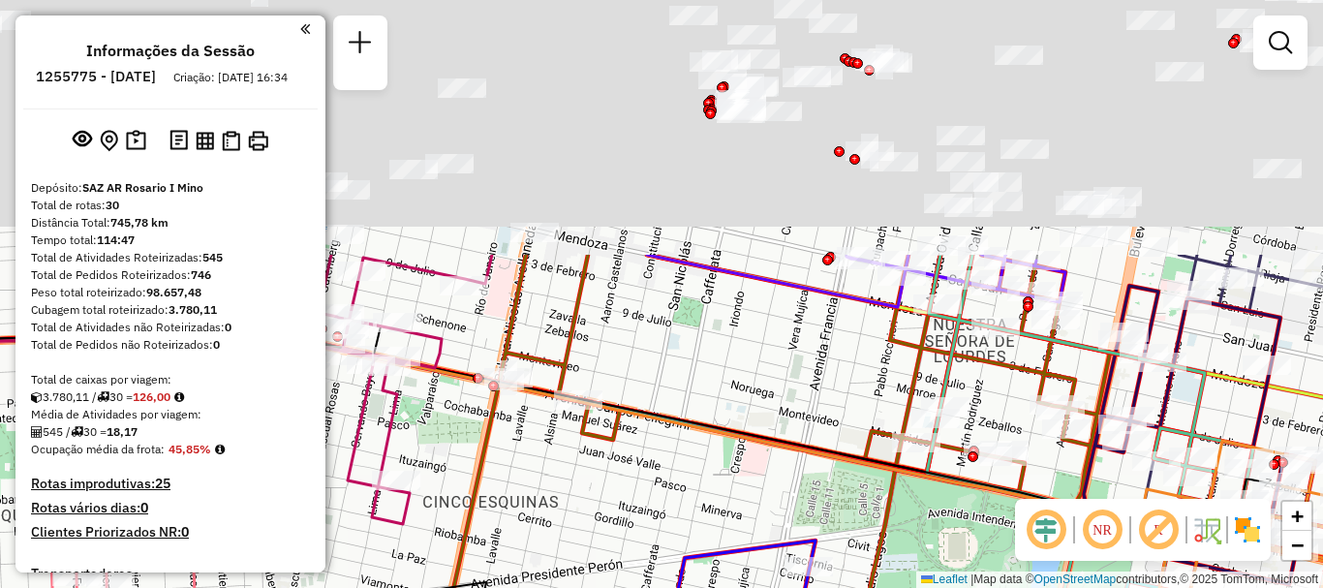
drag, startPoint x: 506, startPoint y: 545, endPoint x: 502, endPoint y: 592, distance: 46.7
click at [502, 587] on html "Aguarde... Pop-up bloqueado! Seu navegador bloqueou automáticamente a abertura …" at bounding box center [661, 294] width 1323 height 588
